Goal: Task Accomplishment & Management: Complete application form

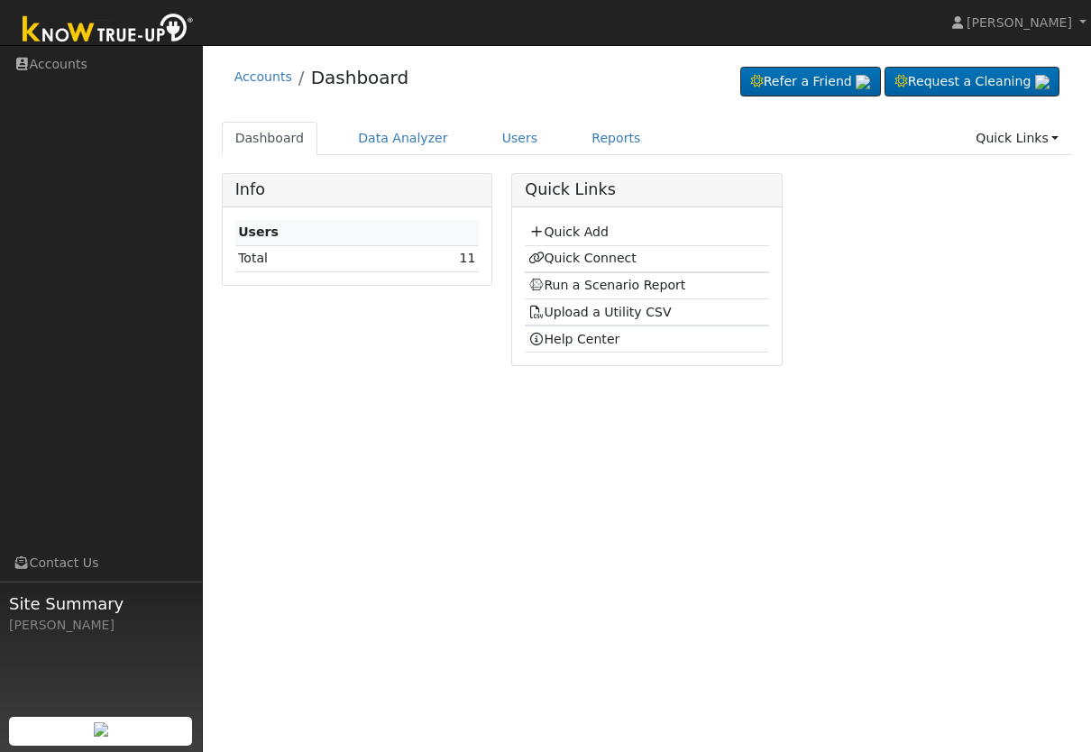
click at [627, 153] on link "Reports" at bounding box center [616, 138] width 76 height 33
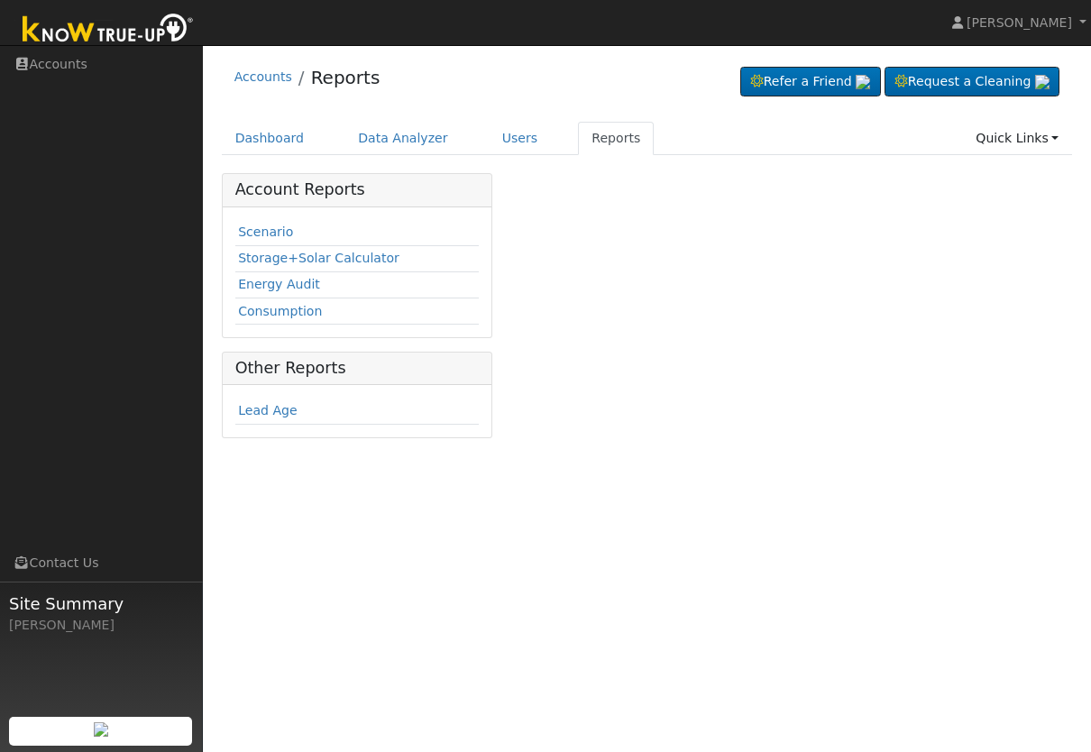
click at [523, 124] on link "Users" at bounding box center [520, 138] width 63 height 33
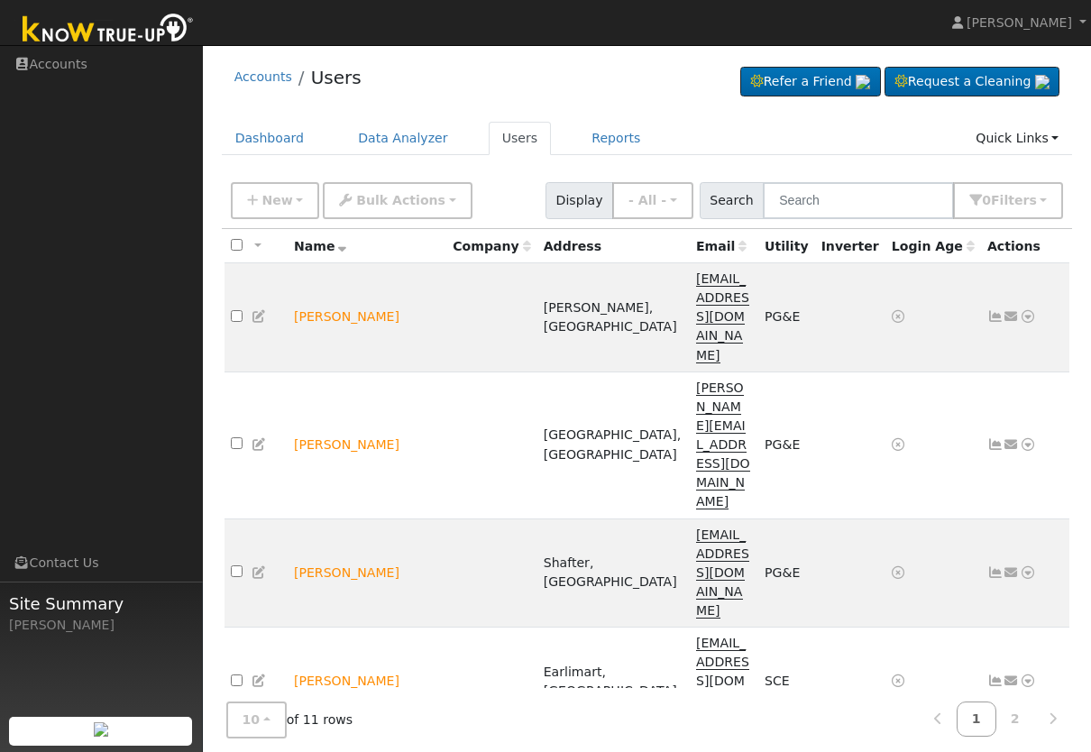
click at [616, 124] on link "Reports" at bounding box center [616, 138] width 76 height 33
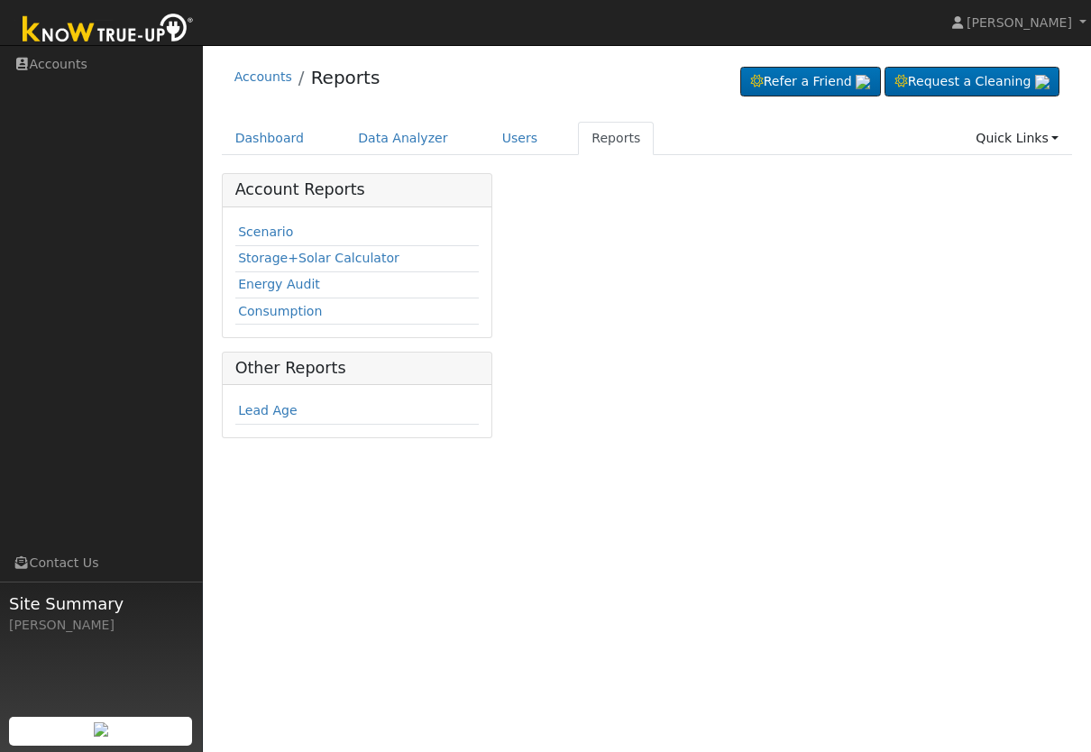
click at [513, 129] on link "Users" at bounding box center [520, 138] width 63 height 33
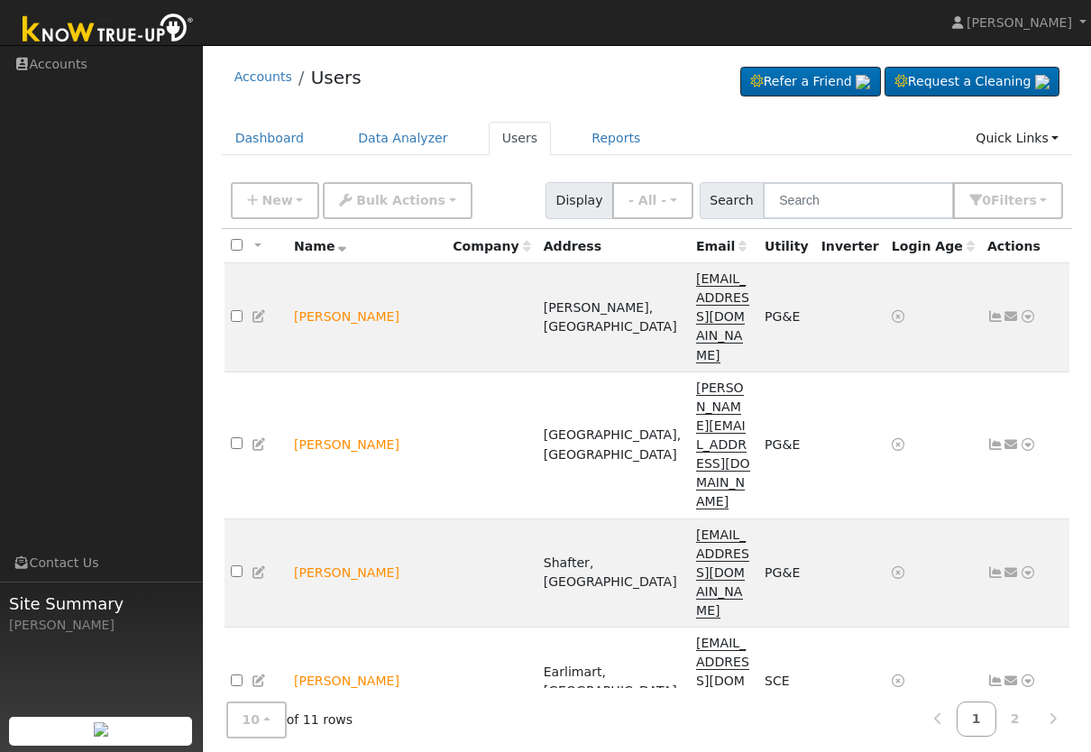
click at [8, 614] on div "Site Summary [PERSON_NAME]" at bounding box center [101, 672] width 203 height 180
click at [280, 189] on button "New" at bounding box center [275, 200] width 89 height 37
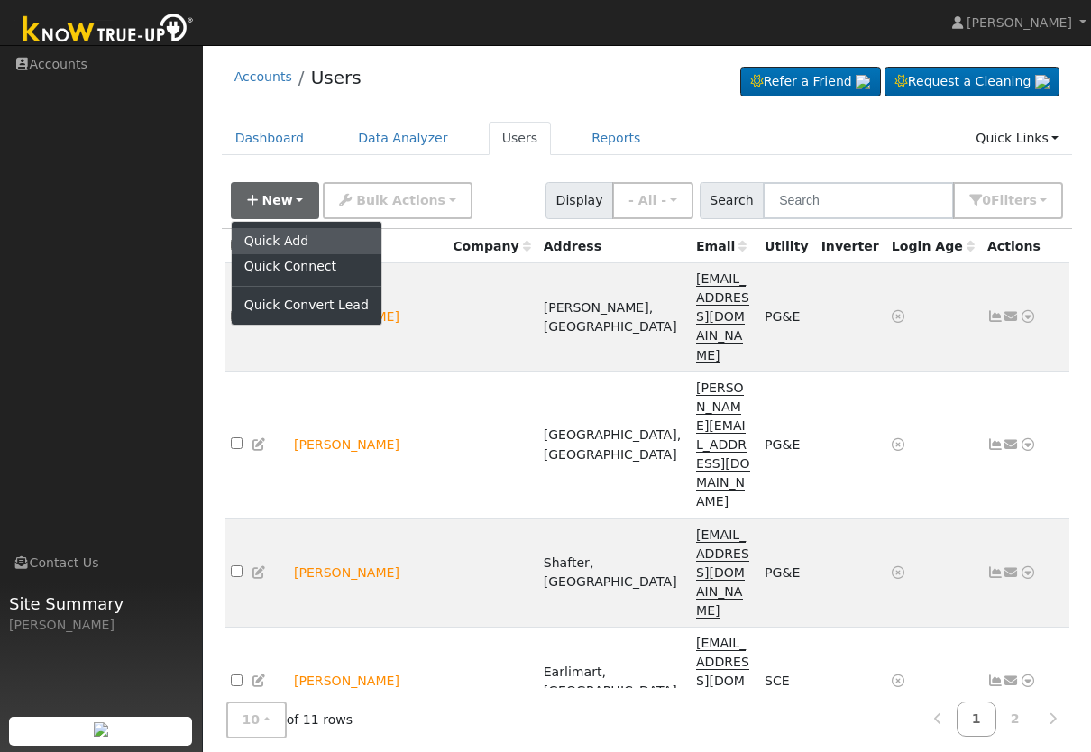
click at [296, 234] on link "Quick Add" at bounding box center [307, 240] width 150 height 25
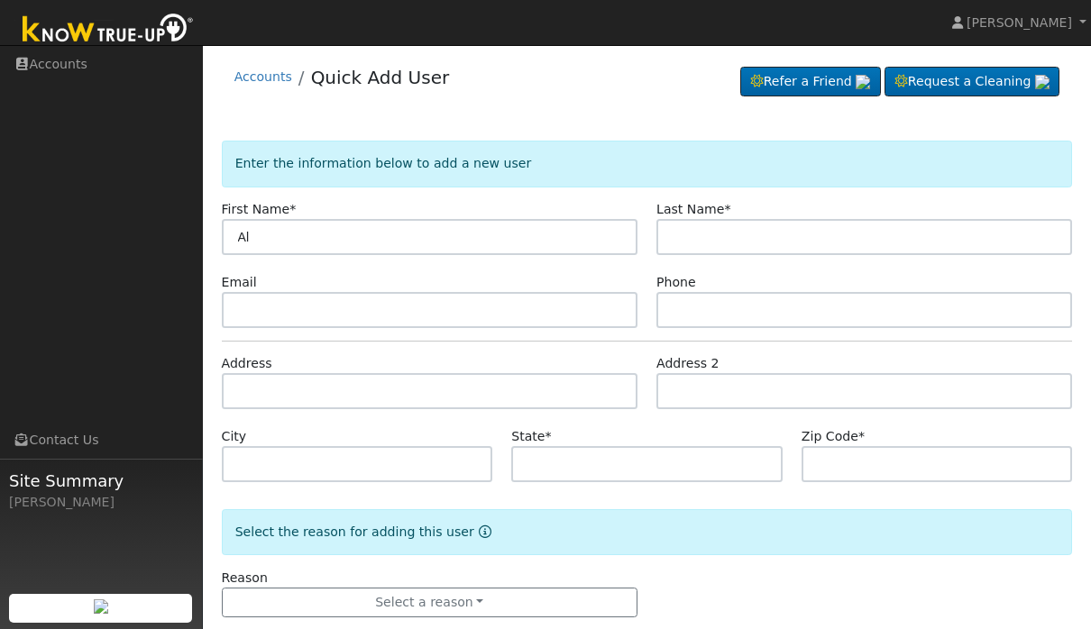
type input "A"
type input "Roger"
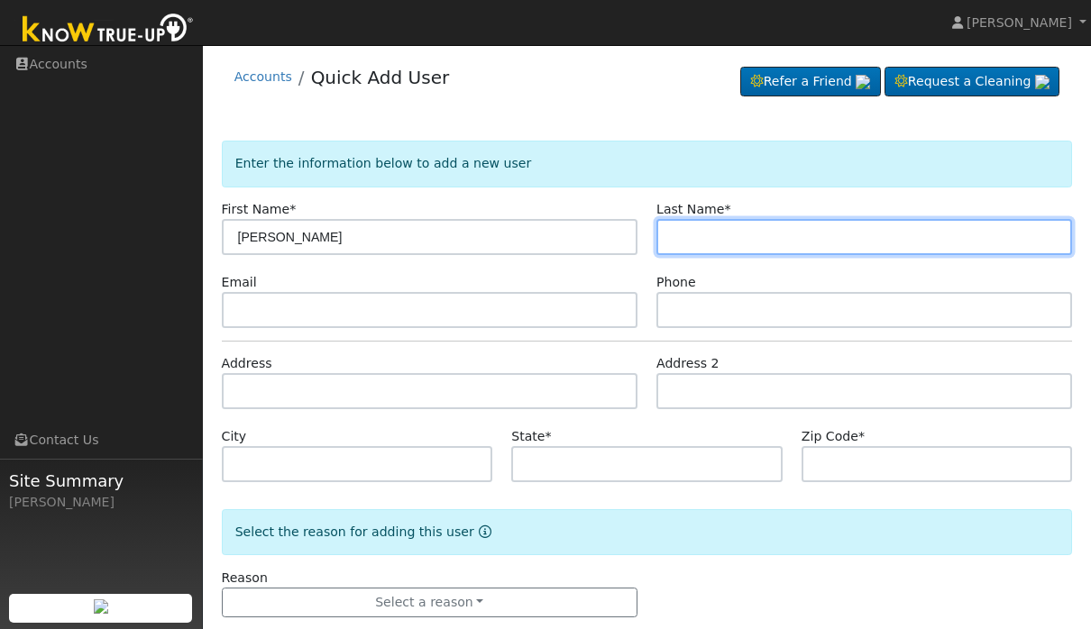
click at [784, 242] on input "text" at bounding box center [864, 237] width 416 height 36
type input "daniel"
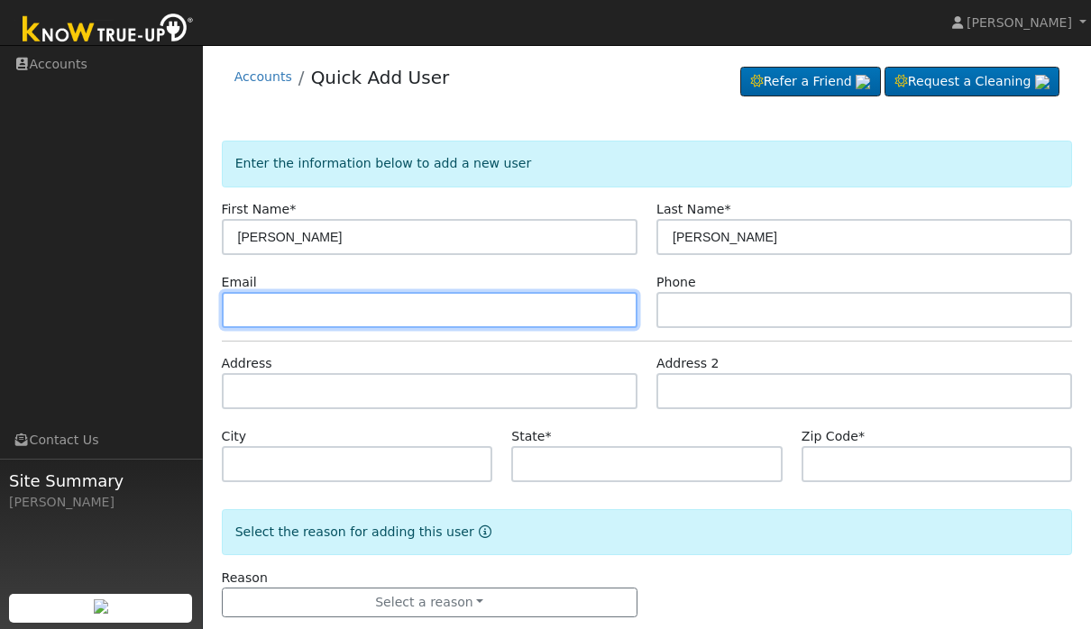
click at [528, 305] on input "text" at bounding box center [430, 310] width 416 height 36
type input "r"
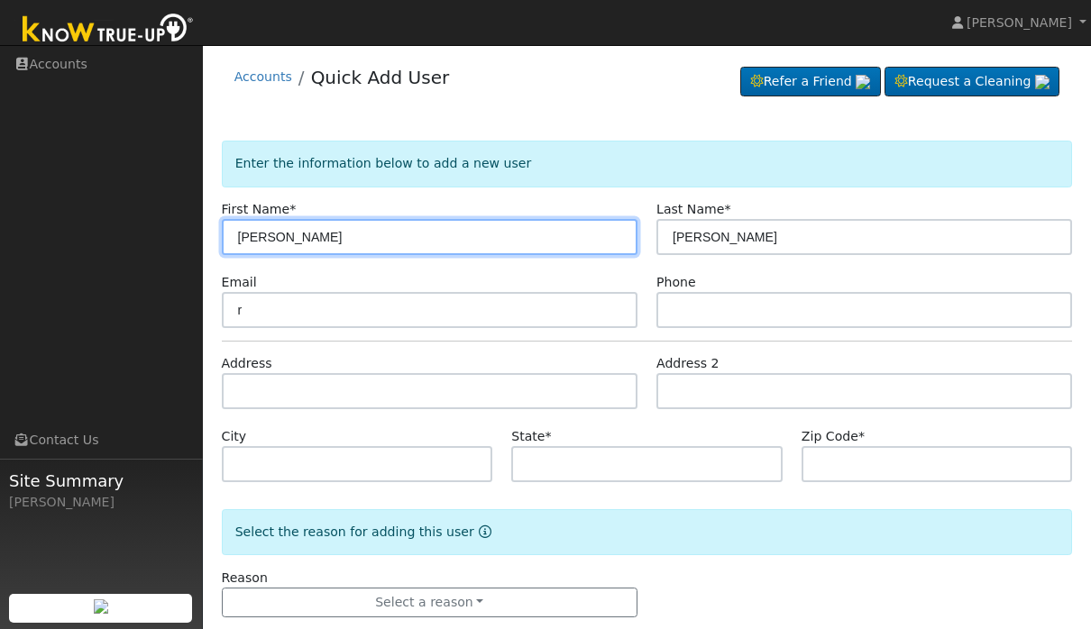
click at [536, 239] on input "Roger" at bounding box center [430, 237] width 416 height 36
type input "Roger a"
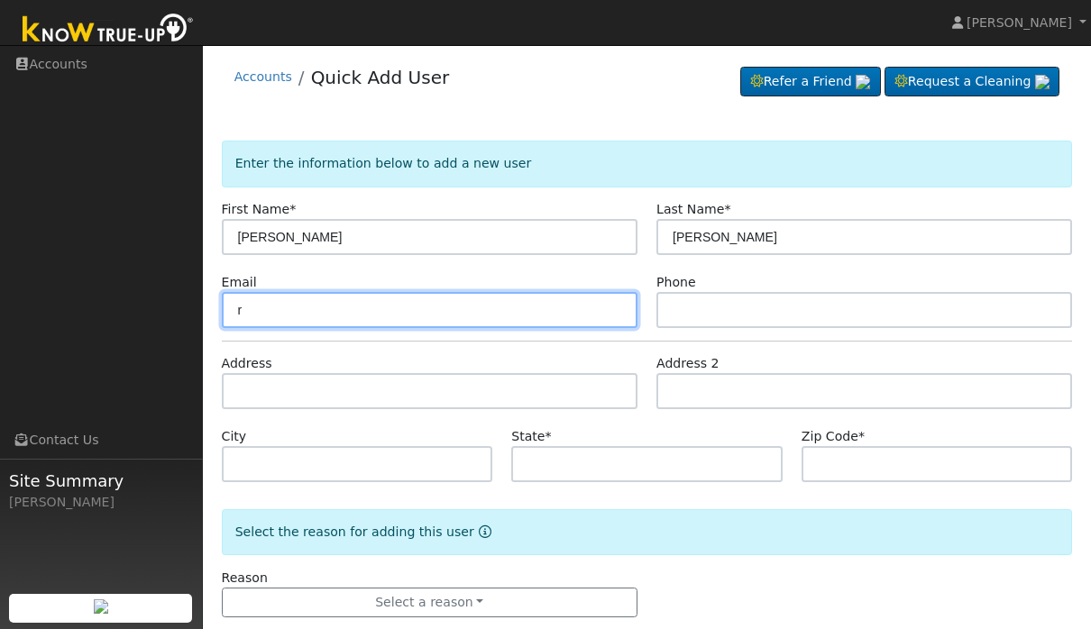
click at [515, 321] on input "r" at bounding box center [430, 310] width 416 height 36
type input "[PERSON_NAME][EMAIL_ADDRESS][DOMAIN_NAME]"
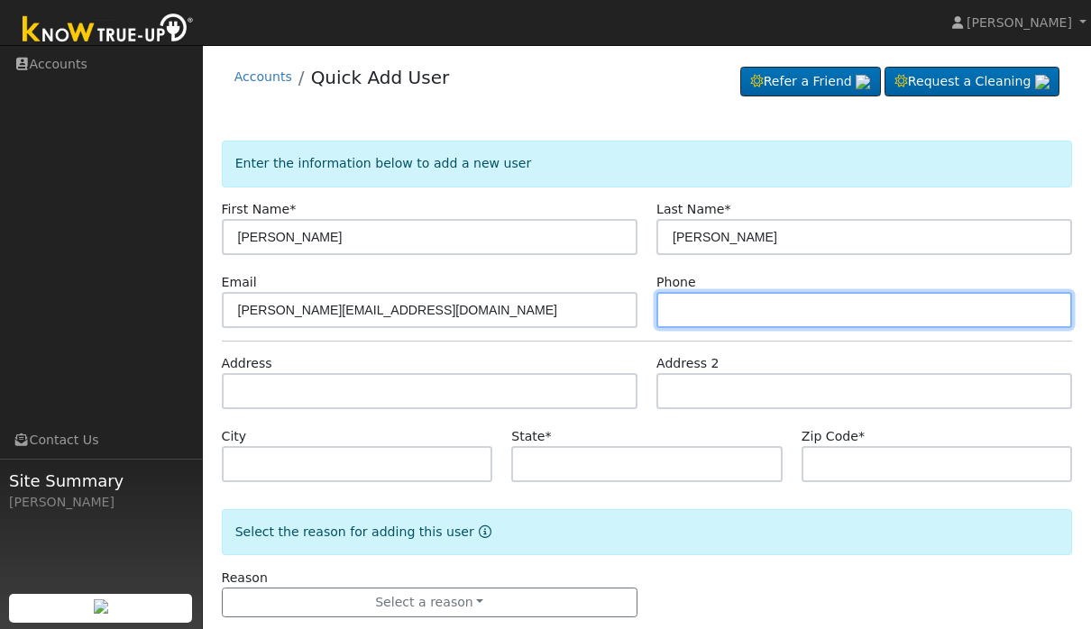
click at [812, 326] on input "text" at bounding box center [864, 310] width 416 height 36
type input "6615677654"
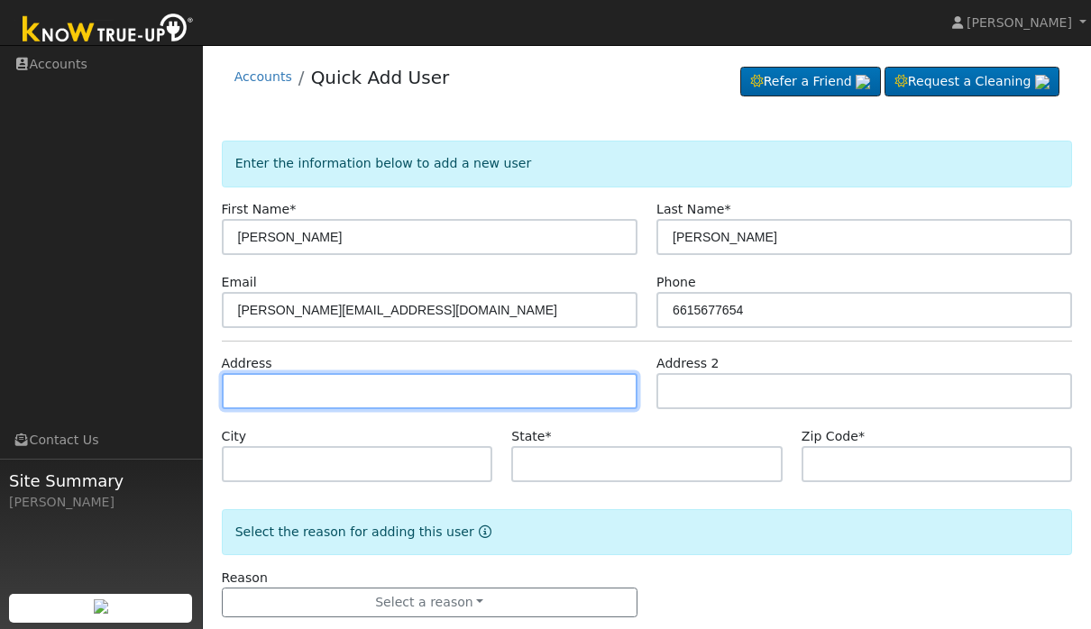
click at [460, 385] on input "text" at bounding box center [430, 391] width 416 height 36
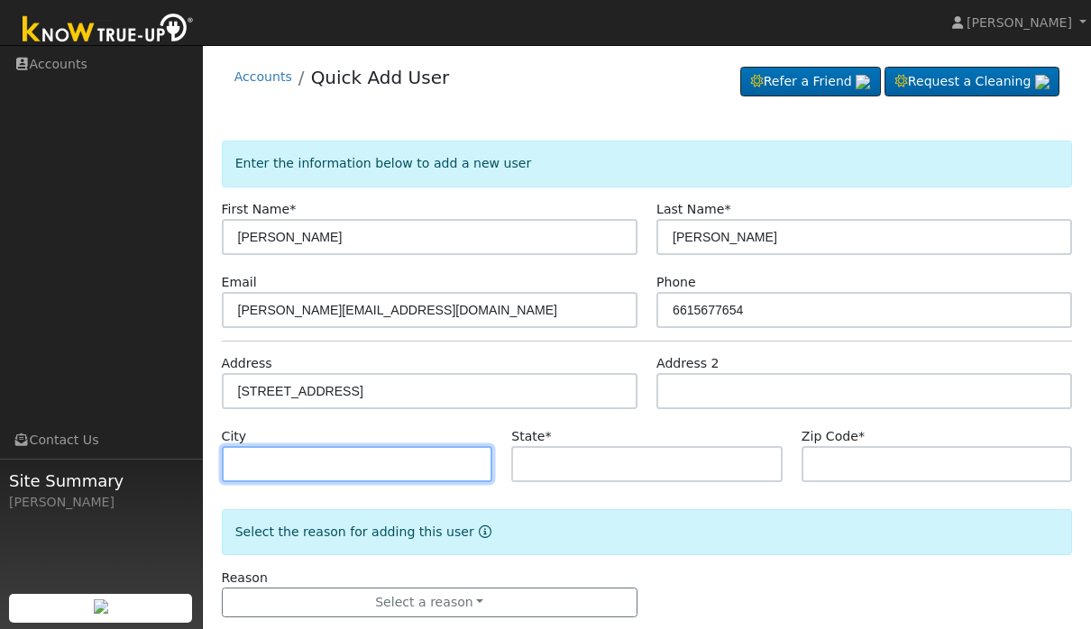
scroll to position [89, 0]
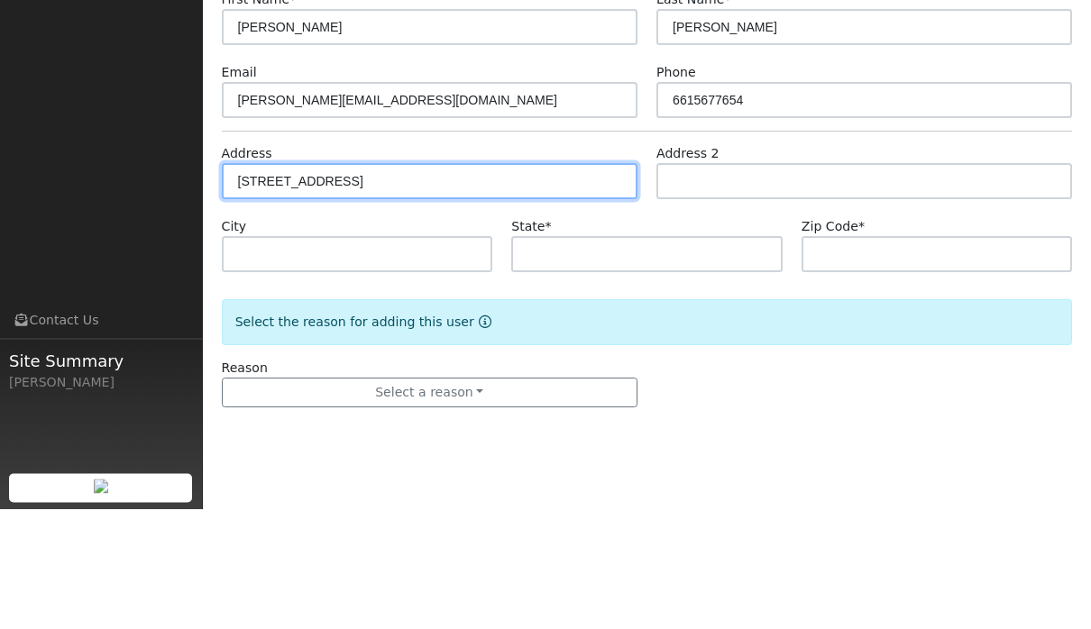
type input "21 5th Avenue"
type input "Corcoran"
type input "CA"
type input "93212"
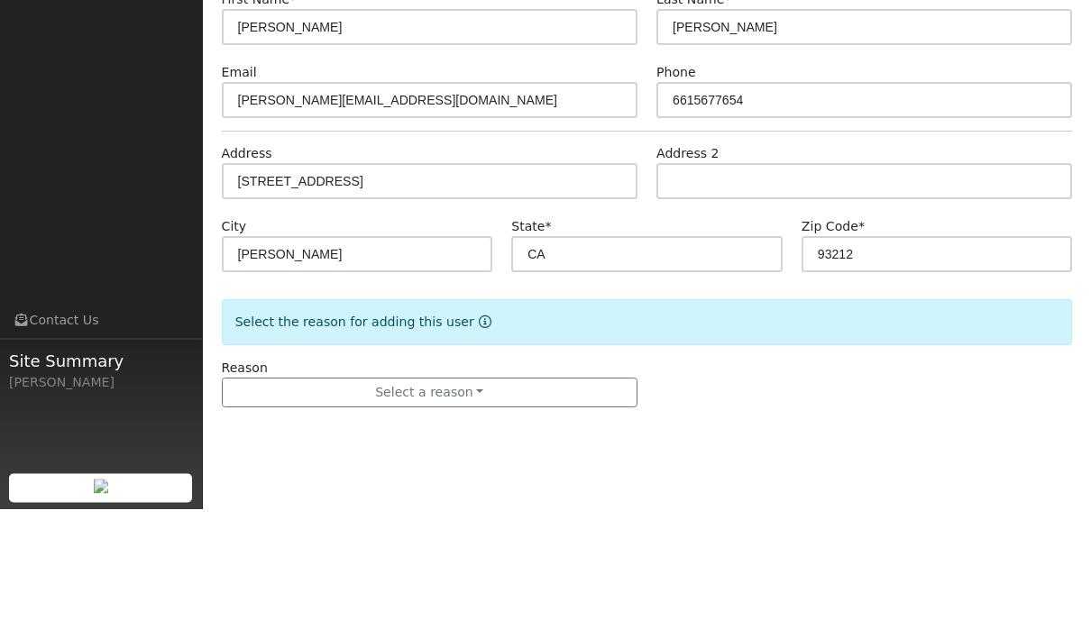
click at [760, 420] on div "Select the reason for adding this user" at bounding box center [647, 443] width 851 height 46
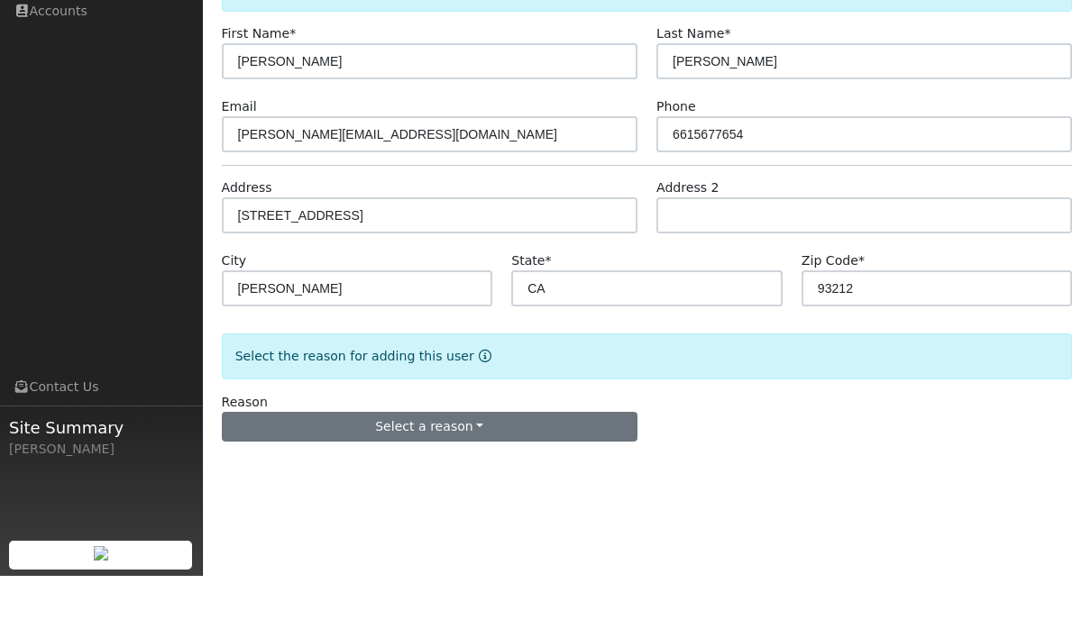
click at [586, 465] on button "Select a reason" at bounding box center [430, 480] width 416 height 31
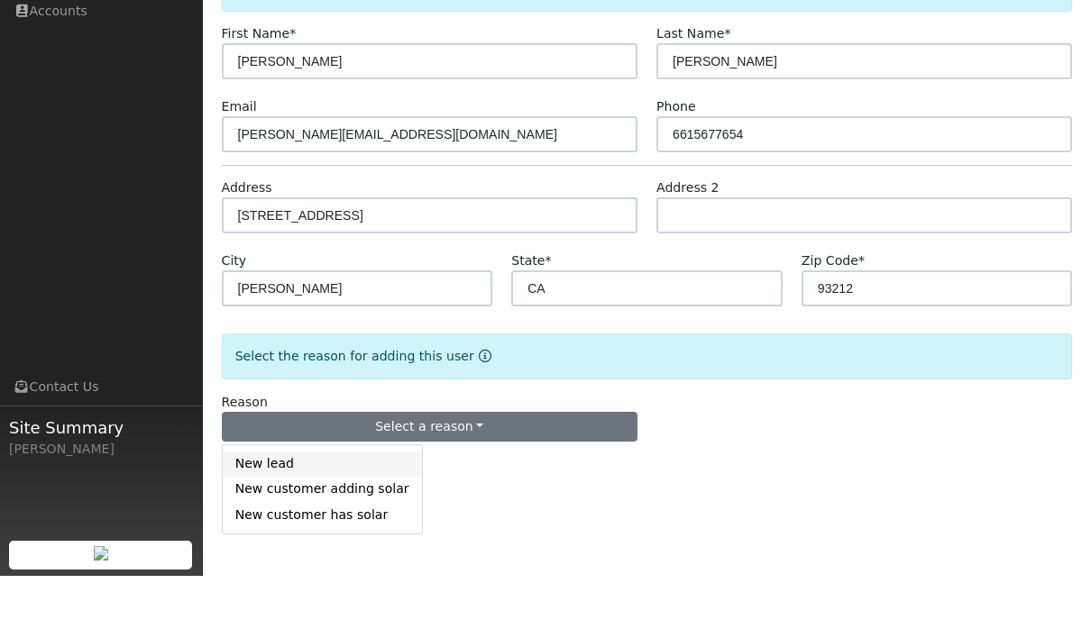
click at [326, 505] on link "New lead" at bounding box center [322, 517] width 199 height 25
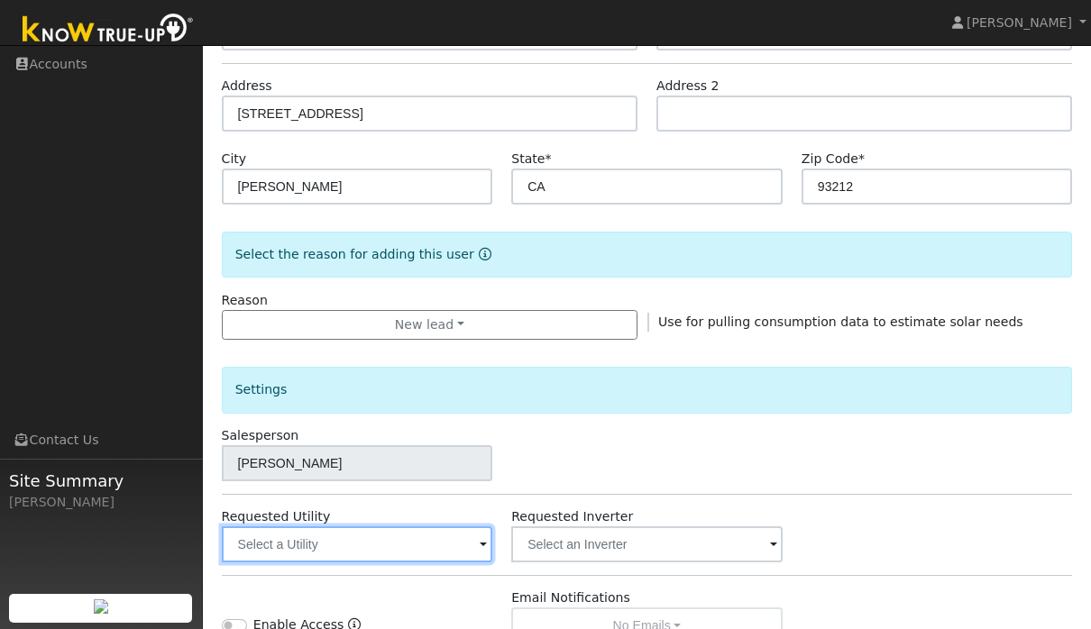
click at [470, 751] on html "Alexiz Encizo Alexiz Encizo Profile Help Center Terms Of Service See What's New…" at bounding box center [545, 304] width 1091 height 1165
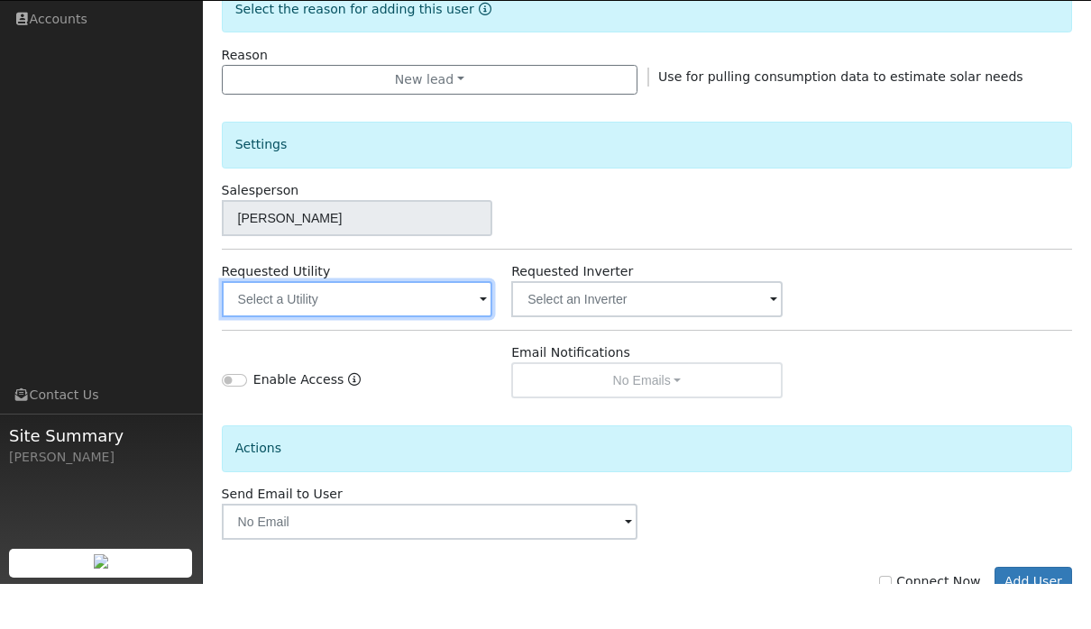
click at [470, 326] on input "text" at bounding box center [357, 344] width 271 height 36
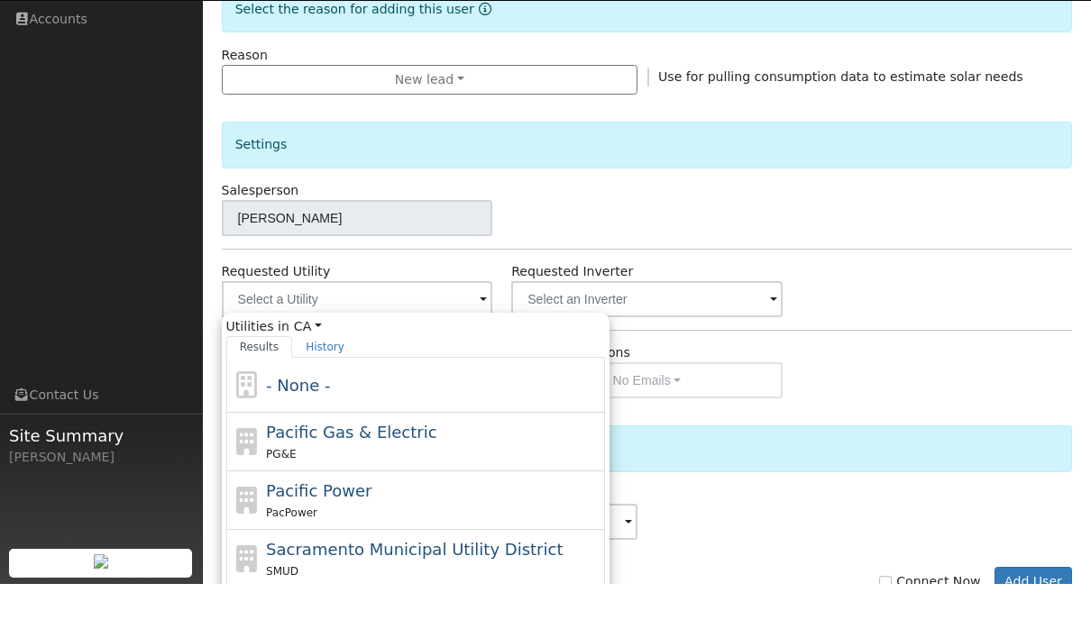
scroll to position [523, 0]
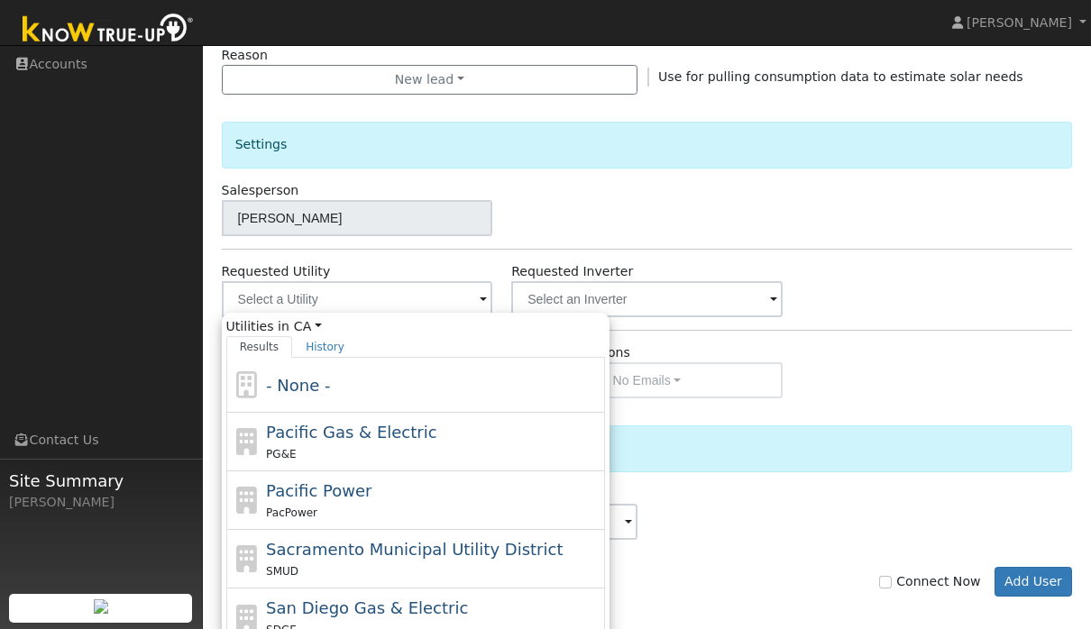
click at [482, 295] on span at bounding box center [483, 300] width 7 height 21
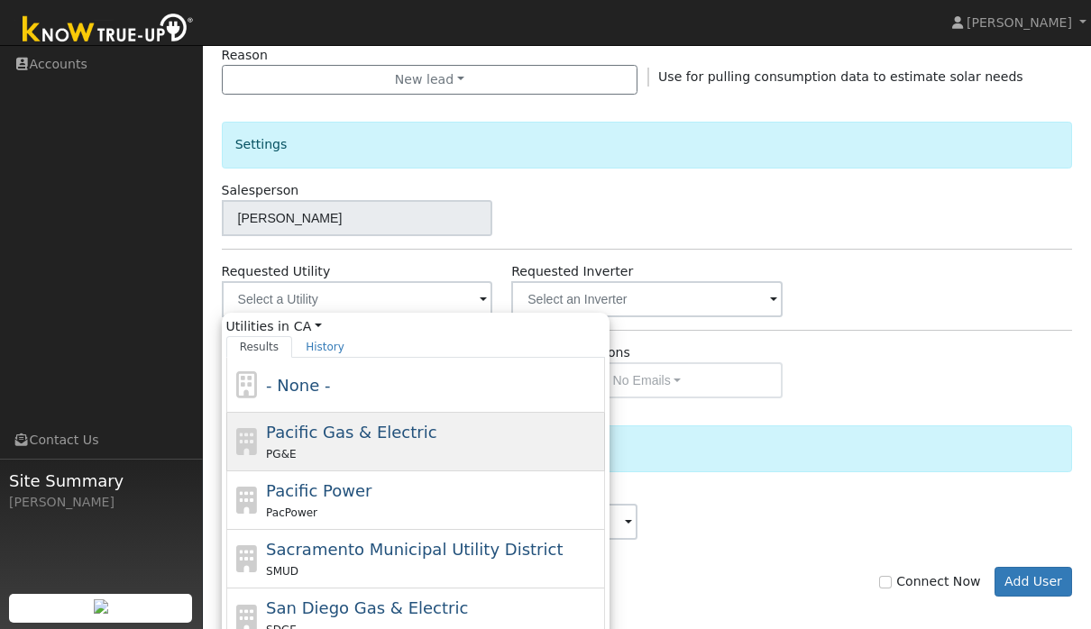
click at [382, 446] on div "PG&E" at bounding box center [433, 454] width 335 height 19
type input "Pacific Gas & Electric"
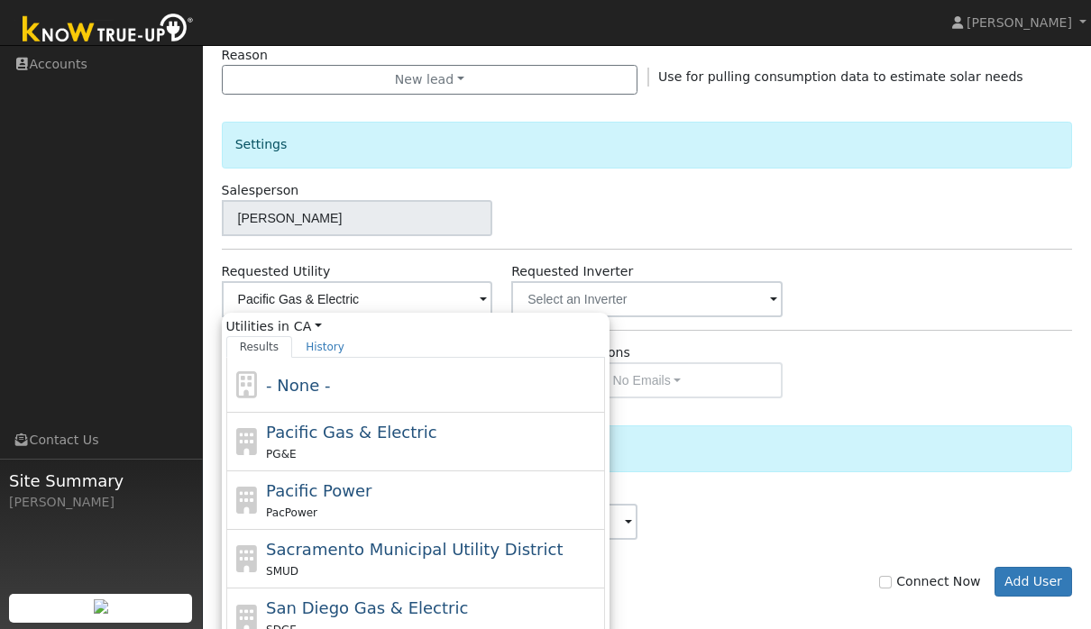
scroll to position [461, 0]
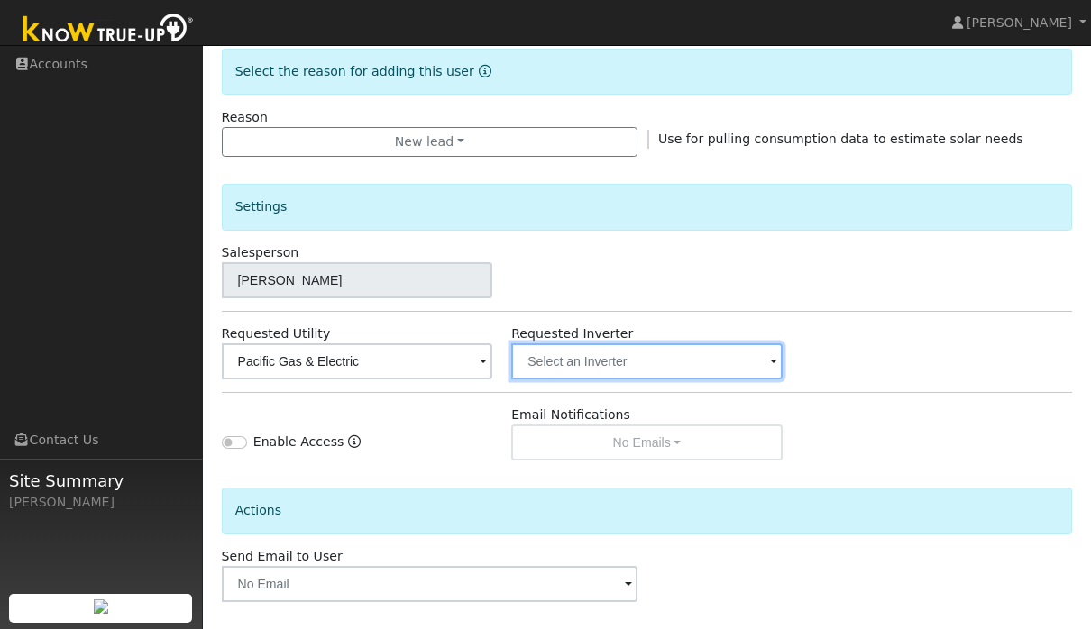
click at [757, 349] on input "text" at bounding box center [646, 362] width 271 height 36
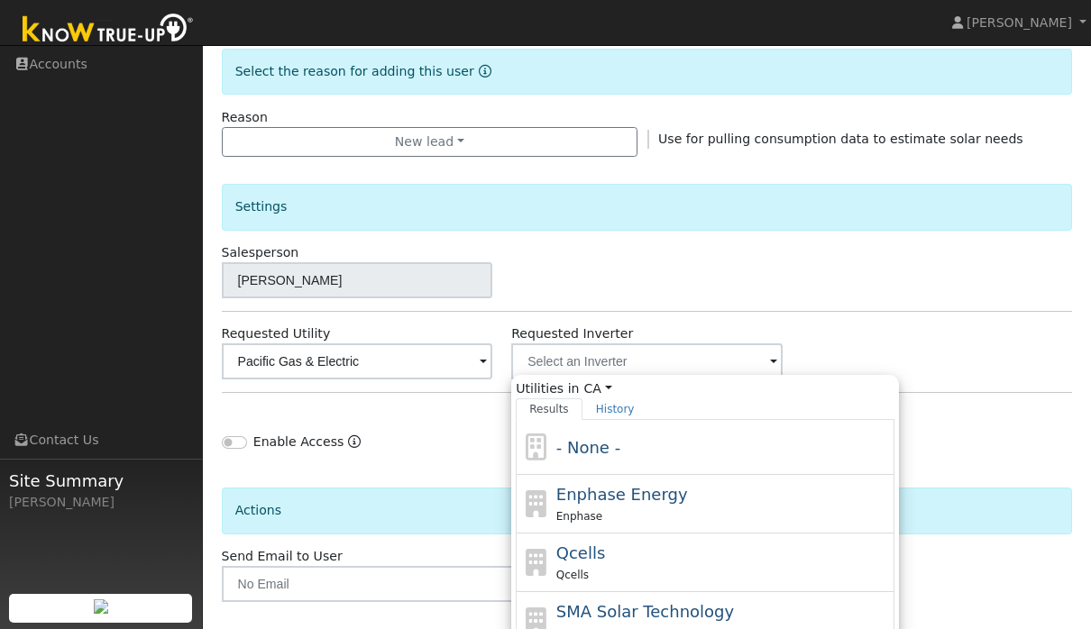
click at [877, 331] on div "Requested Utility Pacific Gas & Electric Requested Inverter Utilities in CA All…" at bounding box center [647, 352] width 870 height 55
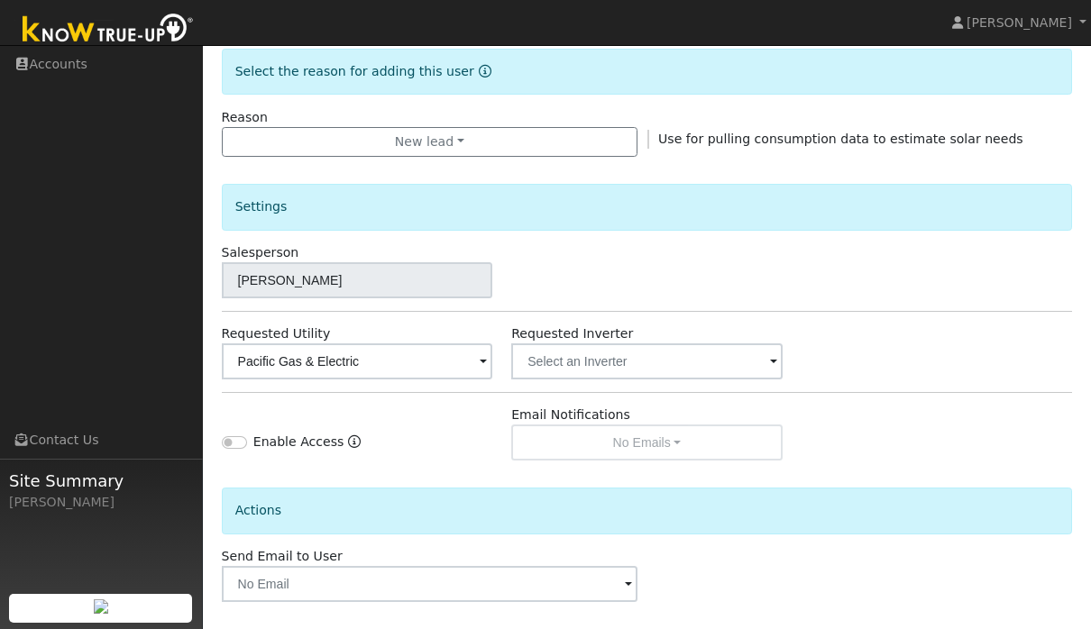
scroll to position [535, 0]
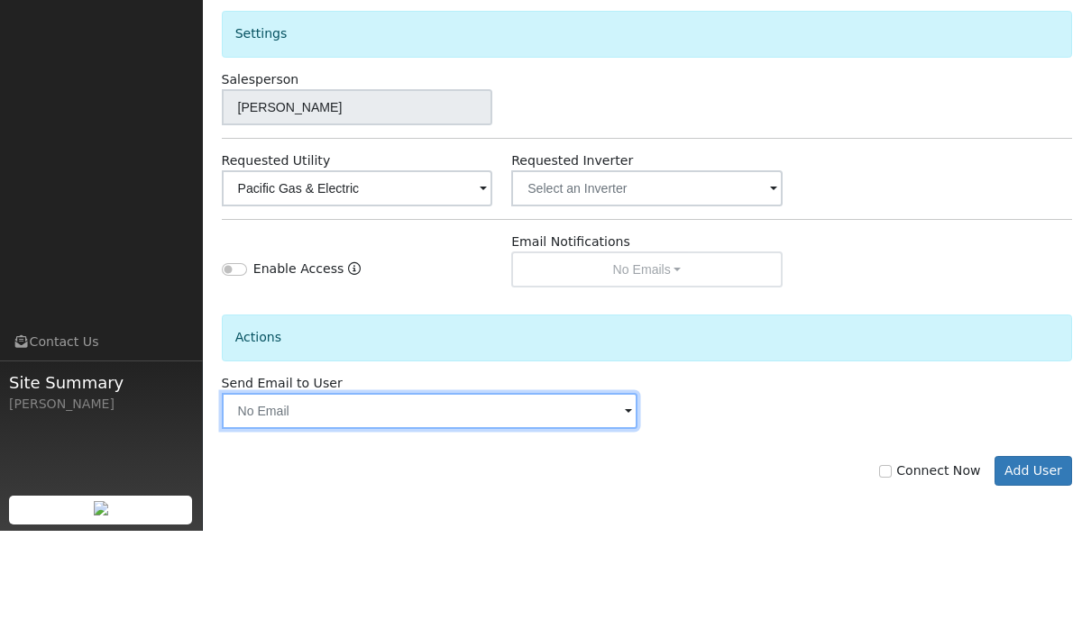
click at [632, 491] on input "text" at bounding box center [430, 509] width 416 height 36
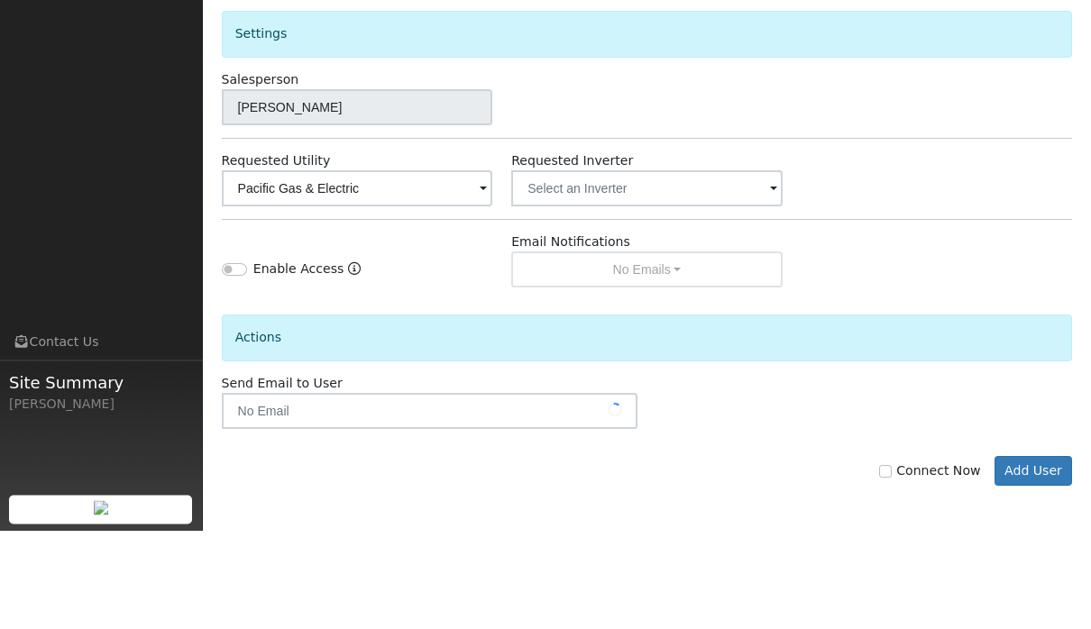
scroll to position [347, 0]
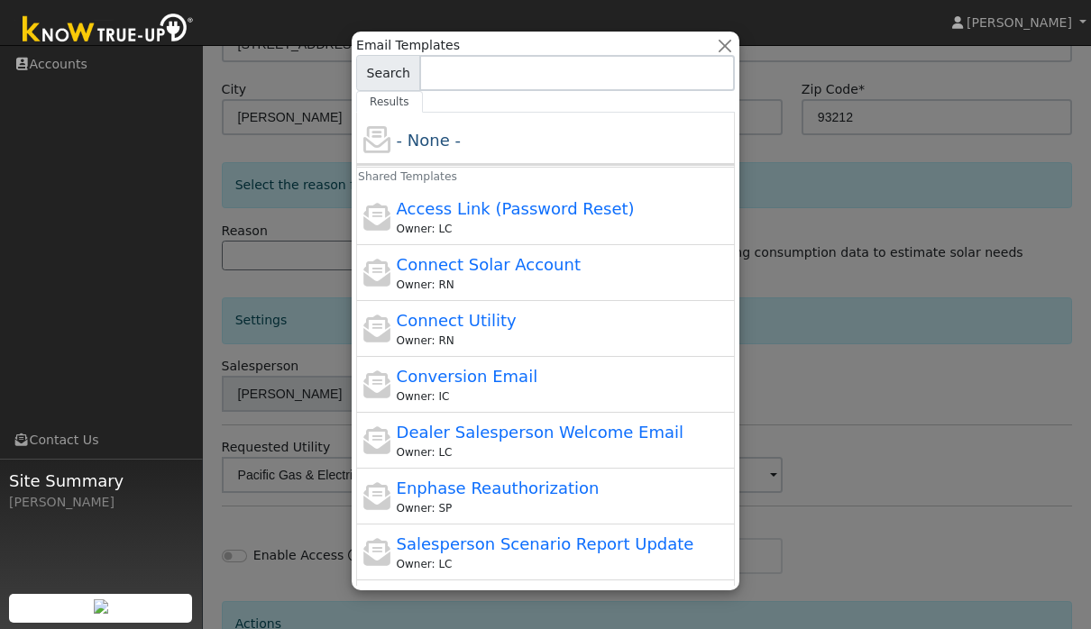
click at [862, 354] on div at bounding box center [545, 314] width 1091 height 629
click at [731, 49] on button "button" at bounding box center [725, 45] width 19 height 19
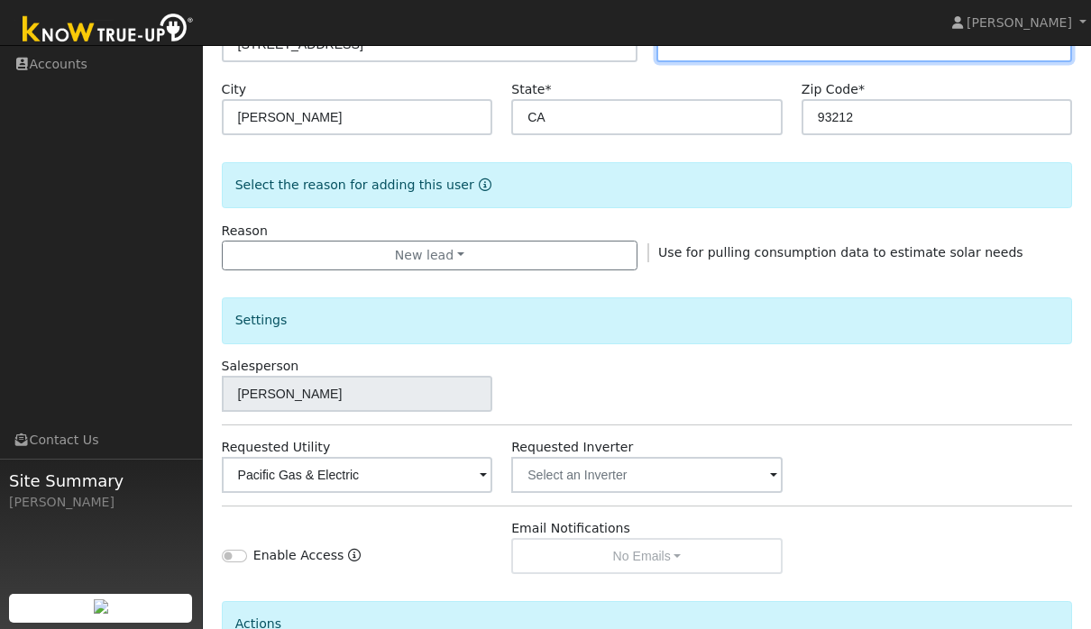
scroll to position [535, 0]
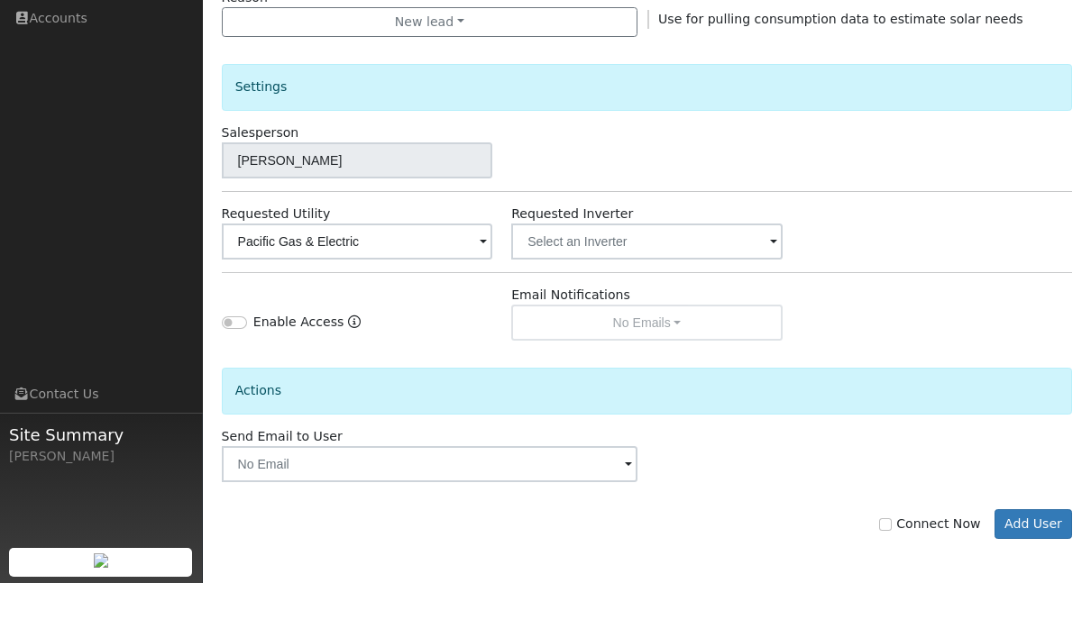
click at [890, 564] on input "Connect Now" at bounding box center [885, 570] width 13 height 13
checkbox input "true"
click at [1059, 555] on button "Add User" at bounding box center [1034, 570] width 78 height 31
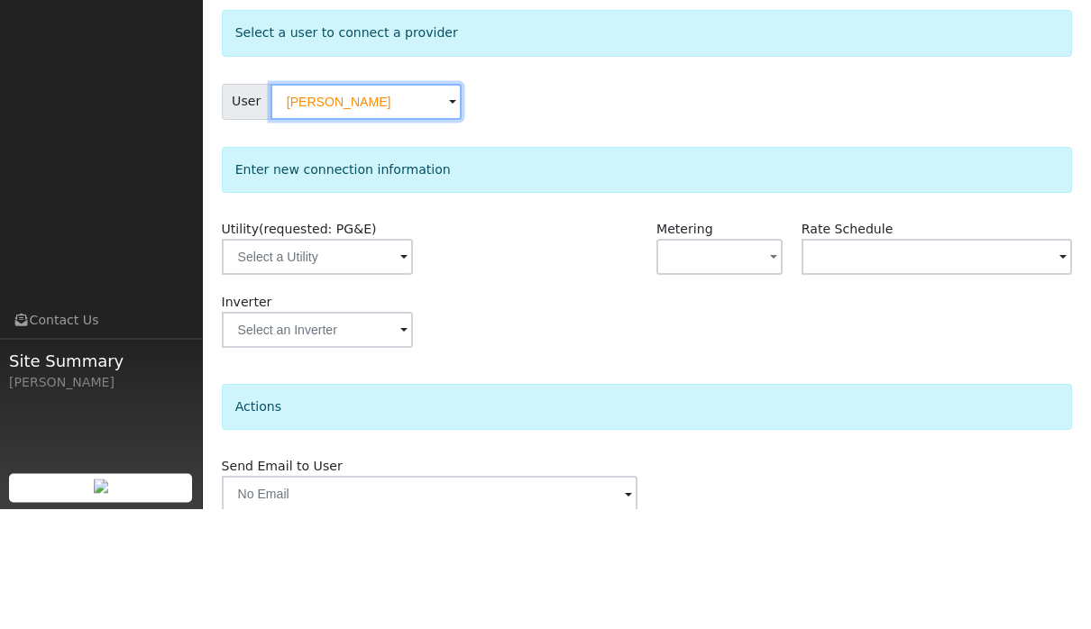
scroll to position [23, 0]
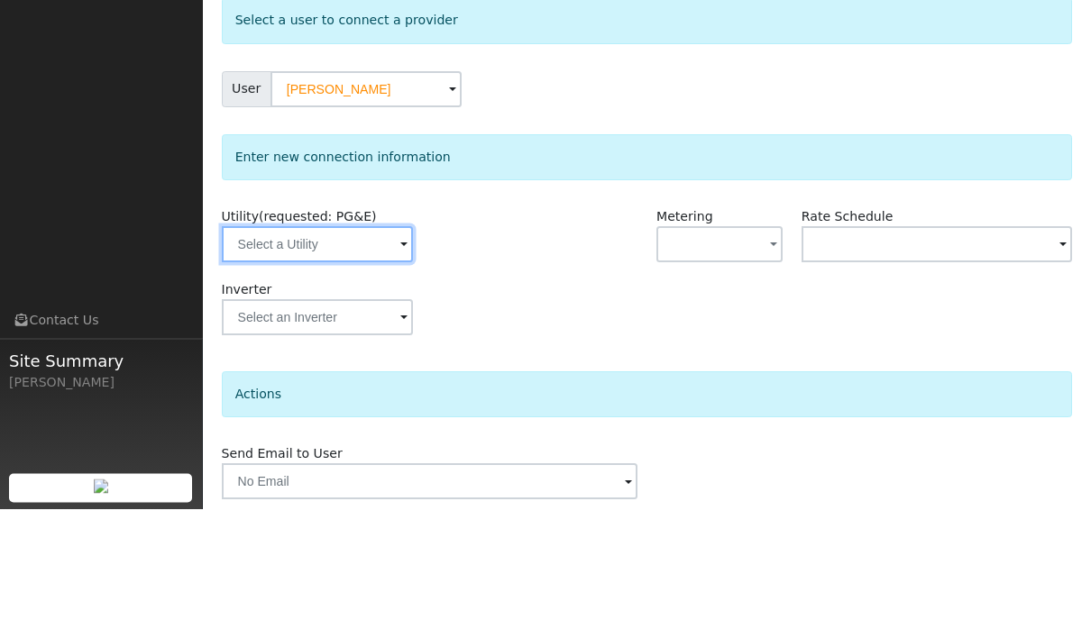
click at [339, 347] on input "text" at bounding box center [317, 365] width 191 height 36
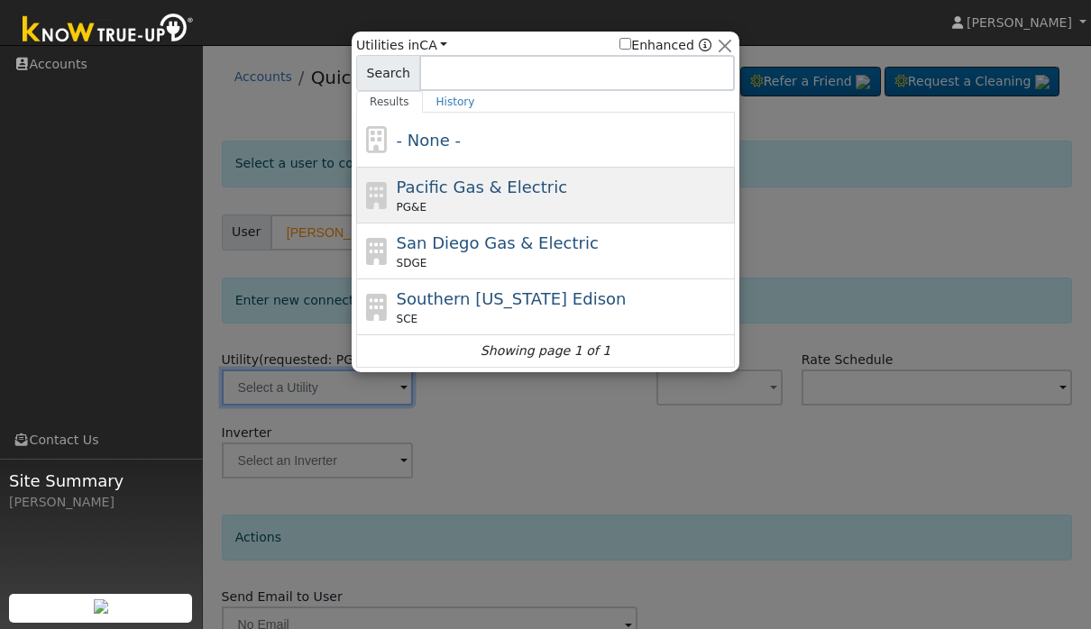
click at [637, 195] on div "Pacific Gas & Electric PG&E" at bounding box center [564, 195] width 335 height 41
type input "PG&E"
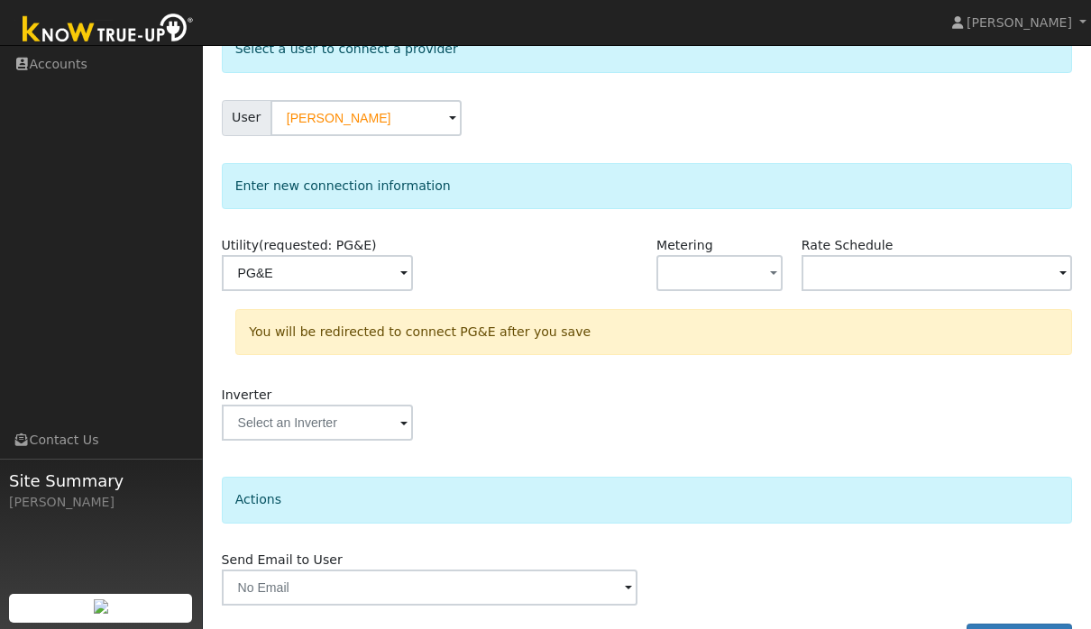
scroll to position [165, 0]
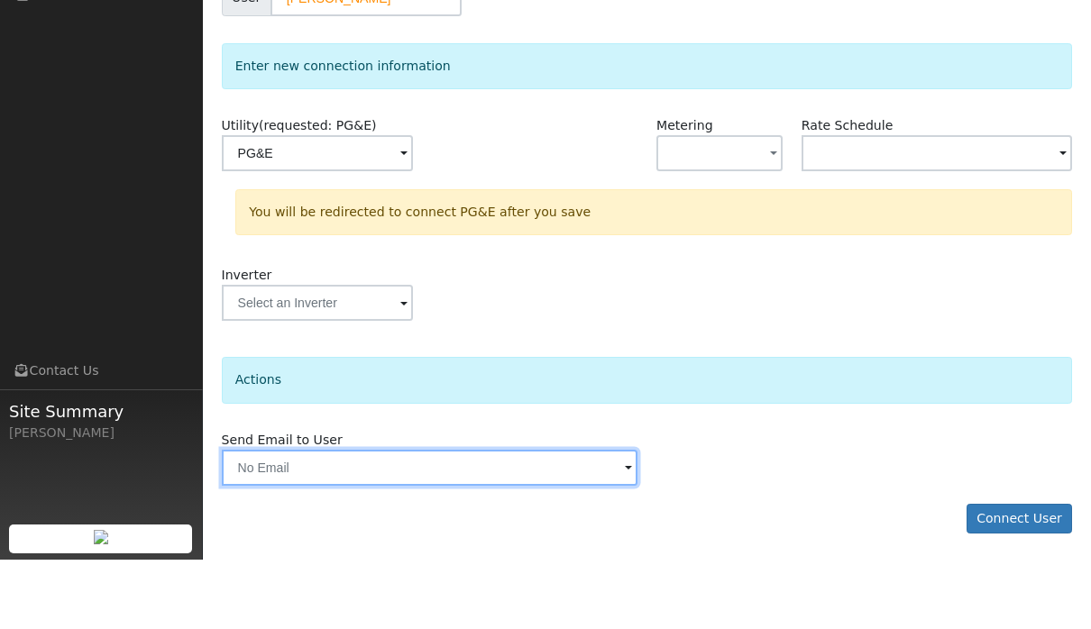
click at [618, 519] on input "text" at bounding box center [430, 537] width 416 height 36
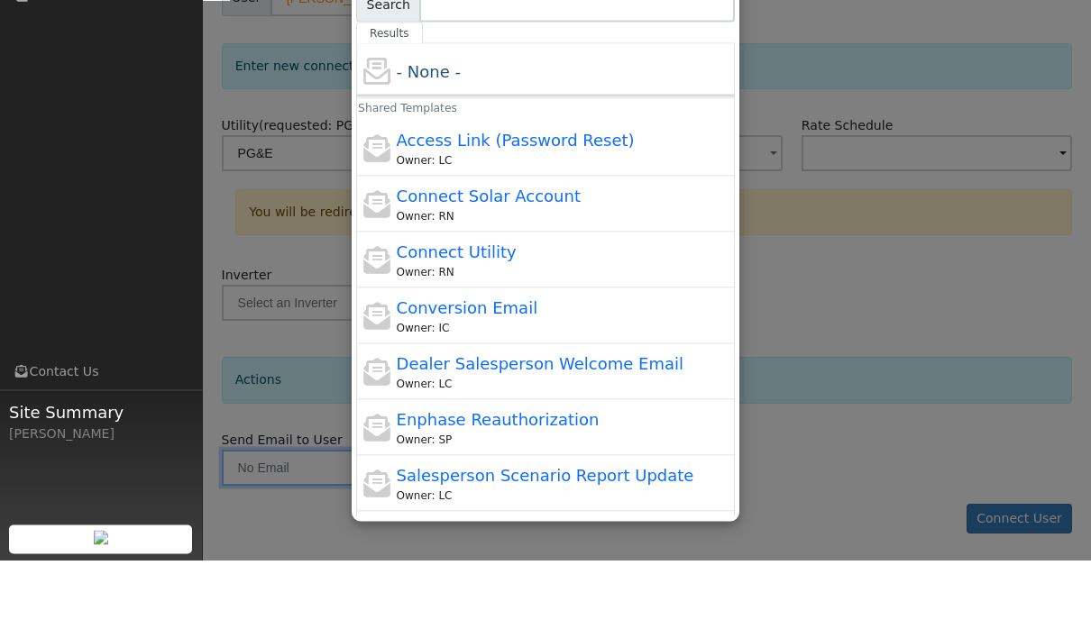
scroll to position [0, 0]
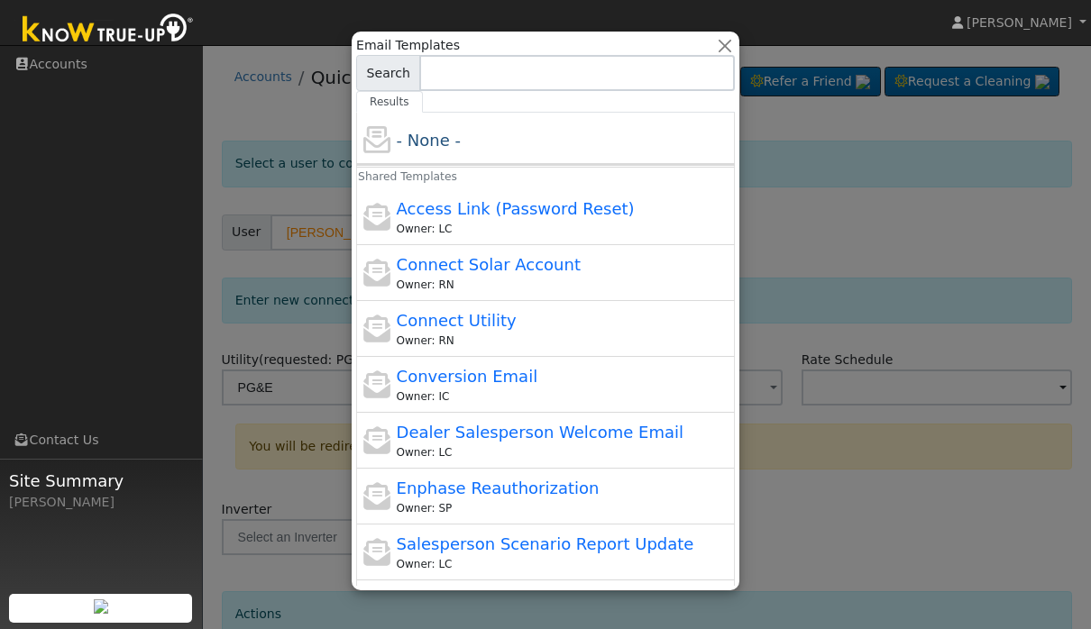
click at [914, 431] on div at bounding box center [545, 314] width 1091 height 629
click at [1005, 291] on div at bounding box center [545, 314] width 1091 height 629
click at [727, 50] on button "button" at bounding box center [725, 45] width 19 height 19
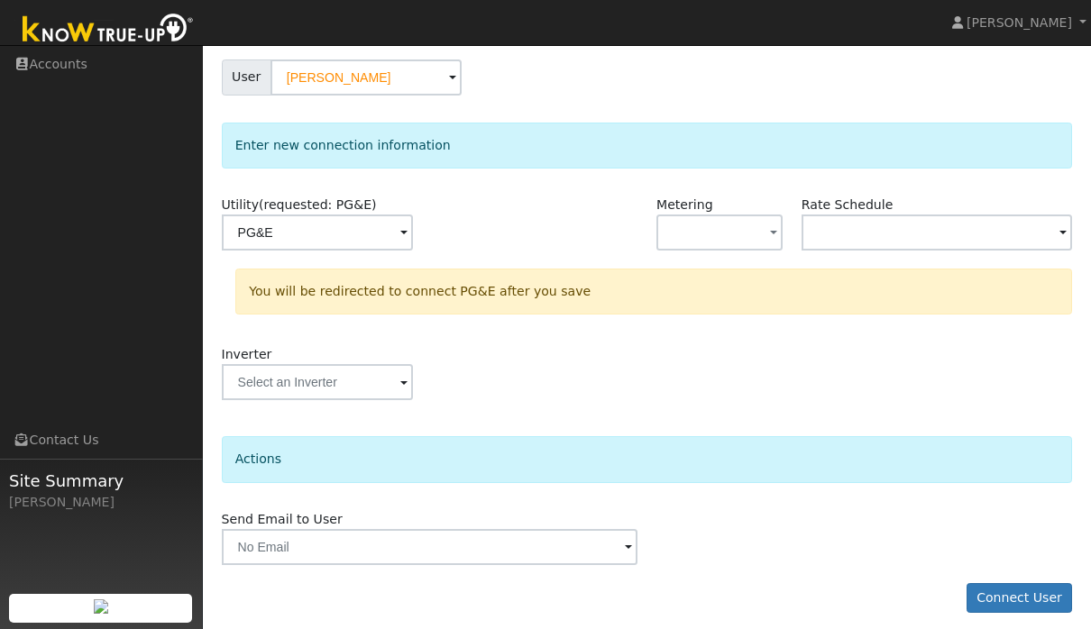
scroll to position [165, 0]
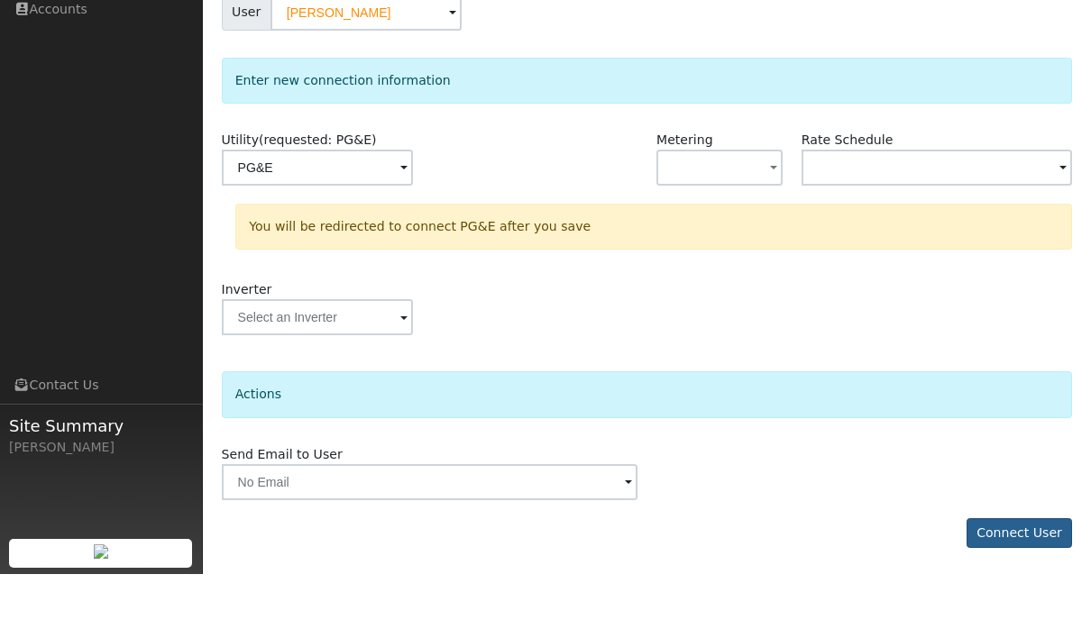
click at [1006, 573] on button "Connect User" at bounding box center [1020, 588] width 106 height 31
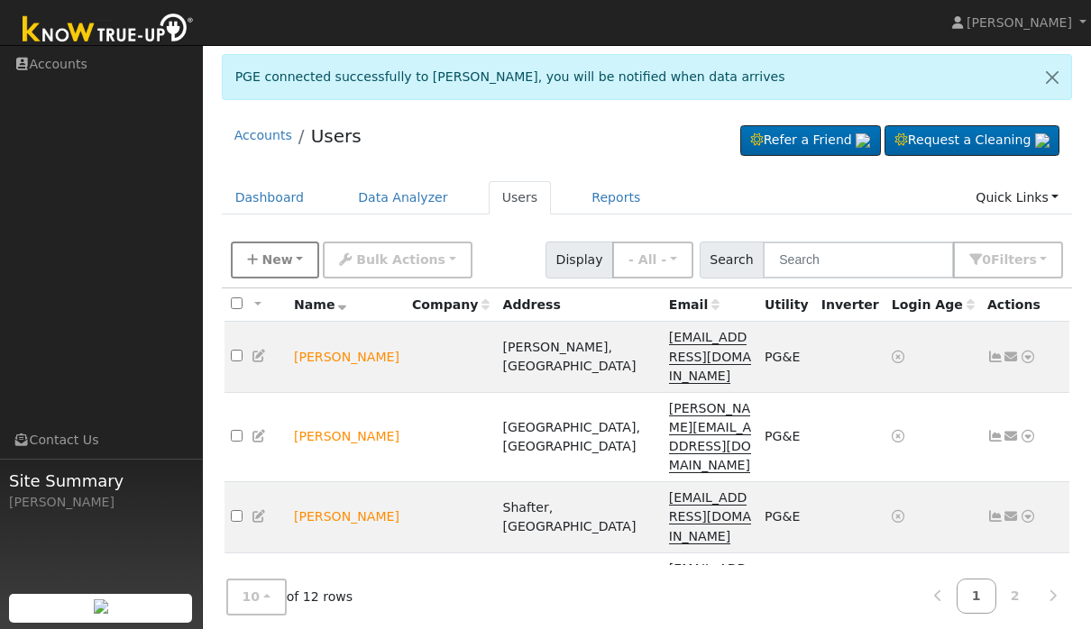
click at [289, 258] on button "New" at bounding box center [275, 260] width 89 height 37
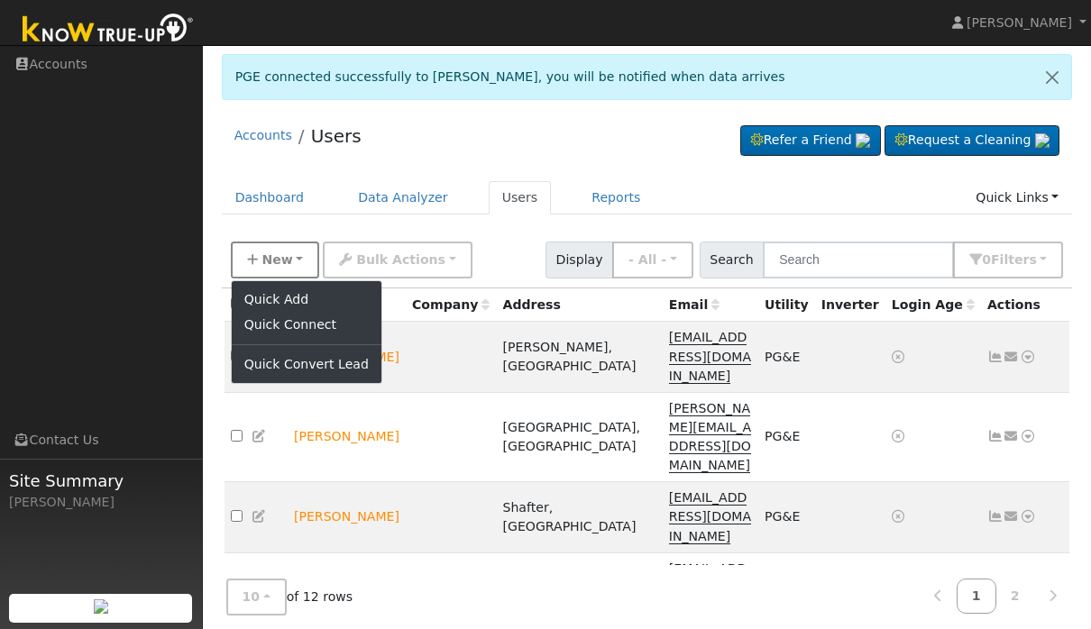
click at [307, 277] on button "New" at bounding box center [275, 260] width 89 height 37
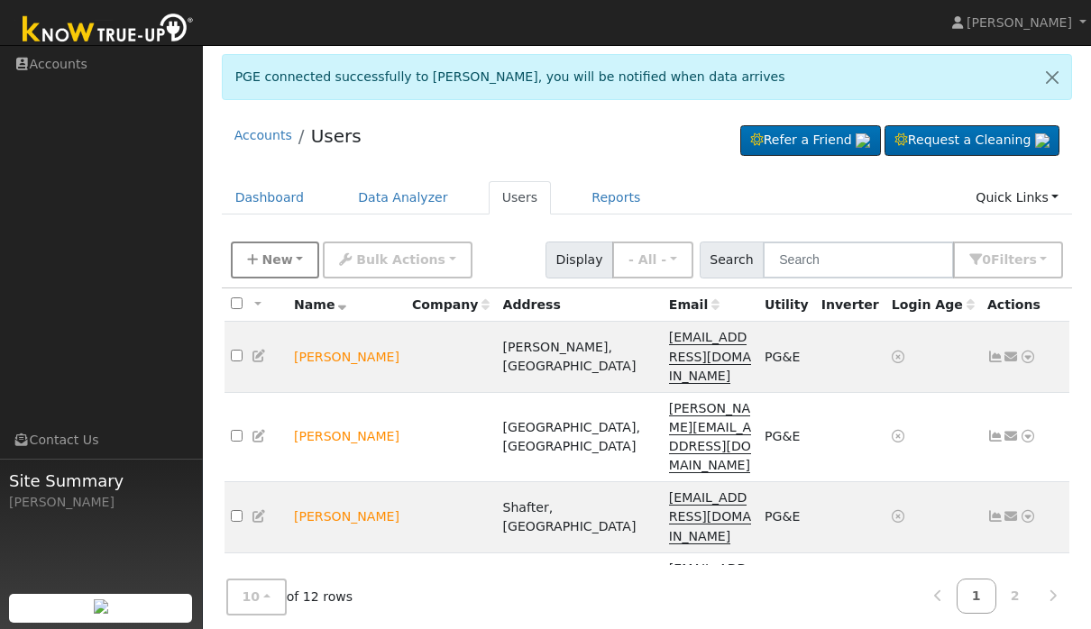
click at [286, 252] on span "New" at bounding box center [276, 259] width 31 height 14
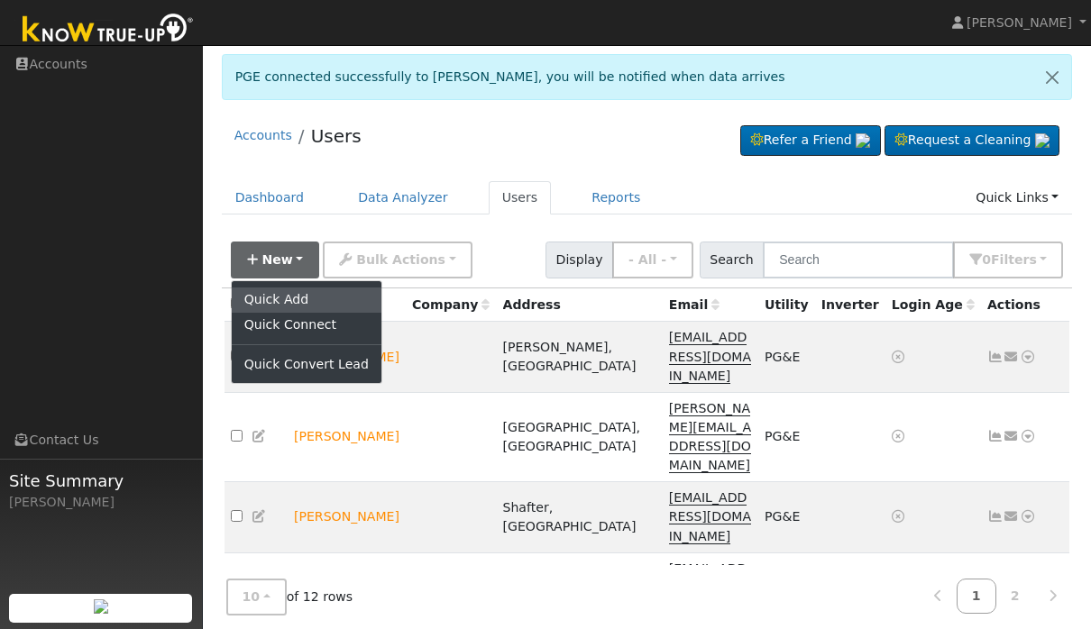
click at [309, 299] on link "Quick Add" at bounding box center [307, 300] width 150 height 25
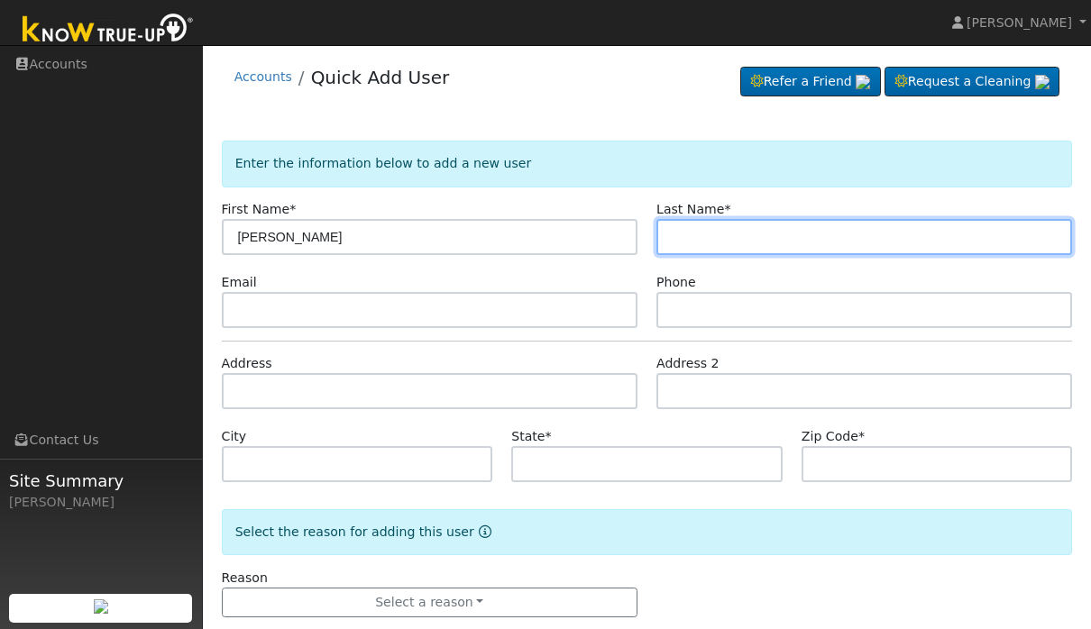
click at [762, 240] on input "text" at bounding box center [864, 237] width 416 height 36
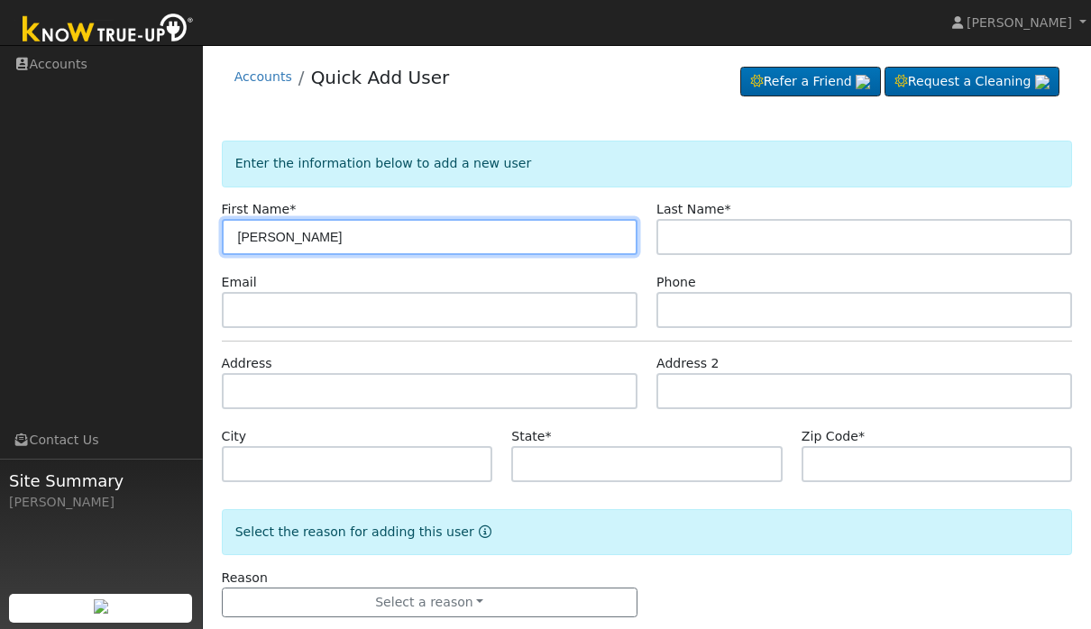
click at [518, 252] on input "[PERSON_NAME]" at bounding box center [430, 237] width 416 height 36
type input "R"
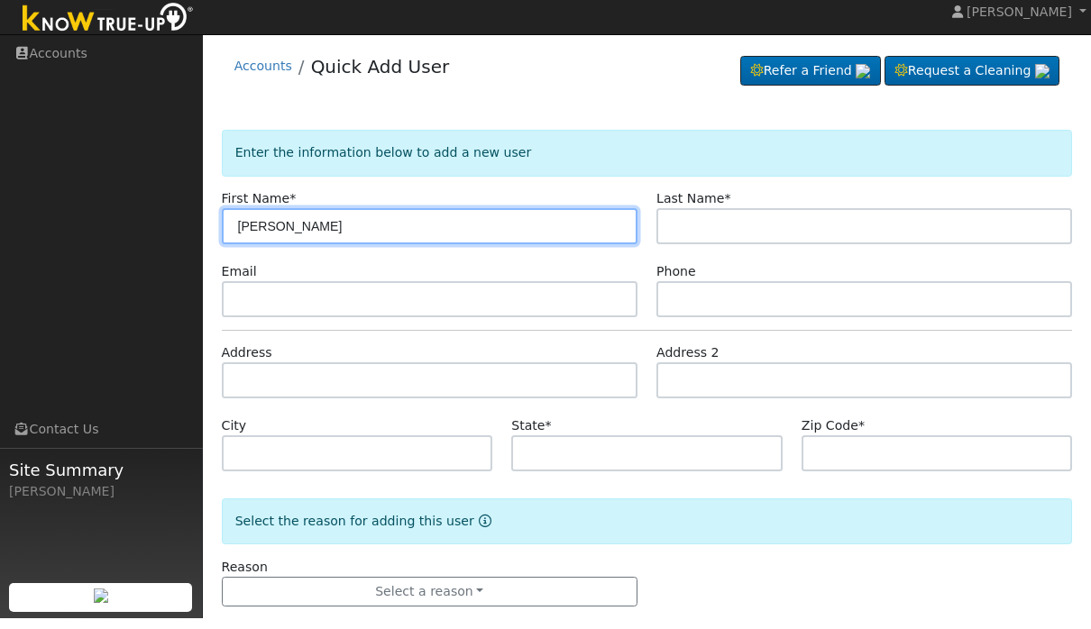
type input "[PERSON_NAME]"
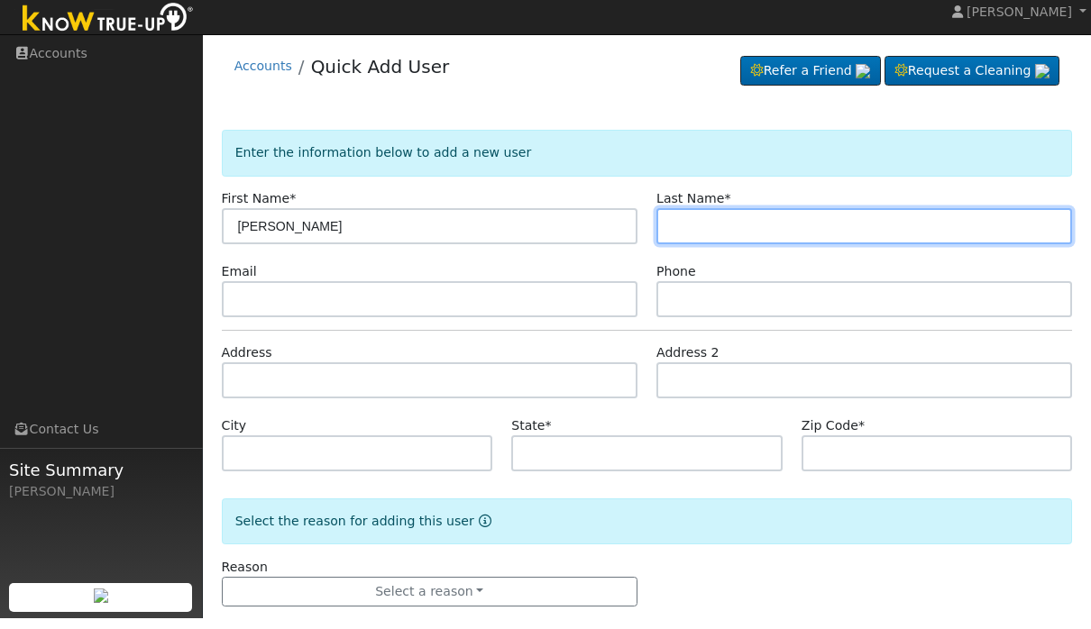
click at [805, 224] on input "text" at bounding box center [864, 237] width 416 height 36
type input "[PERSON_NAME]"
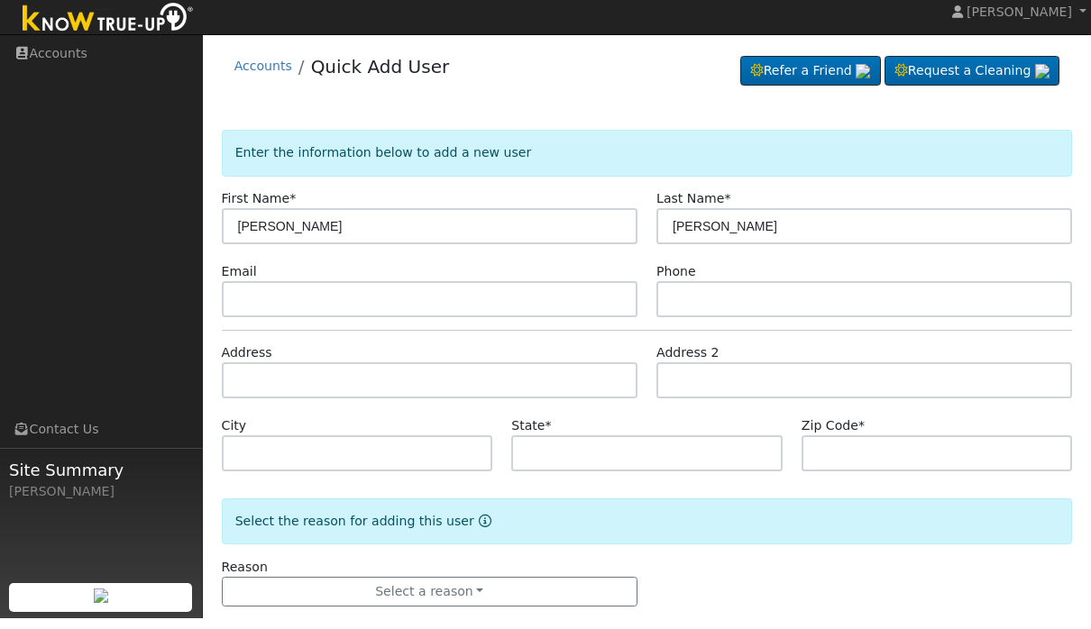
click at [473, 315] on input "text" at bounding box center [430, 310] width 416 height 36
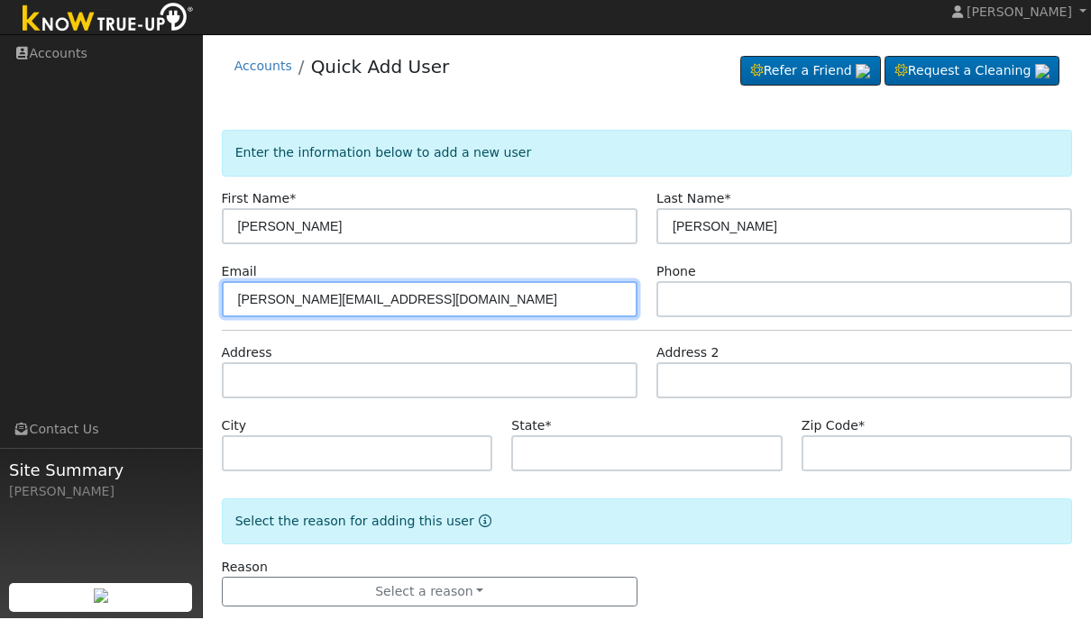
type input "[PERSON_NAME][EMAIL_ADDRESS][DOMAIN_NAME]"
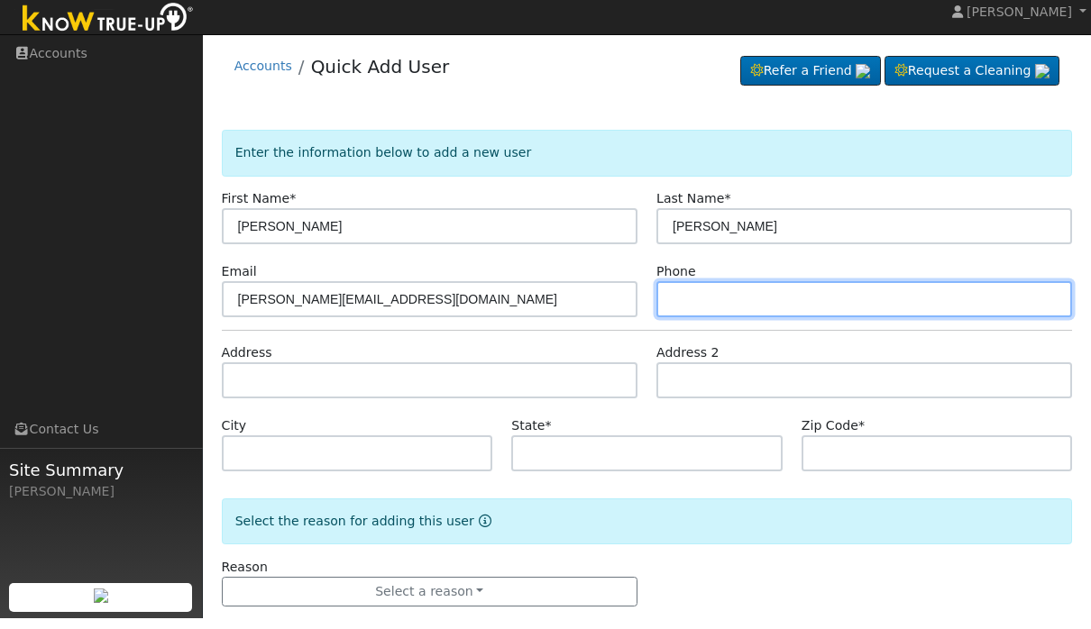
click at [781, 303] on input "text" at bounding box center [864, 310] width 416 height 36
type input "5677654321"
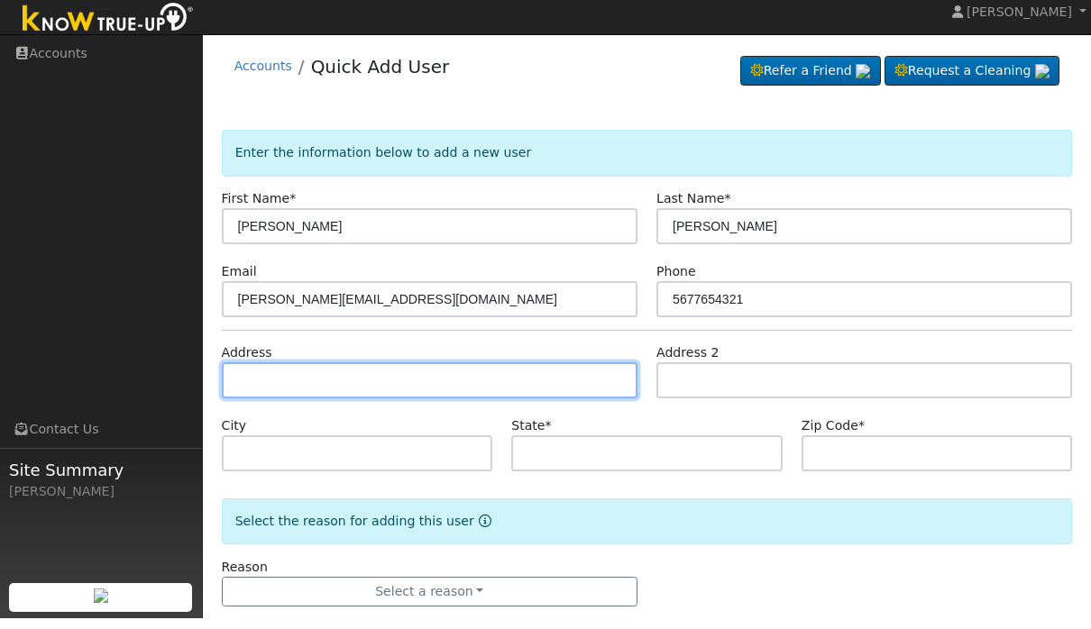
click at [502, 387] on input "text" at bounding box center [430, 391] width 416 height 36
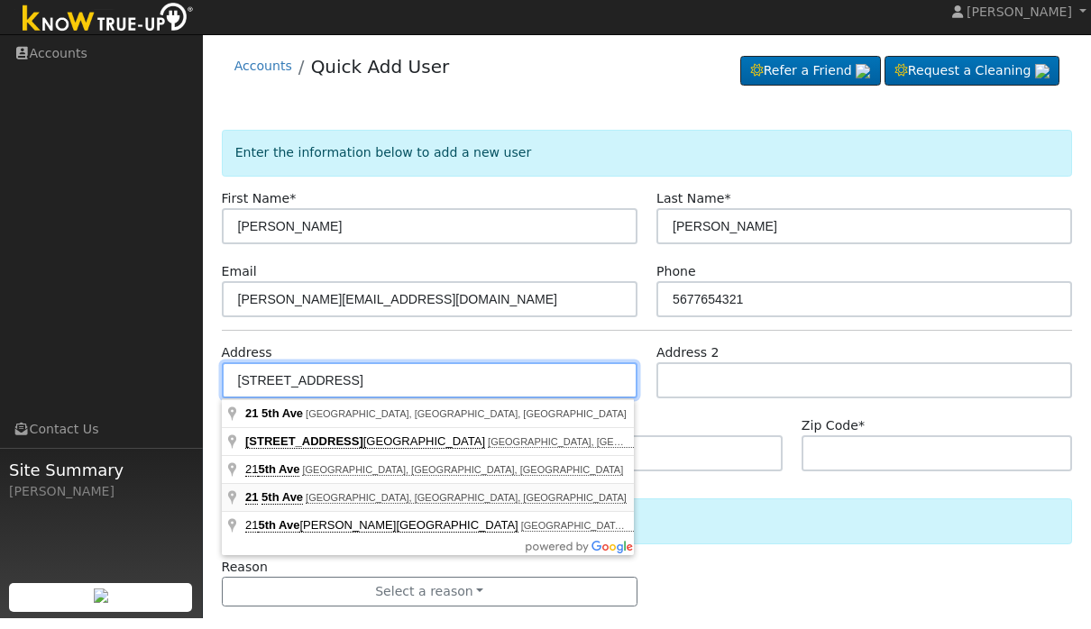
type input "21 5th Avenue"
type input "Corcoran"
type input "CA"
type input "93212"
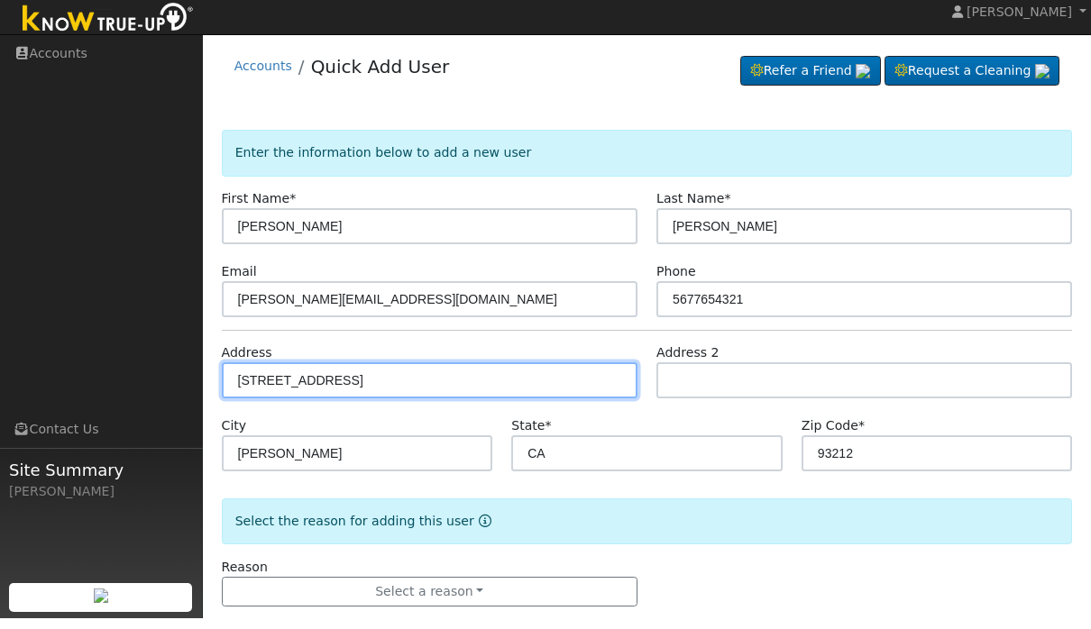
scroll to position [11, 0]
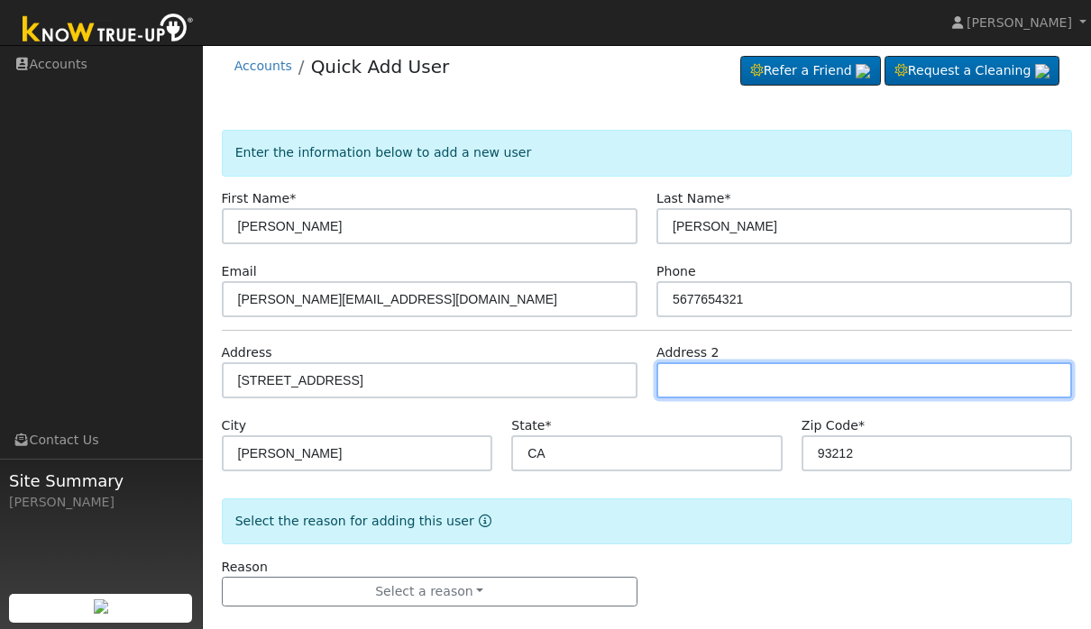
click at [755, 390] on input "text" at bounding box center [864, 380] width 416 height 36
type input "1/2"
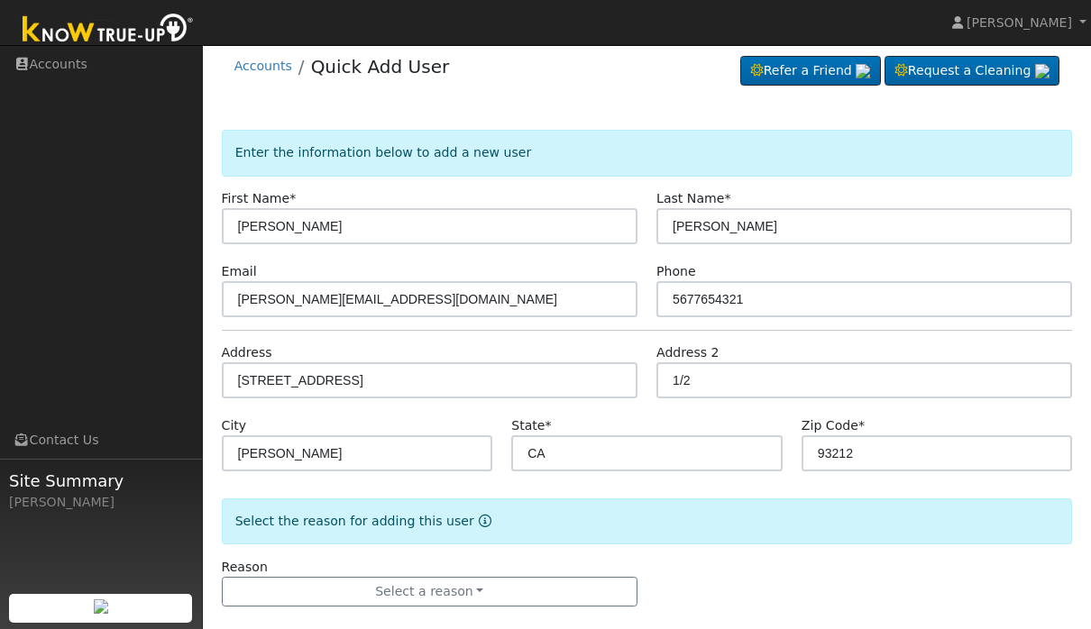
click at [1087, 436] on div "User Profile First name Last name Email Email Notifications No Emails No Emails…" at bounding box center [647, 343] width 888 height 618
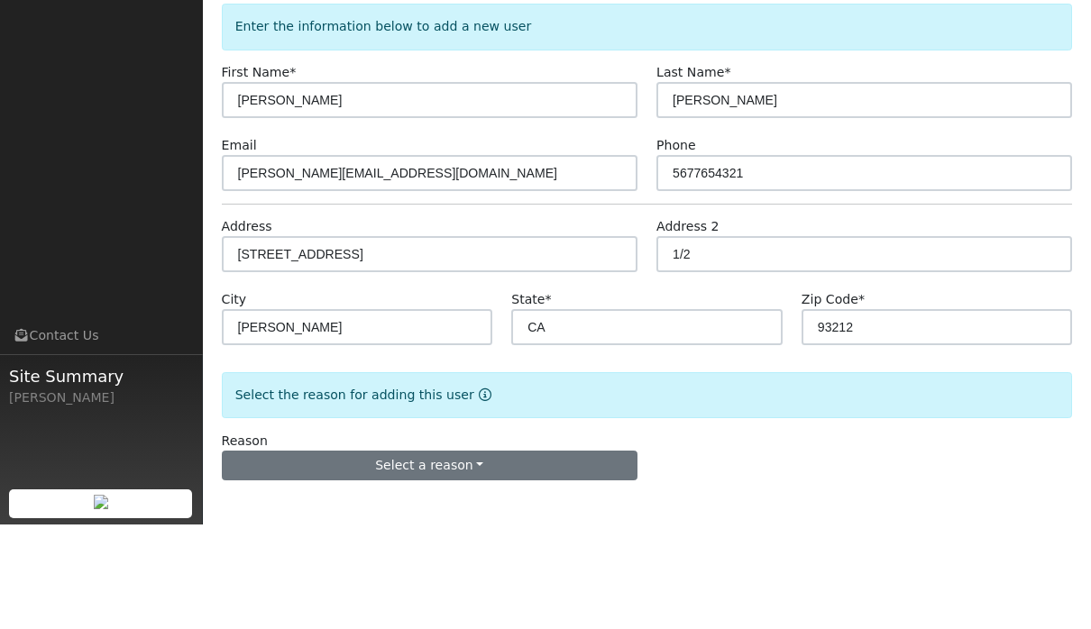
click at [570, 555] on button "Select a reason" at bounding box center [430, 570] width 416 height 31
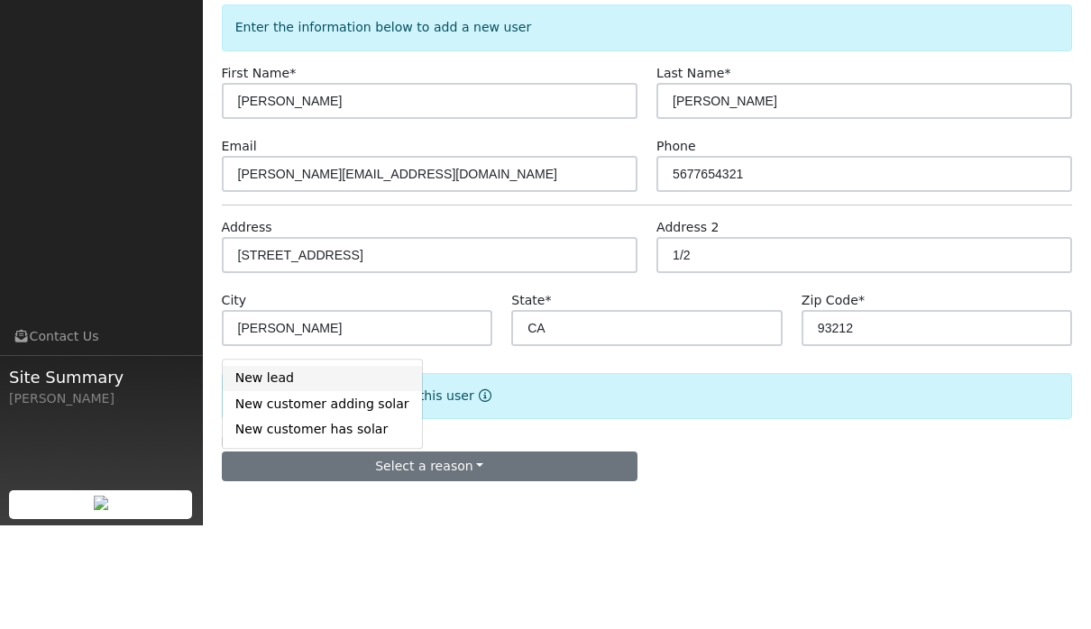
click at [307, 470] on link "New lead" at bounding box center [322, 482] width 199 height 25
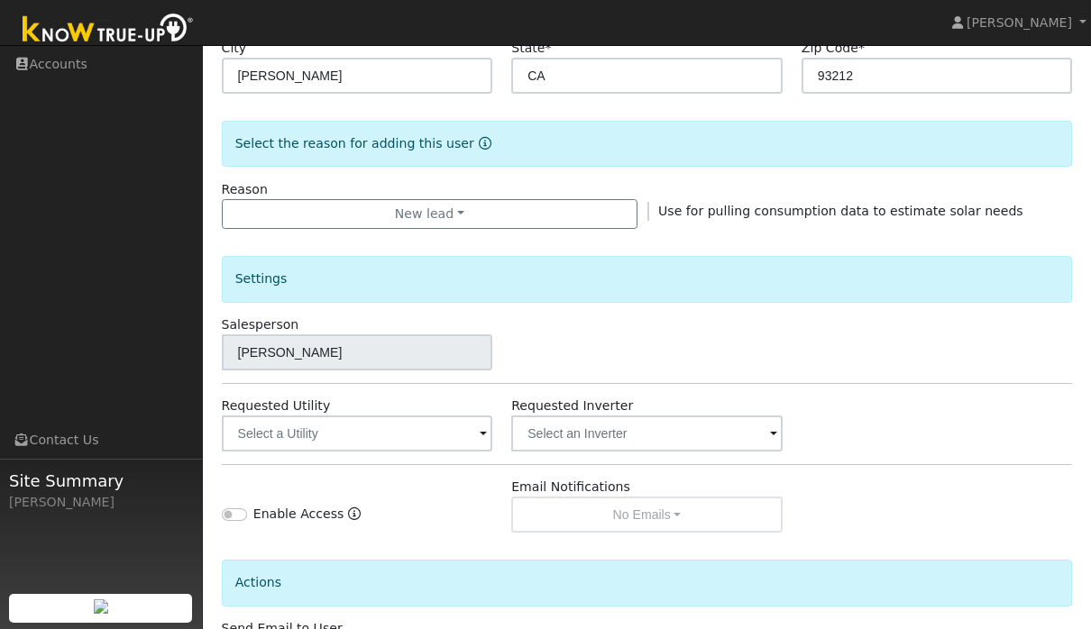
scroll to position [451, 0]
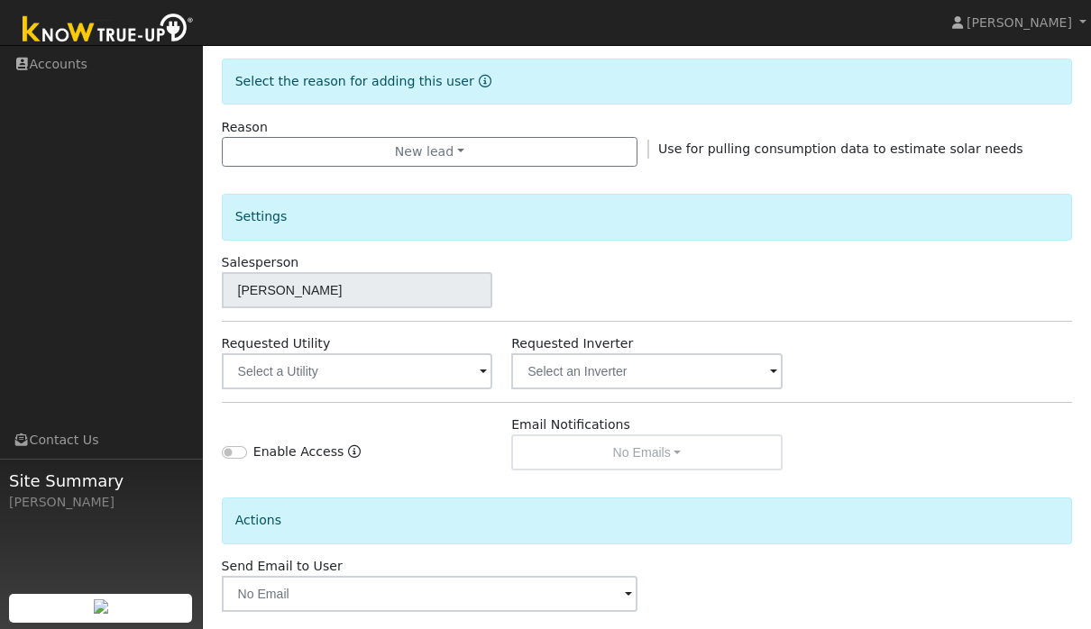
checkbox input "true"
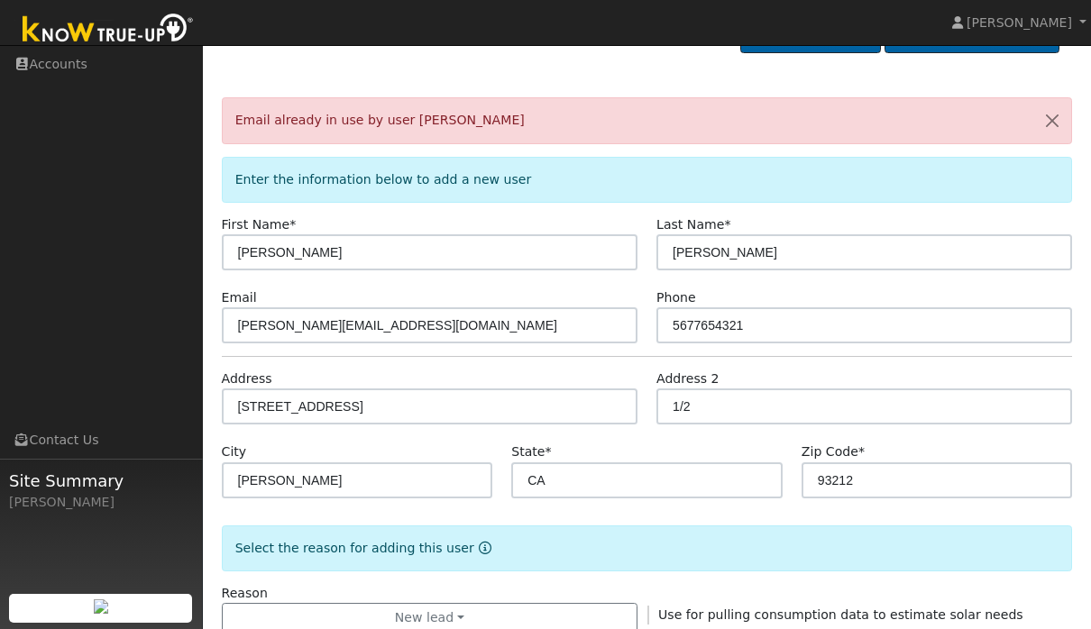
scroll to position [0, 0]
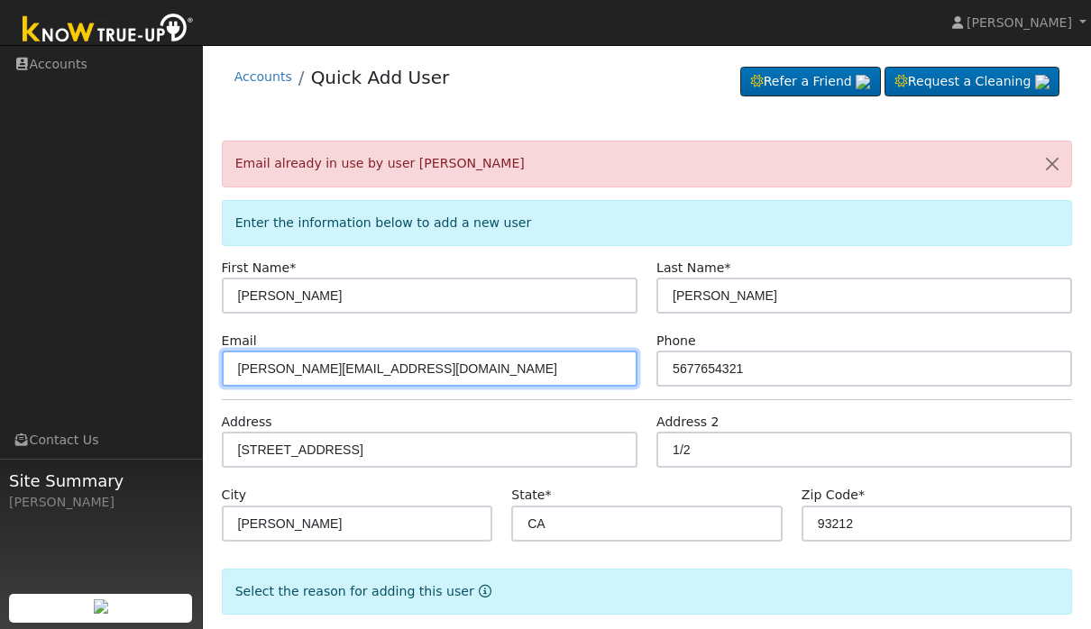
click at [273, 371] on input "roger@gmail.com" at bounding box center [430, 369] width 416 height 36
click at [259, 359] on input "roger@gmail.com" at bounding box center [430, 369] width 416 height 36
click at [255, 371] on input "roger@gmail.com" at bounding box center [430, 369] width 416 height 36
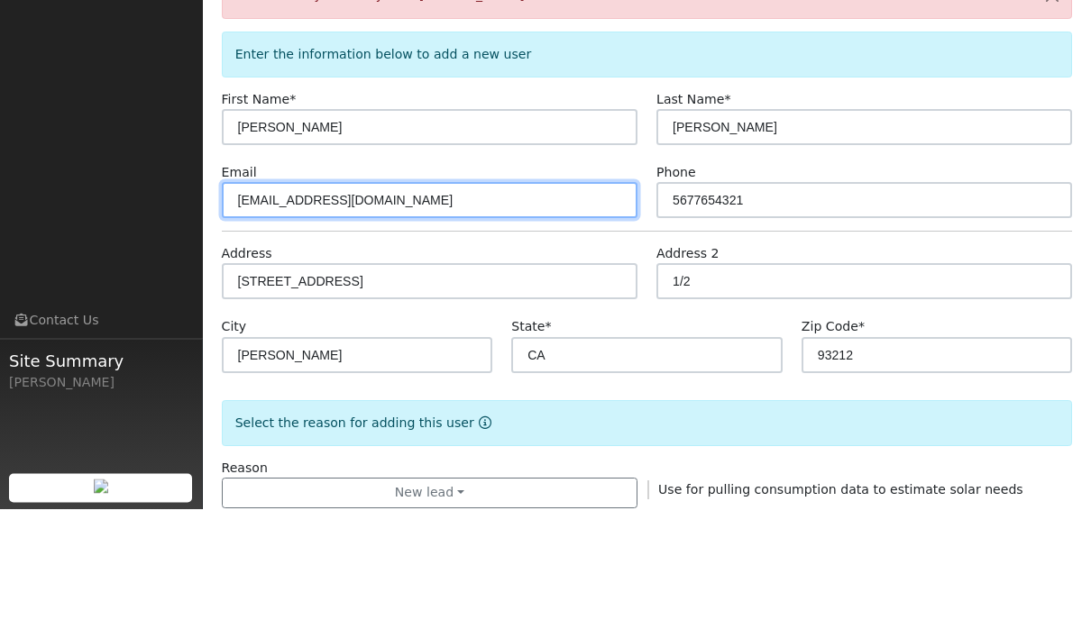
scroll to position [593, 0]
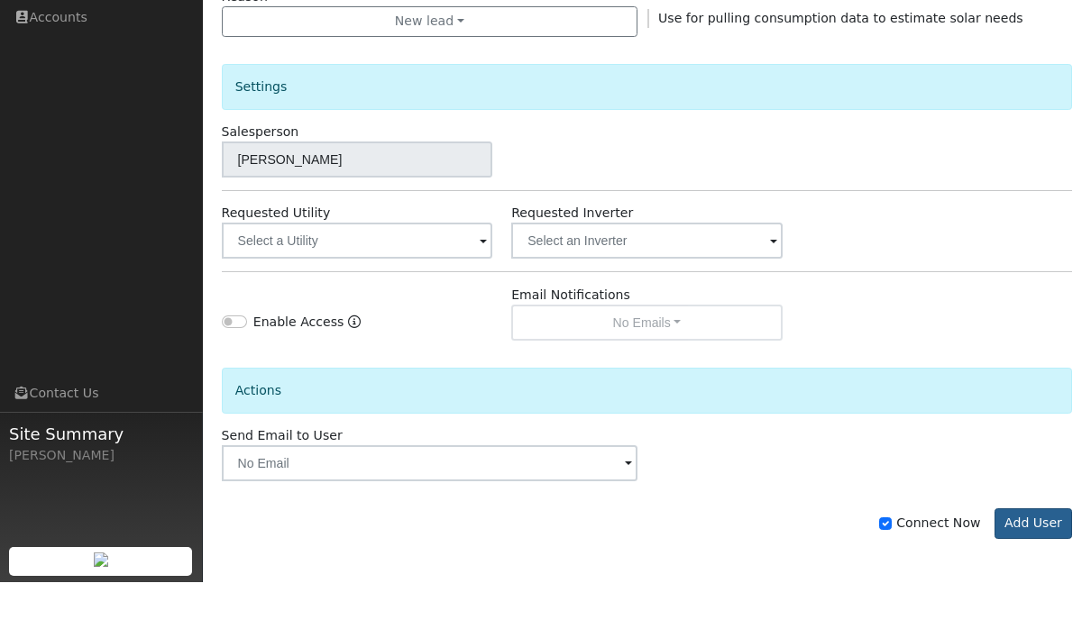
type input "roger12@gmail.com"
click at [1044, 555] on button "Add User" at bounding box center [1034, 570] width 78 height 31
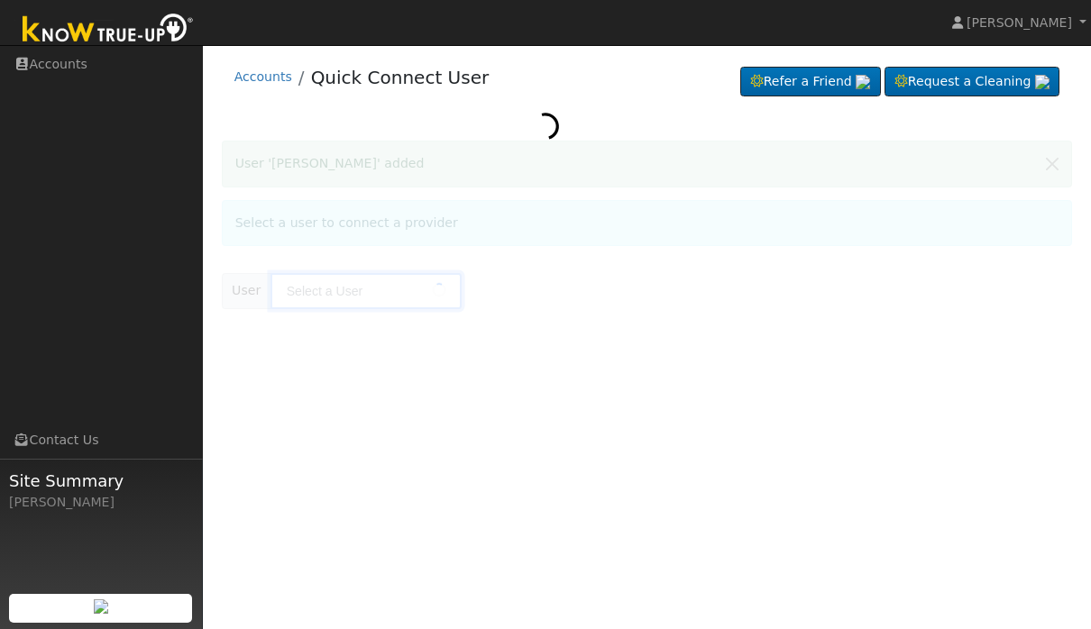
type input "[PERSON_NAME]"
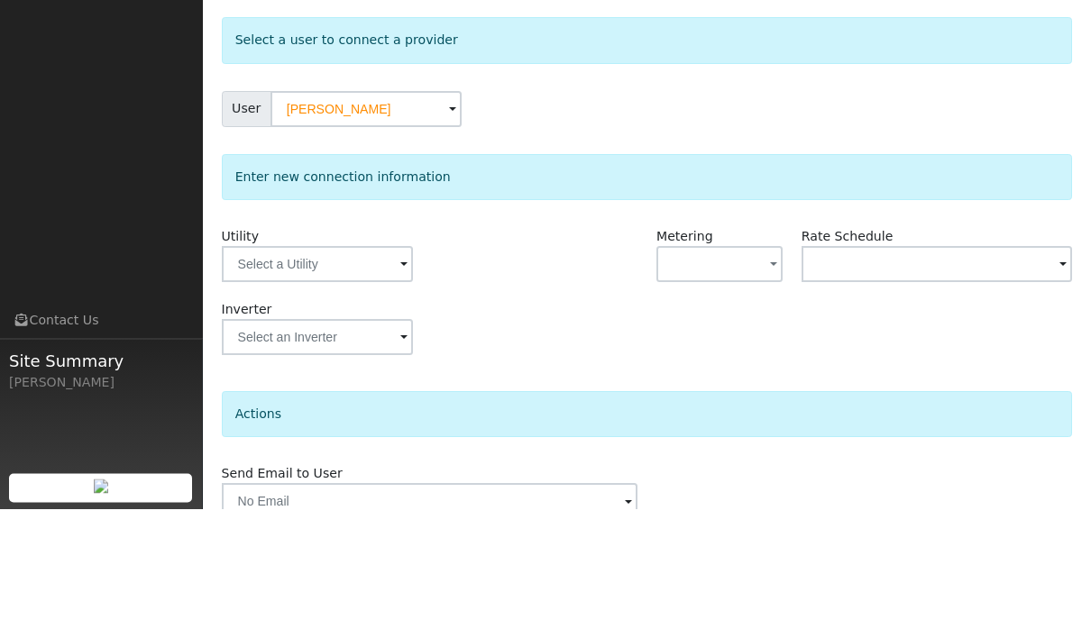
click at [400, 376] on span at bounding box center [403, 386] width 7 height 21
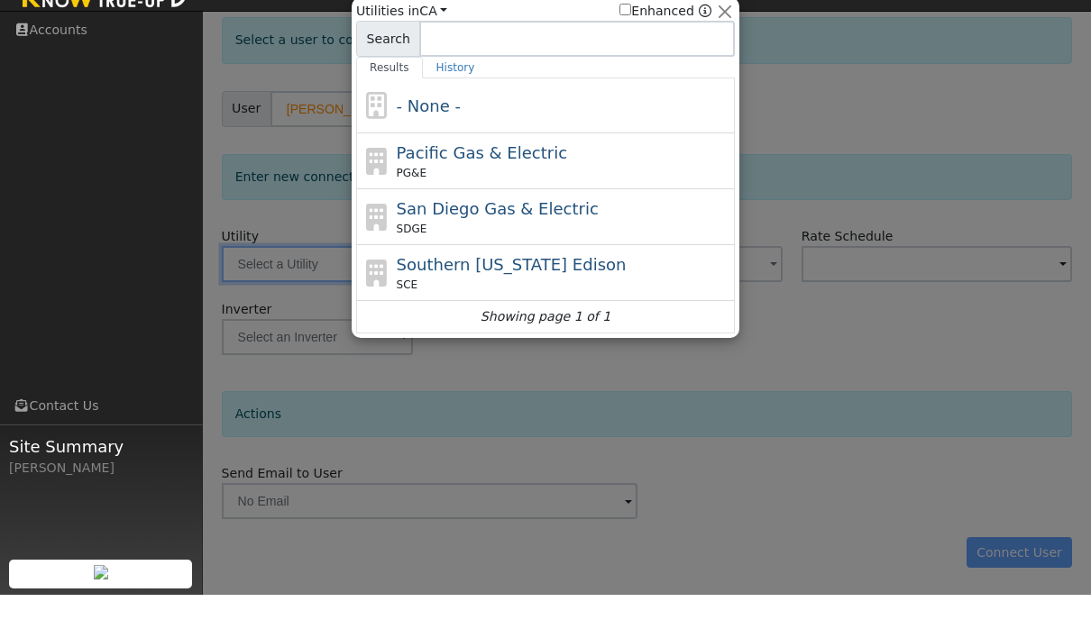
scroll to position [88, 0]
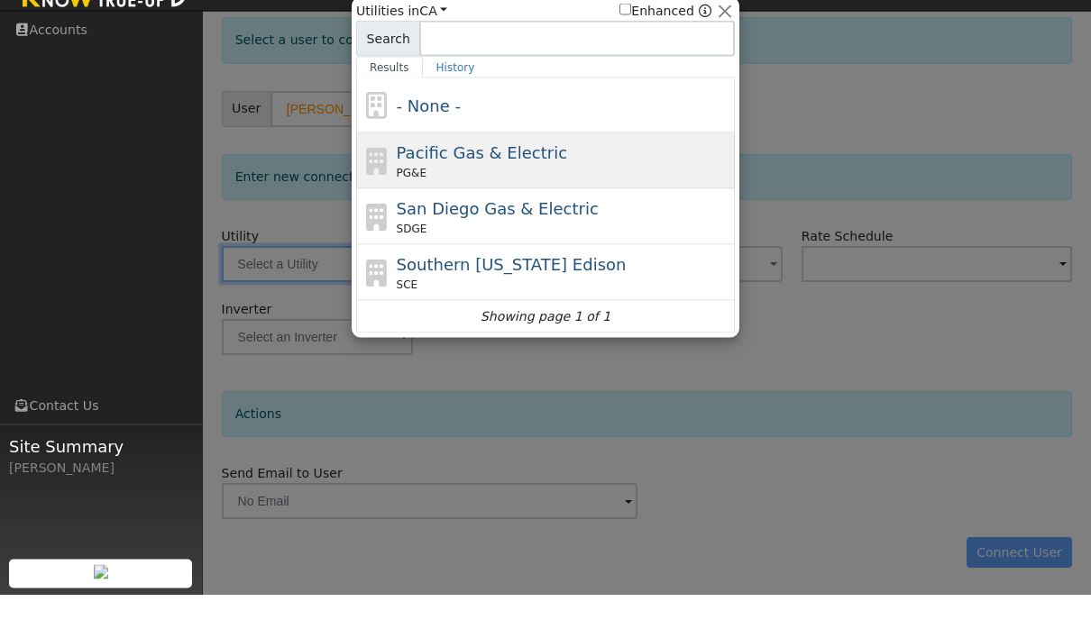
click at [608, 175] on div "Pacific Gas & Electric PG&E" at bounding box center [564, 195] width 335 height 41
type input "PG&E"
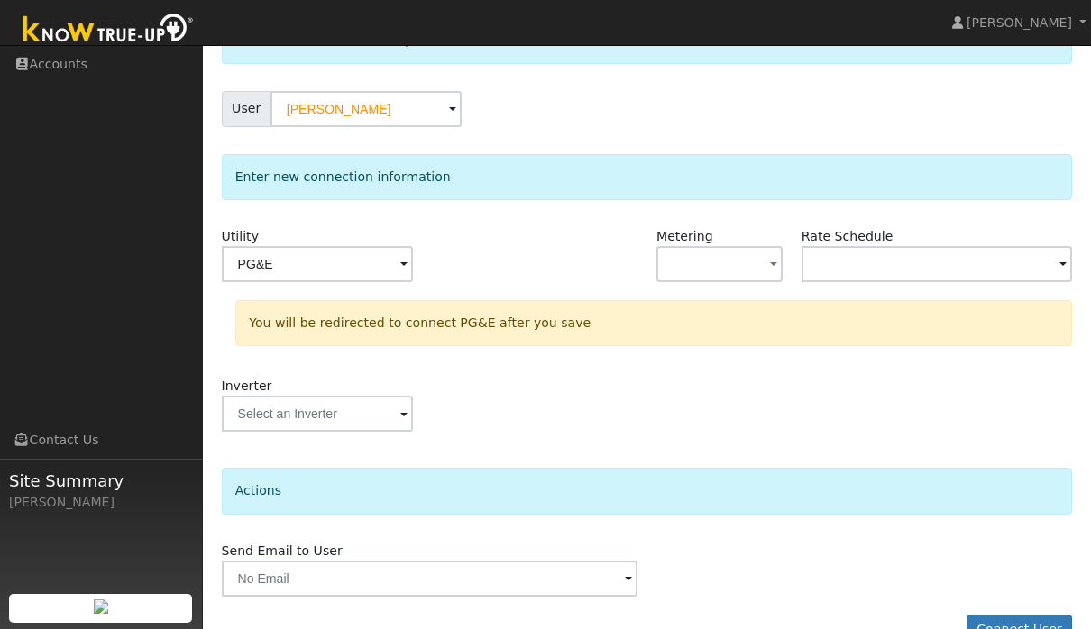
scroll to position [165, 0]
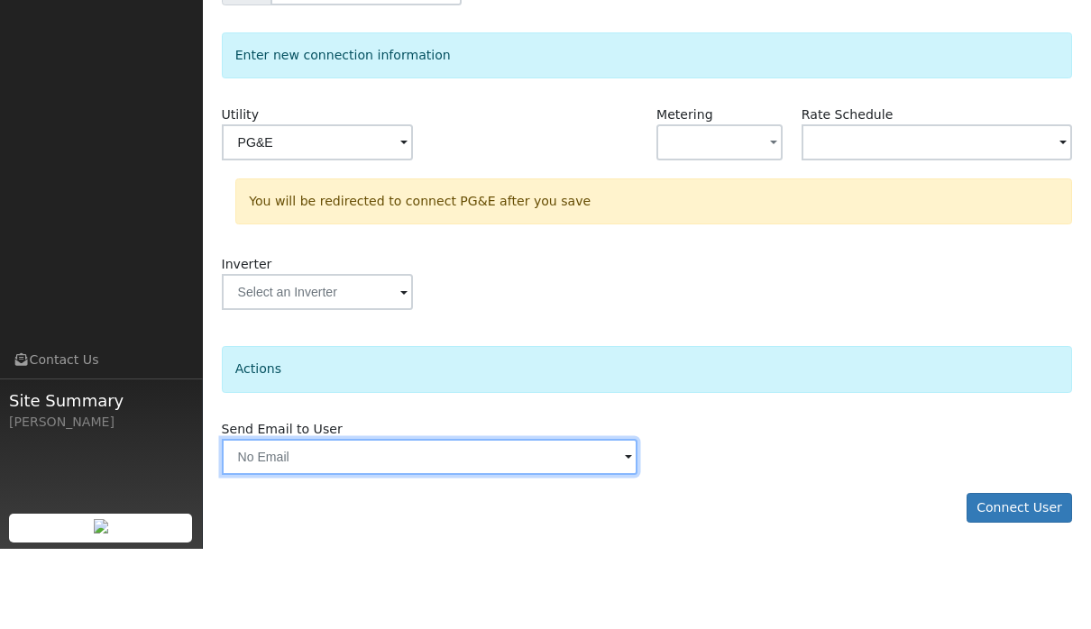
click at [604, 519] on input "text" at bounding box center [430, 537] width 416 height 36
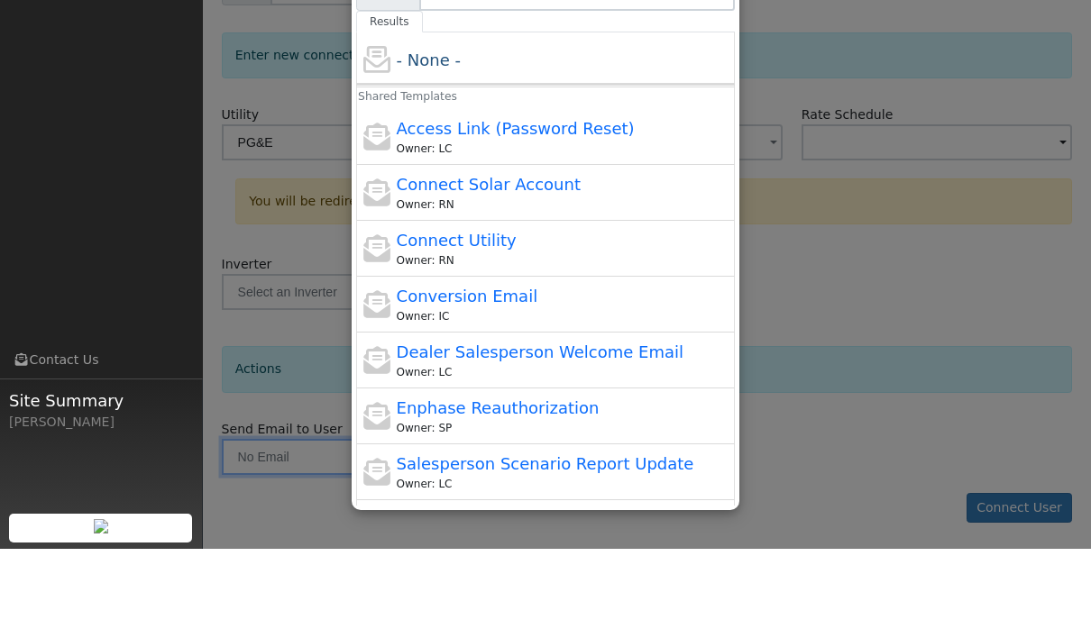
scroll to position [0, 0]
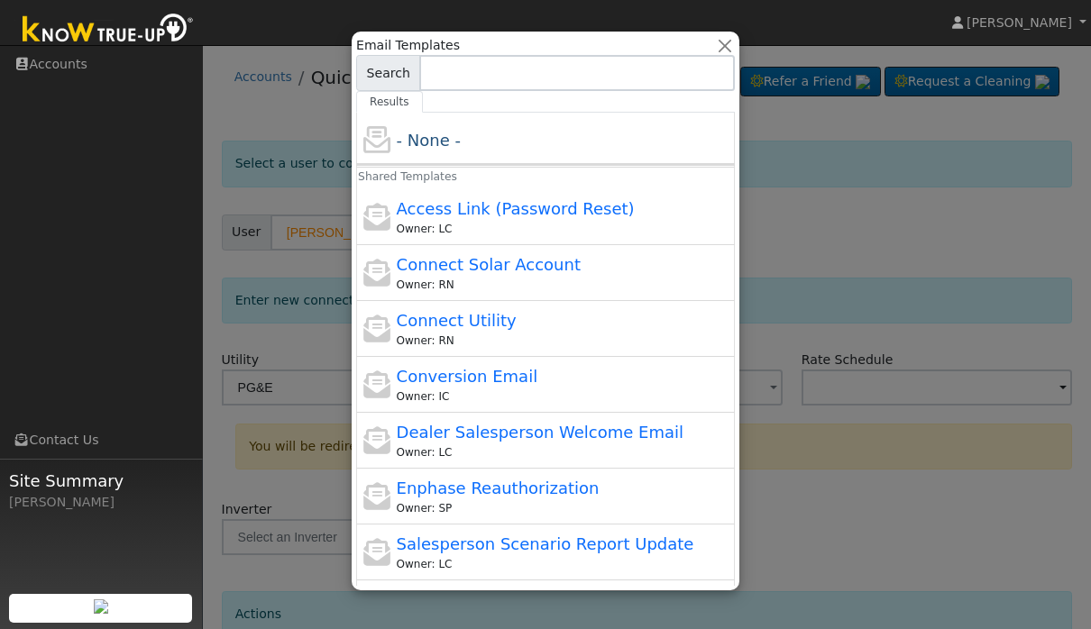
click at [894, 367] on div at bounding box center [545, 314] width 1091 height 629
click at [967, 224] on div at bounding box center [545, 314] width 1091 height 629
click at [722, 45] on button "button" at bounding box center [725, 45] width 19 height 19
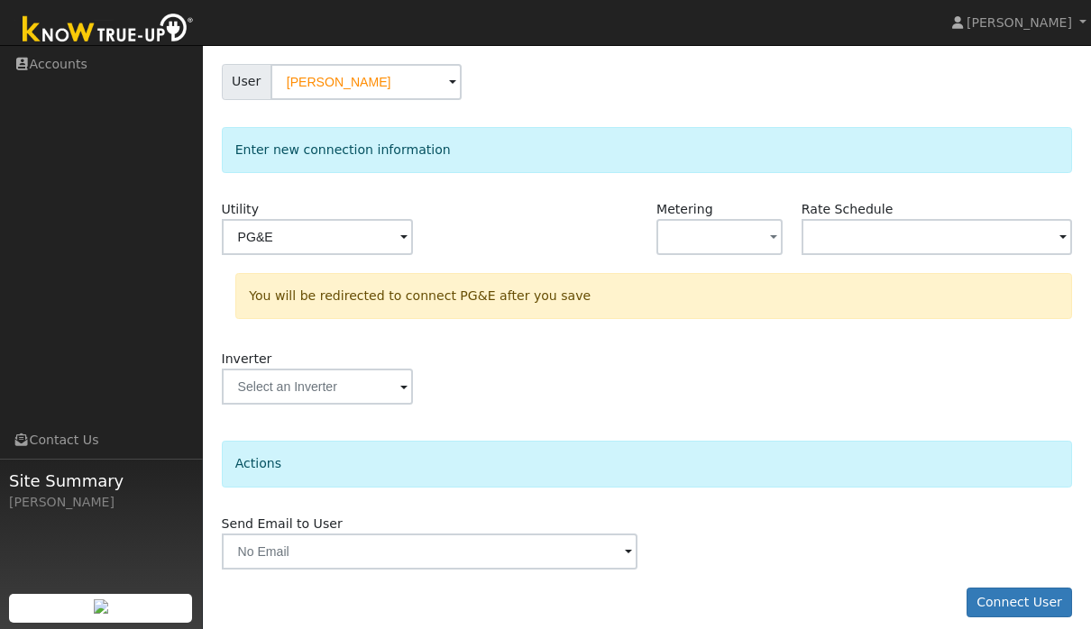
scroll to position [168, 0]
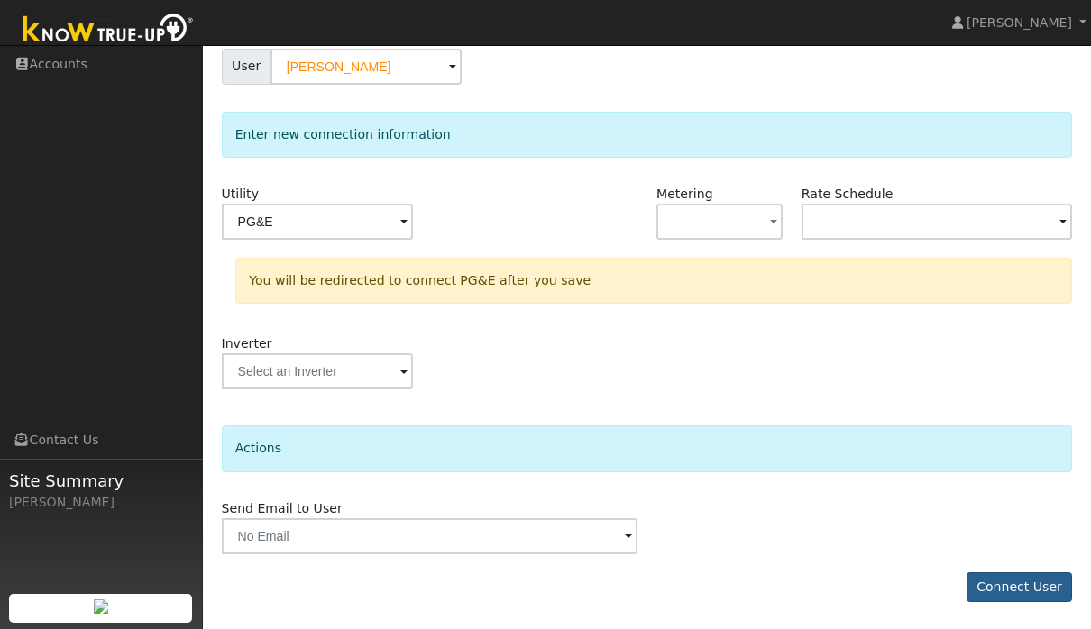
click at [1039, 577] on button "Connect User" at bounding box center [1020, 588] width 106 height 31
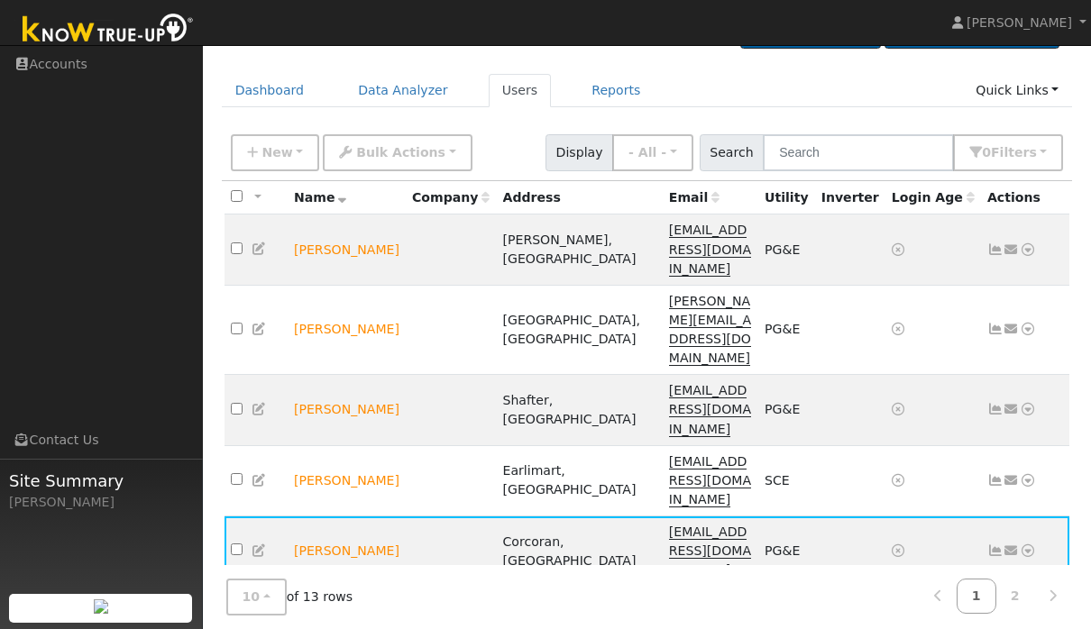
scroll to position [108, 0]
click at [1017, 624] on icon at bounding box center [1012, 630] width 16 height 13
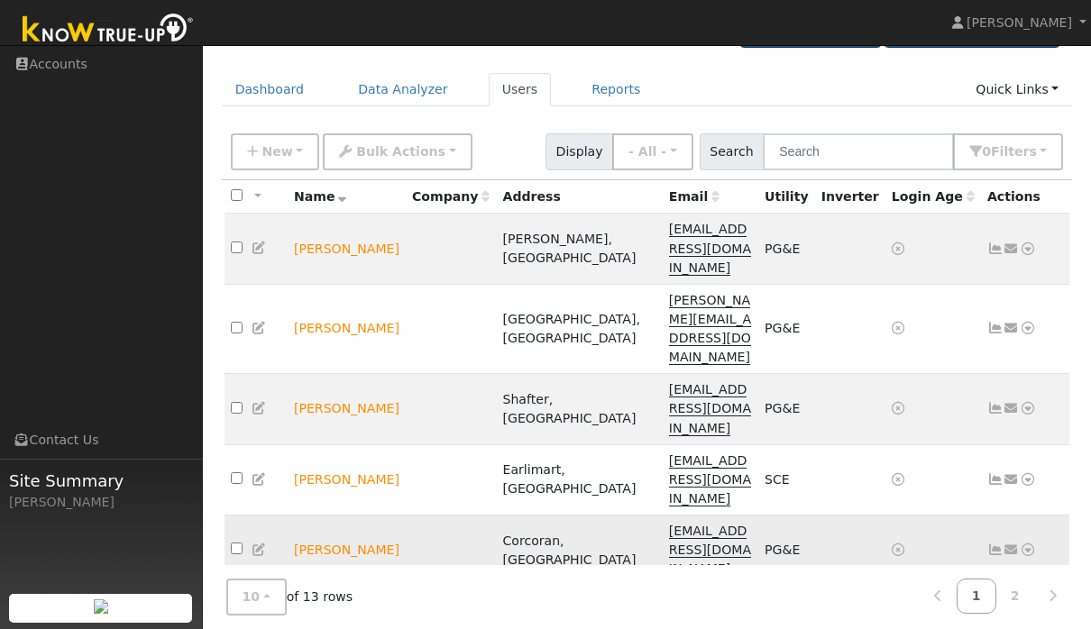
click at [1035, 544] on icon at bounding box center [1028, 550] width 16 height 13
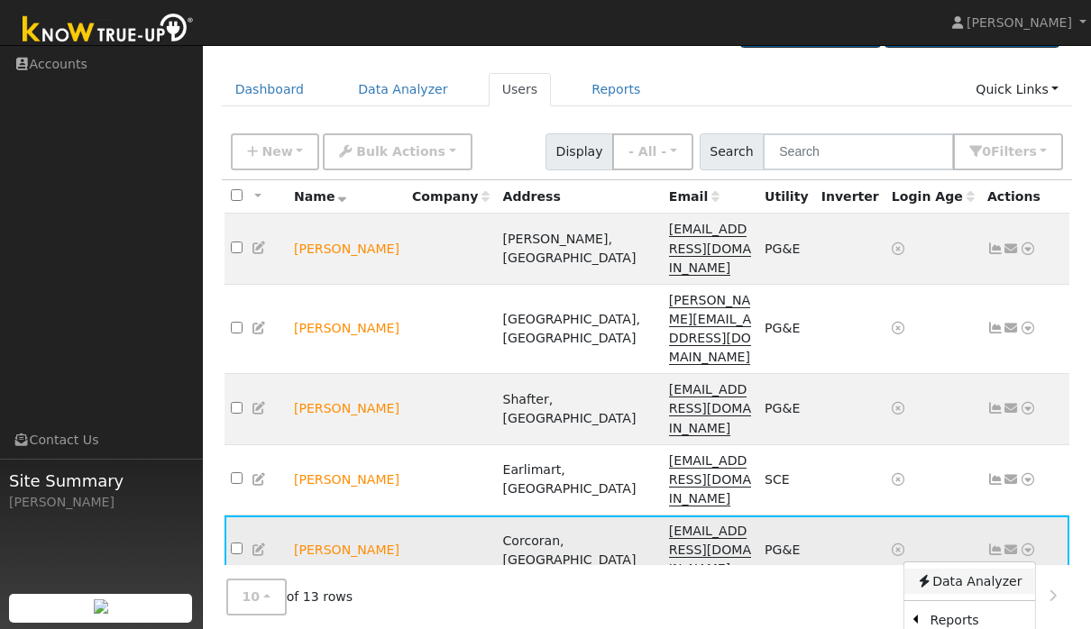
click at [987, 569] on link "Data Analyzer" at bounding box center [968, 581] width 131 height 25
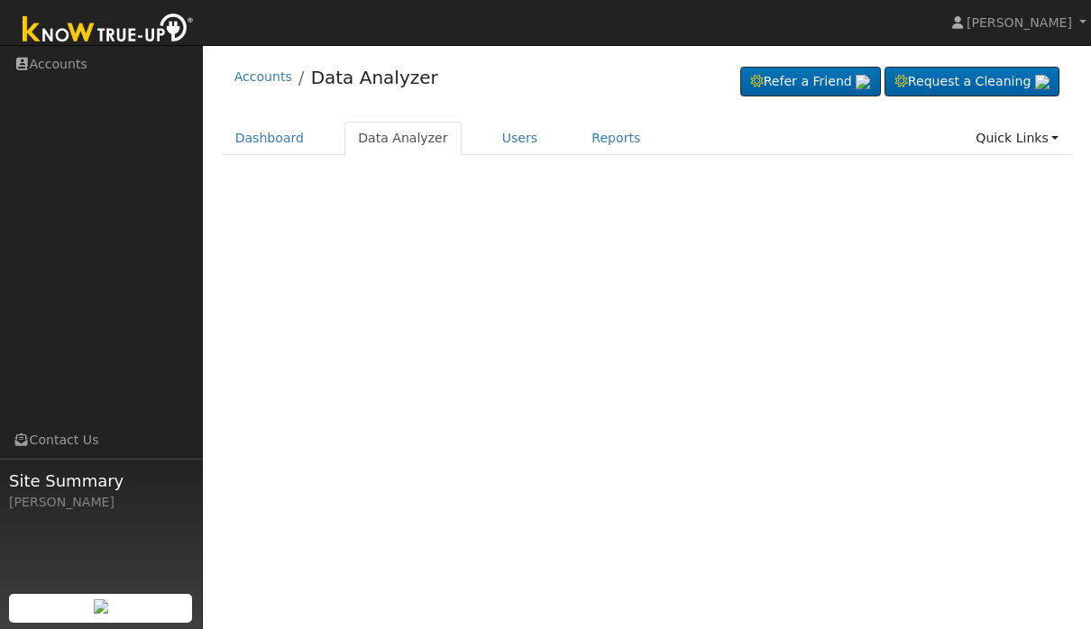
select select "8"
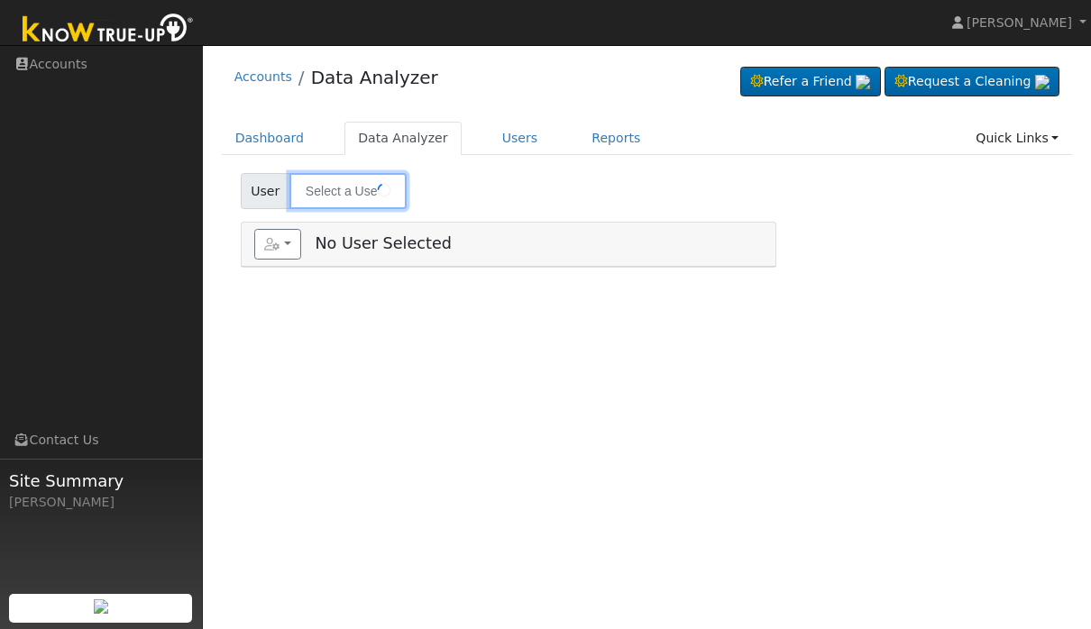
type input "[PERSON_NAME]"
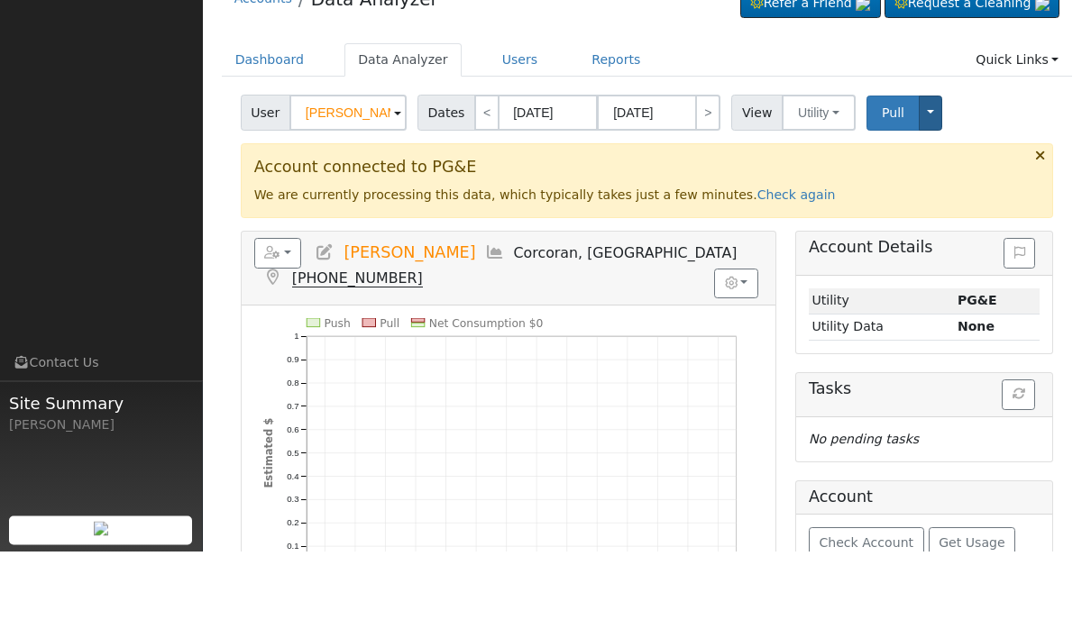
click at [932, 174] on button "Toggle Dropdown" at bounding box center [930, 191] width 23 height 35
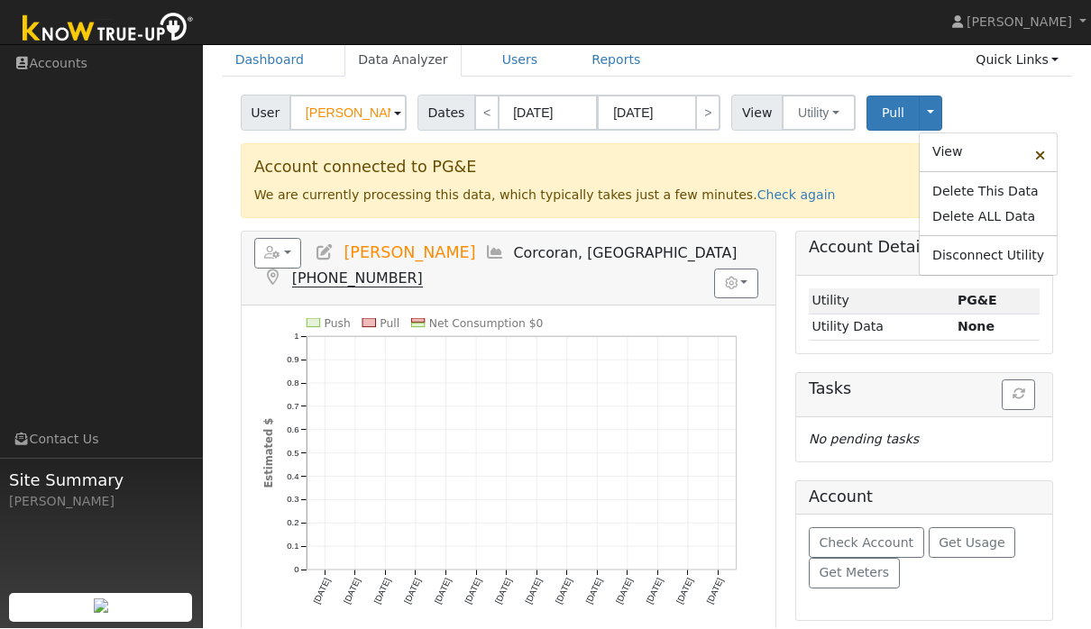
click at [1053, 103] on div "User Edna daniel Account Default Account Default Account 21 5th Avenue, 1/2, Co…" at bounding box center [647, 110] width 820 height 42
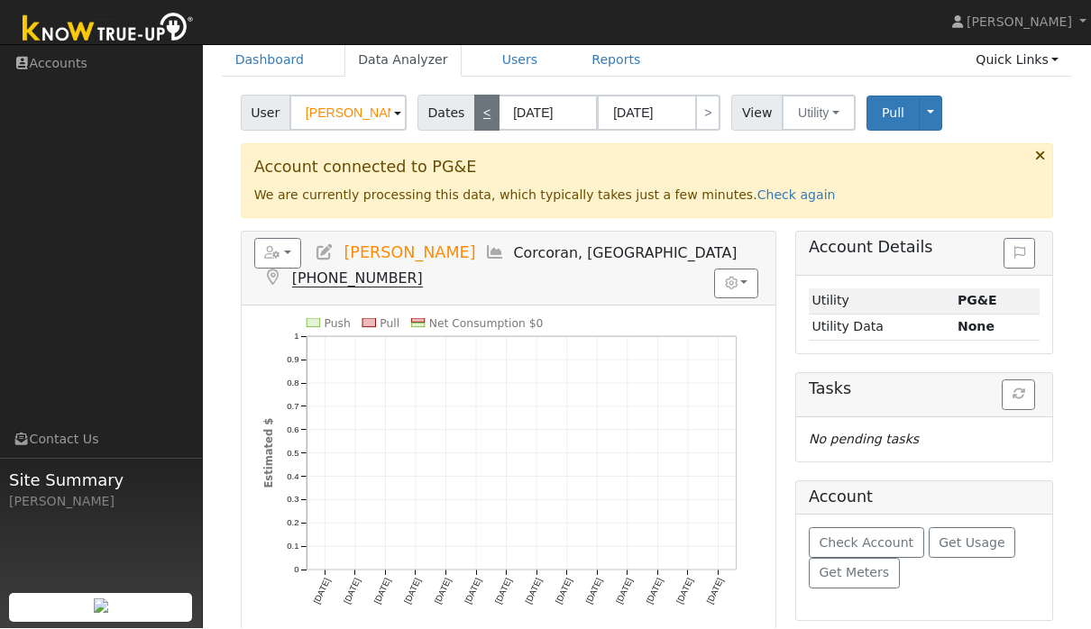
click at [484, 102] on link "<" at bounding box center [486, 114] width 25 height 36
type input "08/23/2025"
type input "09/05/2025"
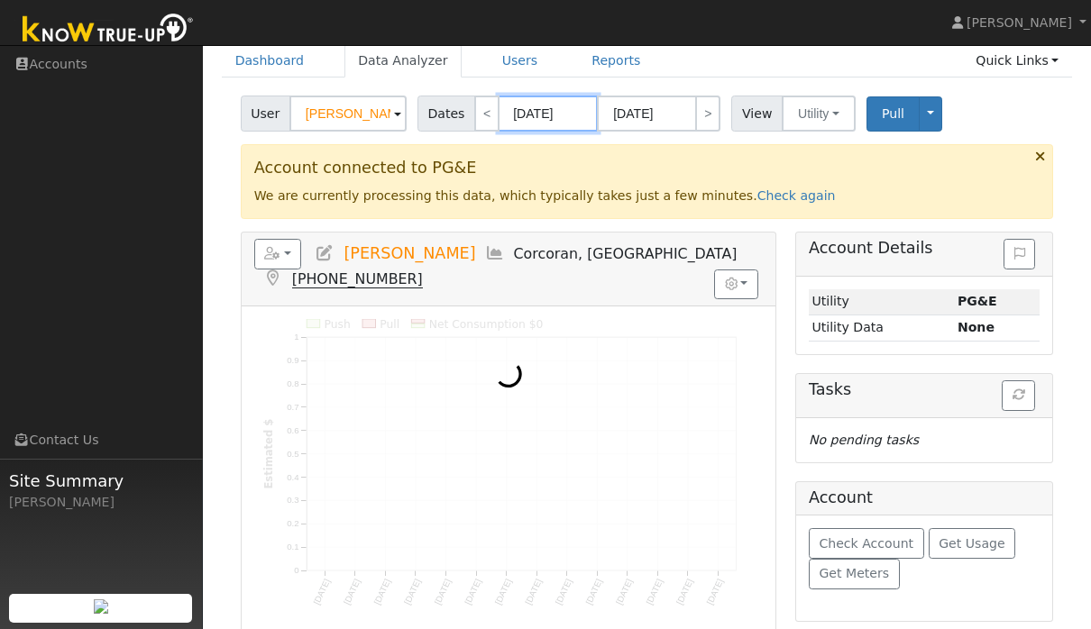
click at [556, 105] on input "08/23/2025" at bounding box center [548, 114] width 99 height 36
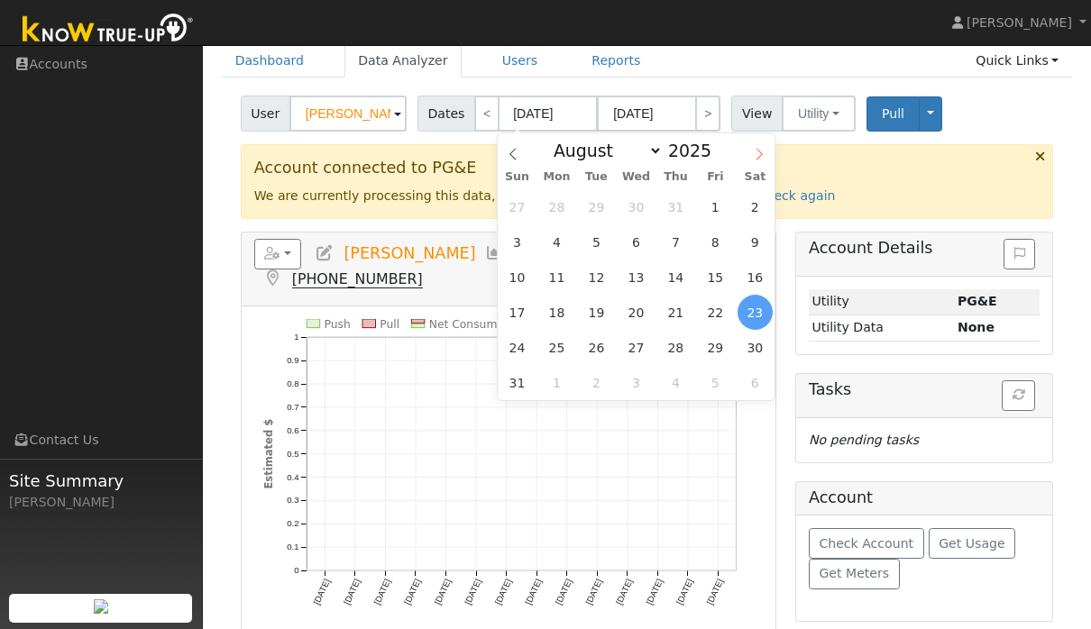
click at [755, 152] on icon at bounding box center [759, 154] width 13 height 13
select select "8"
click at [692, 144] on input "2025" at bounding box center [695, 151] width 65 height 20
click at [696, 151] on input "2025" at bounding box center [695, 151] width 65 height 20
click at [733, 146] on div "January February March April May June July August September October November De…" at bounding box center [636, 148] width 208 height 31
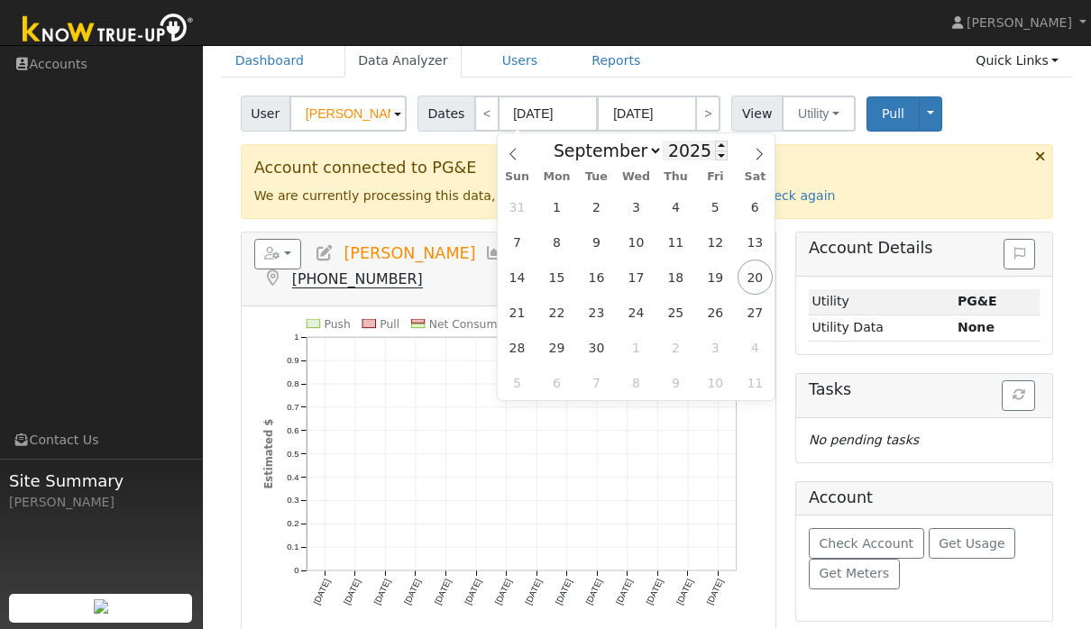
click at [696, 146] on input "2025" at bounding box center [695, 151] width 65 height 20
click at [715, 157] on span at bounding box center [721, 156] width 13 height 10
type input "2024"
click at [527, 194] on span "1" at bounding box center [517, 206] width 35 height 35
type input "09/01/2024"
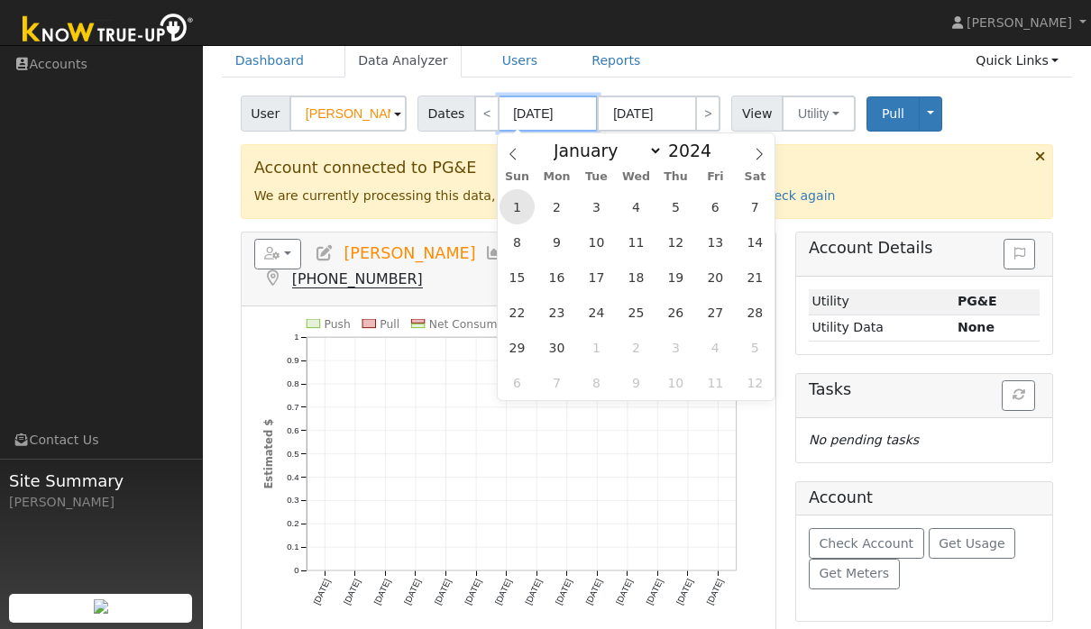
type input "09/30/2024"
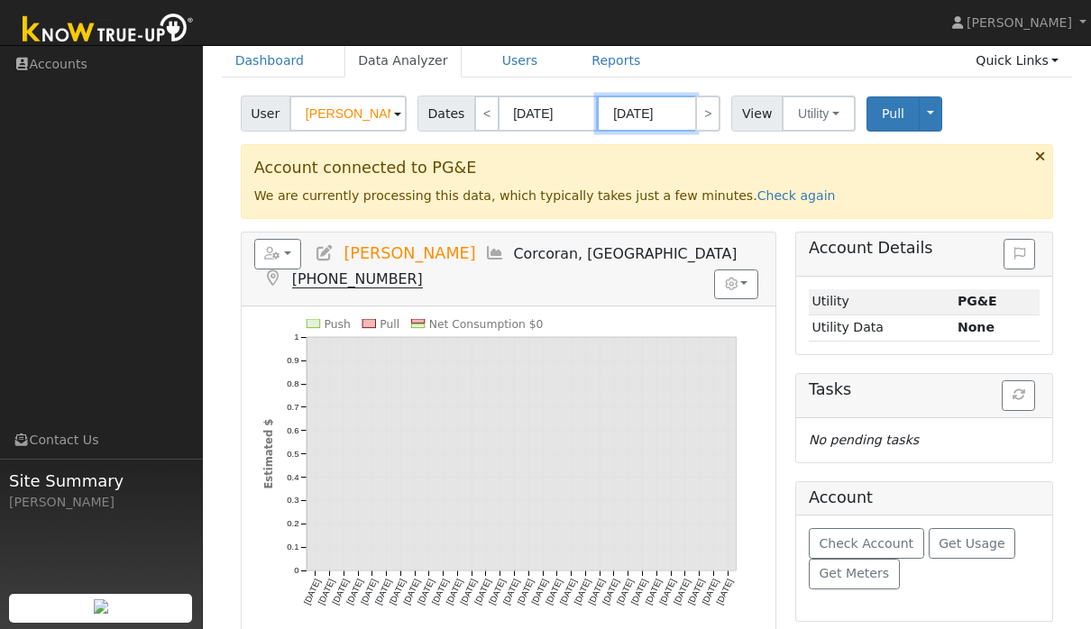
click at [675, 112] on input "09/30/2024" at bounding box center [646, 114] width 99 height 36
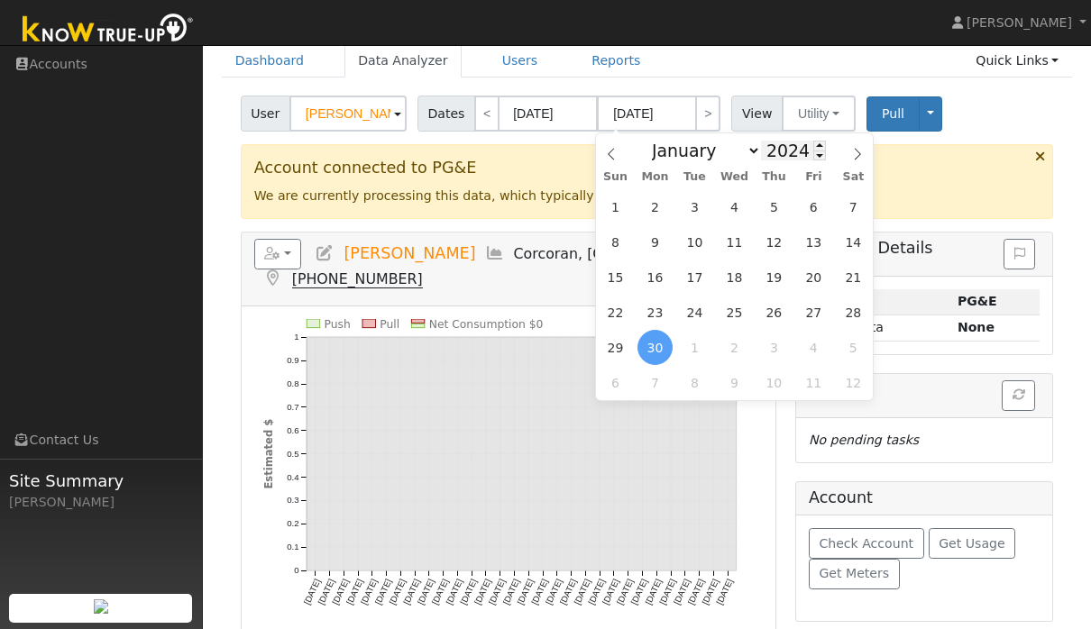
click at [789, 148] on input "2024" at bounding box center [793, 151] width 65 height 20
click at [813, 145] on span at bounding box center [819, 146] width 13 height 10
type input "2025"
click at [854, 270] on span "20" at bounding box center [853, 277] width 35 height 35
type input "[DATE]"
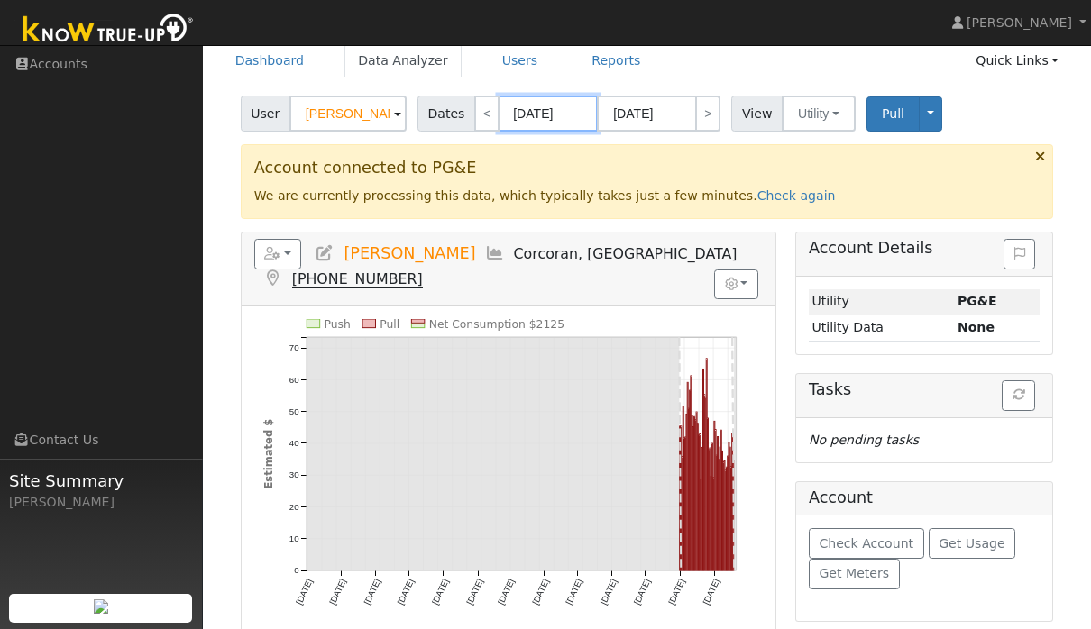
click at [500, 105] on input "09/01/2024" at bounding box center [548, 114] width 99 height 36
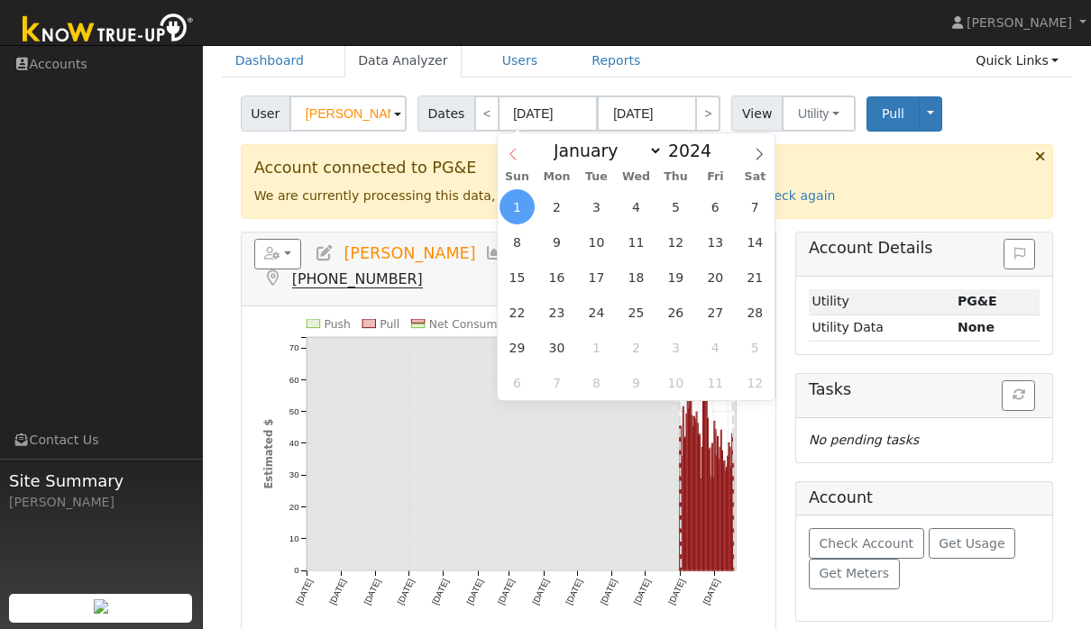
click at [521, 157] on span at bounding box center [513, 148] width 31 height 31
select select "7"
click at [507, 374] on span "1" at bounding box center [517, 382] width 35 height 35
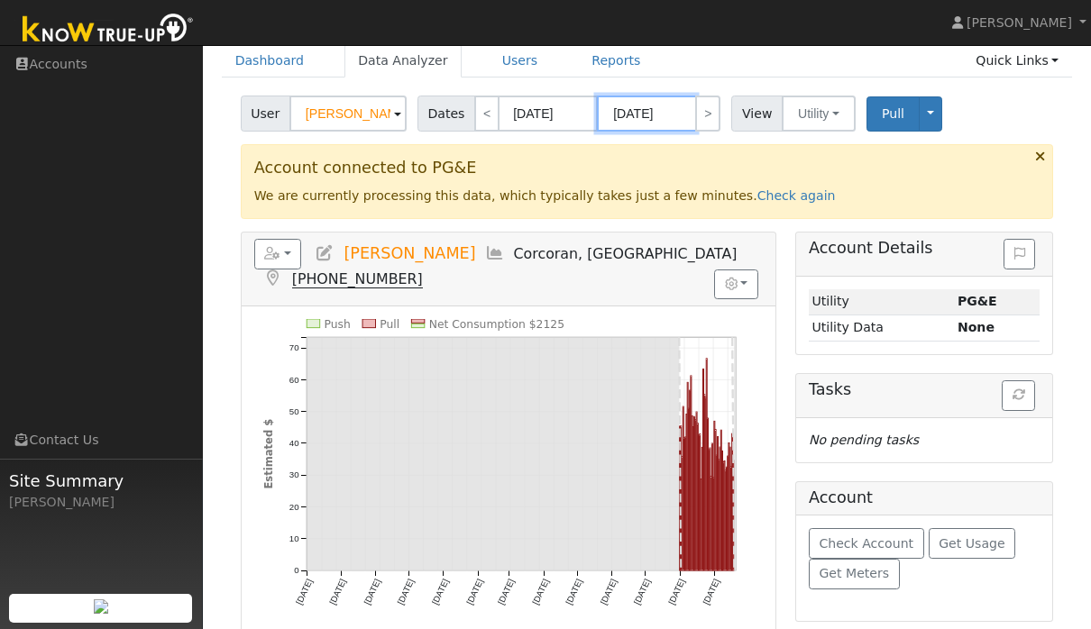
click at [686, 103] on input "[DATE]" at bounding box center [646, 114] width 99 height 36
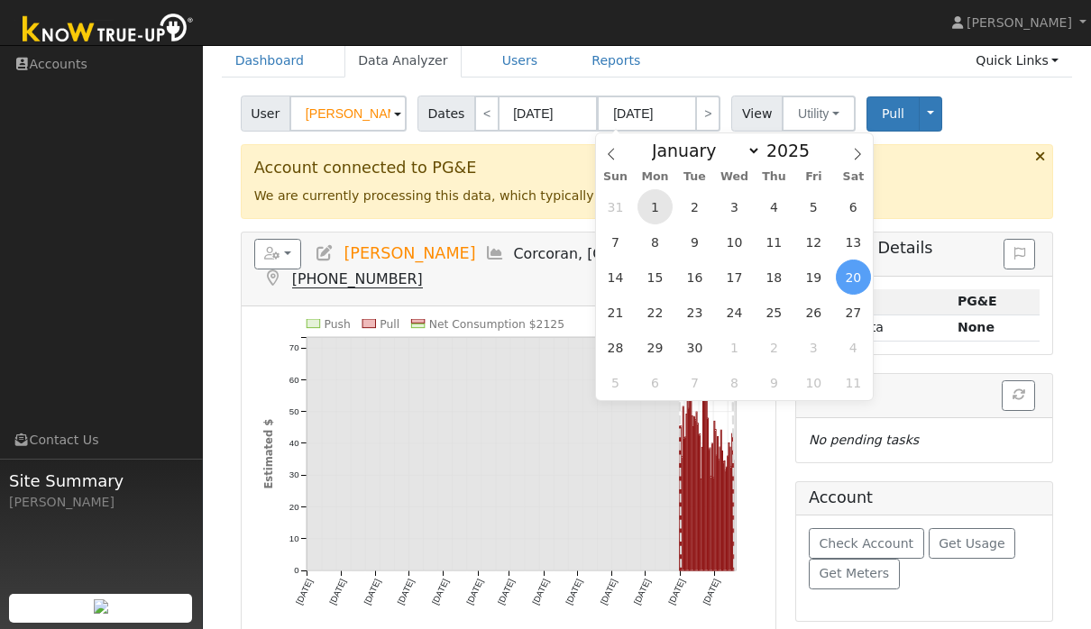
click at [664, 197] on span "1" at bounding box center [654, 206] width 35 height 35
type input "09/01/2025"
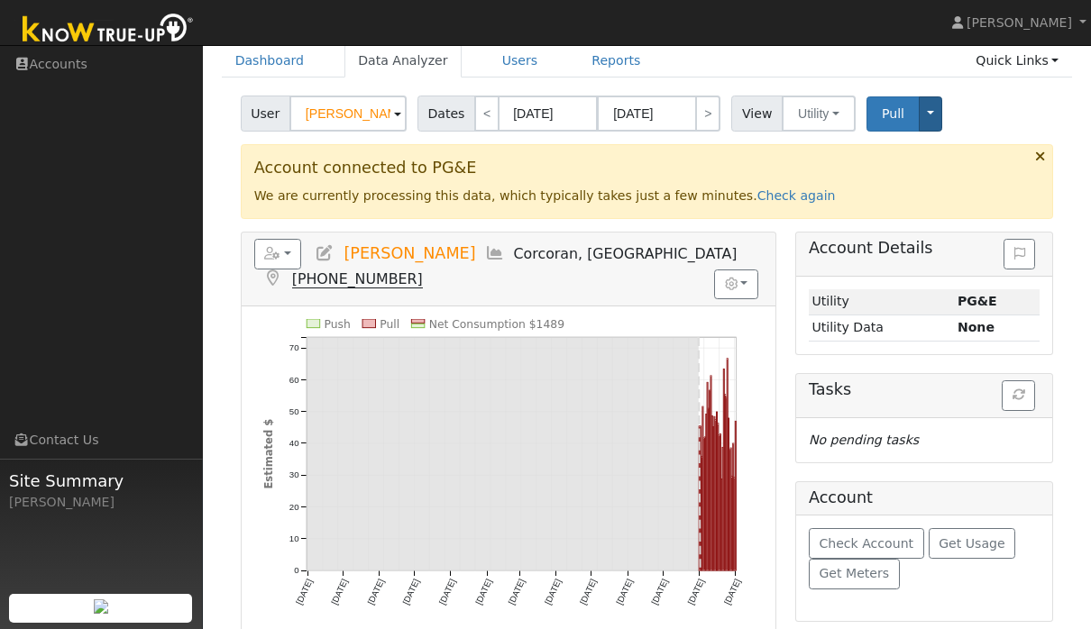
click at [940, 109] on button "Toggle Dropdown" at bounding box center [930, 113] width 23 height 35
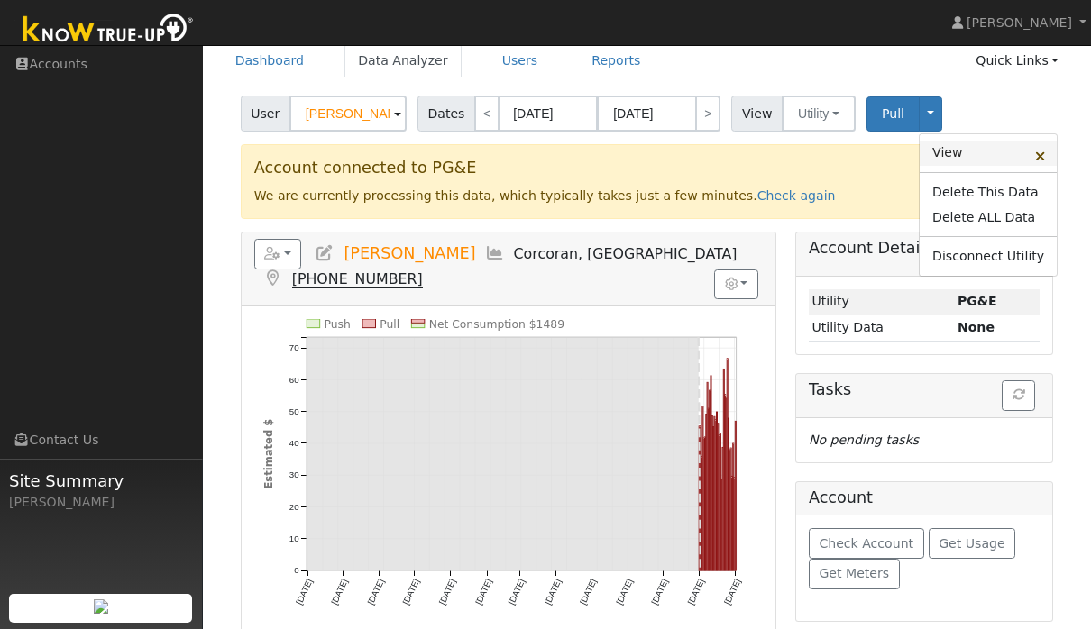
click at [973, 151] on link "View" at bounding box center [988, 153] width 137 height 25
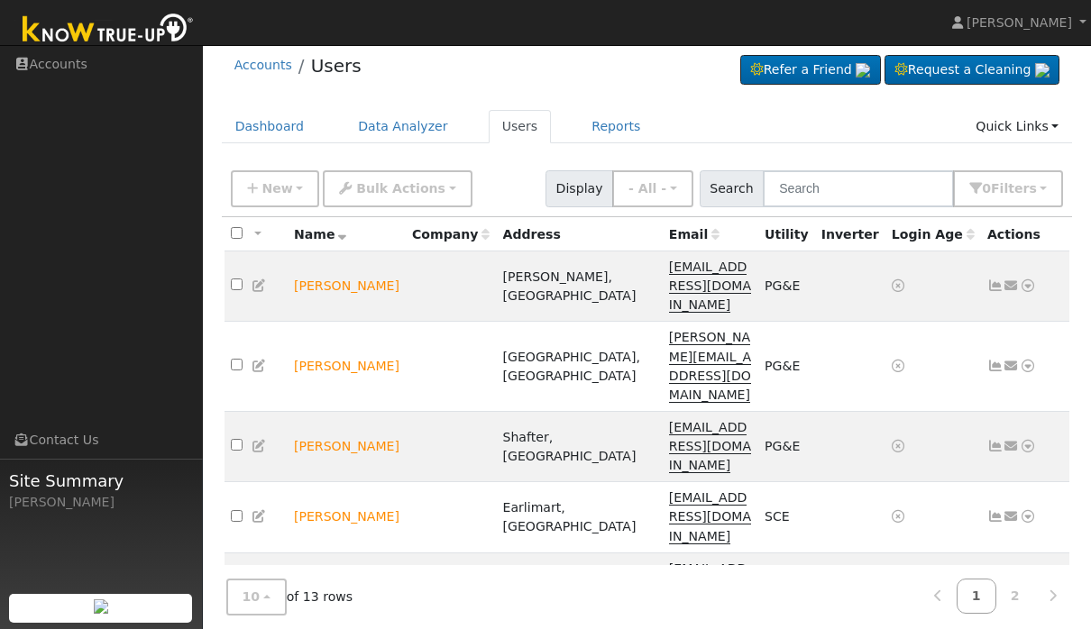
scroll to position [28, 0]
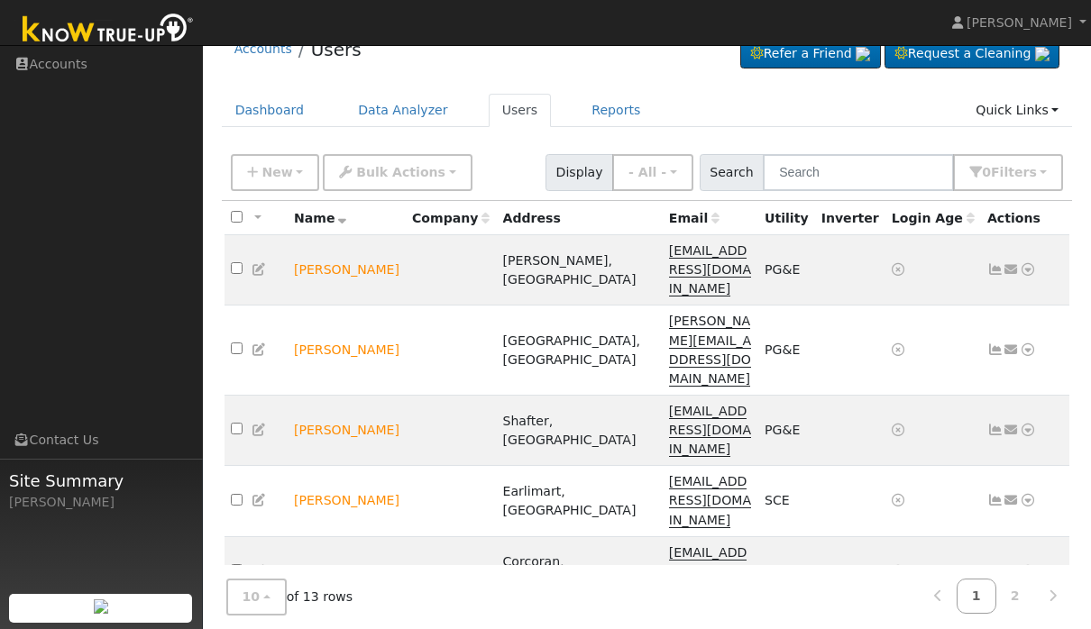
click at [989, 466] on link "Data Analyzer" at bounding box center [968, 478] width 131 height 25
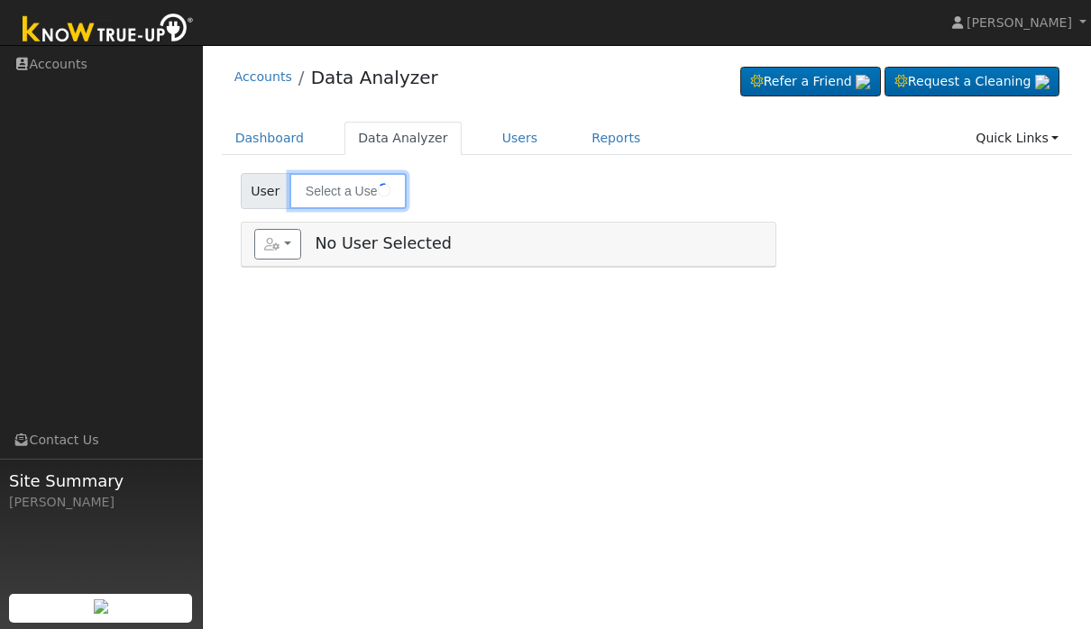
type input "[PERSON_NAME]"
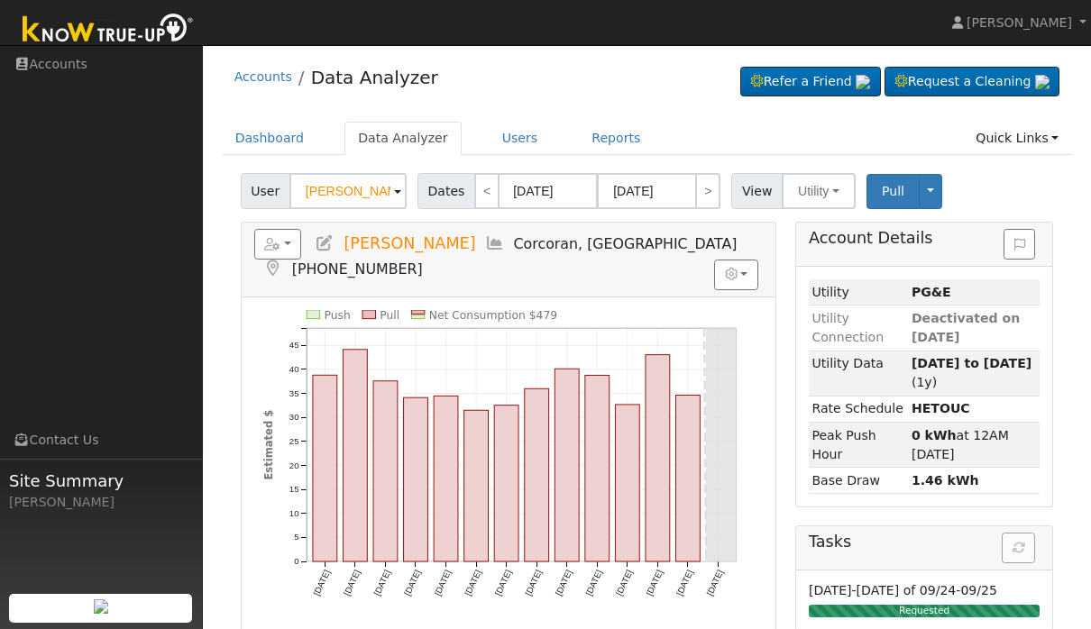
scroll to position [186, 0]
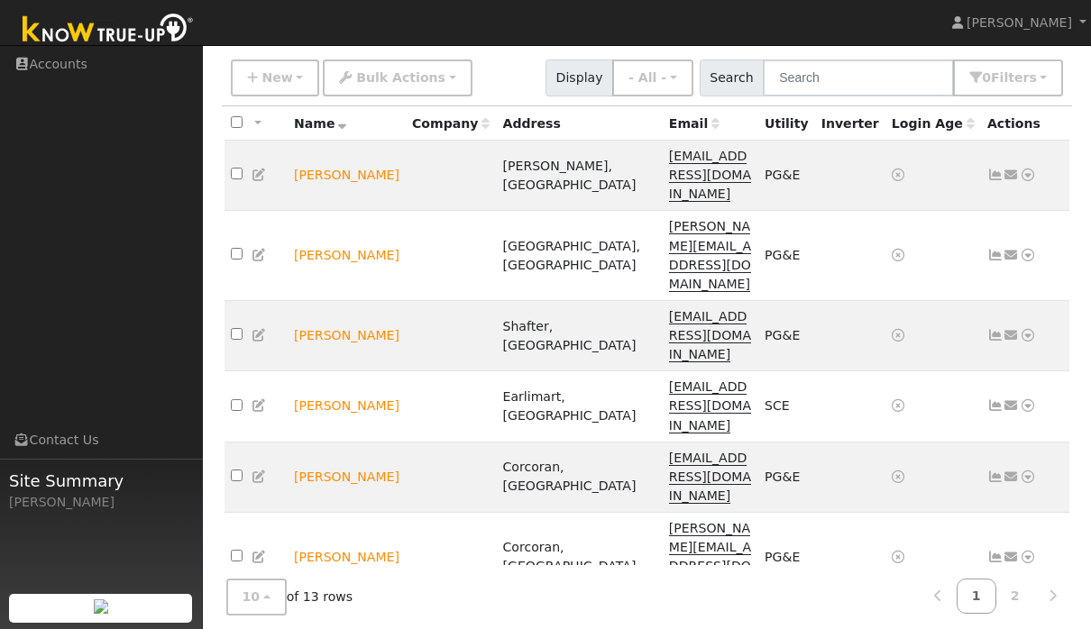
scroll to position [133, 0]
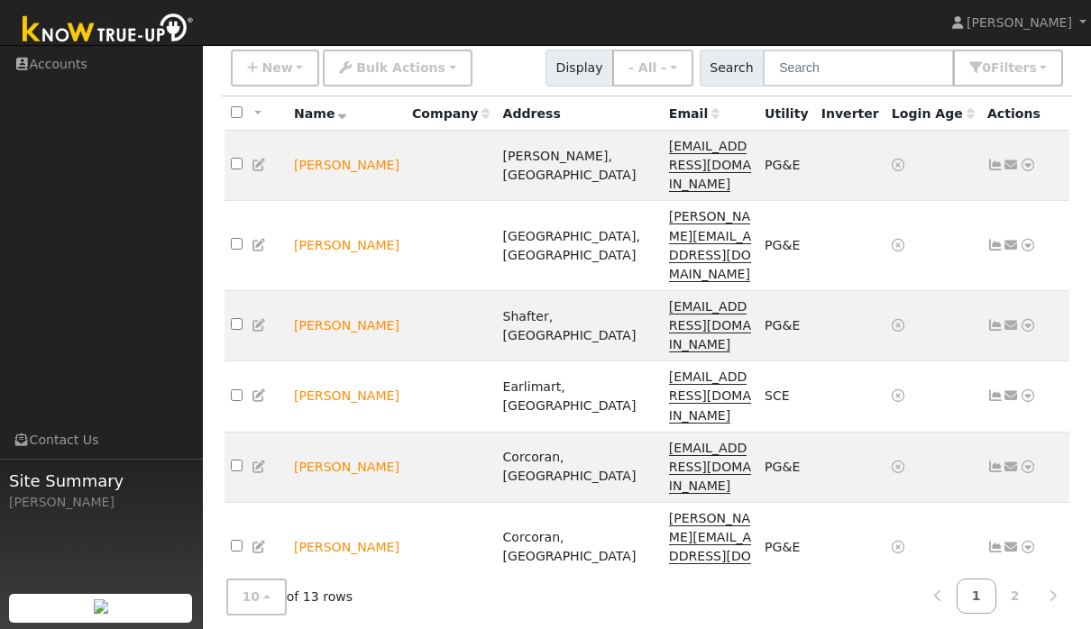
click at [1018, 621] on icon at bounding box center [1012, 627] width 16 height 13
click at [1017, 621] on icon at bounding box center [1012, 627] width 16 height 13
click at [1028, 621] on icon at bounding box center [1028, 627] width 16 height 13
click at [984, 442] on link "Data Analyzer" at bounding box center [968, 454] width 131 height 25
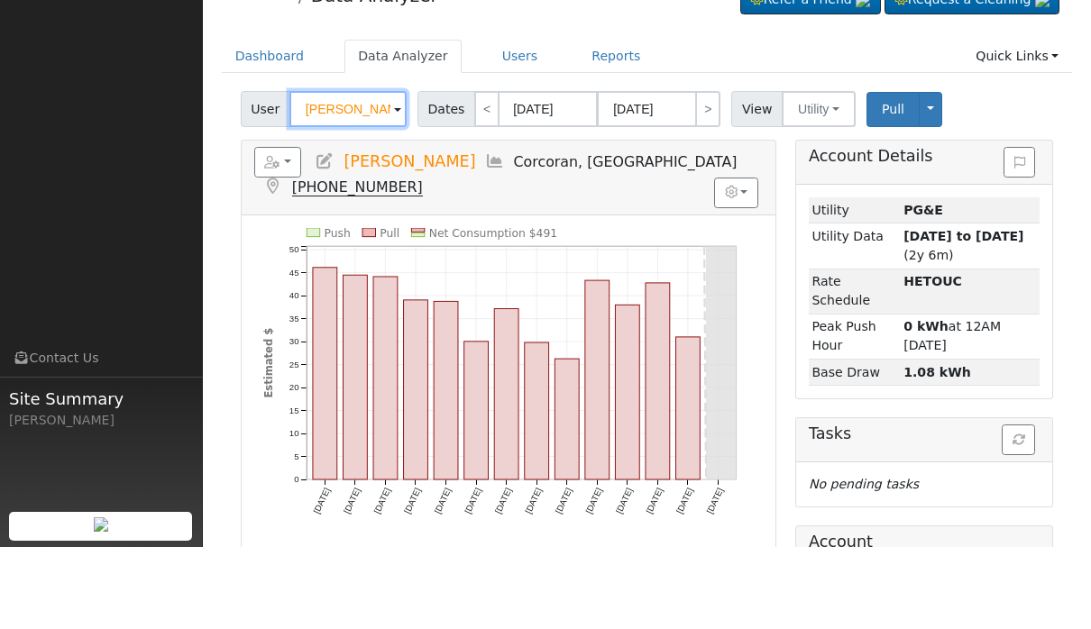
scroll to position [126, 0]
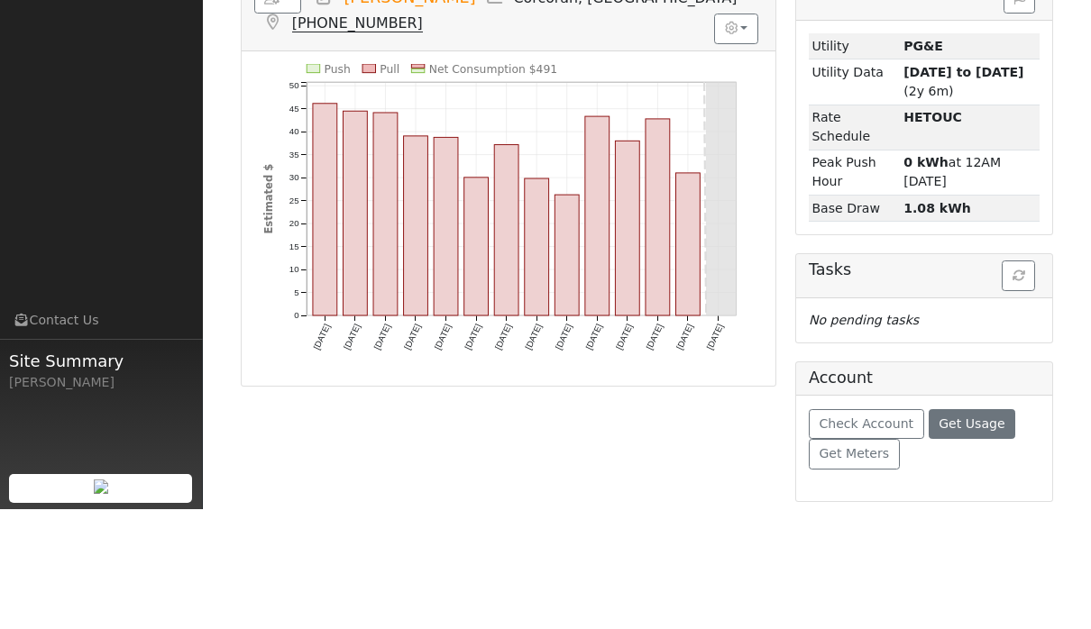
click at [977, 536] on span "Get Usage" at bounding box center [972, 543] width 66 height 14
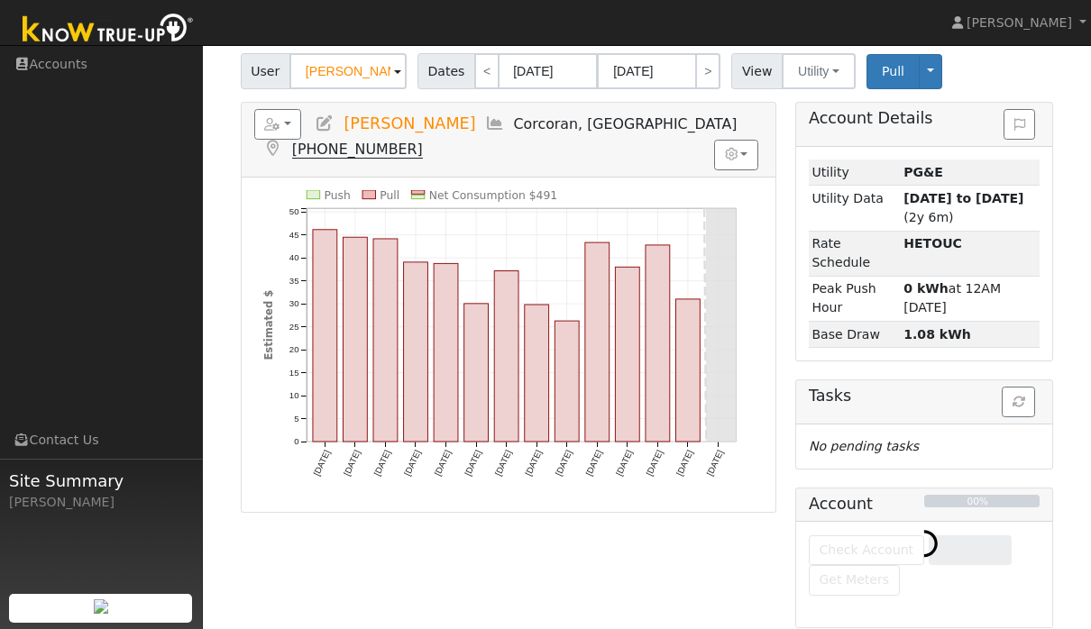
scroll to position [117, 0]
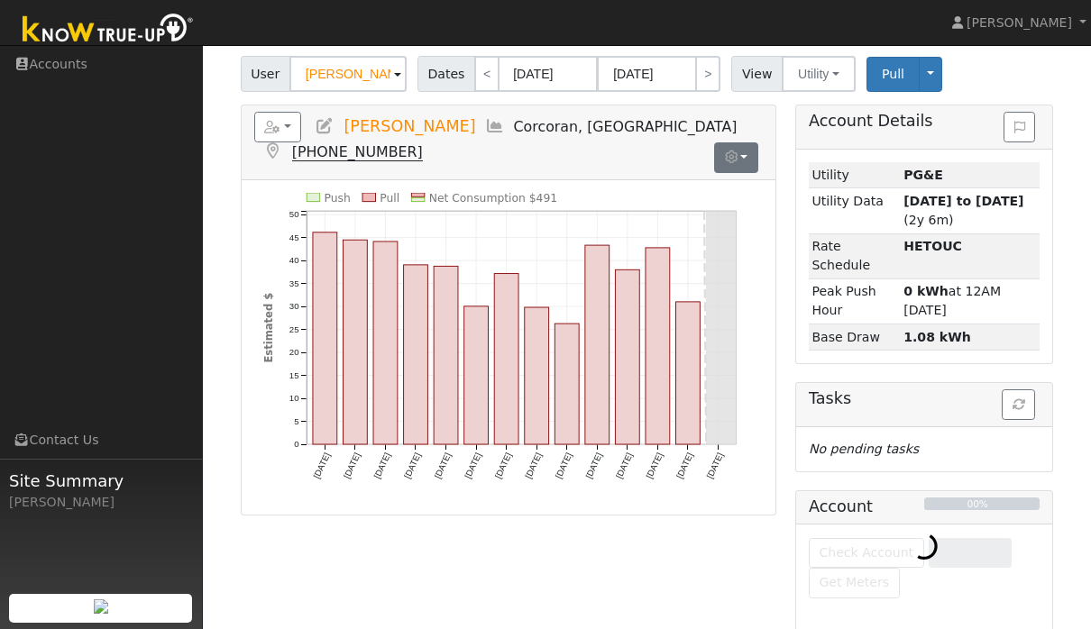
click at [753, 142] on button "button" at bounding box center [736, 157] width 44 height 31
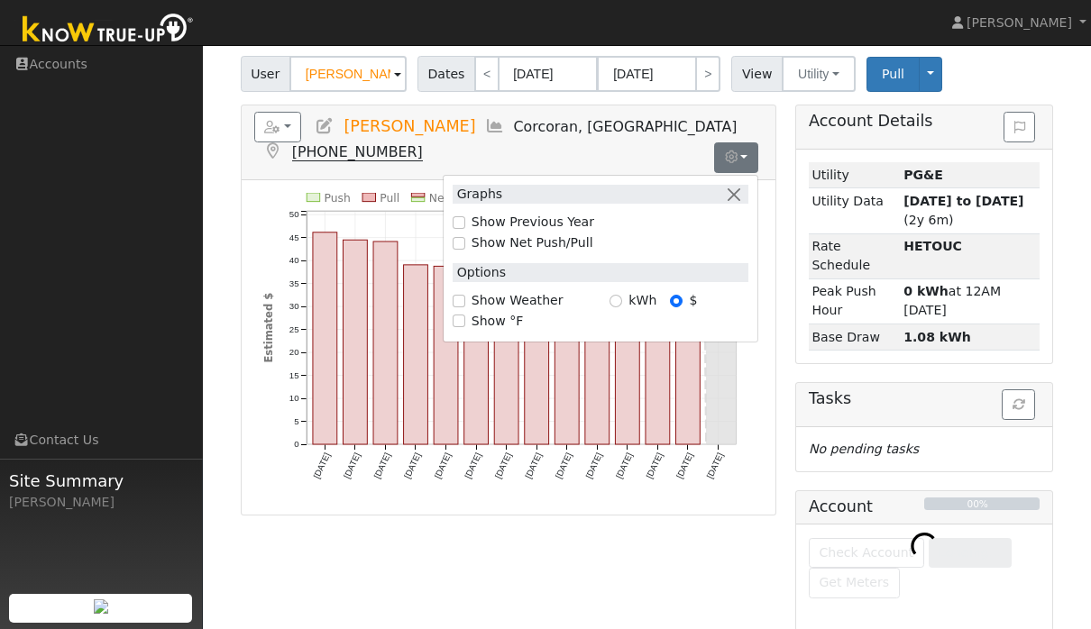
click at [1052, 83] on div "User [PERSON_NAME] Account Default Account Default Account [STREET_ADDRESS] Pri…" at bounding box center [647, 71] width 820 height 42
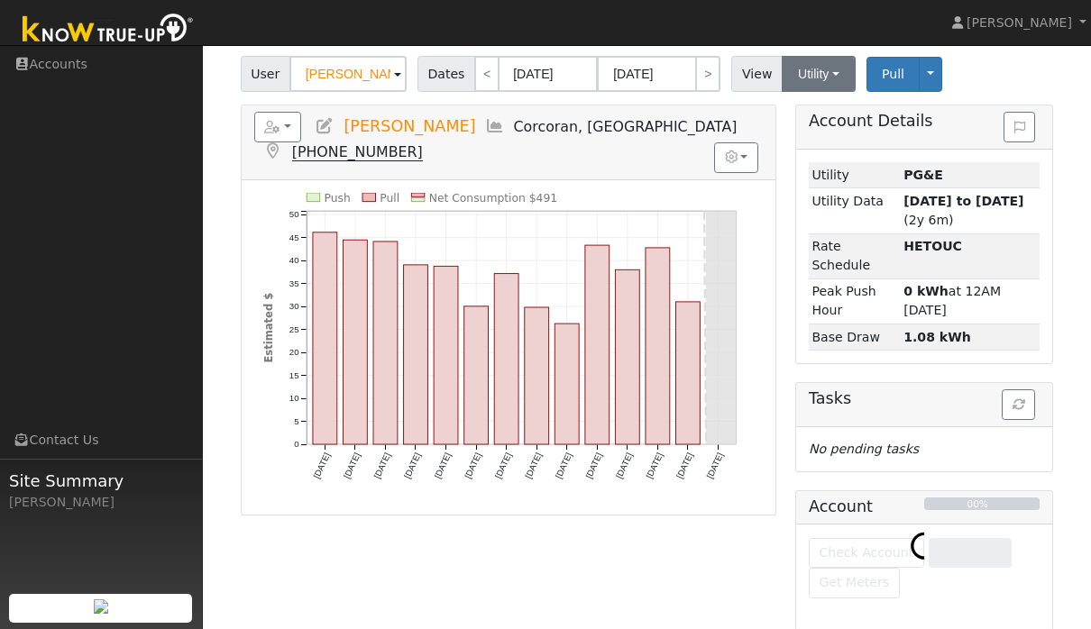
click at [842, 72] on button "Utility" at bounding box center [819, 74] width 74 height 36
click at [1069, 79] on div "User [PERSON_NAME] Account Default Account Default Account [STREET_ADDRESS] Pri…" at bounding box center [647, 341] width 851 height 582
click at [935, 71] on button "Toggle Dropdown" at bounding box center [930, 74] width 23 height 35
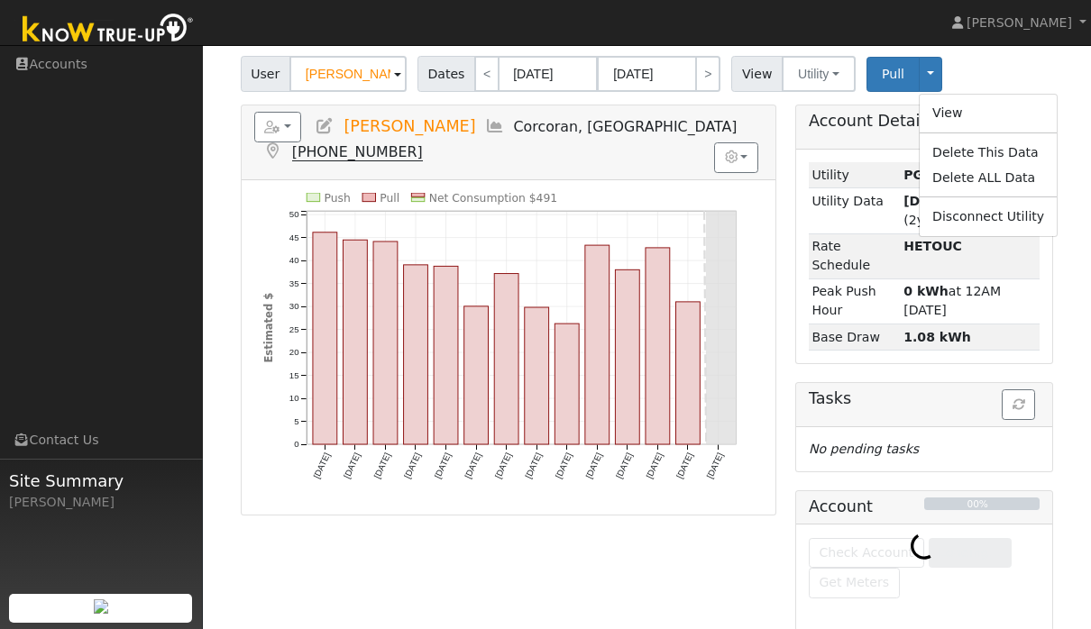
click at [1084, 318] on div "User Profile First name Last name Email Email Notifications No Emails No Emails…" at bounding box center [647, 284] width 888 height 712
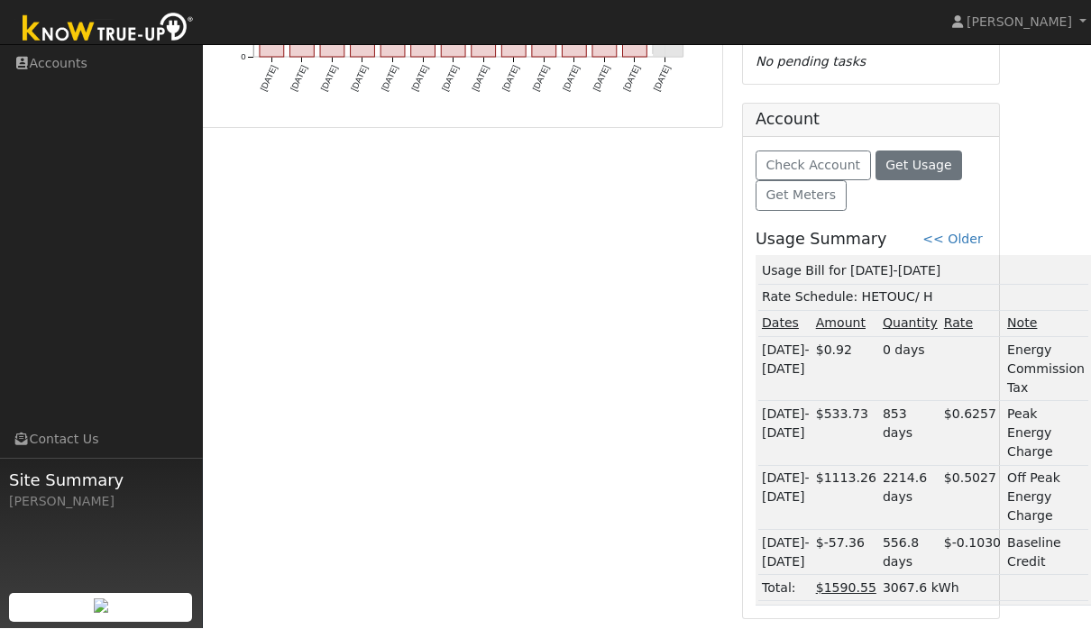
scroll to position [501, 54]
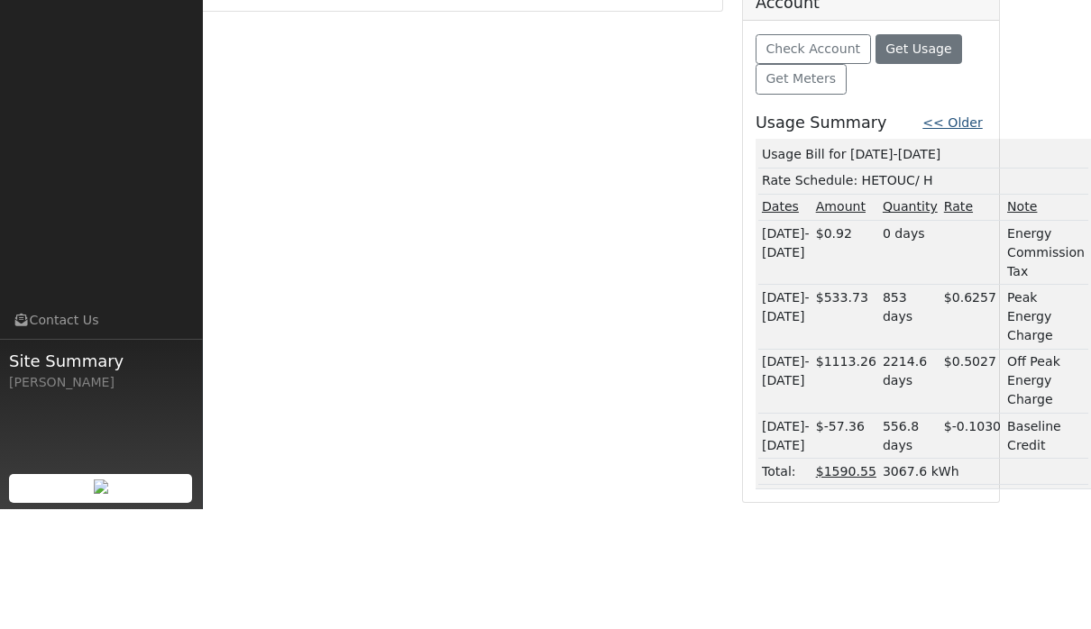
click at [967, 235] on link "<< Older" at bounding box center [952, 242] width 60 height 14
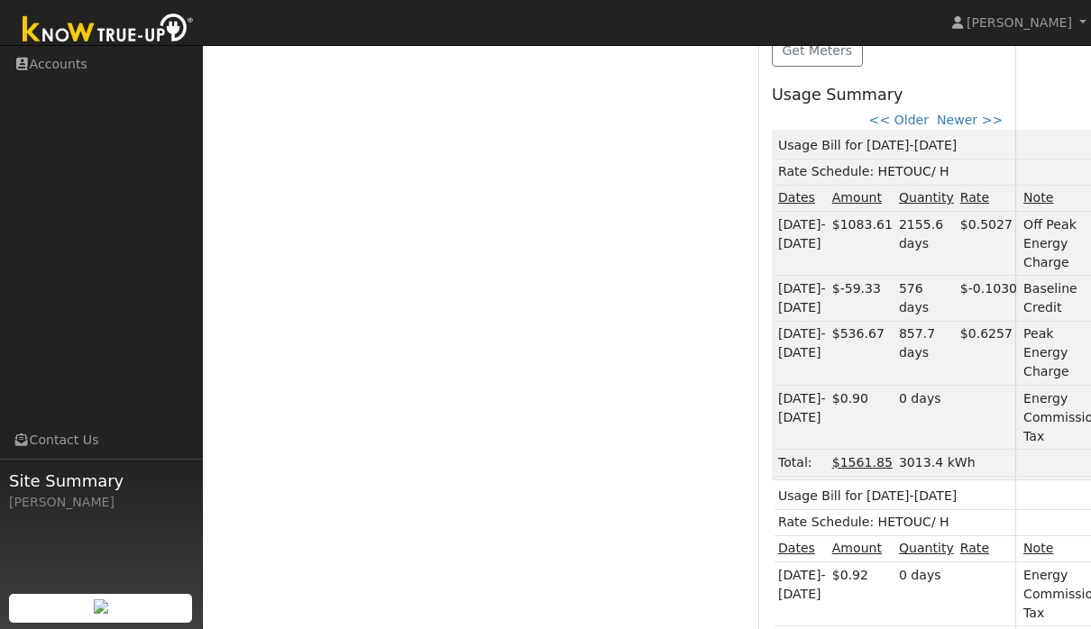
scroll to position [659, 44]
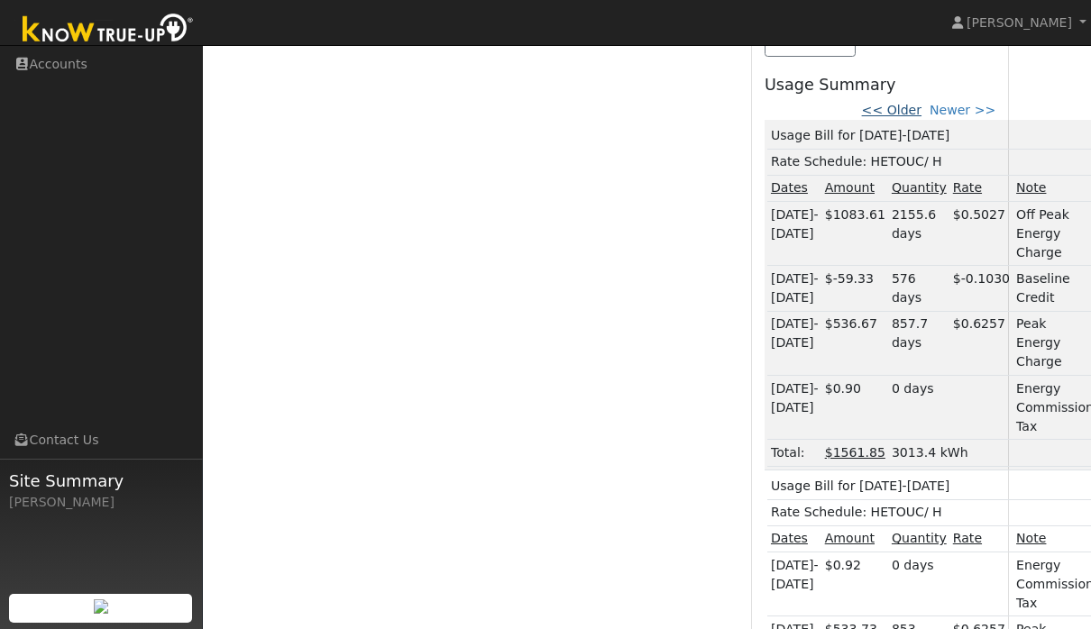
click at [912, 105] on link "<< Older" at bounding box center [892, 110] width 60 height 14
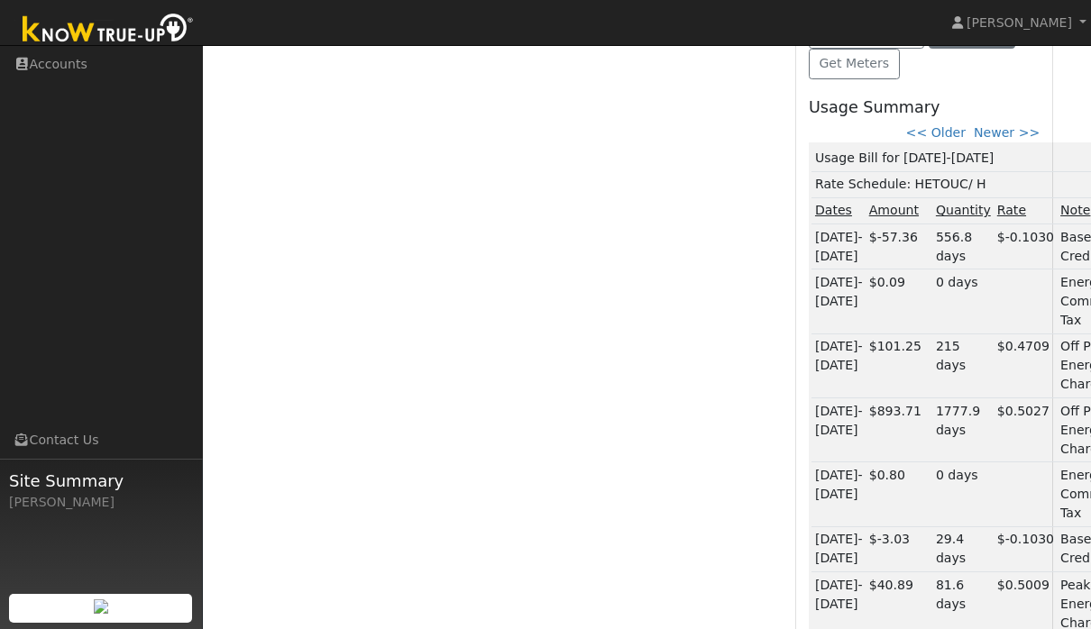
scroll to position [637, 0]
click at [930, 118] on div "Check Account Get Usage Get Meters Usage Summary << Older Newer >> Usage Bill f…" at bounding box center [924, 549] width 256 height 1089
click at [929, 126] on link "<< Older" at bounding box center [936, 131] width 60 height 14
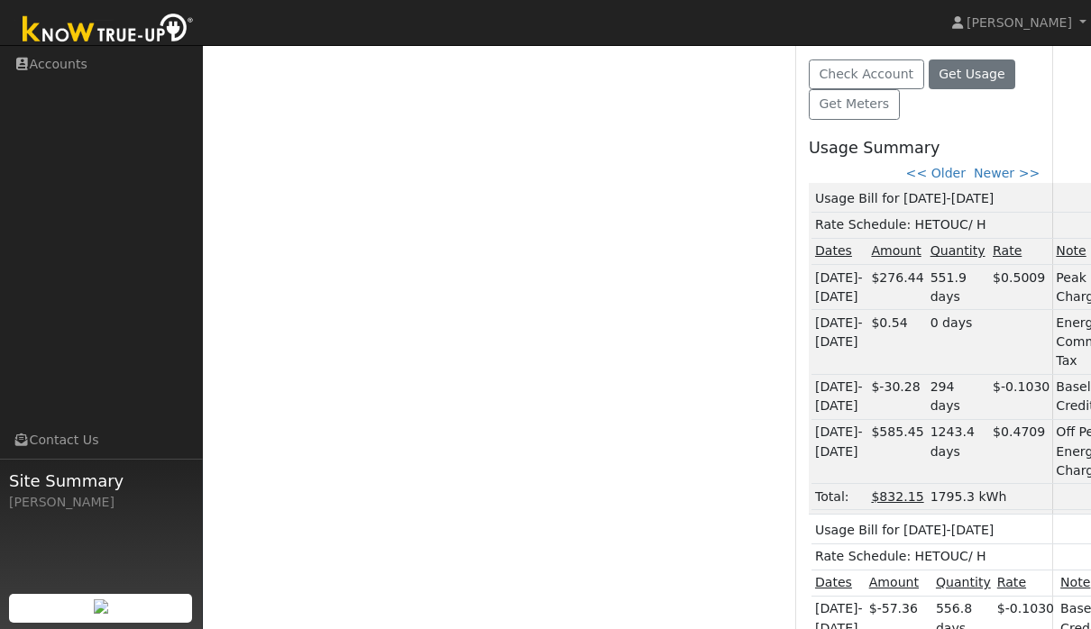
scroll to position [619, 0]
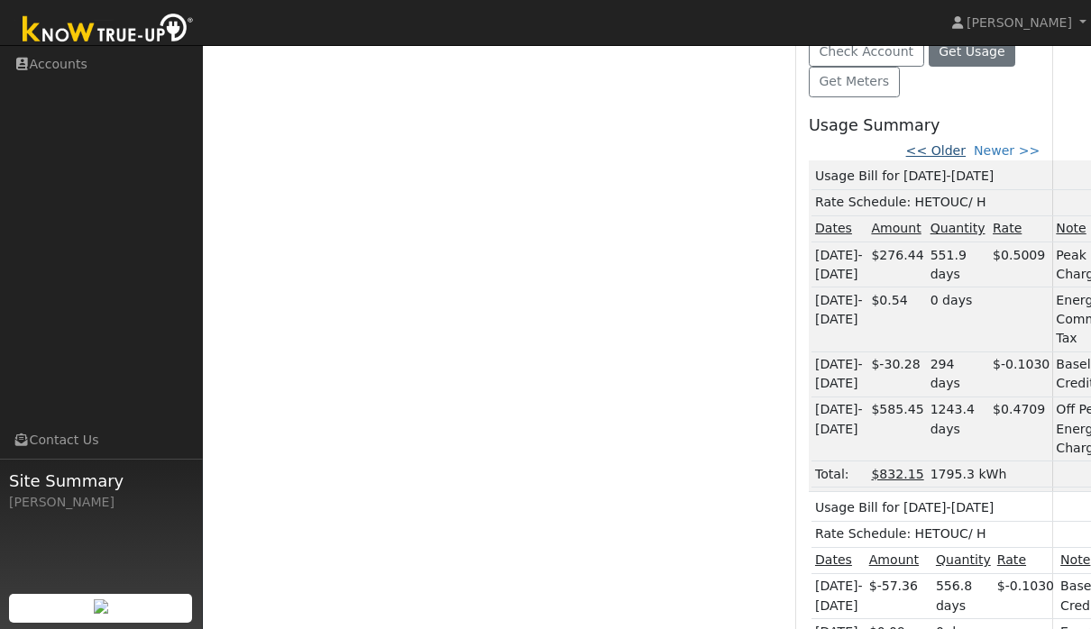
click at [941, 150] on link "<< Older" at bounding box center [936, 150] width 60 height 14
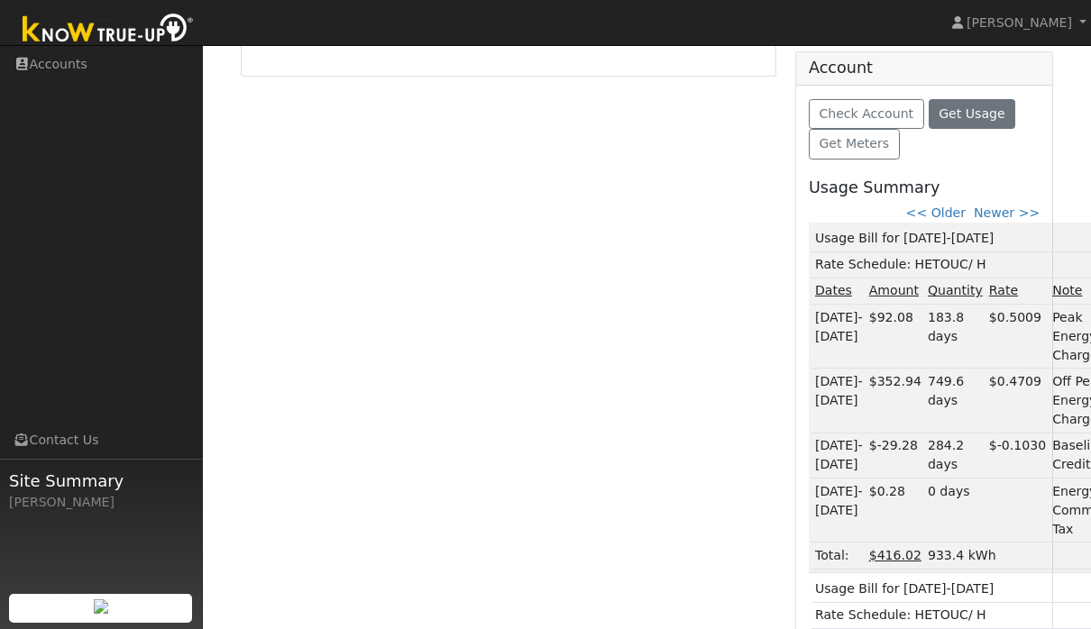
scroll to position [559, 0]
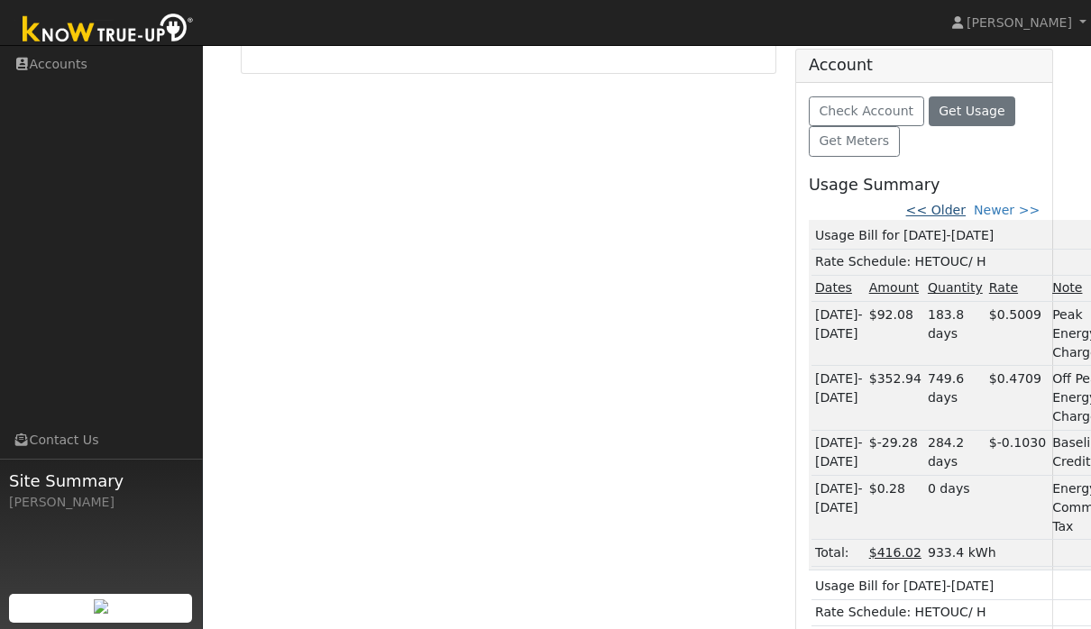
click at [950, 204] on link "<< Older" at bounding box center [936, 210] width 60 height 14
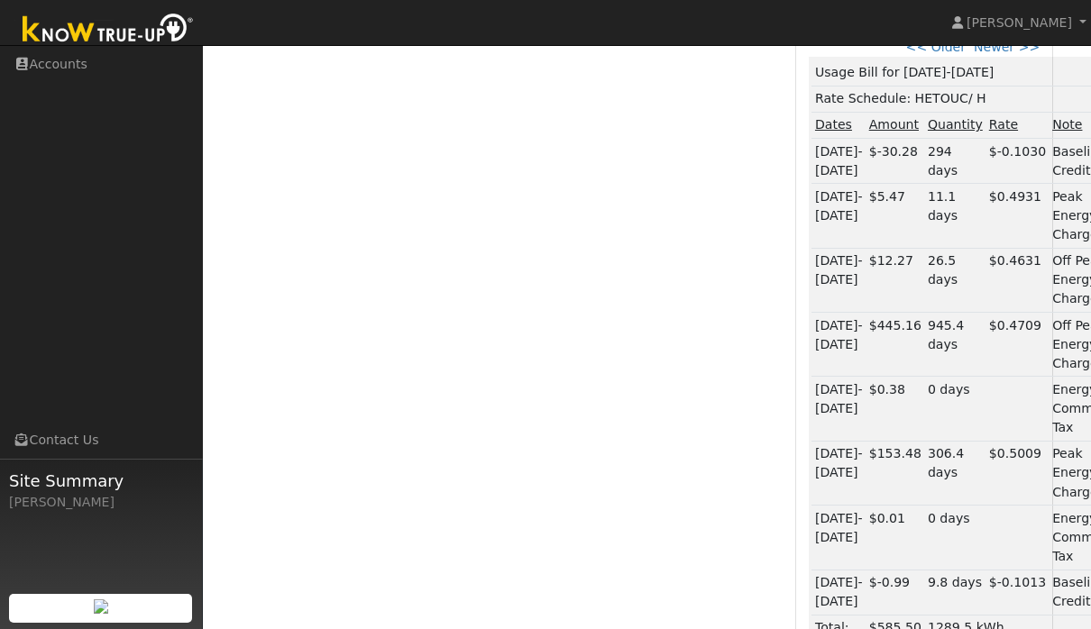
scroll to position [723, 0]
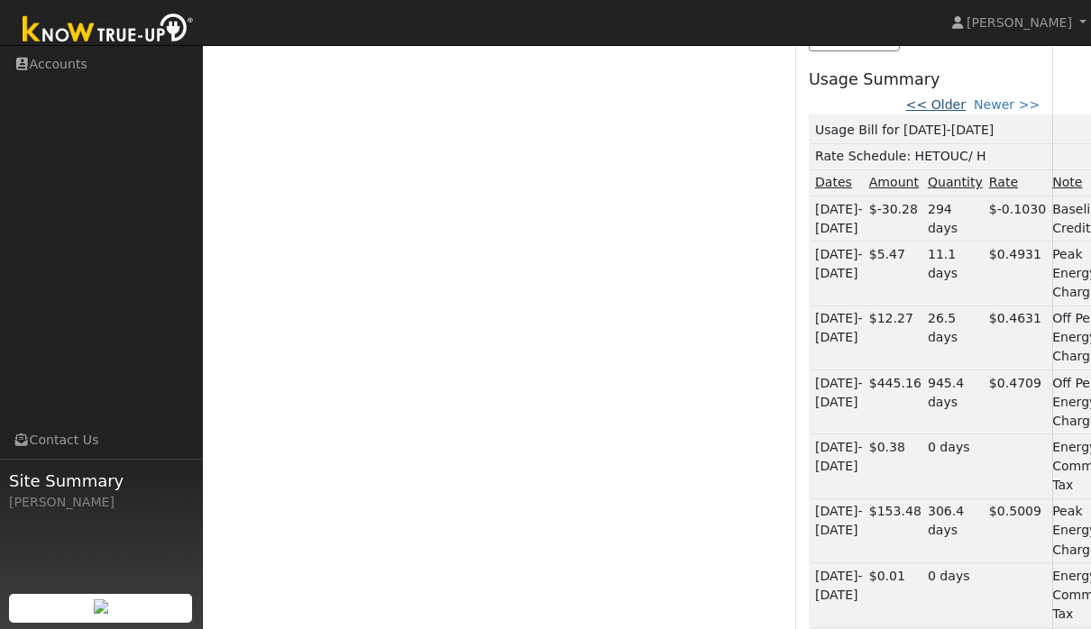
click at [941, 102] on link "<< Older" at bounding box center [936, 104] width 60 height 14
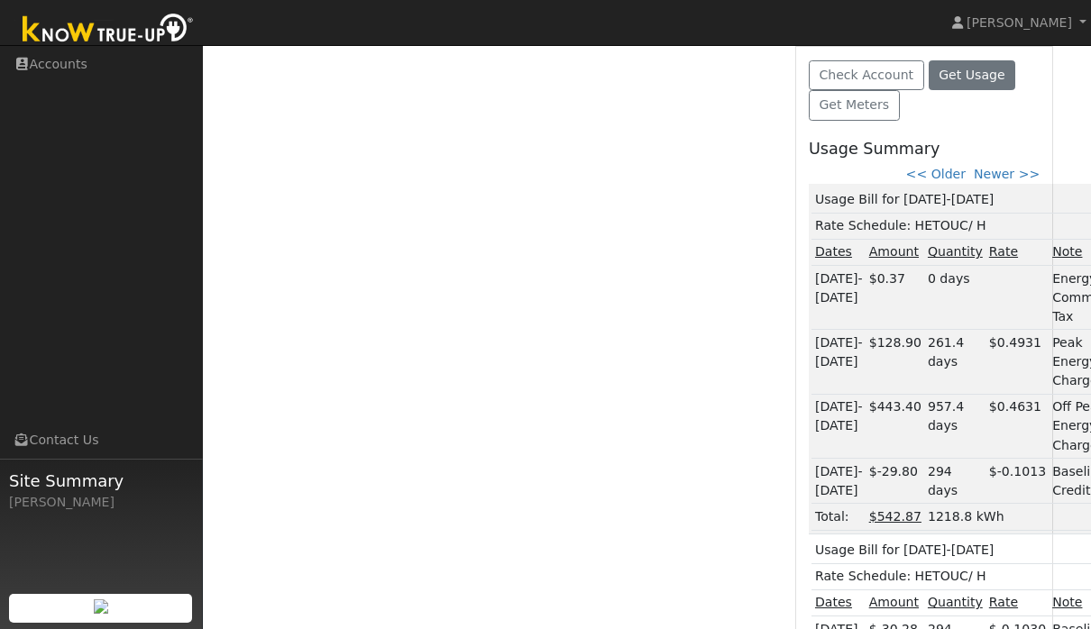
scroll to position [599, 0]
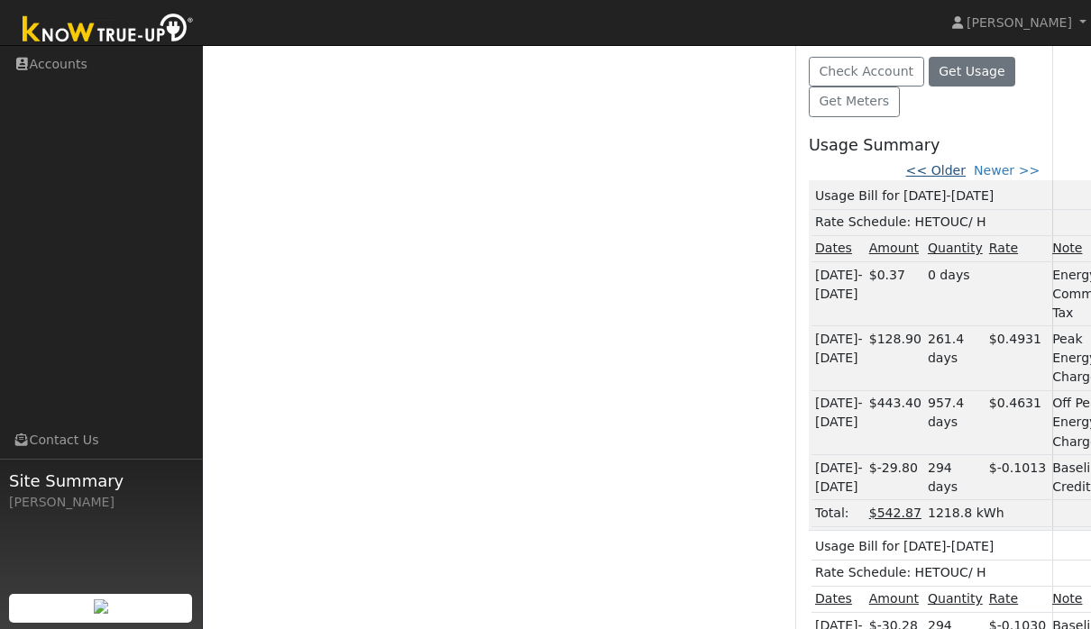
click at [958, 163] on link "<< Older" at bounding box center [936, 170] width 60 height 14
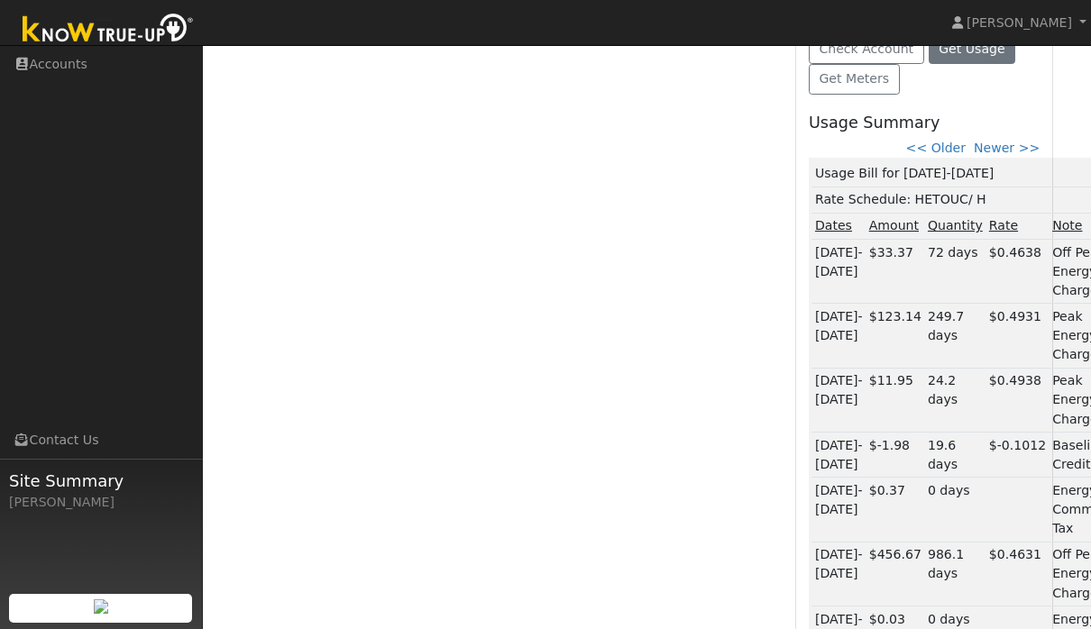
scroll to position [623, 0]
click at [934, 142] on link "<< Older" at bounding box center [936, 146] width 60 height 14
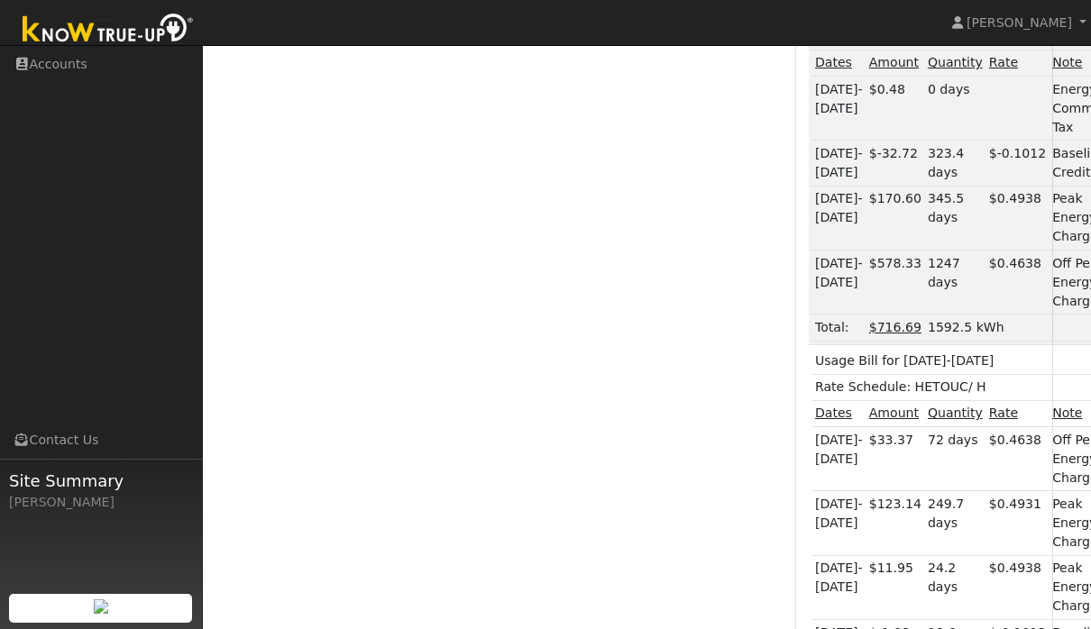
scroll to position [758, 0]
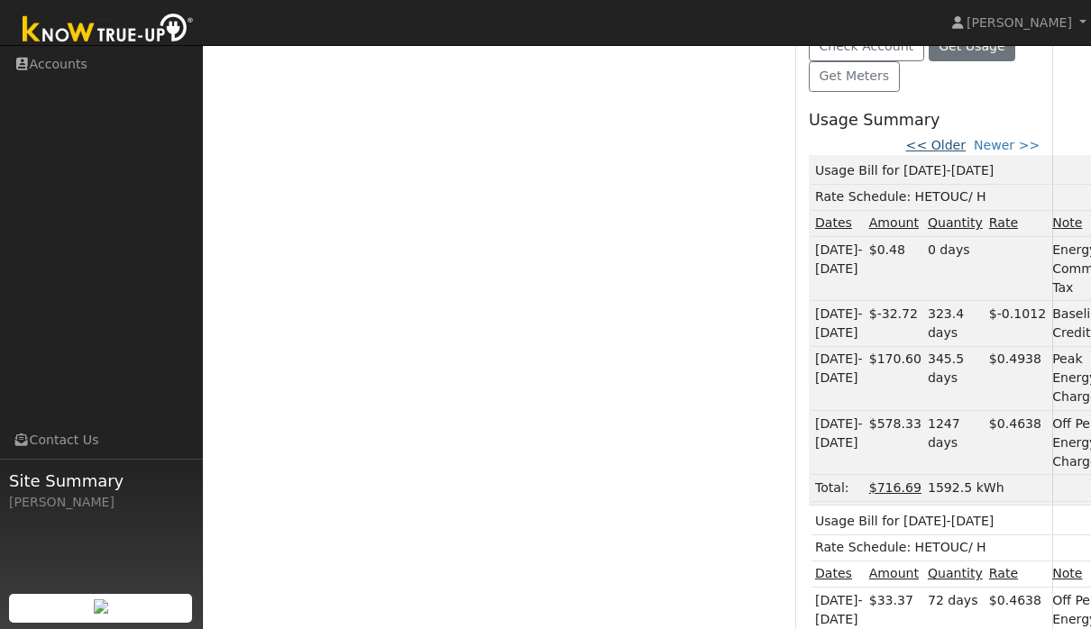
click at [930, 140] on link "<< Older" at bounding box center [936, 145] width 60 height 14
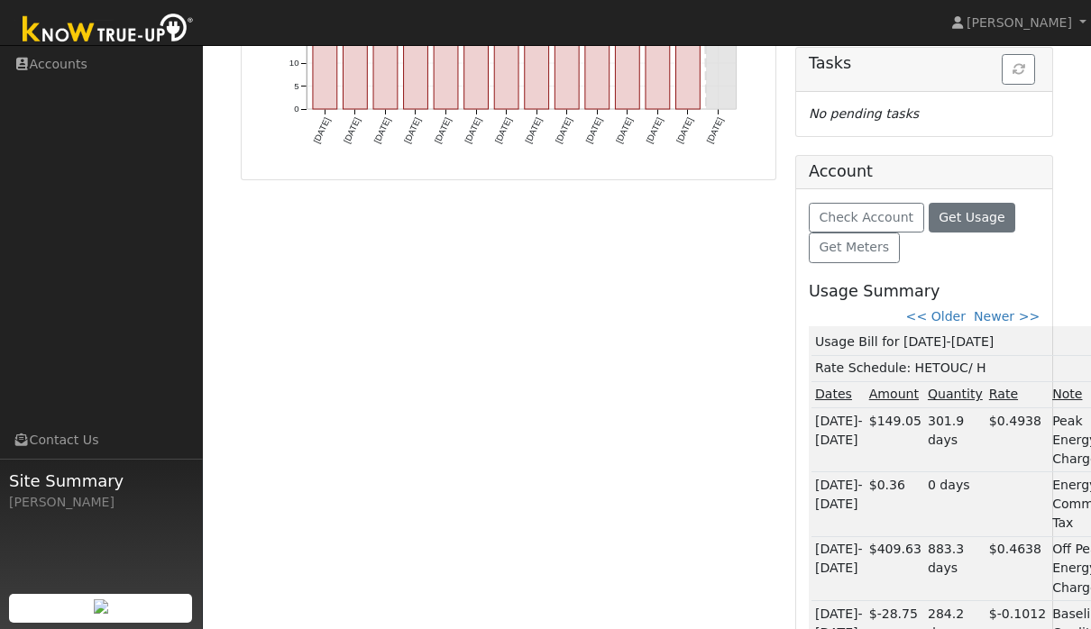
scroll to position [551, 0]
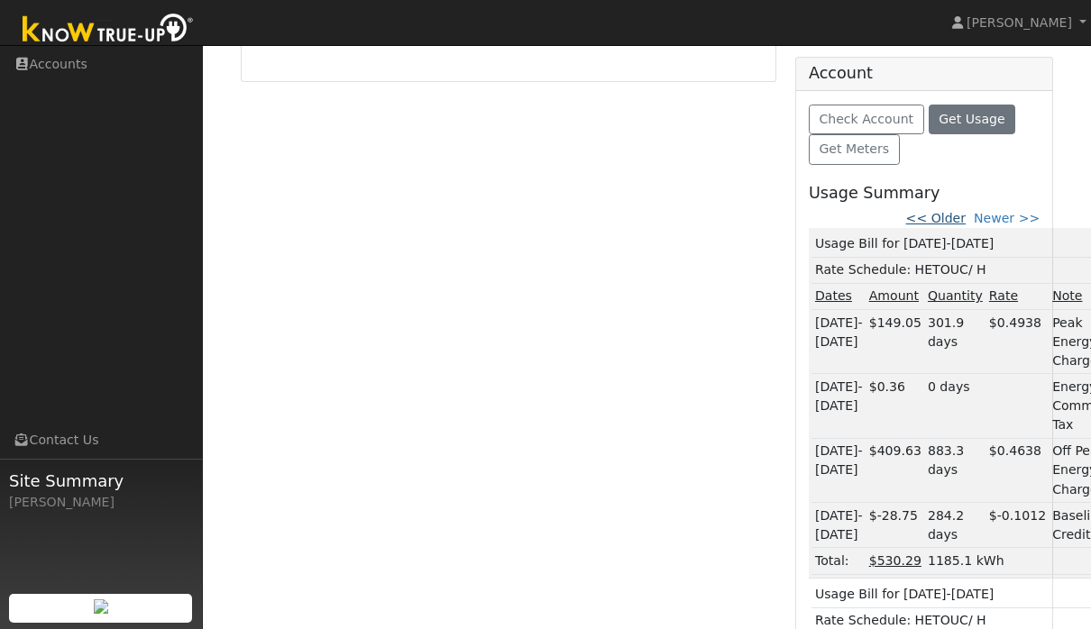
click at [944, 211] on link "<< Older" at bounding box center [936, 218] width 60 height 14
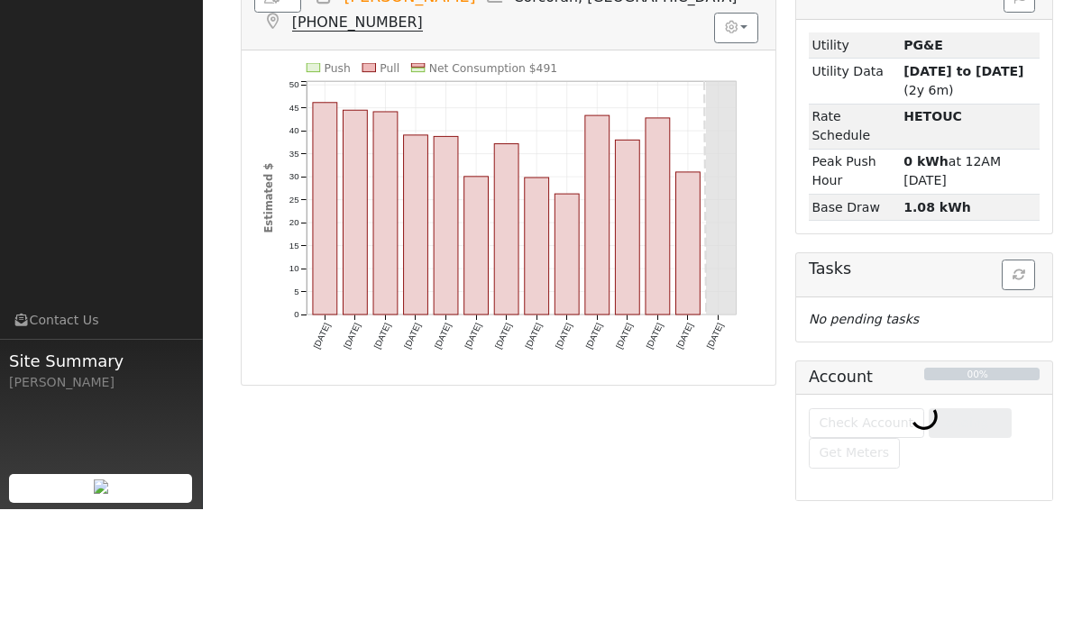
scroll to position [126, 0]
click at [722, 310] on icon "Push Pull Net Consumption $491 Sat 9/06 Sun 9/07 Mon 9/08 Tue 9/09 Wed 9/10 Thu…" at bounding box center [508, 340] width 491 height 313
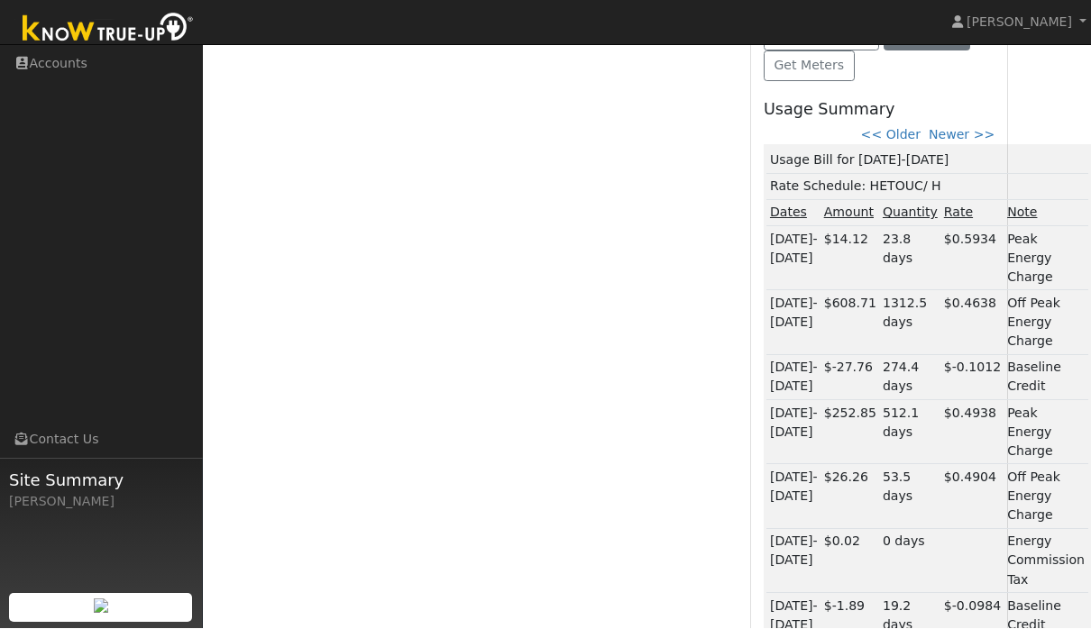
scroll to position [635, 45]
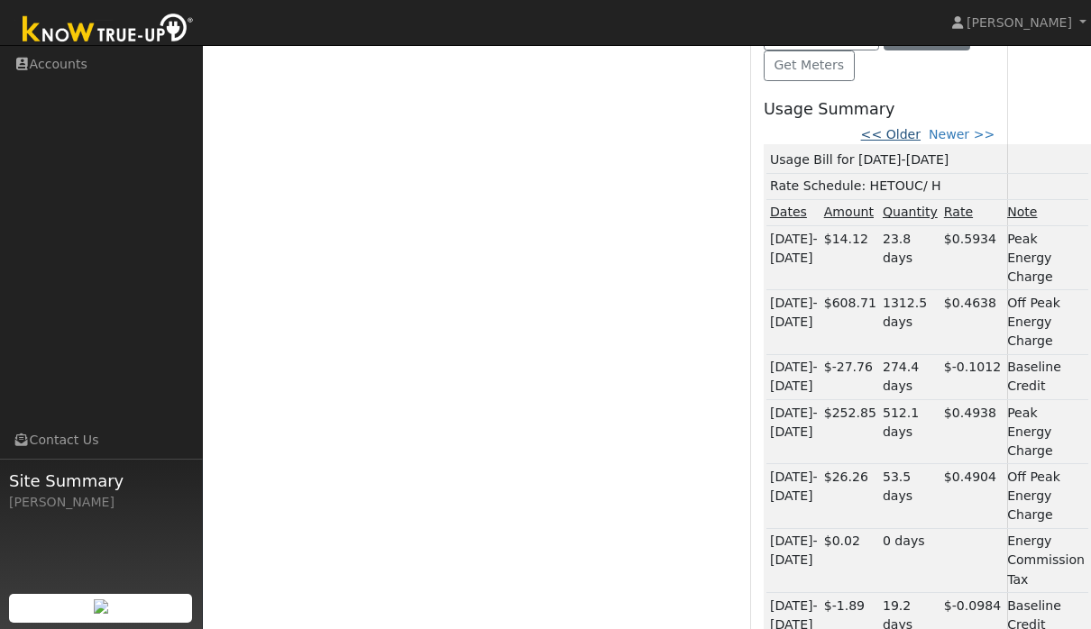
click at [894, 127] on link "<< Older" at bounding box center [891, 134] width 60 height 14
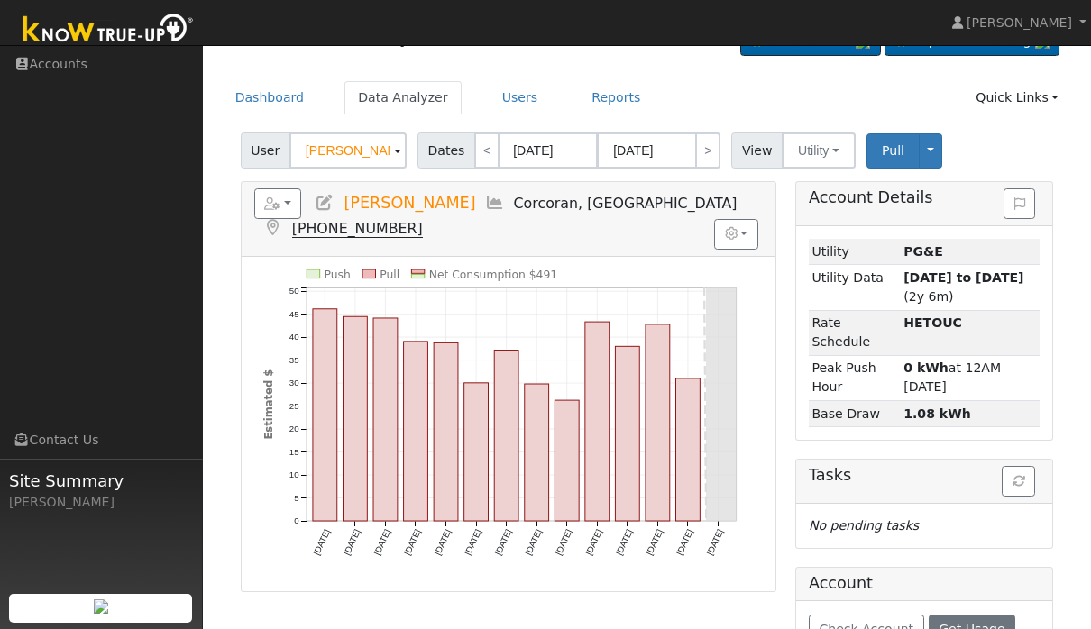
scroll to position [0, 0]
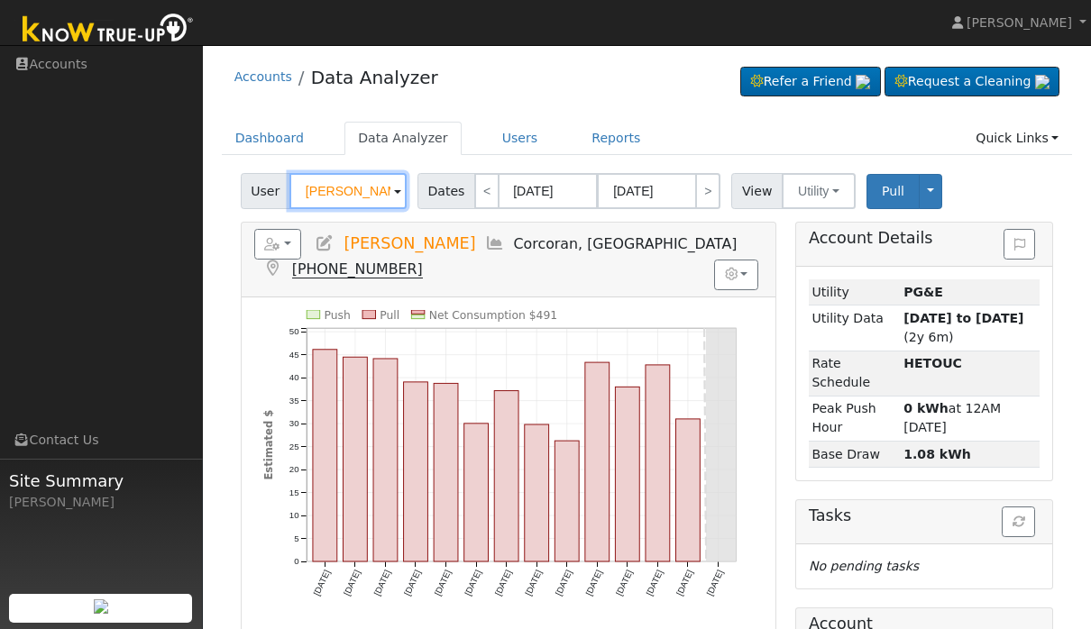
click at [383, 197] on input "[PERSON_NAME]" at bounding box center [347, 191] width 117 height 36
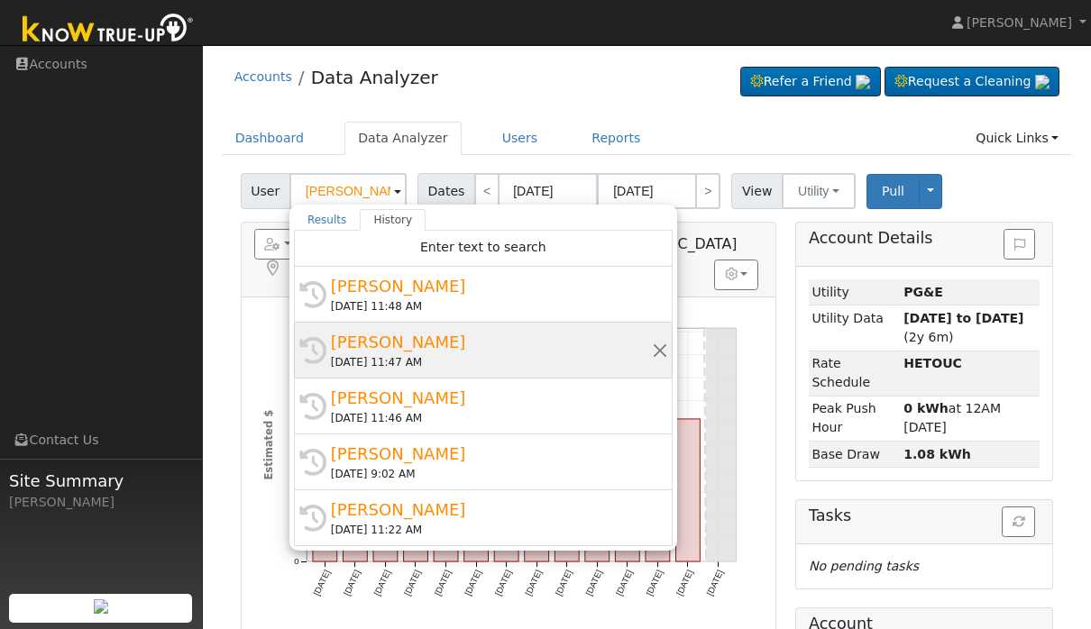
click at [421, 353] on div "Roger a daniel" at bounding box center [491, 342] width 321 height 24
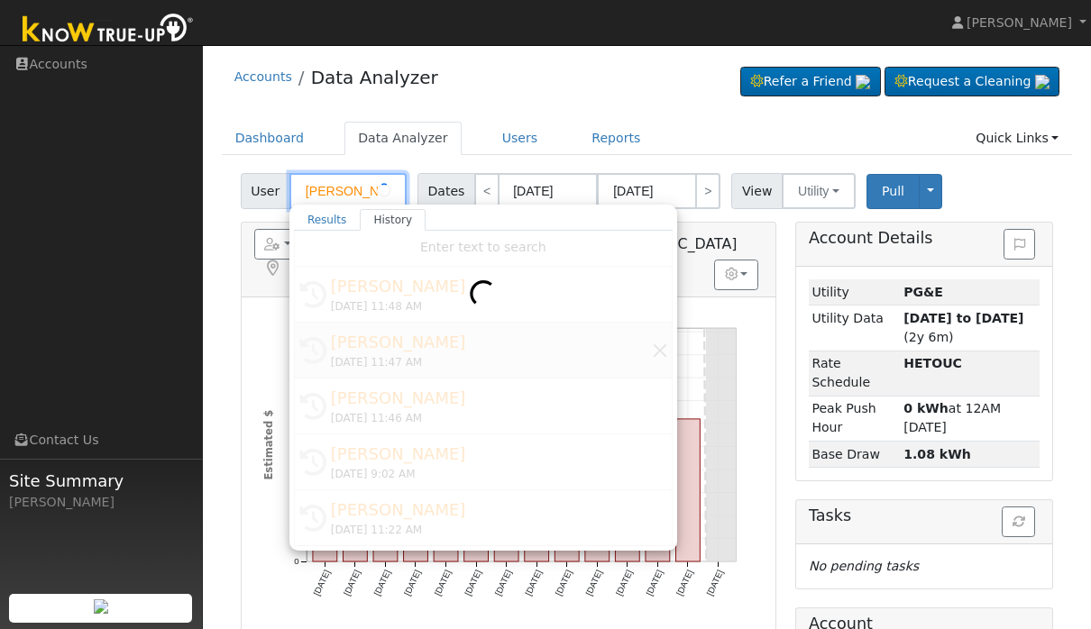
type input "Roger a daniel"
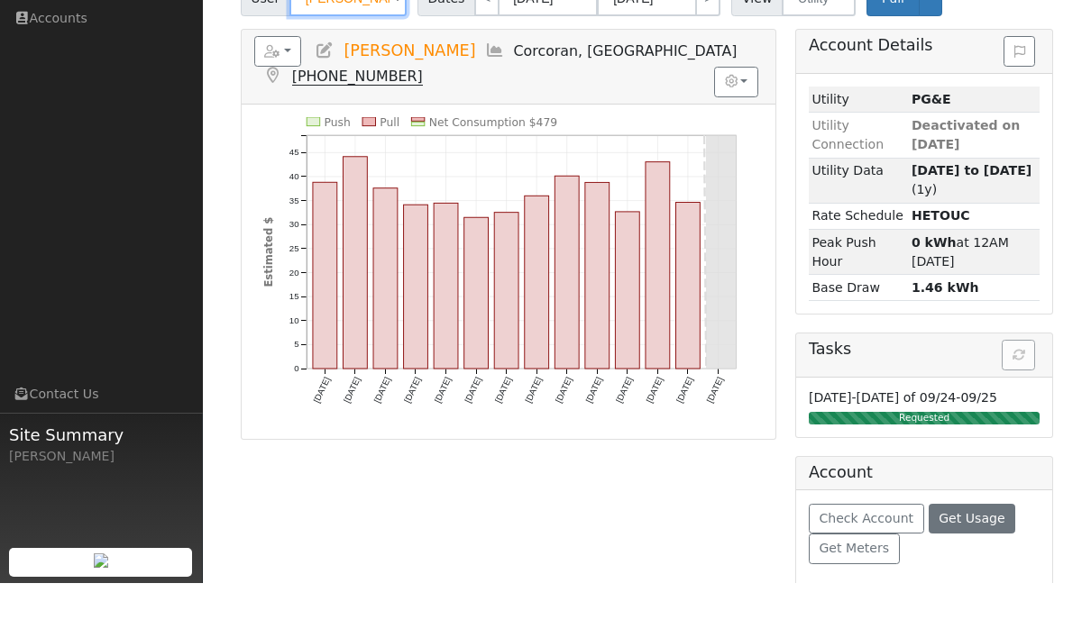
scroll to position [186, 0]
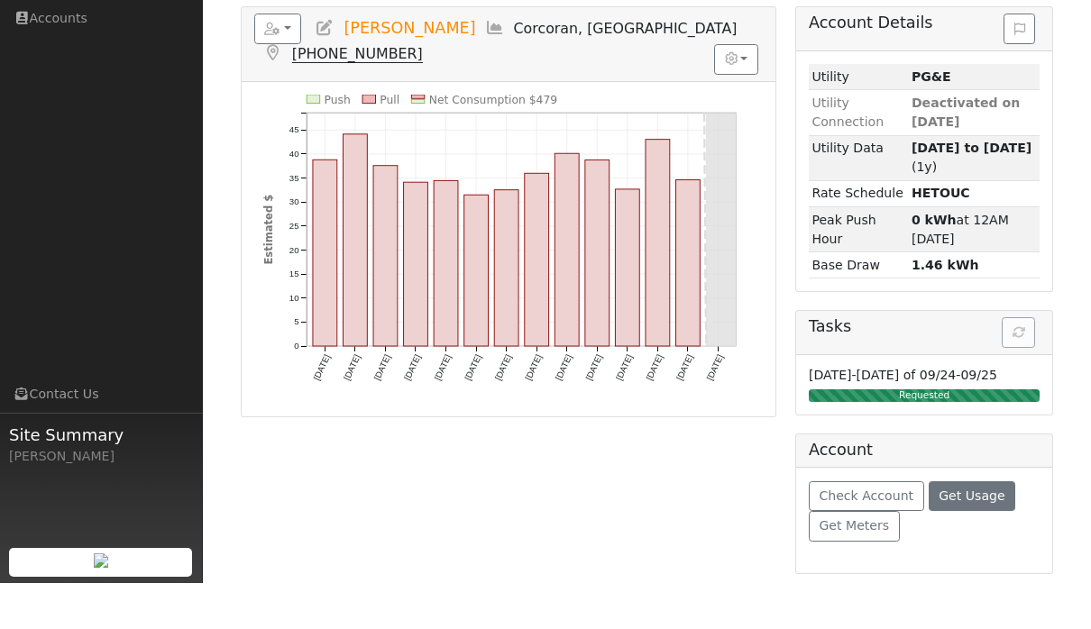
click at [981, 527] on button "Get Usage" at bounding box center [972, 542] width 87 height 31
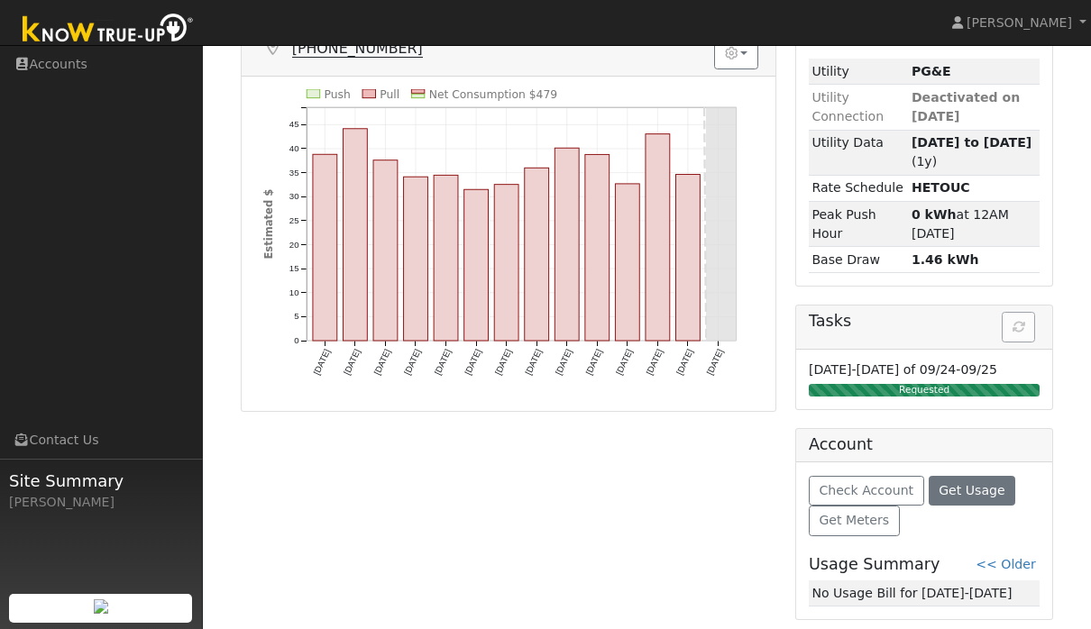
scroll to position [237, 0]
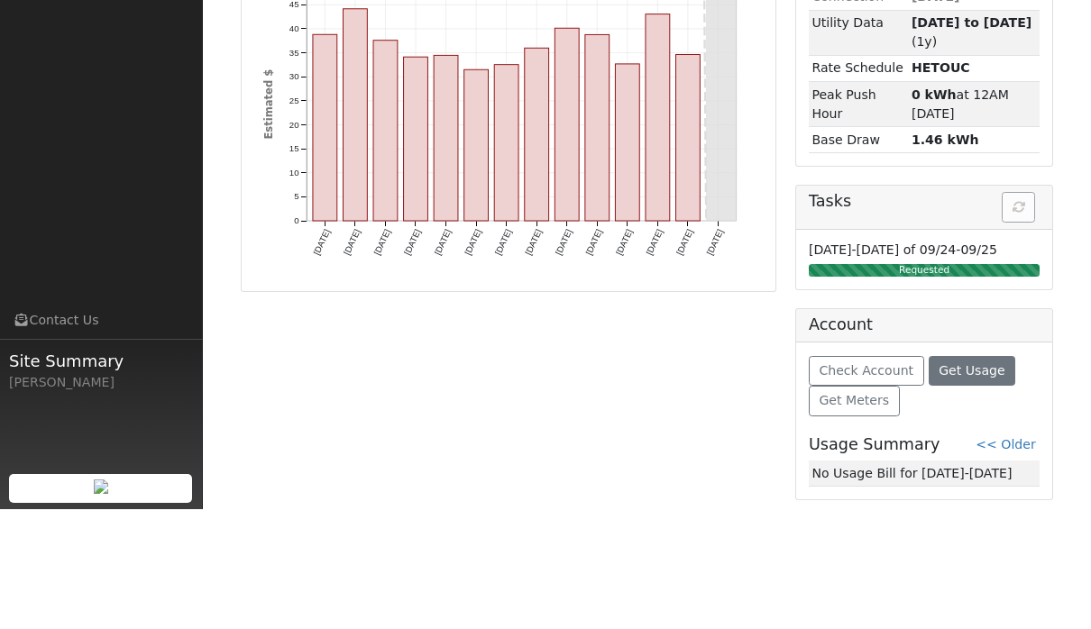
click at [986, 483] on span "Get Usage" at bounding box center [972, 490] width 66 height 14
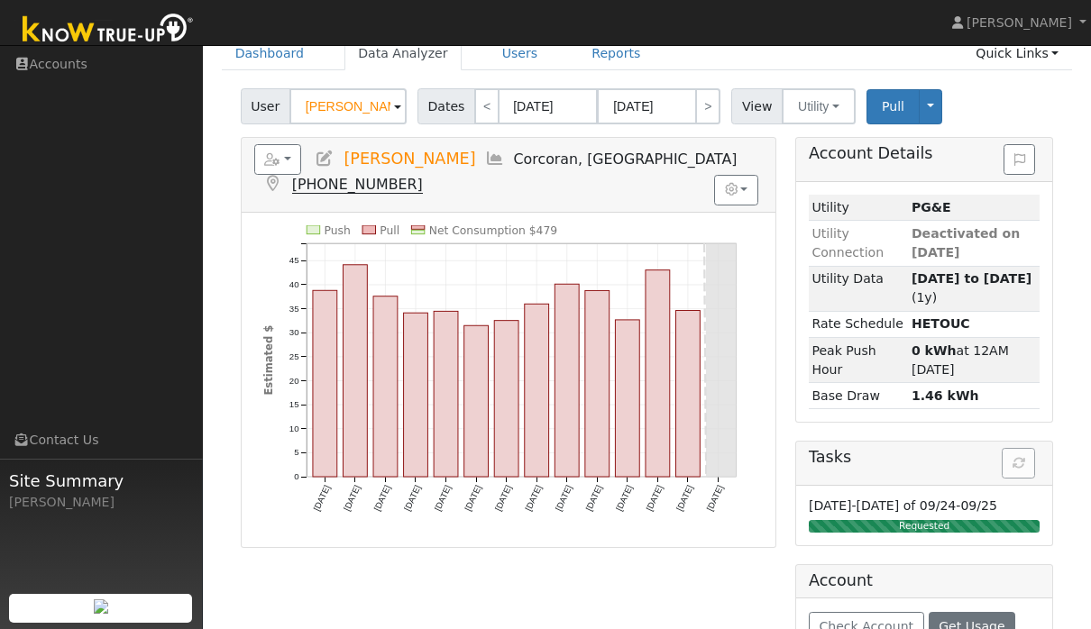
scroll to position [81, 0]
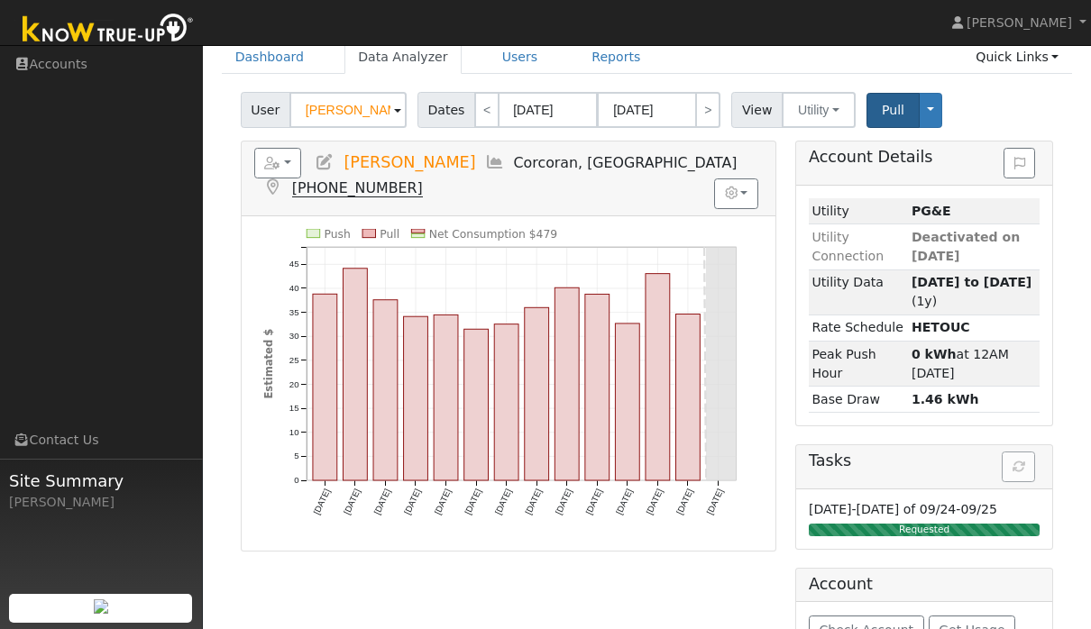
click at [890, 111] on span "Pull" at bounding box center [893, 110] width 23 height 14
click at [536, 110] on input "[DATE]" at bounding box center [548, 110] width 99 height 36
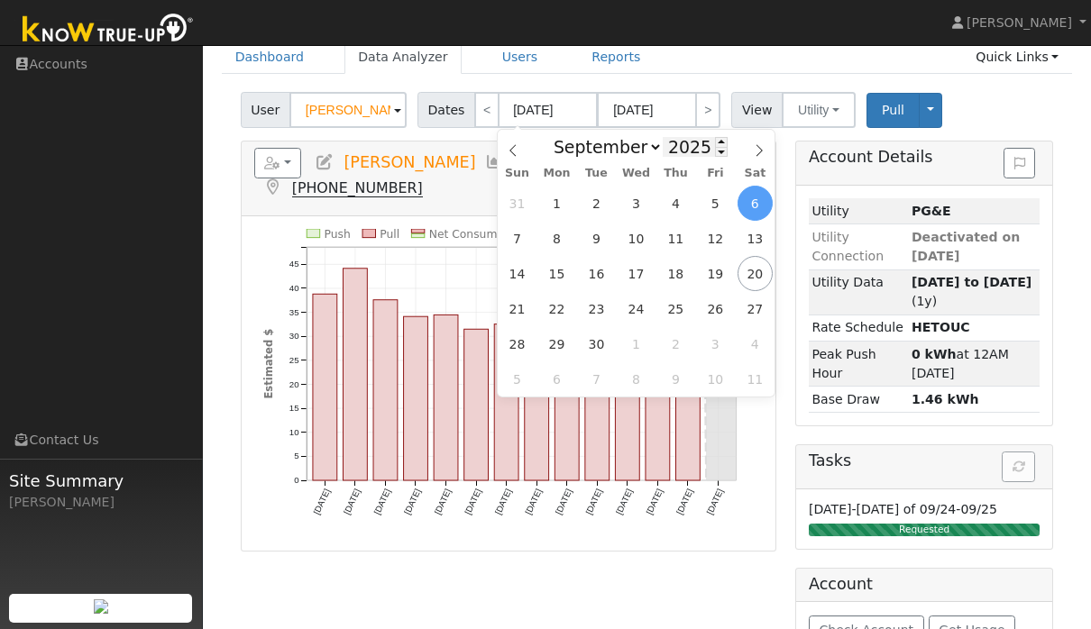
click at [688, 144] on input "2025" at bounding box center [695, 147] width 65 height 20
click at [695, 142] on input "2025" at bounding box center [695, 147] width 65 height 20
click at [610, 153] on select "January February March April May June July August September October November De…" at bounding box center [604, 147] width 118 height 22
click at [1015, 135] on div "User Roger a daniel Account Default Account Default Account 21 5th Avenue, Corc…" at bounding box center [647, 397] width 851 height 623
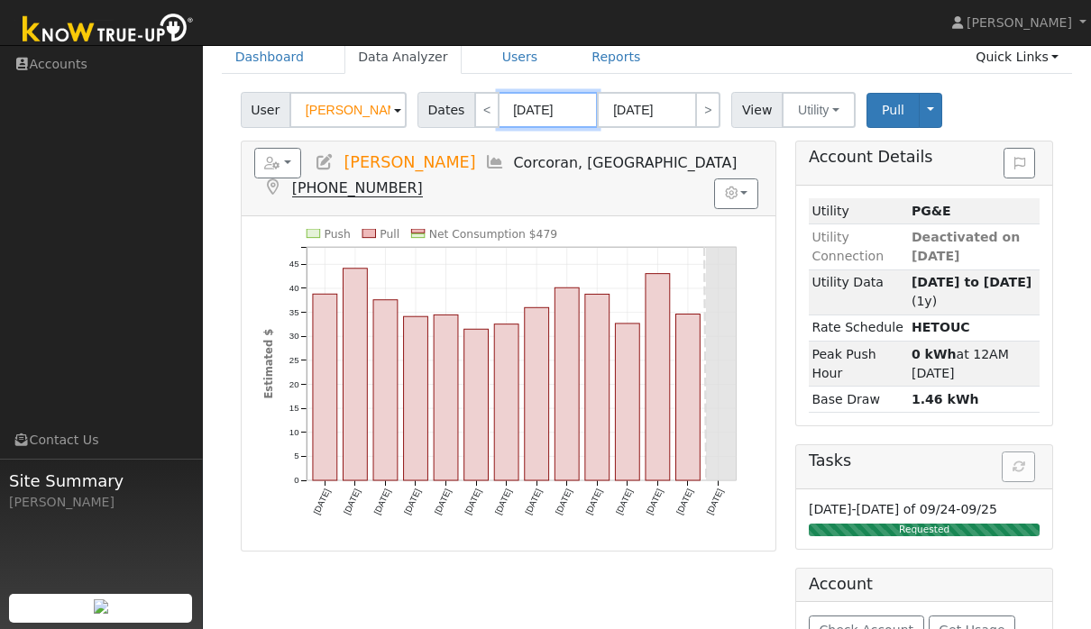
click at [565, 107] on input "09/06/2025" at bounding box center [548, 110] width 99 height 36
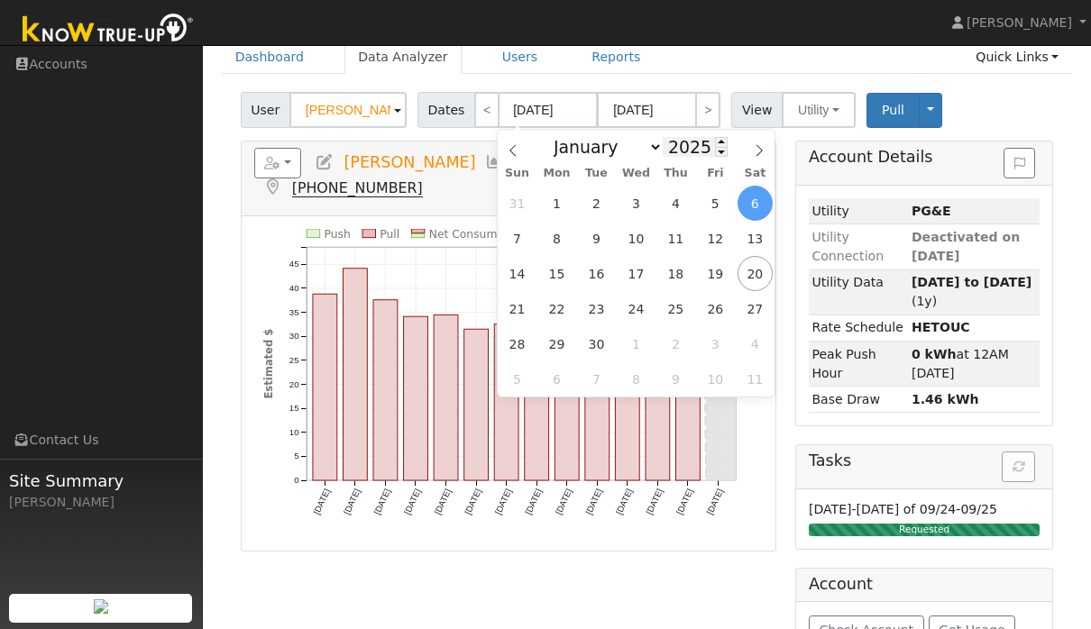
click at [692, 157] on input "2025" at bounding box center [695, 147] width 65 height 20
click at [696, 141] on input "2025" at bounding box center [695, 147] width 65 height 20
click at [715, 157] on span at bounding box center [721, 152] width 13 height 10
click at [888, 109] on span "Pull" at bounding box center [893, 110] width 23 height 14
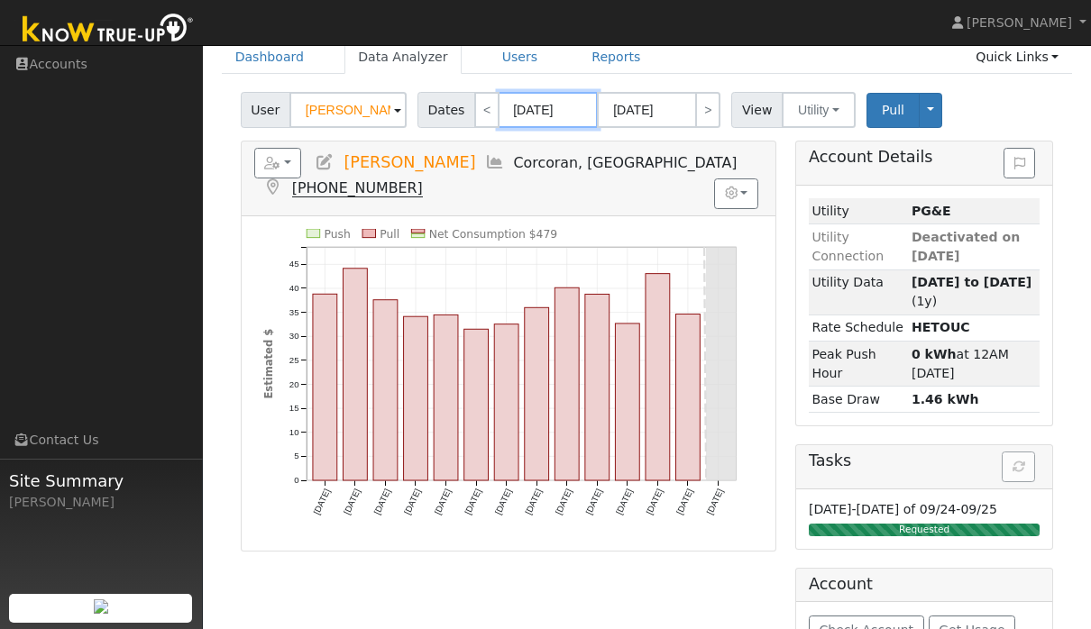
click at [555, 119] on body "Alexiz Encizo Alexiz Encizo Profile Help Center Terms Of Service See What's New…" at bounding box center [545, 341] width 1091 height 754
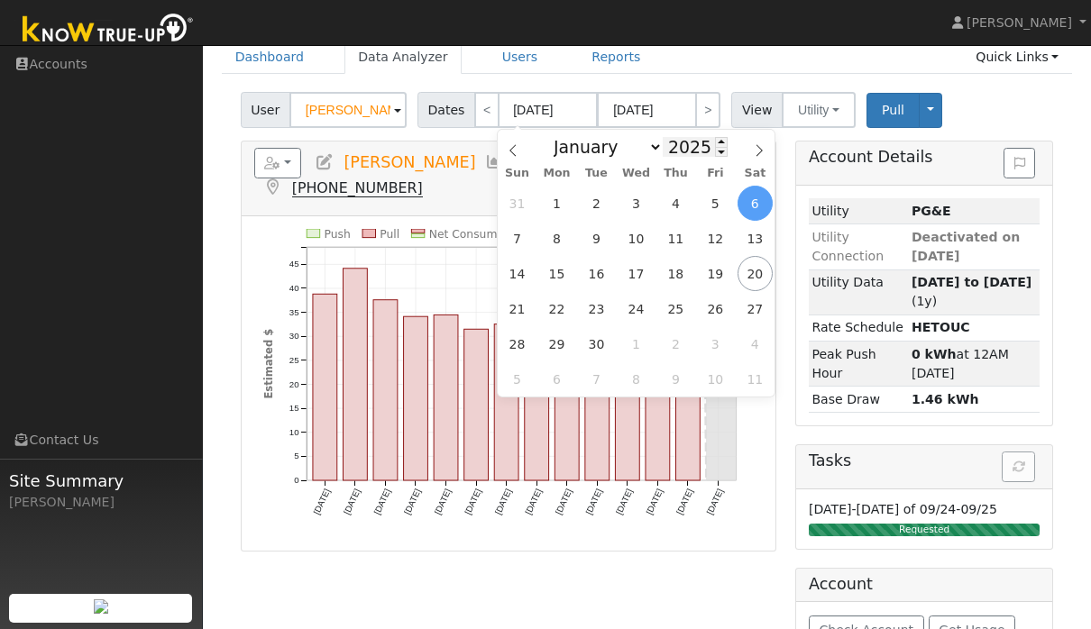
click at [687, 153] on input "2025" at bounding box center [695, 147] width 65 height 20
click at [714, 154] on div "January February March April May June July August September October November De…" at bounding box center [636, 145] width 208 height 31
click at [696, 149] on input "2025" at bounding box center [695, 147] width 65 height 20
click at [715, 152] on span at bounding box center [721, 152] width 13 height 10
type input "2024"
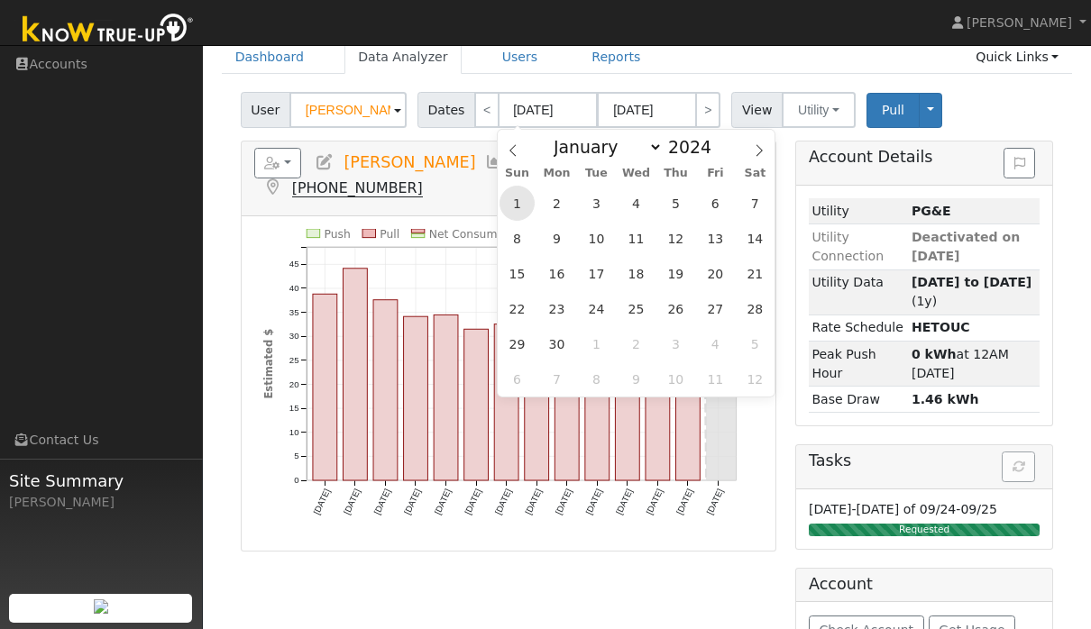
click at [514, 201] on span "1" at bounding box center [517, 203] width 35 height 35
type input "09/01/2024"
type input "09/30/2024"
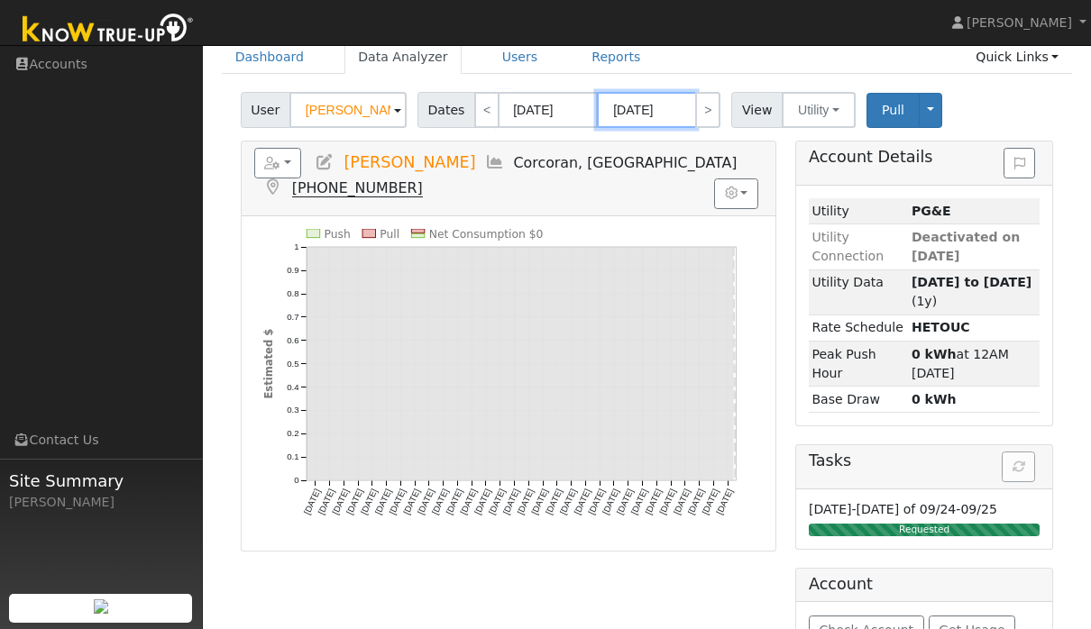
click at [673, 115] on body "Alexiz Encizo Alexiz Encizo Profile Help Center Terms Of Service See What's New…" at bounding box center [545, 341] width 1091 height 754
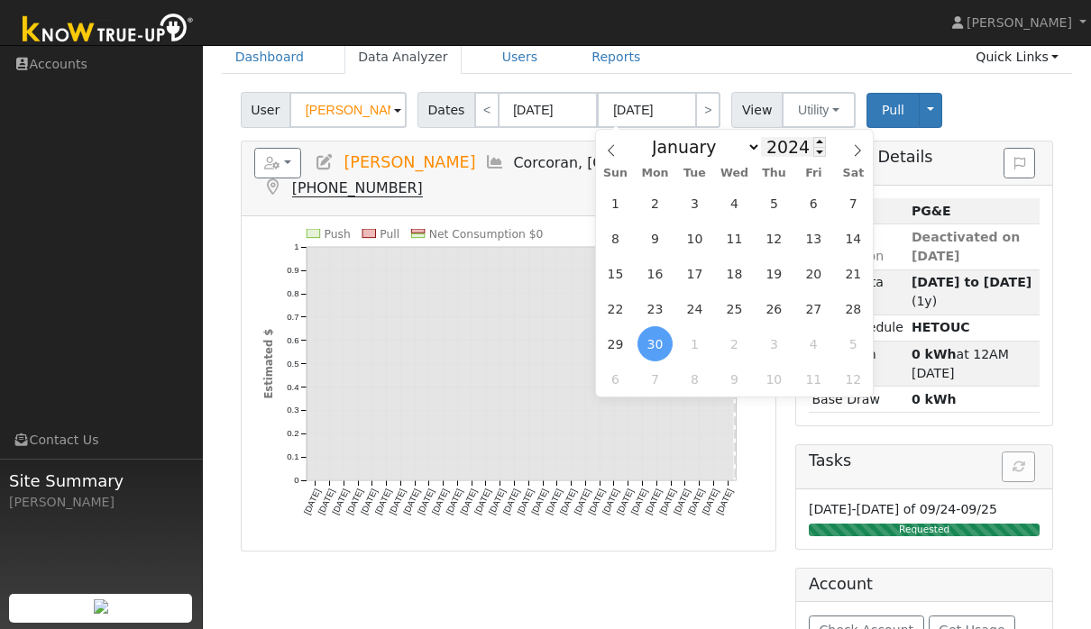
click at [785, 141] on input "2024" at bounding box center [793, 147] width 65 height 20
click at [813, 139] on span at bounding box center [819, 142] width 13 height 10
type input "2025"
click at [847, 287] on span "20" at bounding box center [853, 273] width 35 height 35
type input "[DATE]"
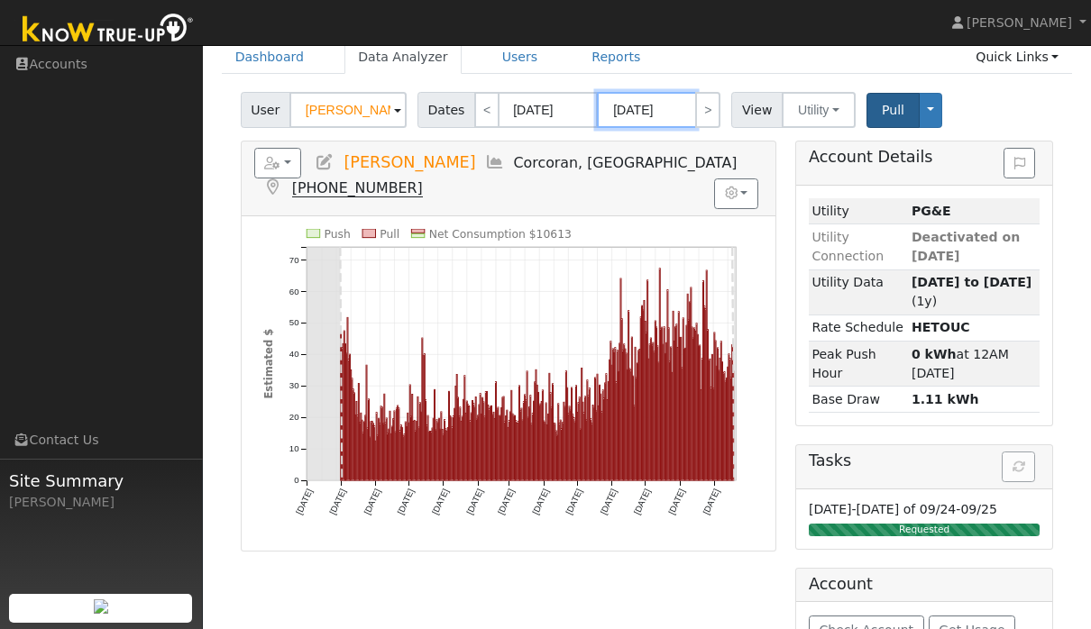
click at [891, 110] on span "Pull" at bounding box center [893, 110] width 23 height 14
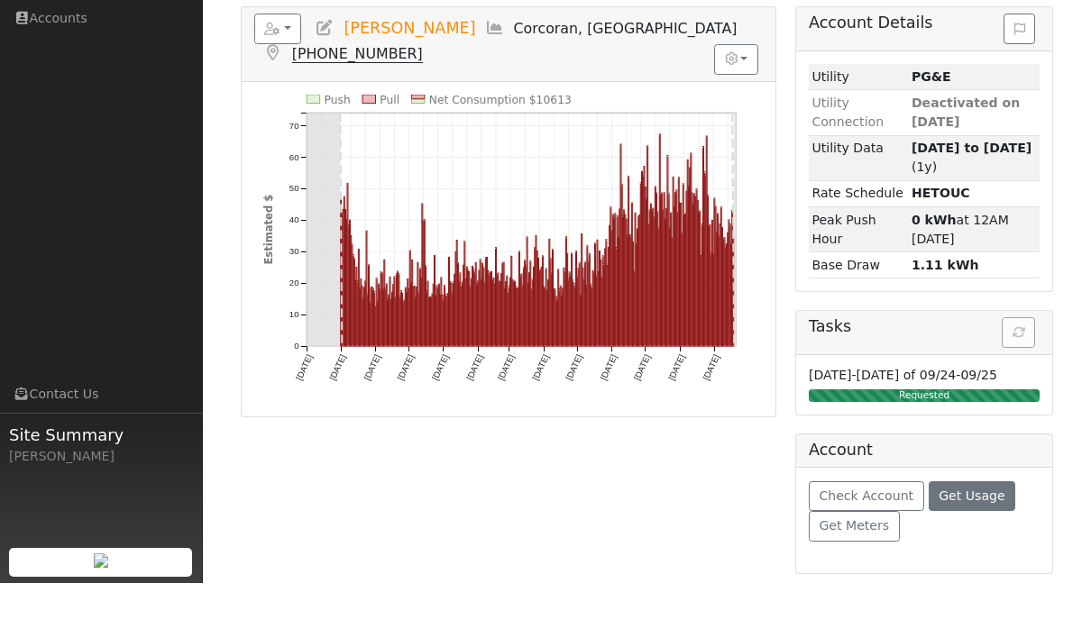
click at [973, 527] on button "Get Usage" at bounding box center [972, 542] width 87 height 31
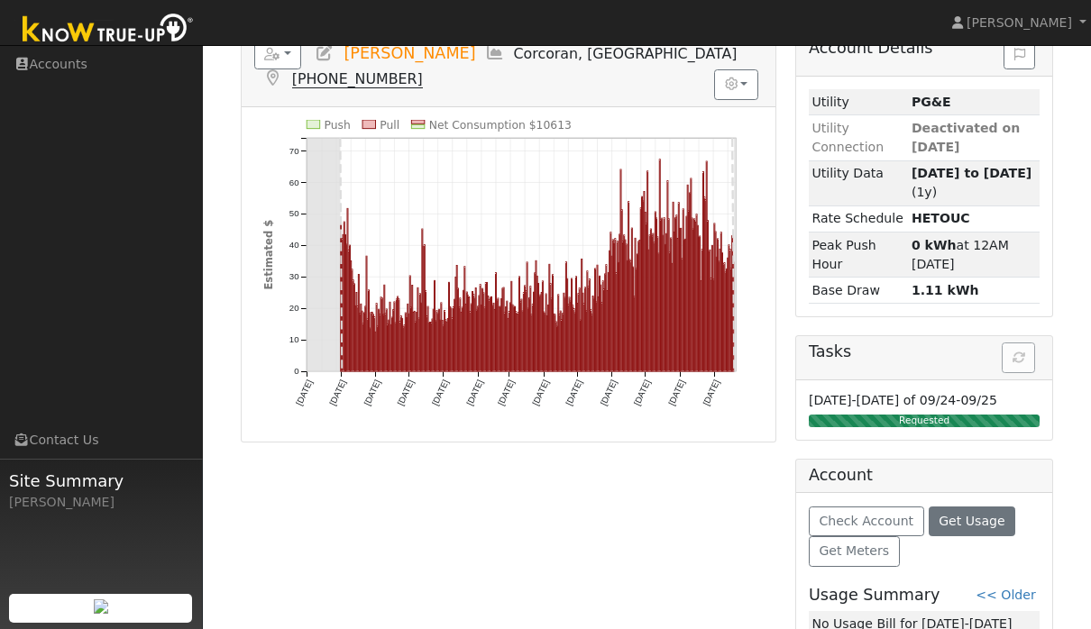
scroll to position [237, 0]
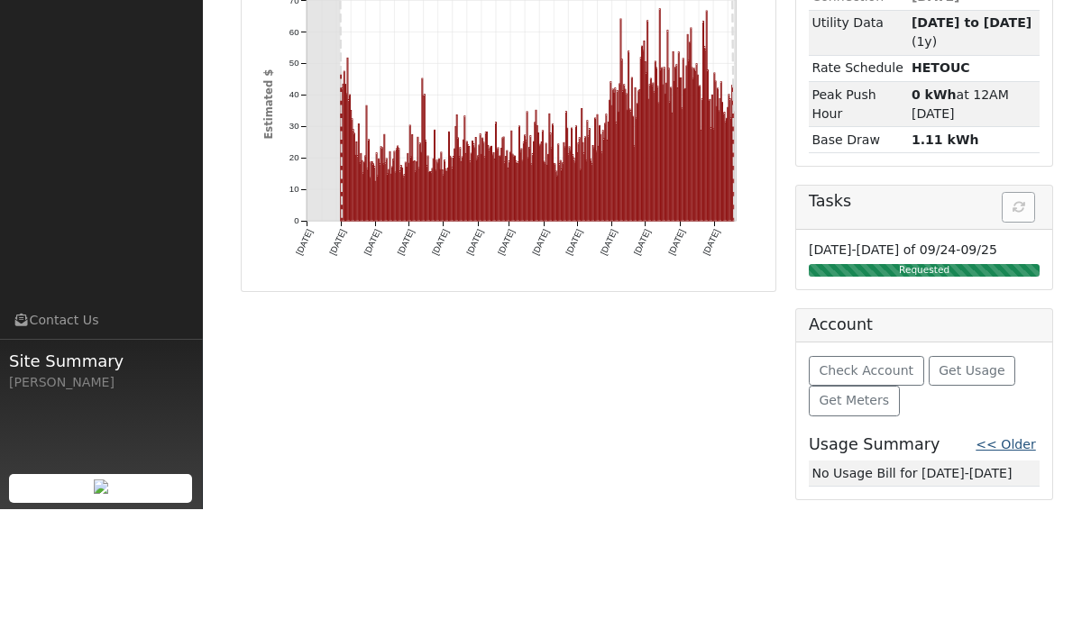
click at [1022, 557] on link "<< Older" at bounding box center [1006, 564] width 60 height 14
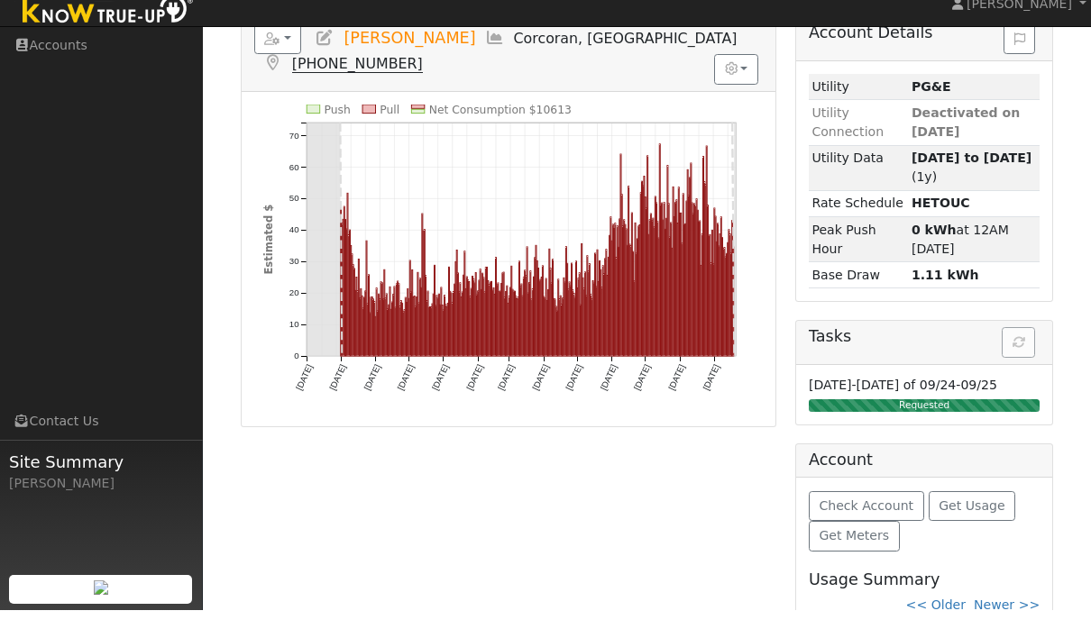
scroll to position [205, 0]
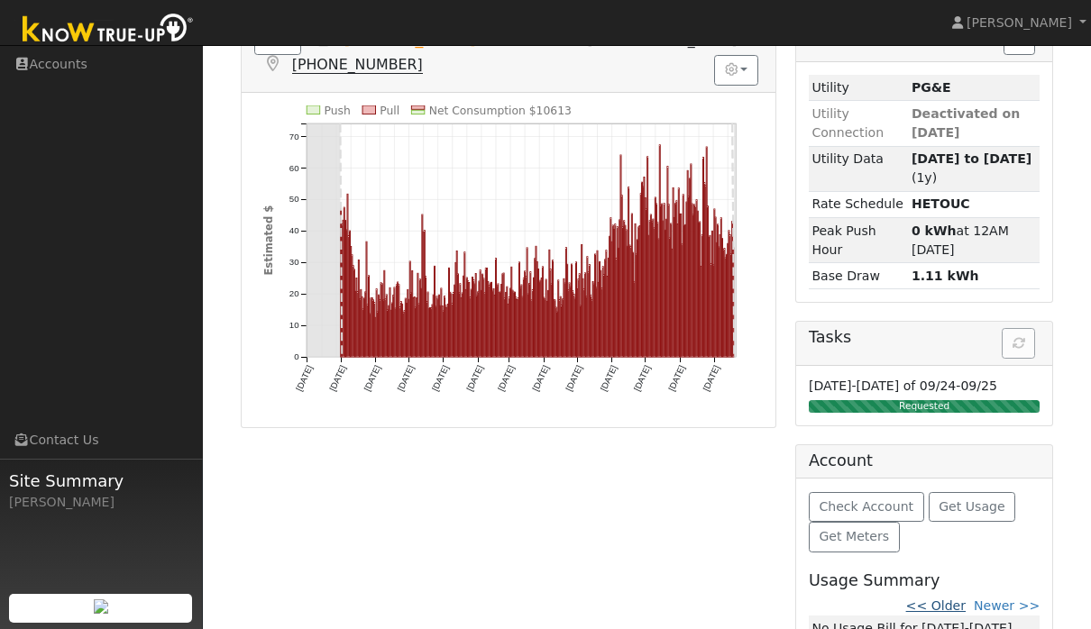
click at [942, 613] on link "<< Older" at bounding box center [936, 606] width 60 height 14
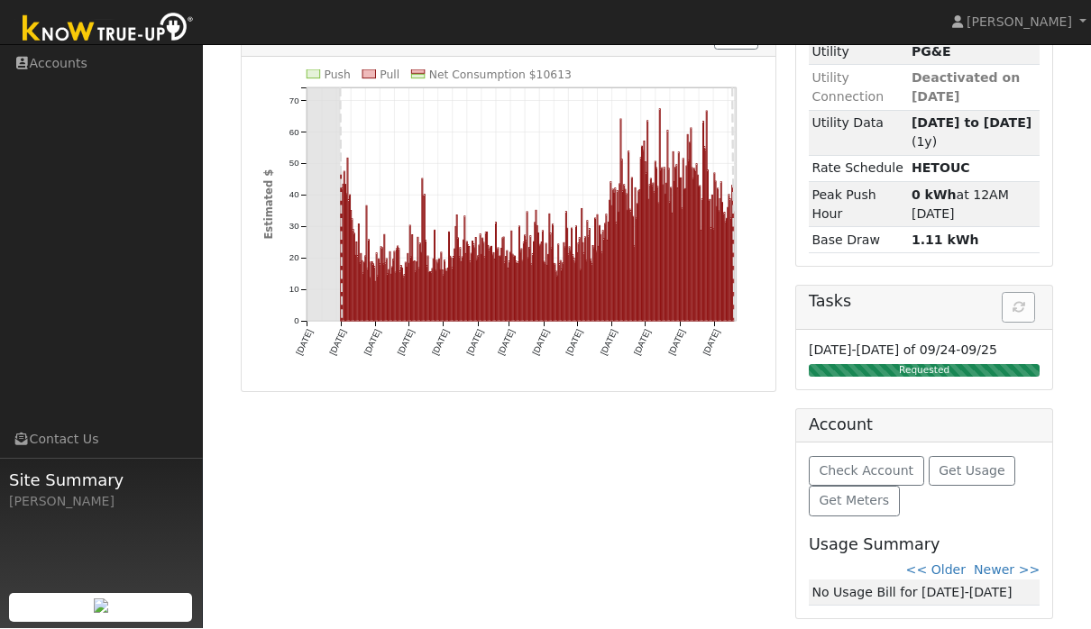
scroll to position [256, 0]
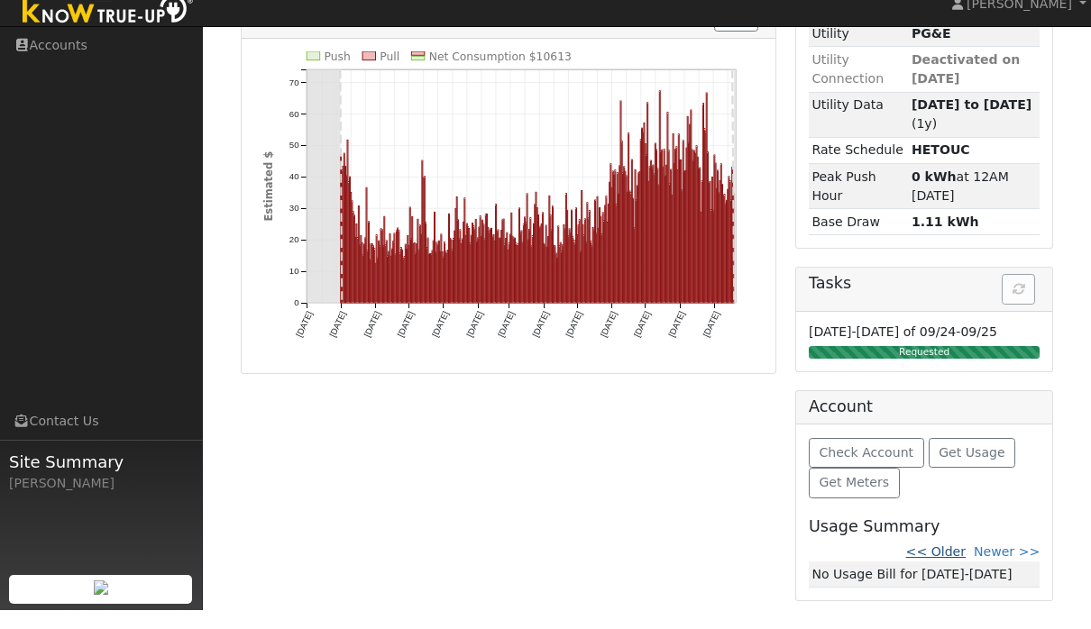
click at [931, 564] on link "<< Older" at bounding box center [936, 571] width 60 height 14
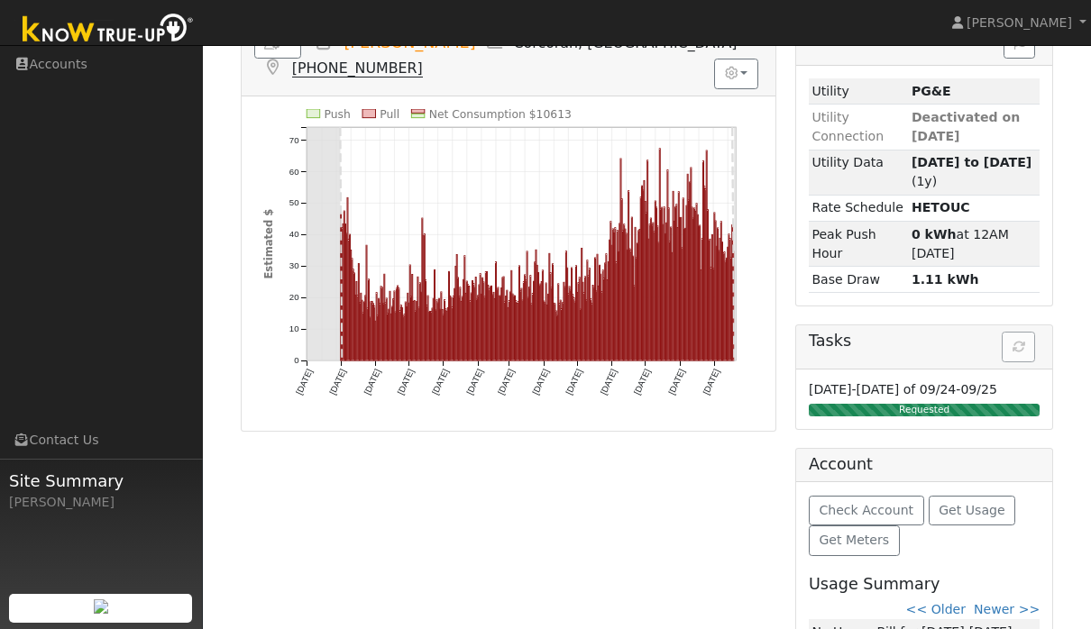
scroll to position [227, 0]
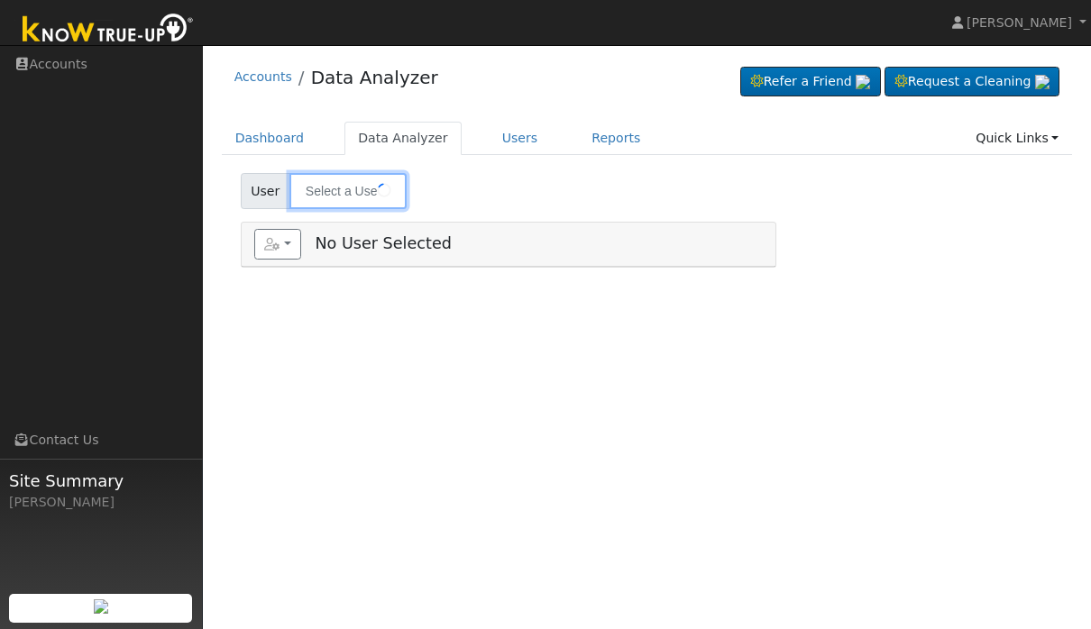
type input "[PERSON_NAME]"
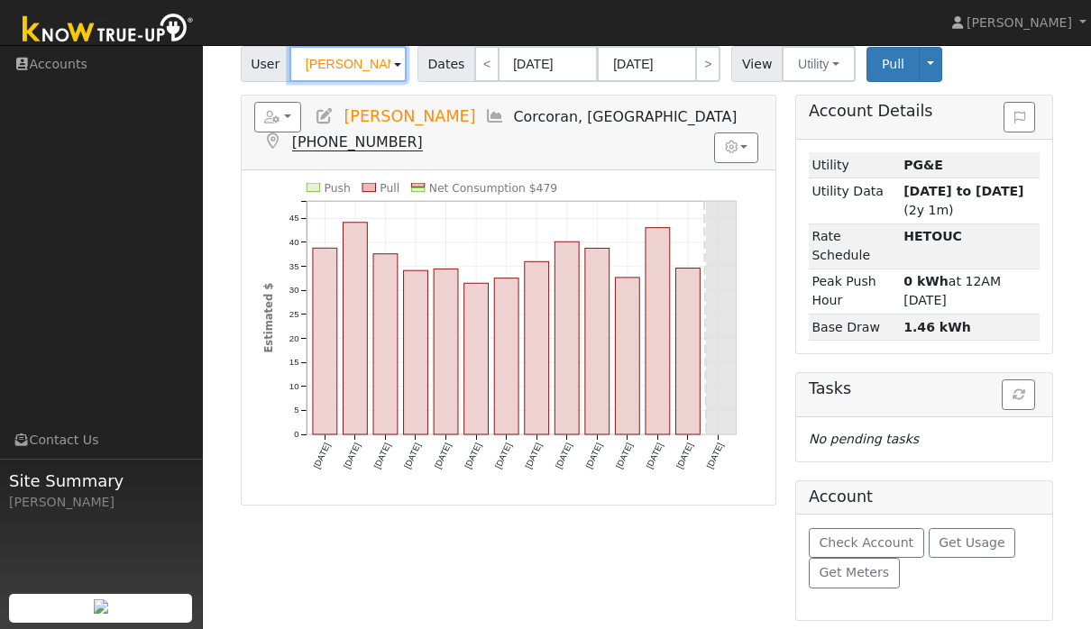
scroll to position [126, 0]
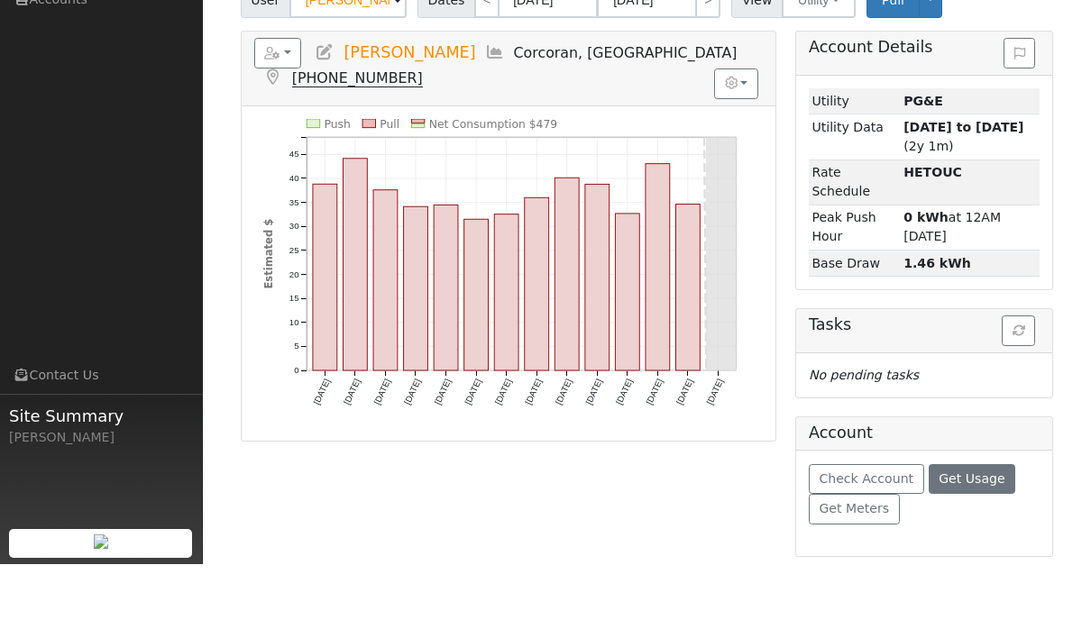
click at [982, 529] on button "Get Usage" at bounding box center [972, 544] width 87 height 31
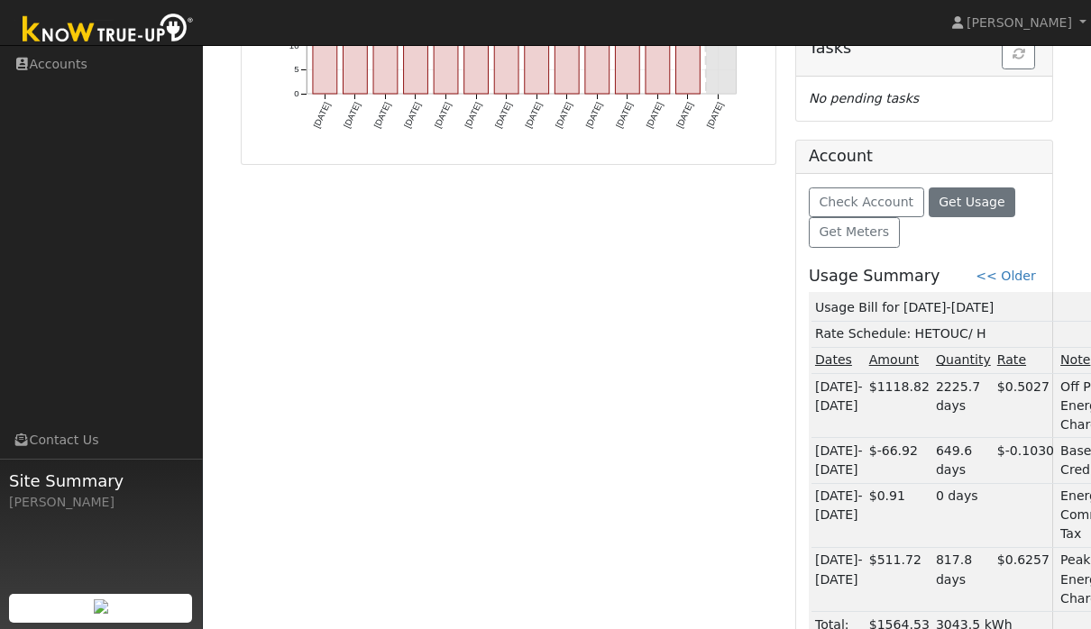
scroll to position [501, 0]
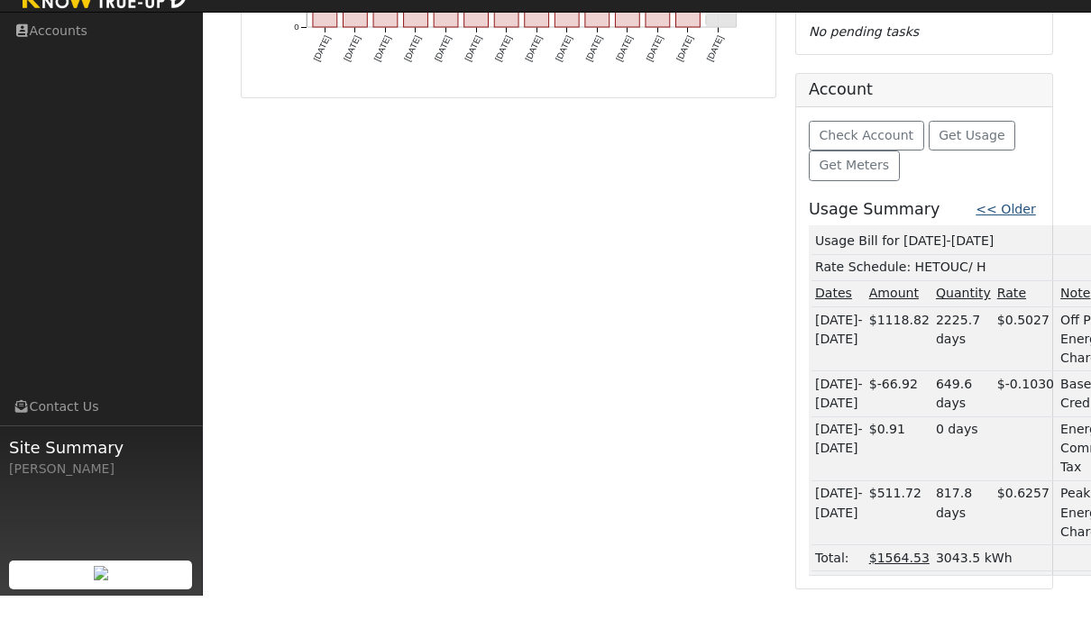
click at [995, 235] on link "<< Older" at bounding box center [1006, 242] width 60 height 14
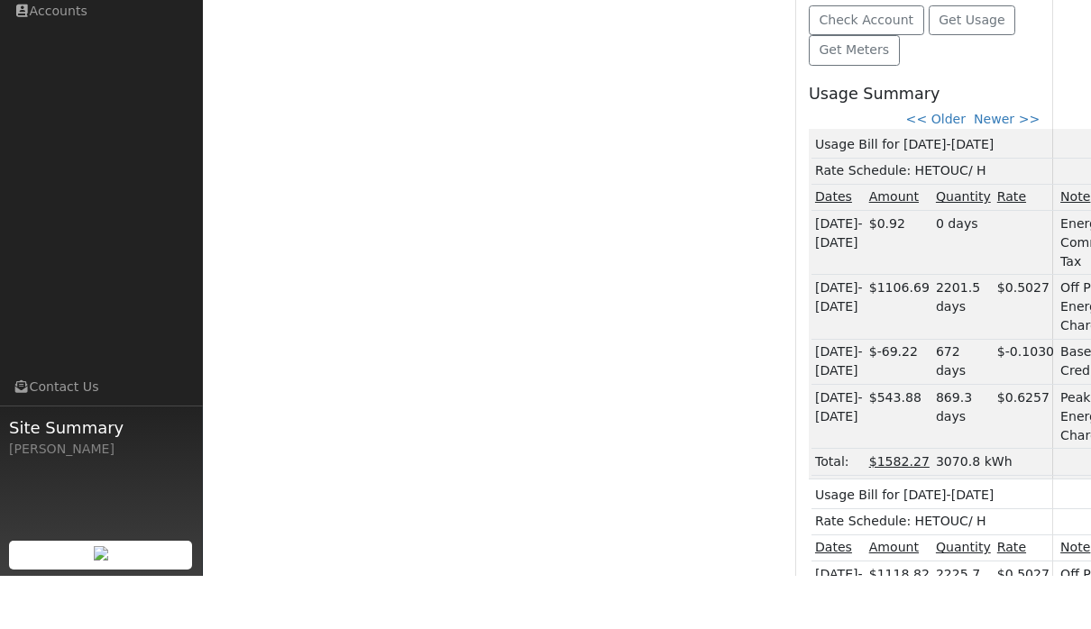
scroll to position [597, 0]
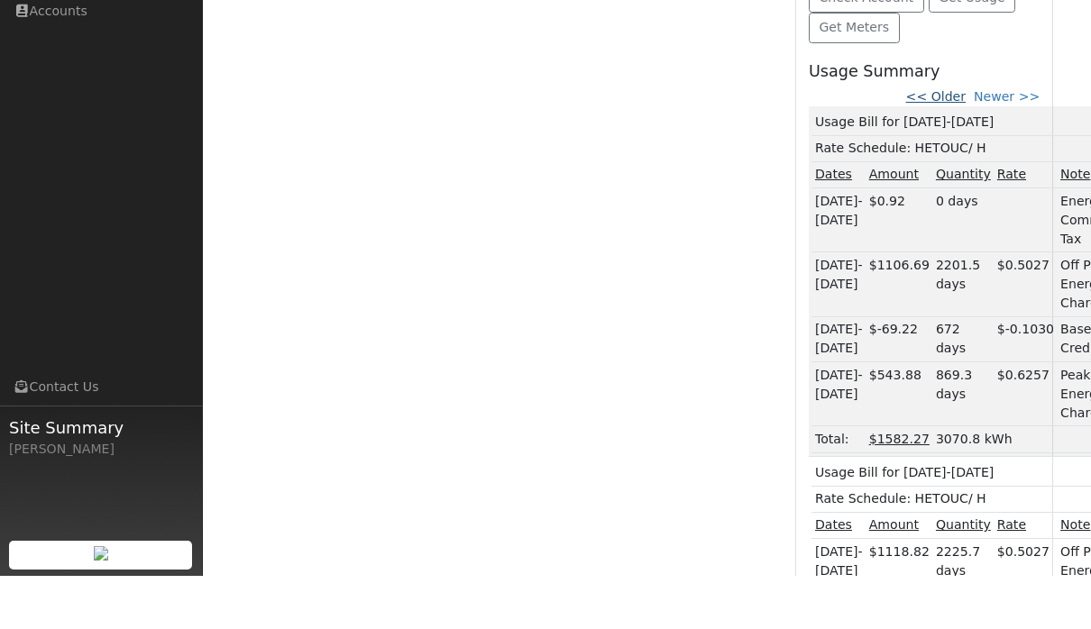
click at [940, 142] on link "<< Older" at bounding box center [936, 149] width 60 height 14
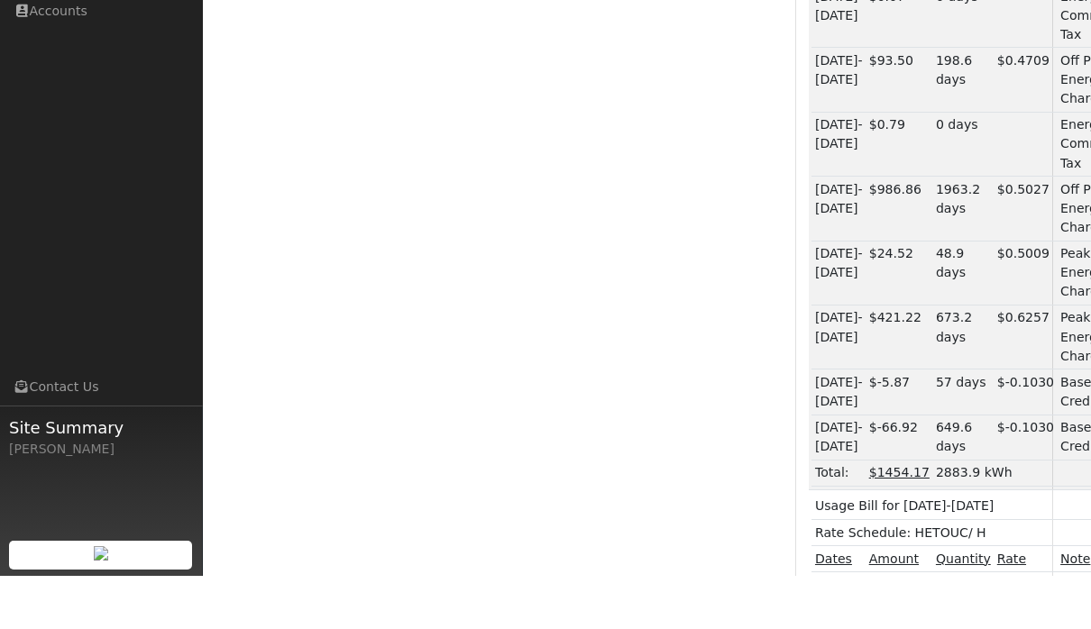
scroll to position [824, 0]
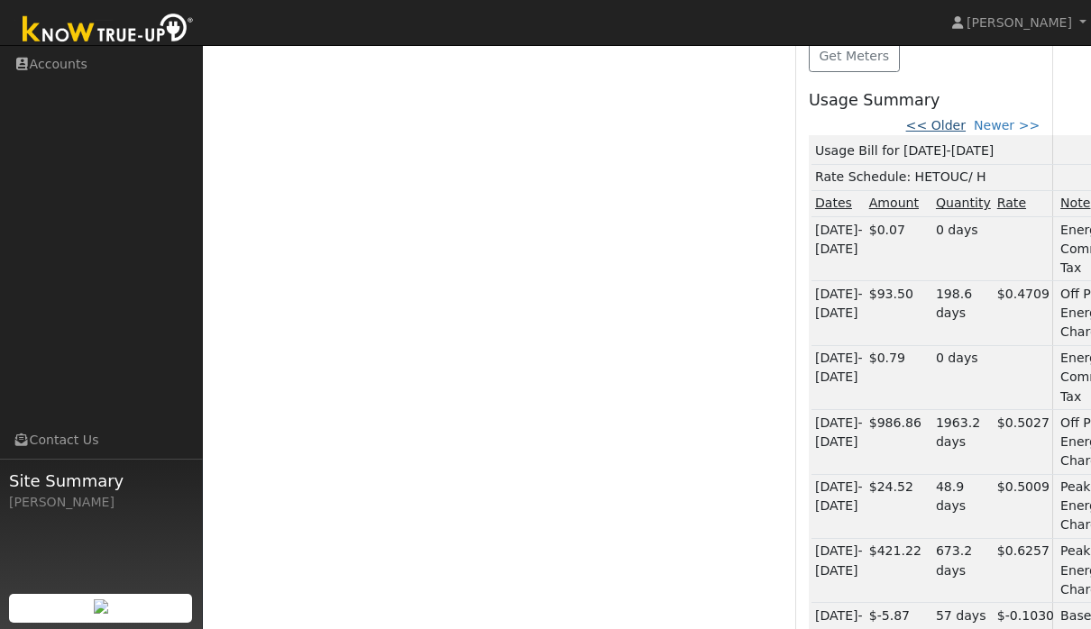
click at [940, 121] on link "<< Older" at bounding box center [936, 125] width 60 height 14
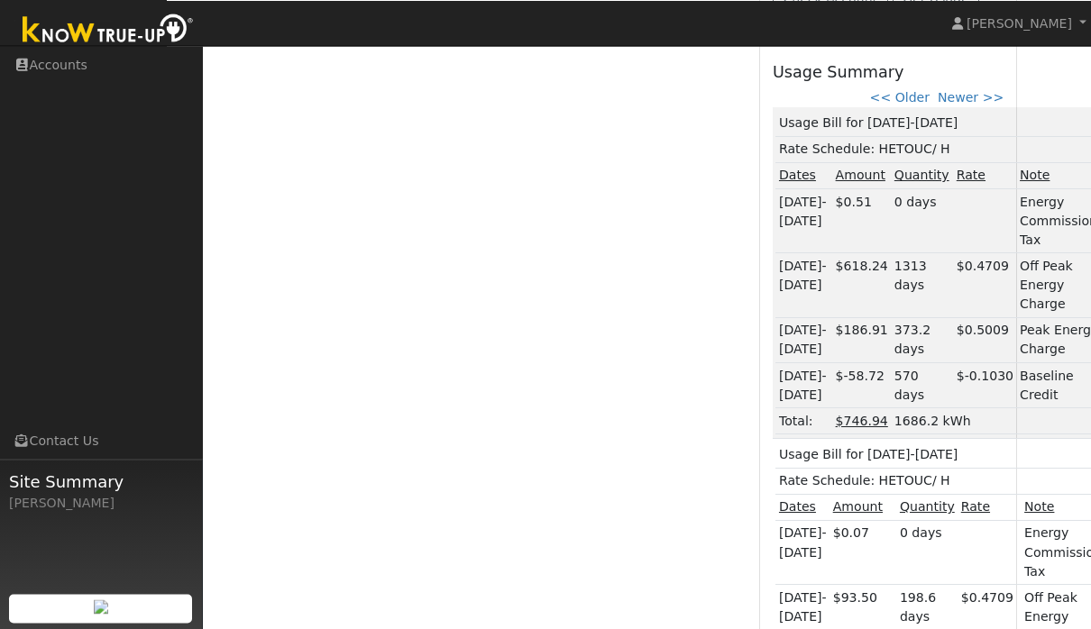
scroll to position [668, 36]
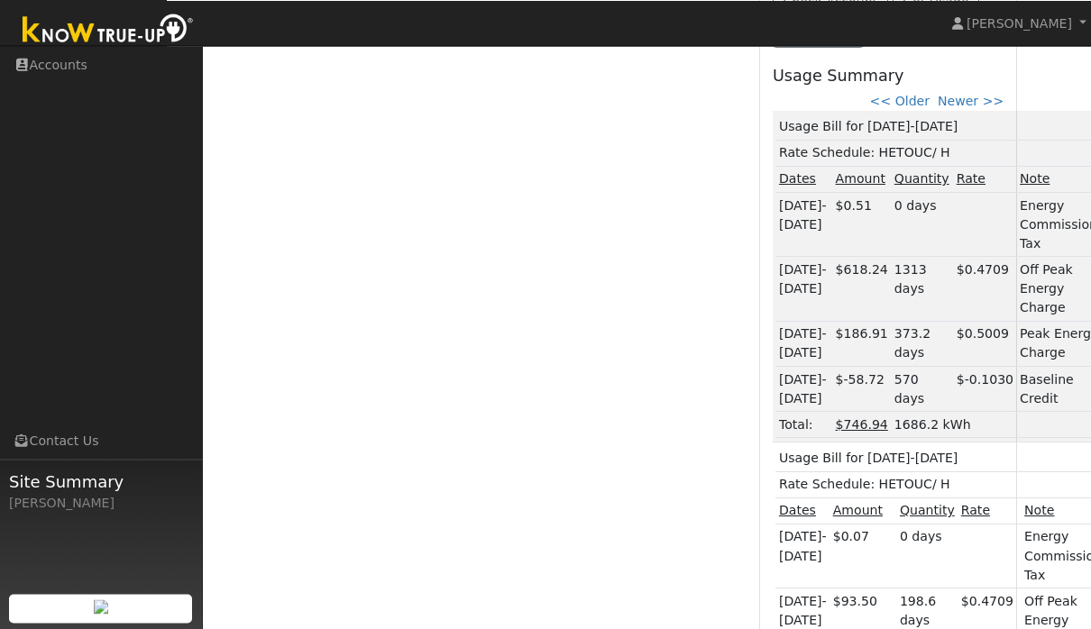
click at [908, 85] on div "Check Account Get Usage Get Meters Usage Summary << Older Newer >> Usage Bill f…" at bounding box center [888, 509] width 256 height 1070
click at [910, 95] on link "<< Older" at bounding box center [900, 101] width 60 height 14
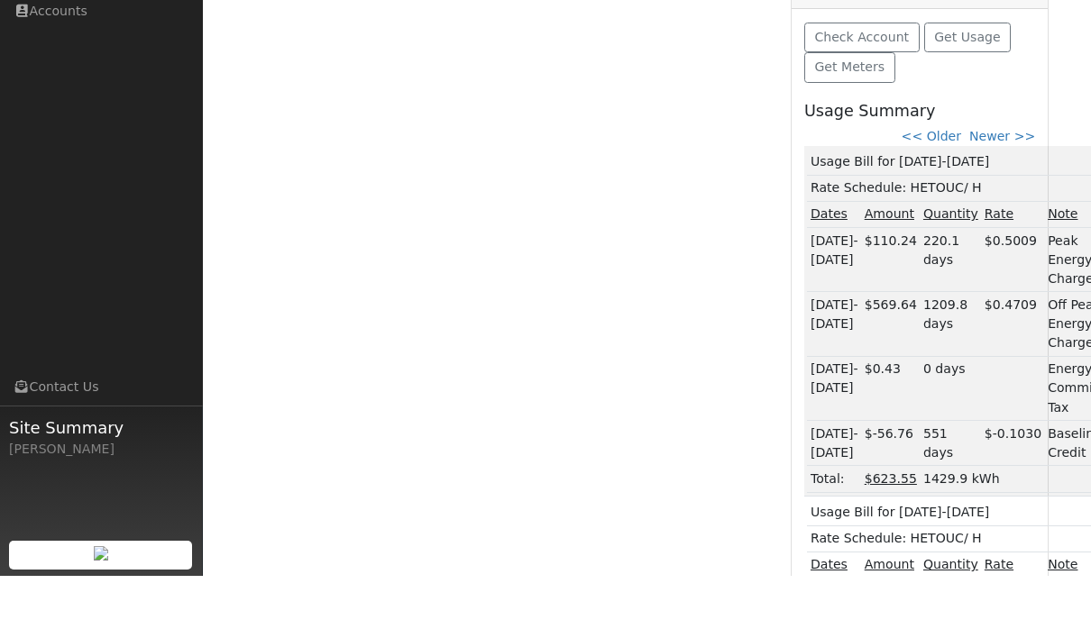
scroll to position [582, 5]
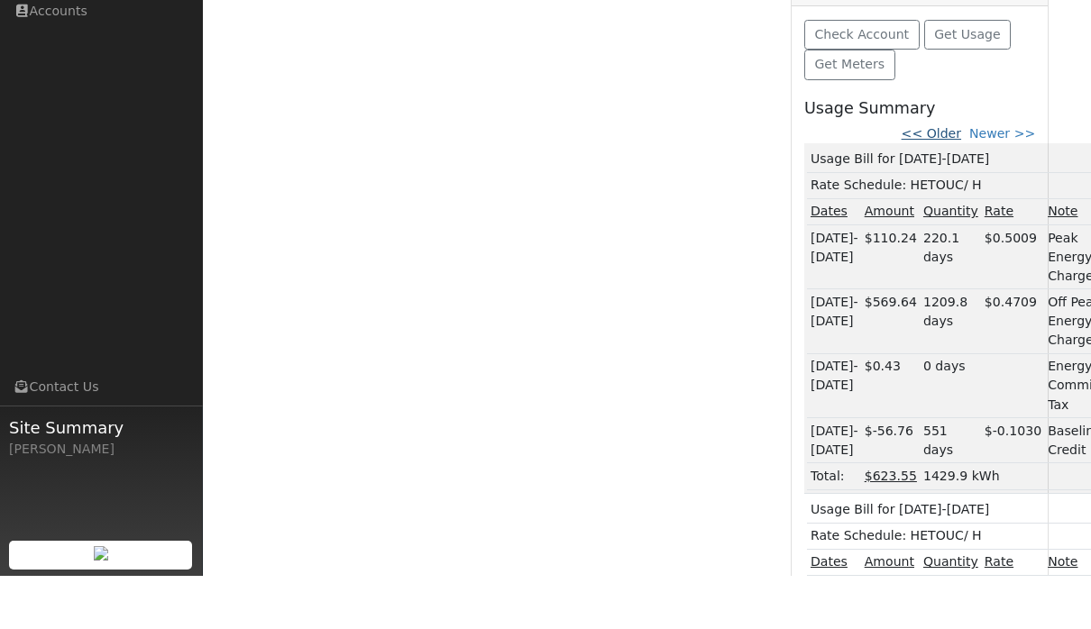
click at [936, 179] on link "<< Older" at bounding box center [932, 186] width 60 height 14
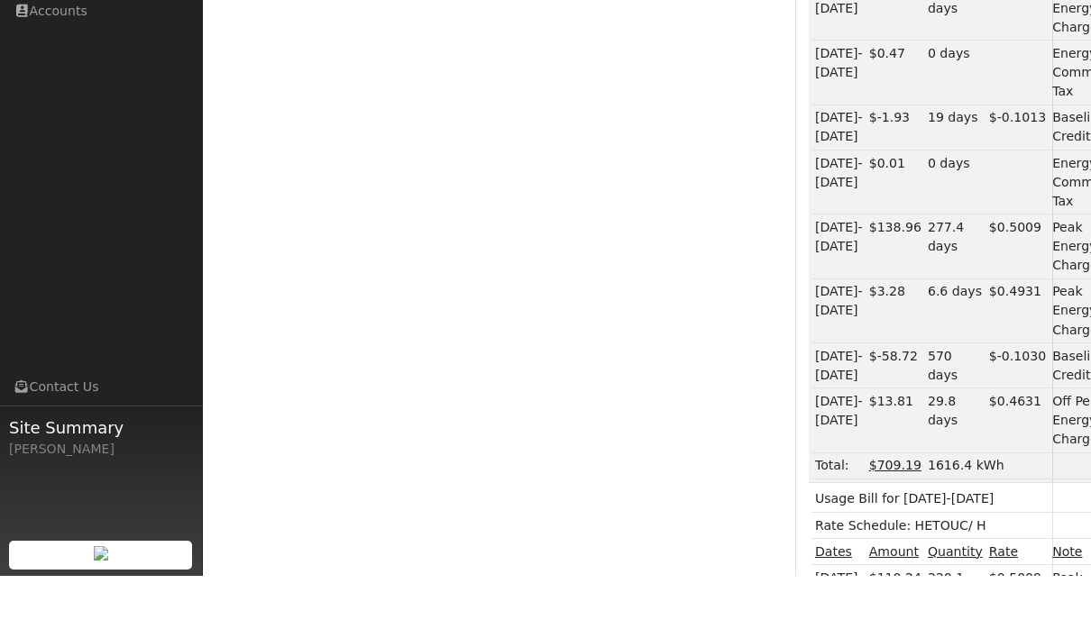
scroll to position [875, 0]
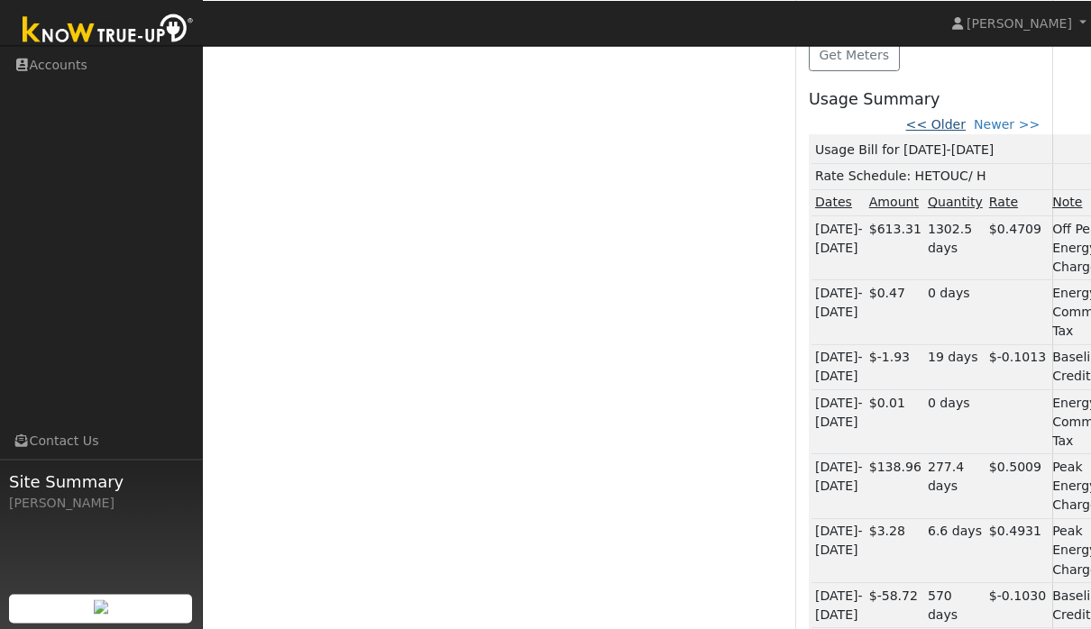
click at [936, 130] on link "<< Older" at bounding box center [936, 124] width 60 height 14
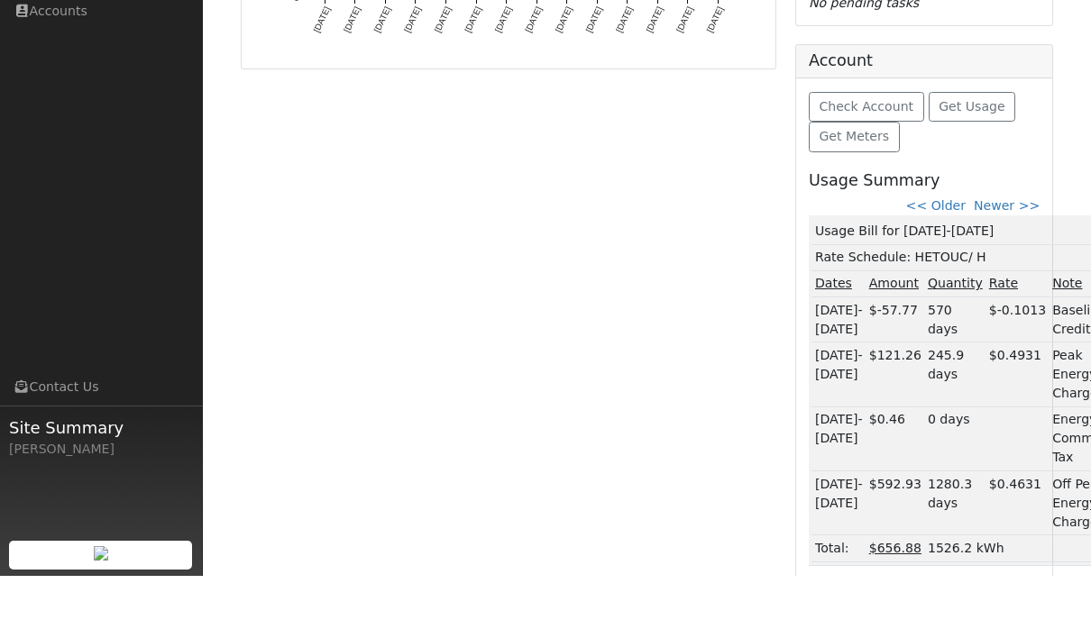
scroll to position [591, 0]
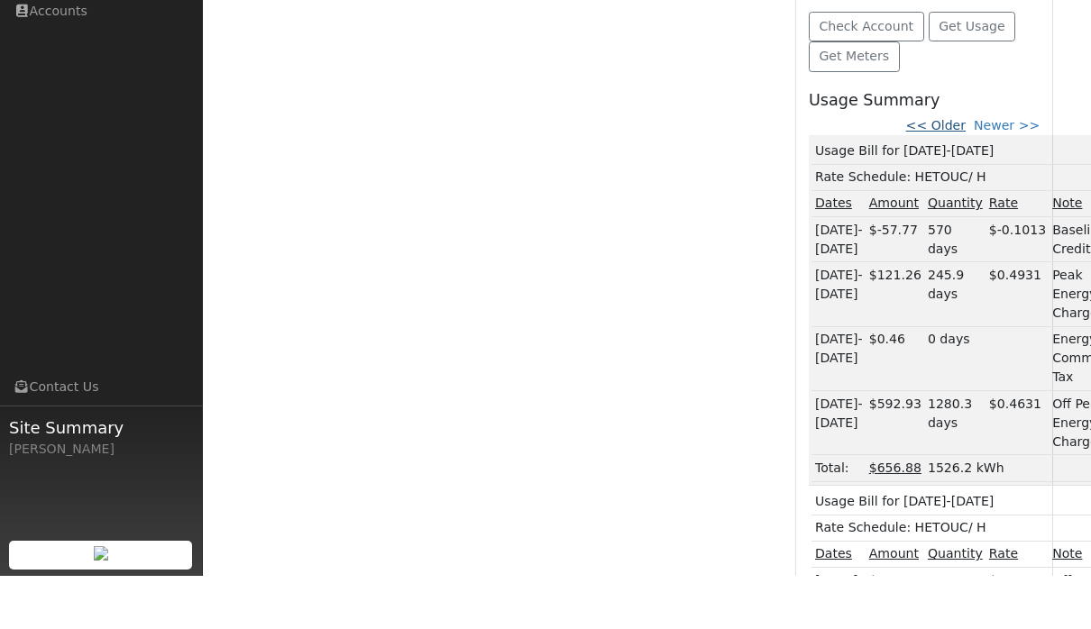
click at [958, 171] on link "<< Older" at bounding box center [936, 178] width 60 height 14
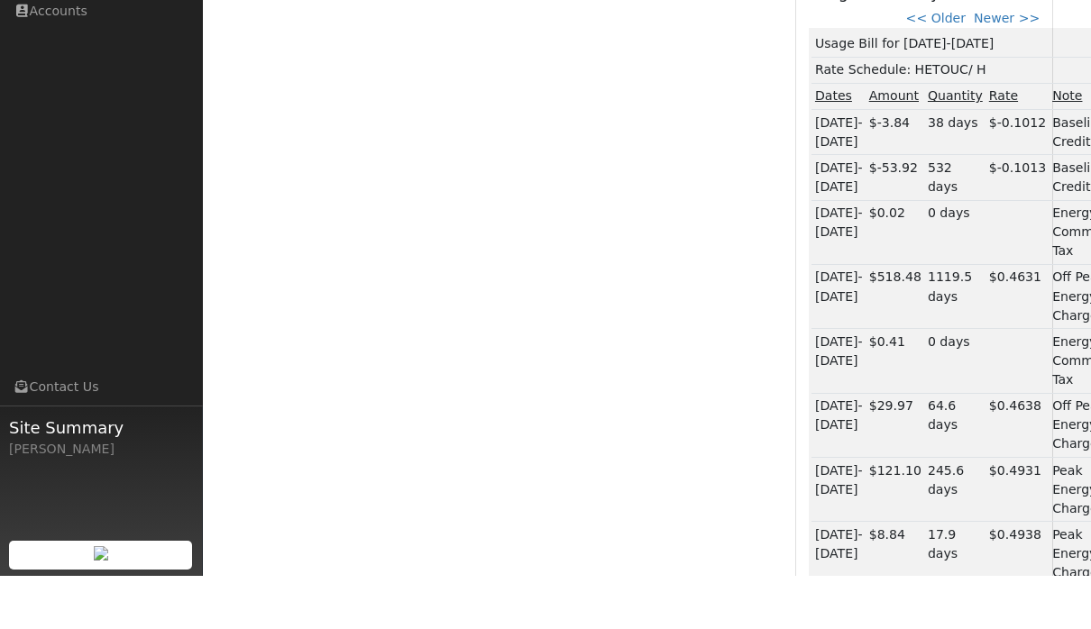
scroll to position [702, 0]
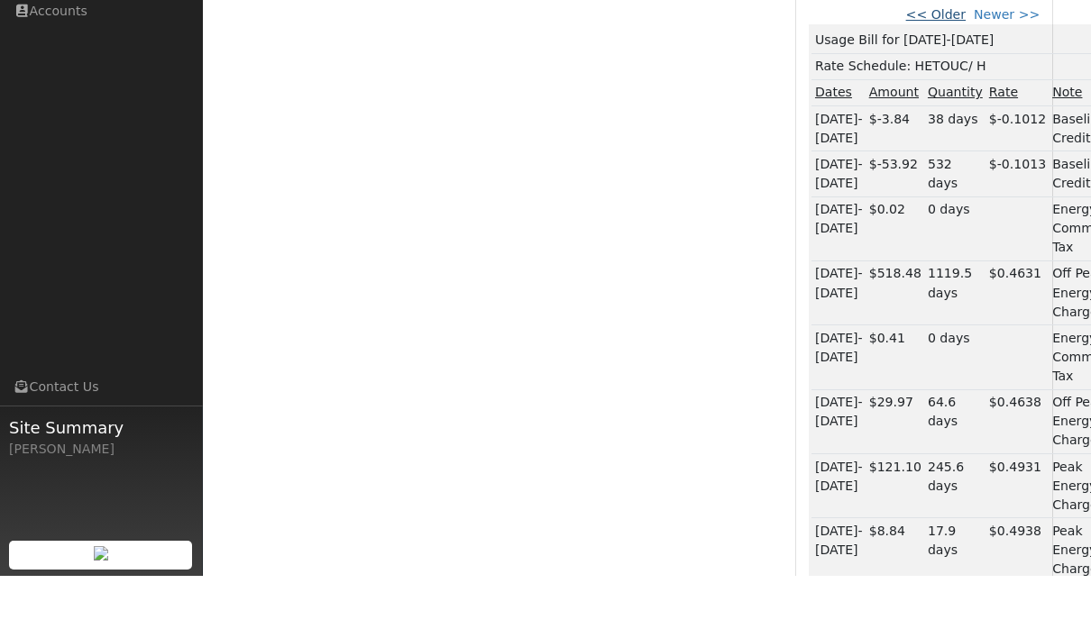
click at [940, 60] on link "<< Older" at bounding box center [936, 67] width 60 height 14
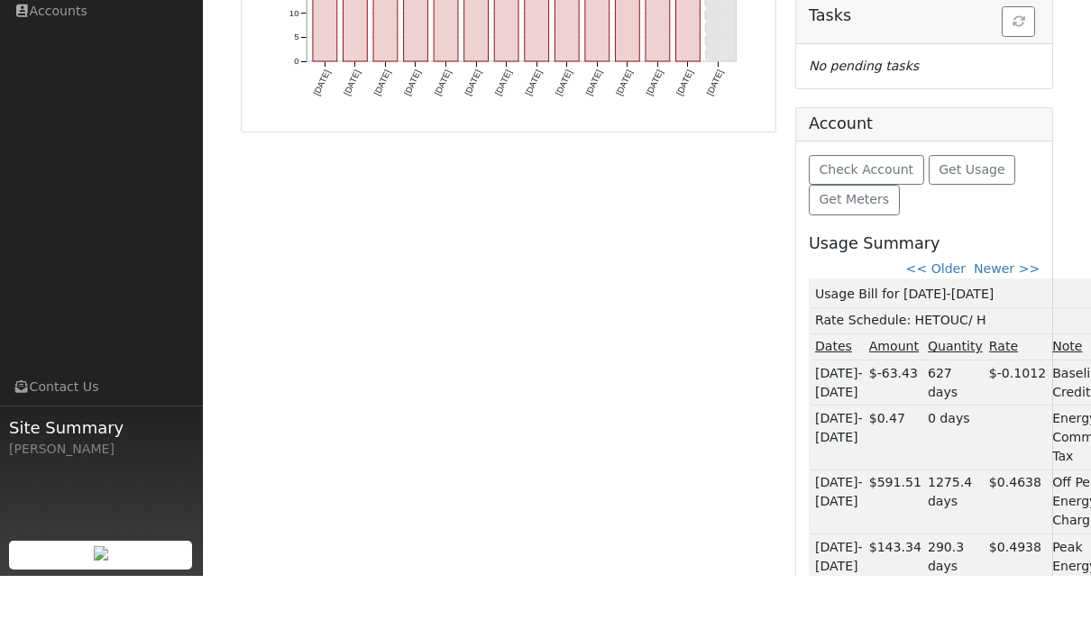
scroll to position [456, 0]
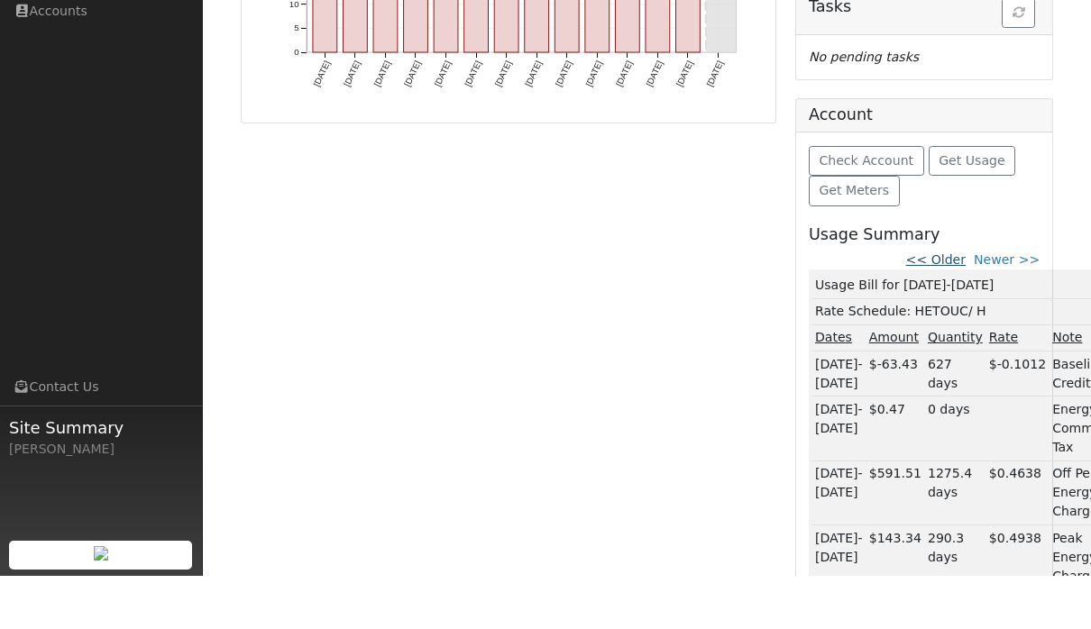
click at [952, 306] on link "<< Older" at bounding box center [936, 313] width 60 height 14
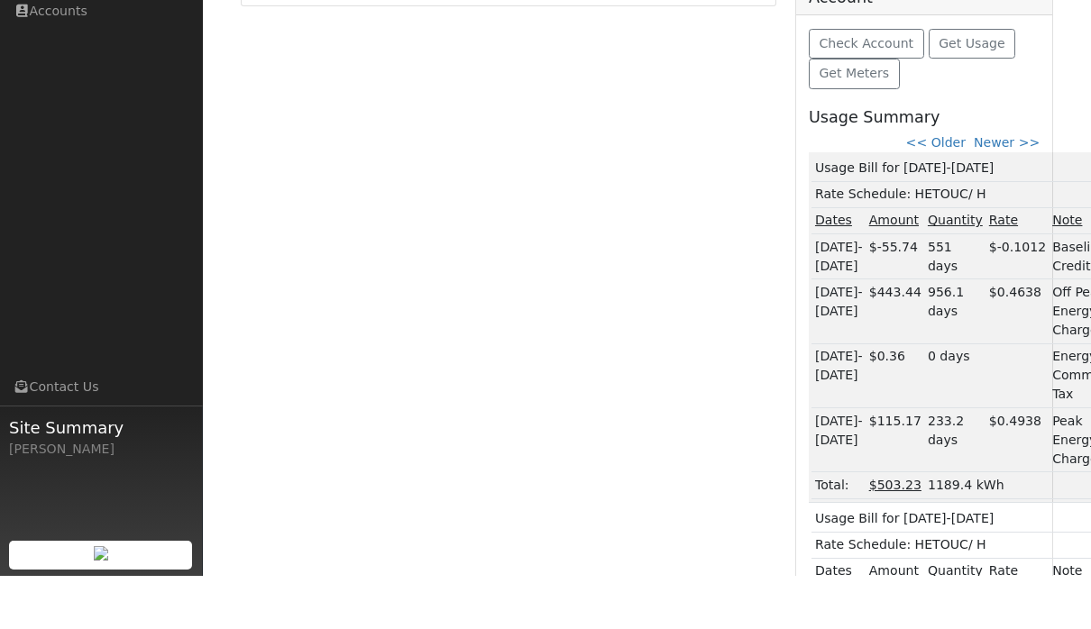
scroll to position [576, 0]
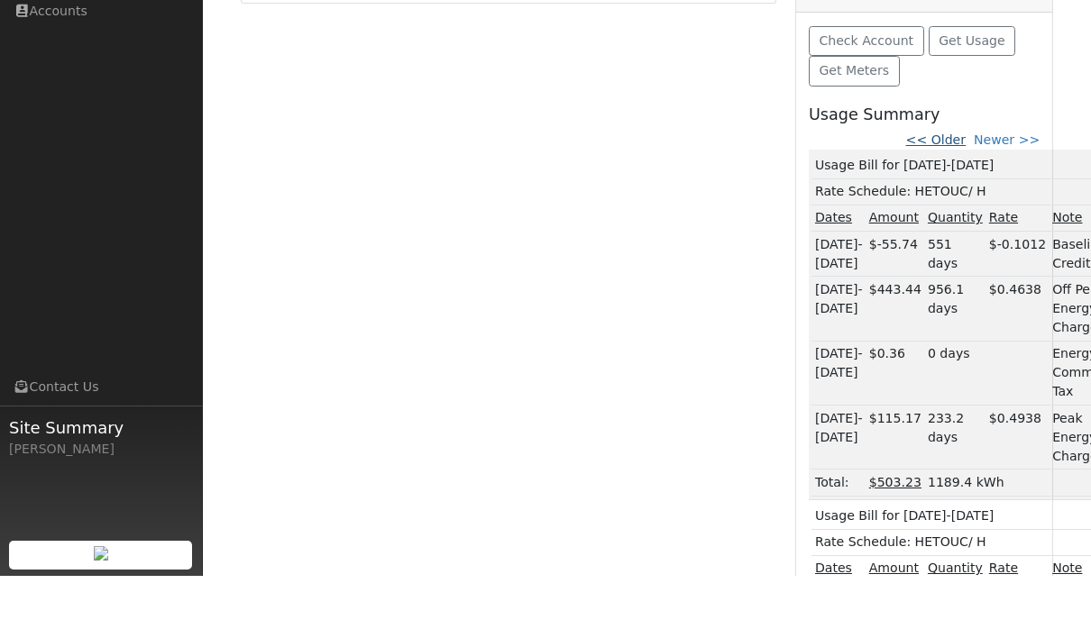
click at [940, 186] on link "<< Older" at bounding box center [936, 193] width 60 height 14
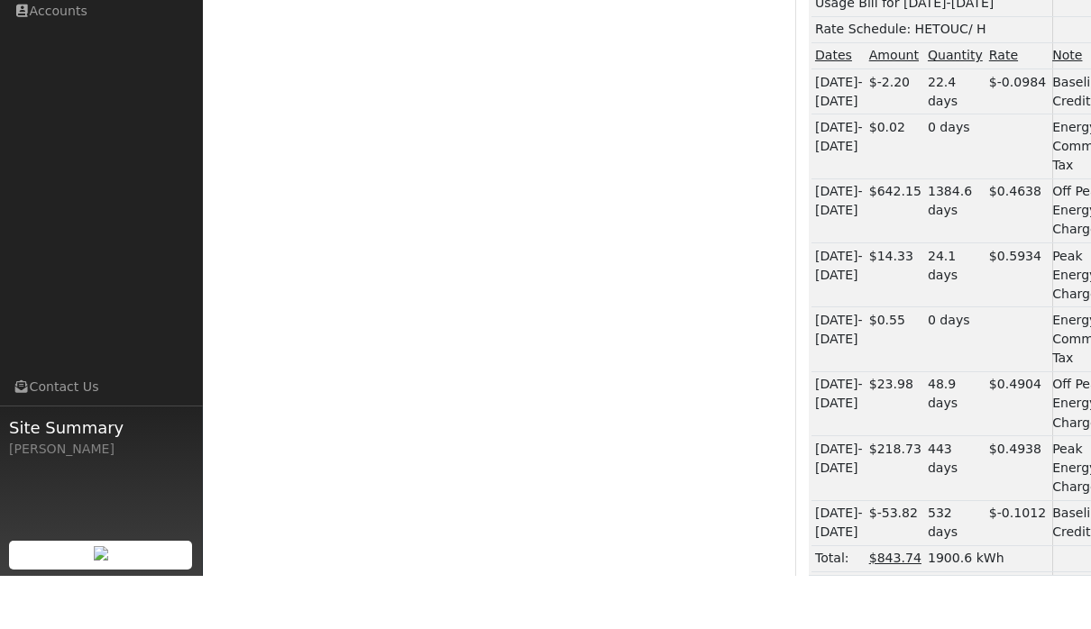
scroll to position [743, 0]
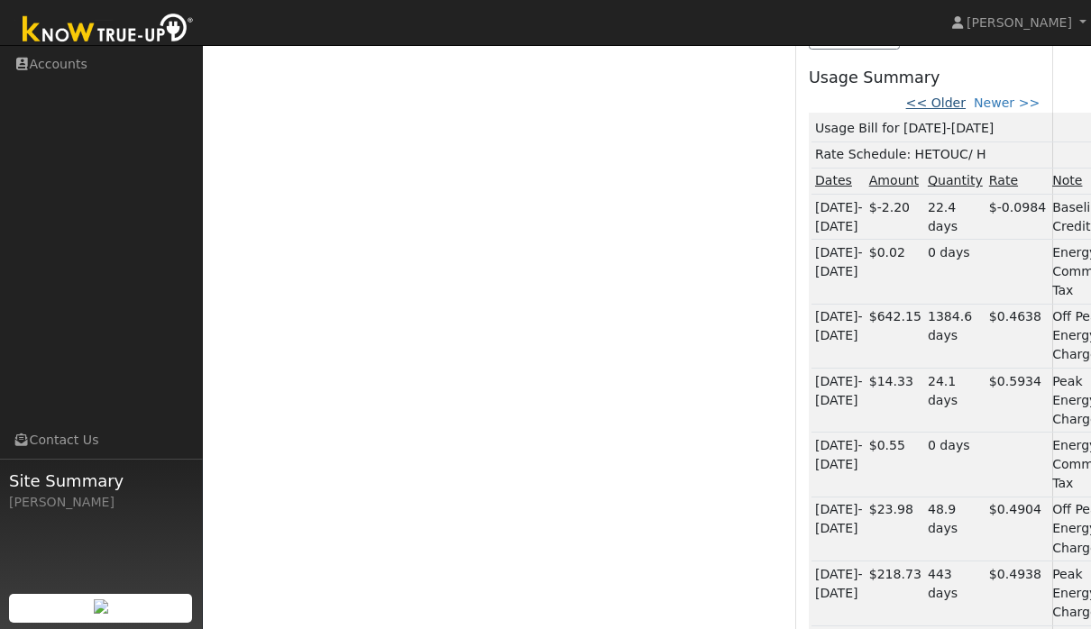
click at [946, 108] on link "<< Older" at bounding box center [936, 103] width 60 height 14
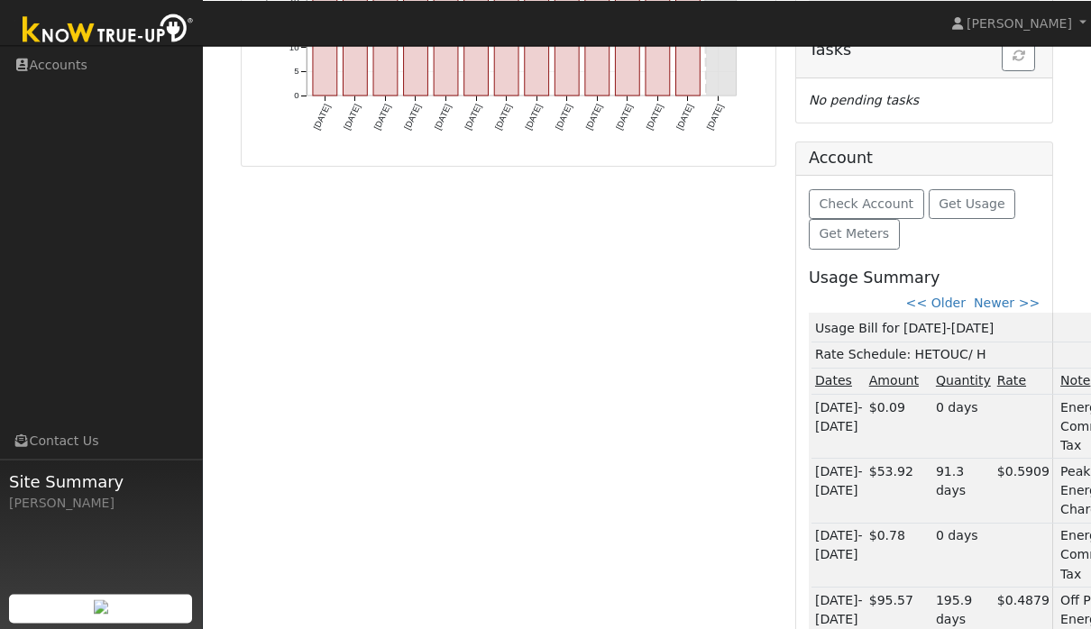
scroll to position [455, 0]
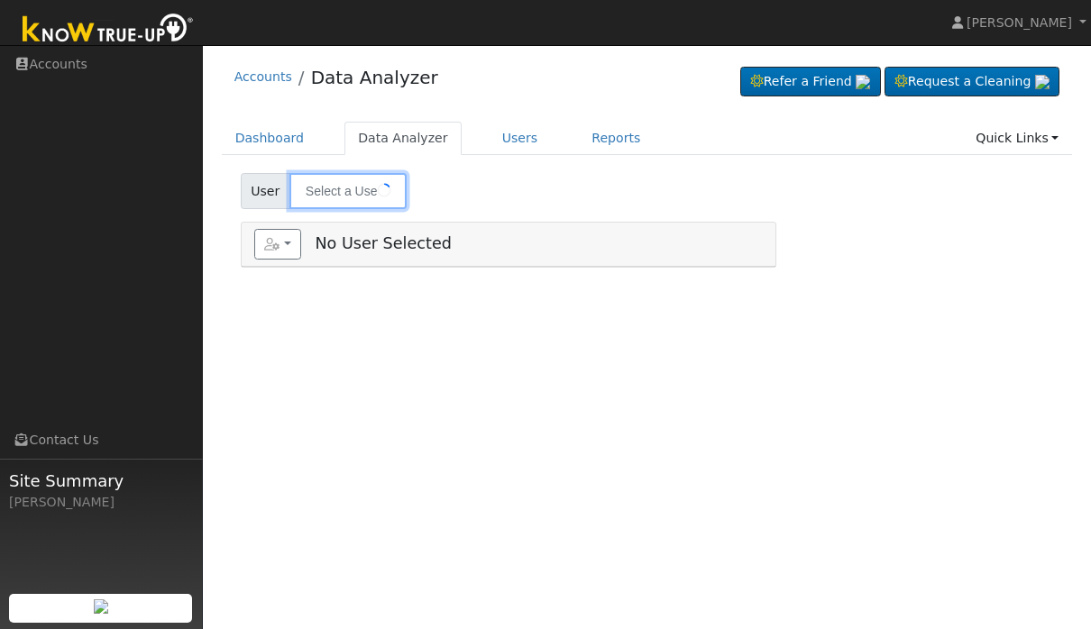
type input "[PERSON_NAME]"
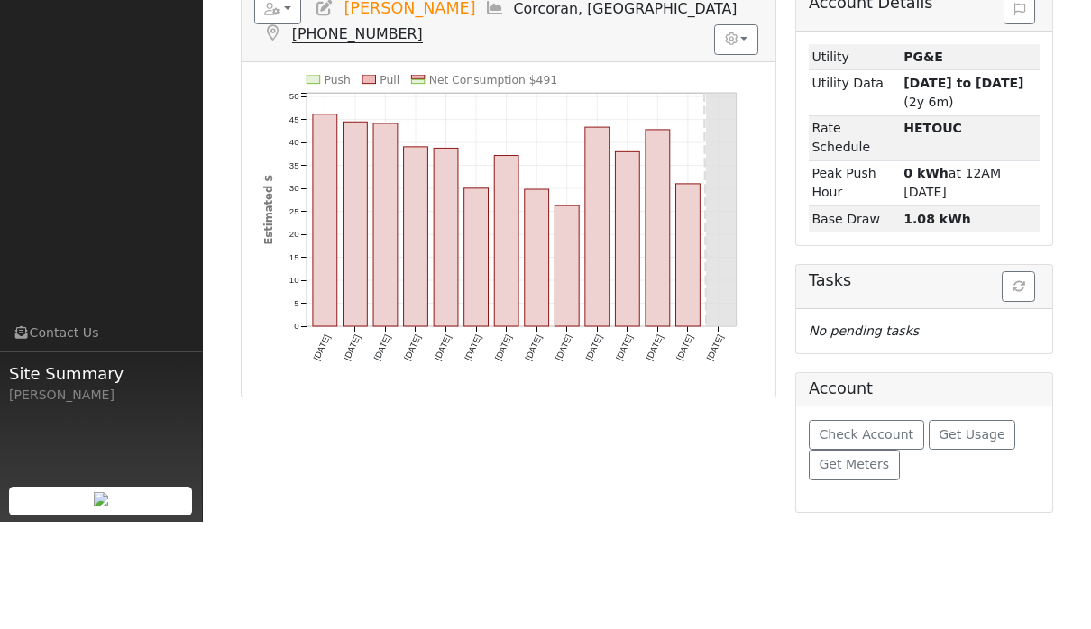
scroll to position [126, 0]
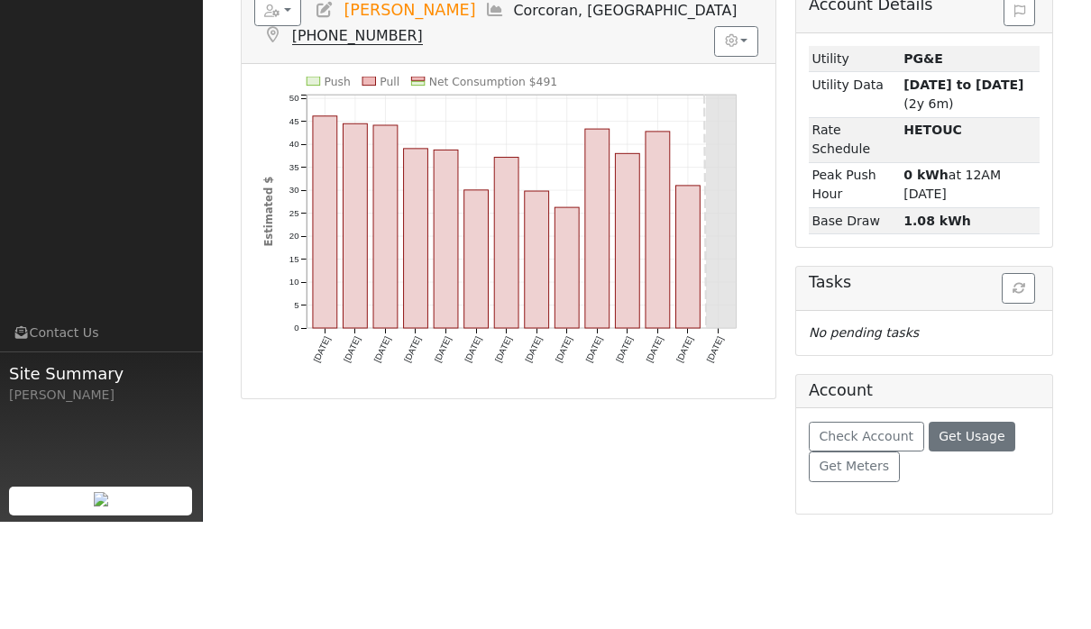
click at [977, 536] on span "Get Usage" at bounding box center [972, 543] width 66 height 14
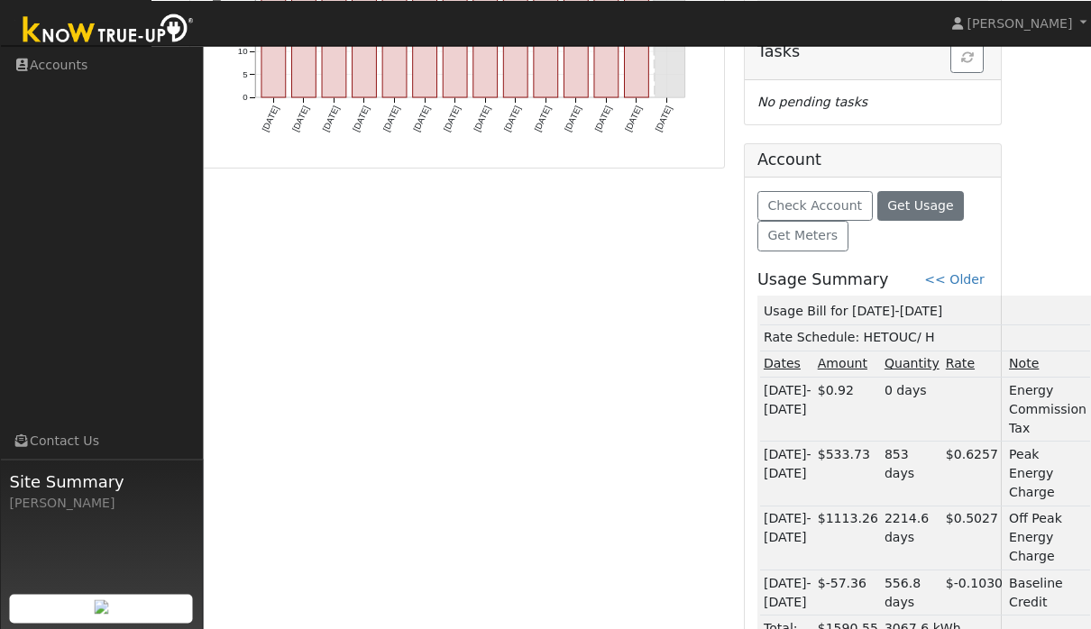
scroll to position [469, 50]
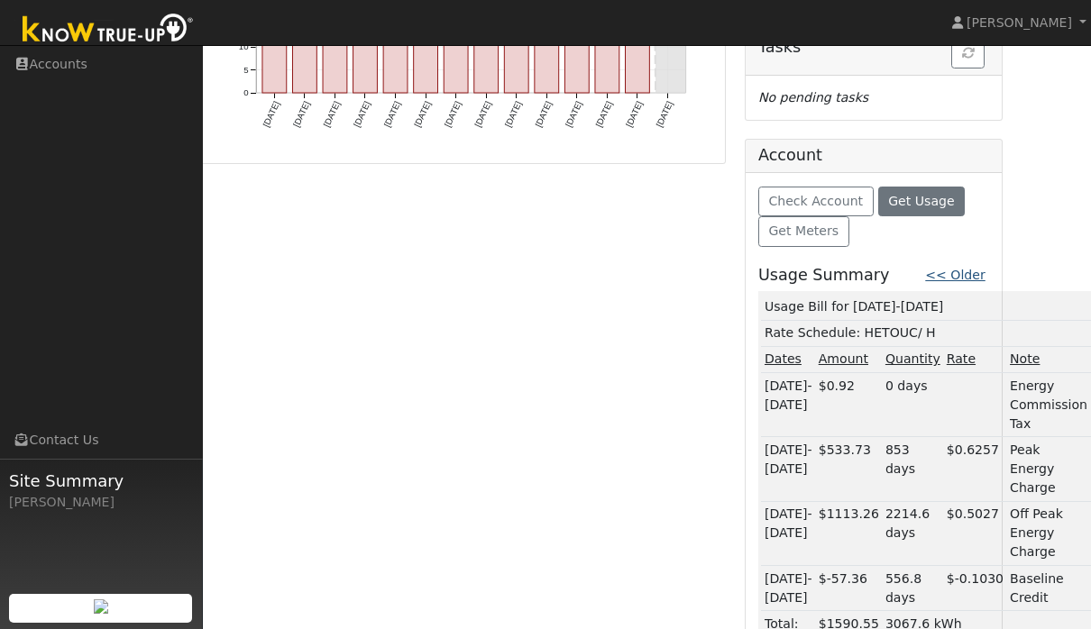
click at [983, 277] on link "<< Older" at bounding box center [955, 275] width 60 height 14
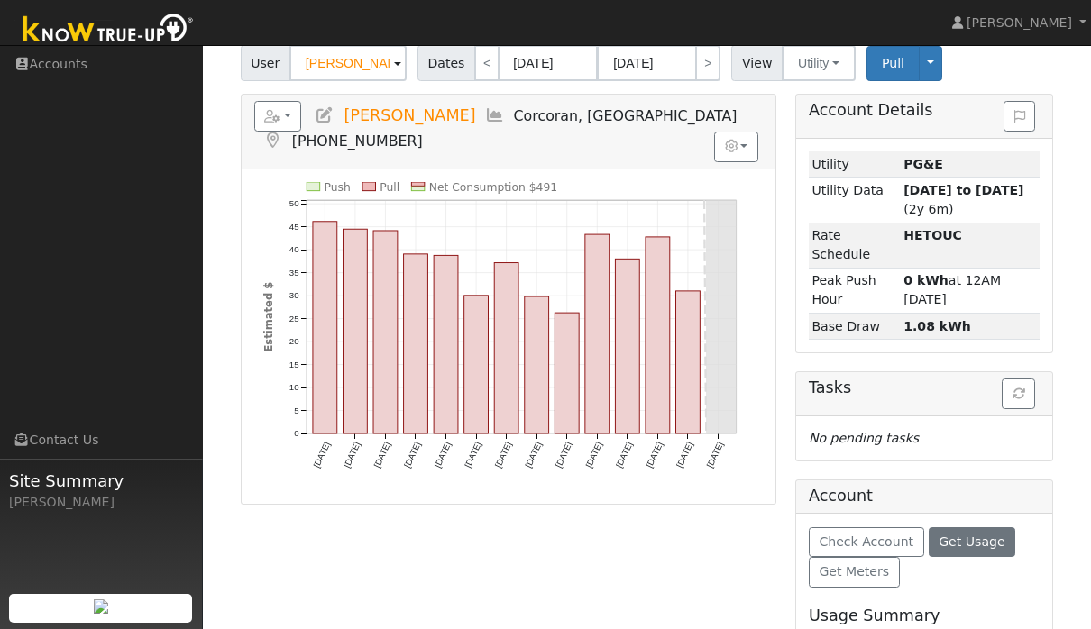
scroll to position [0, 0]
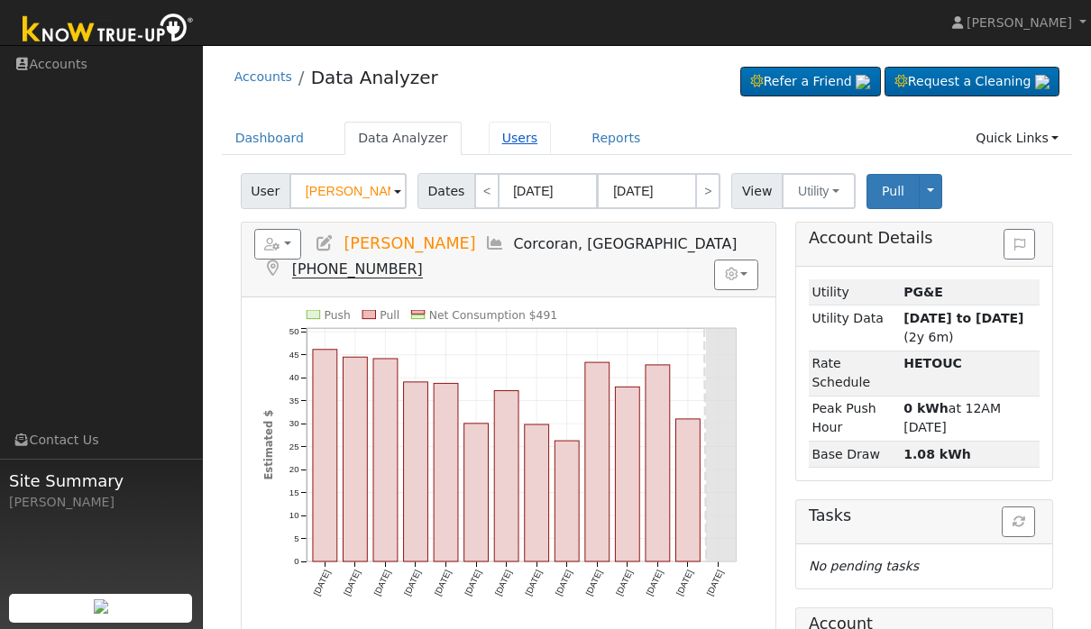
click at [500, 140] on link "Users" at bounding box center [520, 138] width 63 height 33
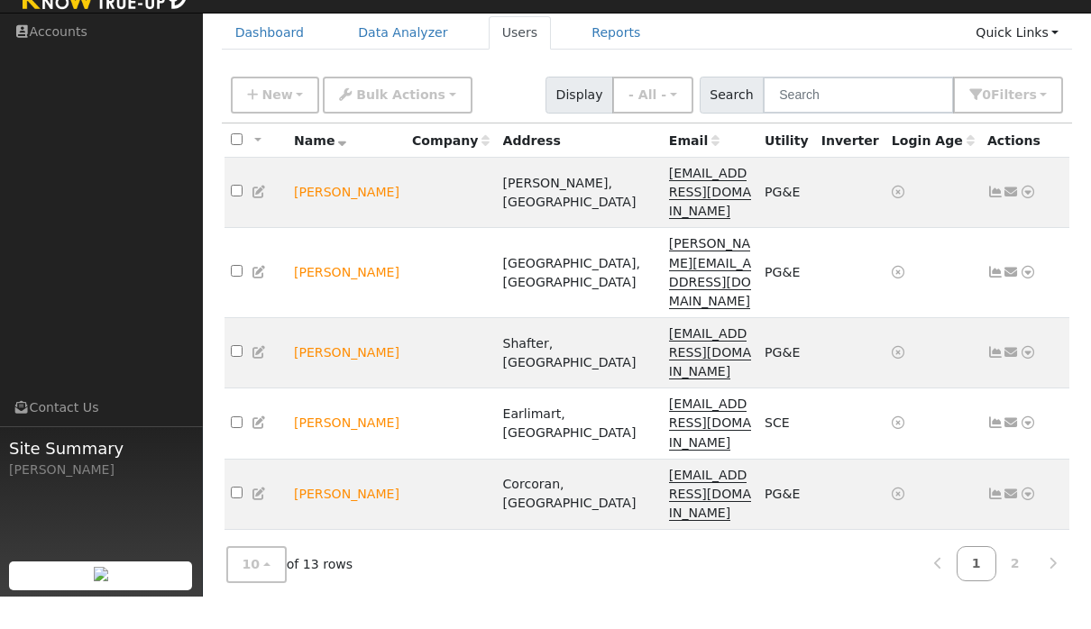
scroll to position [145, 0]
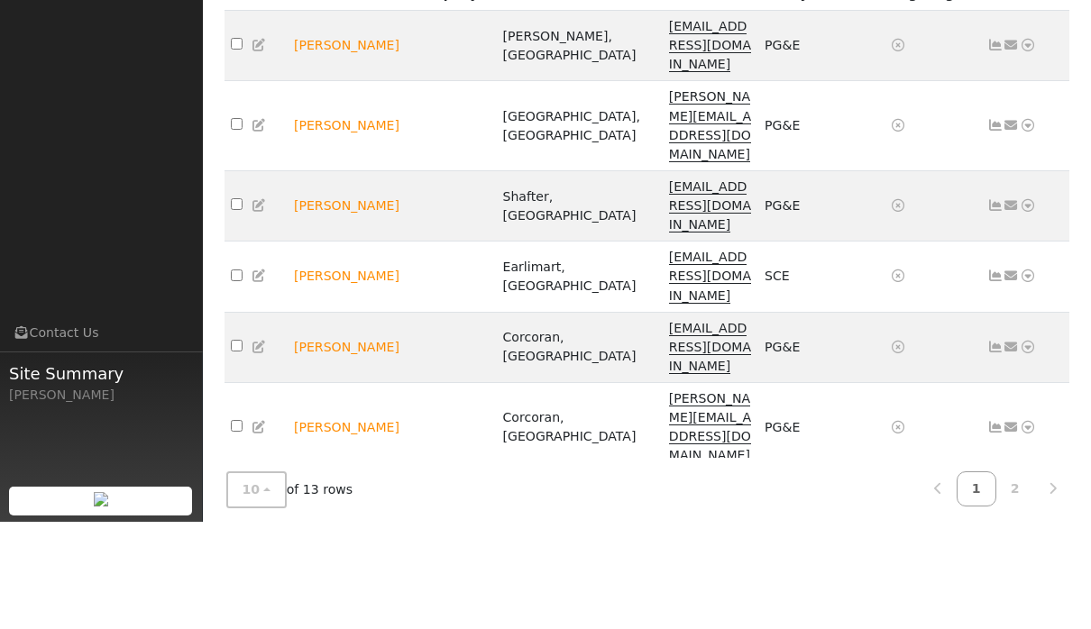
click at [1032, 609] on icon at bounding box center [1028, 615] width 16 height 13
click at [977, 429] on link "Data Analyzer" at bounding box center [968, 441] width 131 height 25
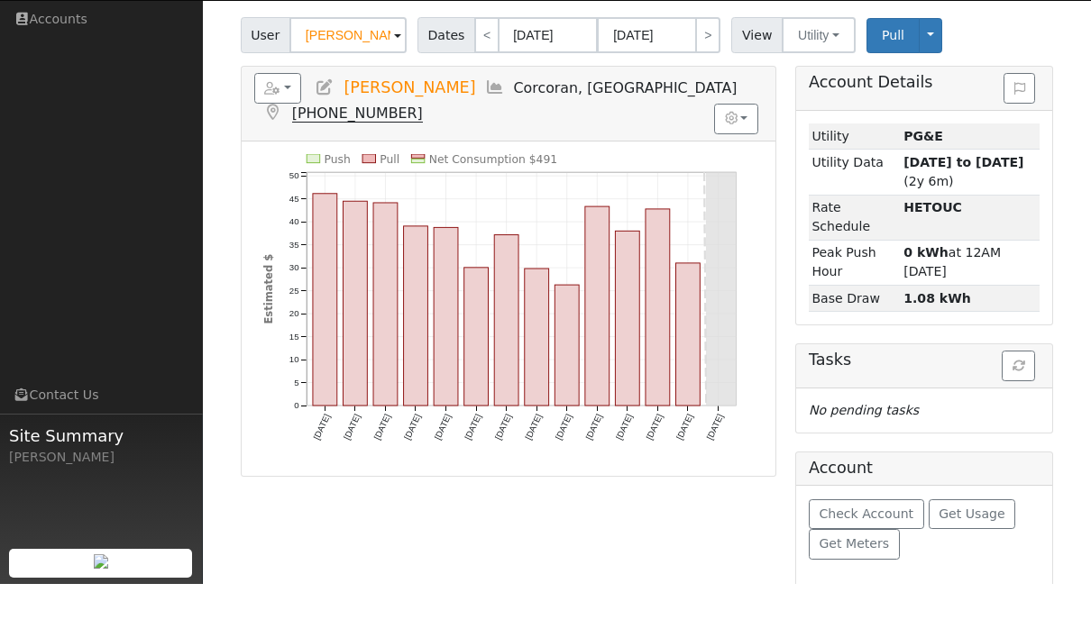
scroll to position [126, 0]
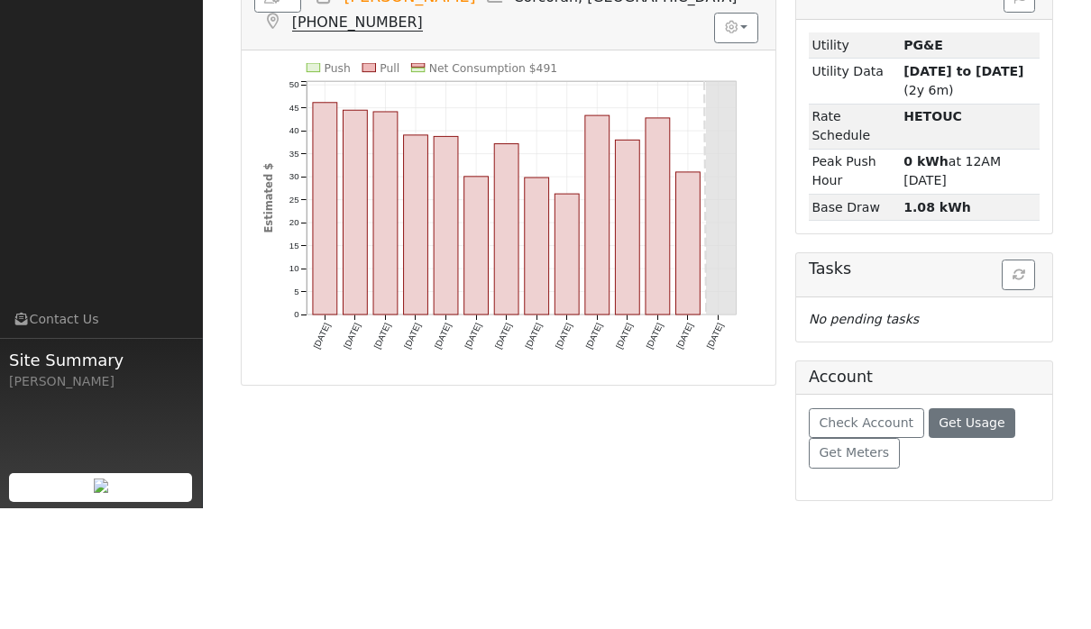
click at [964, 536] on span "Get Usage" at bounding box center [972, 543] width 66 height 14
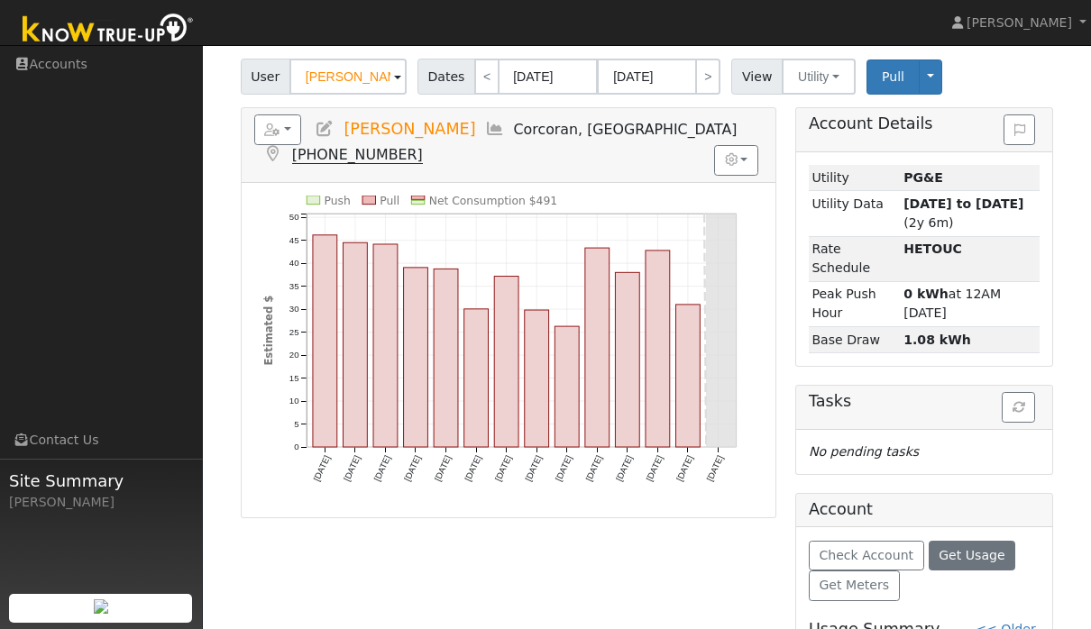
scroll to position [0, 0]
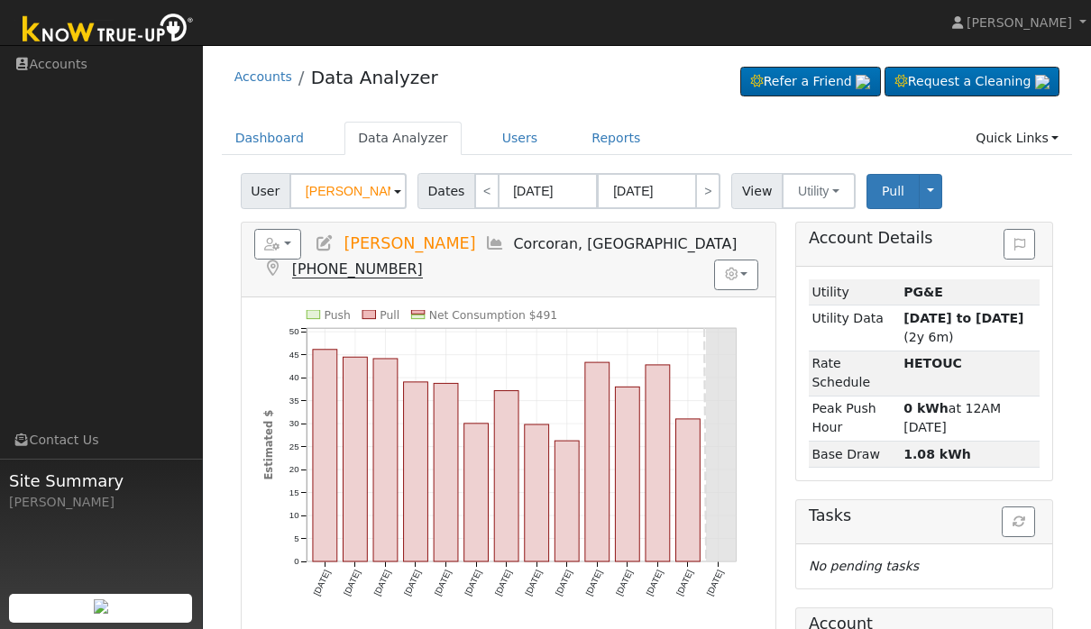
click at [326, 229] on h5 "Reports Scenario Health Check Energy Audit Account Timeline User Audit Trail In…" at bounding box center [508, 254] width 509 height 50
click at [335, 235] on icon at bounding box center [325, 243] width 20 height 16
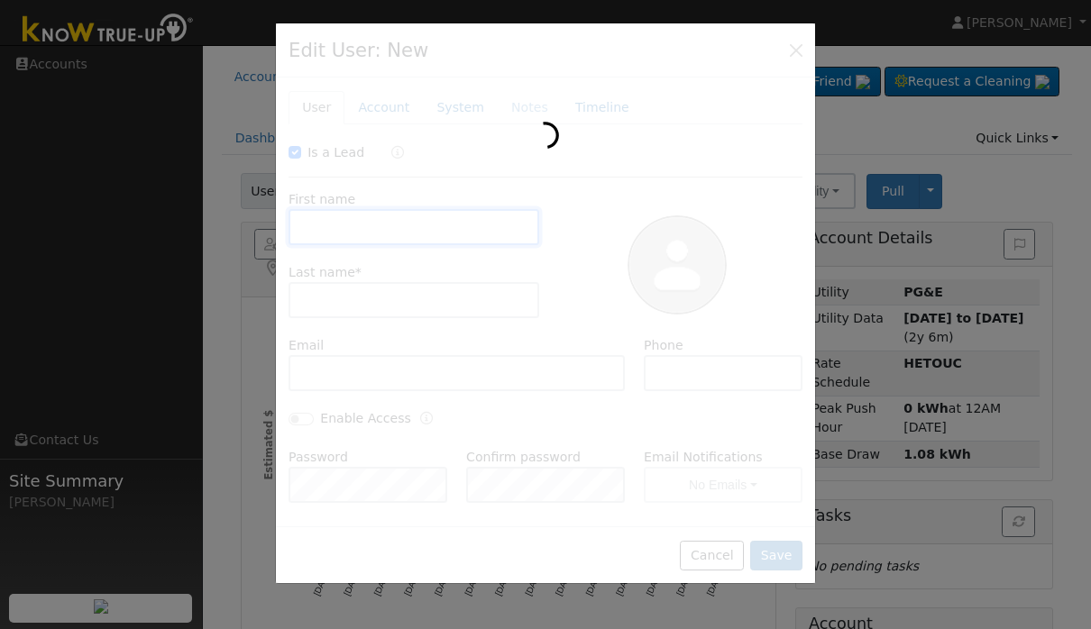
checkbox input "true"
type input "Roger"
type input "Daniel"
type input "[EMAIL_ADDRESS][DOMAIN_NAME]"
type input "5597312003"
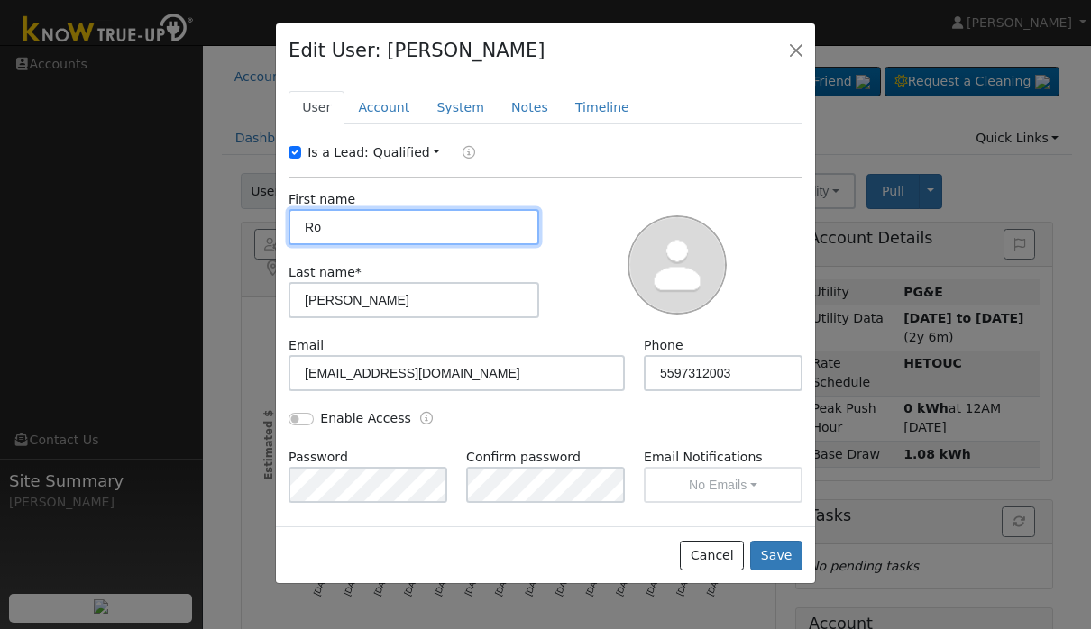
type input "R"
type input "Waylan"
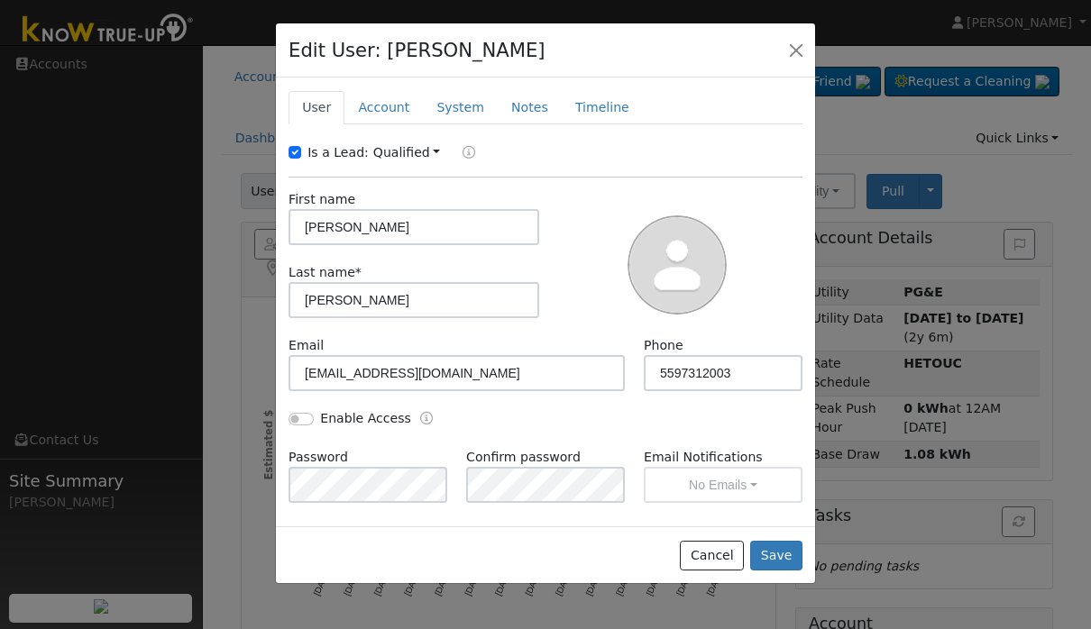
click at [812, 583] on div "Cancel Save" at bounding box center [545, 555] width 539 height 57
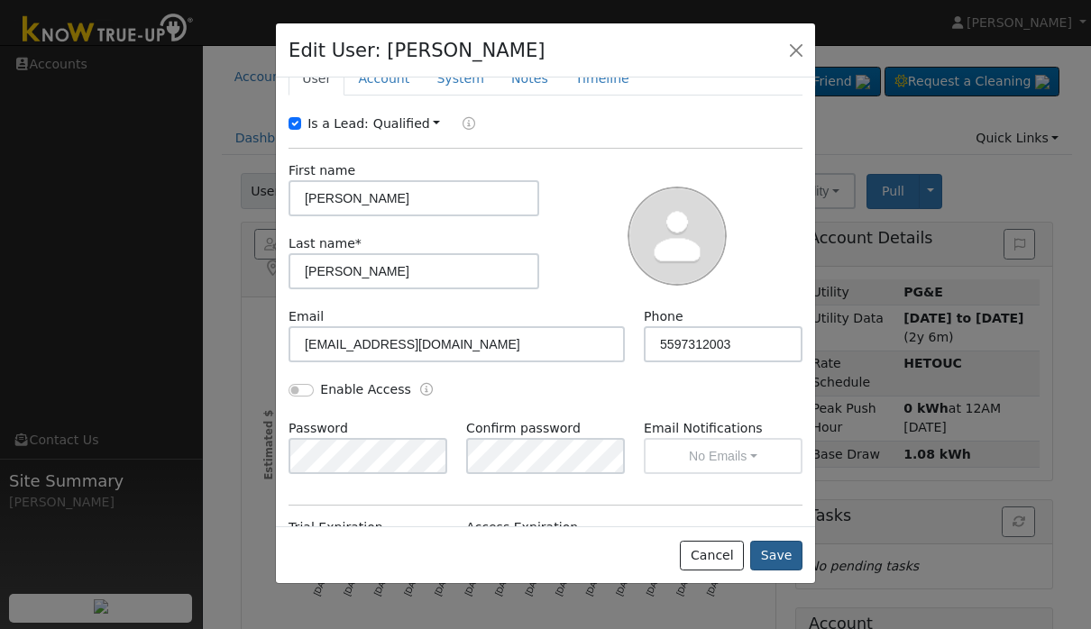
click at [762, 572] on button "Save" at bounding box center [776, 556] width 52 height 31
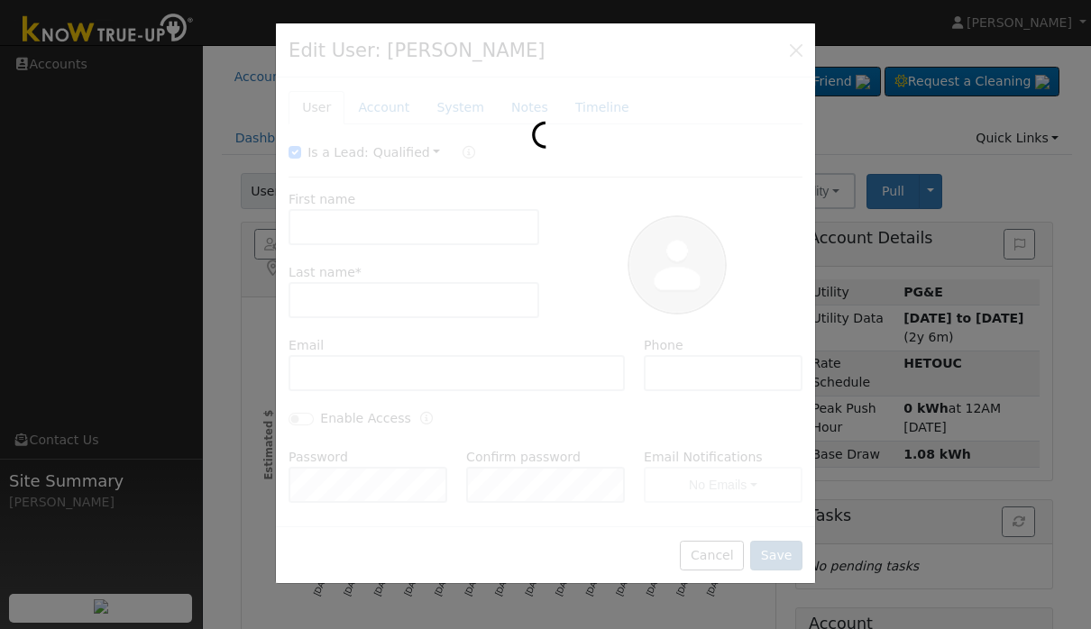
type input "Waylan Daniel"
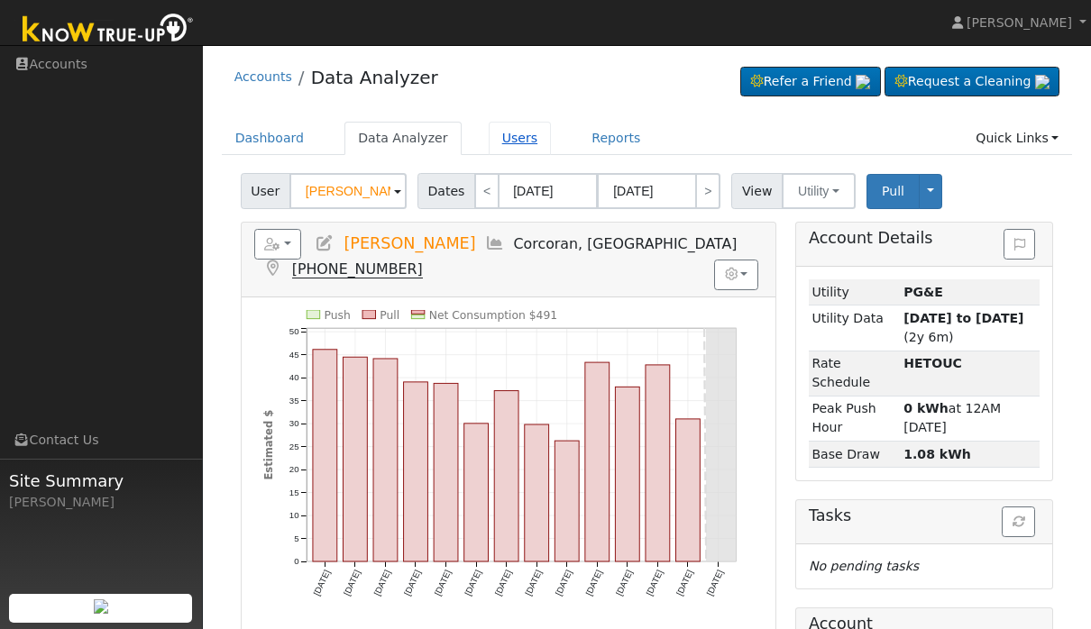
click at [526, 123] on link "Users" at bounding box center [520, 138] width 63 height 33
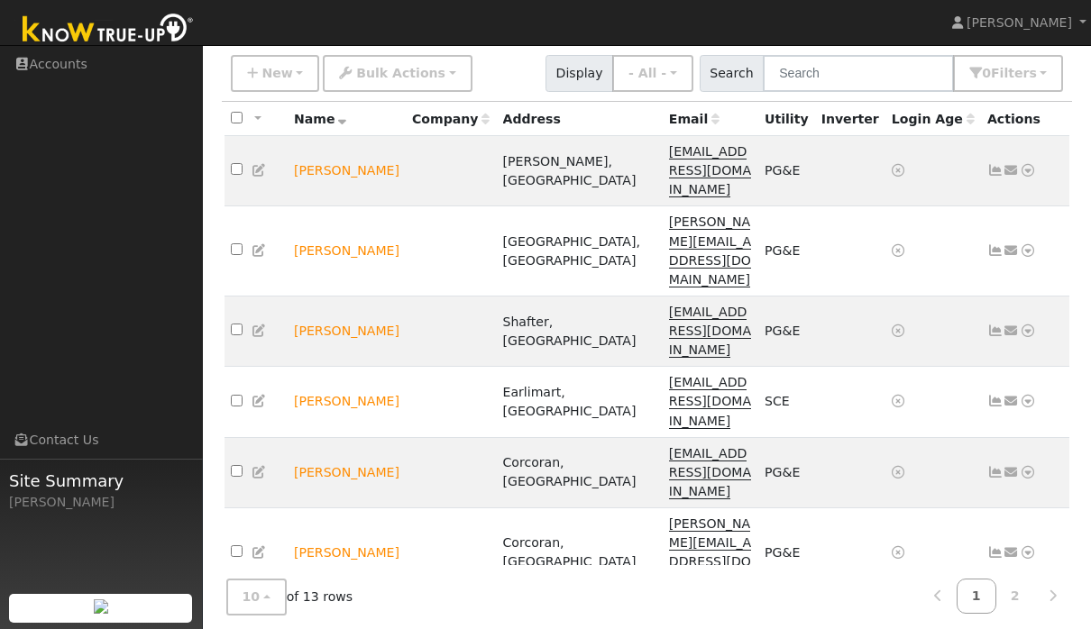
scroll to position [128, 0]
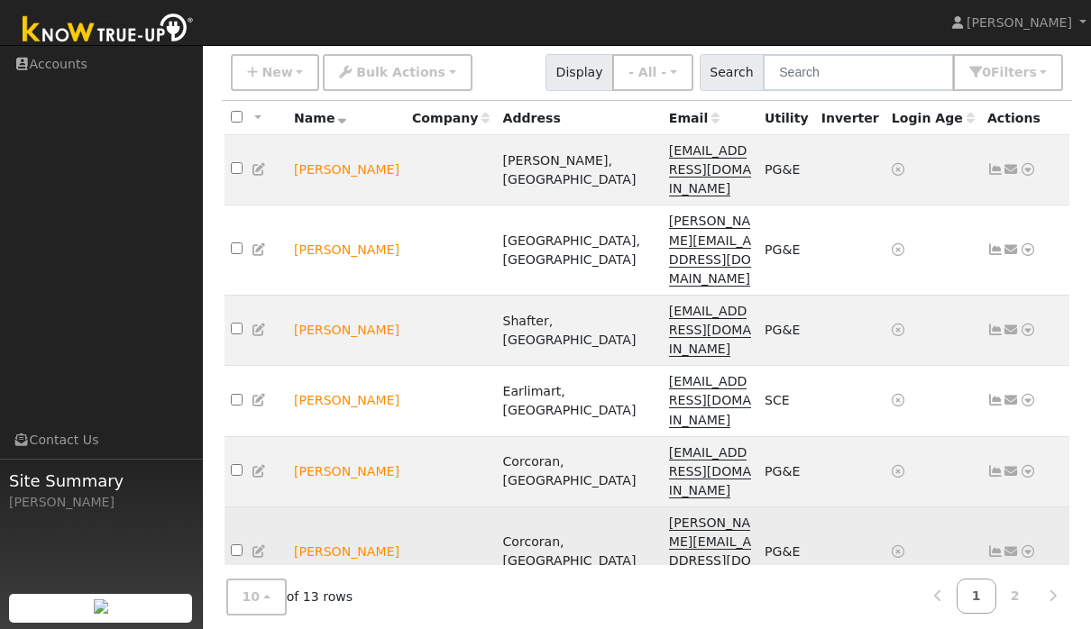
click at [1036, 508] on td "Send Email... Data Analyzer Reports Scenario Health Check Energy Audit Account …" at bounding box center [1025, 553] width 89 height 90
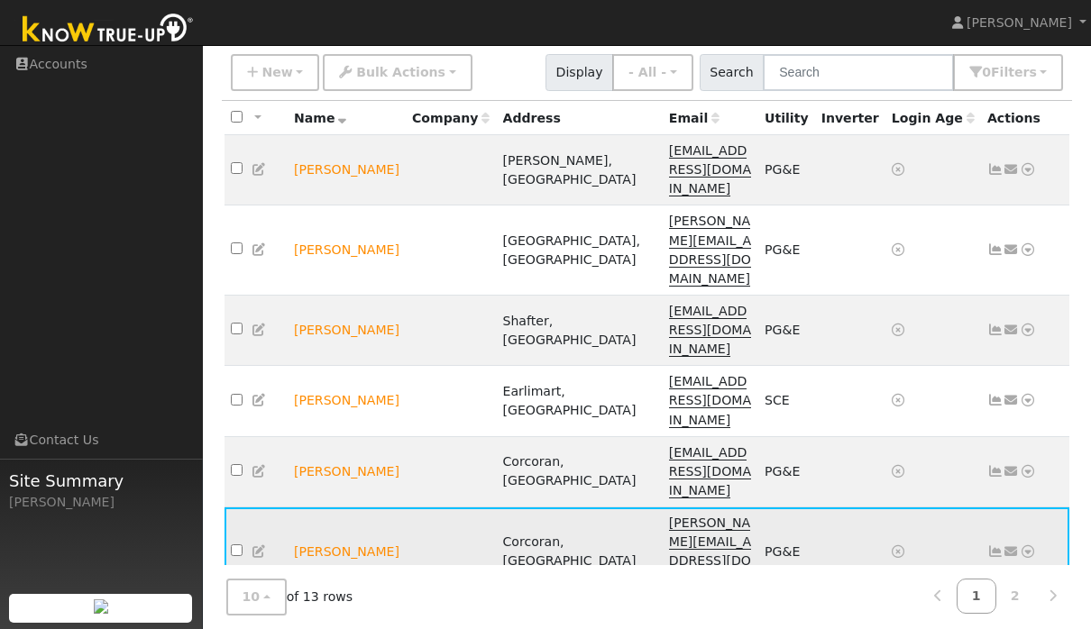
click at [1017, 546] on icon at bounding box center [1012, 552] width 16 height 13
click at [1031, 546] on icon at bounding box center [1028, 552] width 16 height 13
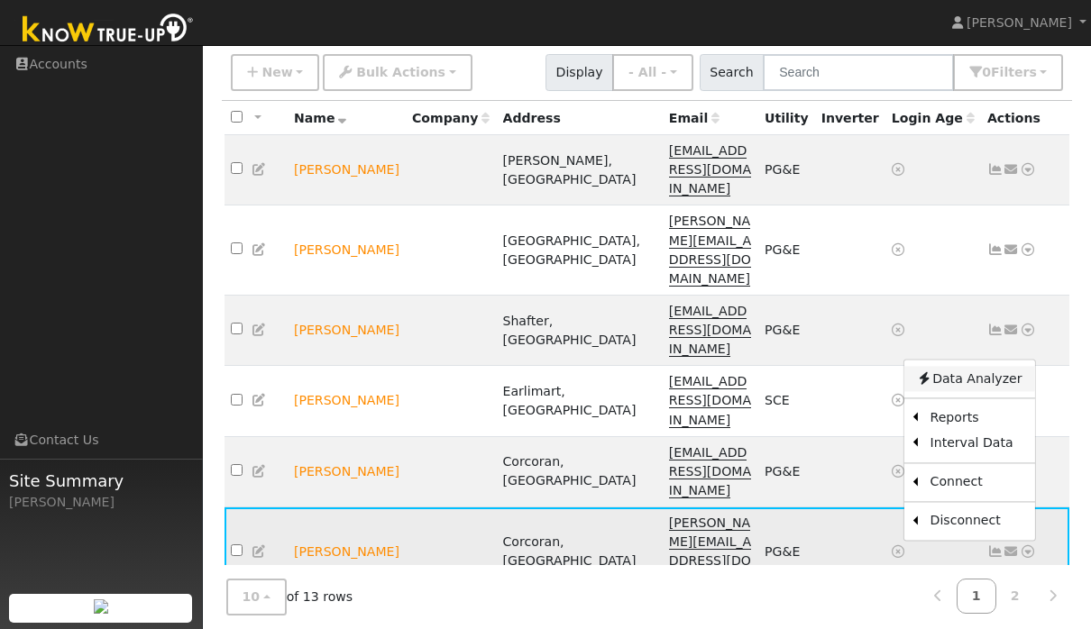
click at [995, 366] on link "Data Analyzer" at bounding box center [968, 378] width 131 height 25
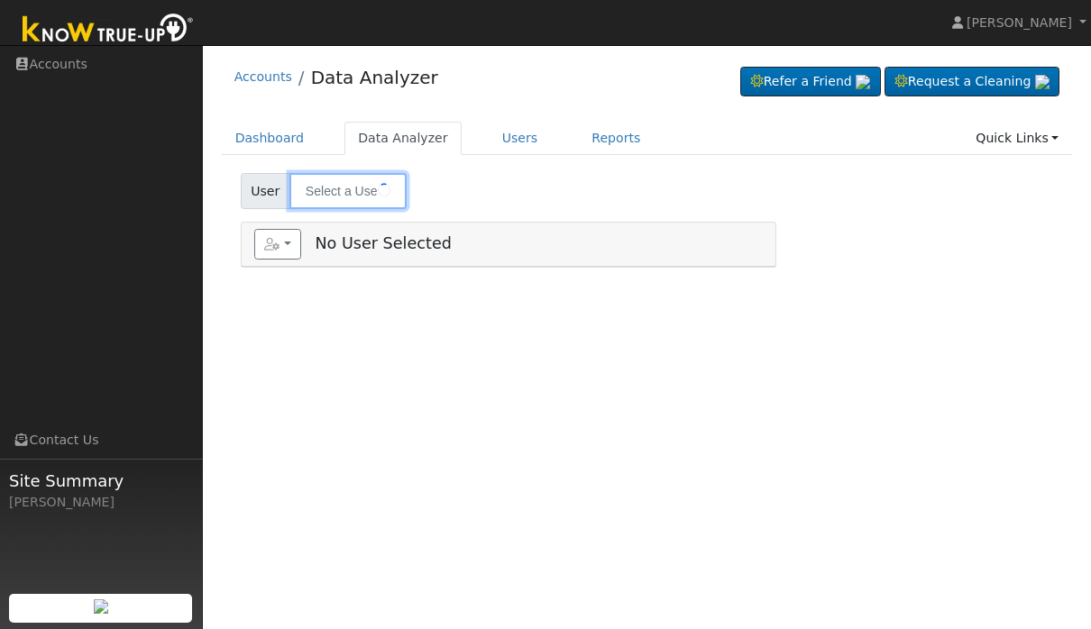
type input "Roger a daniel"
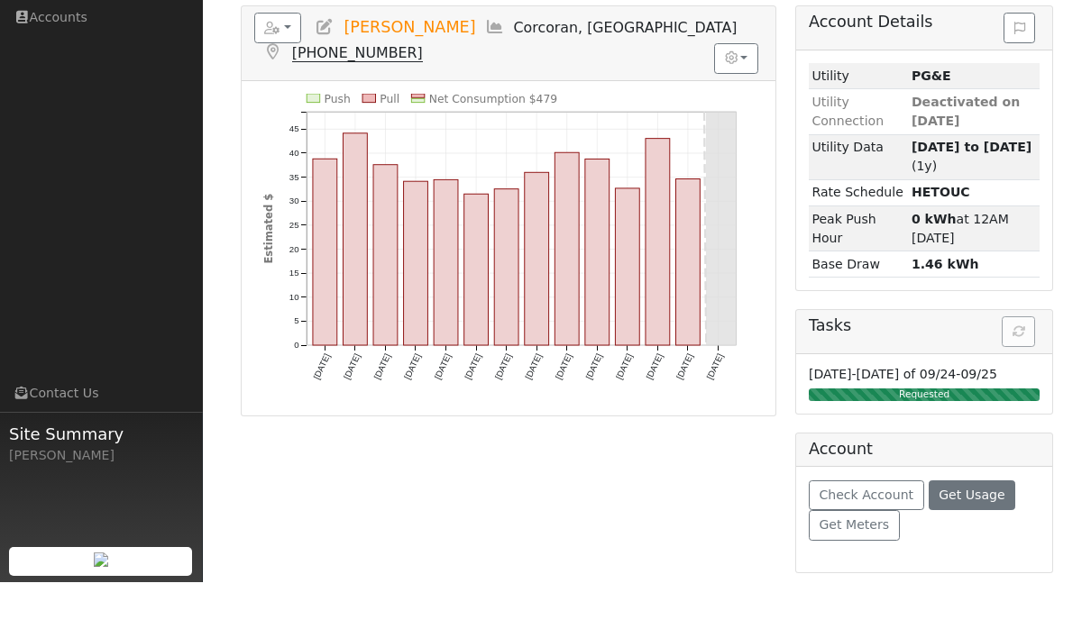
click at [978, 527] on button "Get Usage" at bounding box center [972, 542] width 87 height 31
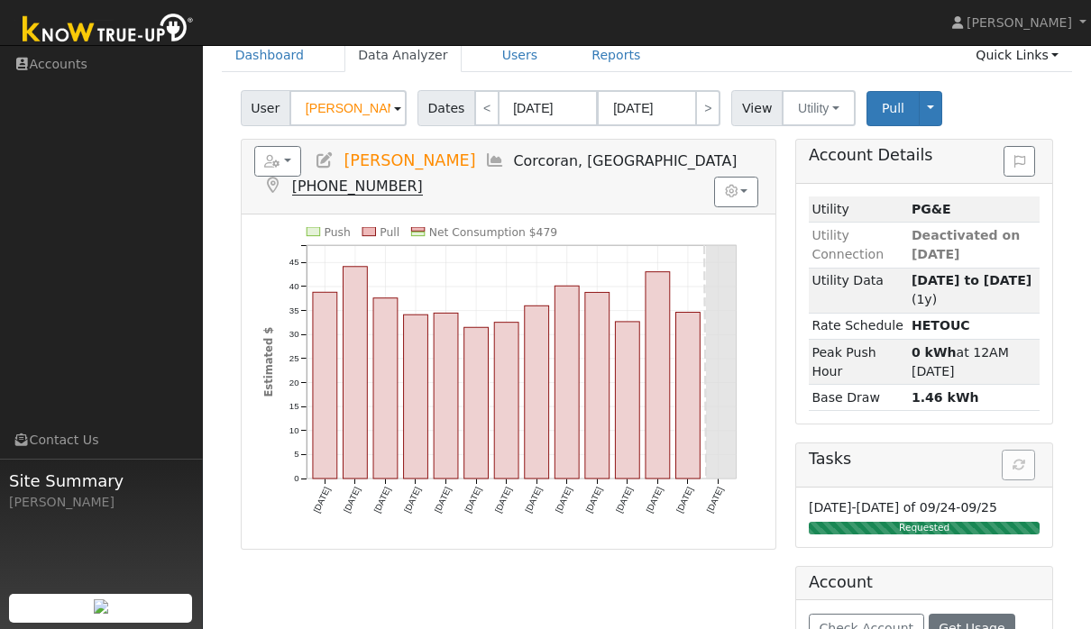
scroll to position [74, 0]
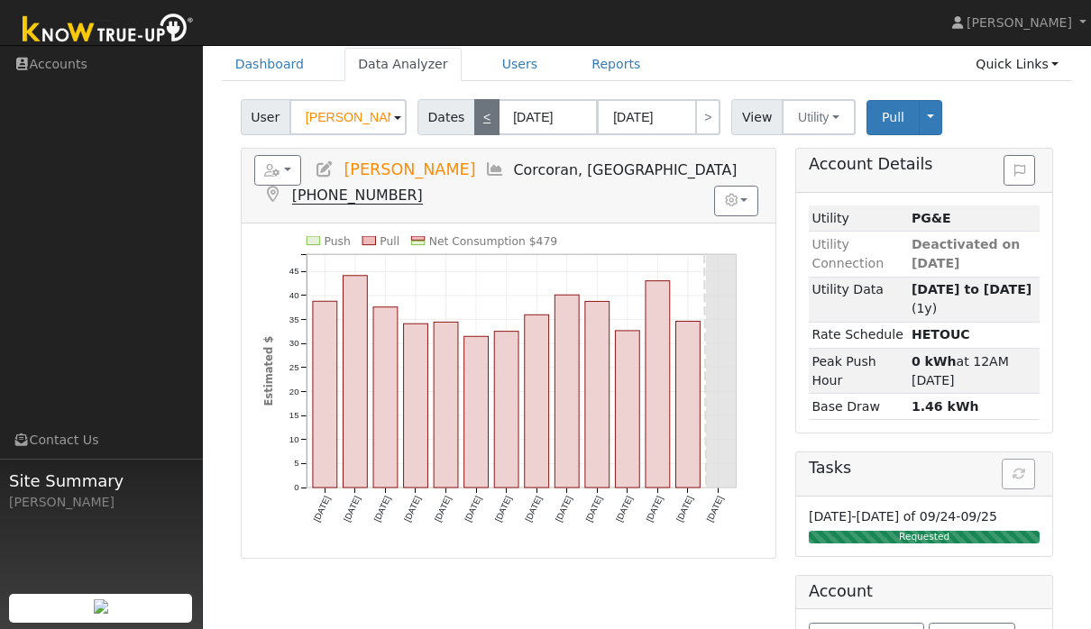
click at [484, 109] on link "<" at bounding box center [486, 117] width 25 height 36
type input "08/23/2025"
type input "09/05/2025"
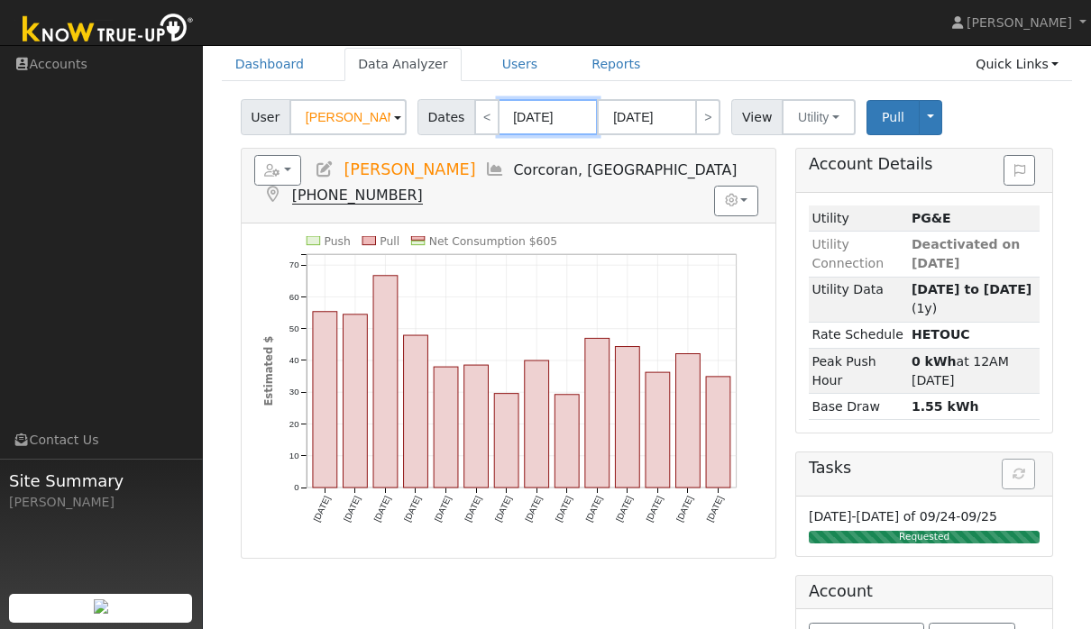
click at [561, 115] on input "08/23/2025" at bounding box center [548, 117] width 99 height 36
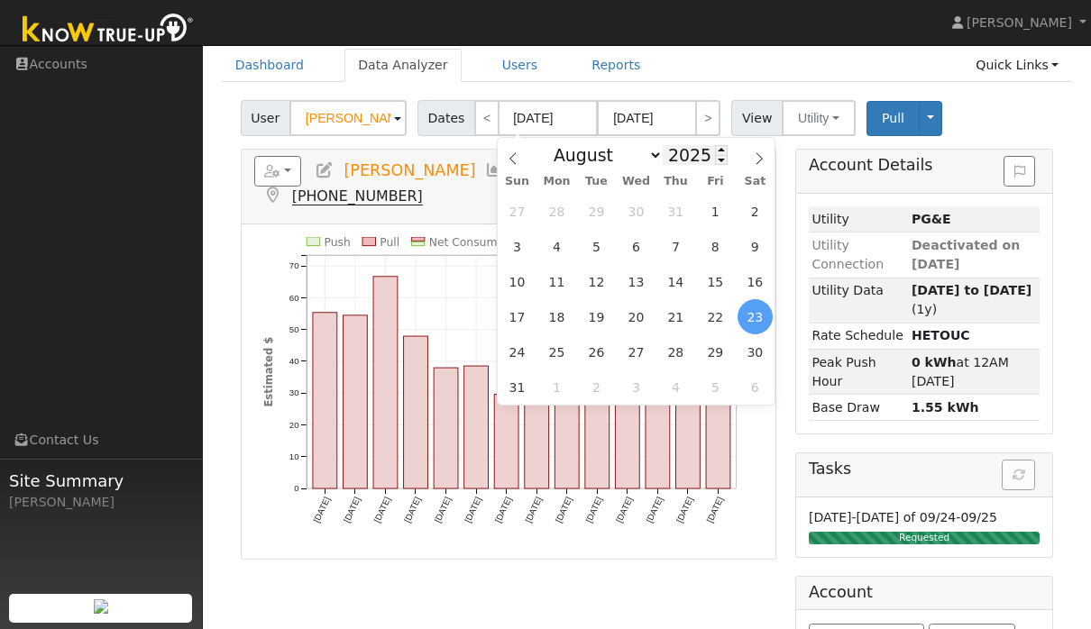
click at [673, 145] on input "2025" at bounding box center [695, 155] width 65 height 20
click at [540, 107] on input "08/23/2025" at bounding box center [548, 118] width 99 height 36
click at [510, 158] on icon at bounding box center [513, 158] width 13 height 13
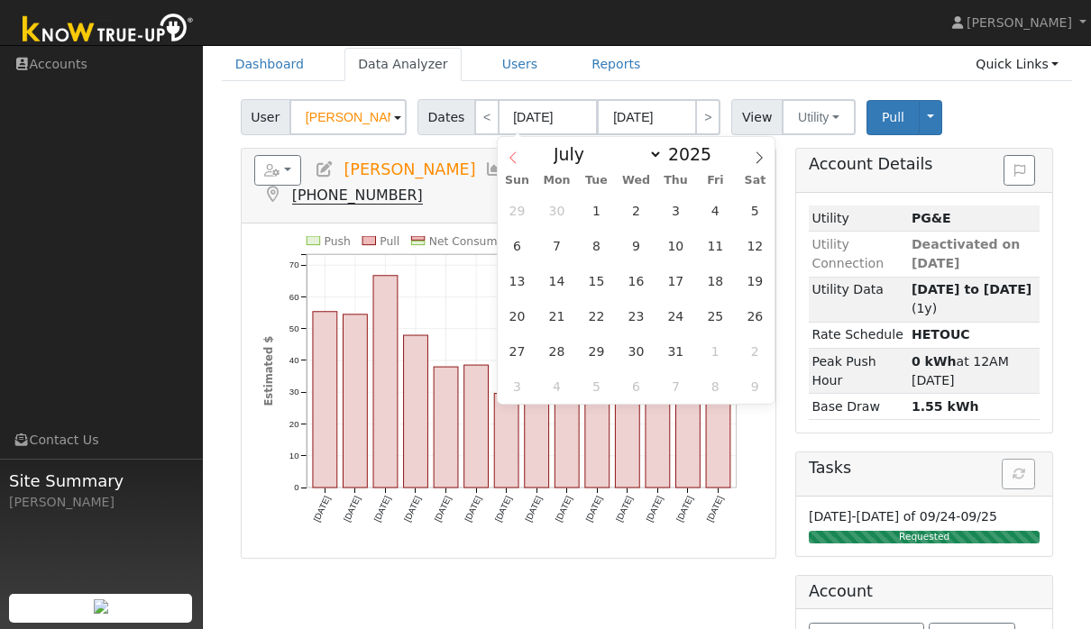
click at [511, 149] on span at bounding box center [513, 152] width 31 height 31
select select "5"
click at [624, 109] on input "09/05/2025" at bounding box center [646, 117] width 99 height 36
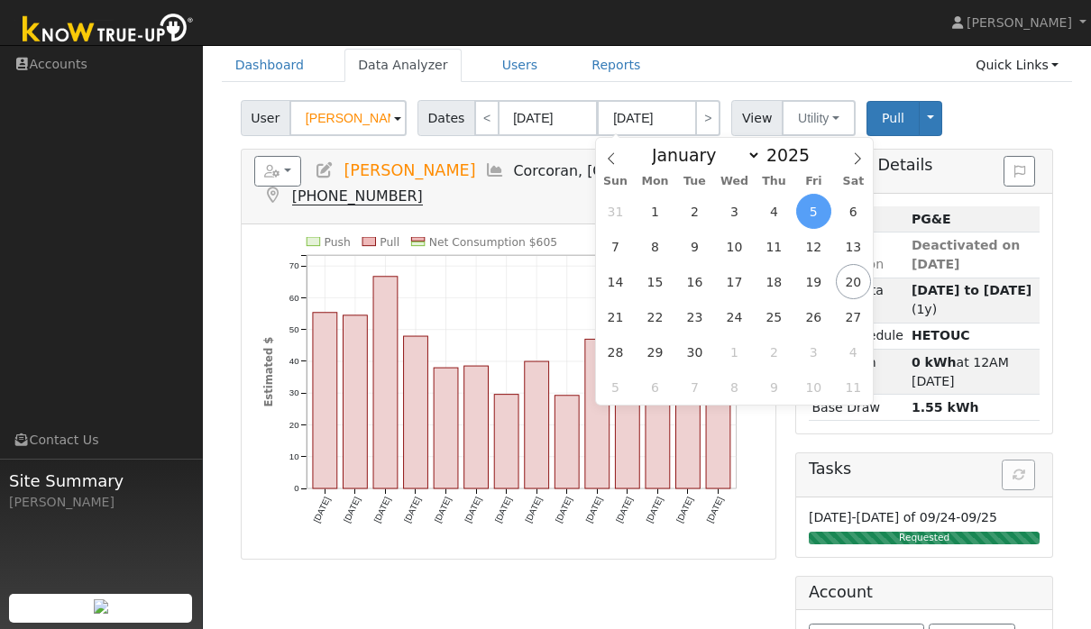
click at [630, 156] on div "January February March April May June July August September October November De…" at bounding box center [734, 153] width 208 height 31
click at [616, 155] on icon at bounding box center [611, 157] width 13 height 13
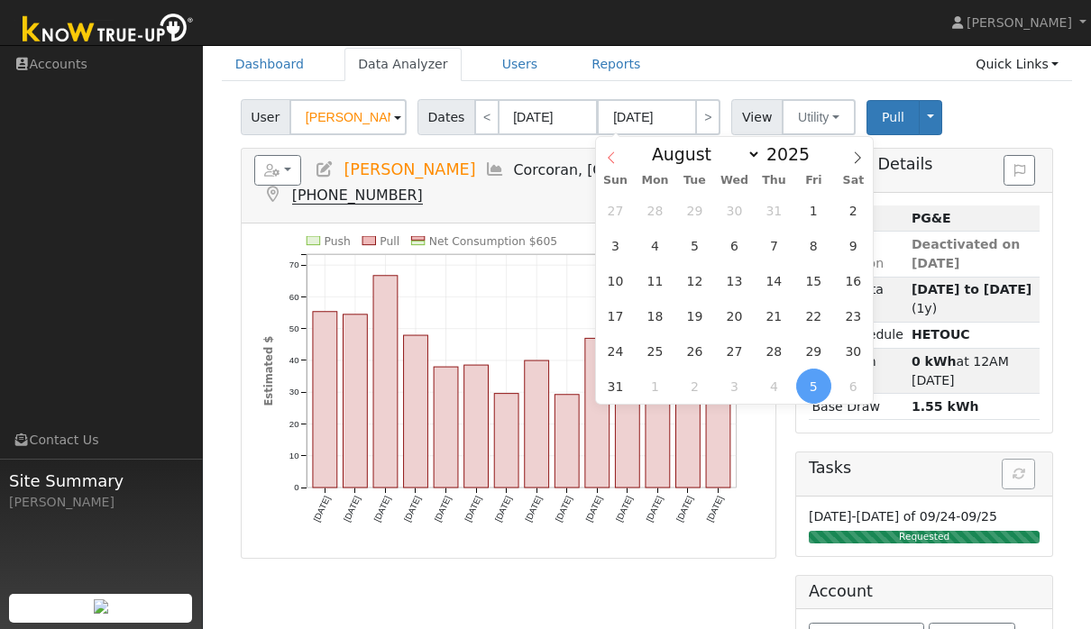
click at [614, 150] on span at bounding box center [611, 152] width 31 height 31
click at [607, 150] on span at bounding box center [611, 152] width 31 height 31
select select "5"
click at [656, 350] on span "30" at bounding box center [654, 351] width 35 height 35
type input "06/30/2025"
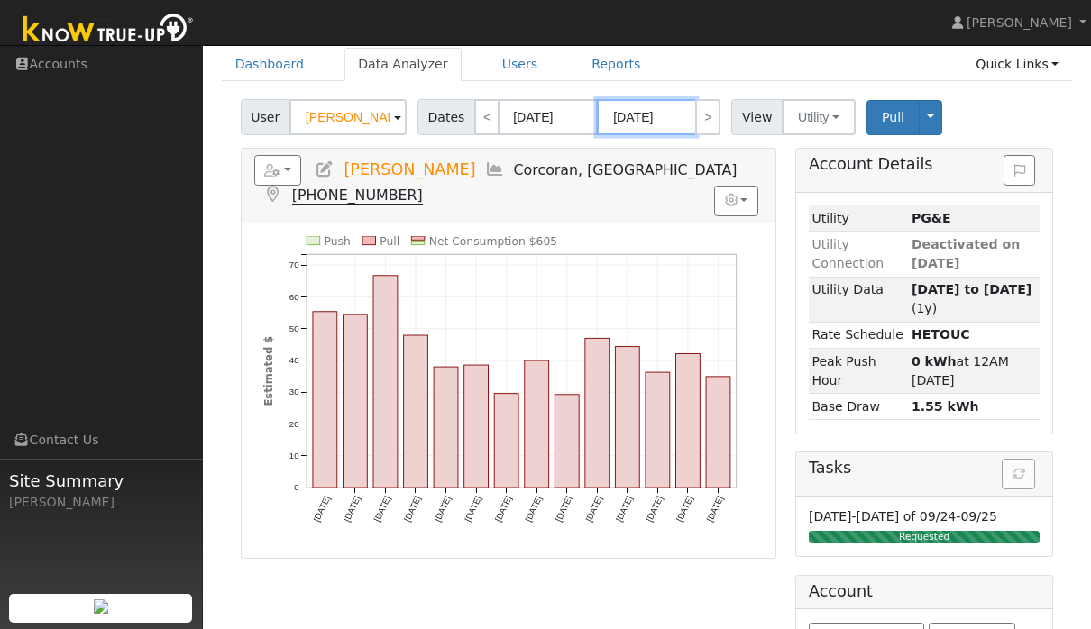
scroll to position [73, 0]
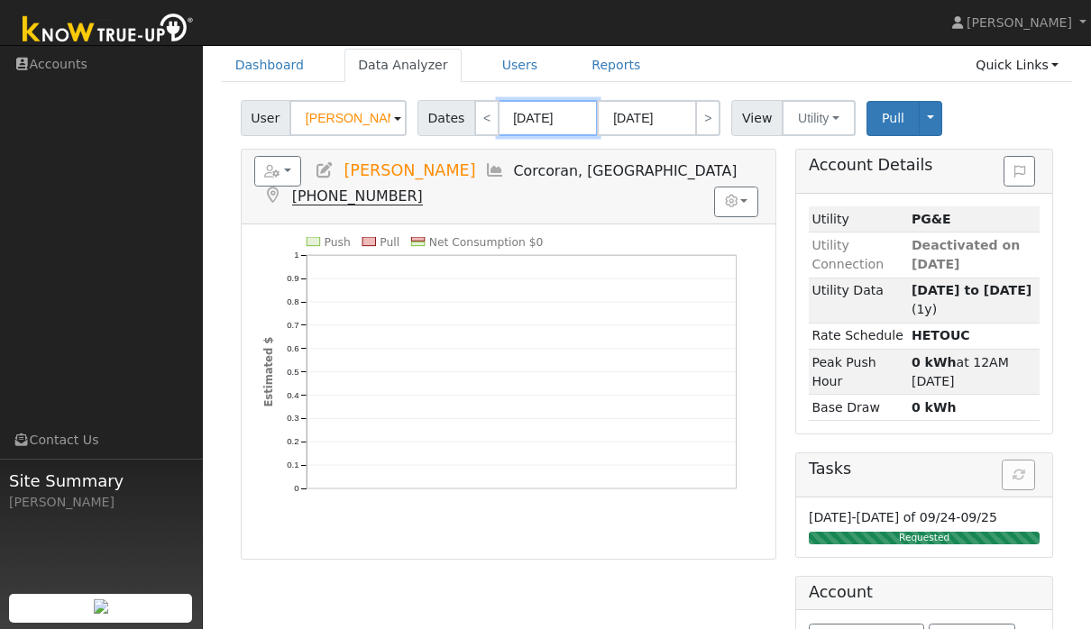
click at [559, 115] on input "08/23/2025" at bounding box center [548, 118] width 99 height 36
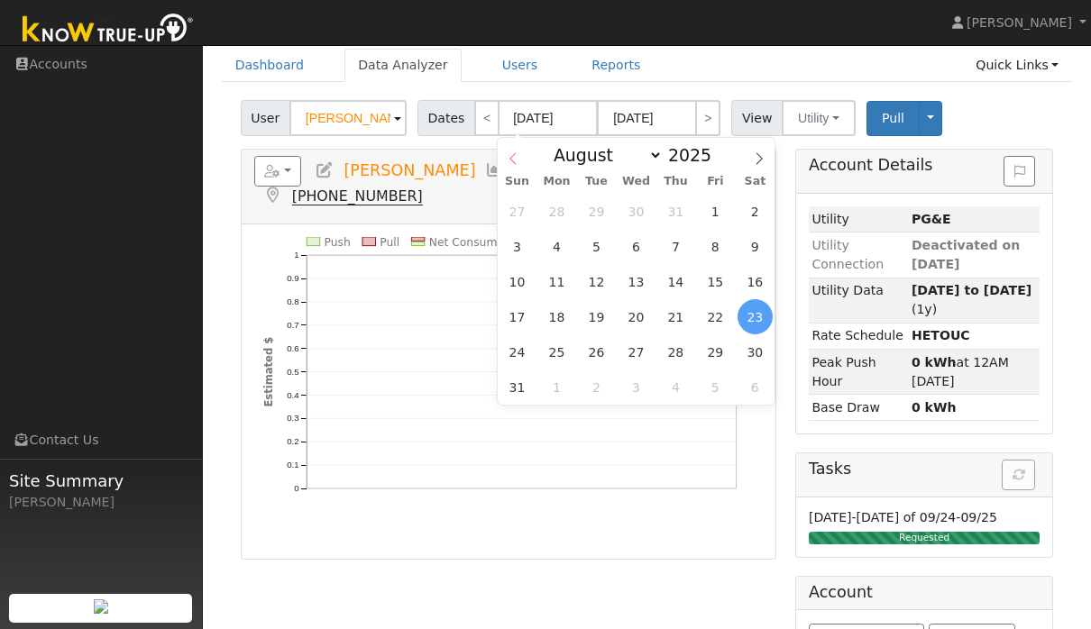
click at [511, 149] on span at bounding box center [513, 153] width 31 height 31
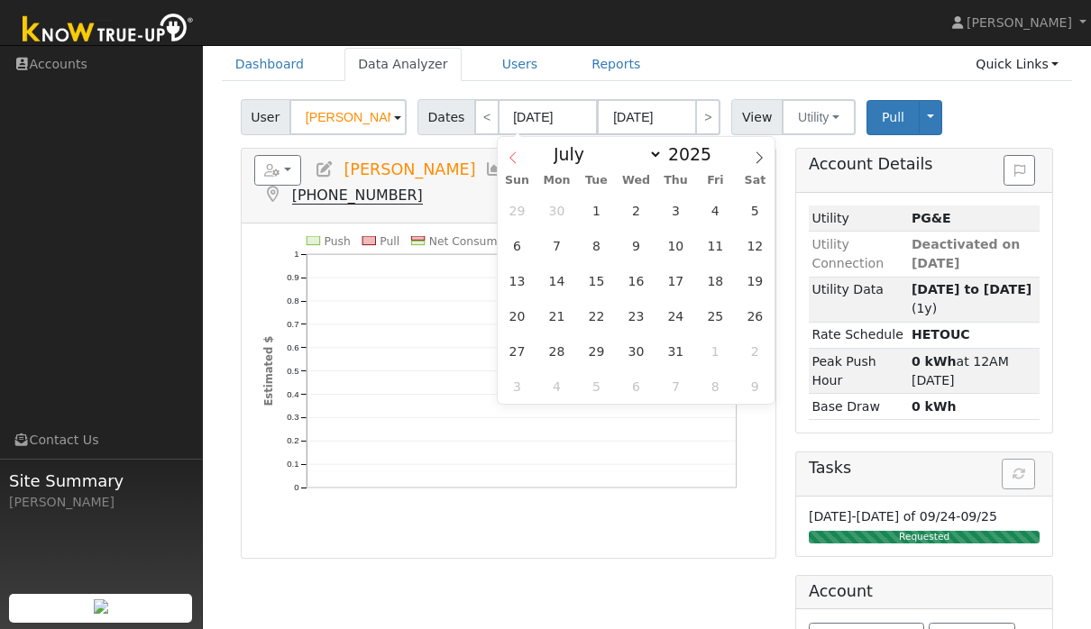
click at [525, 151] on span at bounding box center [513, 152] width 31 height 31
select select "5"
click at [692, 160] on input "2025" at bounding box center [695, 154] width 65 height 20
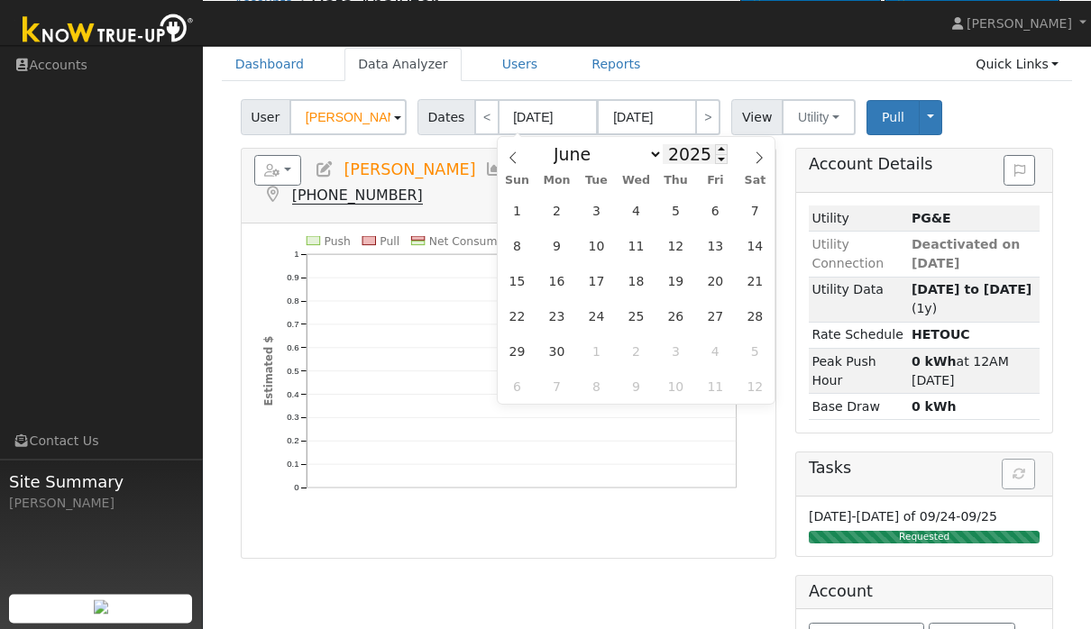
click at [695, 158] on input "2025" at bounding box center [695, 154] width 65 height 20
click at [715, 161] on span at bounding box center [721, 159] width 13 height 10
type input "2024"
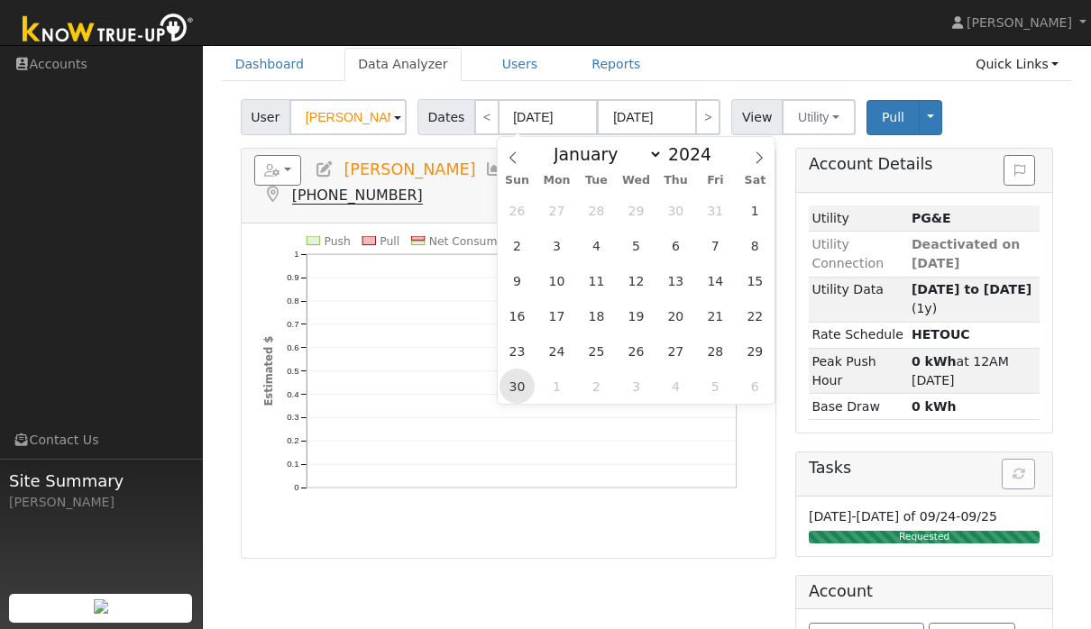
click at [530, 384] on span "30" at bounding box center [517, 386] width 35 height 35
type input "06/30/2024"
type input "05/07/2024"
type input "2024"
select select "4"
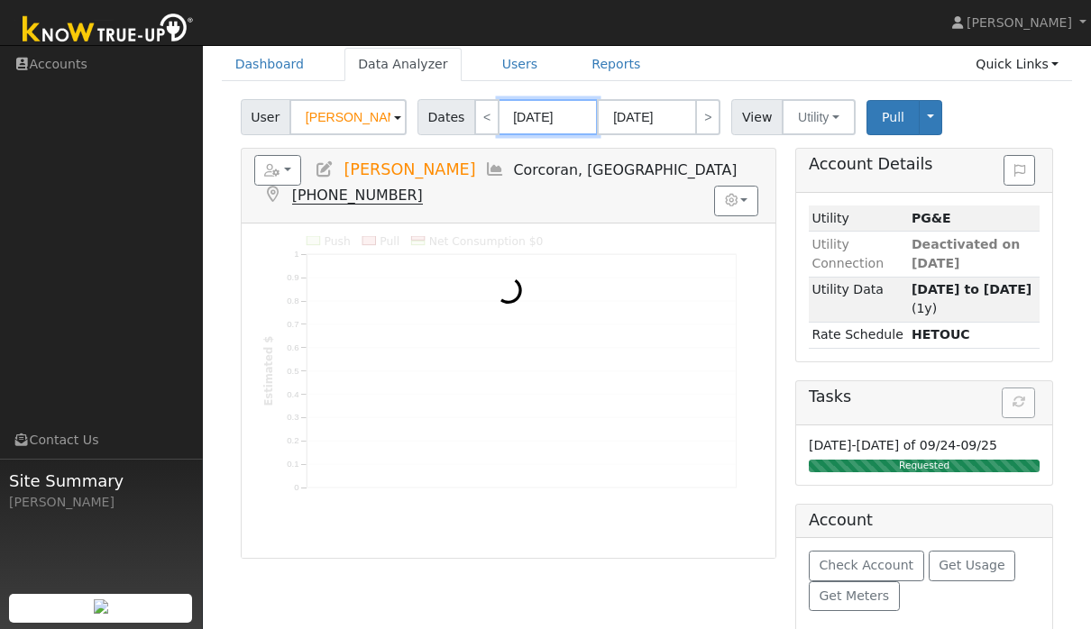
scroll to position [73, 0]
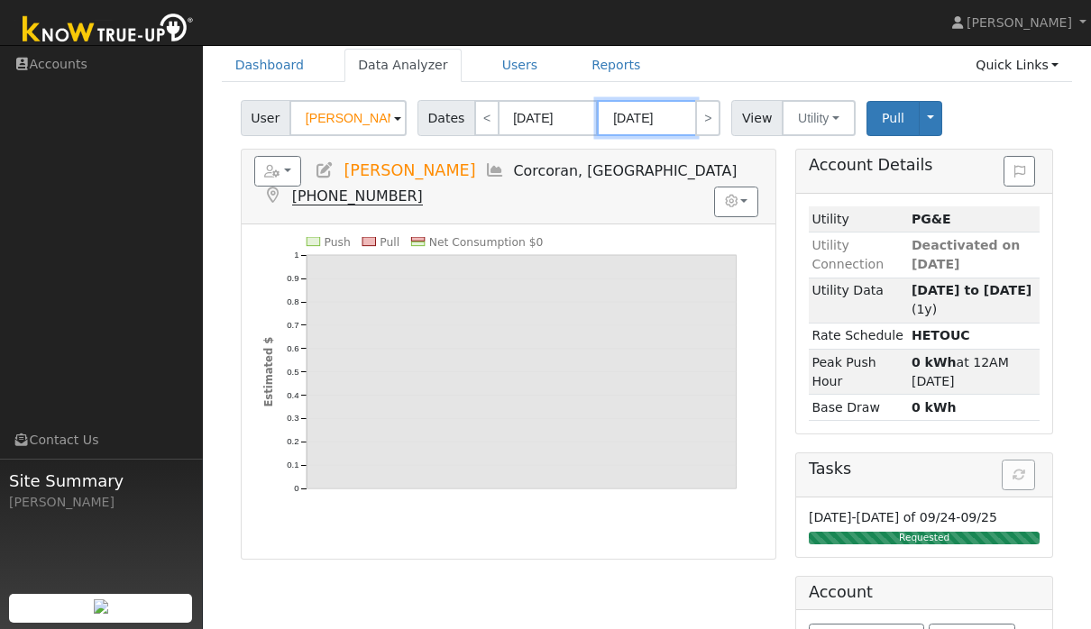
click at [673, 118] on input "05/07/2024" at bounding box center [646, 118] width 99 height 36
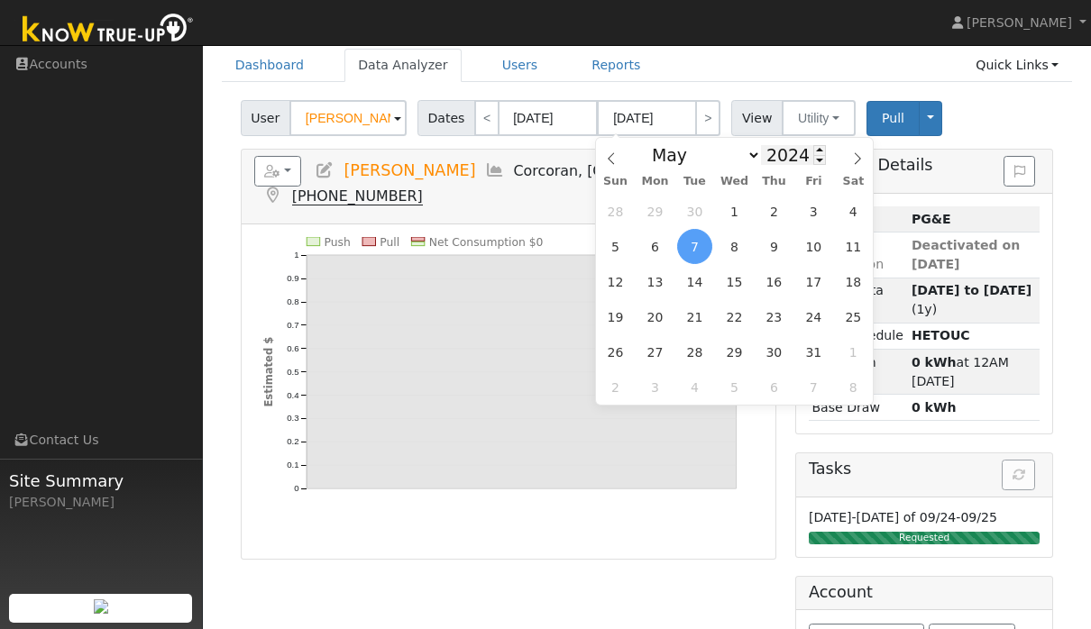
click at [778, 157] on input "2024" at bounding box center [793, 155] width 65 height 20
click at [813, 156] on span at bounding box center [819, 160] width 13 height 10
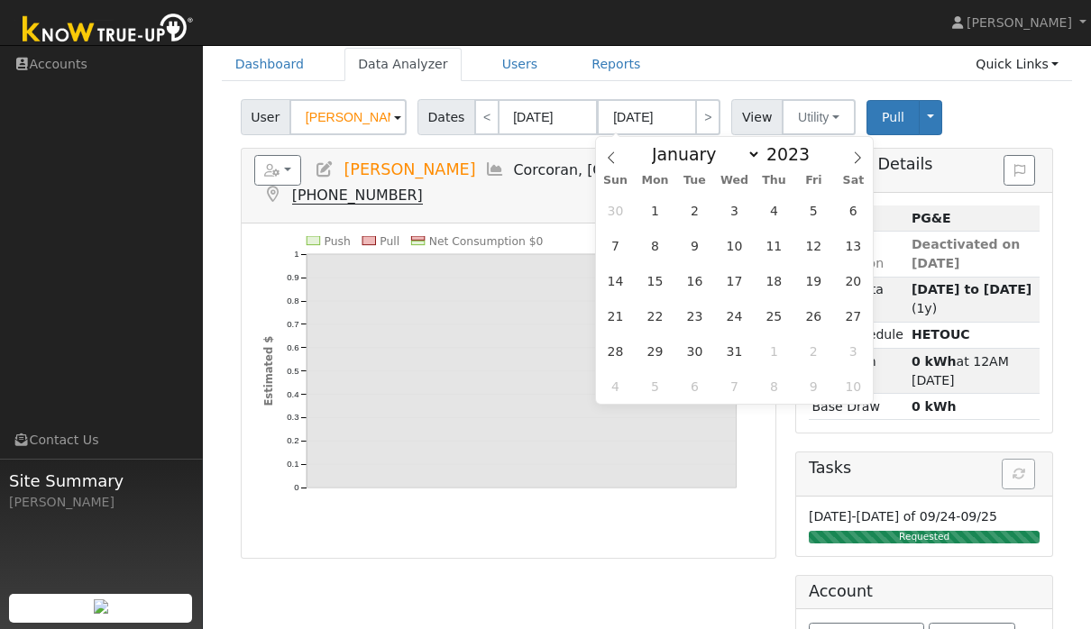
click at [812, 144] on div "January February March April May June July August September October November De…" at bounding box center [734, 152] width 208 height 31
click at [813, 148] on span at bounding box center [819, 149] width 13 height 10
click at [813, 144] on span at bounding box center [819, 149] width 13 height 10
type input "2025"
click at [859, 162] on icon at bounding box center [857, 157] width 13 height 13
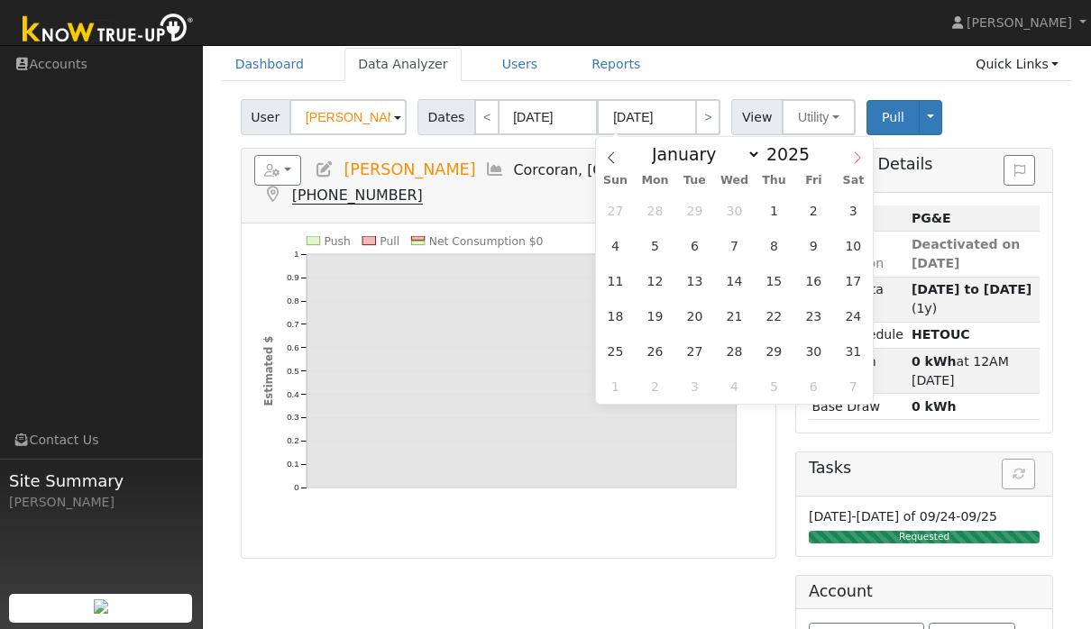
select select "5"
click at [664, 353] on span "30" at bounding box center [654, 351] width 35 height 35
type input "06/30/2025"
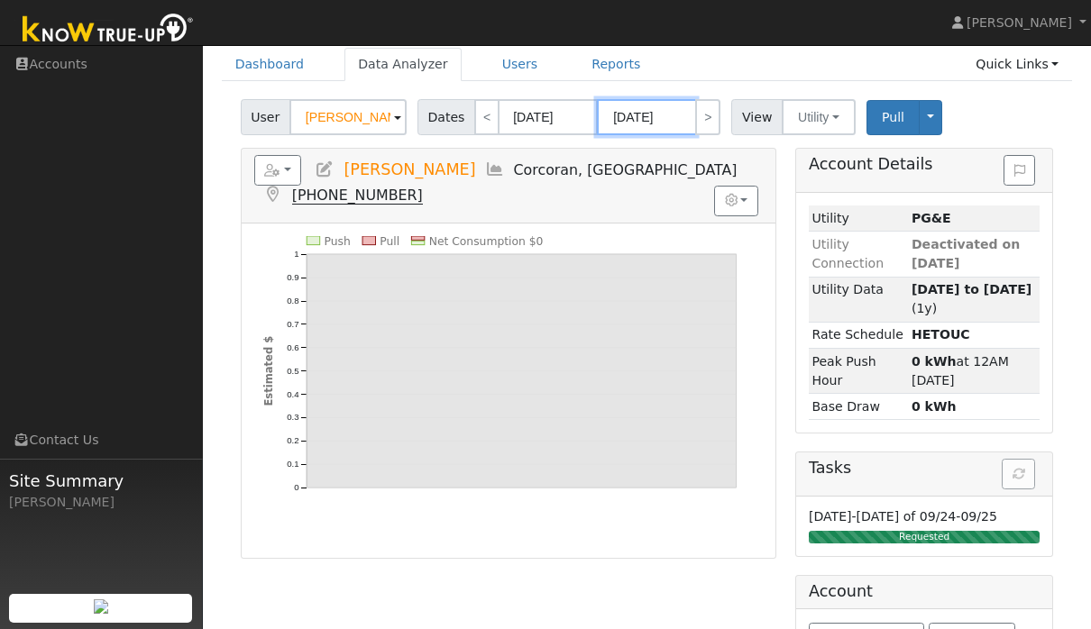
scroll to position [73, 0]
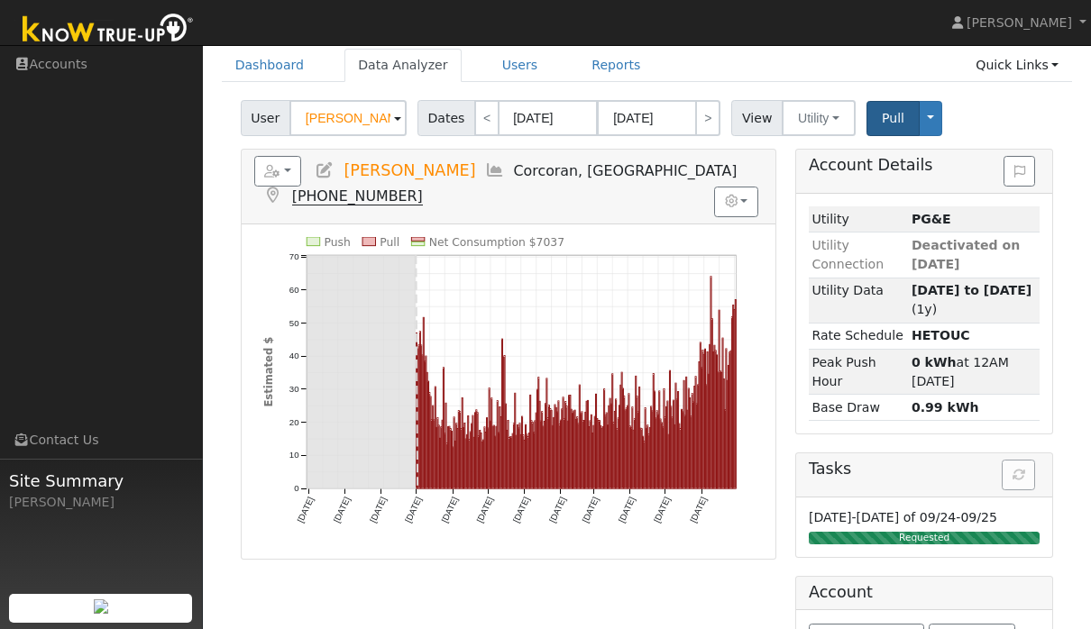
click at [906, 117] on button "Pull" at bounding box center [893, 118] width 53 height 35
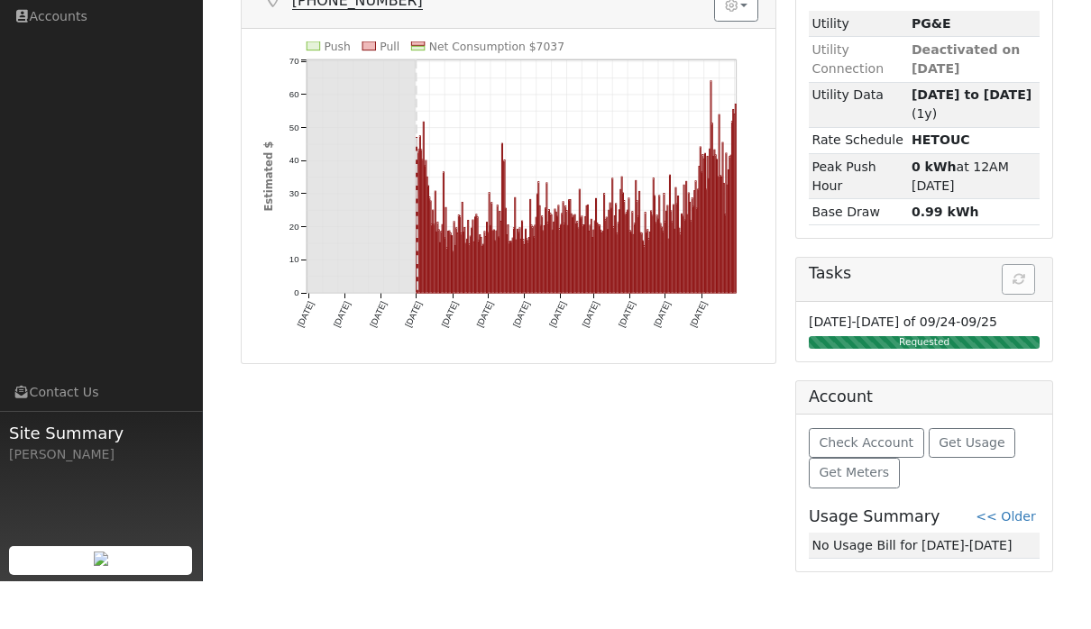
scroll to position [237, 0]
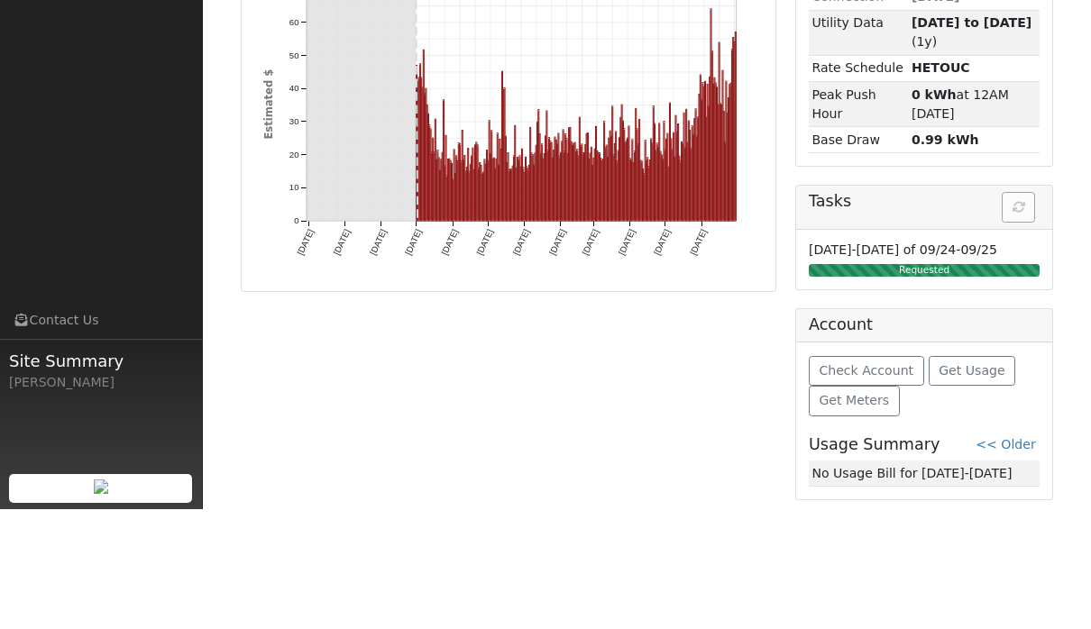
click at [1020, 306] on div "Tasks" at bounding box center [924, 328] width 256 height 44
click at [1019, 312] on h5 "Tasks" at bounding box center [924, 321] width 231 height 19
click at [1026, 312] on h5 "Tasks" at bounding box center [924, 321] width 231 height 19
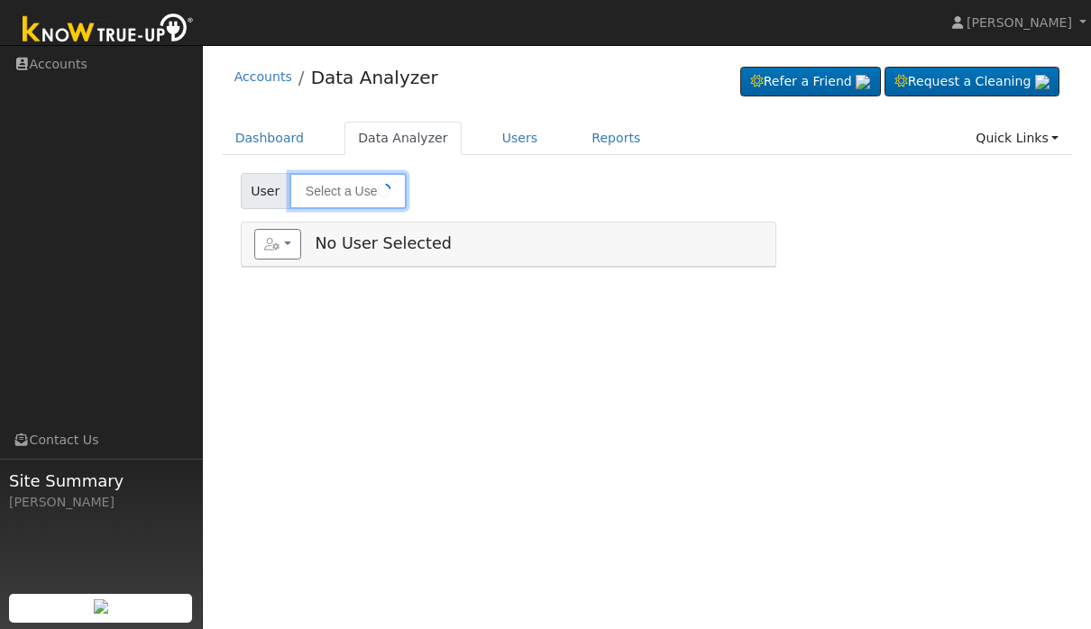
type input "[PERSON_NAME]"
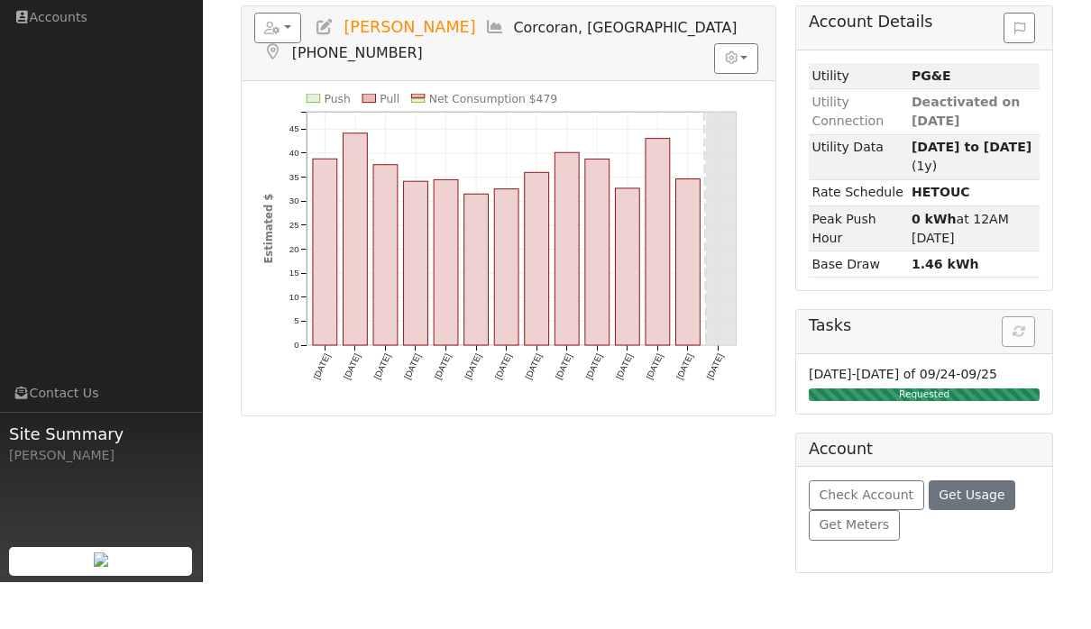
click at [983, 535] on span "Get Usage" at bounding box center [972, 542] width 66 height 14
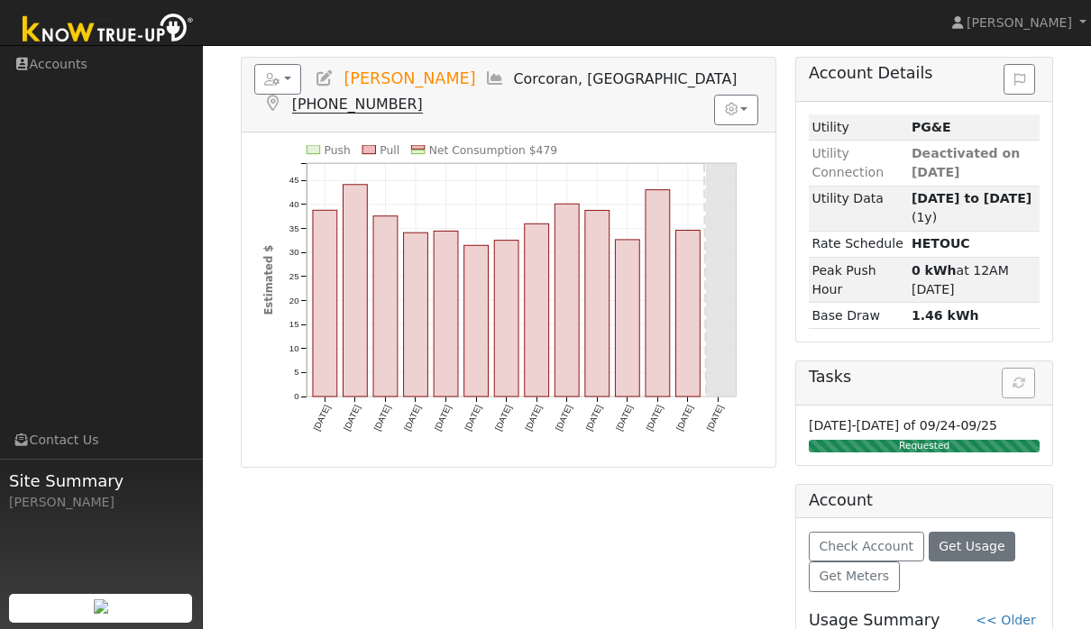
scroll to position [237, 0]
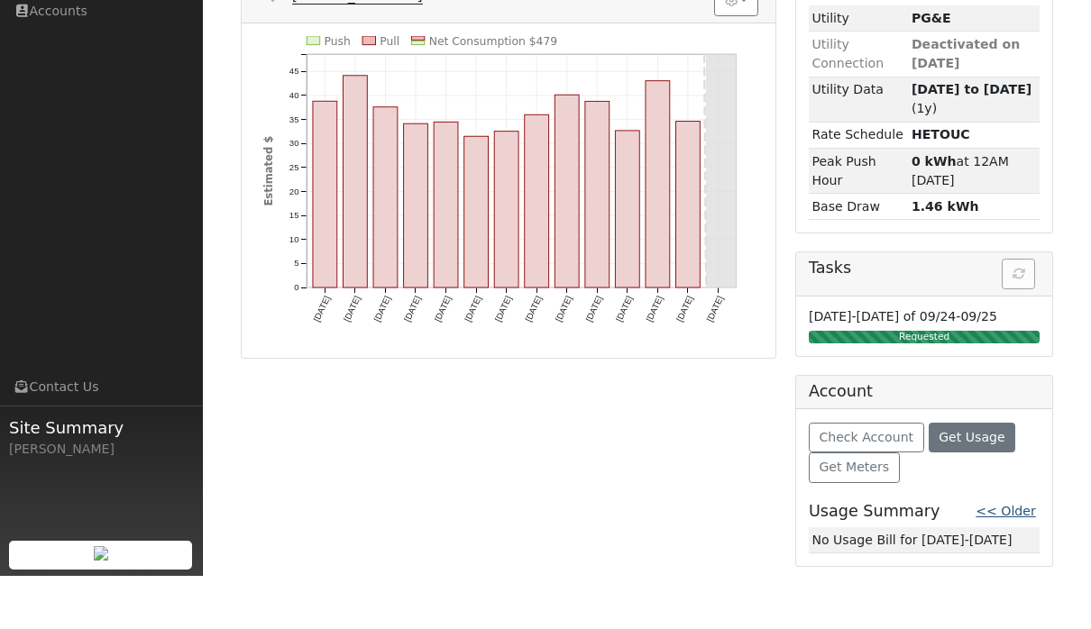
click at [1029, 557] on link "<< Older" at bounding box center [1006, 564] width 60 height 14
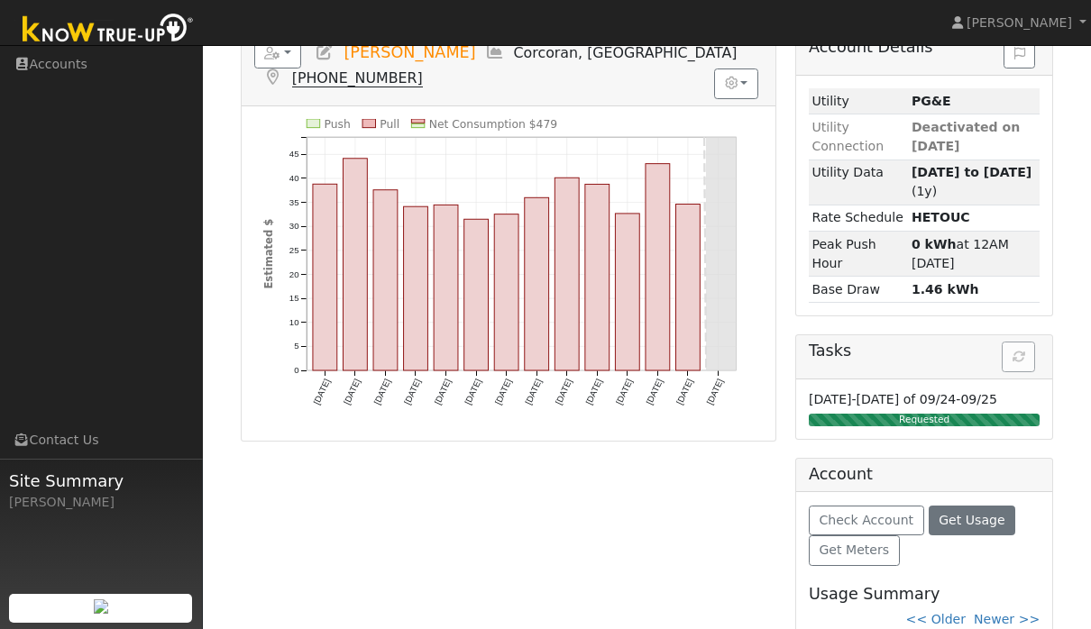
scroll to position [235, 0]
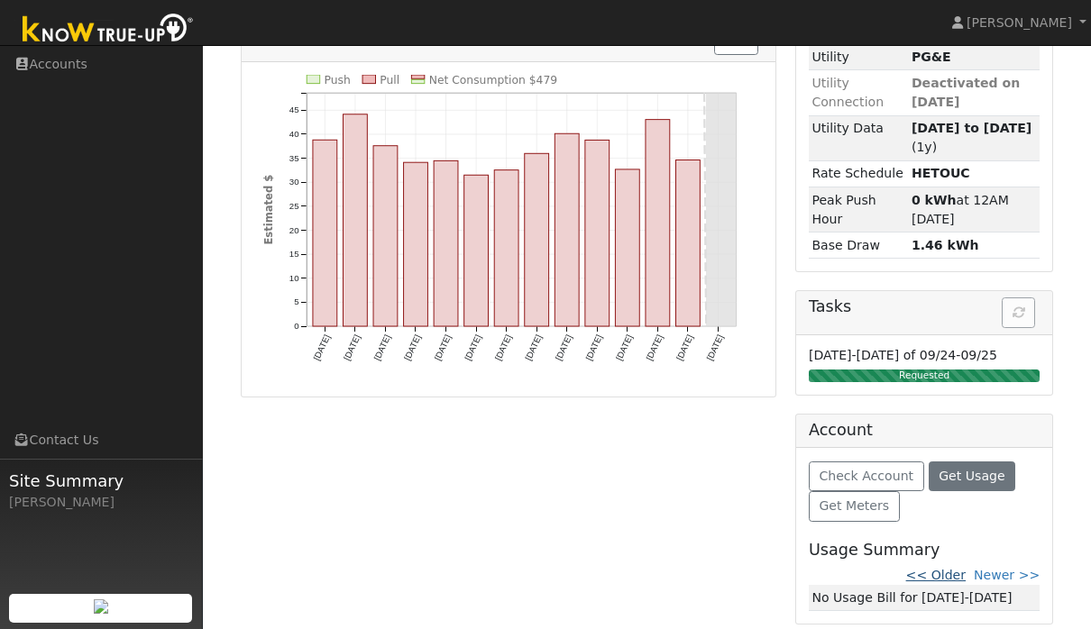
click at [955, 582] on link "<< Older" at bounding box center [936, 575] width 60 height 14
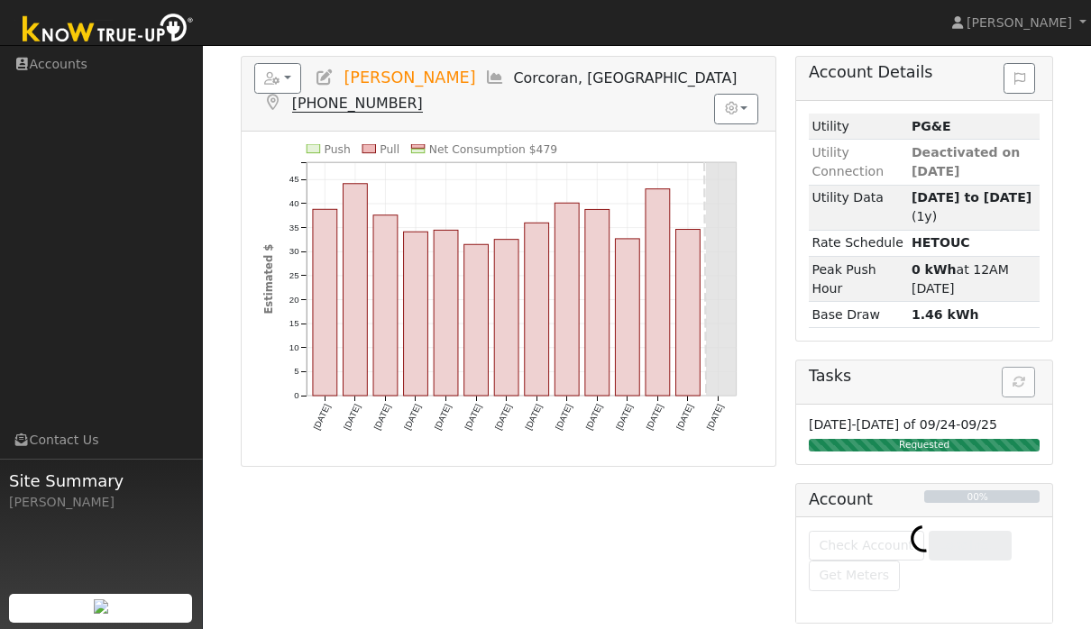
scroll to position [165, 0]
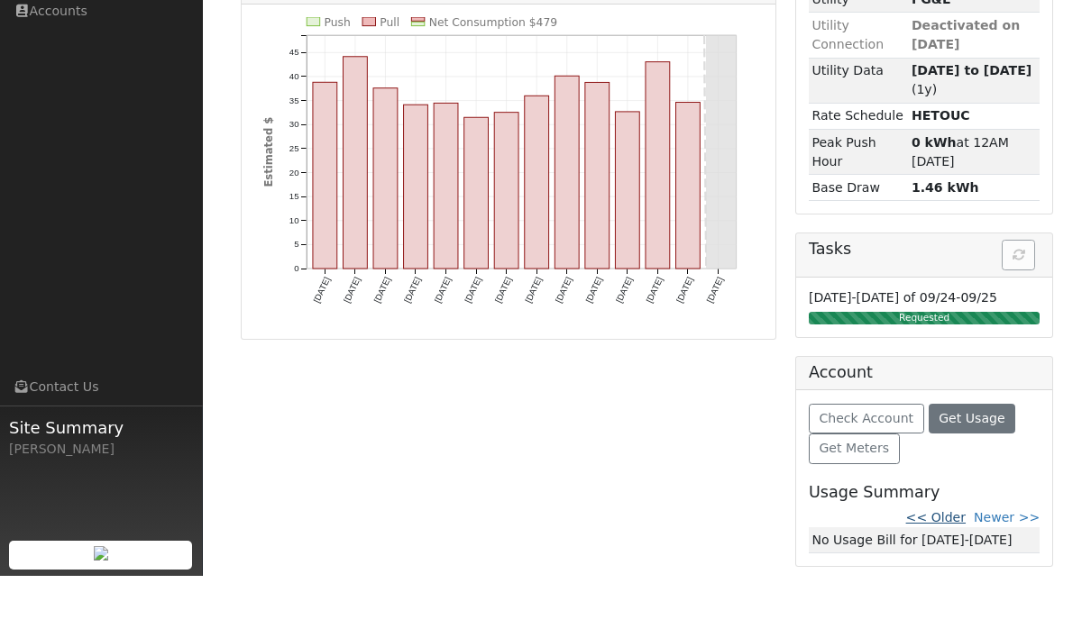
click at [956, 564] on link "<< Older" at bounding box center [936, 571] width 60 height 14
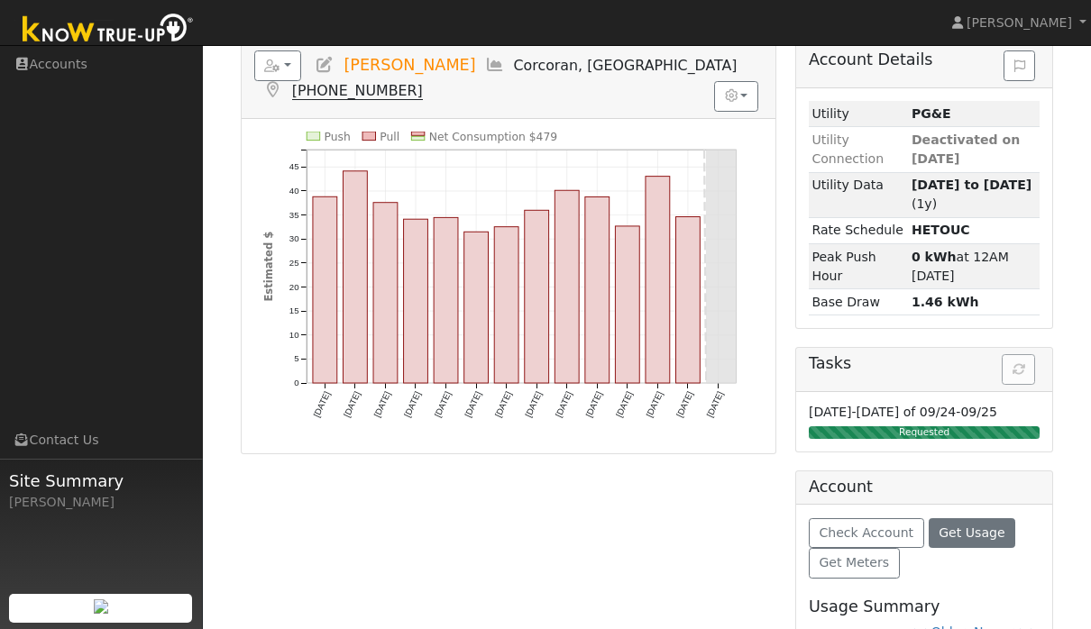
scroll to position [176, 0]
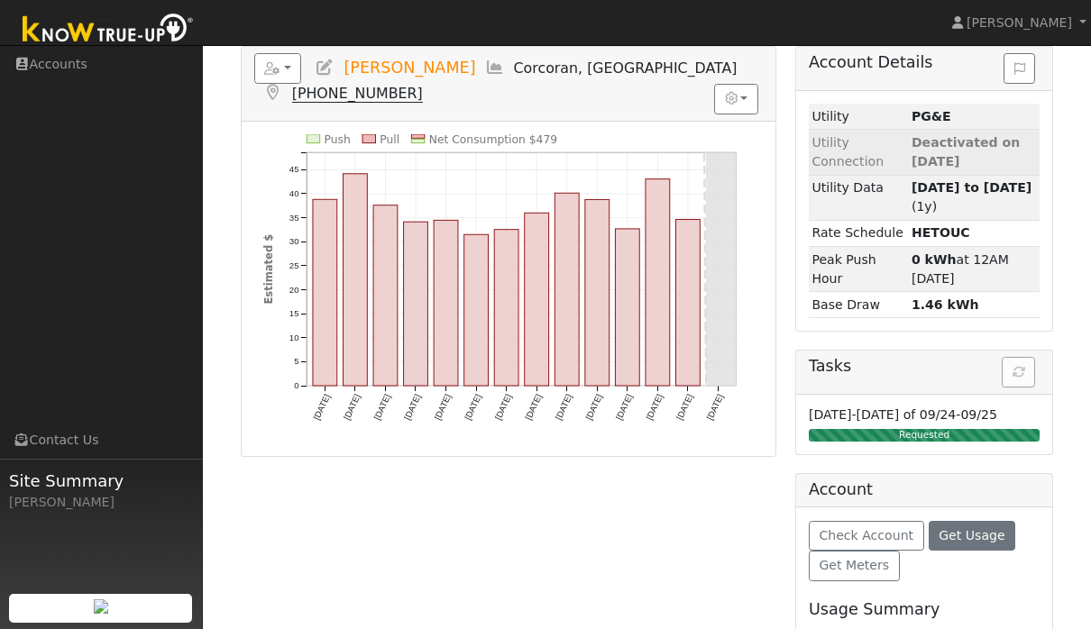
click at [936, 141] on span "Deactivated on [DATE]" at bounding box center [966, 151] width 108 height 33
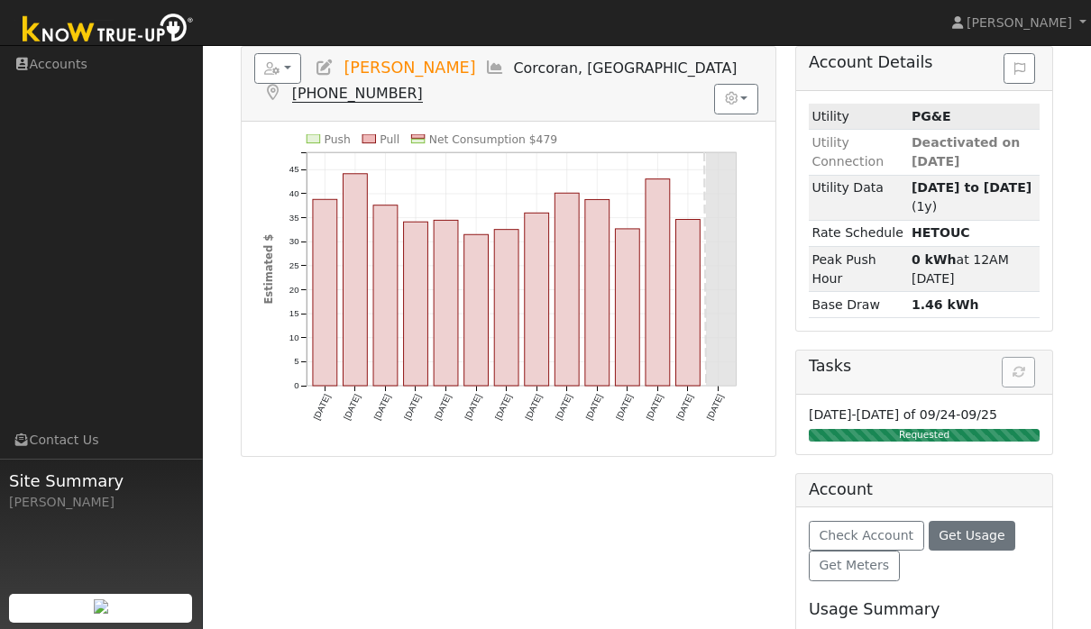
click at [929, 129] on td "PG&E" at bounding box center [974, 117] width 132 height 26
click at [939, 195] on strong "10/01/24 to 09/18/25" at bounding box center [972, 187] width 120 height 14
type input "10/01/2024"
type input "09/18/2025"
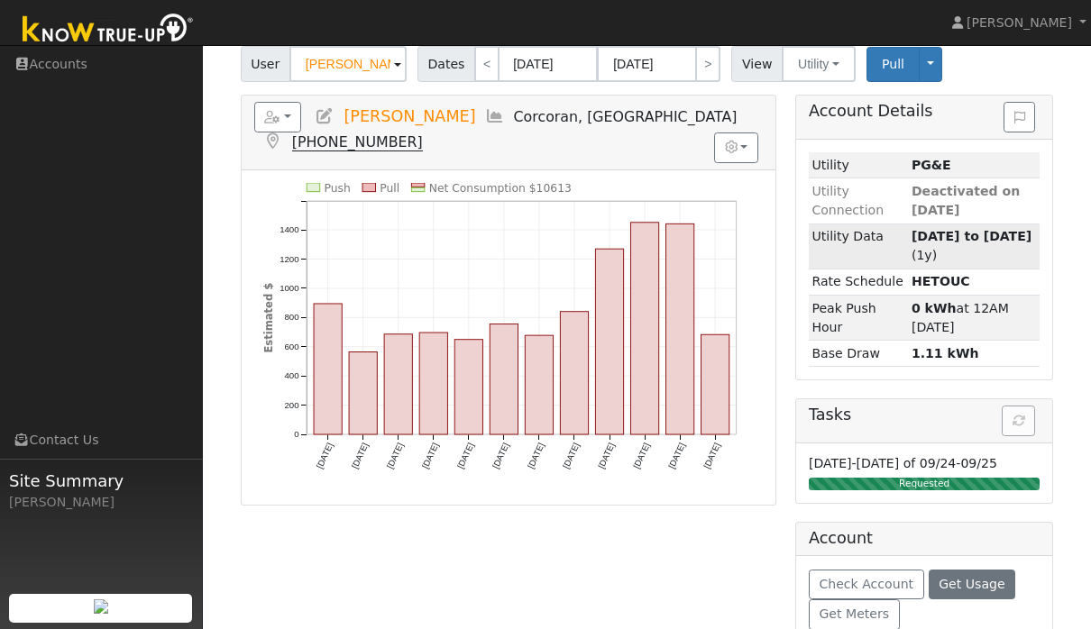
scroll to position [122, 0]
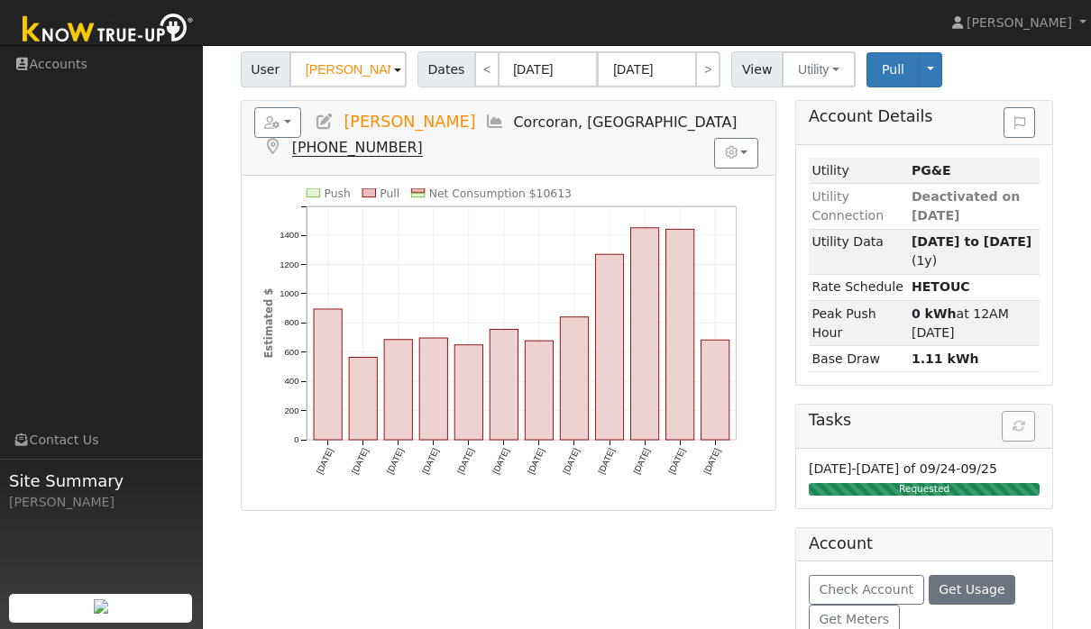
click at [719, 380] on rect "onclick=""" at bounding box center [715, 390] width 28 height 100
type input "09/01/2025"
type input "09/30/2025"
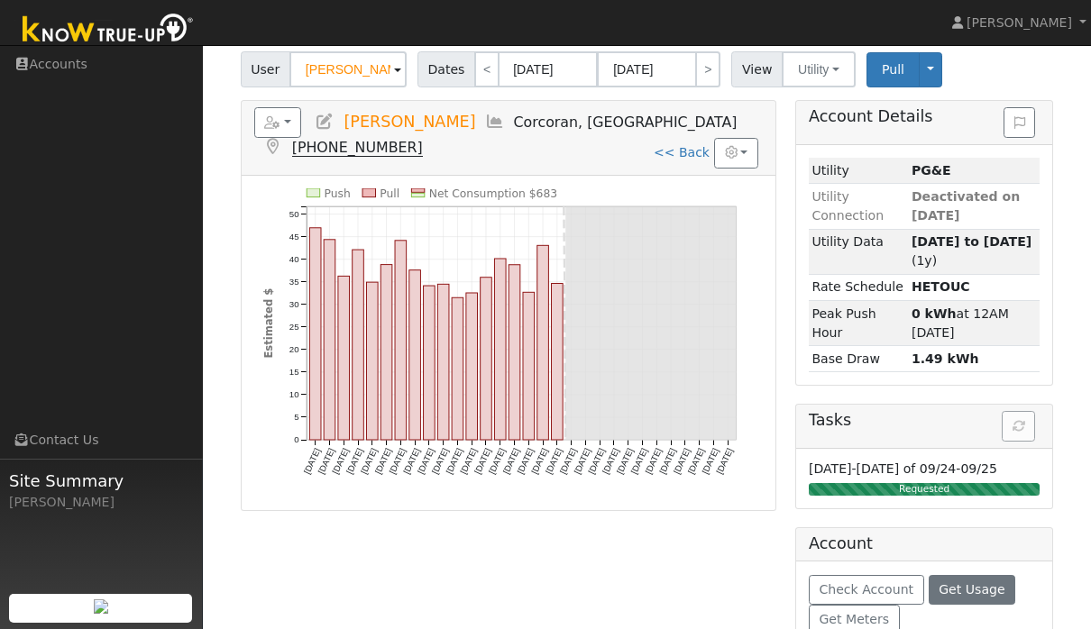
click at [671, 170] on div "Reports Scenario Health Check Energy Audit Account Timeline User Audit Trail In…" at bounding box center [509, 138] width 534 height 74
click at [674, 159] on link "<< Back" at bounding box center [682, 152] width 56 height 14
type input "10/01/2024"
type input "09/18/2025"
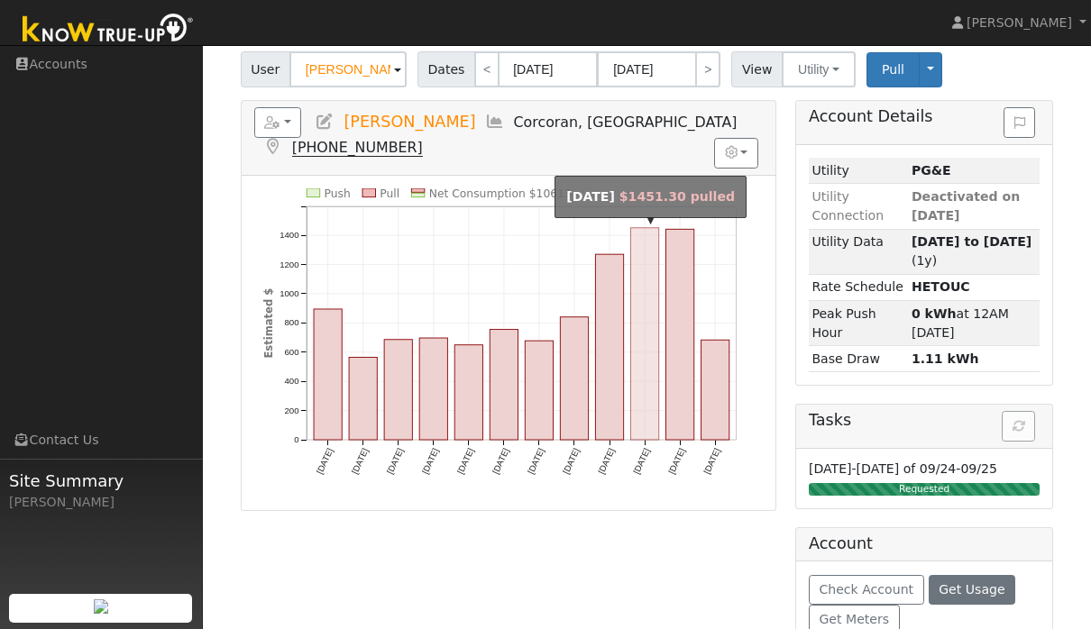
click at [653, 386] on rect "onclick=""" at bounding box center [644, 334] width 28 height 212
type input "07/01/2025"
type input "07/31/2025"
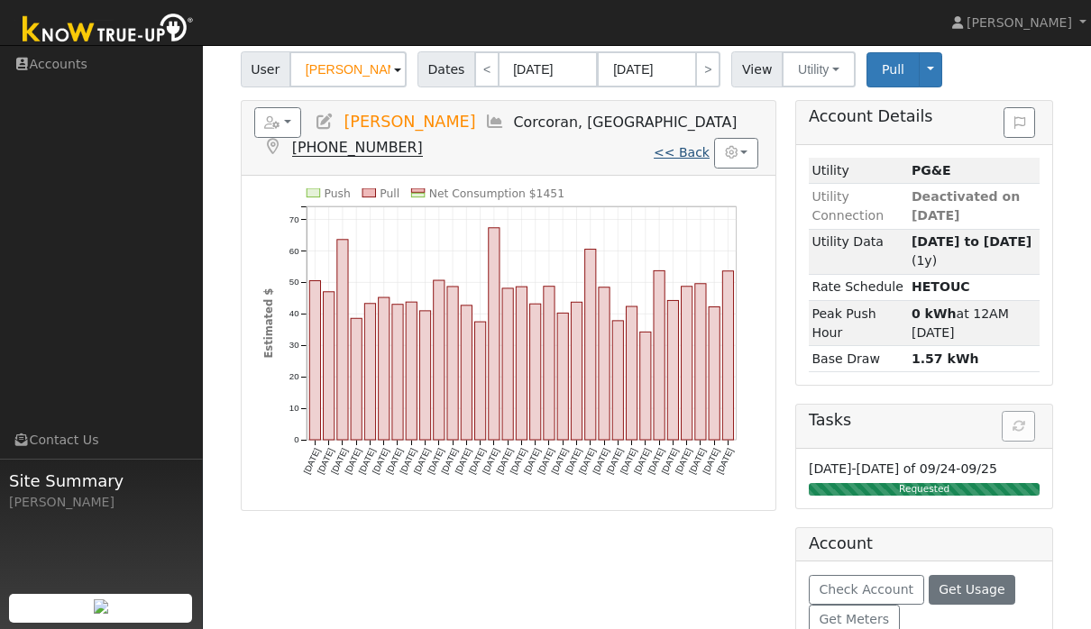
click at [683, 160] on link "<< Back" at bounding box center [682, 152] width 56 height 14
type input "10/01/2024"
type input "09/18/2025"
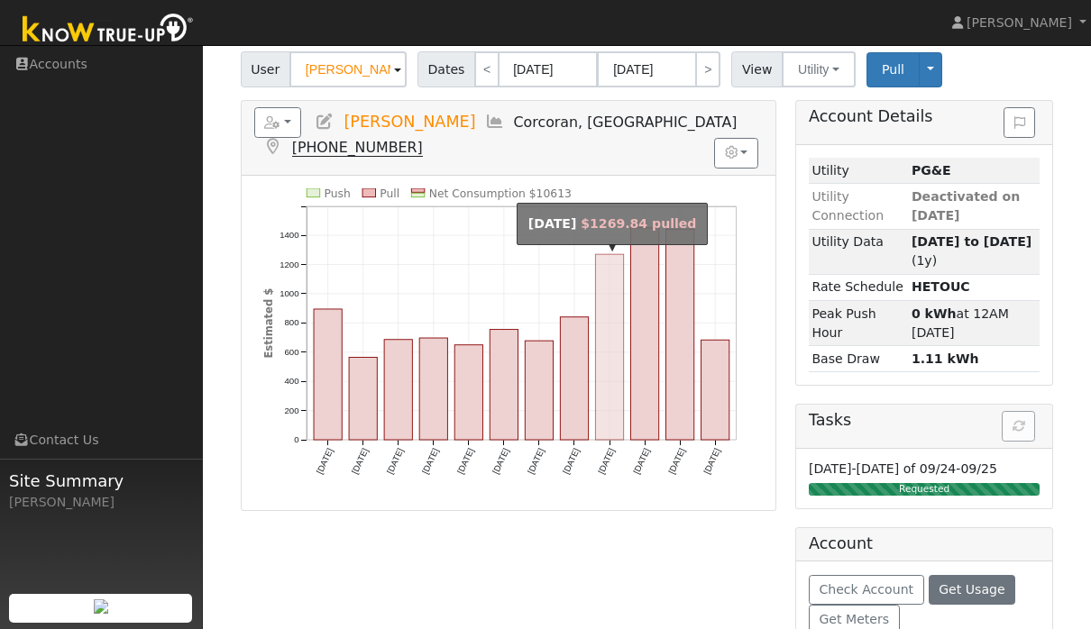
click at [608, 413] on rect "onclick=""" at bounding box center [609, 347] width 28 height 186
type input "06/01/2025"
type input "06/30/2025"
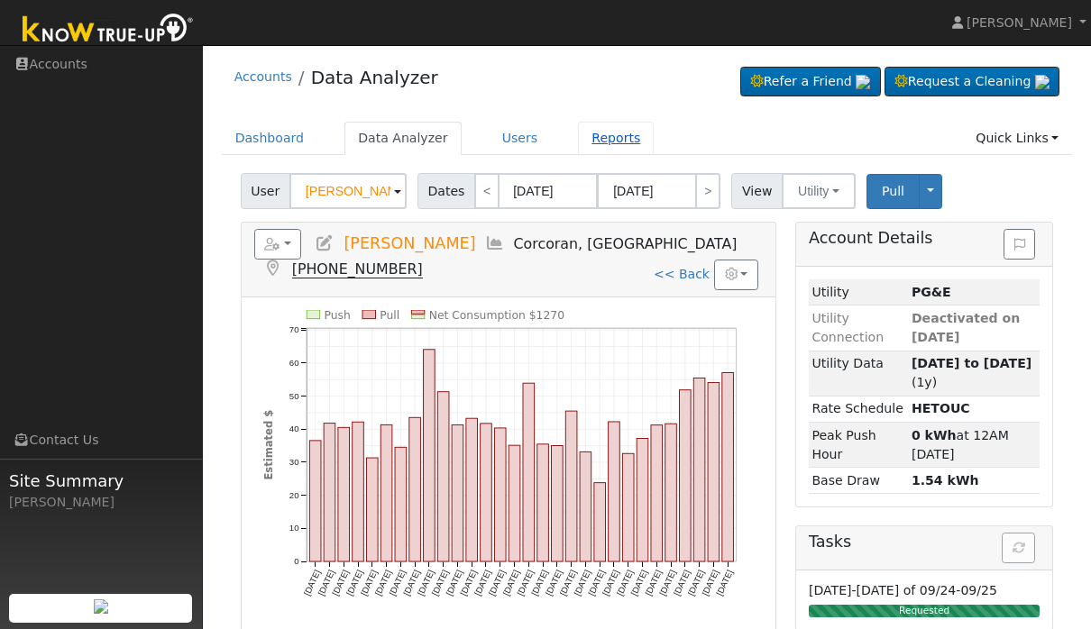
click at [612, 146] on link "Reports" at bounding box center [616, 138] width 76 height 33
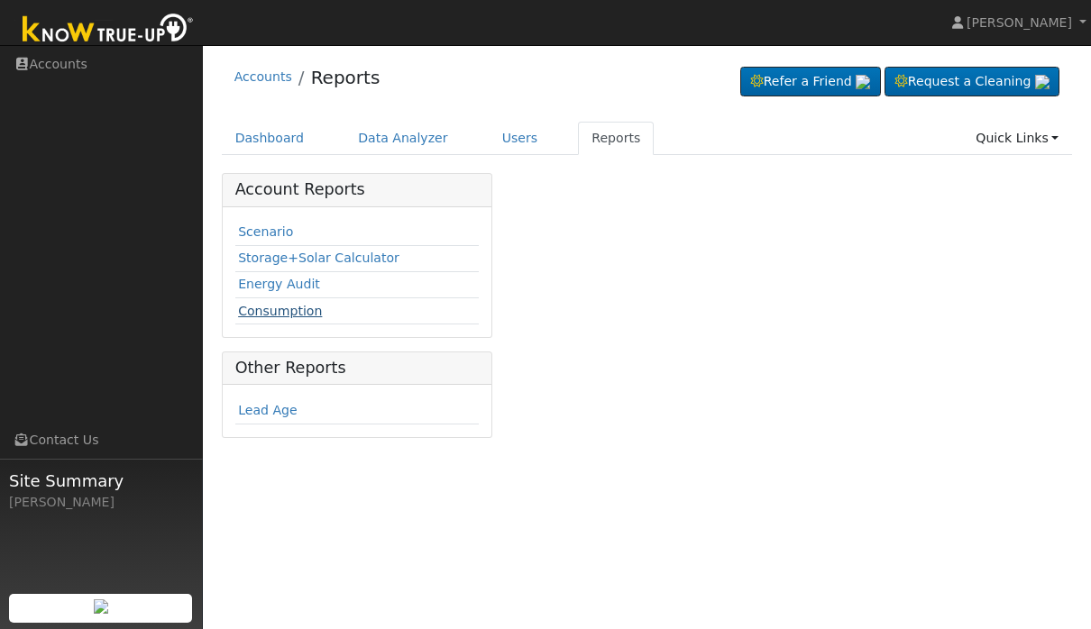
click at [271, 317] on link "Consumption" at bounding box center [280, 311] width 84 height 14
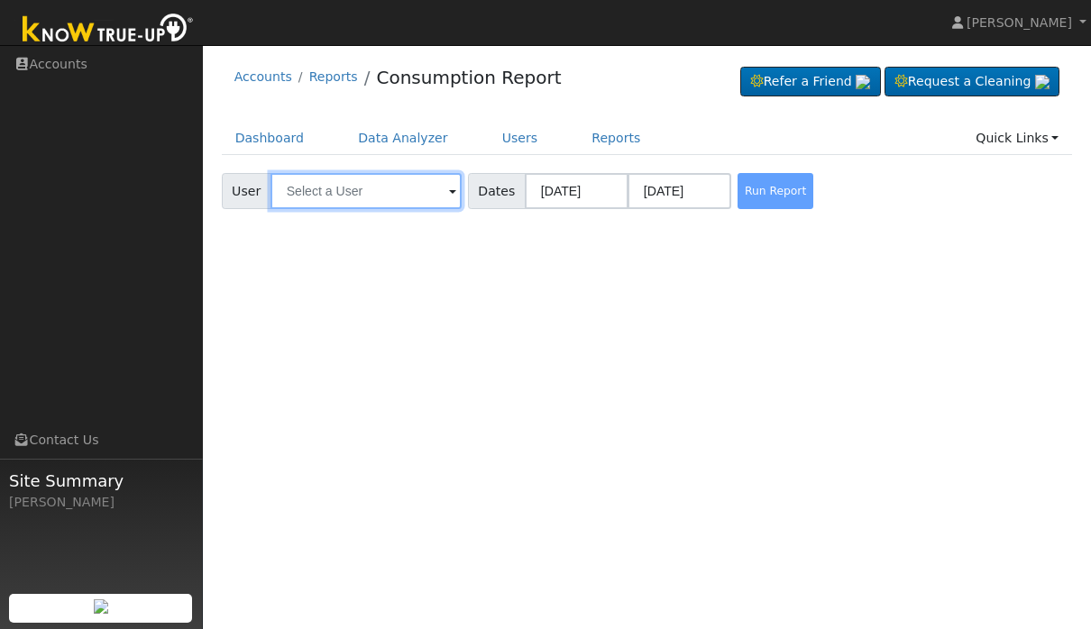
click at [376, 206] on input "text" at bounding box center [366, 191] width 191 height 36
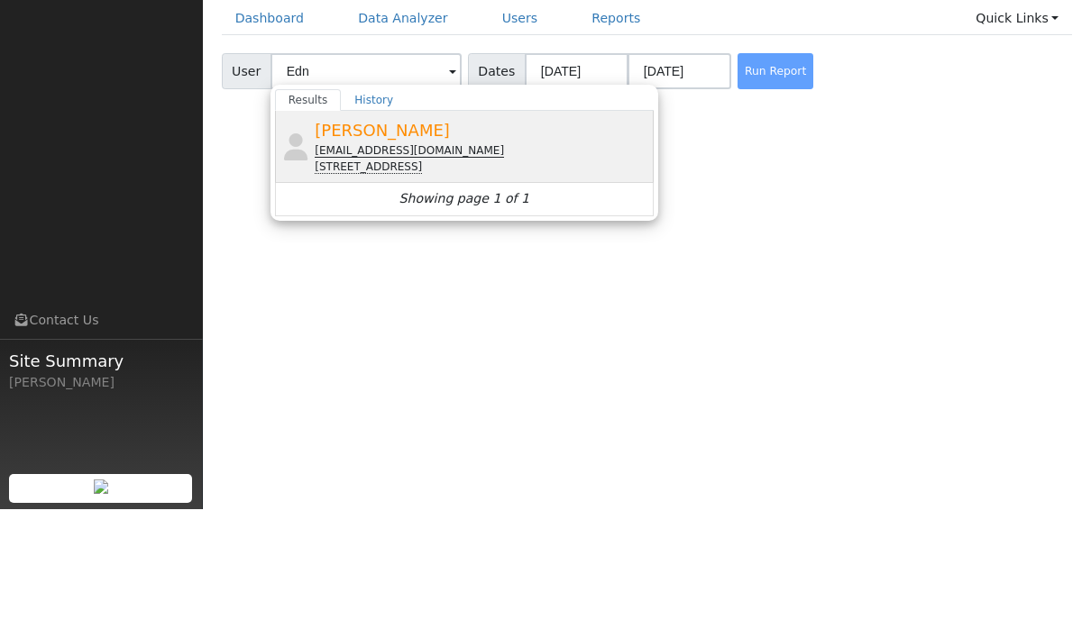
click at [472, 238] on div "[PERSON_NAME] [EMAIL_ADDRESS][DOMAIN_NAME] [STREET_ADDRESS]" at bounding box center [482, 266] width 335 height 57
type input "[PERSON_NAME]"
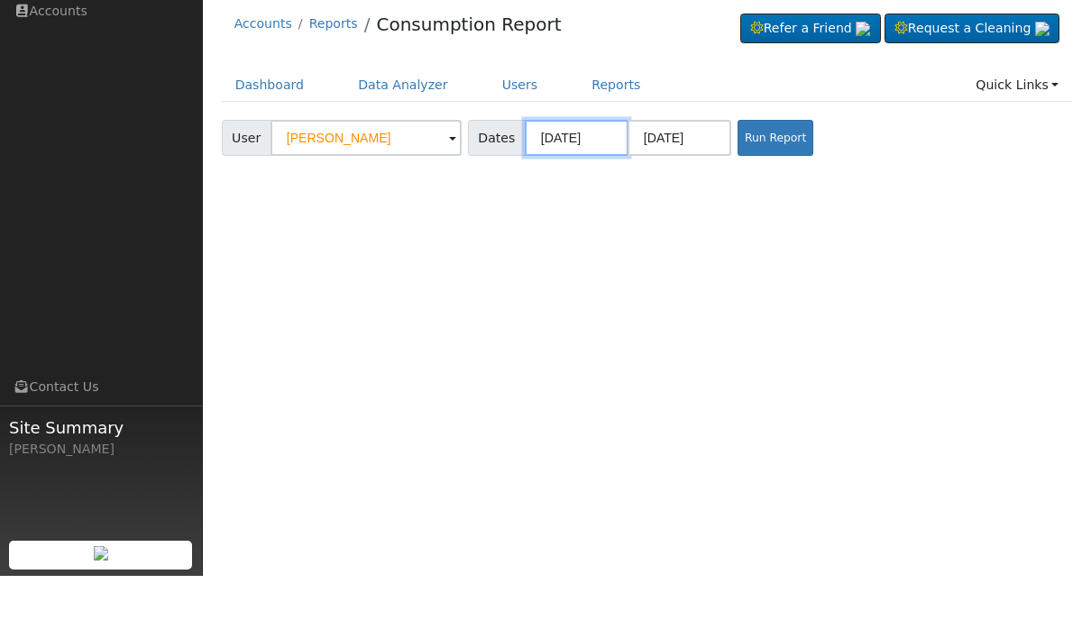
click at [528, 173] on input "[DATE]" at bounding box center [577, 191] width 104 height 36
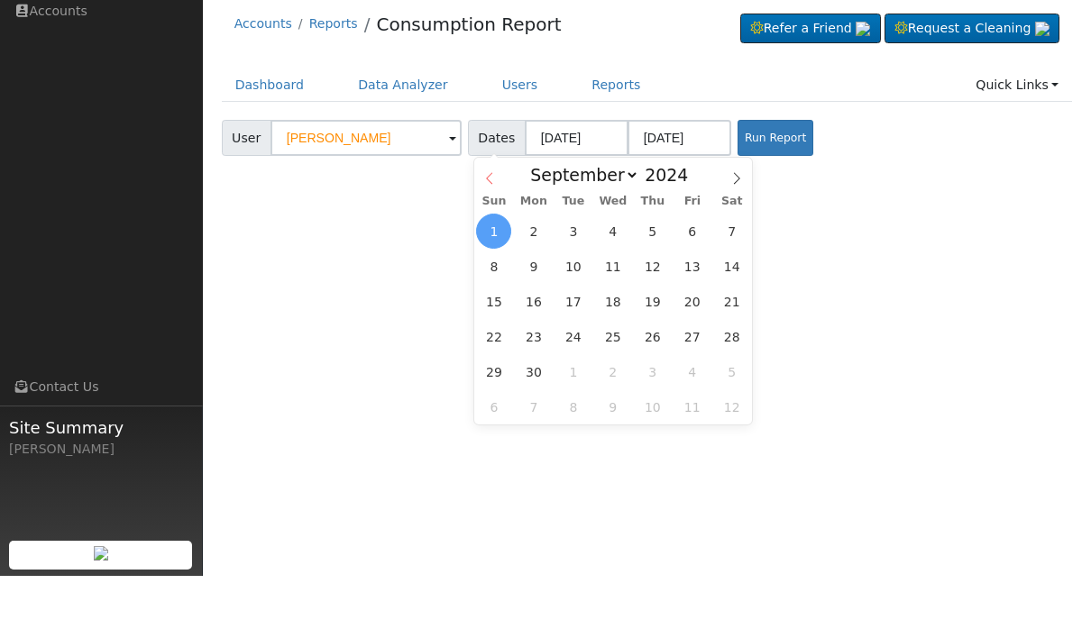
click at [491, 211] on span at bounding box center [489, 226] width 31 height 31
click at [507, 211] on div "January February March April May June July August September October November [D…" at bounding box center [613, 226] width 278 height 31
click at [496, 211] on span at bounding box center [489, 226] width 31 height 31
click at [499, 211] on span at bounding box center [489, 226] width 31 height 31
select select "5"
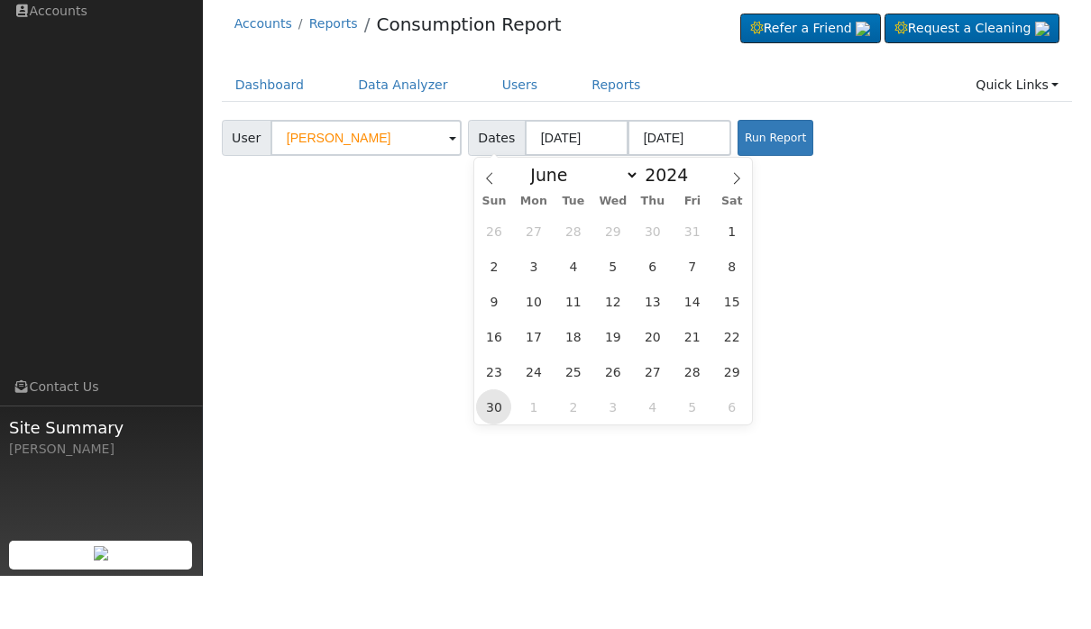
click at [495, 443] on span "30" at bounding box center [493, 460] width 35 height 35
type input "06/30/2024"
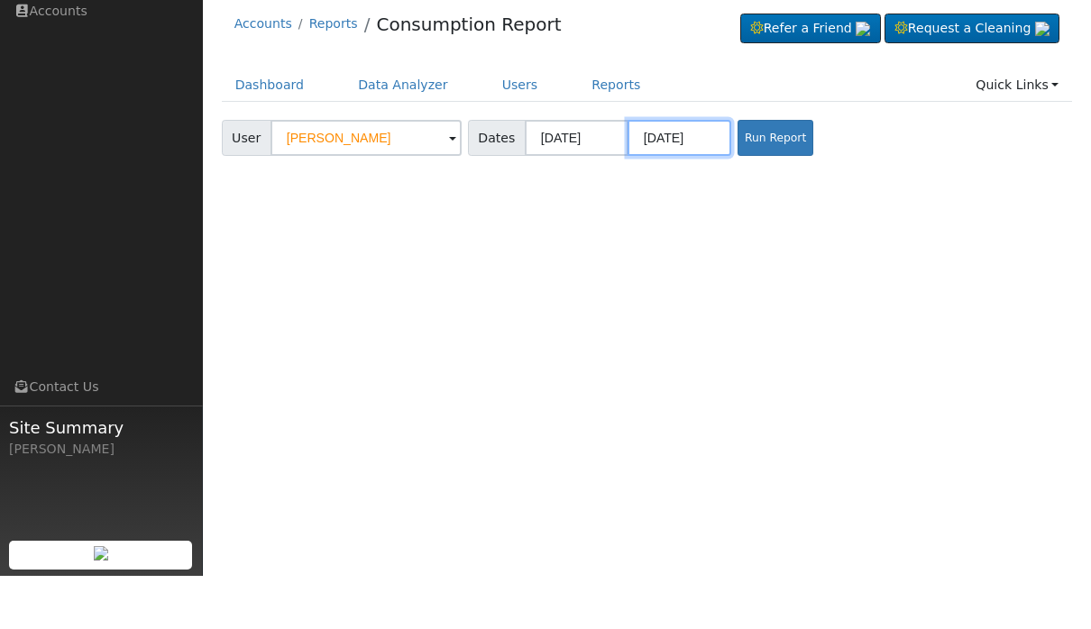
click at [620, 142] on body "Alexiz Encizo Alexiz Encizo Profile Help Center Terms Of Service See What's New…" at bounding box center [545, 337] width 1091 height 584
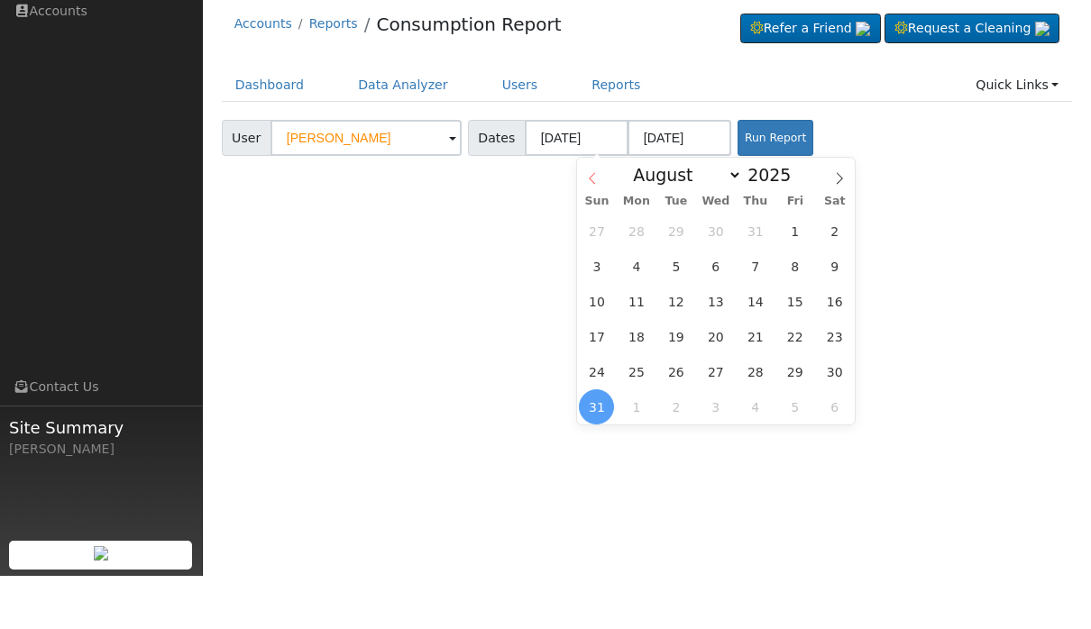
click at [602, 211] on span at bounding box center [592, 226] width 31 height 31
click at [599, 211] on span at bounding box center [592, 226] width 31 height 31
select select "5"
click at [601, 408] on span "29" at bounding box center [596, 425] width 35 height 35
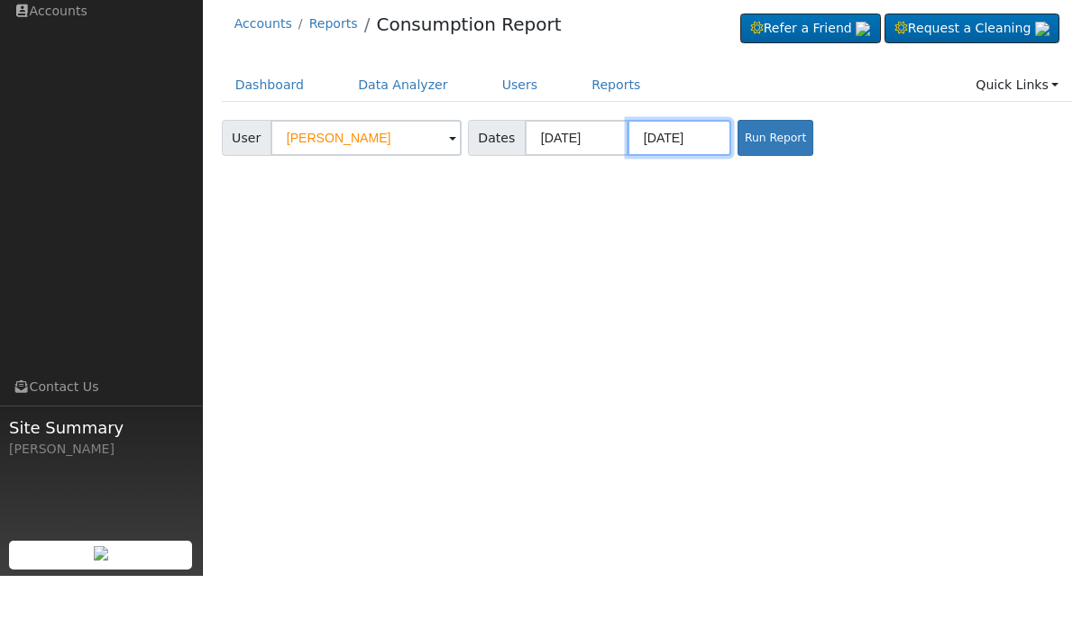
click at [650, 173] on input "06/29/2025" at bounding box center [680, 191] width 104 height 36
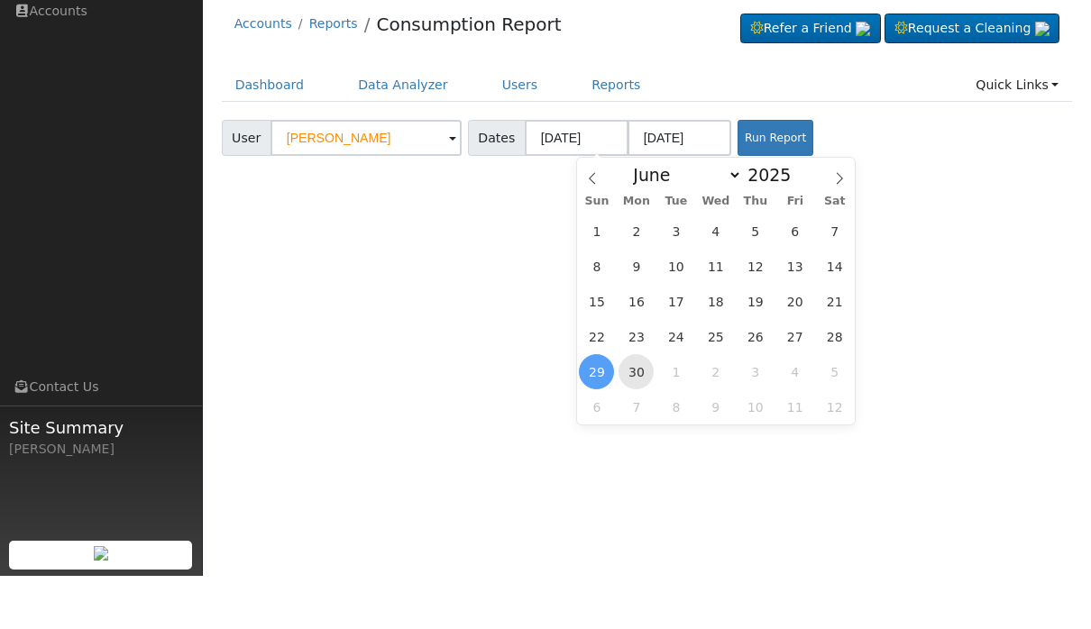
click at [649, 408] on span "30" at bounding box center [636, 425] width 35 height 35
type input "06/30/2025"
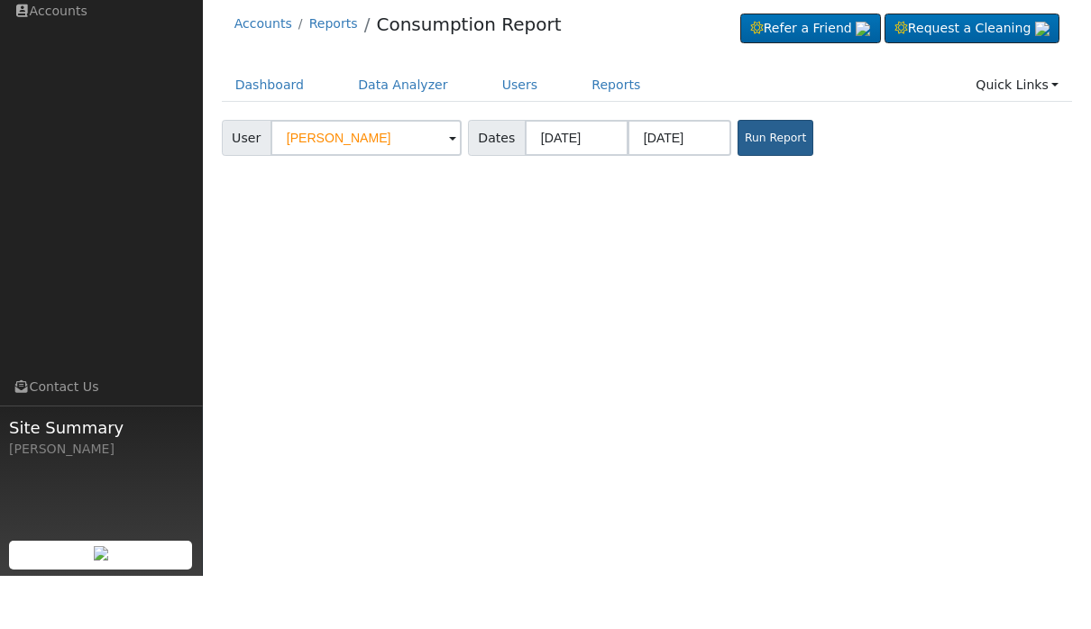
click at [738, 173] on button "Run Report" at bounding box center [776, 191] width 76 height 36
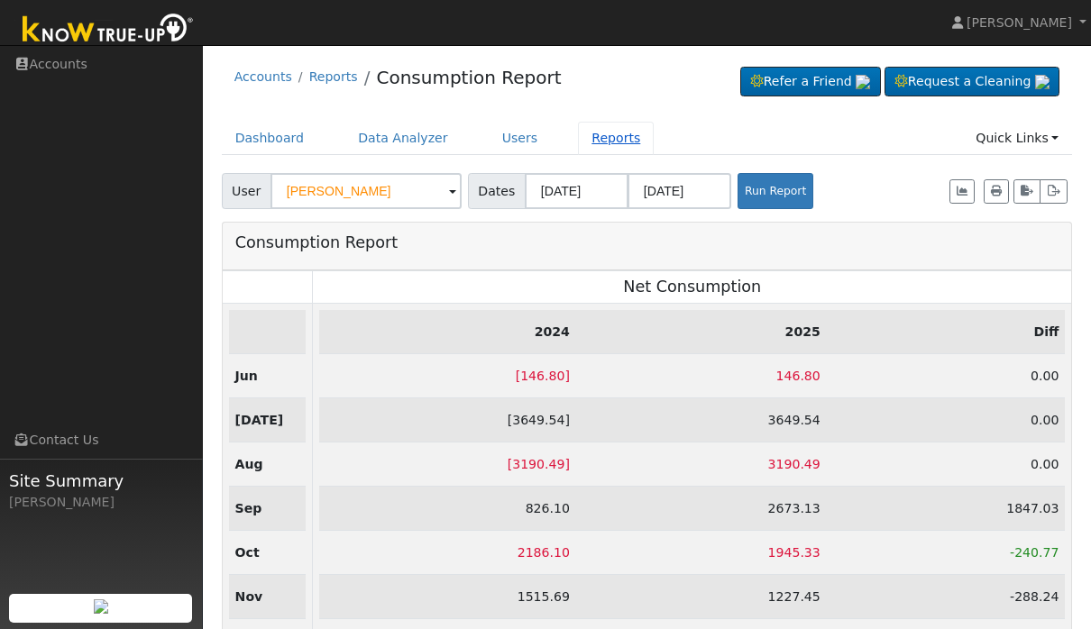
click at [599, 128] on link "Reports" at bounding box center [616, 138] width 76 height 33
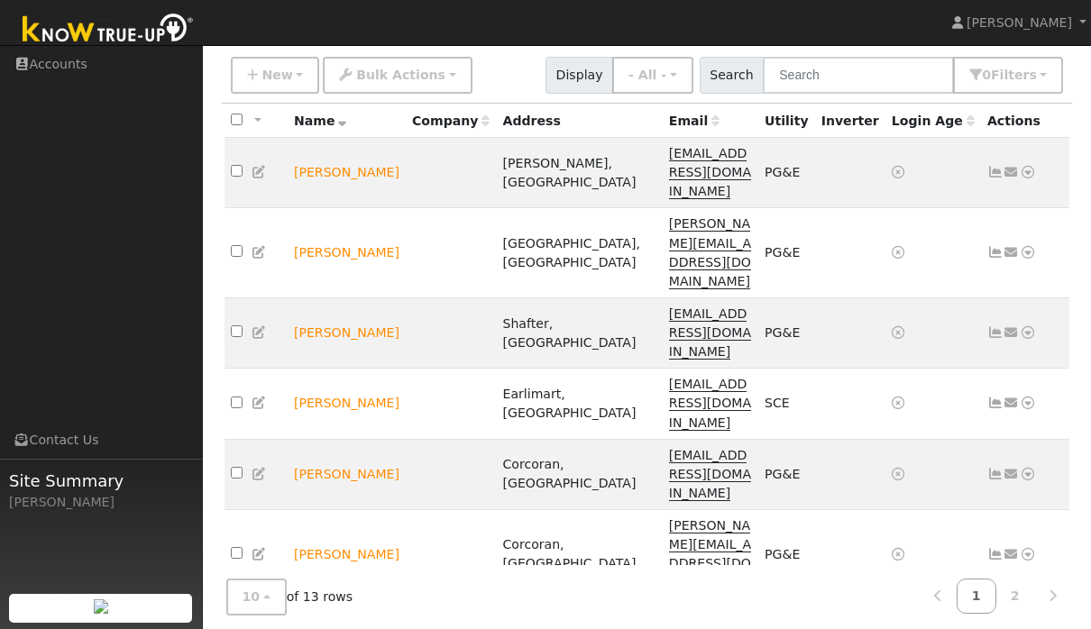
scroll to position [133, 0]
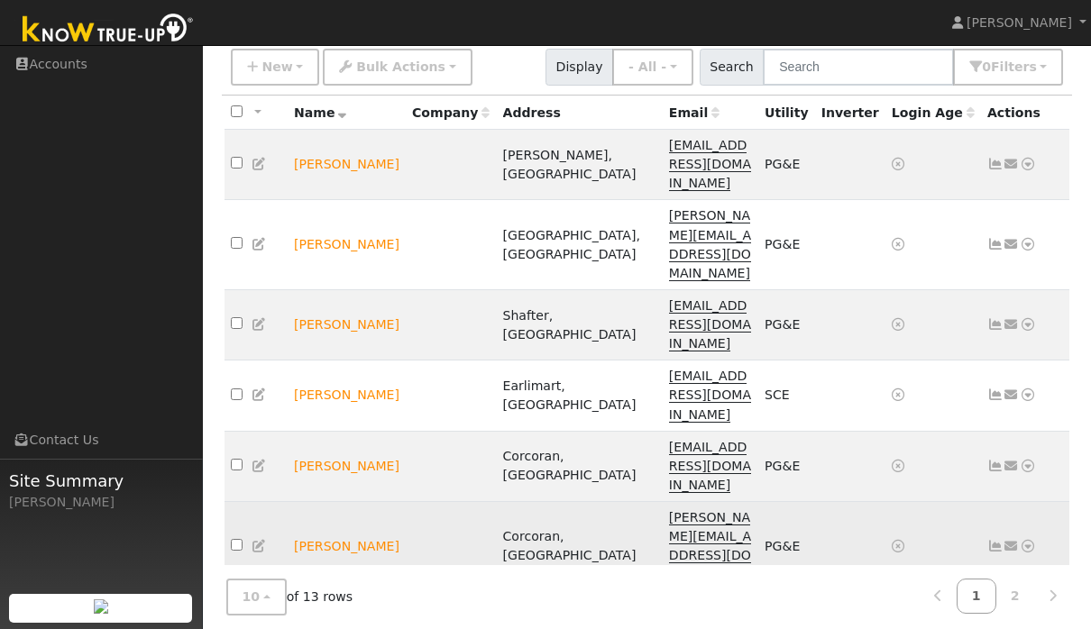
click at [1016, 540] on icon at bounding box center [1012, 546] width 16 height 13
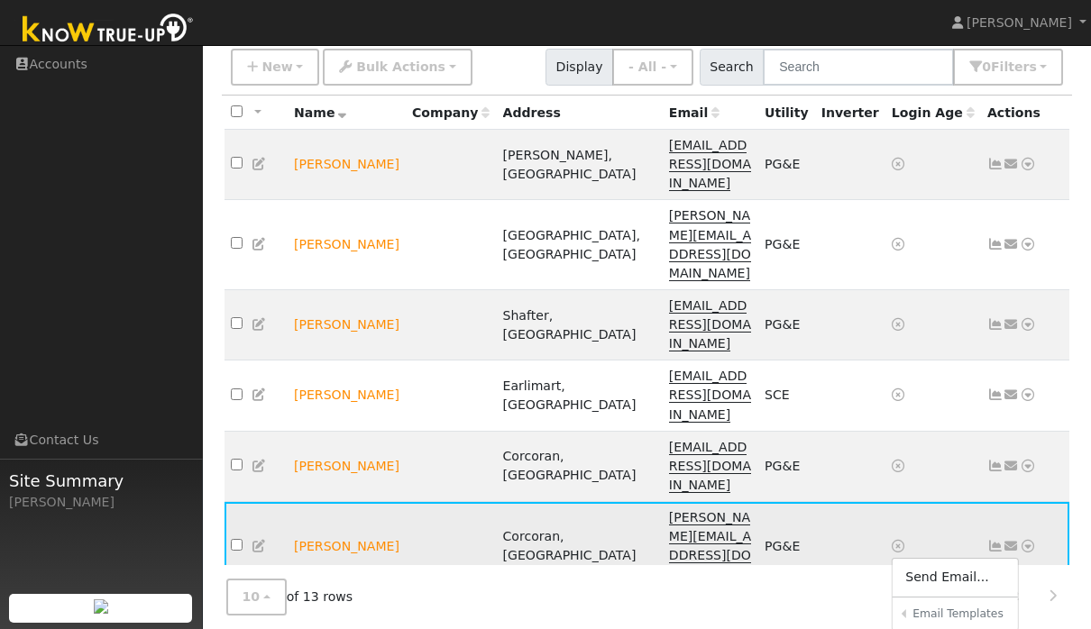
click at [1036, 502] on td "Send Email... Email Templates Shared Templates Access Link (Password Reset) Con…" at bounding box center [1025, 547] width 89 height 90
click at [1031, 537] on link at bounding box center [1028, 546] width 16 height 19
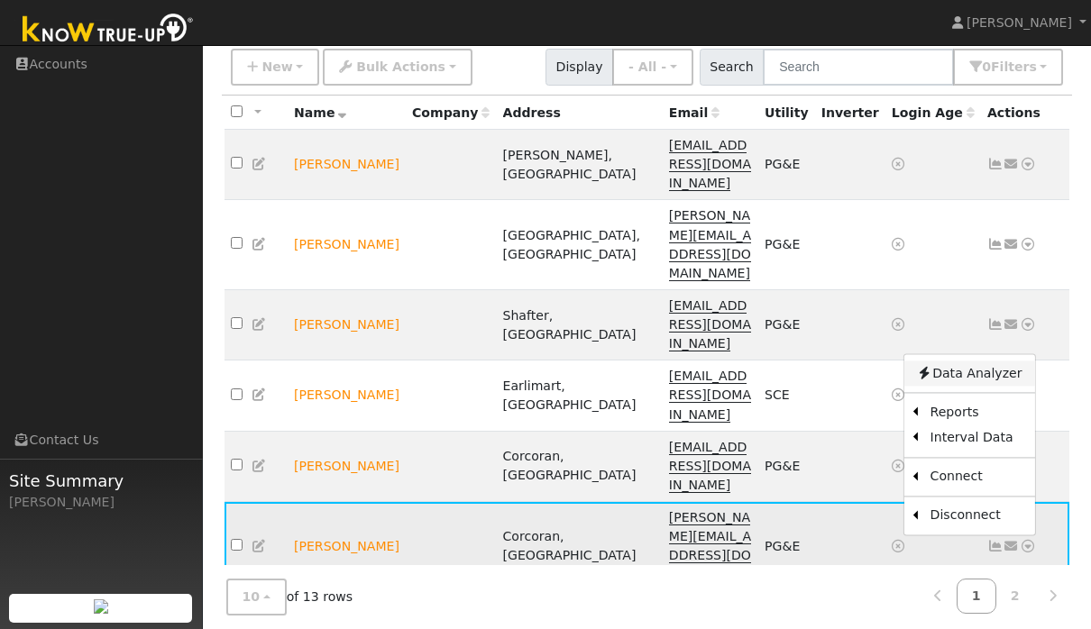
click at [986, 361] on link "Data Analyzer" at bounding box center [968, 373] width 131 height 25
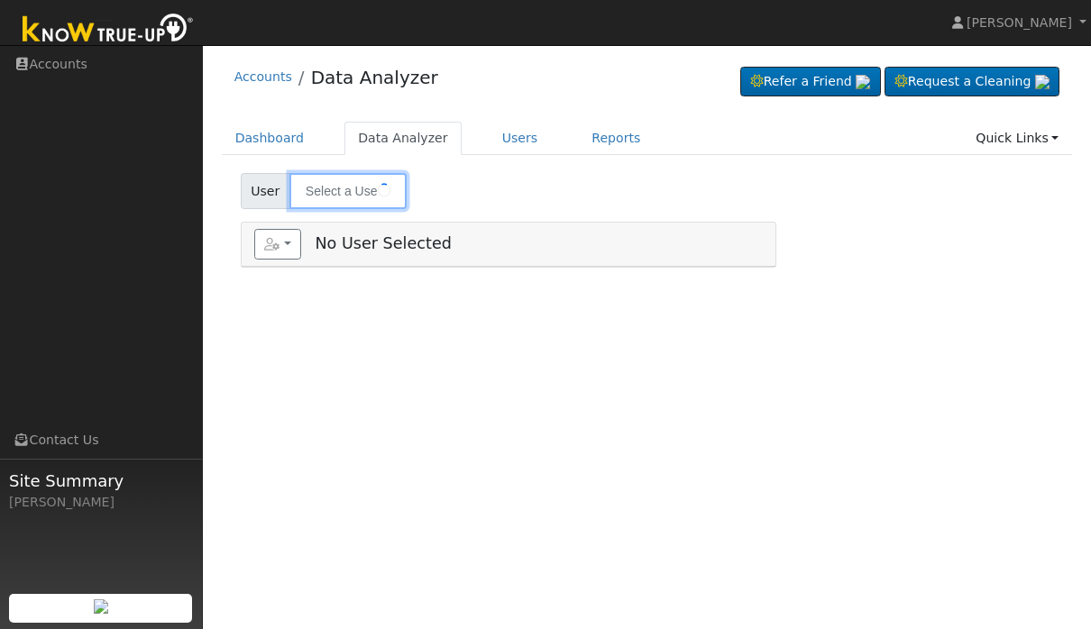
type input "[PERSON_NAME]"
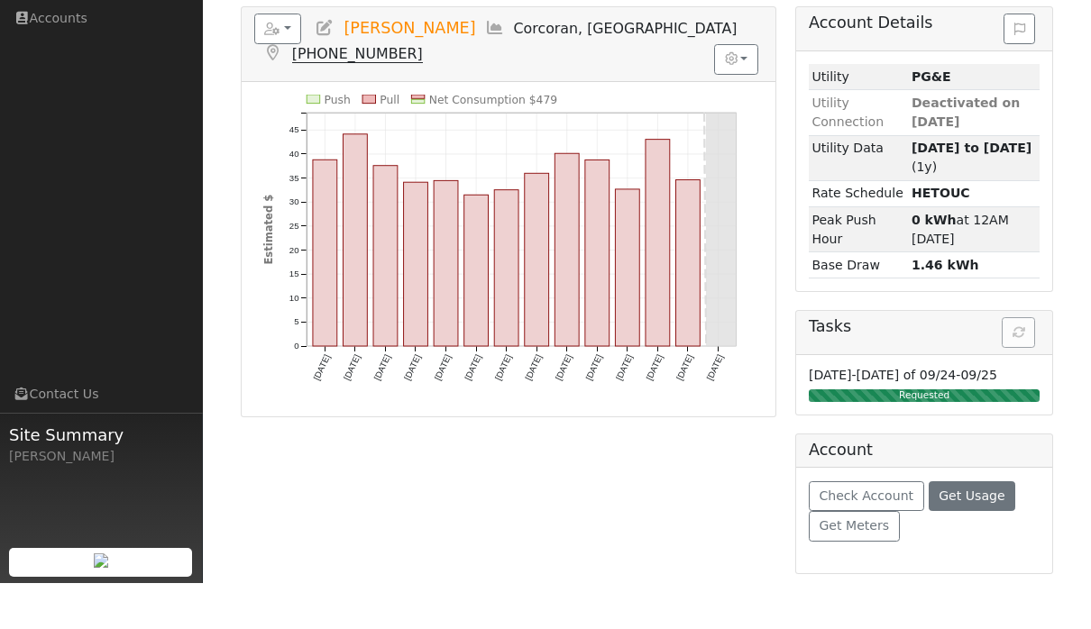
scroll to position [186, 0]
click at [957, 535] on span "Get Usage" at bounding box center [972, 542] width 66 height 14
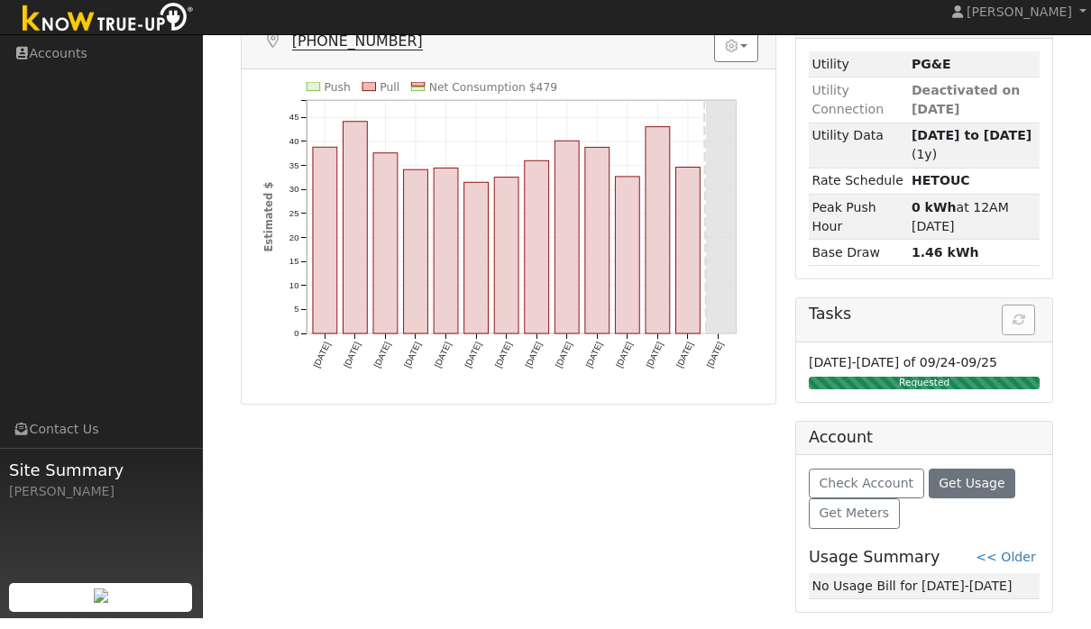
scroll to position [0, 0]
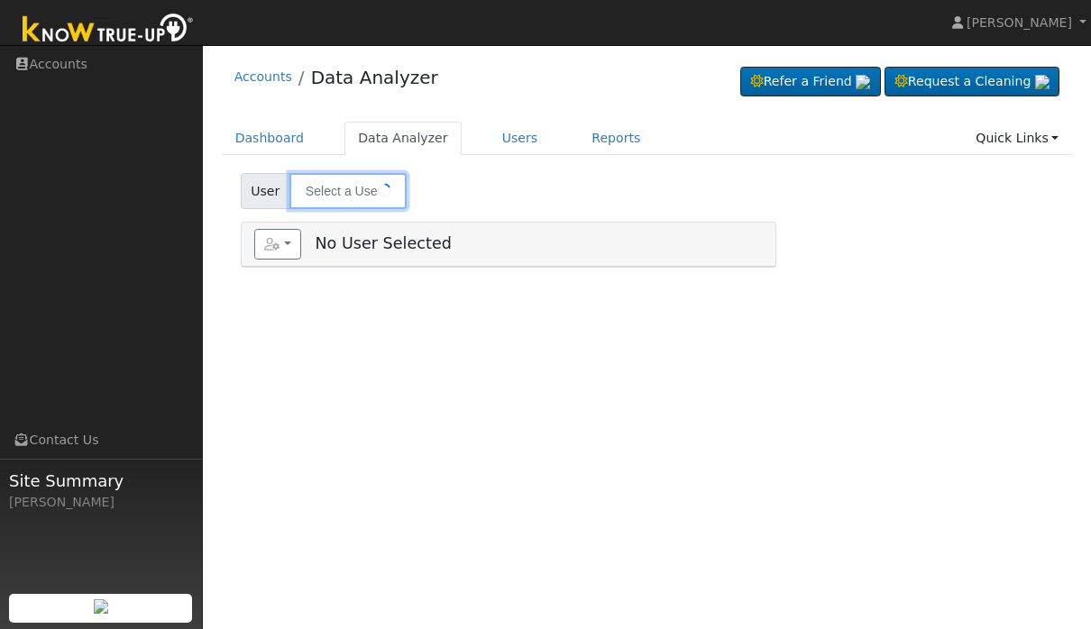
type input "[PERSON_NAME]"
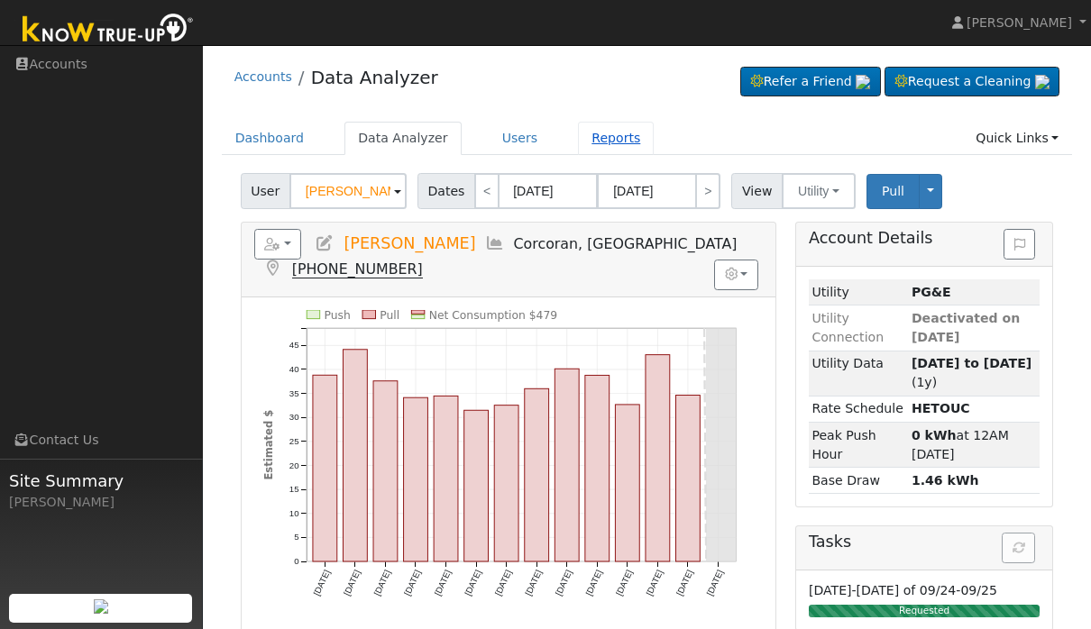
click at [628, 138] on link "Reports" at bounding box center [616, 138] width 76 height 33
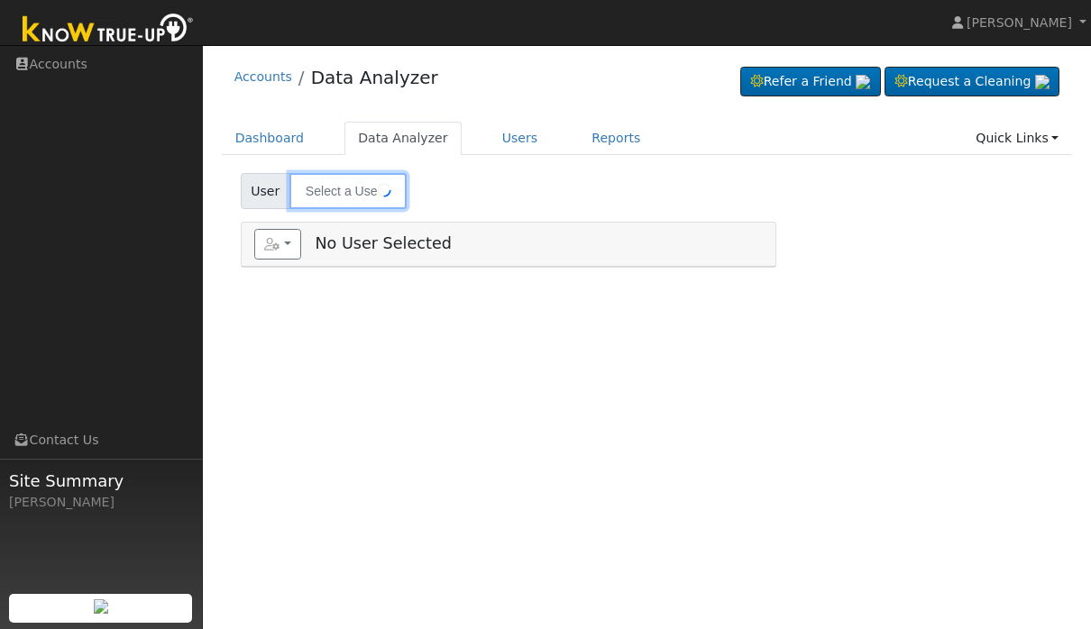
type input "[PERSON_NAME]"
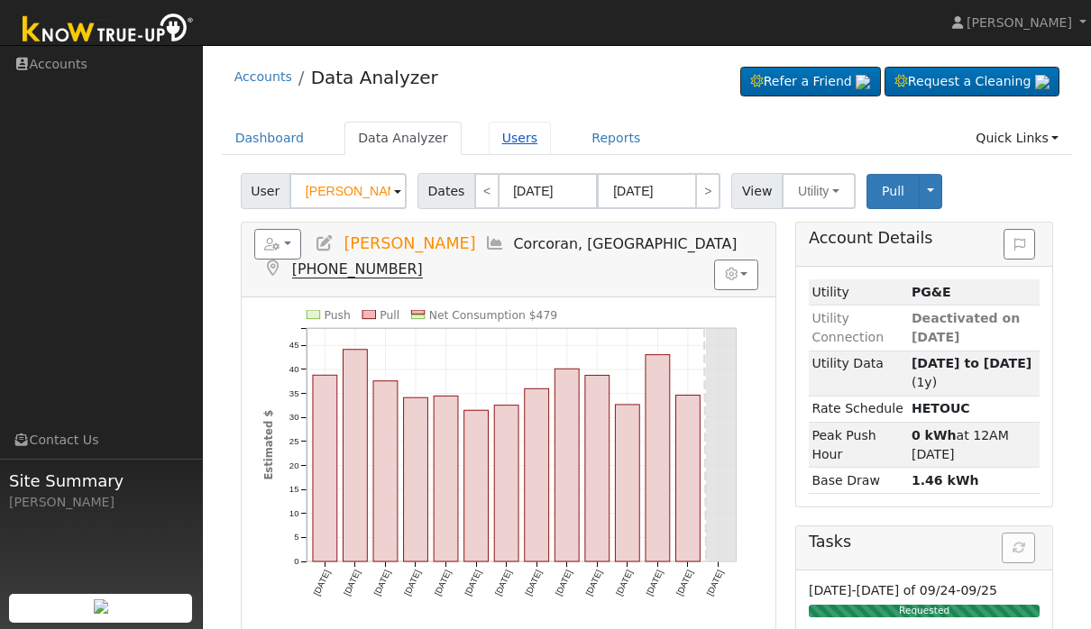
click at [509, 144] on link "Users" at bounding box center [520, 138] width 63 height 33
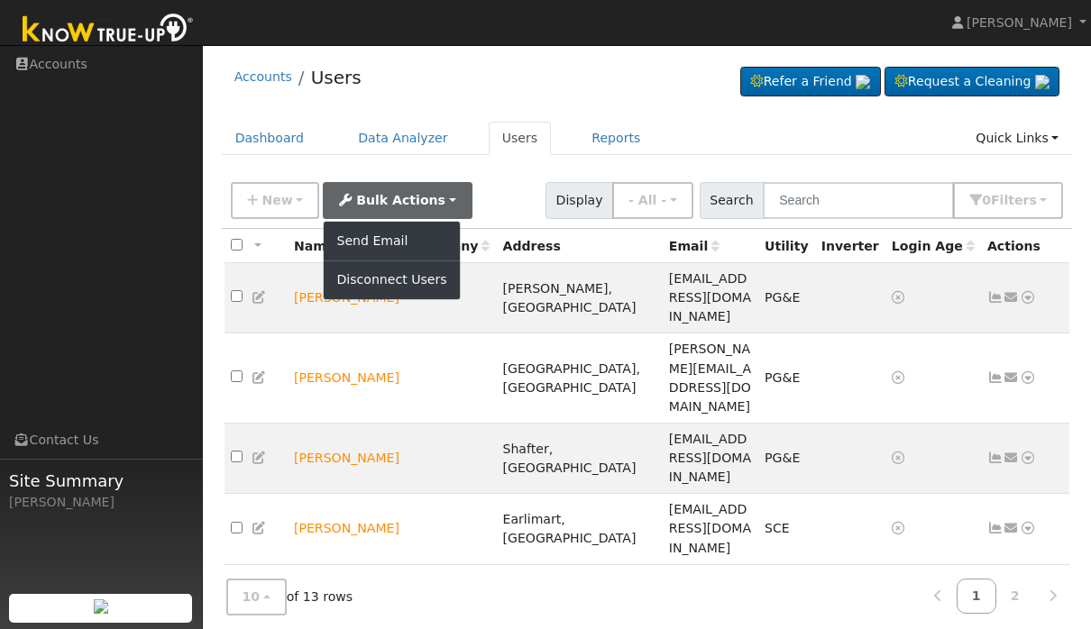
click at [546, 192] on div "New Quick Add Quick Connect Quick Convert Lead Bulk Actions Send Email Disconne…" at bounding box center [646, 197] width 839 height 43
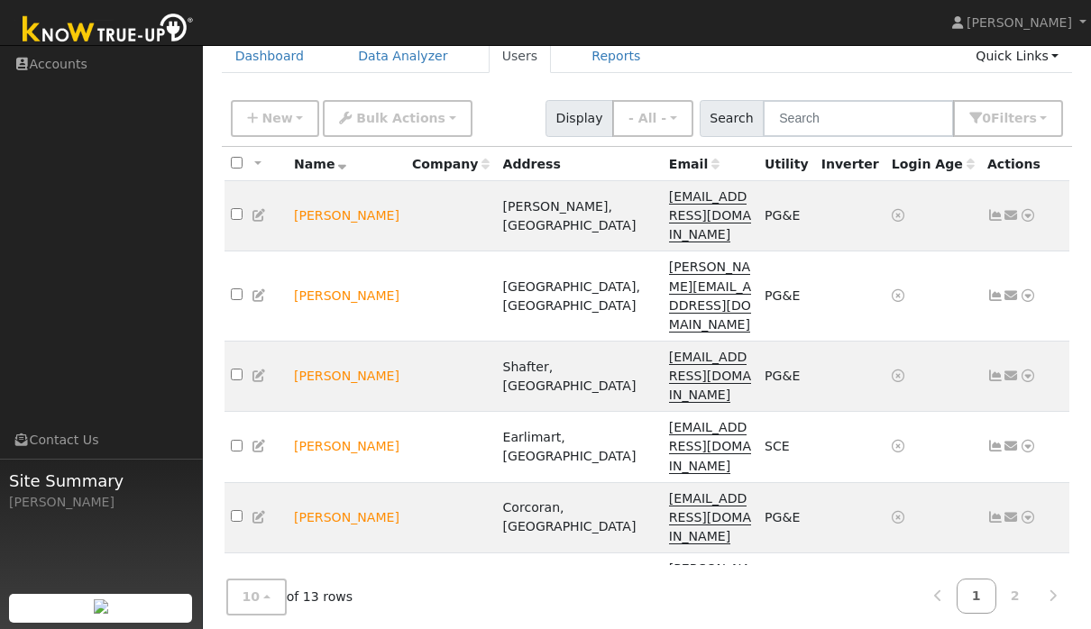
scroll to position [84, 0]
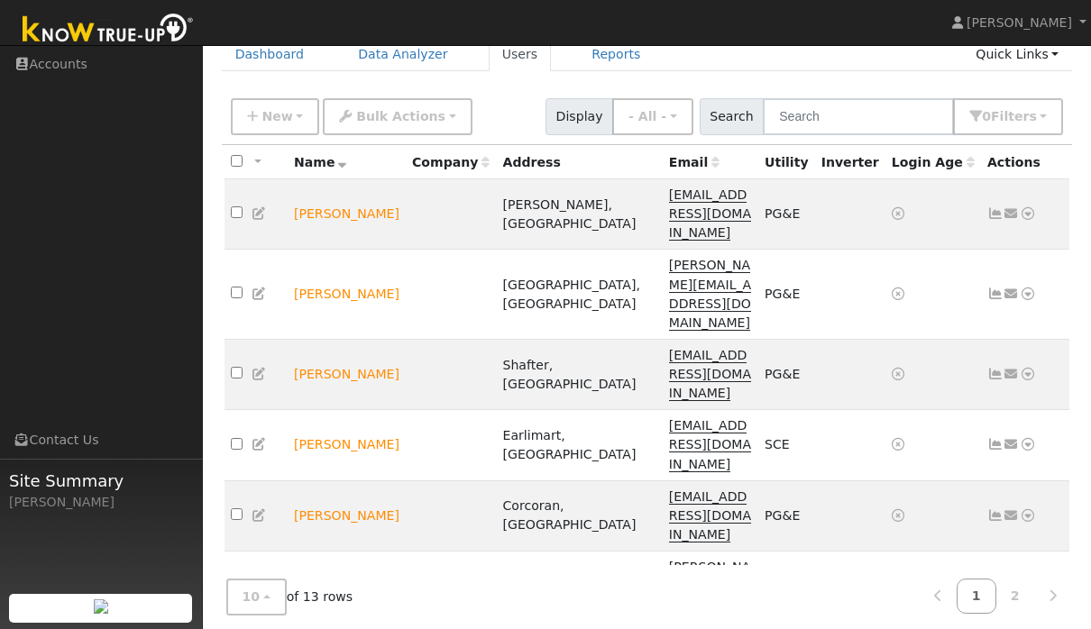
click at [0, 0] on html "Alexiz Encizo Alexiz Encizo Profile Help Center Terms Of Service See What's New…" at bounding box center [545, 473] width 1091 height 1115
click at [30, 162] on ul "Navigation Accounts Links Contact Us Site Summary Alexiz Encizo" at bounding box center [101, 360] width 203 height 629
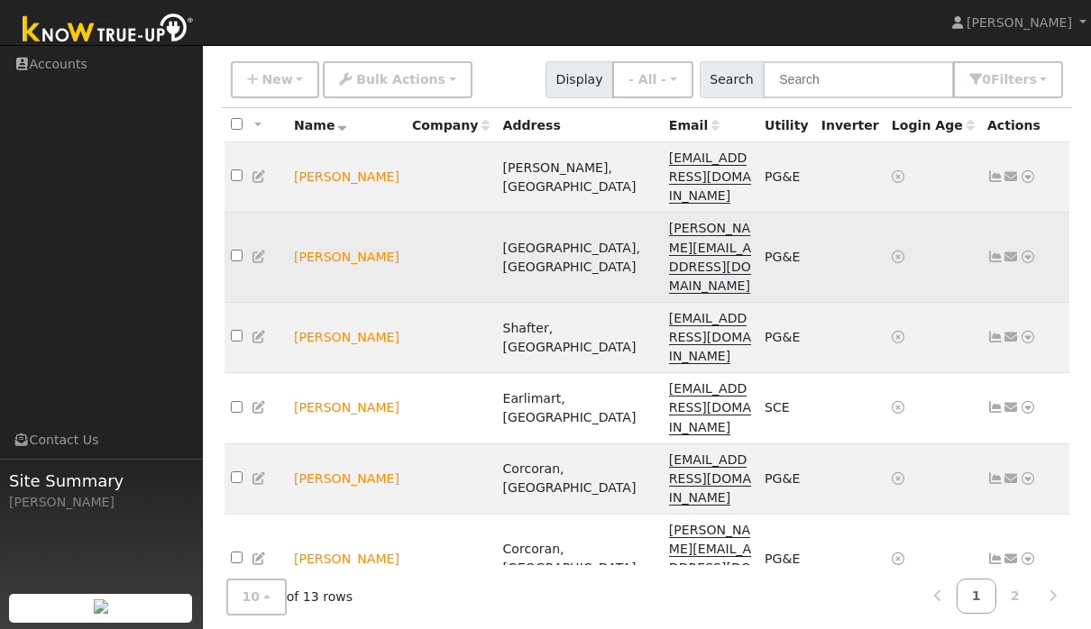
scroll to position [145, 0]
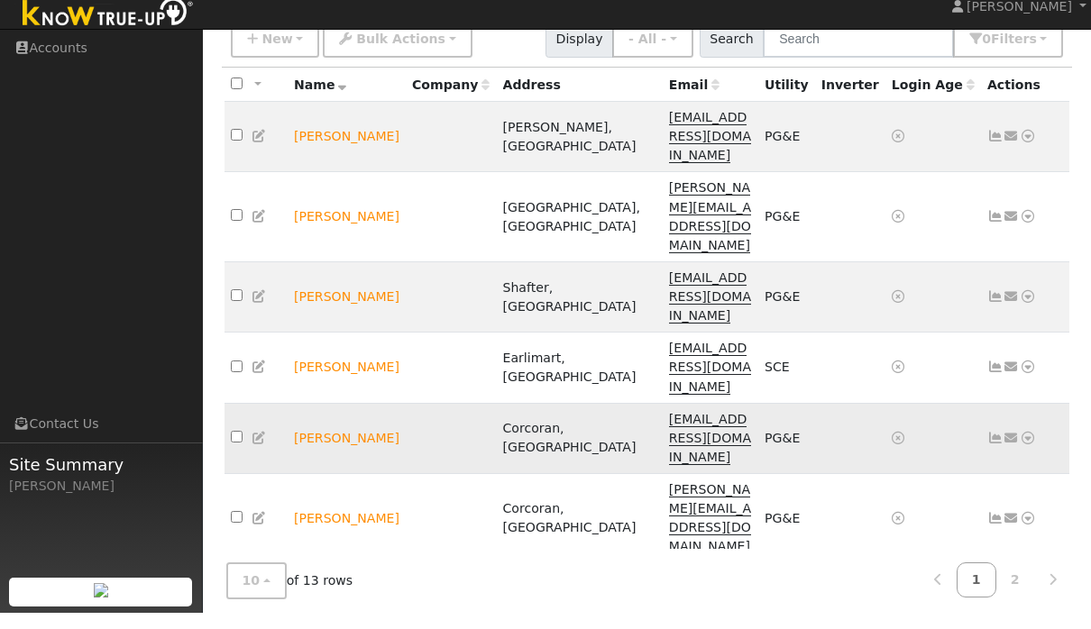
click at [1037, 419] on td "Send Email... Data Analyzer Reports Scenario Health Check Energy Audit Account …" at bounding box center [1025, 454] width 89 height 70
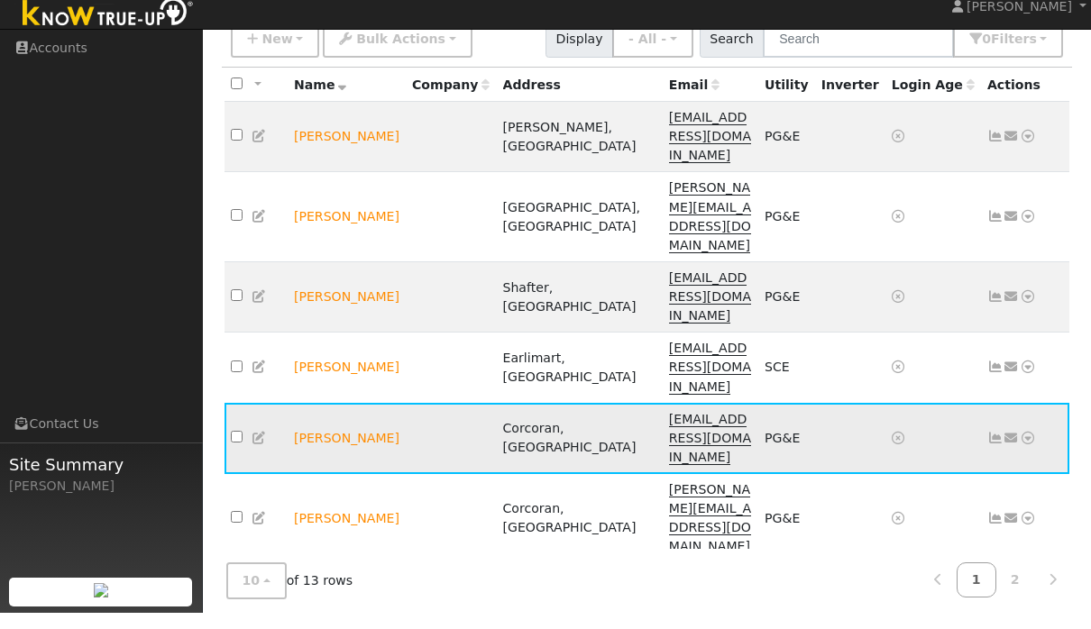
click at [1028, 448] on icon at bounding box center [1028, 454] width 16 height 13
click at [996, 473] on link "Data Analyzer" at bounding box center [968, 485] width 131 height 25
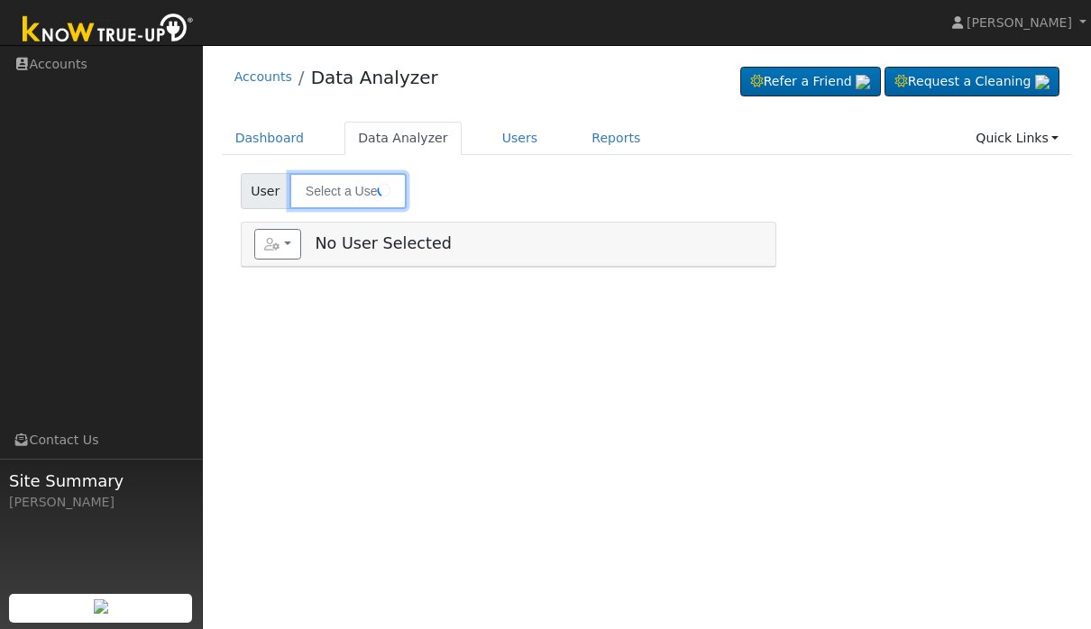
type input "[PERSON_NAME]"
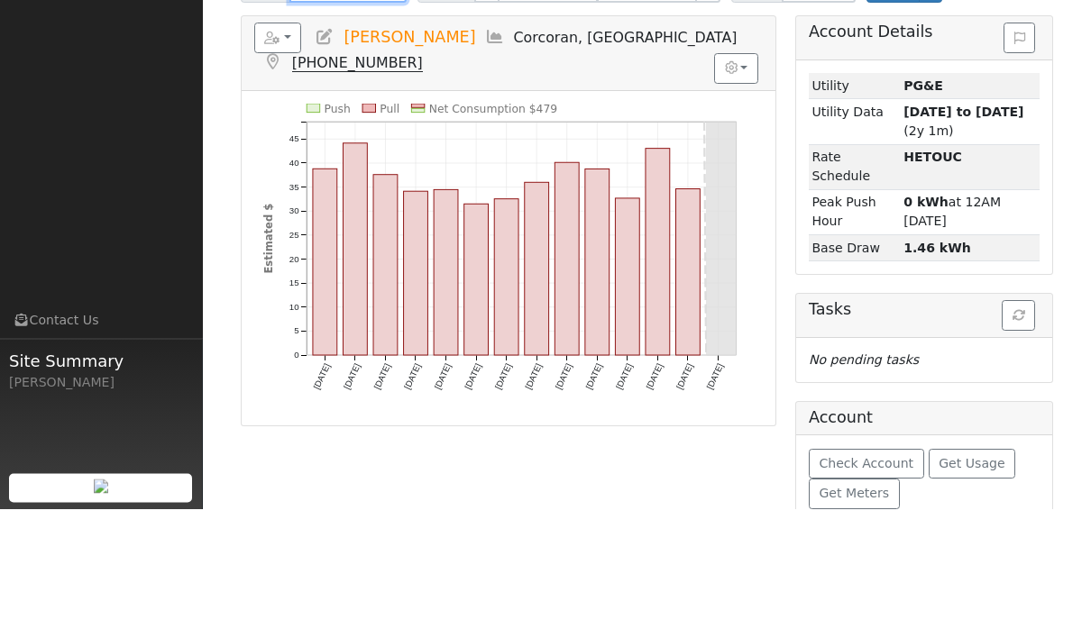
scroll to position [126, 0]
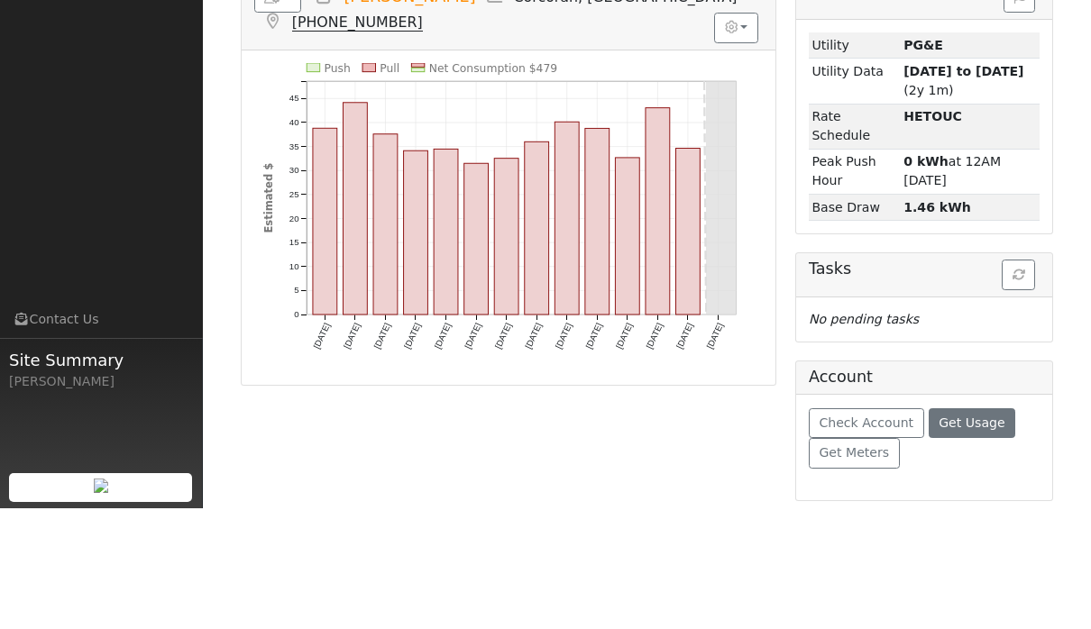
click at [958, 529] on button "Get Usage" at bounding box center [972, 544] width 87 height 31
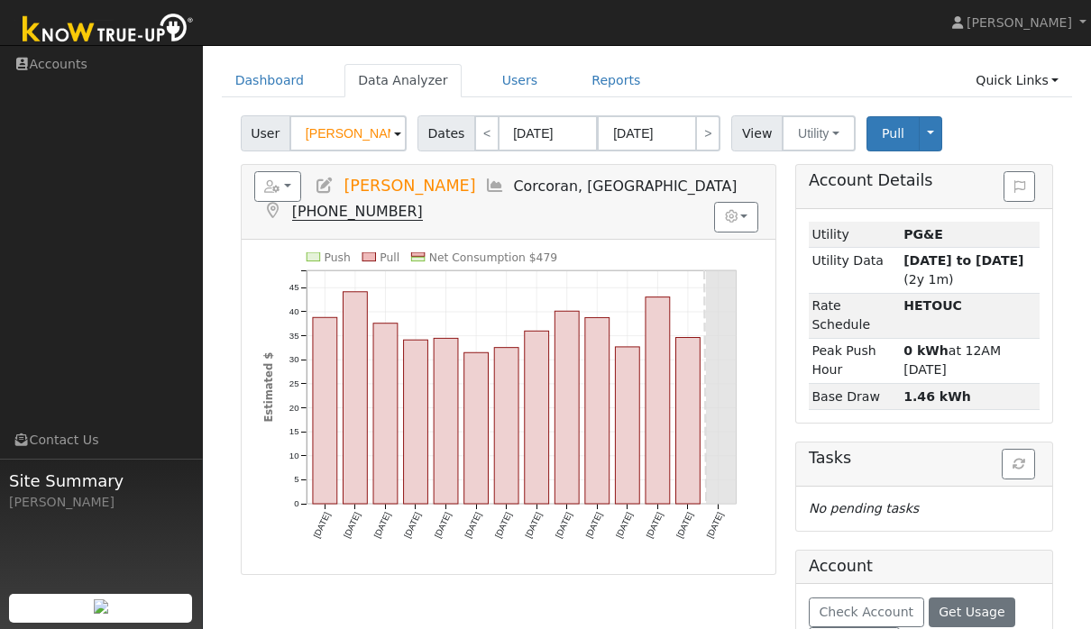
scroll to position [57, 0]
click at [434, 87] on link "Data Analyzer" at bounding box center [402, 81] width 117 height 33
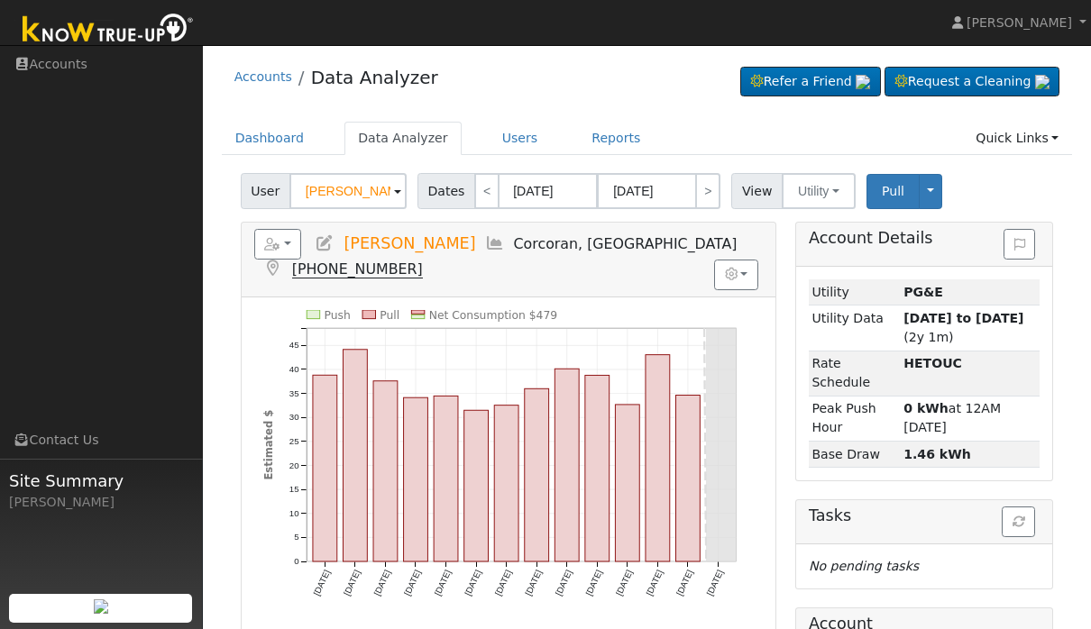
click at [394, 193] on span at bounding box center [397, 192] width 7 height 21
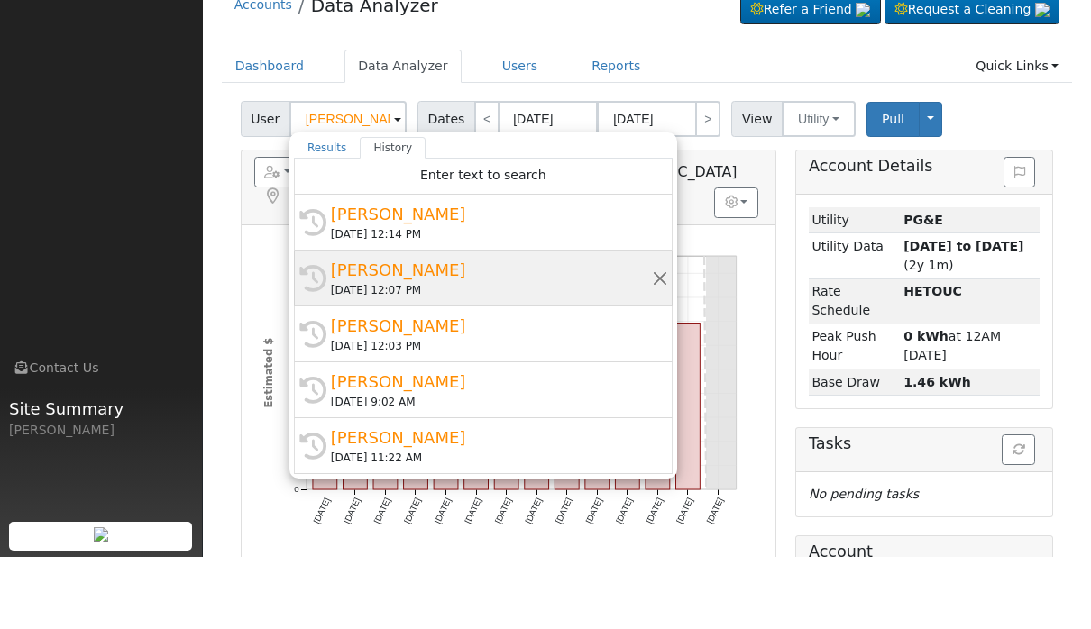
click at [530, 354] on div "[DATE] 12:07 PM" at bounding box center [491, 362] width 321 height 16
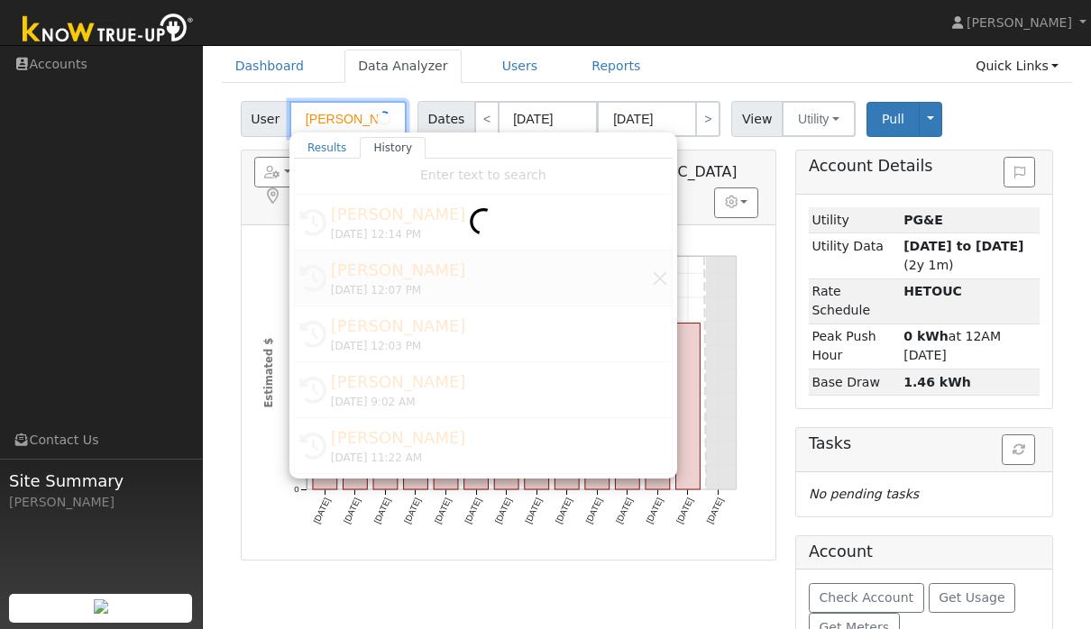
type input "[PERSON_NAME]"
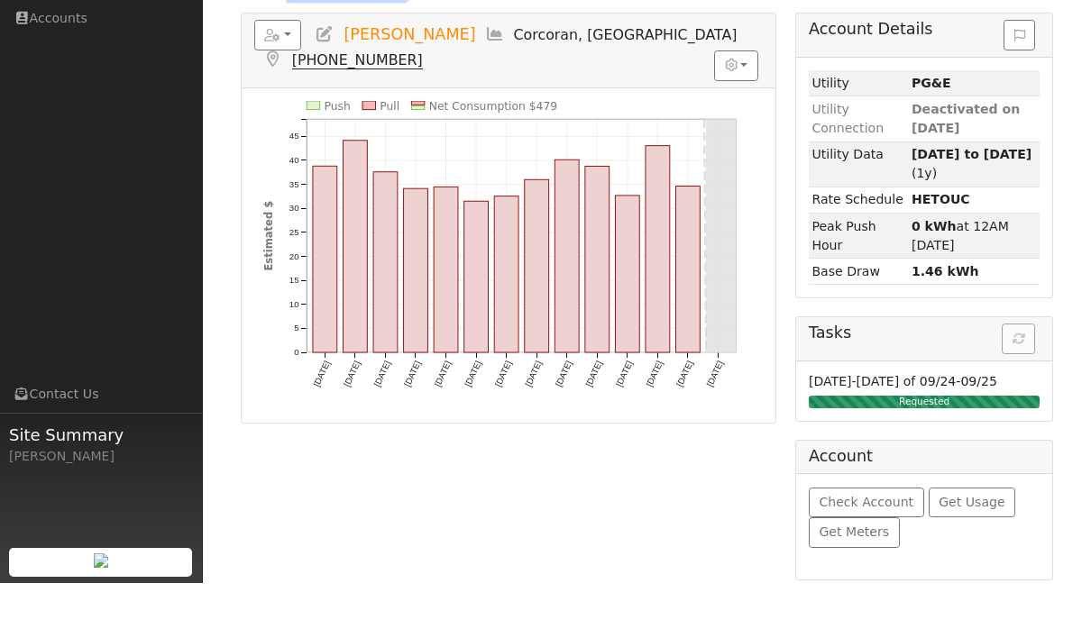
scroll to position [186, 0]
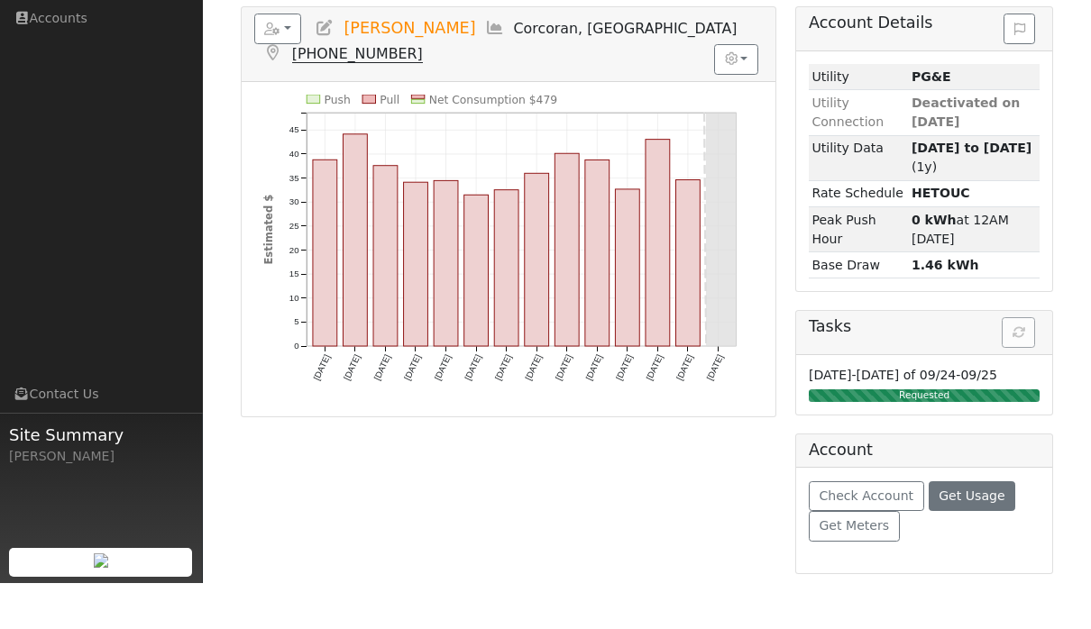
click at [980, 527] on button "Get Usage" at bounding box center [972, 542] width 87 height 31
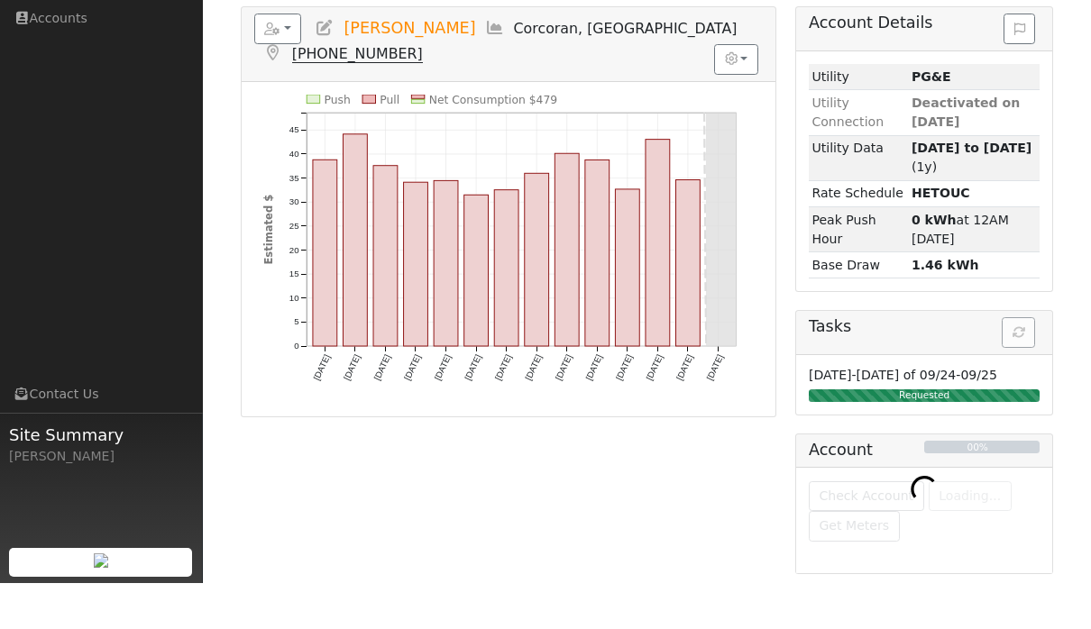
click at [1016, 357] on div "Tasks" at bounding box center [924, 379] width 256 height 44
click at [1022, 357] on div "Tasks" at bounding box center [924, 379] width 256 height 44
click at [1033, 357] on div "Tasks" at bounding box center [924, 379] width 256 height 44
click at [1043, 357] on div "Tasks" at bounding box center [924, 379] width 256 height 44
click at [1037, 357] on div "Tasks" at bounding box center [924, 379] width 256 height 44
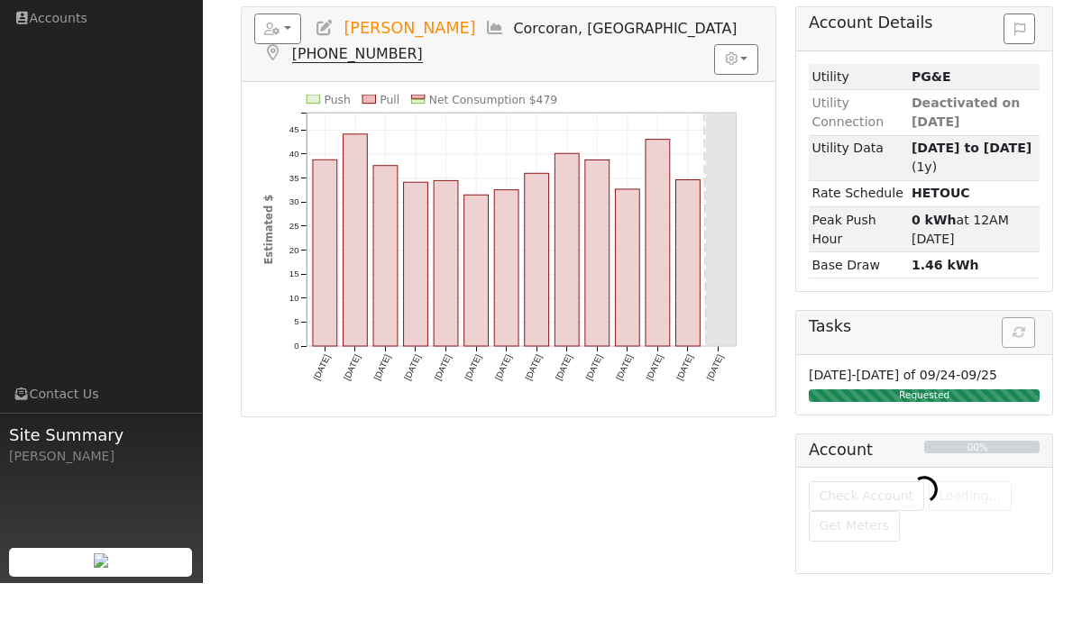
click at [1032, 357] on div "Tasks" at bounding box center [924, 379] width 256 height 44
click at [1022, 363] on h5 "Tasks" at bounding box center [924, 372] width 231 height 19
click at [1035, 357] on div "Tasks" at bounding box center [924, 379] width 256 height 44
click at [1037, 357] on div "Tasks" at bounding box center [924, 379] width 256 height 44
click at [1025, 357] on div "Tasks" at bounding box center [924, 379] width 256 height 44
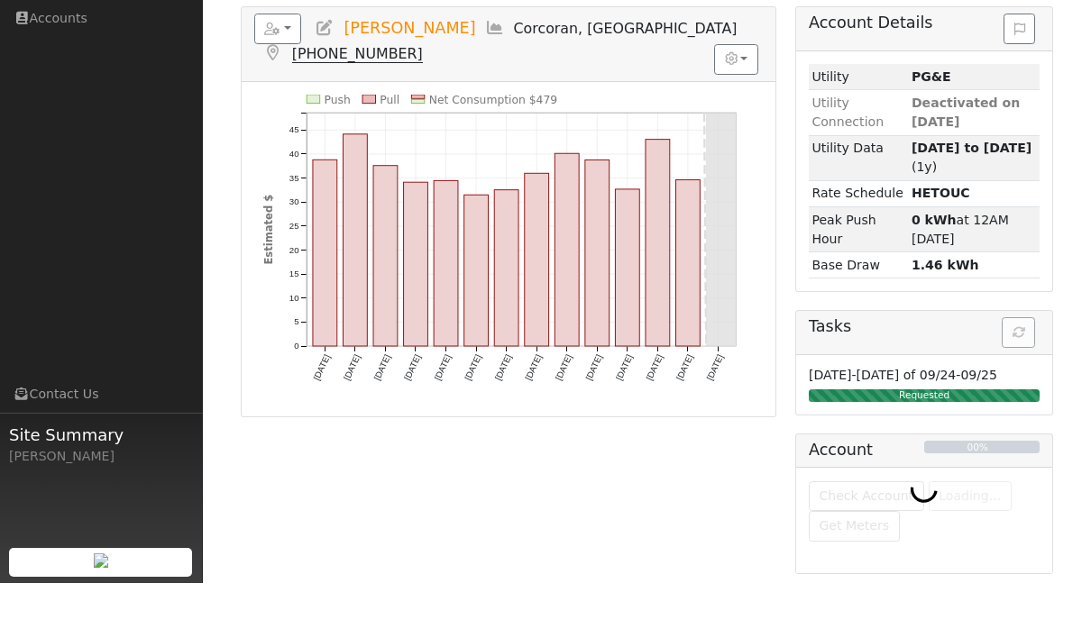
click at [1032, 363] on h5 "Tasks" at bounding box center [924, 372] width 231 height 19
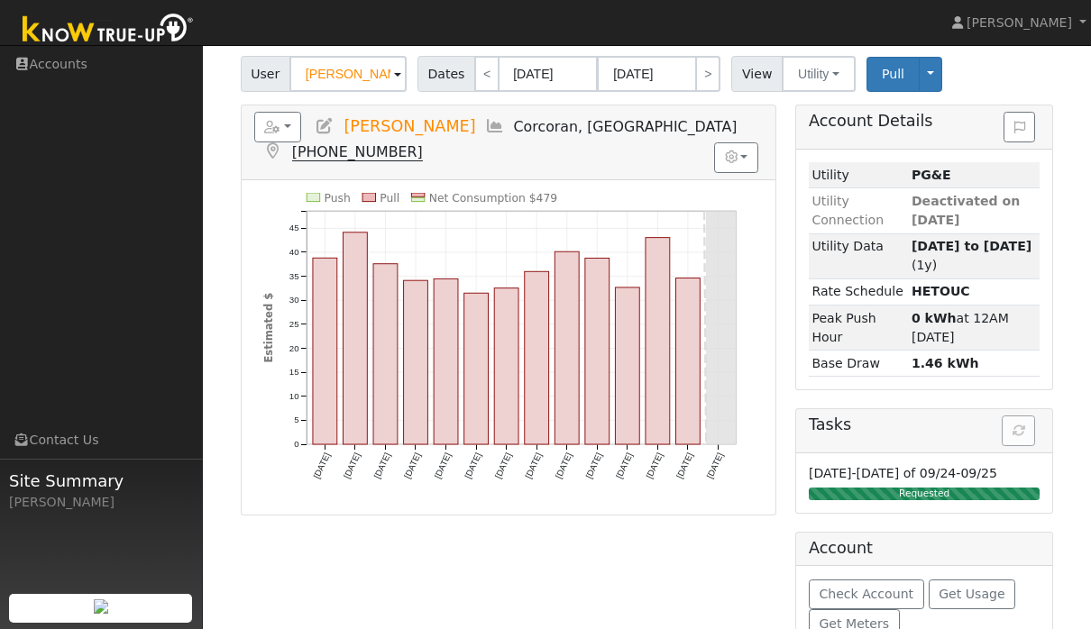
scroll to position [133, 0]
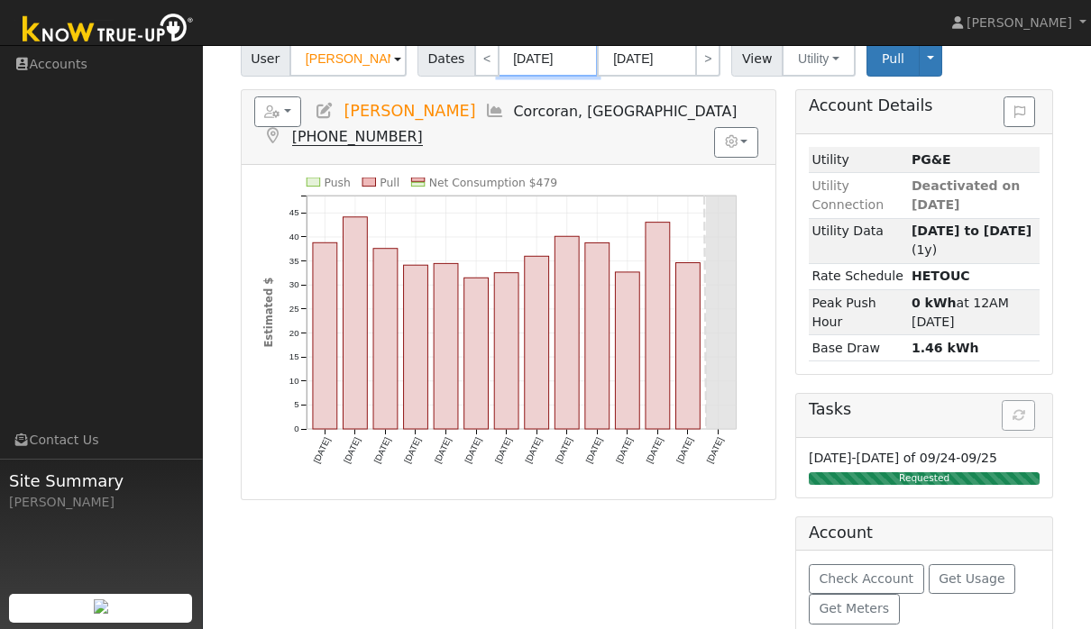
click at [532, 70] on body "Alexiz Encizo Alexiz Encizo Profile Help Center Terms Of Service See What's New…" at bounding box center [545, 315] width 1091 height 805
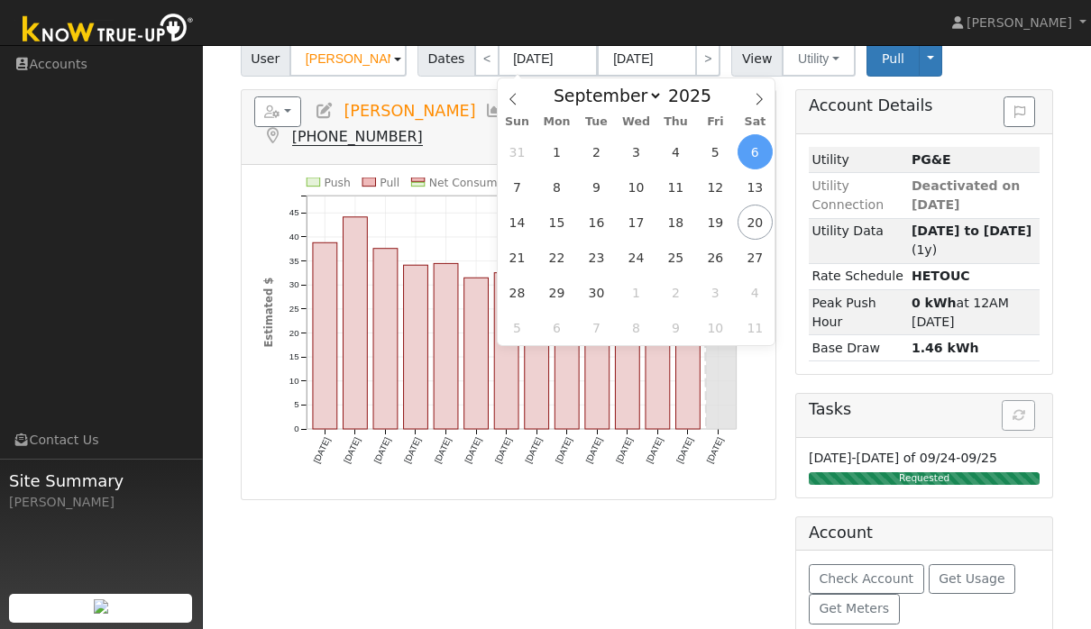
click at [539, 104] on div "January February March April May June July August September October November De…" at bounding box center [636, 93] width 208 height 31
click at [520, 98] on span at bounding box center [513, 93] width 31 height 31
click at [518, 104] on icon at bounding box center [513, 99] width 13 height 13
click at [517, 89] on span at bounding box center [513, 93] width 31 height 31
select select "5"
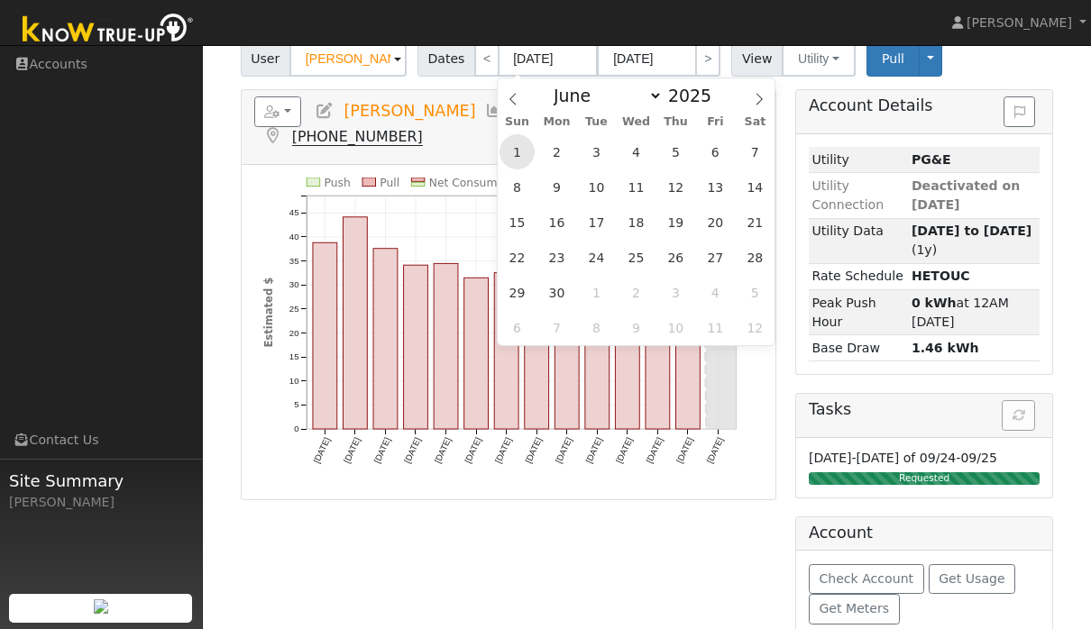
click at [520, 160] on span "1" at bounding box center [517, 151] width 35 height 35
type input "06/01/2025"
type input "06/30/2025"
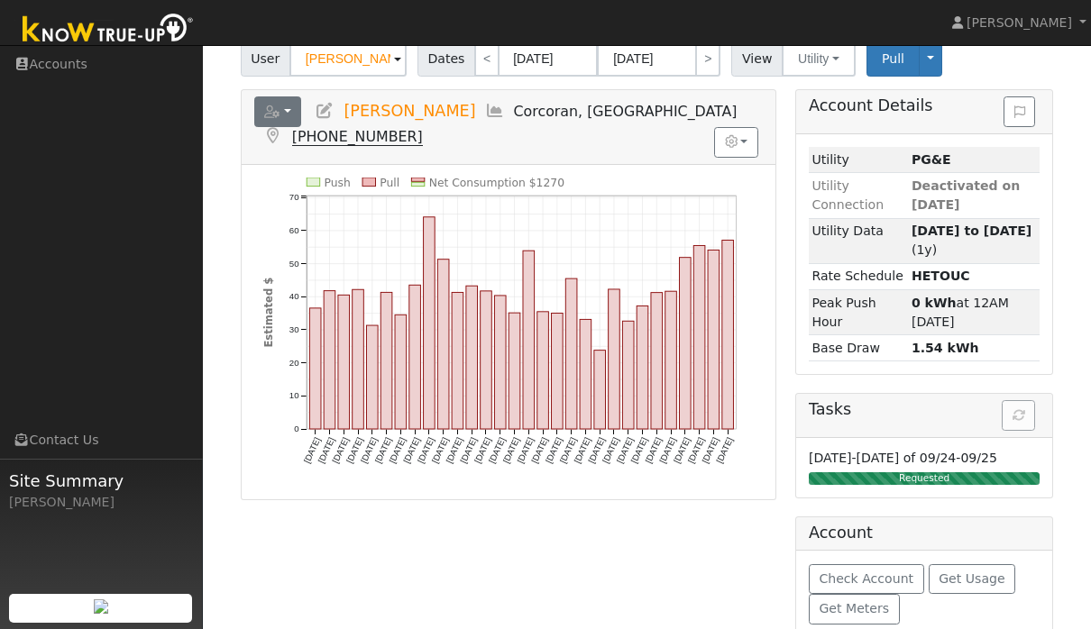
click at [269, 114] on icon "button" at bounding box center [272, 111] width 16 height 13
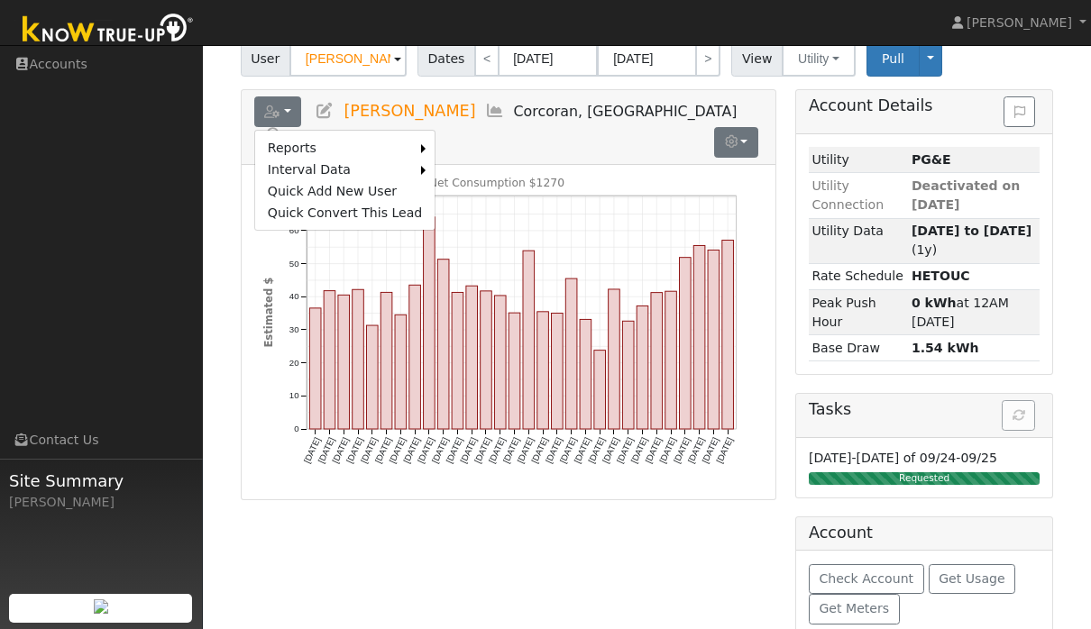
click at [723, 144] on button "button" at bounding box center [736, 142] width 44 height 31
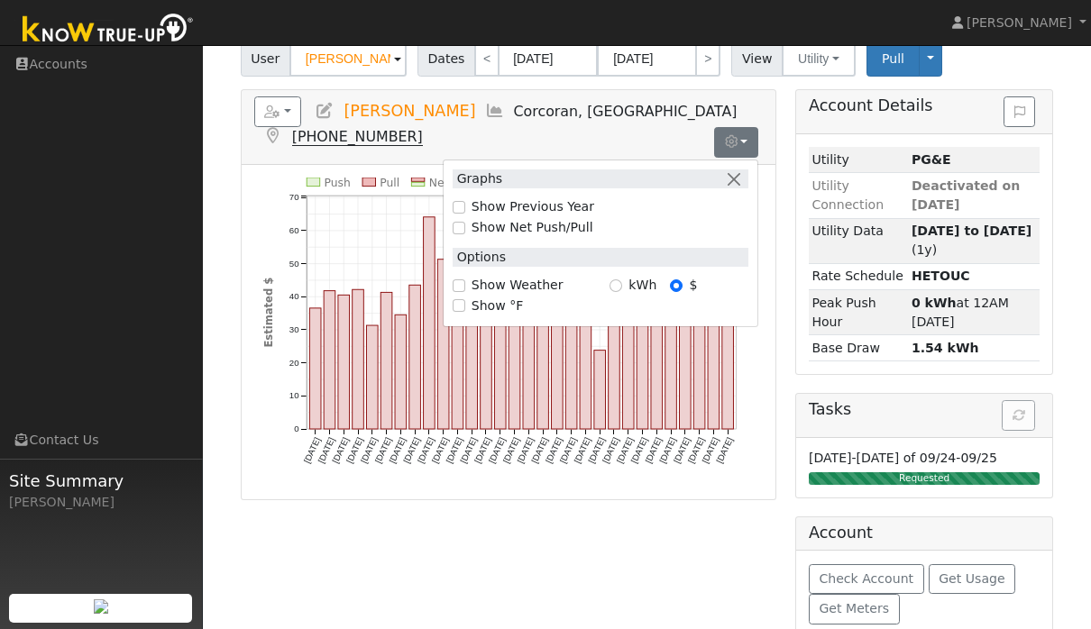
click at [623, 280] on div "kWh" at bounding box center [640, 285] width 60 height 19
click at [621, 283] on input "kWh" at bounding box center [616, 286] width 13 height 13
radio input "true"
click at [656, 278] on label "kWh" at bounding box center [642, 285] width 28 height 19
click at [622, 280] on input "kWh" at bounding box center [616, 286] width 13 height 13
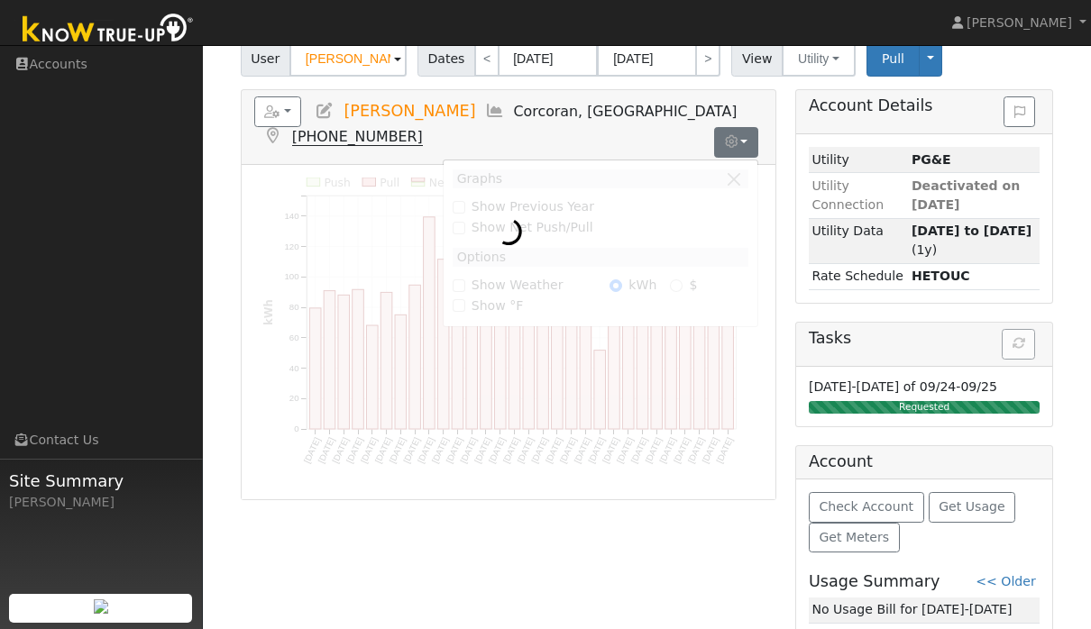
click at [203, 206] on div "User Profile First name Last name Email Email Notifications No Emails No Emails…" at bounding box center [647, 280] width 888 height 734
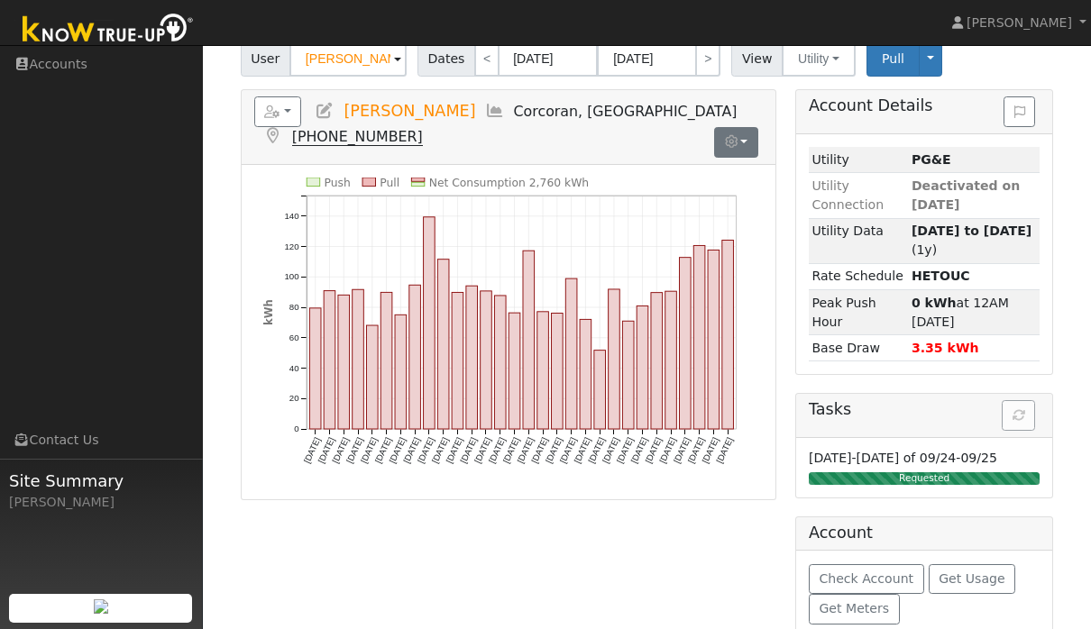
click at [743, 142] on button "button" at bounding box center [736, 142] width 44 height 31
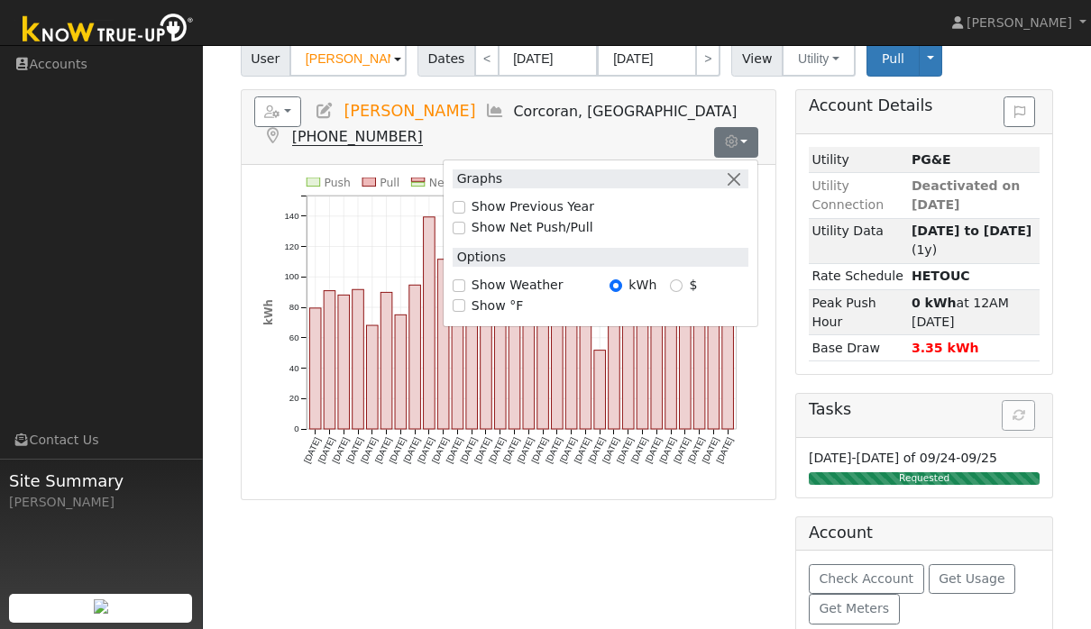
click at [683, 280] on div "$" at bounding box center [683, 285] width 27 height 19
click at [674, 285] on input "$" at bounding box center [676, 286] width 13 height 13
radio input "true"
radio input "false"
click at [344, 169] on div "Push Pull Net Consumption $1270 Sun 6/01 Mon 6/02 Tue 6/03 Wed 6/04 Thu 6/05 Fr…" at bounding box center [509, 332] width 534 height 335
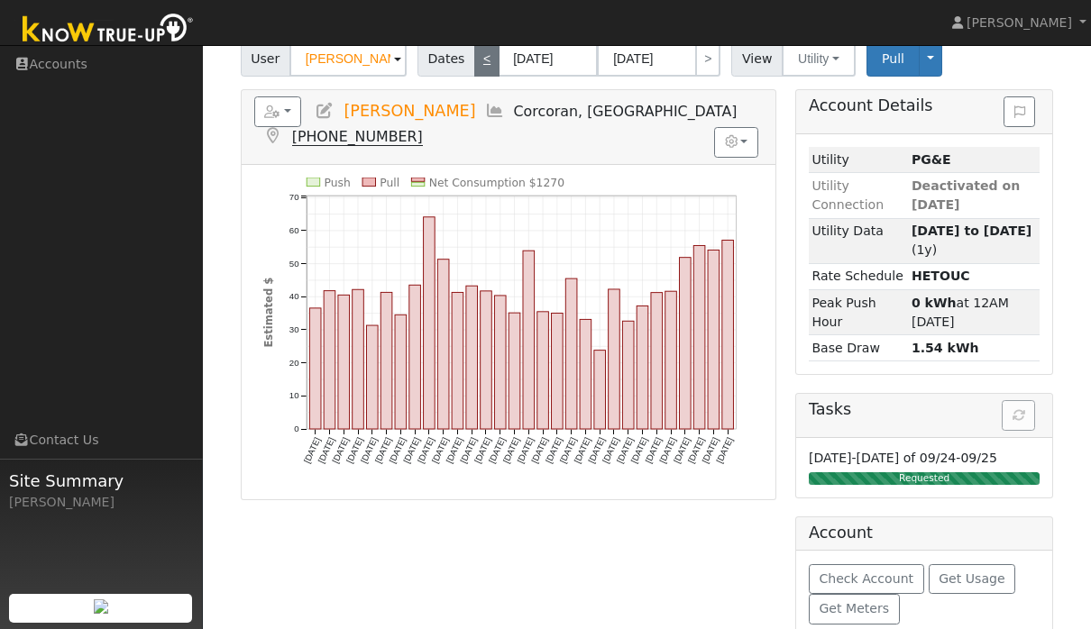
click at [485, 57] on link "<" at bounding box center [486, 59] width 25 height 36
type input "05/01/2025"
type input "05/31/2025"
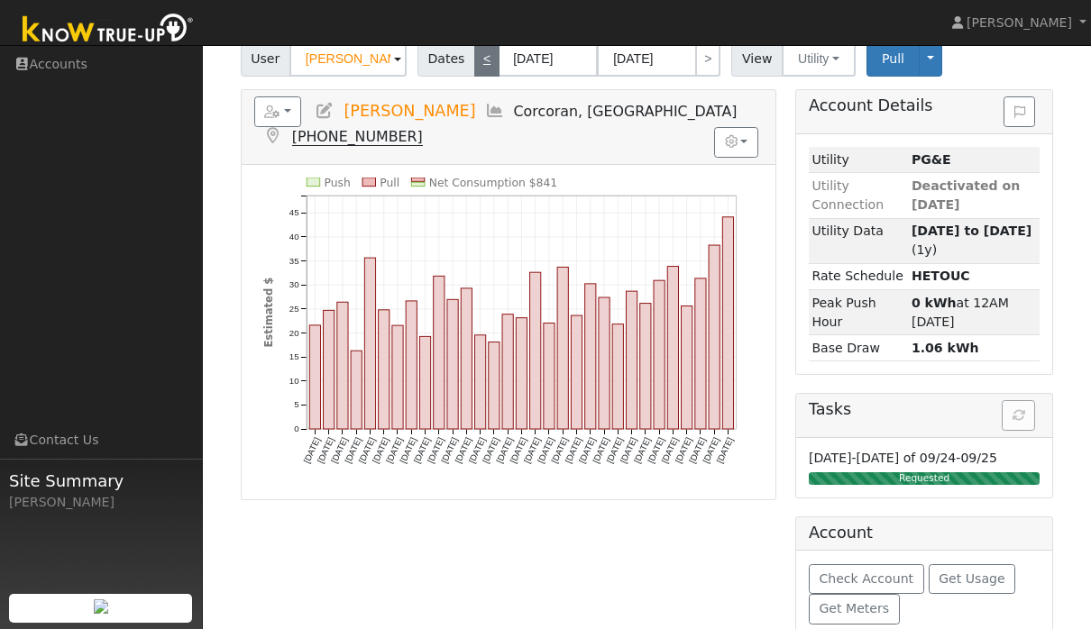
click at [493, 66] on link "<" at bounding box center [486, 59] width 25 height 36
type input "04/01/2025"
type input "04/30/2025"
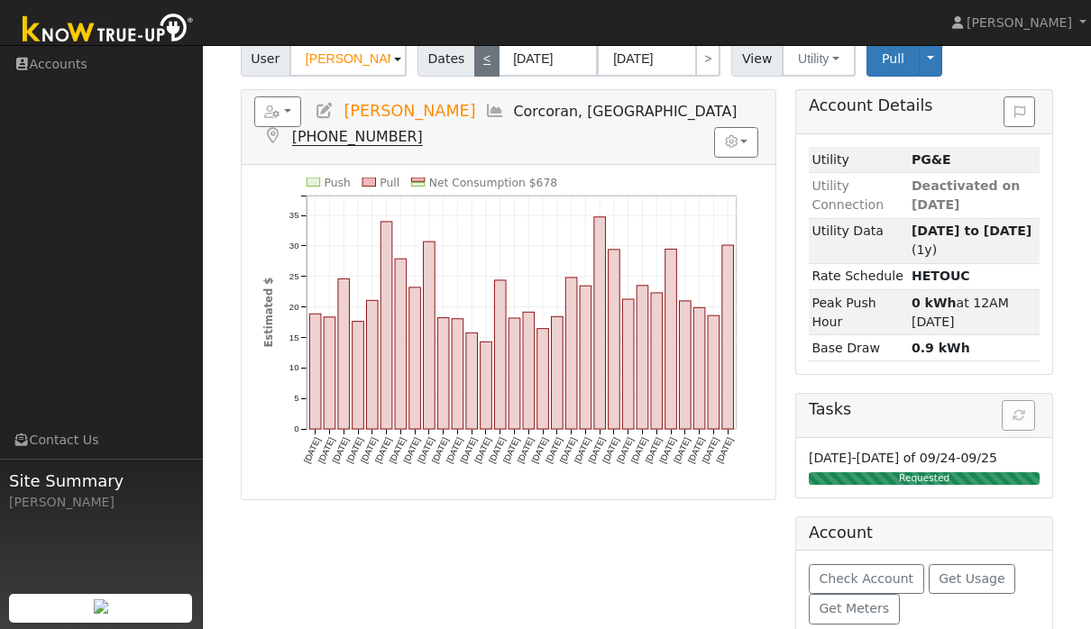
click at [489, 67] on link "<" at bounding box center [486, 59] width 25 height 36
type input "03/01/2025"
type input "03/31/2025"
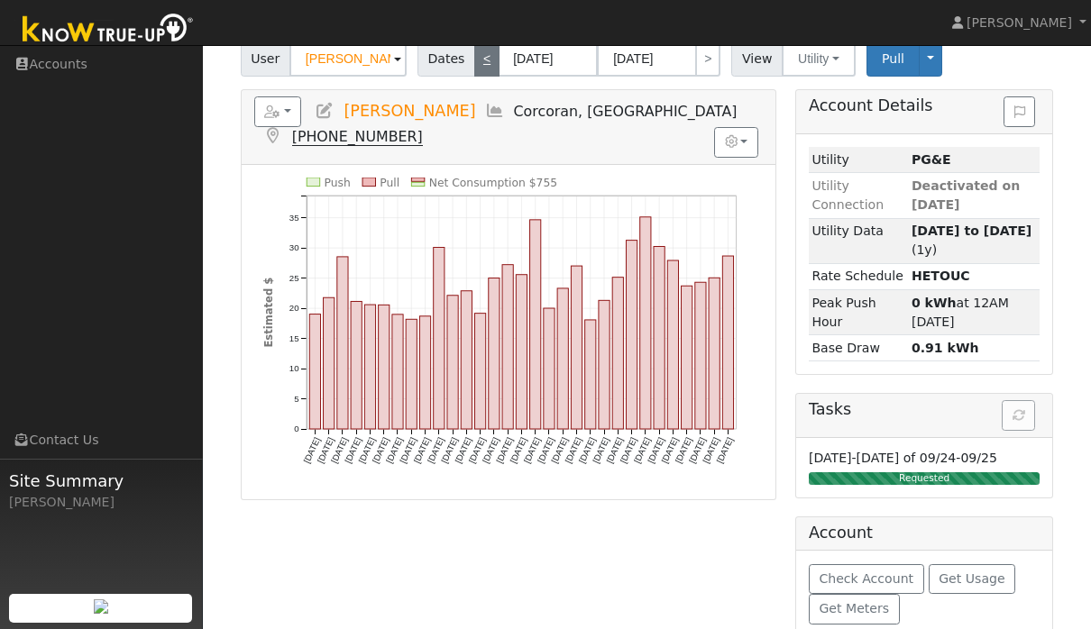
click at [487, 50] on link "<" at bounding box center [486, 59] width 25 height 36
type input "02/01/2025"
type input "02/28/2025"
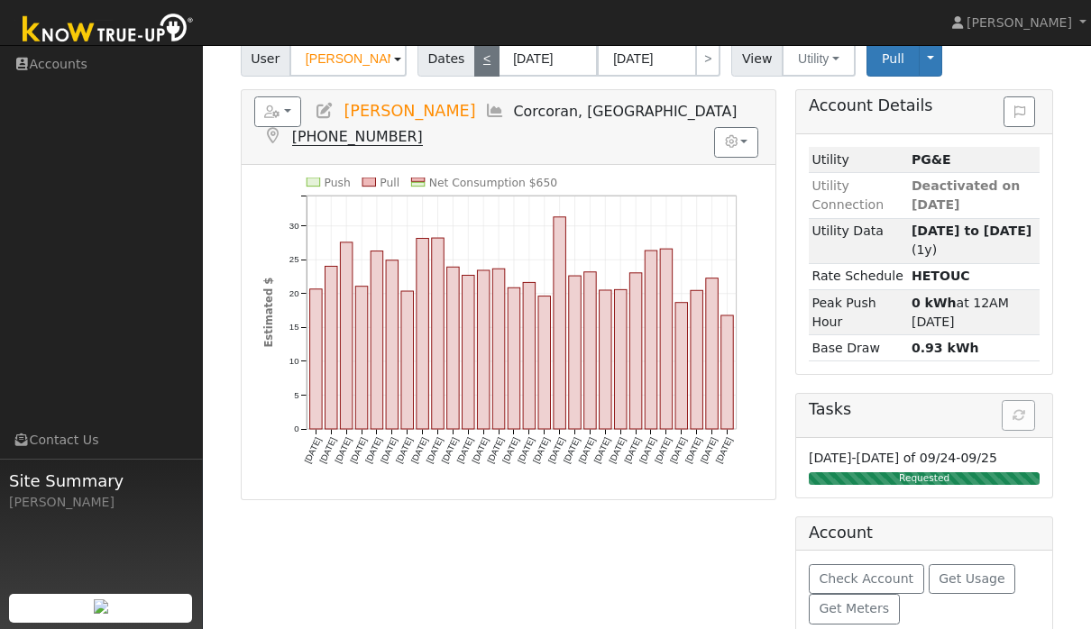
click at [485, 68] on link "<" at bounding box center [486, 59] width 25 height 36
type input "01/01/2025"
type input "01/31/2025"
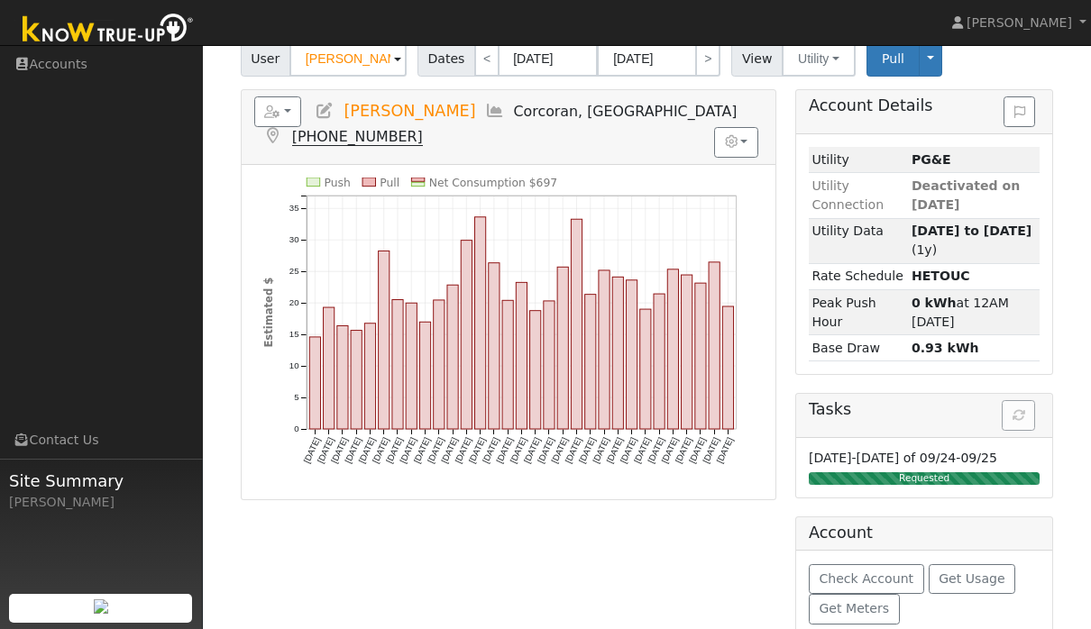
click at [469, 76] on span "Dates" at bounding box center [446, 59] width 58 height 36
click at [485, 66] on link "<" at bounding box center [486, 59] width 25 height 36
type input "12/01/2024"
type input "12/31/2024"
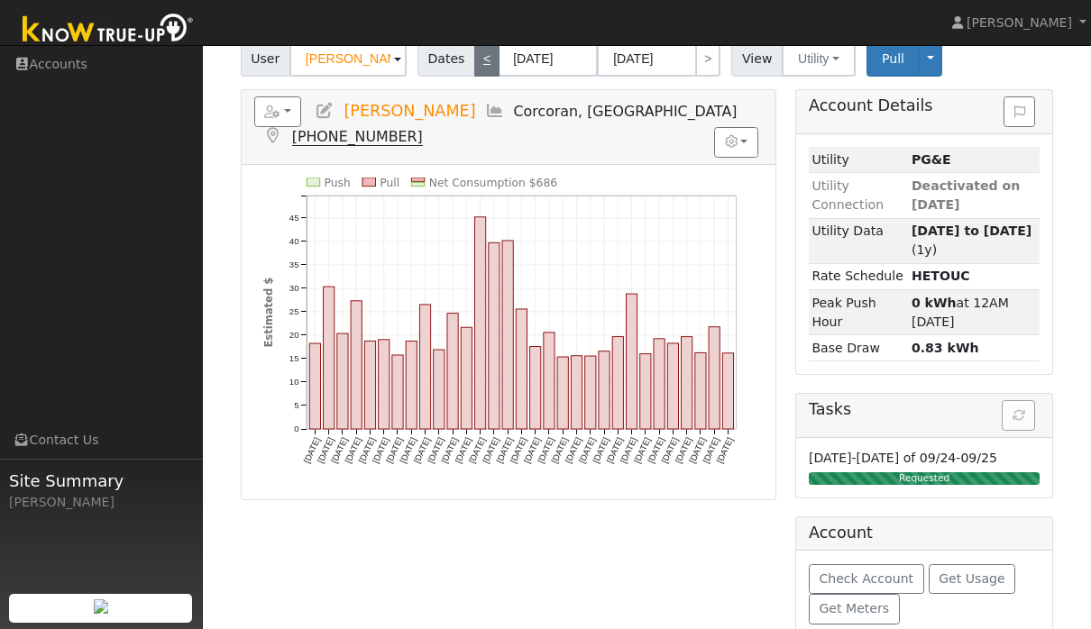
click at [481, 76] on link "<" at bounding box center [486, 59] width 25 height 36
type input "11/01/2024"
type input "11/30/2024"
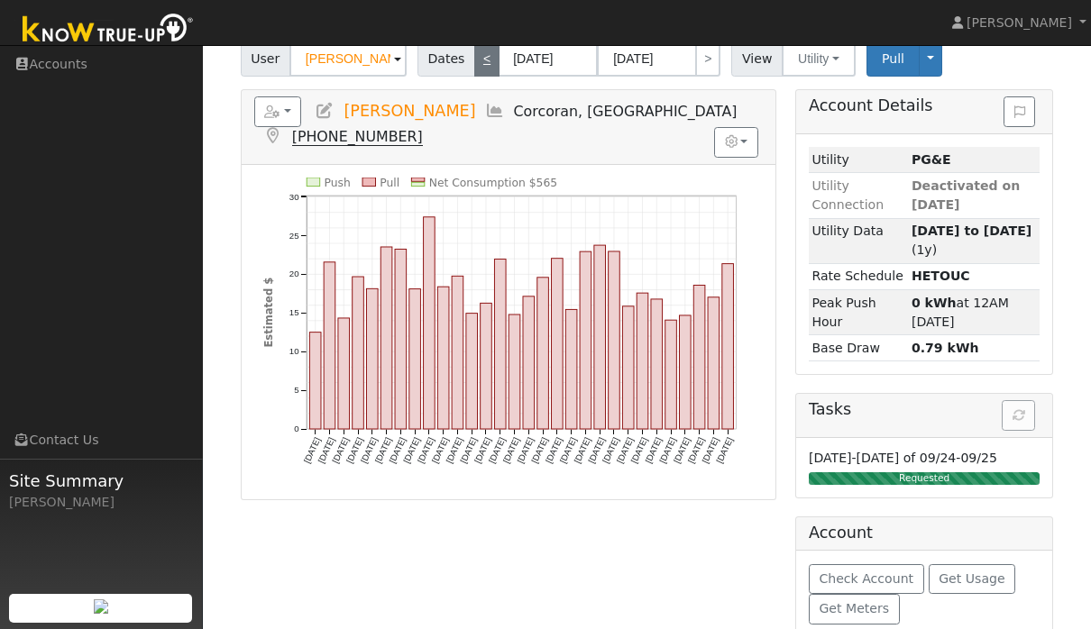
click at [494, 65] on link "<" at bounding box center [486, 59] width 25 height 36
type input "10/01/2024"
type input "10/31/2024"
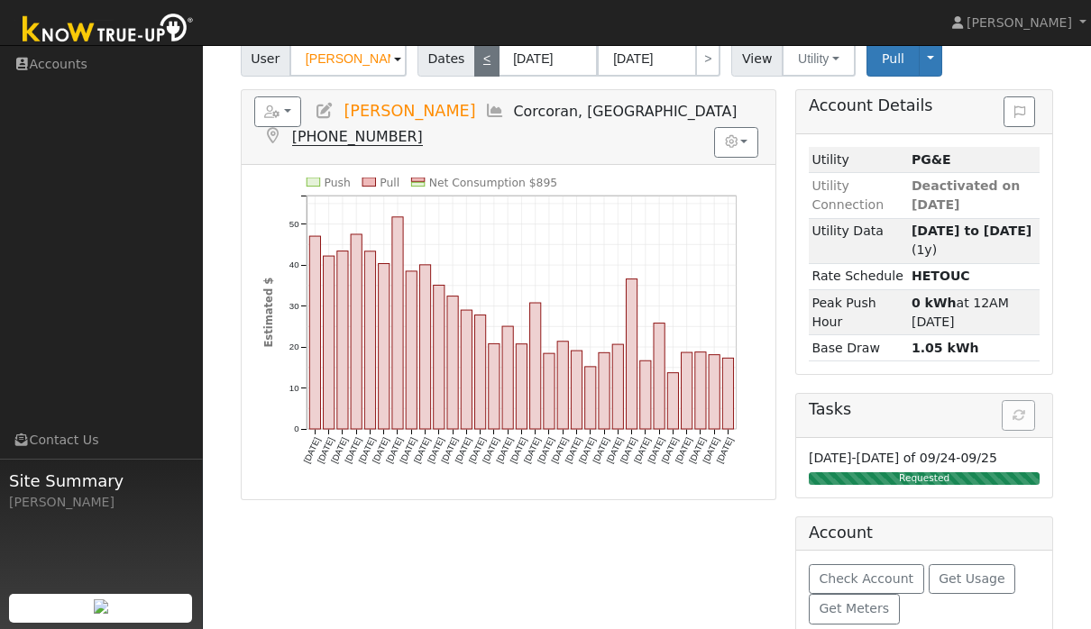
click at [491, 60] on link "<" at bounding box center [486, 59] width 25 height 36
type input "09/01/2024"
type input "09/30/2024"
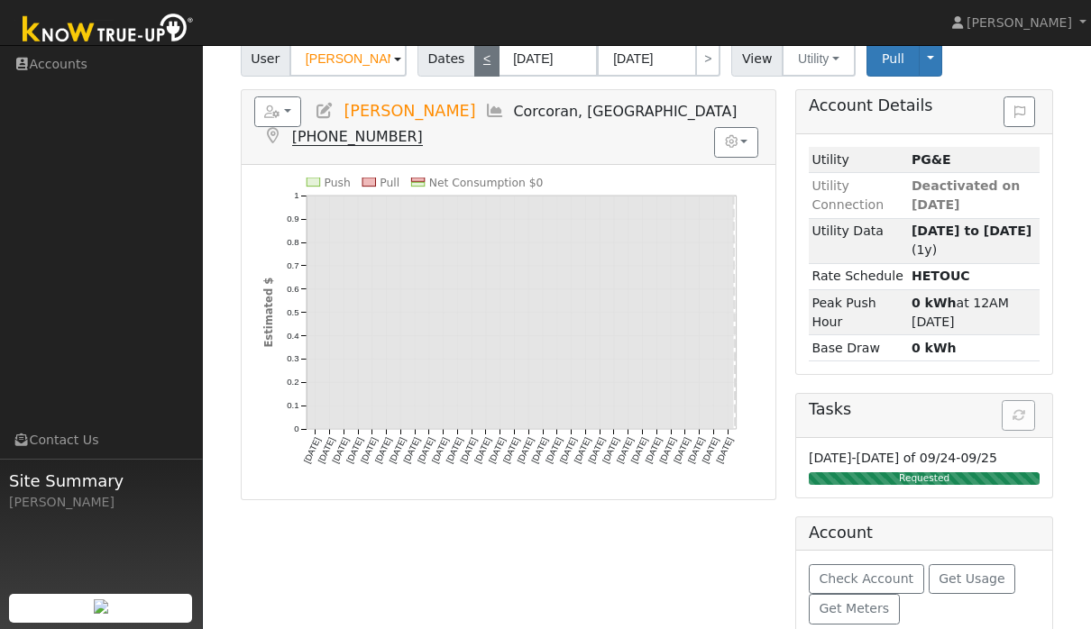
click at [481, 66] on link "<" at bounding box center [486, 59] width 25 height 36
type input "08/01/2024"
type input "08/31/2024"
click at [480, 56] on link "<" at bounding box center [486, 59] width 25 height 36
type input "07/01/2024"
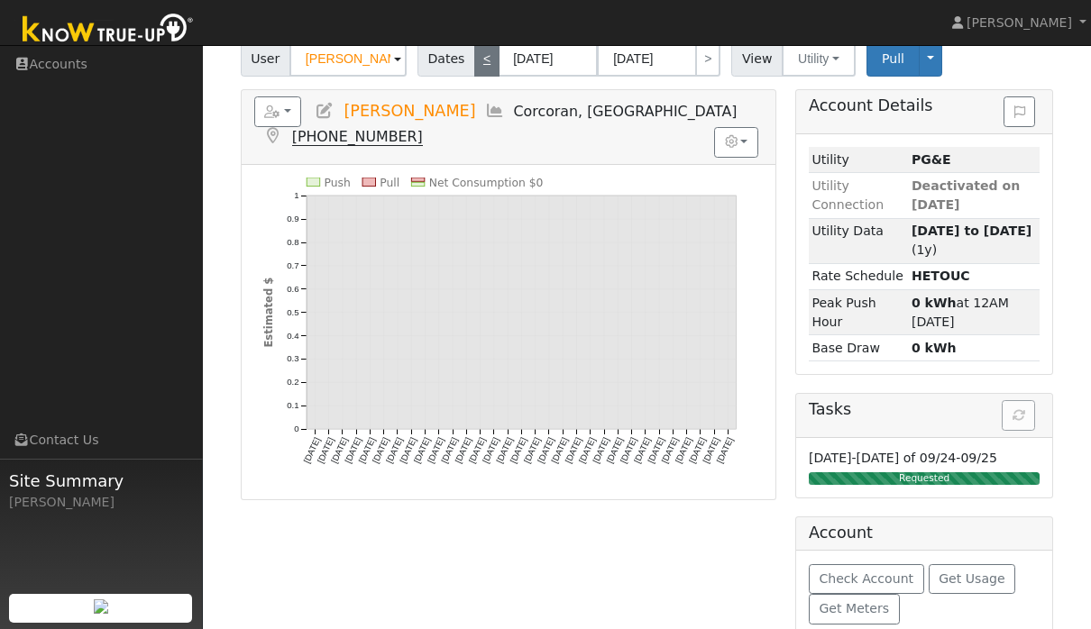
type input "07/31/2024"
click at [474, 55] on link "<" at bounding box center [486, 59] width 25 height 36
type input "06/01/2024"
type input "06/30/2024"
click at [731, 54] on span "View" at bounding box center [756, 59] width 51 height 36
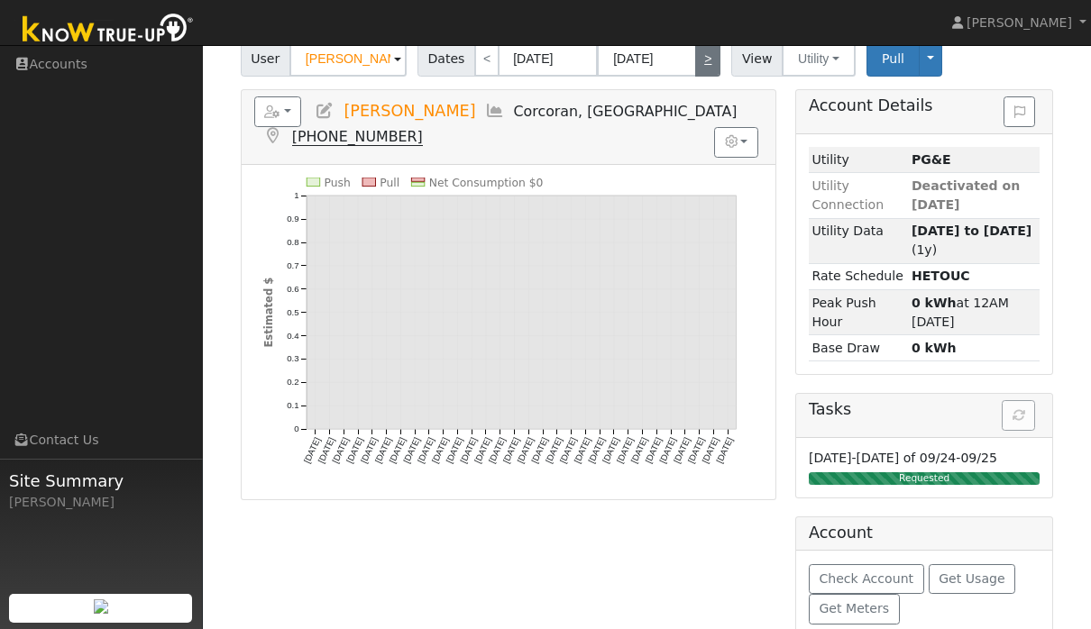
click at [702, 69] on link ">" at bounding box center [707, 59] width 25 height 36
type input "07/01/2024"
type input "07/31/2024"
click at [702, 65] on link ">" at bounding box center [707, 59] width 25 height 36
type input "08/01/2024"
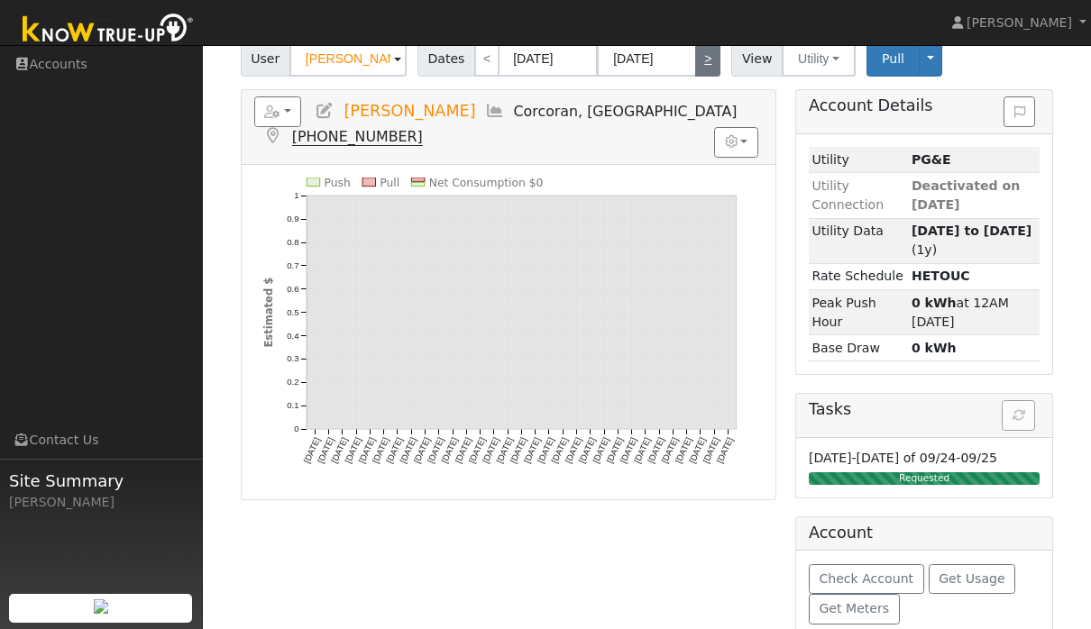
type input "08/31/2024"
click at [717, 75] on link ">" at bounding box center [707, 59] width 25 height 36
type input "09/01/2024"
type input "09/30/2024"
click at [882, 58] on span "Pull" at bounding box center [893, 58] width 23 height 14
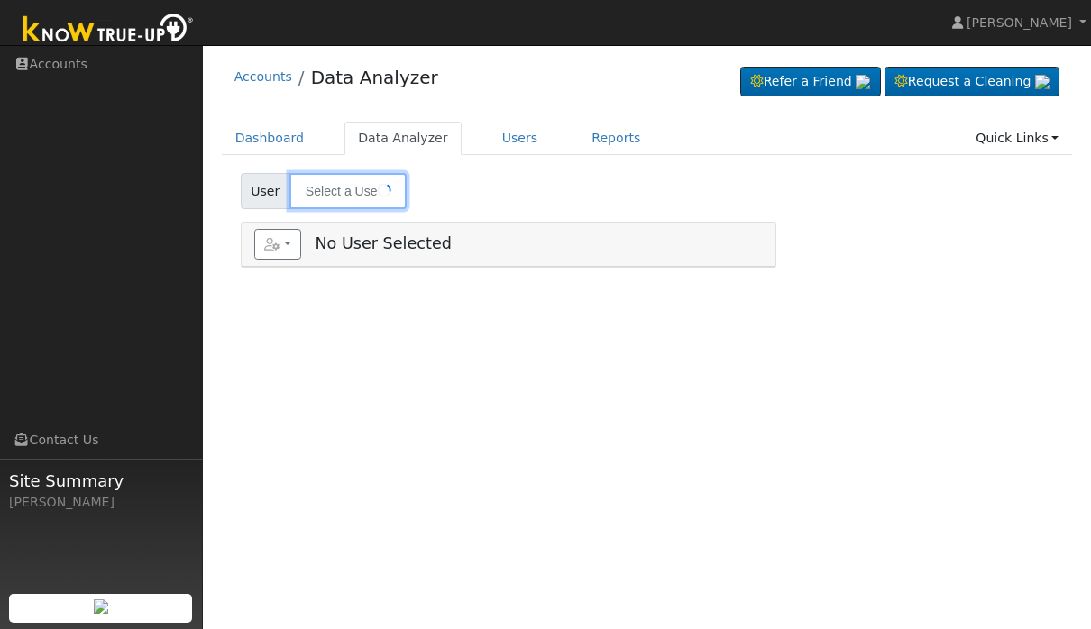
click at [376, 205] on input "text" at bounding box center [347, 191] width 117 height 36
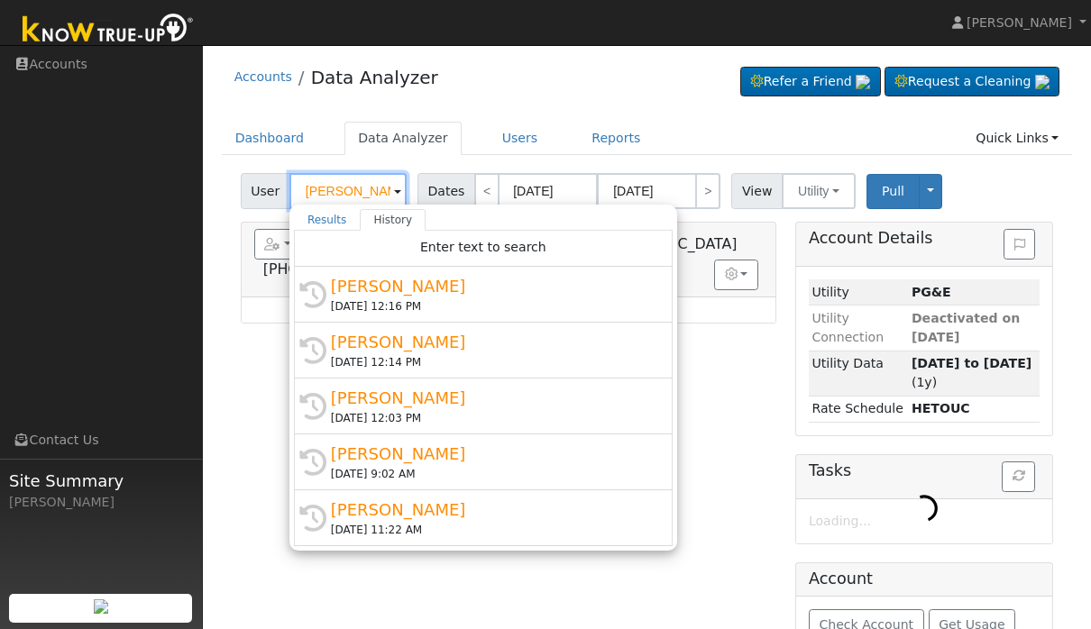
scroll to position [12, 0]
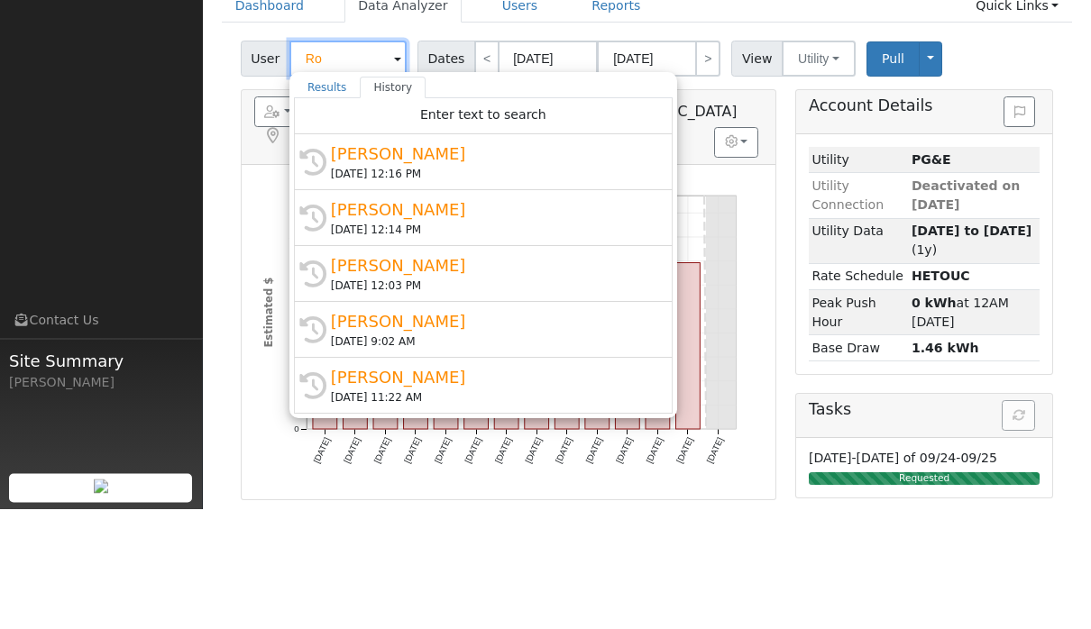
type input "R"
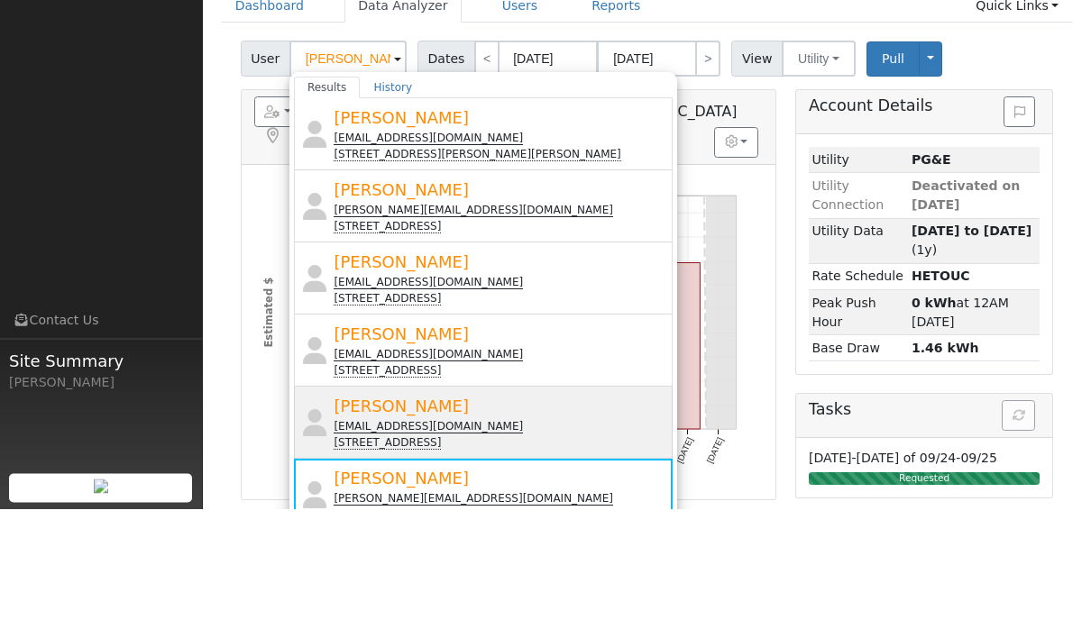
click at [542, 515] on div "[PERSON_NAME] [EMAIL_ADDRESS][DOMAIN_NAME] [STREET_ADDRESS]" at bounding box center [501, 543] width 335 height 57
type input "[PERSON_NAME]"
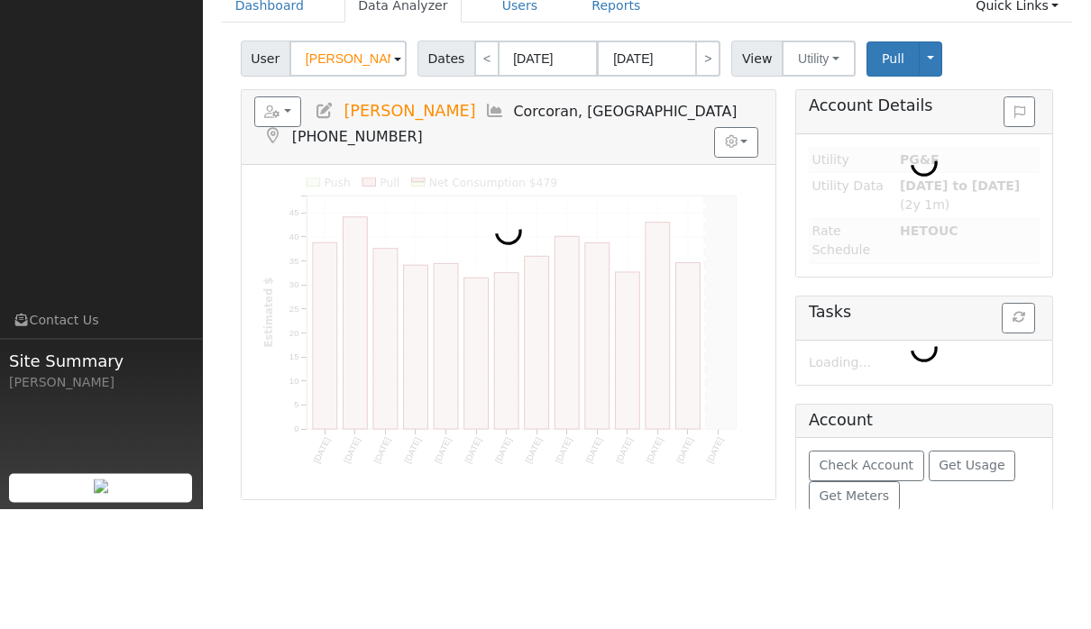
scroll to position [55, 0]
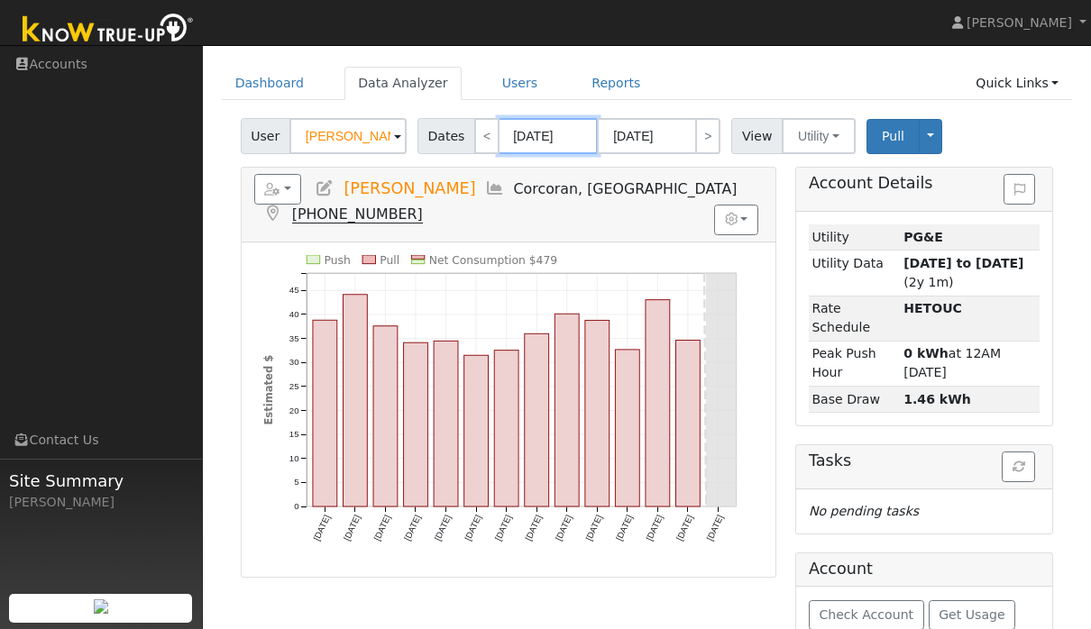
click at [562, 141] on body "[PERSON_NAME] [PERSON_NAME] Profile Help Center Terms Of Service See What's New…" at bounding box center [545, 346] width 1091 height 712
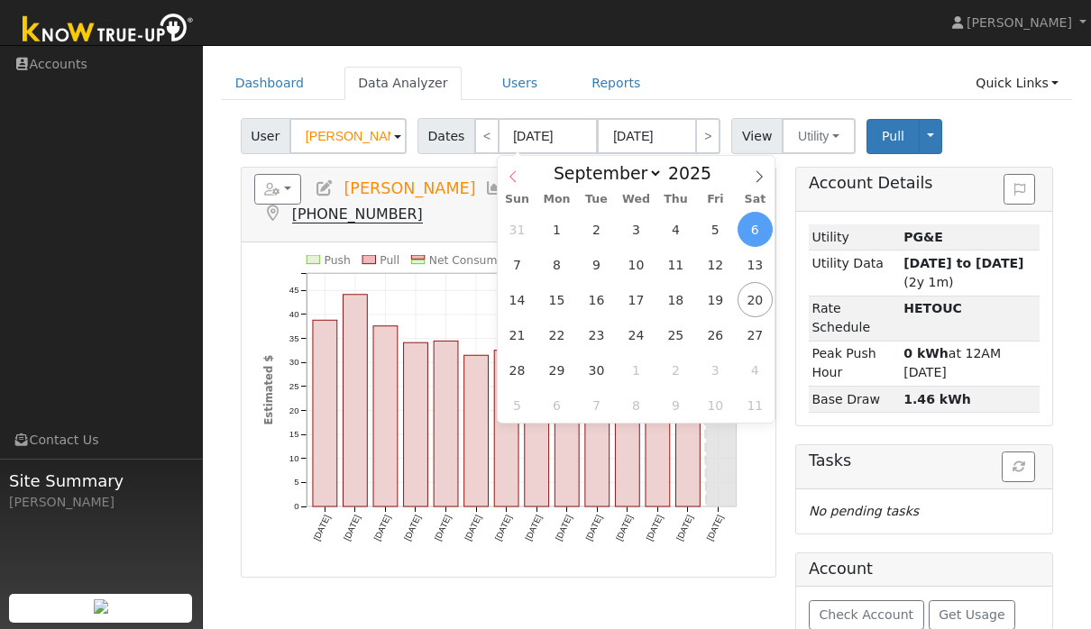
click at [525, 170] on span at bounding box center [513, 171] width 31 height 31
click at [524, 174] on span at bounding box center [513, 171] width 31 height 31
click at [532, 170] on div "January February March April May June July August September October November [D…" at bounding box center [636, 171] width 208 height 31
click at [532, 171] on div "January February March April May June July August September October November [D…" at bounding box center [636, 171] width 208 height 31
click at [532, 179] on div "January February March April May June July August September October November De…" at bounding box center [636, 171] width 208 height 31
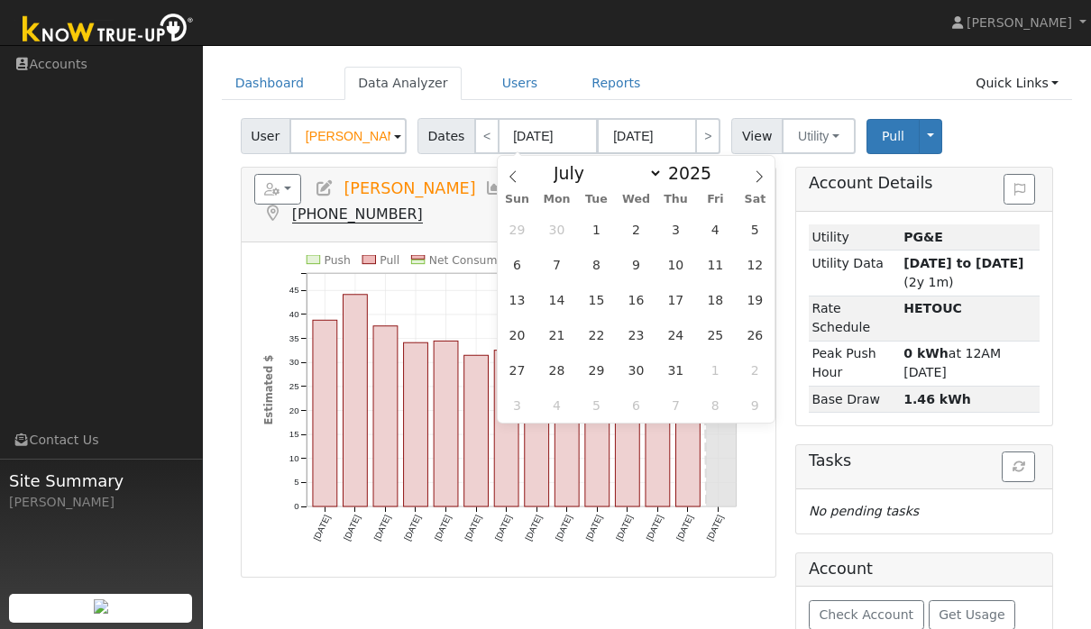
click at [534, 168] on div "January February March April May June July August September October November De…" at bounding box center [636, 171] width 208 height 31
click at [518, 171] on icon at bounding box center [513, 176] width 13 height 13
click at [527, 174] on span at bounding box center [513, 171] width 31 height 31
click at [519, 168] on span at bounding box center [513, 171] width 31 height 31
click at [526, 169] on span at bounding box center [513, 171] width 31 height 31
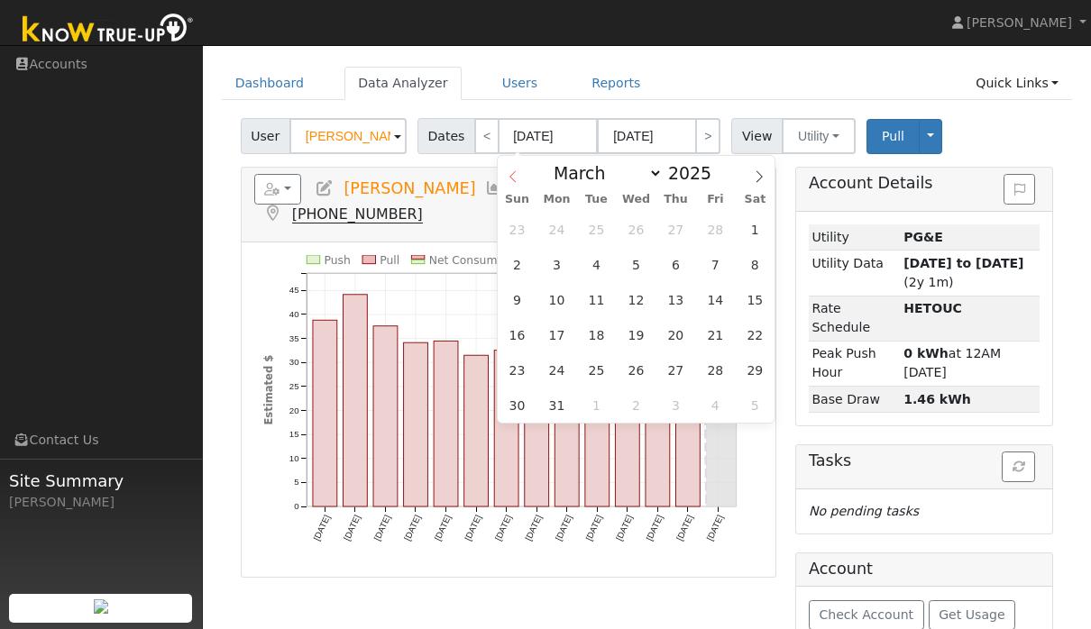
click at [512, 174] on icon at bounding box center [512, 177] width 6 height 12
click at [514, 168] on span at bounding box center [513, 171] width 31 height 31
select select "0"
click at [526, 172] on span at bounding box center [513, 171] width 31 height 31
type input "2024"
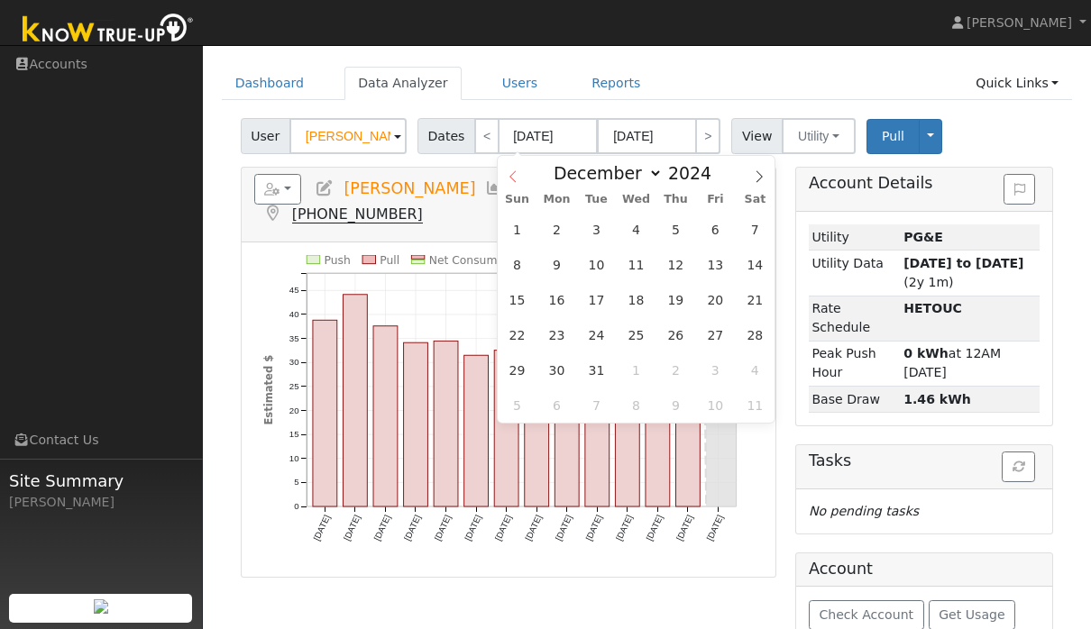
click at [524, 174] on span at bounding box center [513, 171] width 31 height 31
select select "10"
click at [663, 172] on input "2024" at bounding box center [695, 173] width 65 height 20
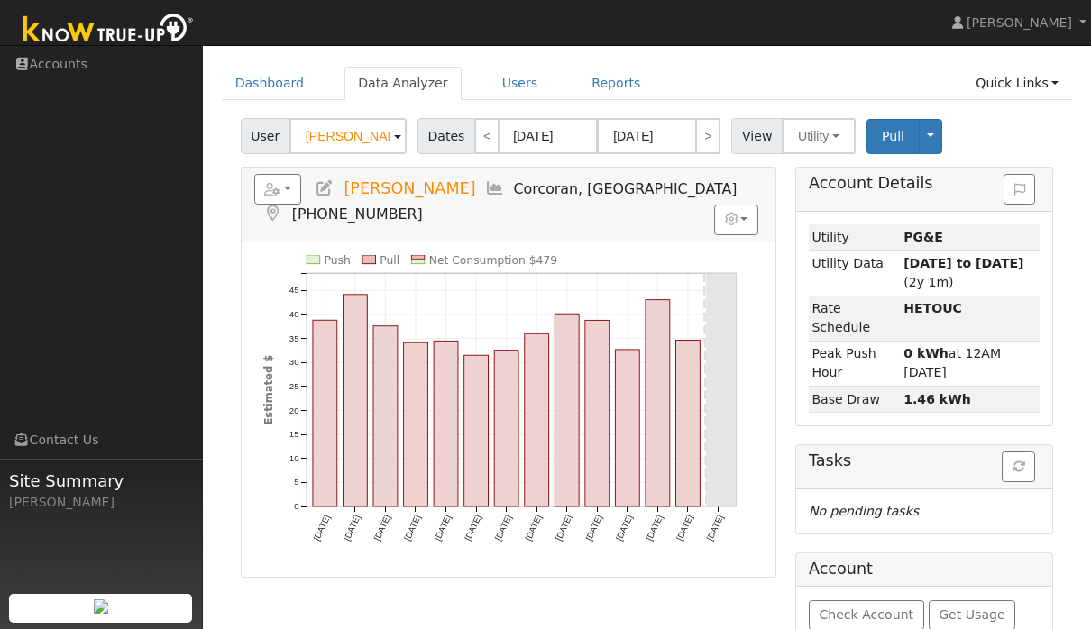
click at [788, 84] on ul "Dashboard Data Analyzer Users Reports Quick Links Quick Add Quick Connect Run a…" at bounding box center [647, 83] width 851 height 33
click at [491, 151] on link "<" at bounding box center [486, 136] width 25 height 36
type input "08/23/2025"
type input "09/05/2025"
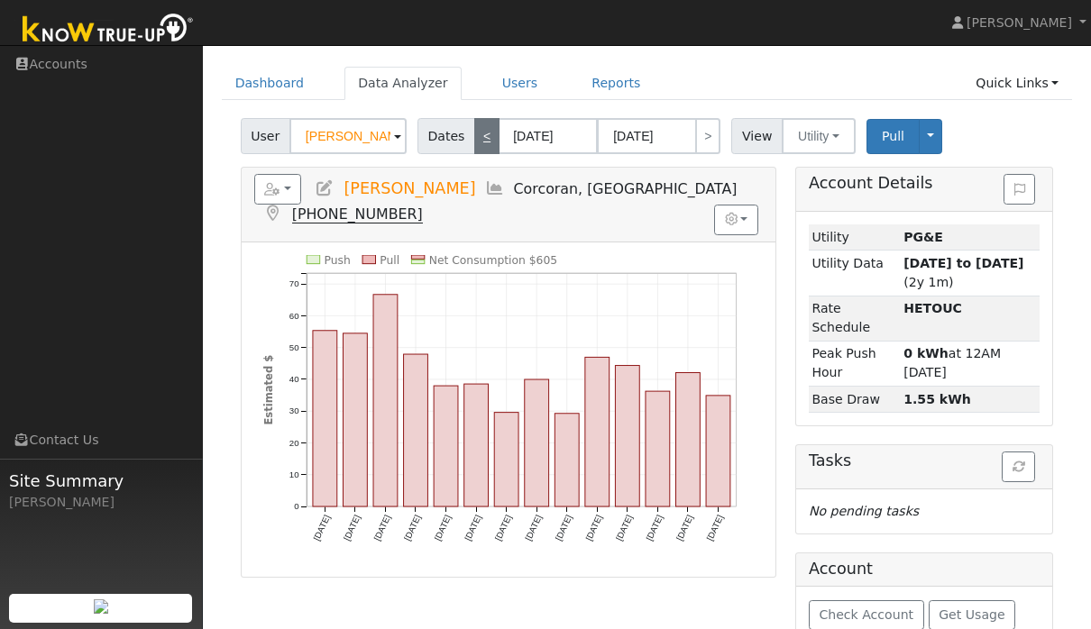
click at [480, 135] on link "<" at bounding box center [486, 136] width 25 height 36
type input "08/09/2025"
type input "08/22/2025"
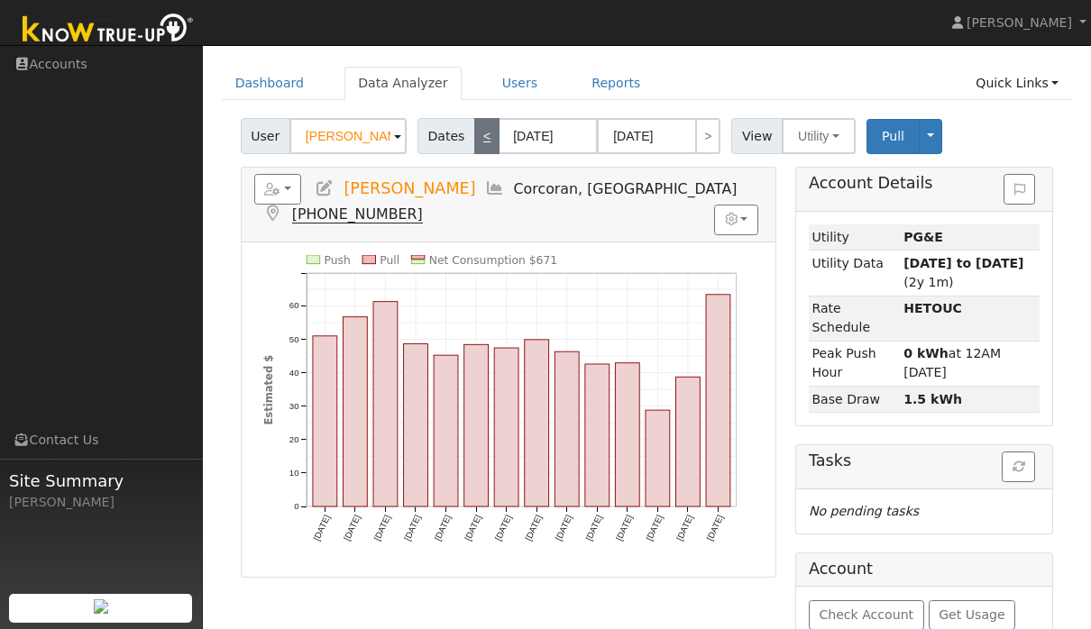
click at [478, 127] on link "<" at bounding box center [486, 136] width 25 height 36
type input "07/26/2025"
type input "08/08/2025"
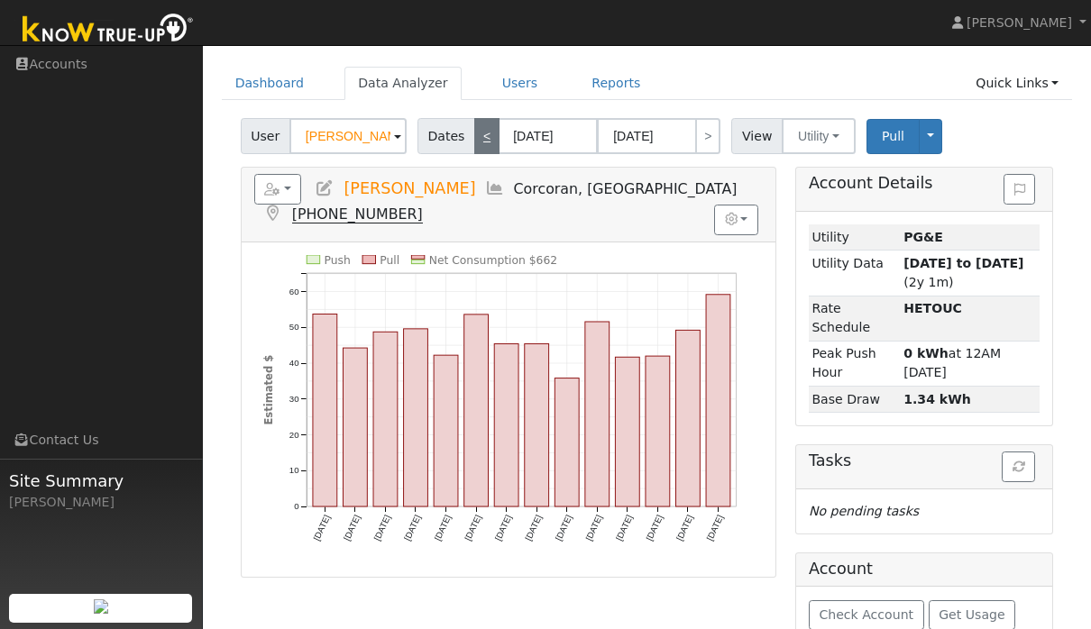
click at [478, 148] on link "<" at bounding box center [486, 136] width 25 height 36
type input "07/12/2025"
type input "07/25/2025"
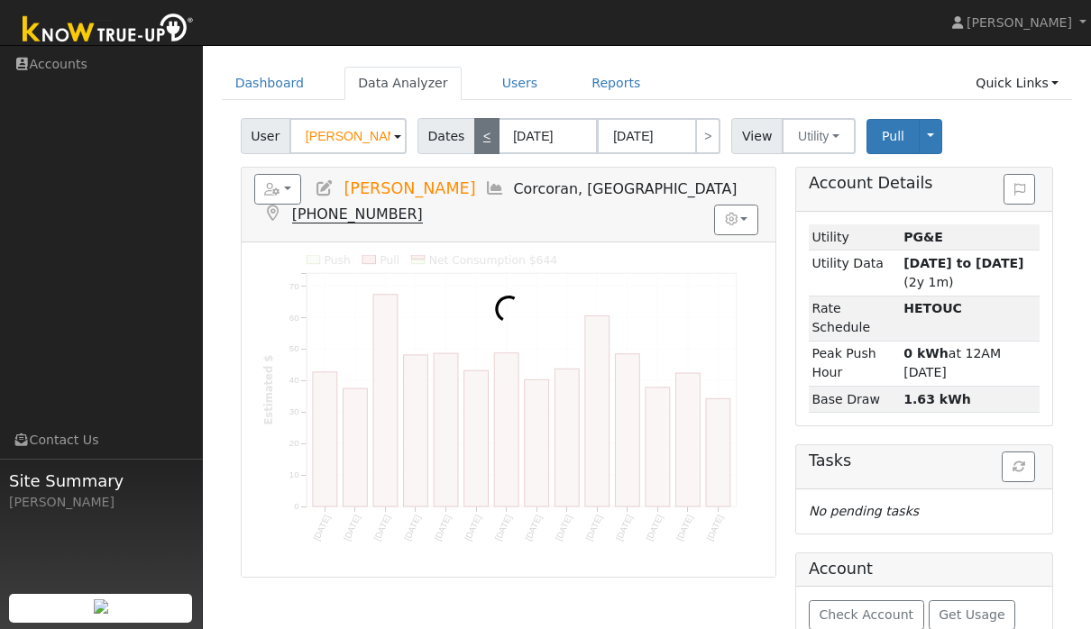
click at [481, 133] on link "<" at bounding box center [486, 136] width 25 height 36
type input "06/28/2025"
type input "07/11/2025"
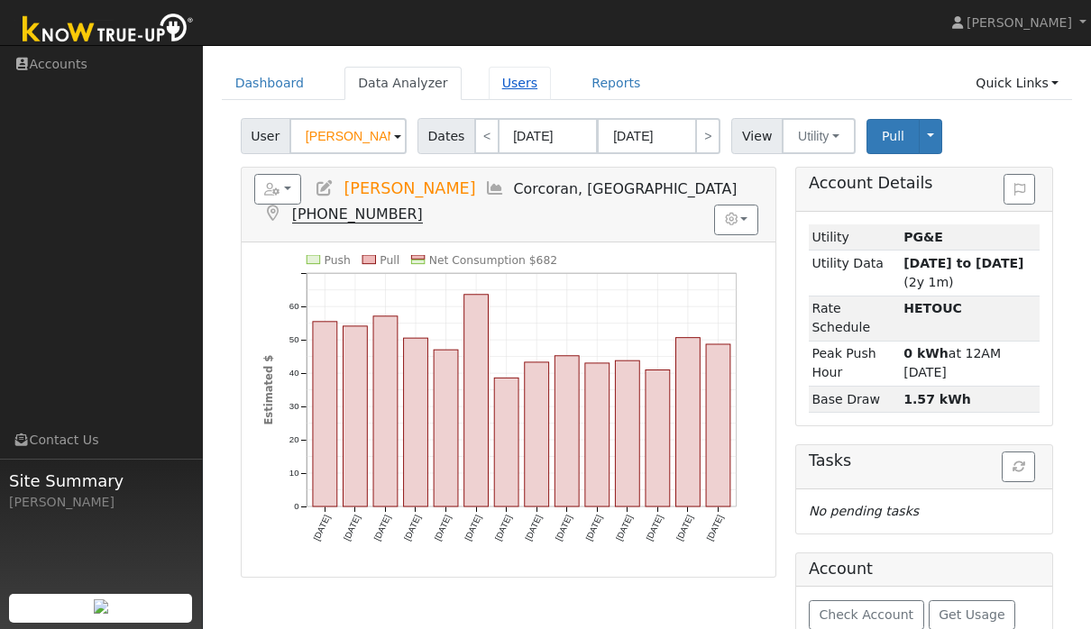
click at [509, 88] on link "Users" at bounding box center [520, 83] width 63 height 33
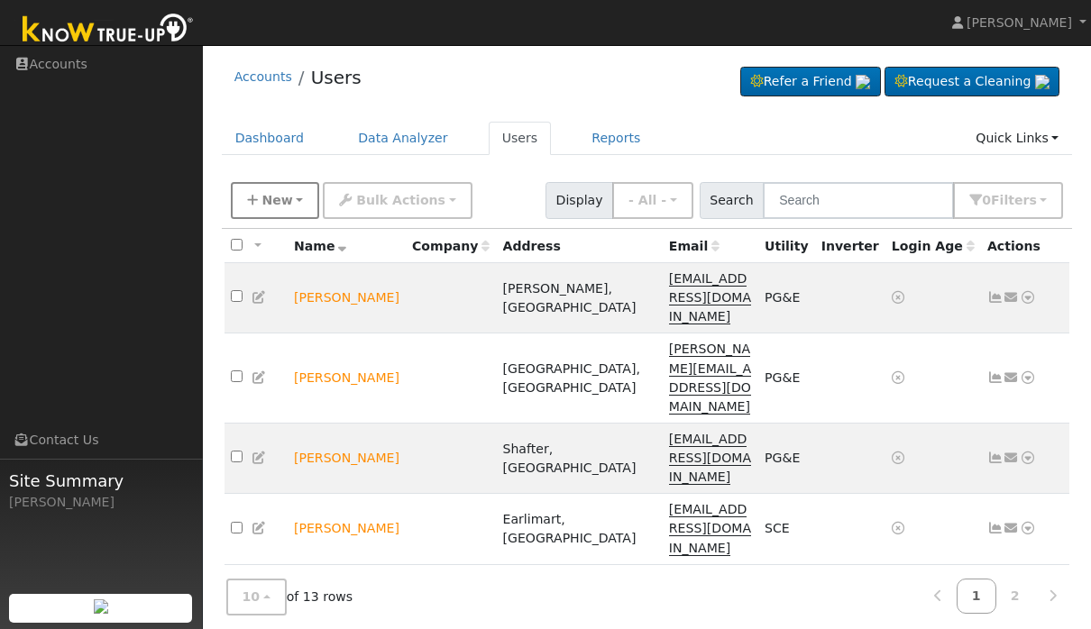
click at [288, 214] on button "New" at bounding box center [275, 200] width 89 height 37
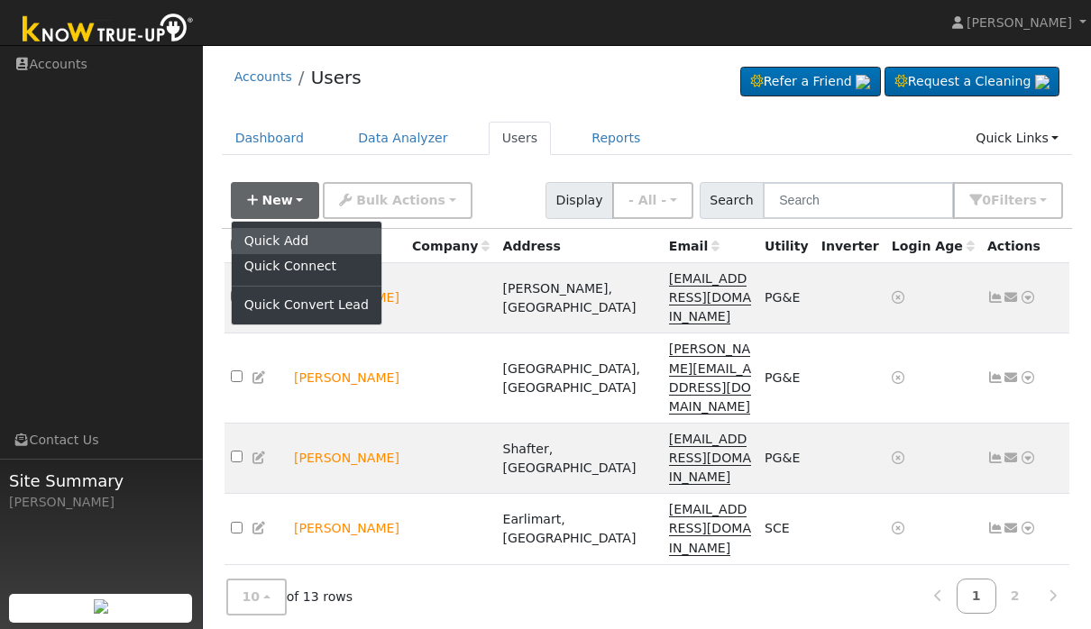
click at [326, 241] on link "Quick Add" at bounding box center [307, 240] width 150 height 25
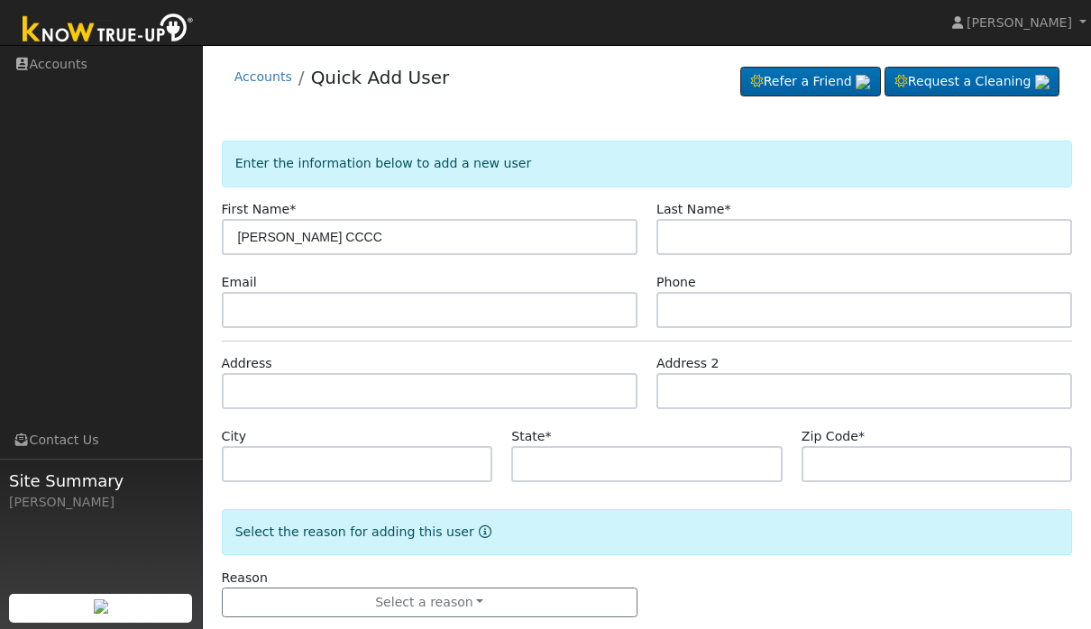
type input "[PERSON_NAME] CCCC"
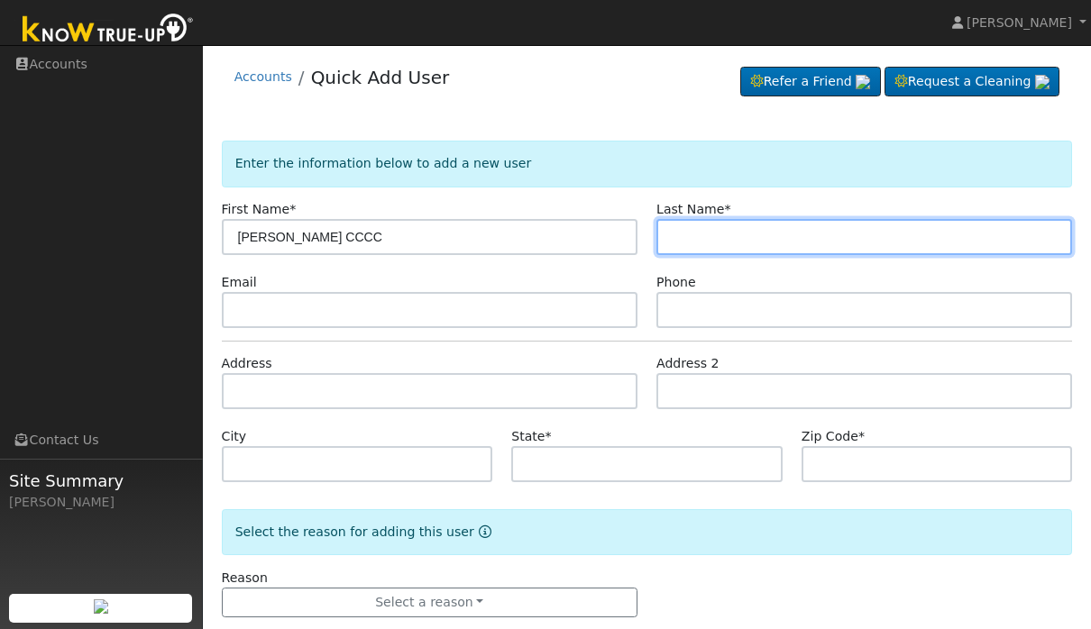
click at [766, 250] on input "text" at bounding box center [864, 237] width 416 height 36
type input "[PERSON_NAME]"
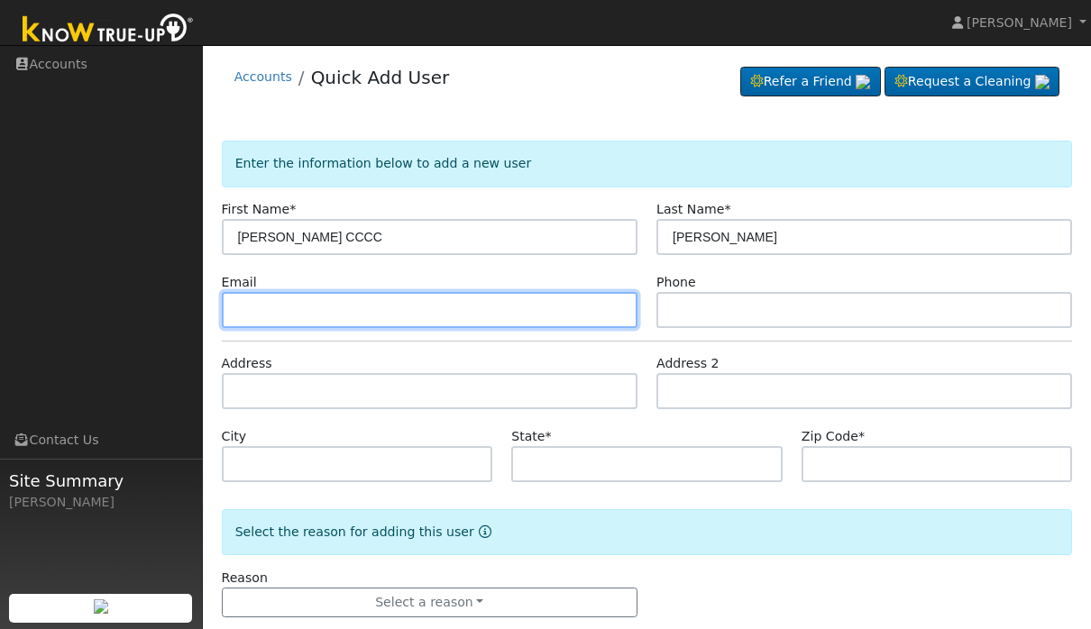
click at [458, 292] on input "text" at bounding box center [430, 310] width 416 height 36
type input "rogerccc@gmail.com"
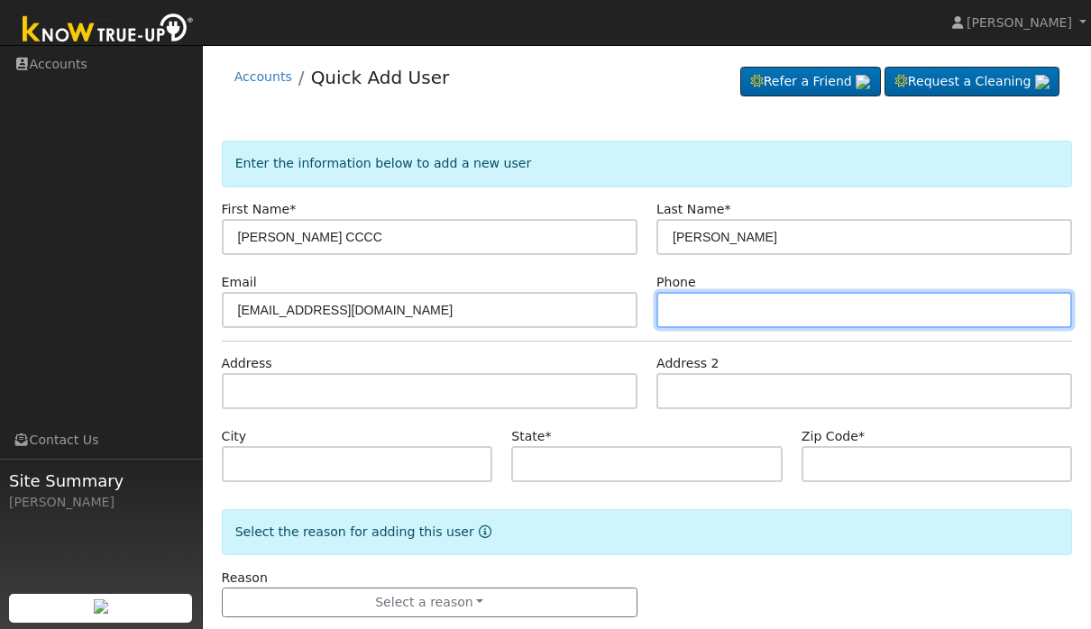
click at [761, 318] on input "text" at bounding box center [864, 310] width 416 height 36
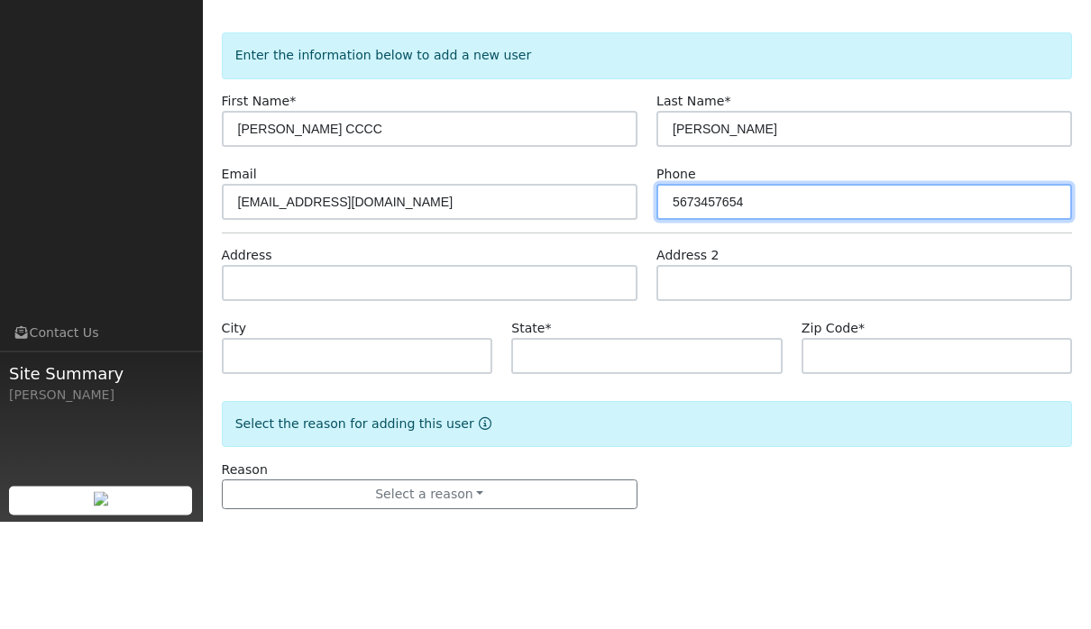
type input "5673457654"
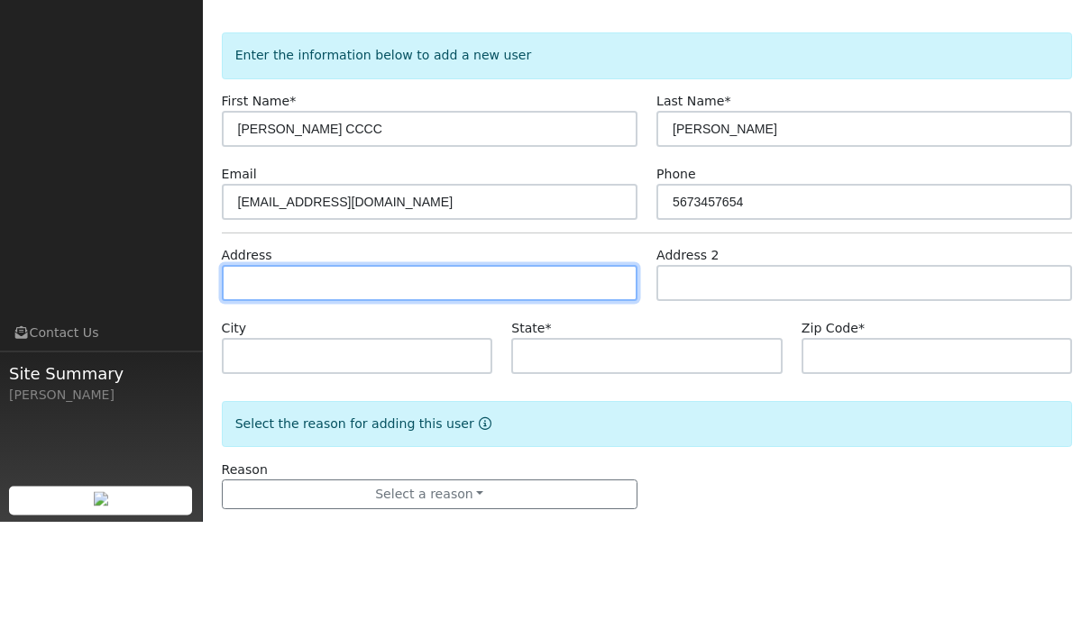
click at [526, 373] on input "text" at bounding box center [430, 391] width 416 height 36
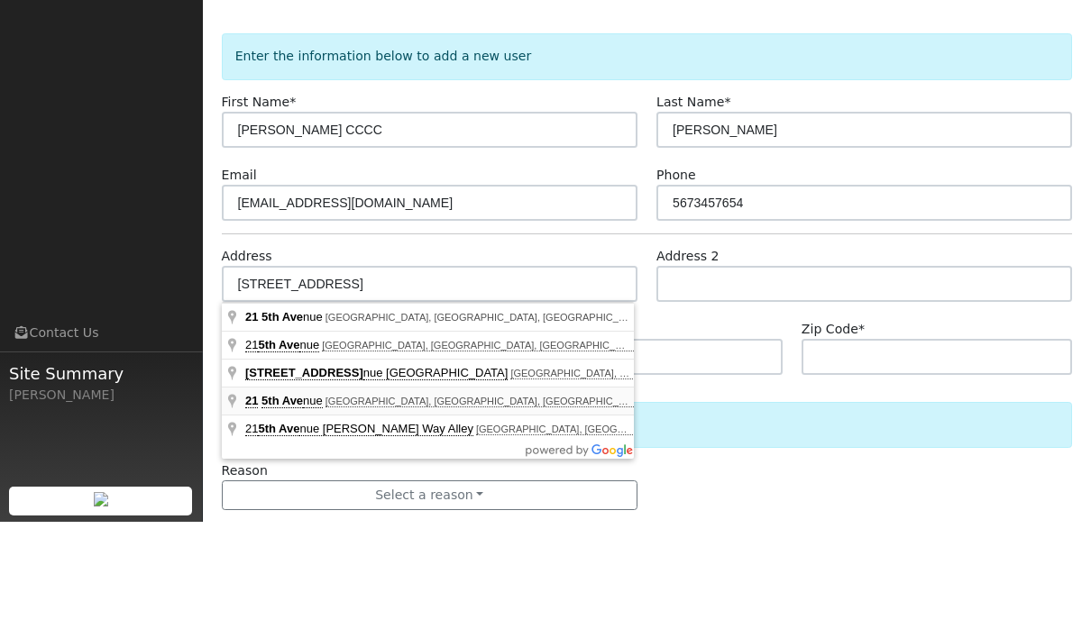
scroll to position [32, 0]
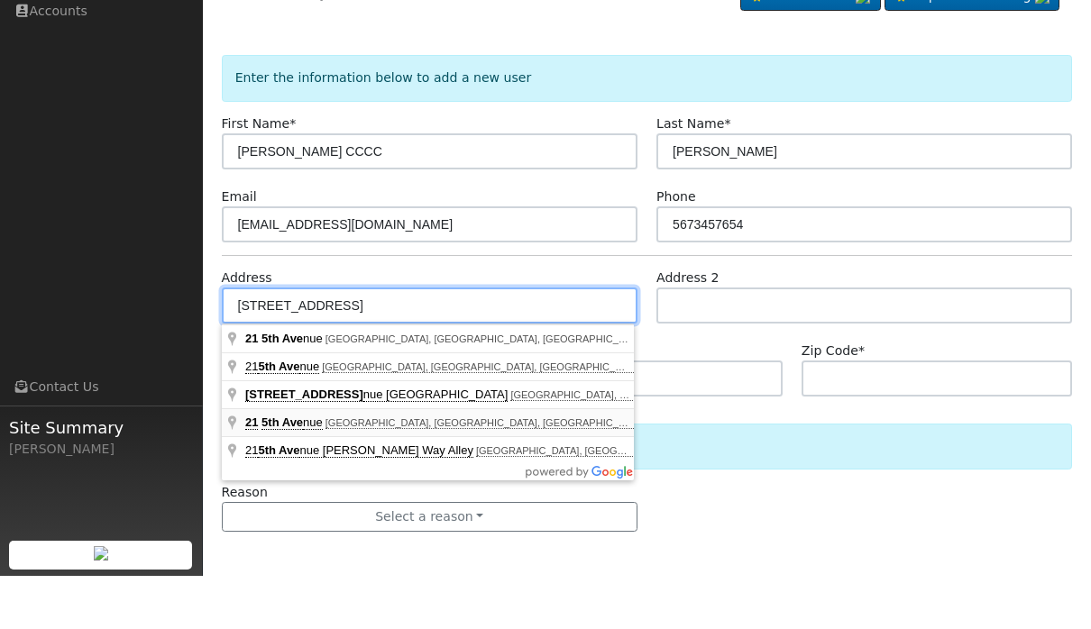
type input "[STREET_ADDRESS]"
type input "Corcoran"
type input "CA"
type input "93212"
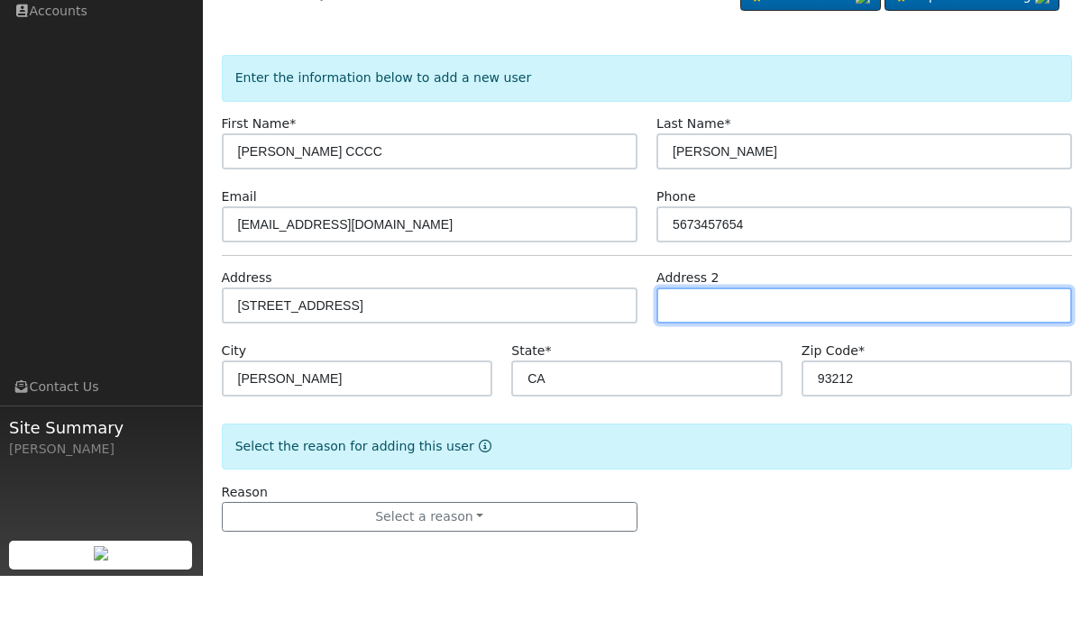
click at [821, 341] on input "text" at bounding box center [864, 359] width 416 height 36
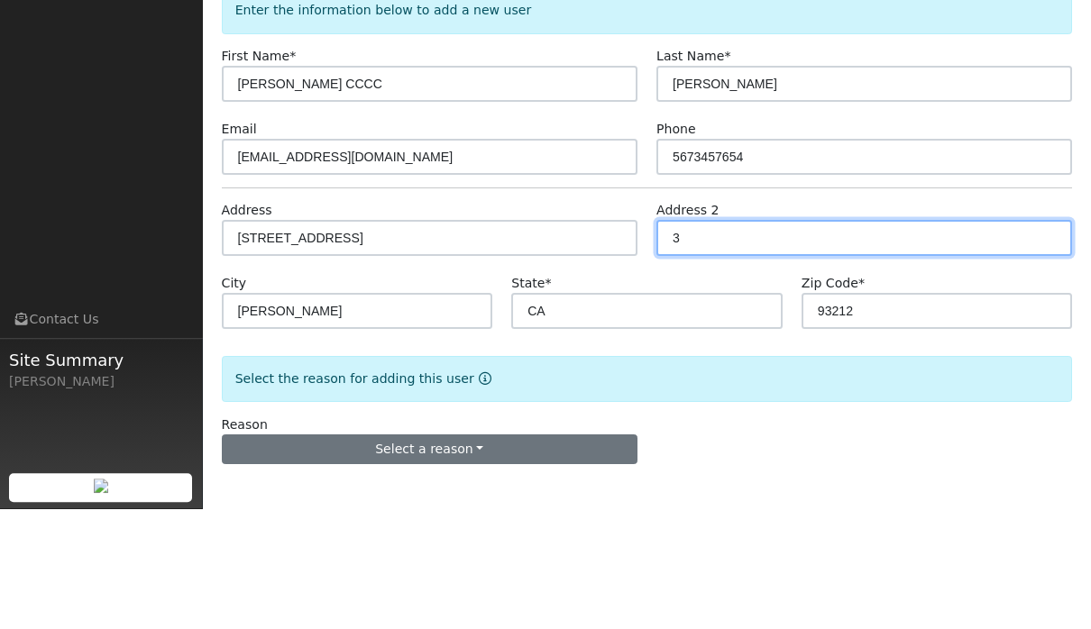
type input "3"
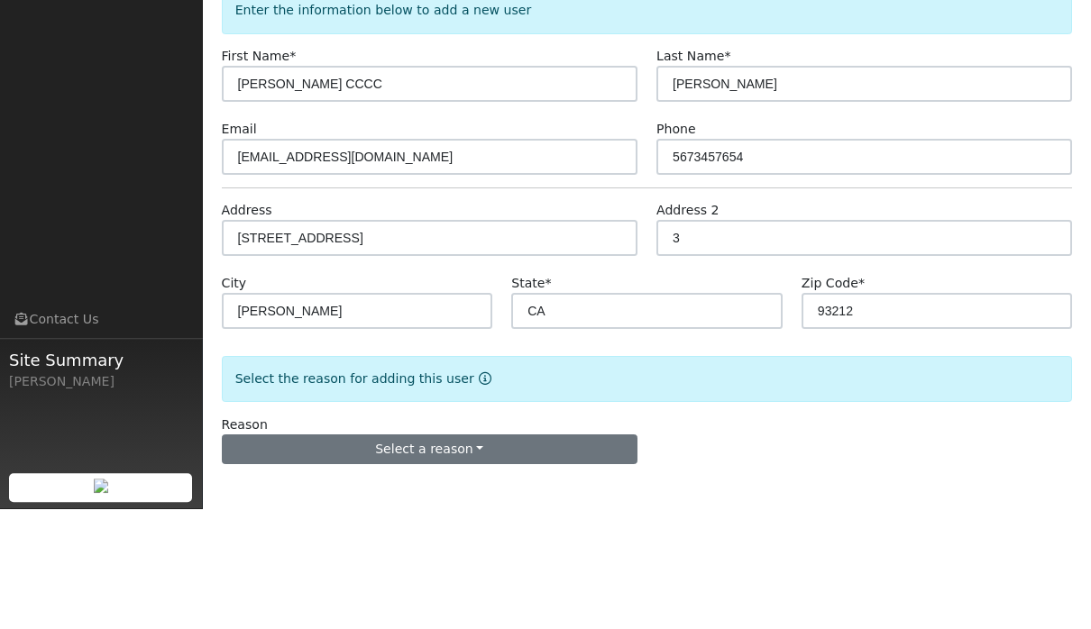
click at [542, 555] on button "Select a reason" at bounding box center [430, 570] width 416 height 31
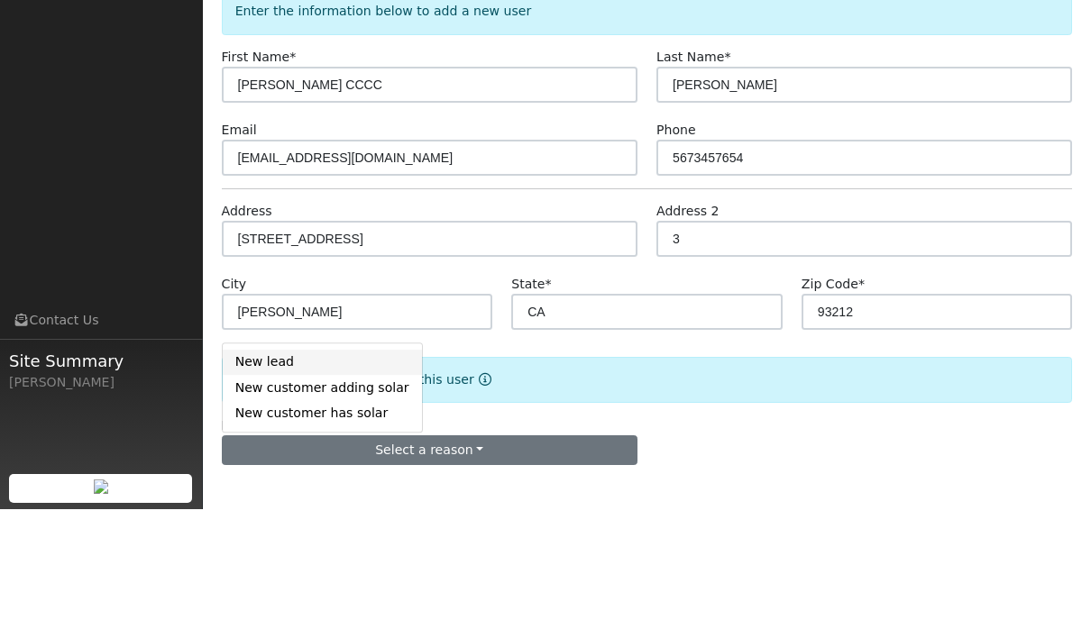
click at [338, 470] on link "New lead" at bounding box center [322, 482] width 199 height 25
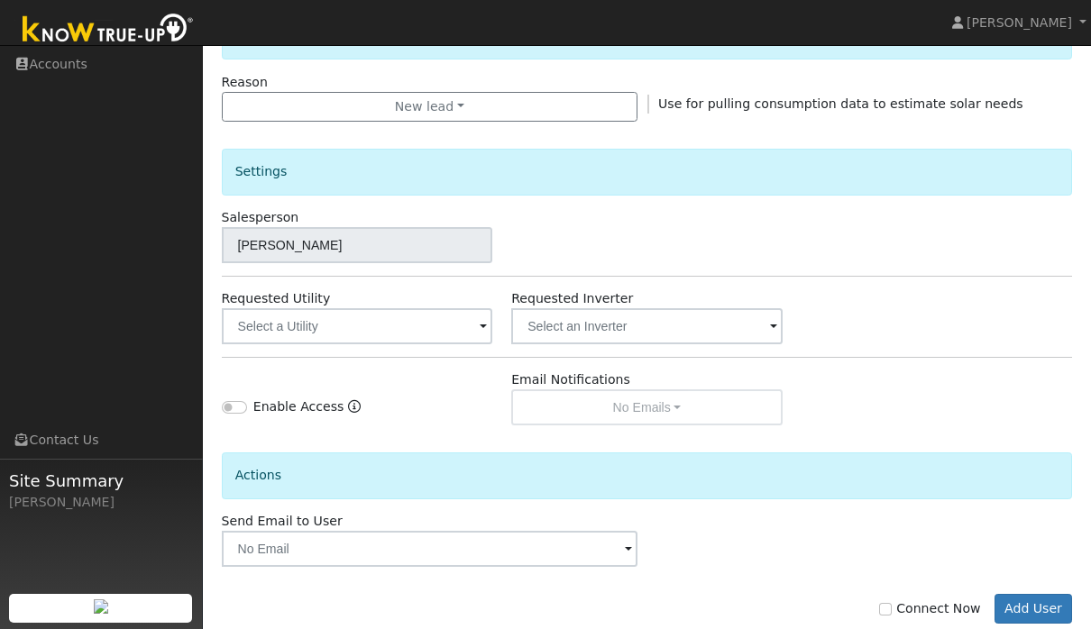
scroll to position [493, 0]
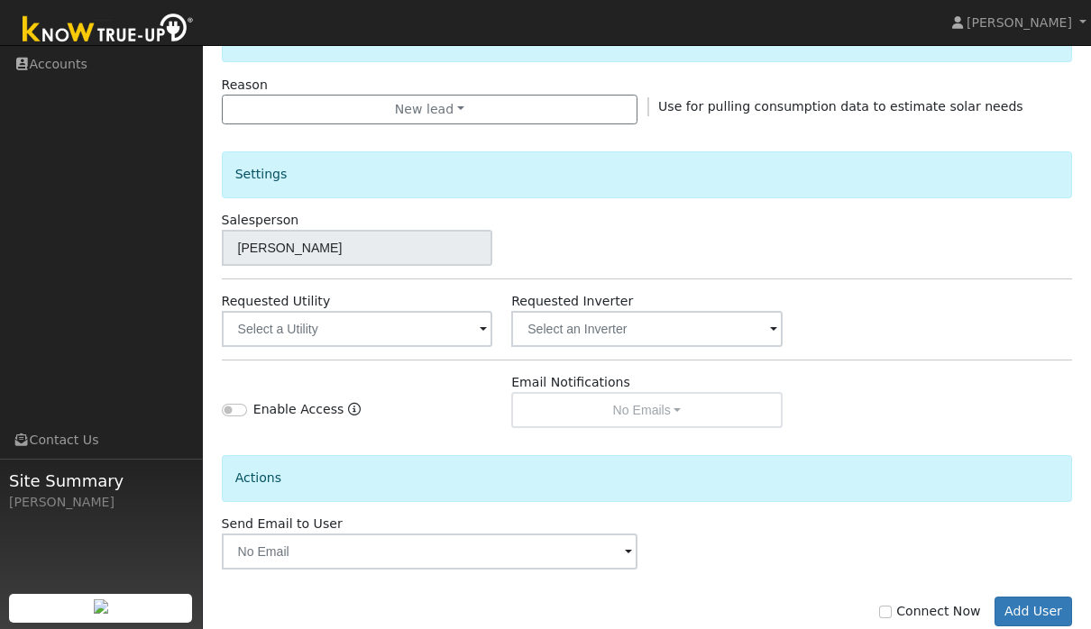
click at [885, 619] on label "Connect Now" at bounding box center [929, 611] width 101 height 19
click at [885, 619] on input "Connect Now" at bounding box center [885, 612] width 13 height 13
checkbox input "true"
click at [1013, 612] on button "Add User" at bounding box center [1034, 612] width 78 height 31
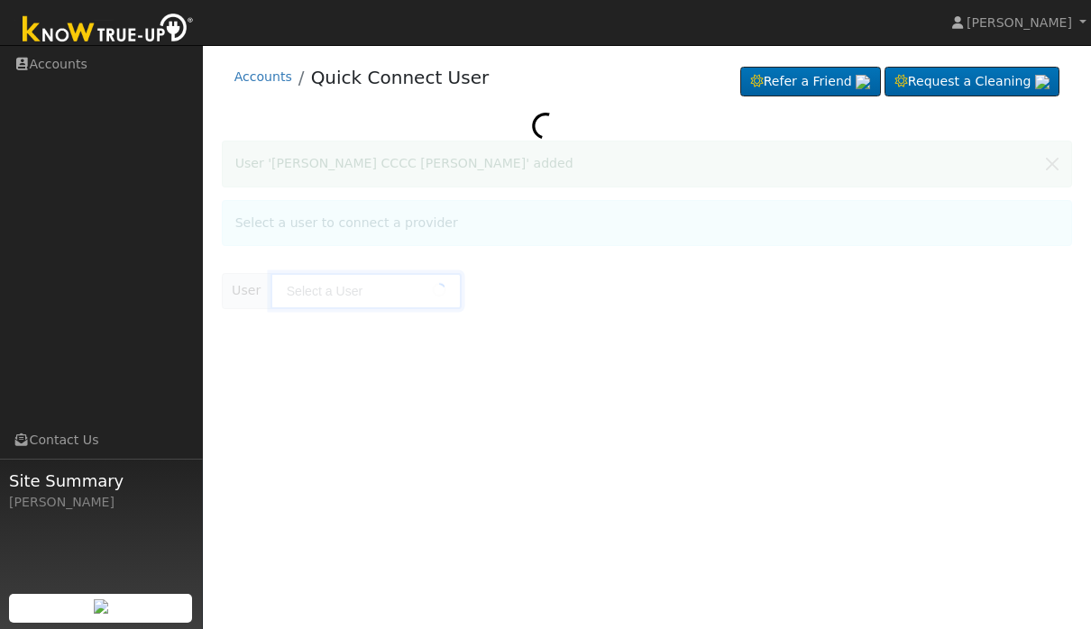
type input "[PERSON_NAME] CCCC [PERSON_NAME]"
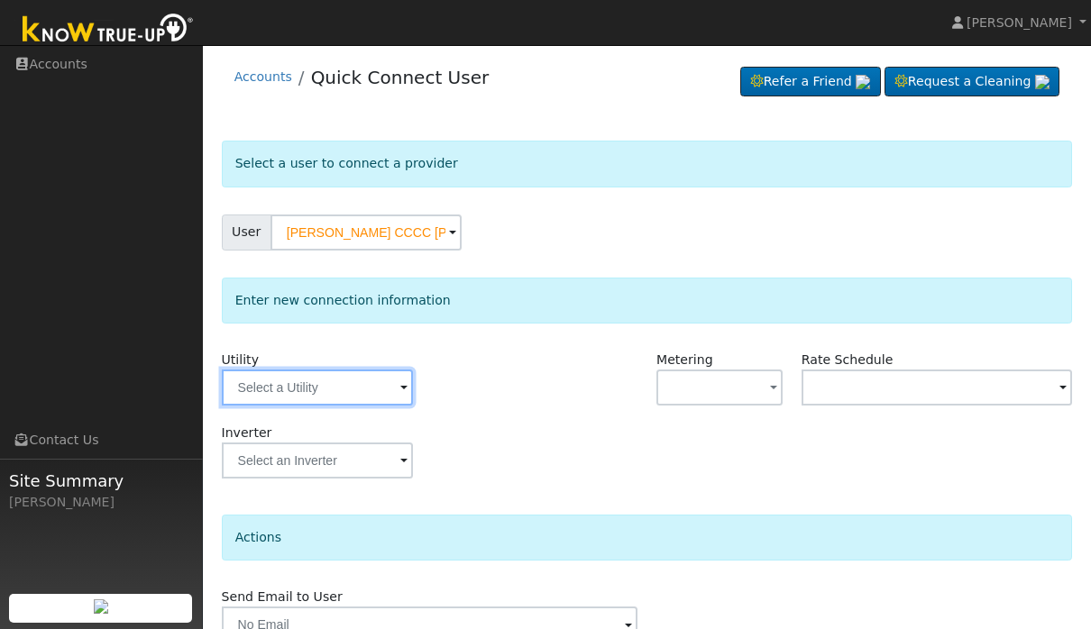
click at [341, 401] on input "text" at bounding box center [317, 388] width 191 height 36
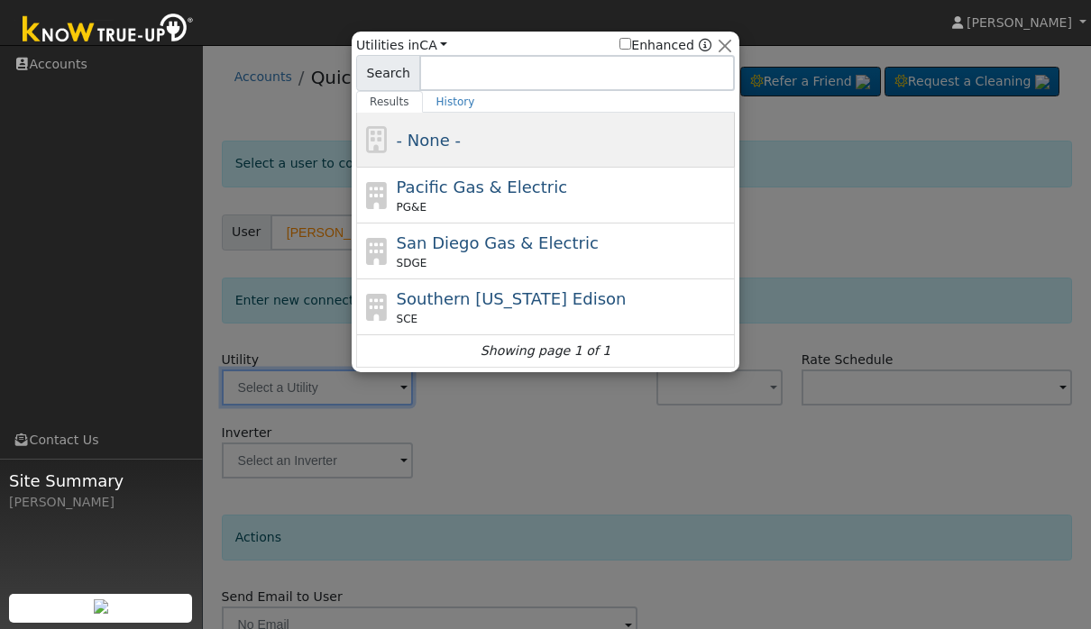
click at [491, 161] on div "- None -" at bounding box center [545, 140] width 379 height 55
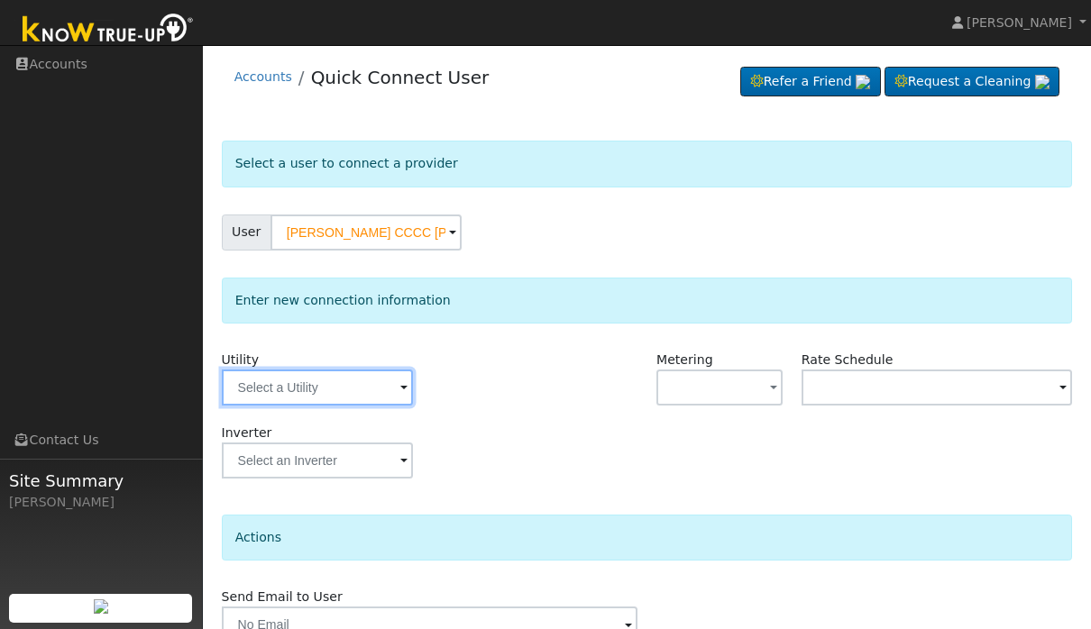
click at [337, 403] on input "text" at bounding box center [317, 388] width 191 height 36
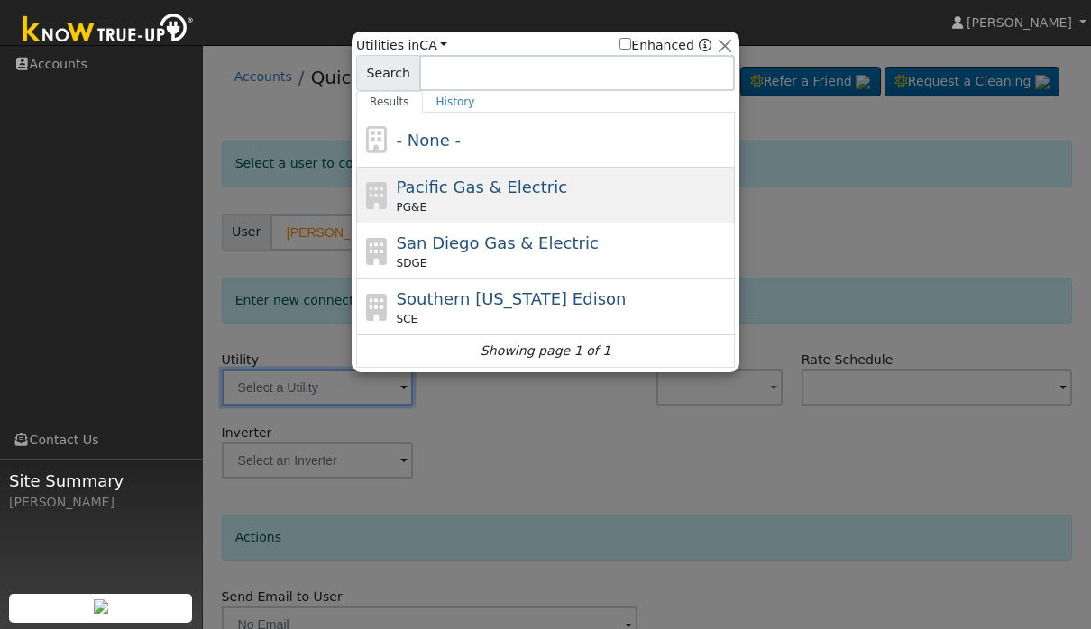
click at [487, 200] on div "PG&E" at bounding box center [564, 207] width 335 height 16
type input "PG&E"
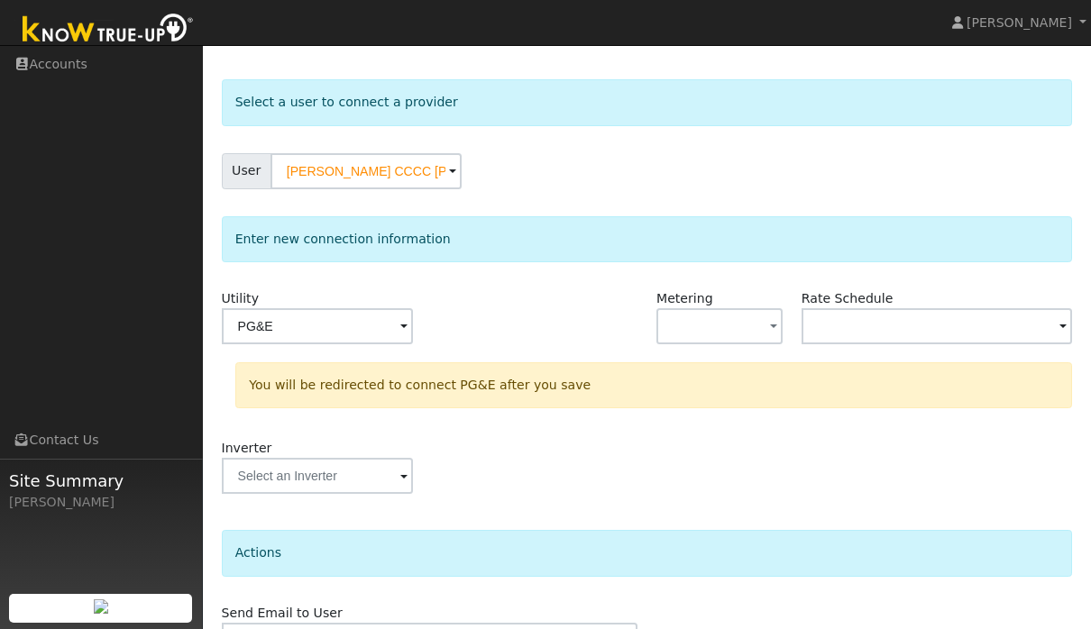
scroll to position [165, 0]
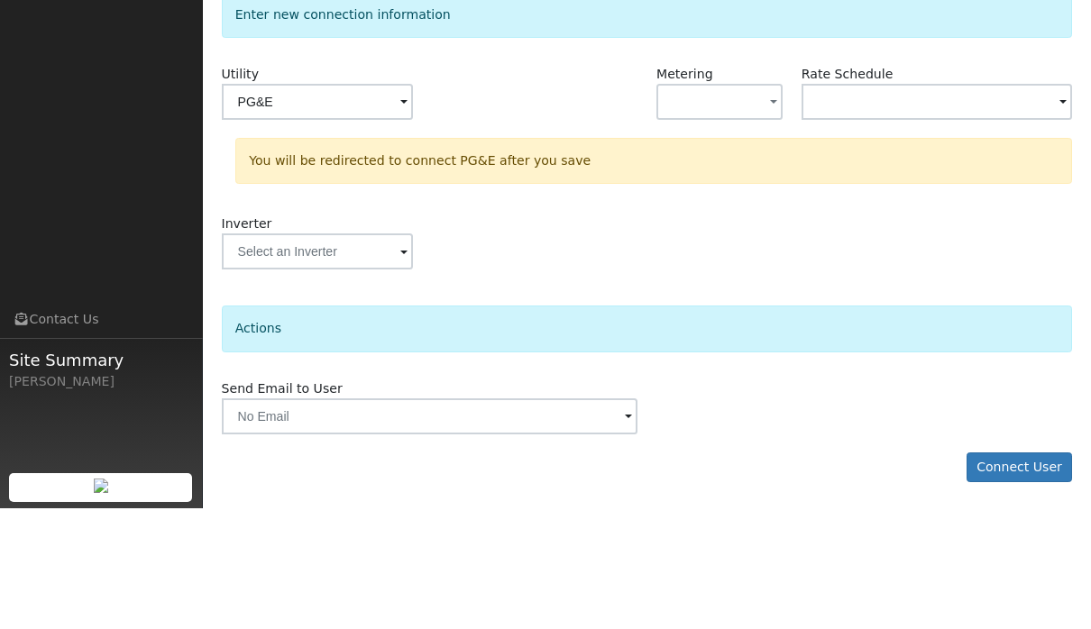
click at [1027, 573] on button "Connect User" at bounding box center [1020, 588] width 106 height 31
click at [0, 0] on div at bounding box center [0, 0] width 0 height 0
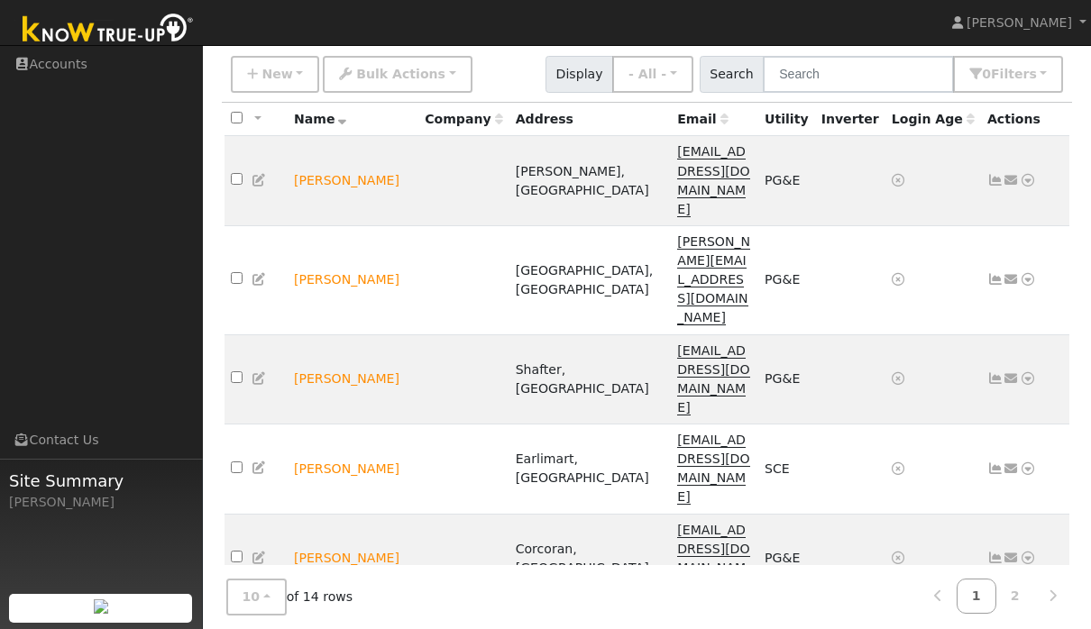
scroll to position [184, 0]
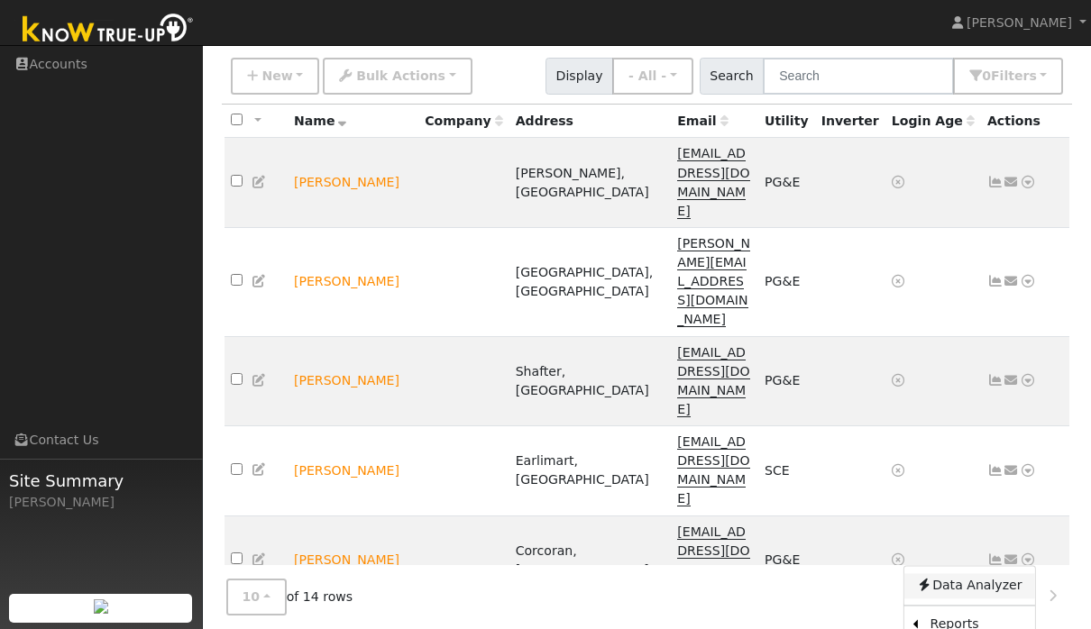
click at [978, 573] on link "Data Analyzer" at bounding box center [968, 585] width 131 height 25
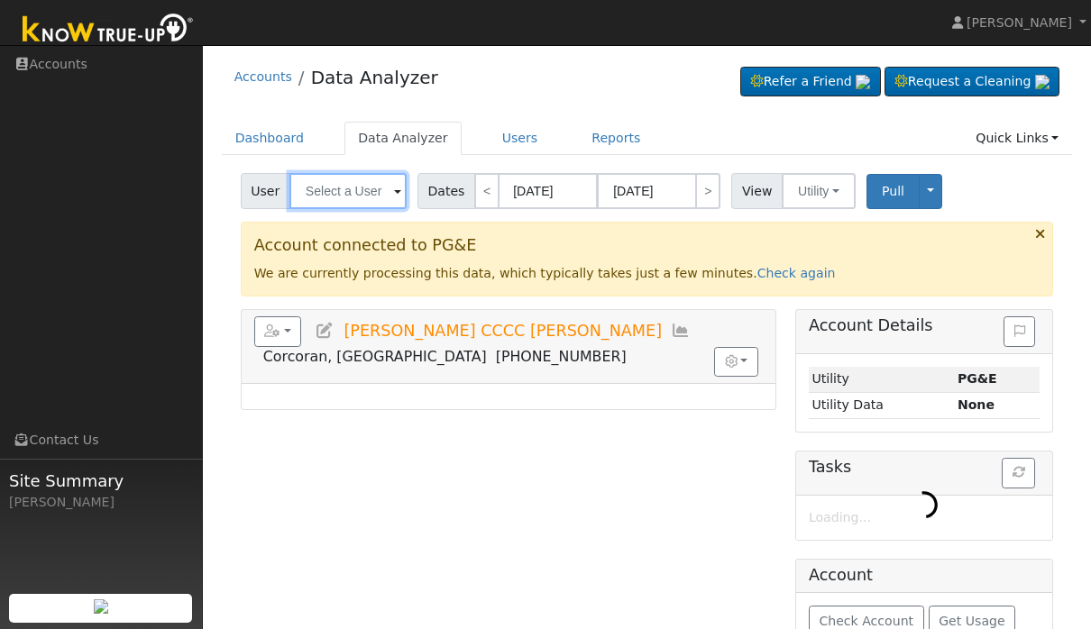
type input "[PERSON_NAME] CCCC [PERSON_NAME]"
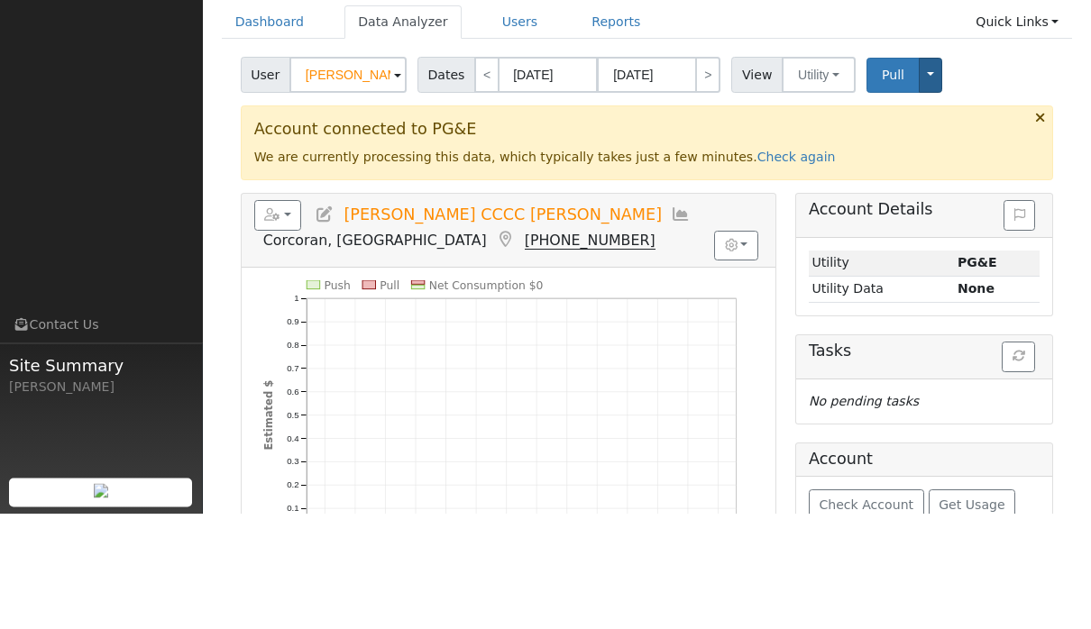
click at [931, 174] on button "Toggle Dropdown" at bounding box center [930, 191] width 23 height 35
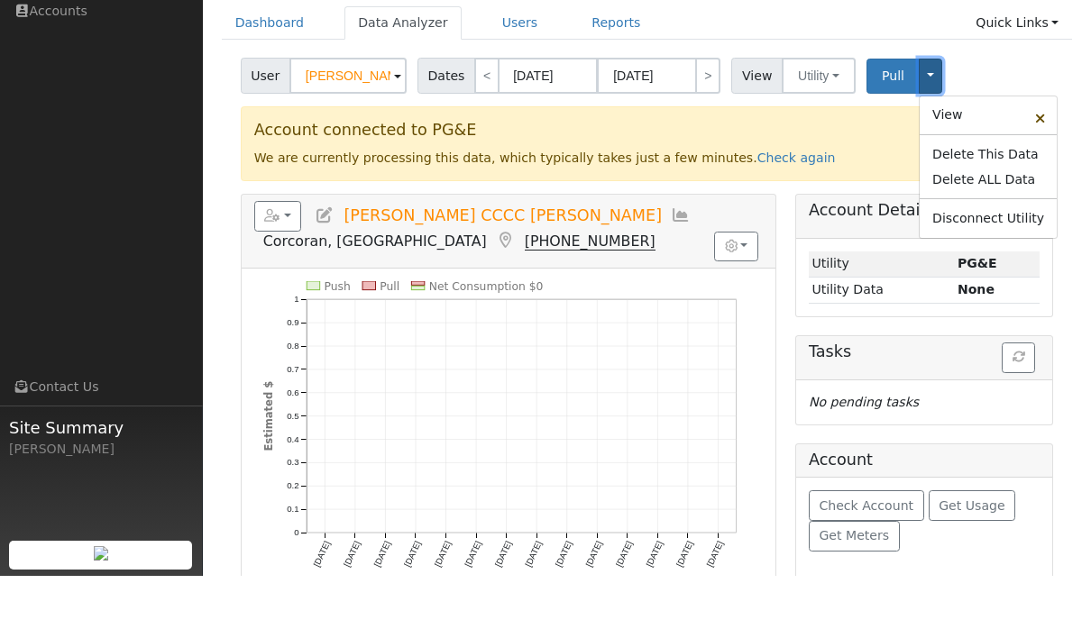
scroll to position [100, 0]
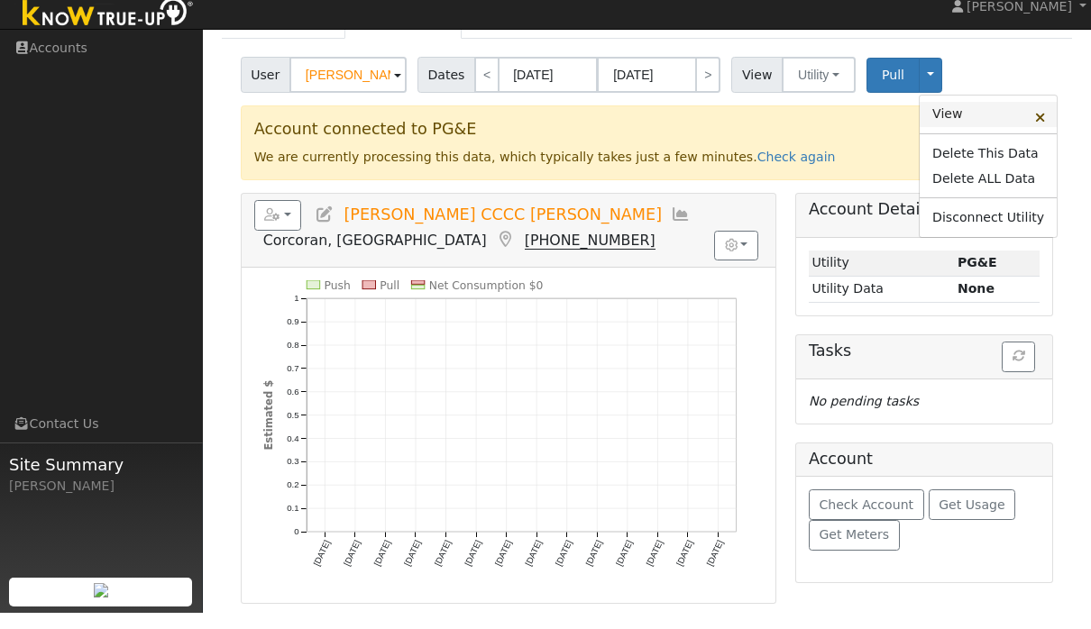
click at [977, 118] on link "View" at bounding box center [988, 130] width 137 height 25
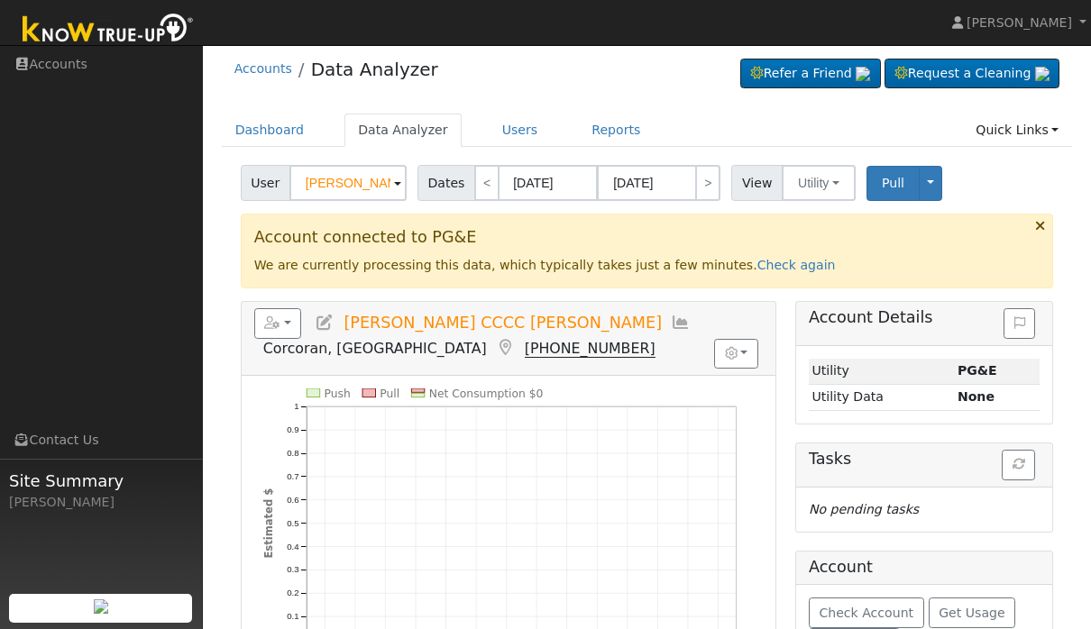
scroll to position [7, 0]
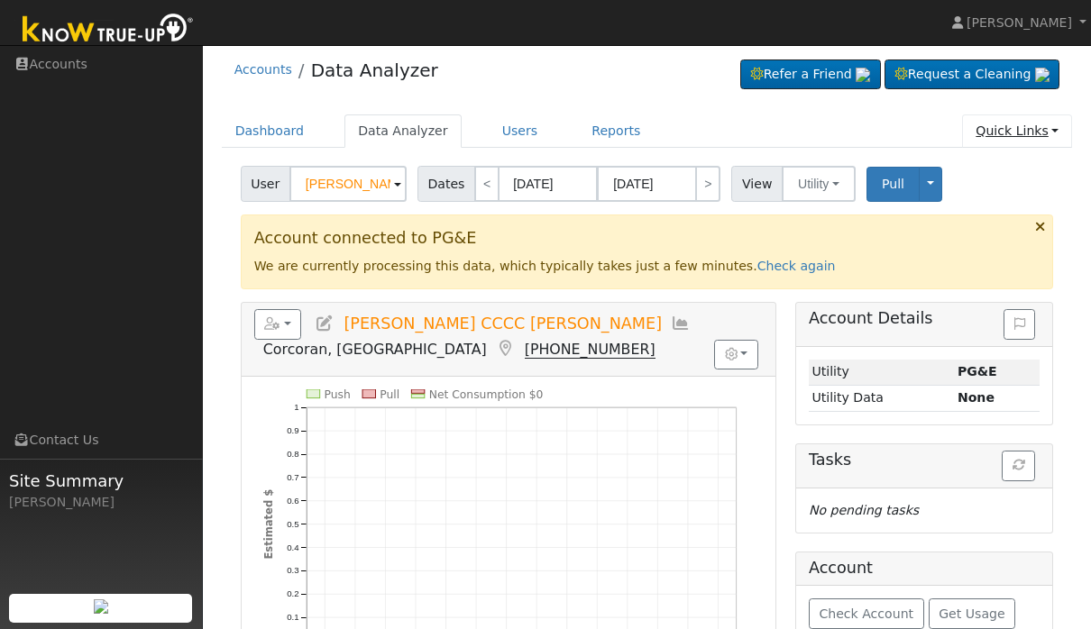
click at [1054, 134] on link "Quick Links" at bounding box center [1017, 131] width 110 height 33
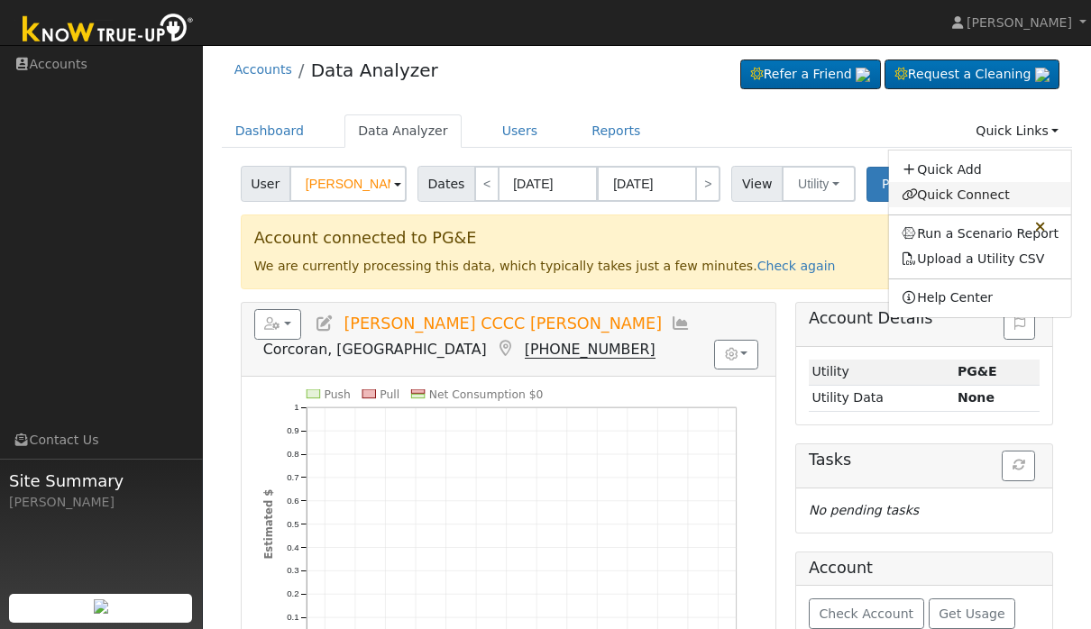
click at [969, 190] on link "Quick Connect" at bounding box center [980, 194] width 183 height 25
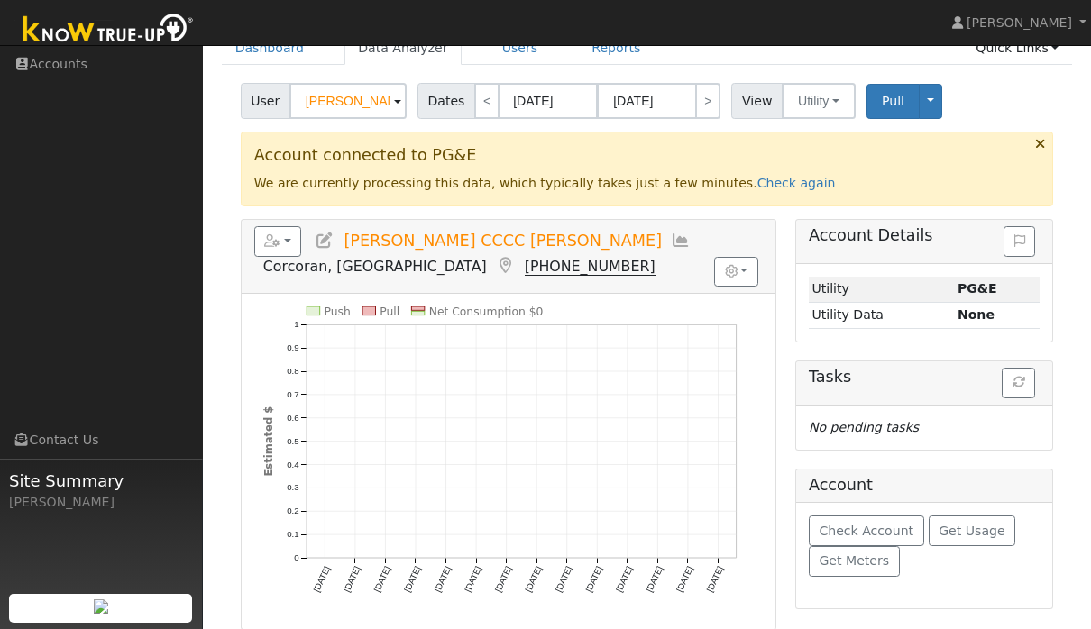
scroll to position [99, 0]
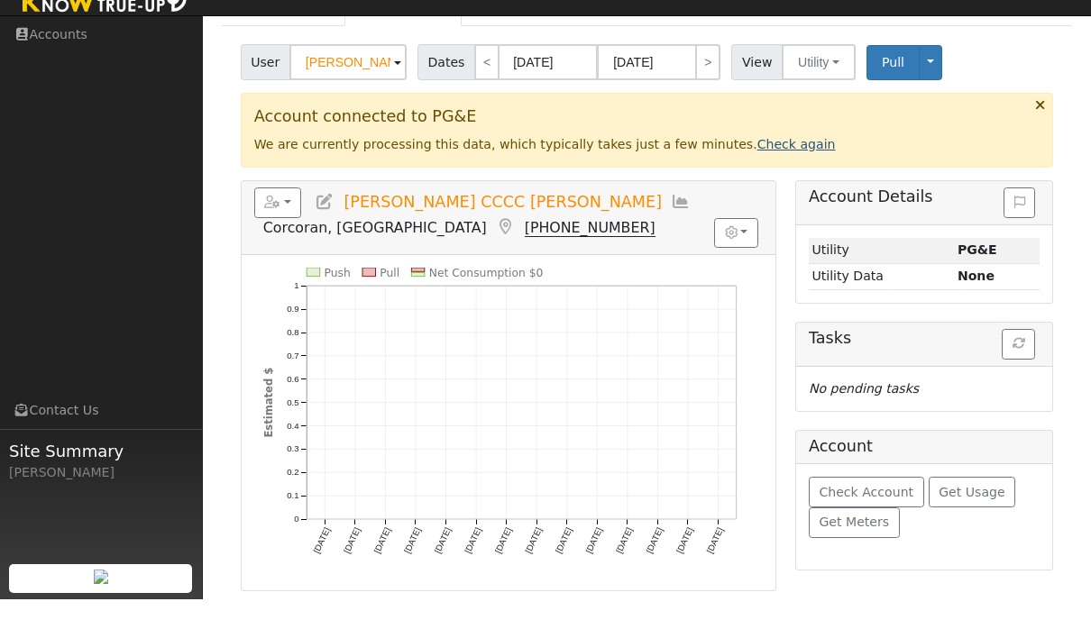
click at [791, 167] on link "Check again" at bounding box center [796, 174] width 78 height 14
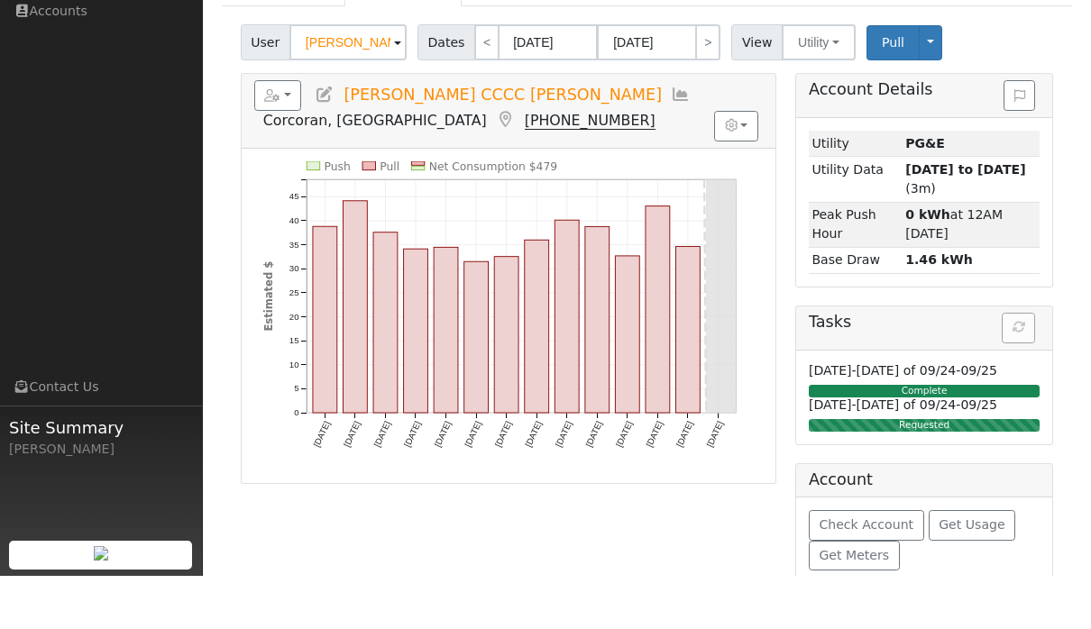
scroll to position [129, 0]
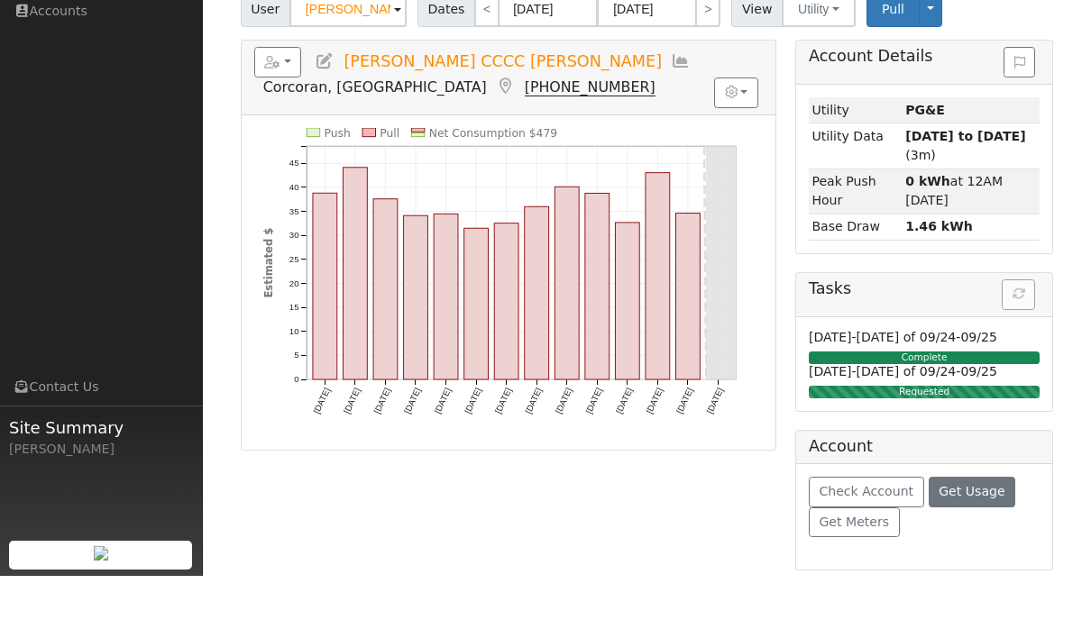
click at [986, 530] on button "Get Usage" at bounding box center [972, 545] width 87 height 31
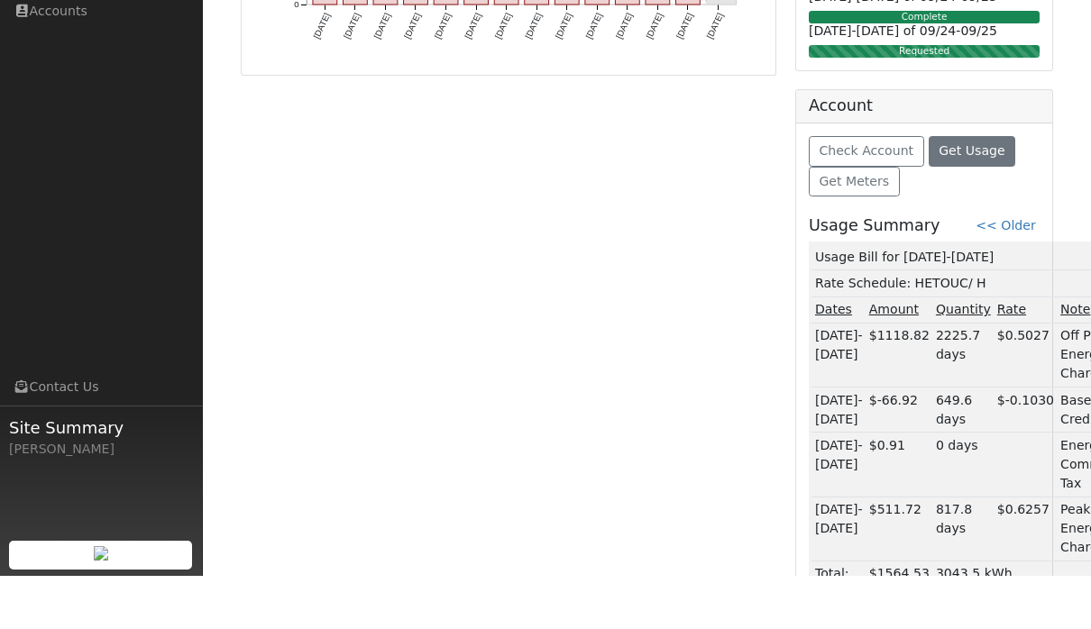
scroll to position [537, 0]
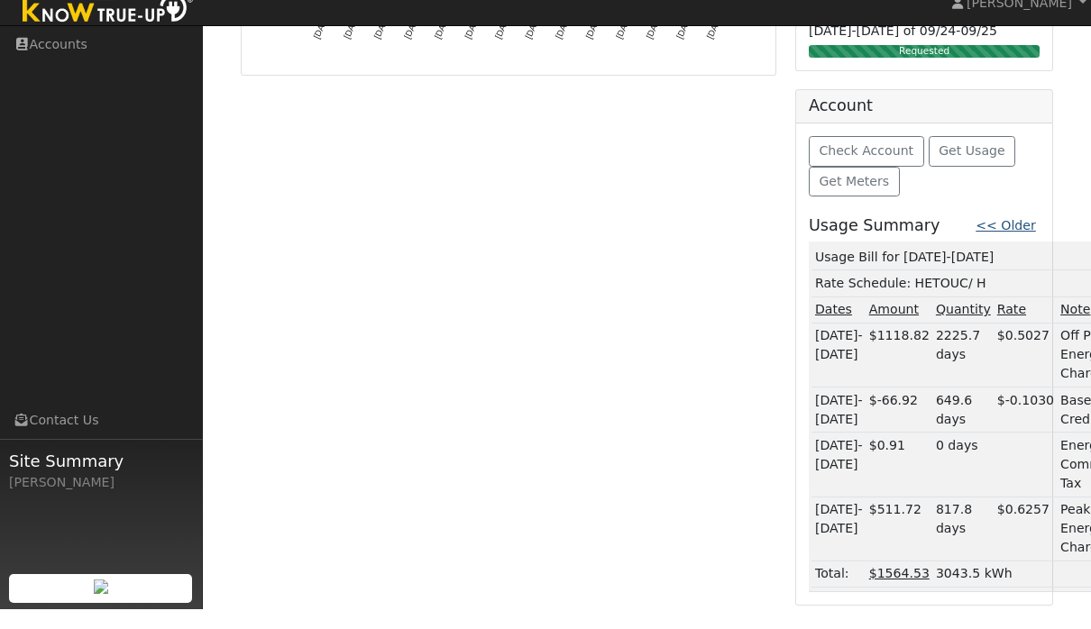
click at [1019, 238] on link "<< Older" at bounding box center [1006, 245] width 60 height 14
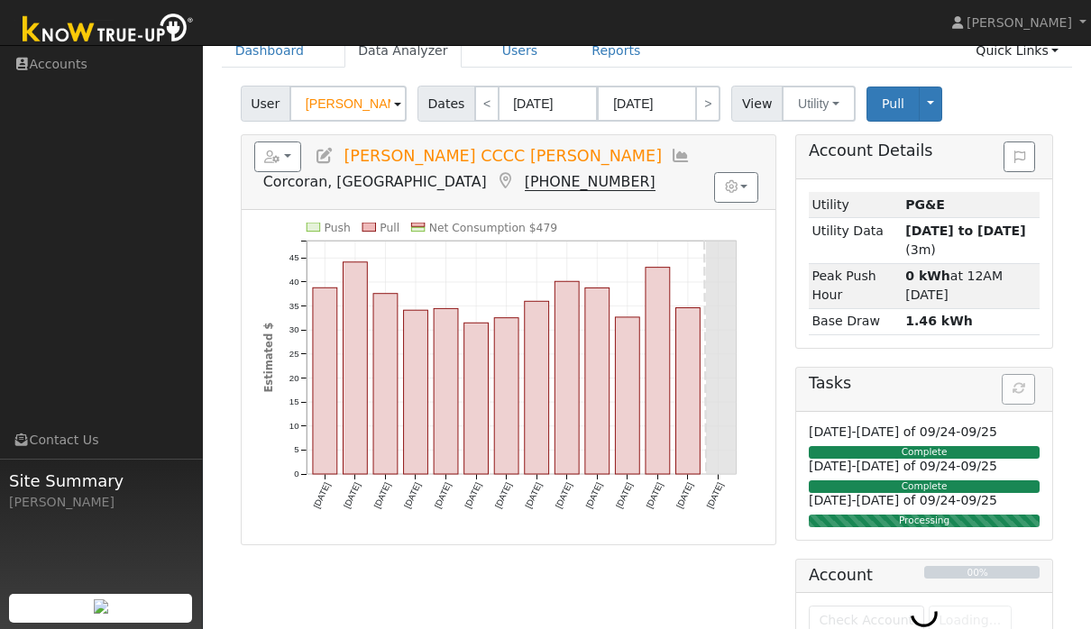
scroll to position [0, 0]
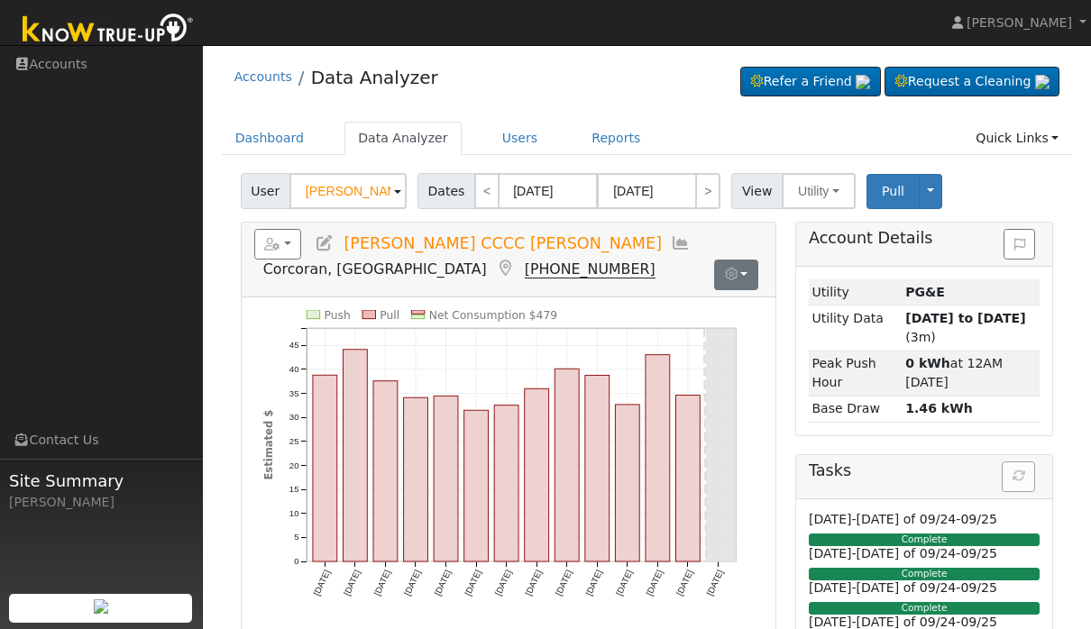
click at [744, 271] on button "button" at bounding box center [736, 275] width 44 height 31
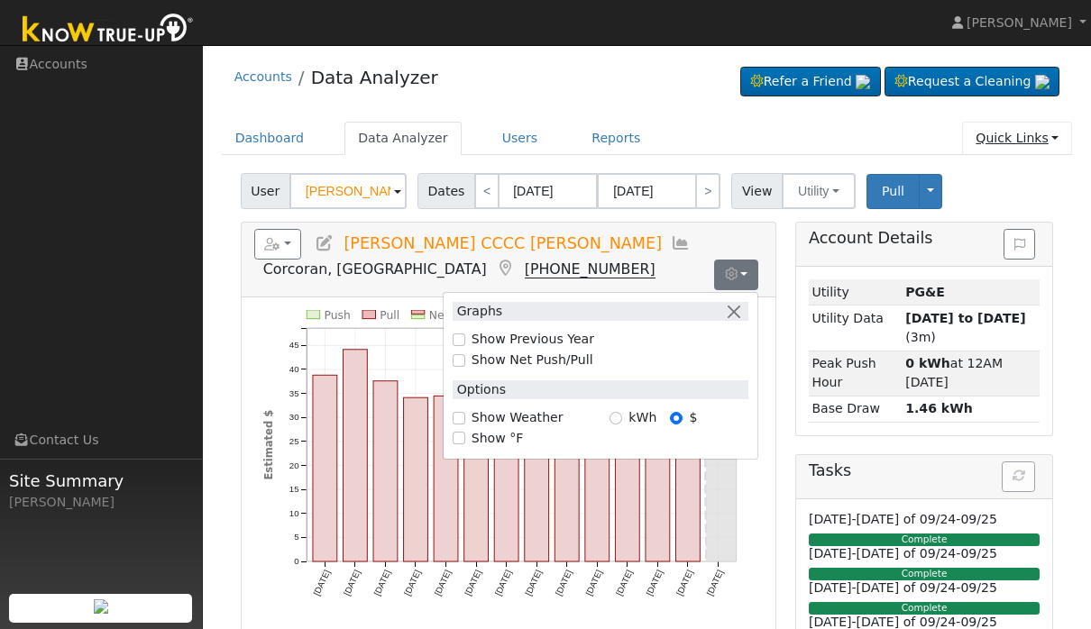
click at [1018, 142] on link "Quick Links" at bounding box center [1017, 138] width 110 height 33
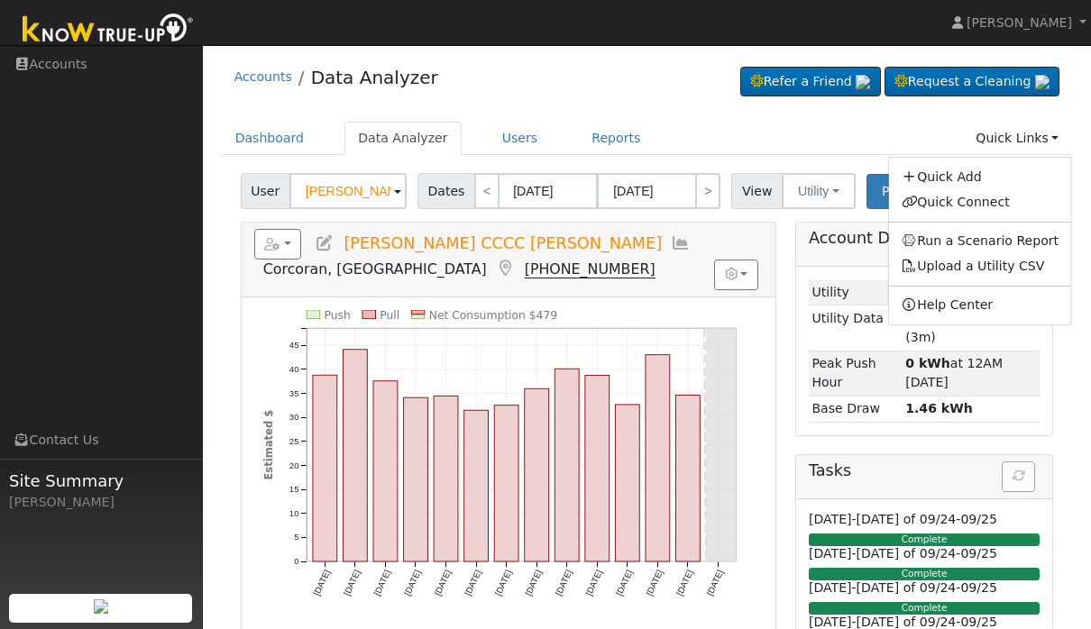
click at [656, 143] on ul "Dashboard Data Analyzer Users Reports Quick Links Quick Add Quick Connect Run a…" at bounding box center [647, 138] width 851 height 33
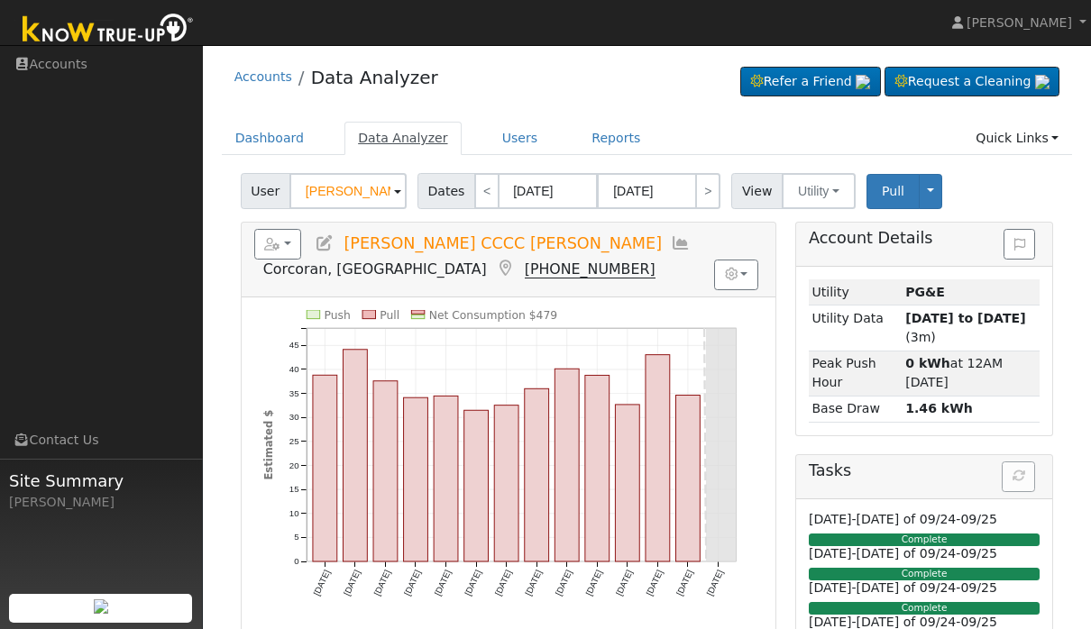
click at [416, 134] on link "Data Analyzer" at bounding box center [402, 138] width 117 height 33
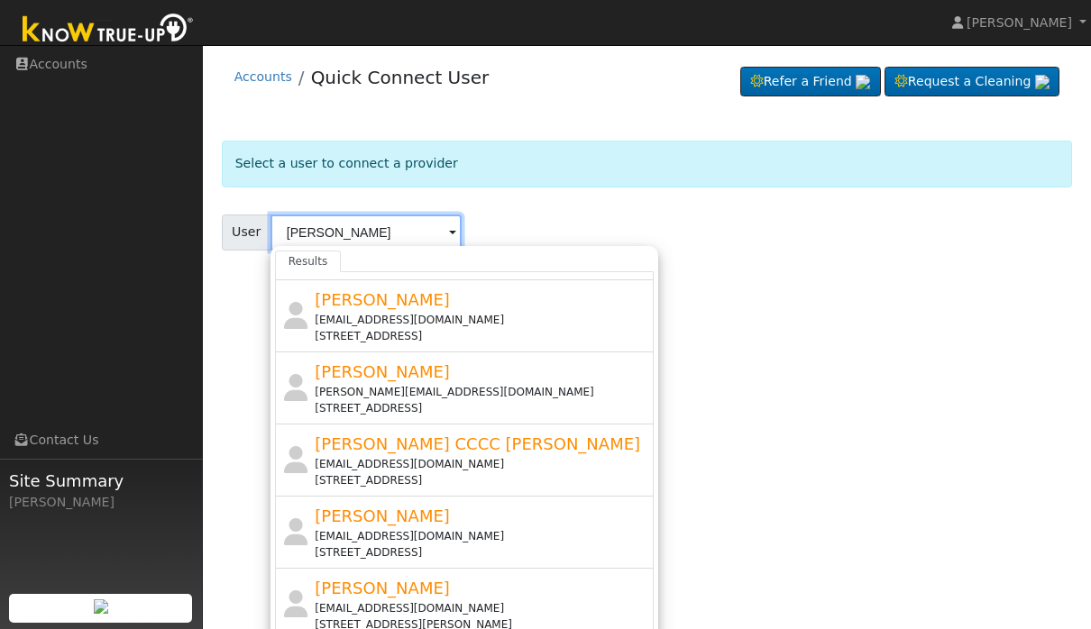
scroll to position [280, 0]
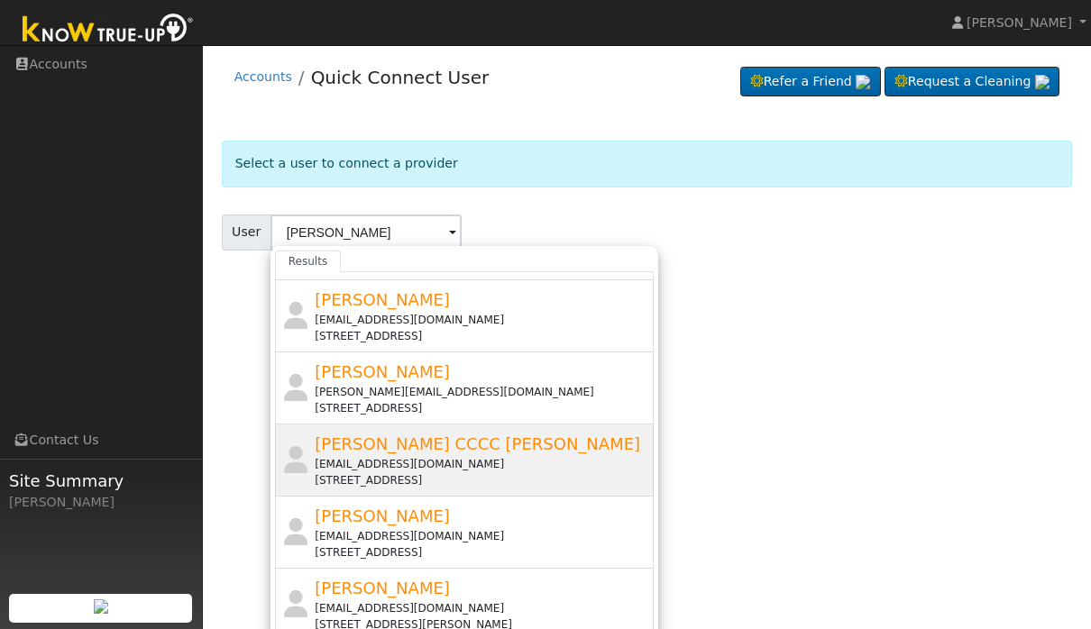
click at [471, 470] on div "[EMAIL_ADDRESS][DOMAIN_NAME]" at bounding box center [482, 464] width 335 height 16
type input "[PERSON_NAME] CCCC [PERSON_NAME]"
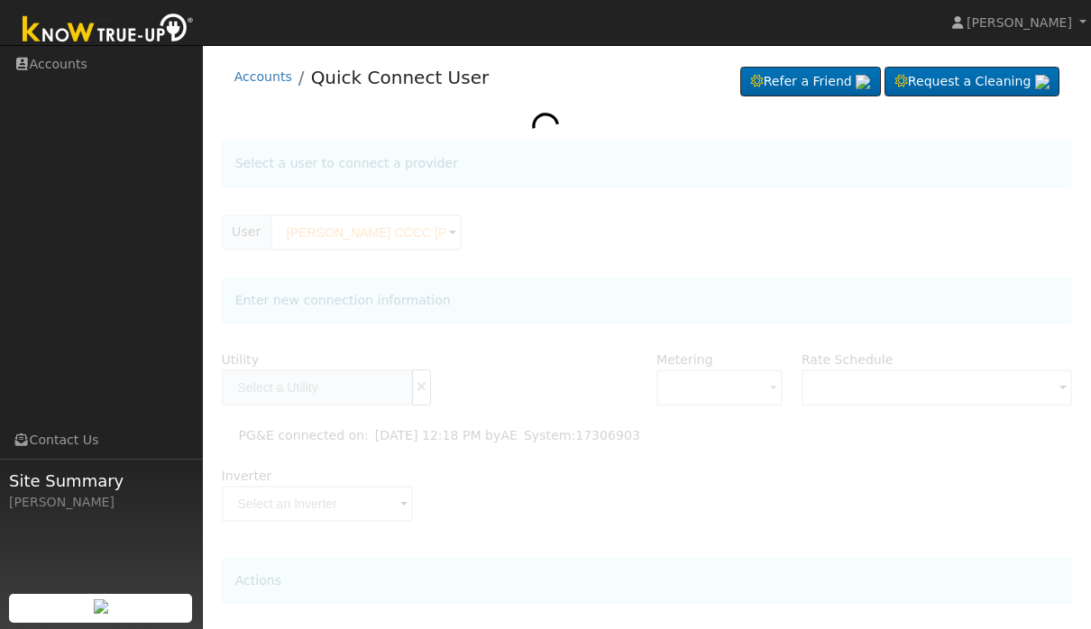
type input "PG&E"
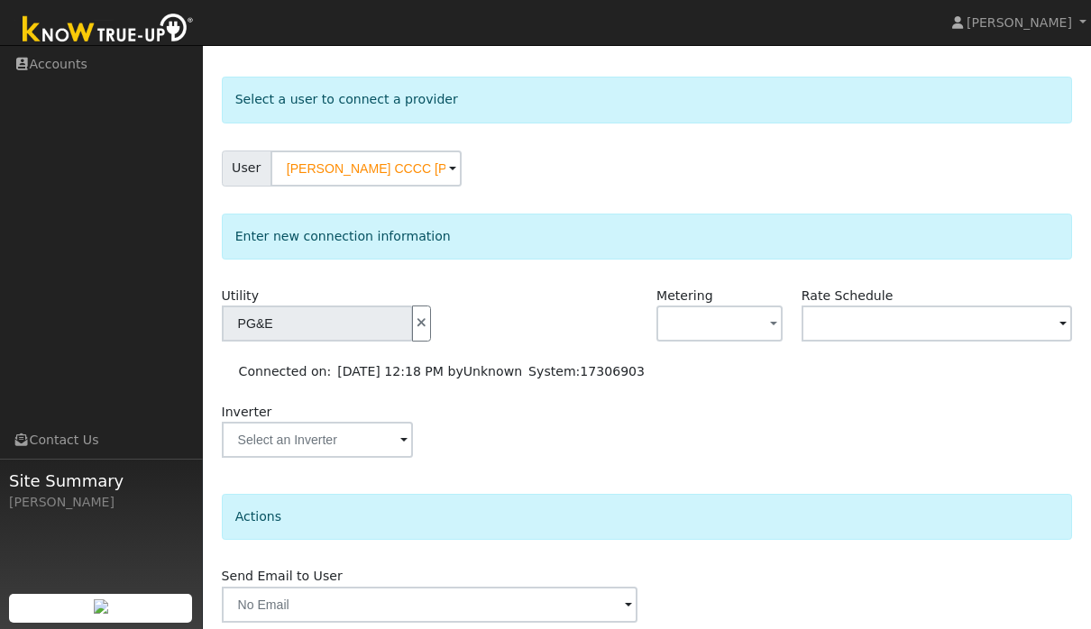
scroll to position [132, 0]
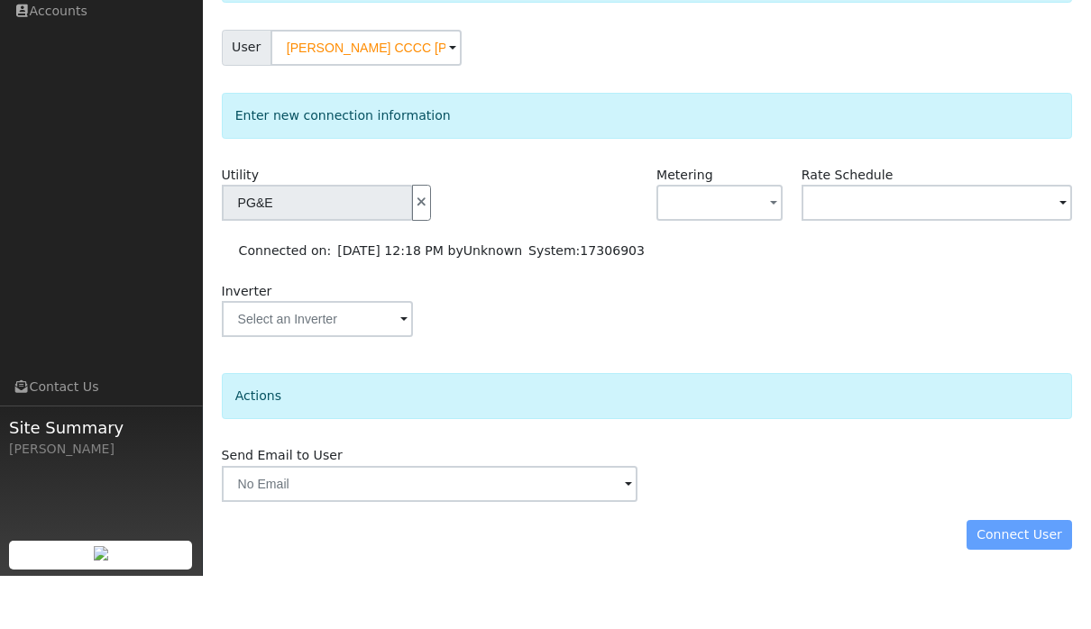
click at [1016, 573] on div "Connect User" at bounding box center [647, 588] width 870 height 31
click at [1030, 573] on div "Connect User" at bounding box center [647, 588] width 870 height 31
click at [1022, 573] on div "Connect User" at bounding box center [647, 588] width 870 height 31
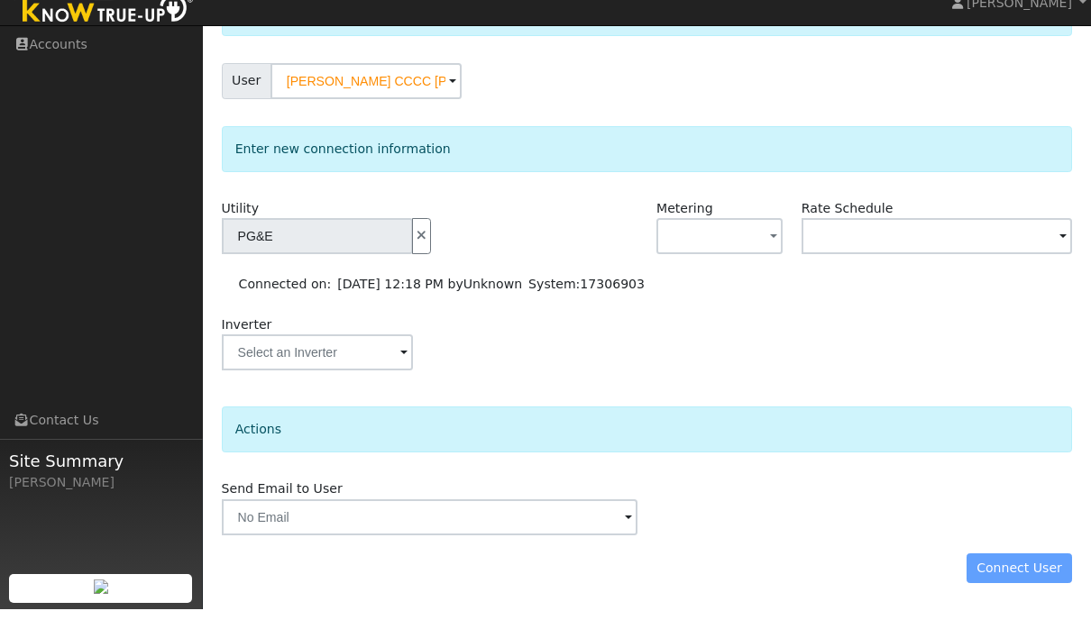
click at [831, 426] on div "Actions" at bounding box center [647, 449] width 851 height 46
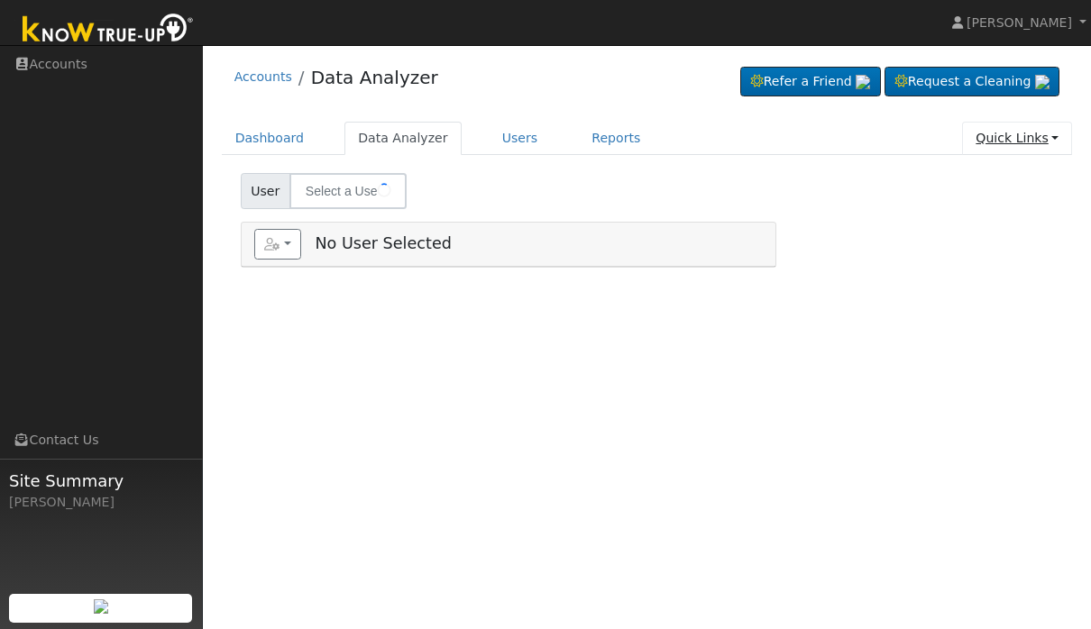
click at [1034, 143] on link "Quick Links" at bounding box center [1017, 138] width 110 height 33
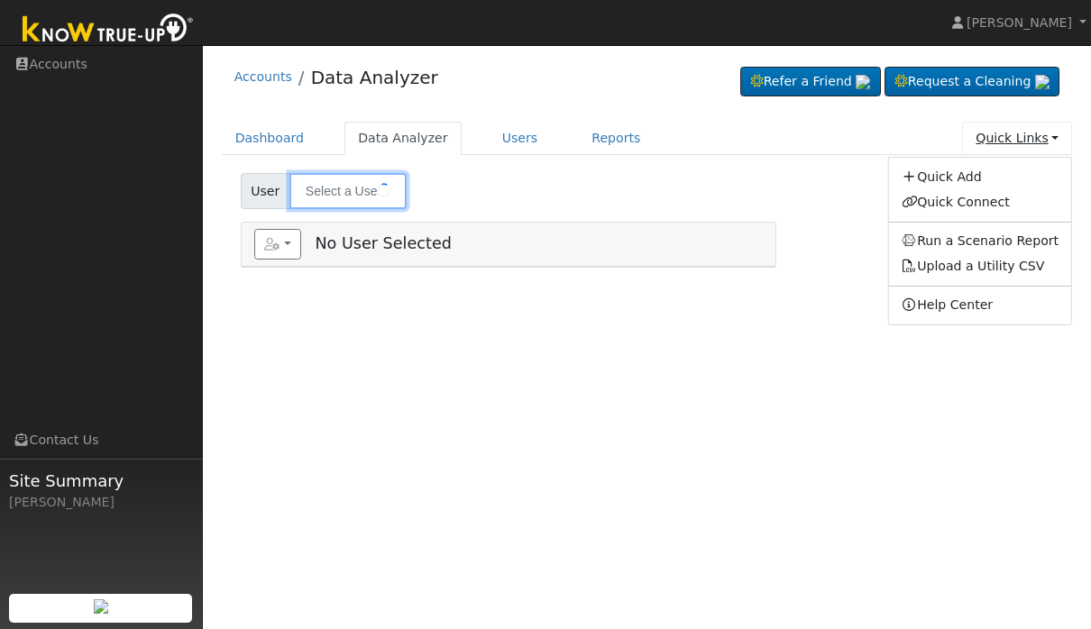
type input "[PERSON_NAME] CCCC [PERSON_NAME]"
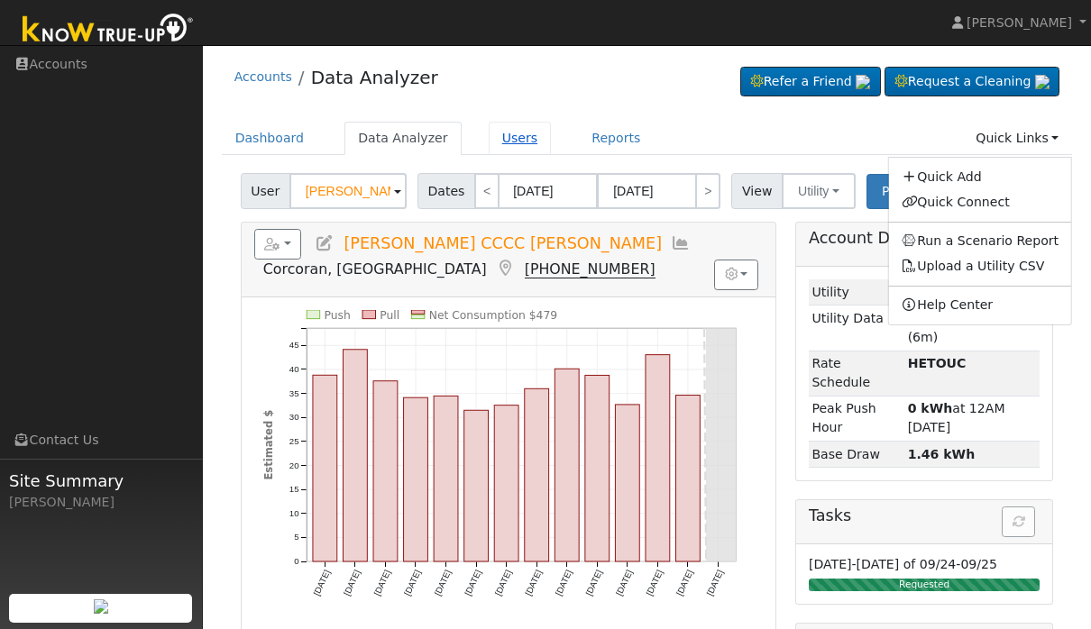
click at [537, 135] on link "Users" at bounding box center [520, 138] width 63 height 33
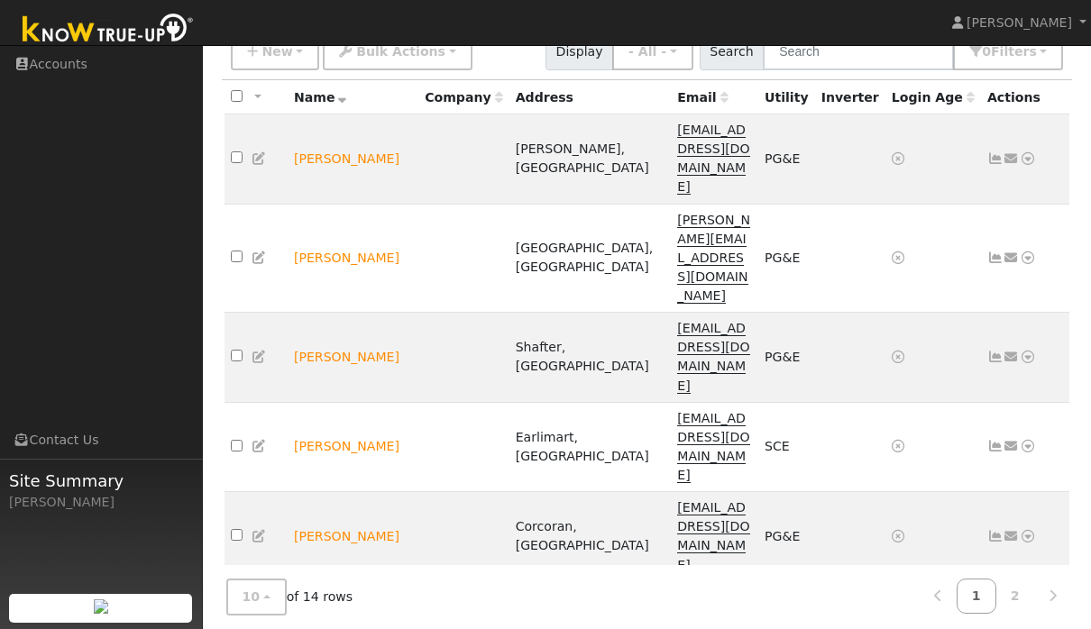
scroll to position [145, 0]
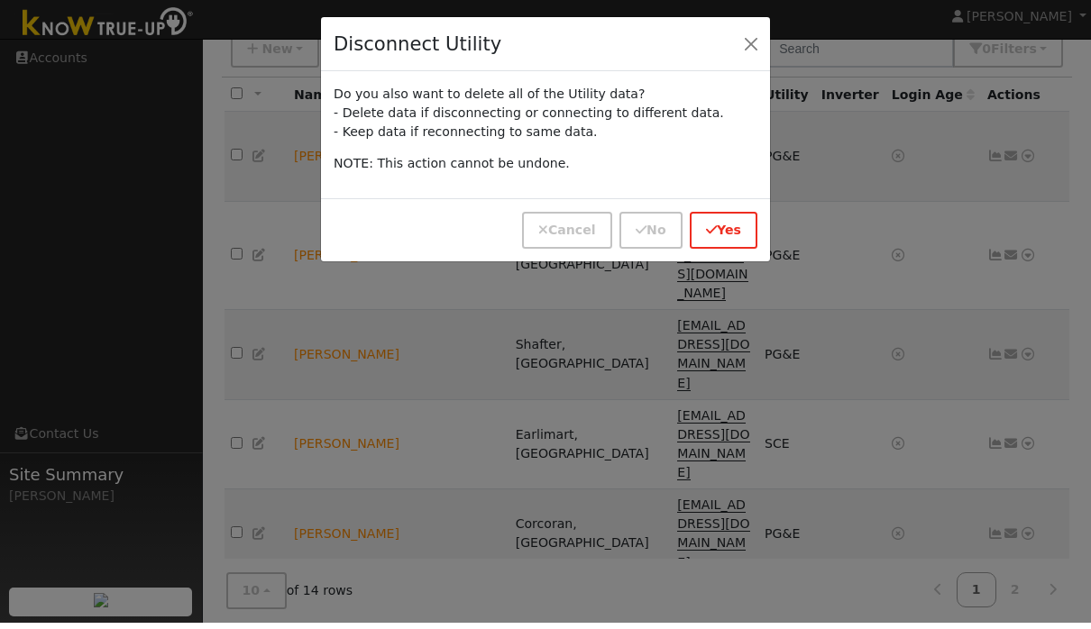
click at [733, 234] on button "Yes" at bounding box center [724, 236] width 68 height 37
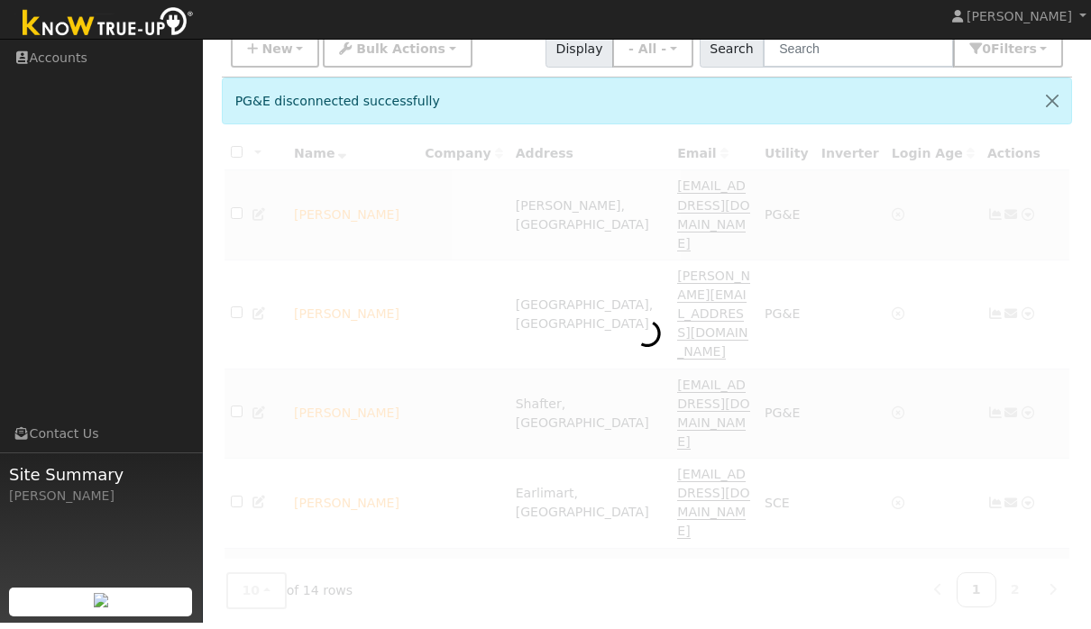
scroll to position [151, 0]
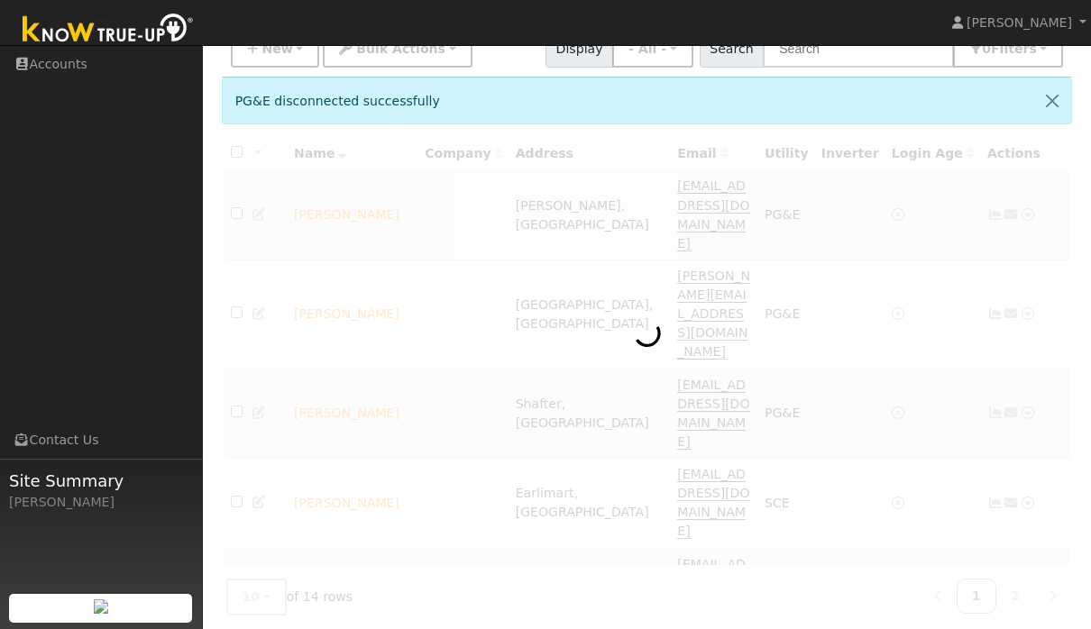
click at [760, 42] on nav "[PERSON_NAME] [PERSON_NAME] Profile Help Center Terms Of Service See What's New…" at bounding box center [545, 23] width 1091 height 46
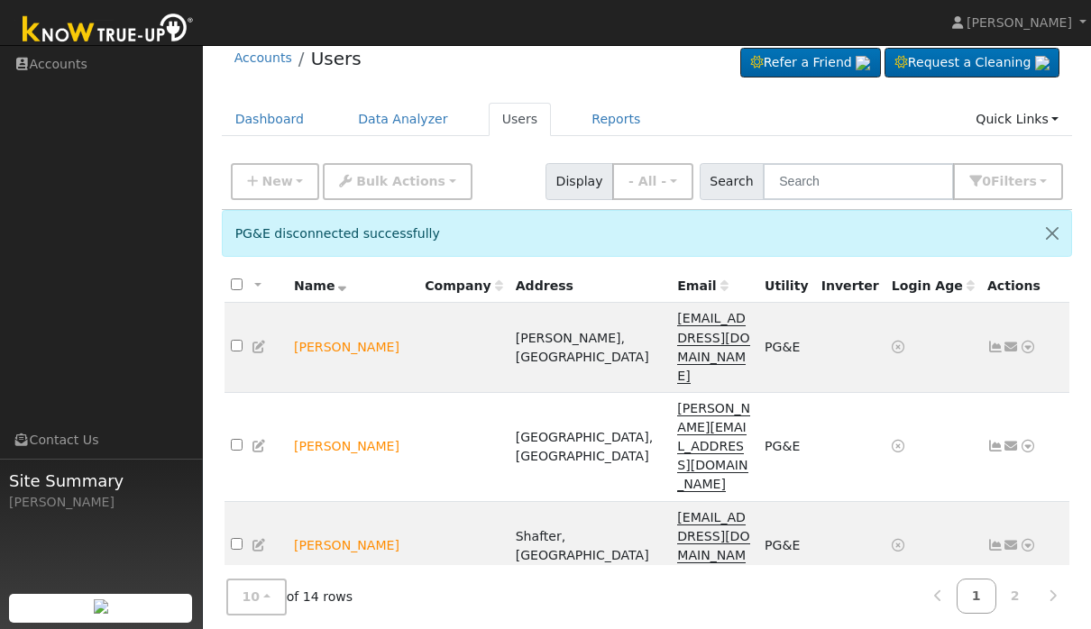
scroll to position [16, 0]
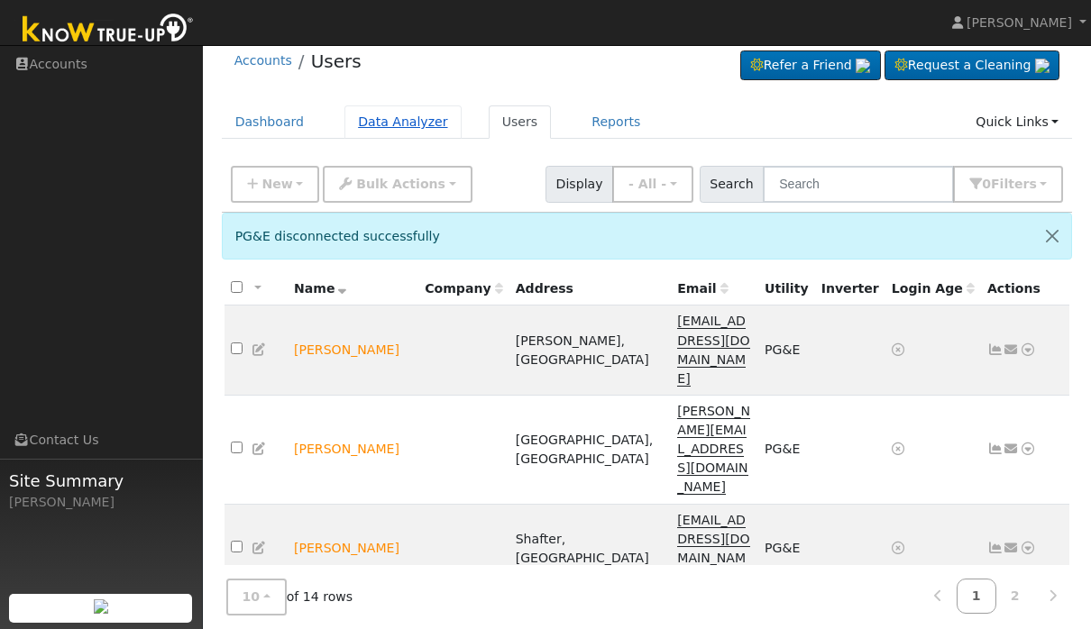
click at [397, 126] on link "Data Analyzer" at bounding box center [402, 121] width 117 height 33
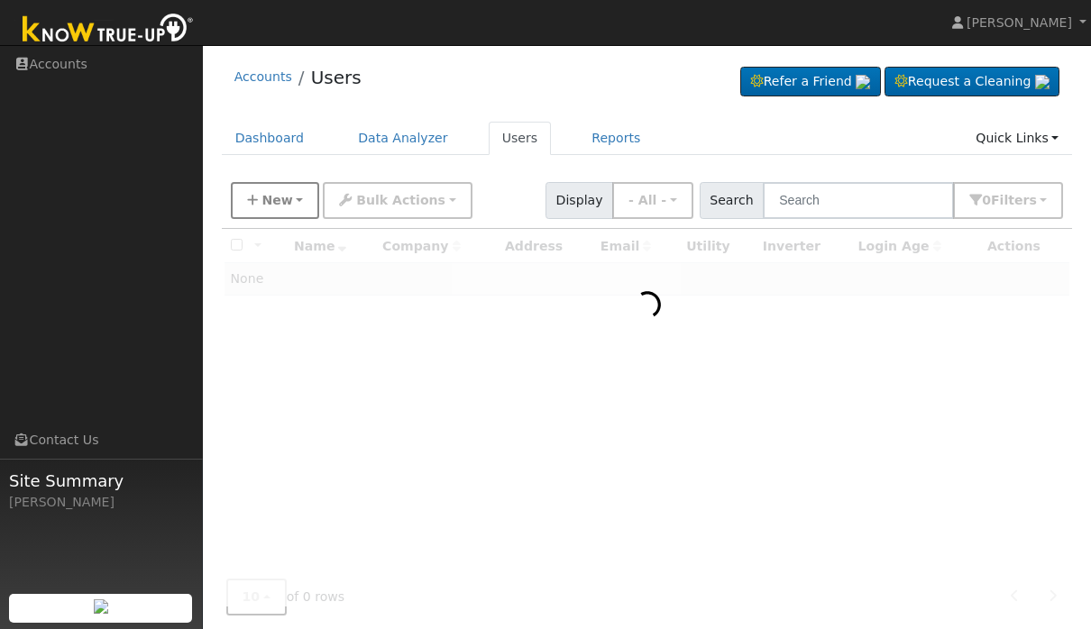
click at [271, 210] on button "New" at bounding box center [275, 200] width 89 height 37
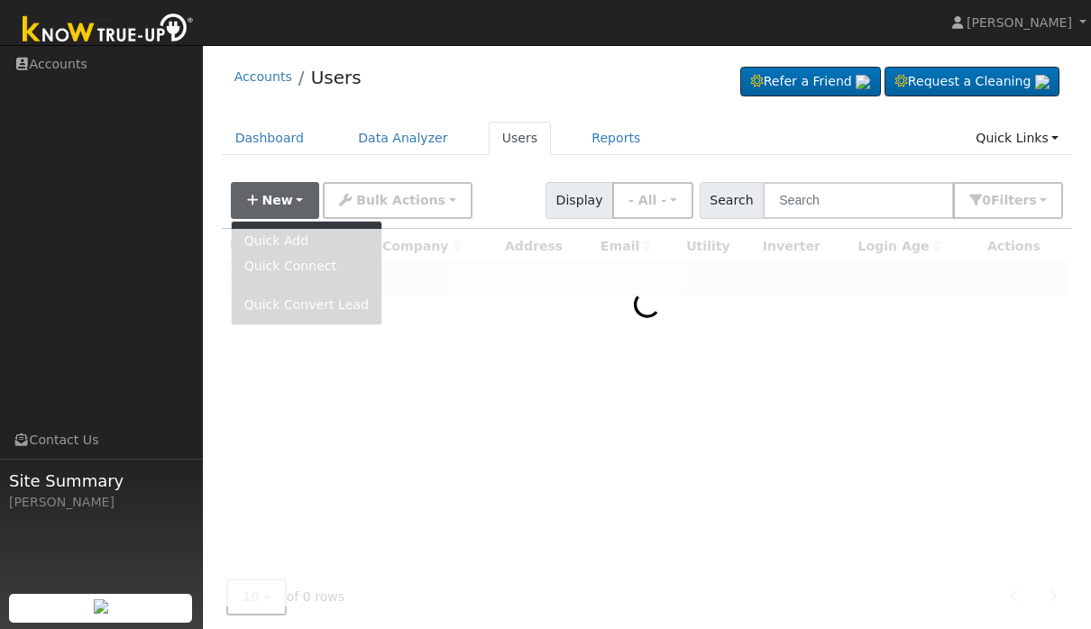
click at [551, 205] on div "New Quick Add Quick Connect Quick Convert Lead Bulk Actions Send Email Disconne…" at bounding box center [646, 197] width 839 height 43
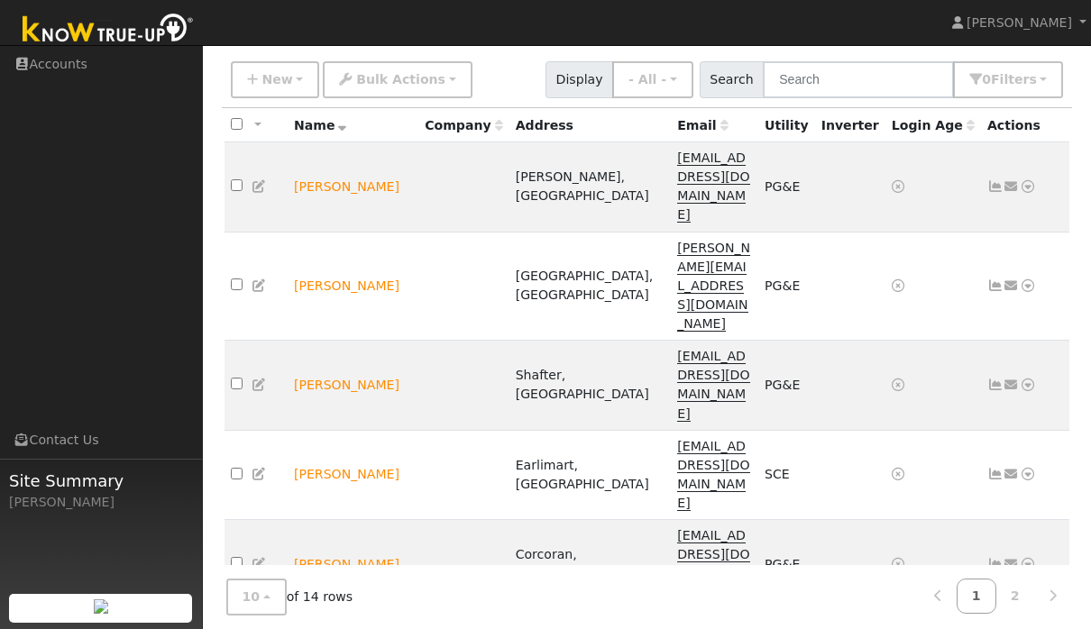
scroll to position [145, 0]
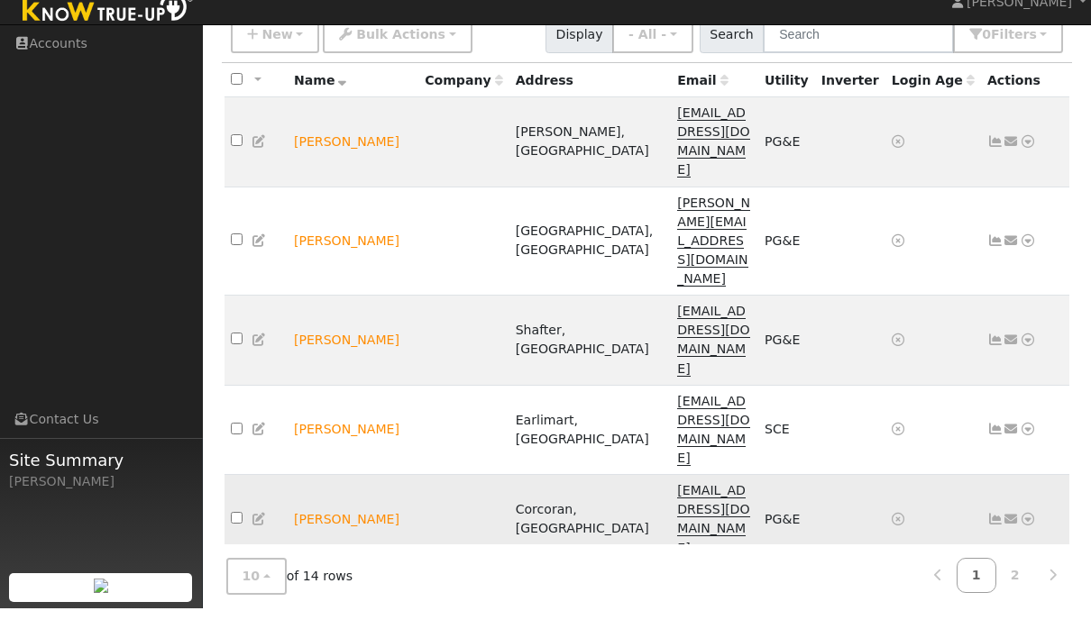
click at [1028, 534] on icon at bounding box center [1028, 540] width 16 height 13
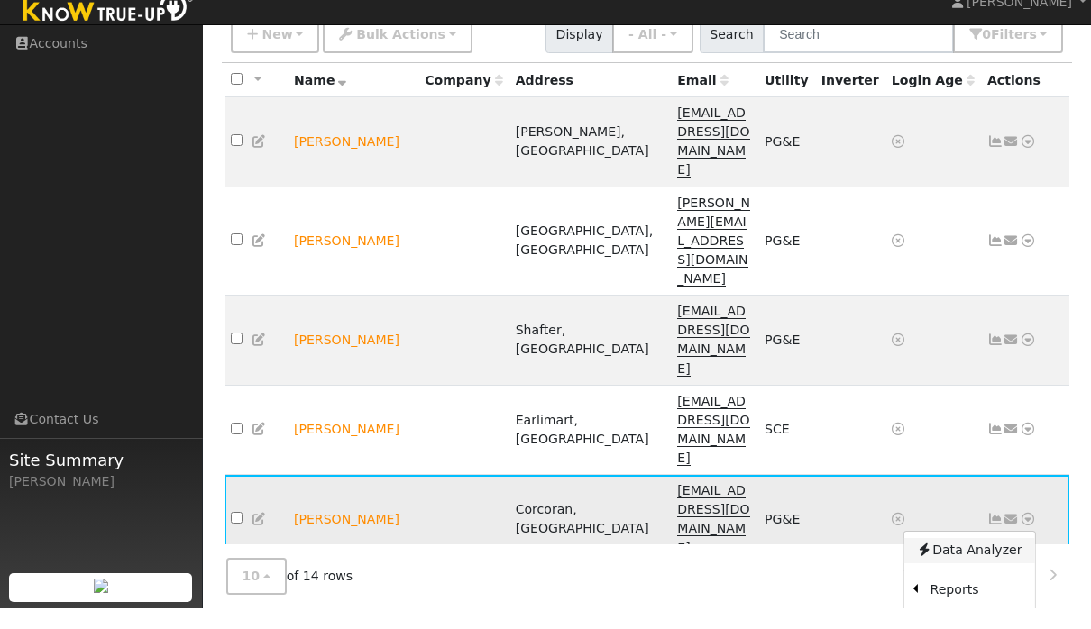
click at [995, 559] on link "Data Analyzer" at bounding box center [968, 571] width 131 height 25
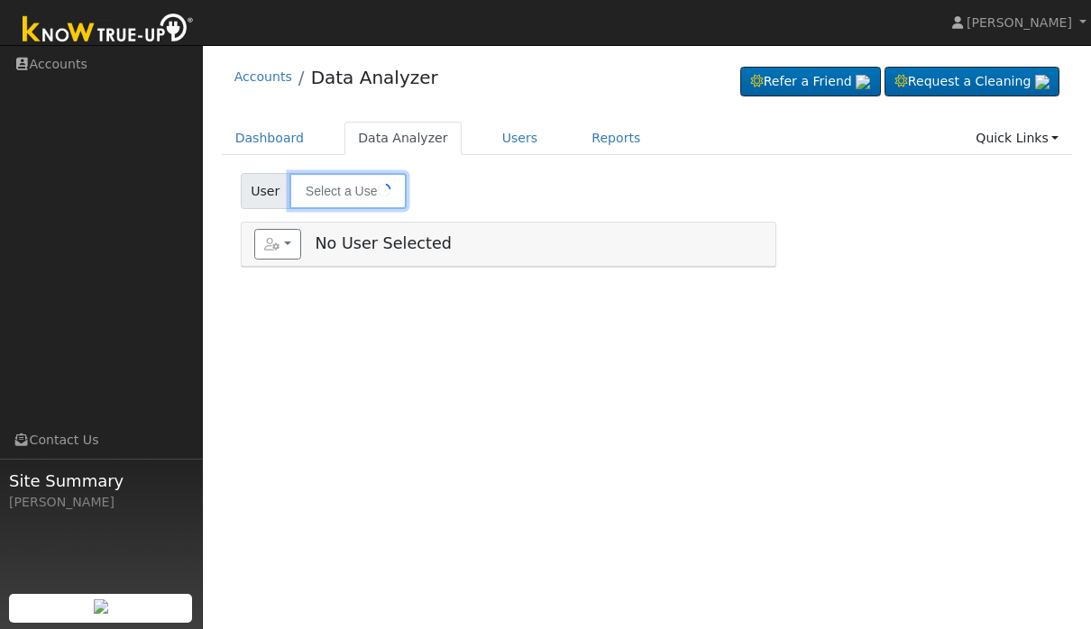
type input "[PERSON_NAME]"
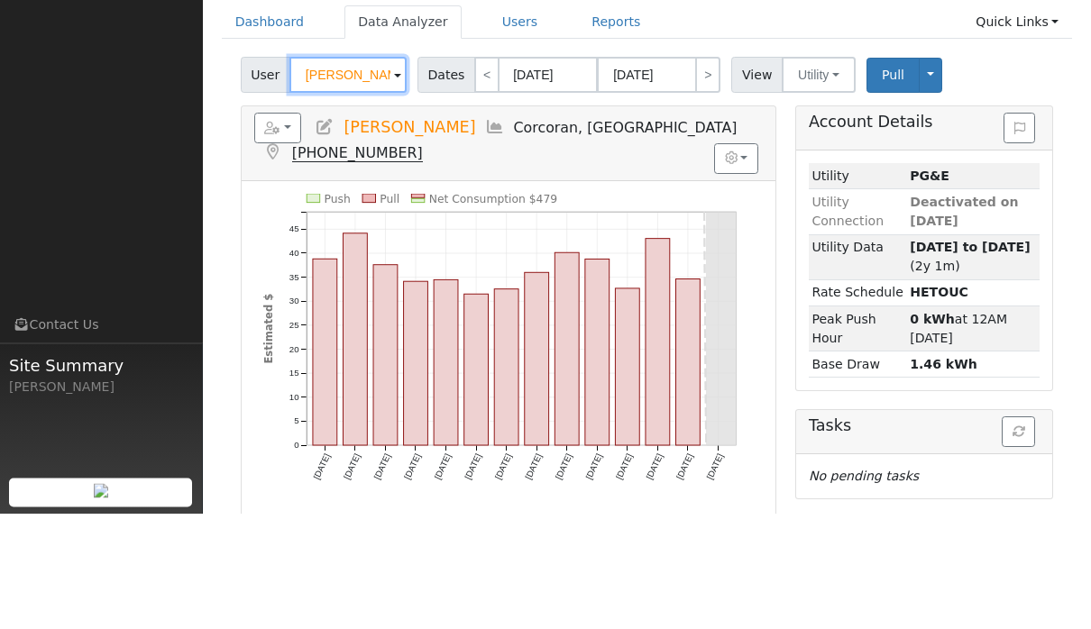
scroll to position [171, 0]
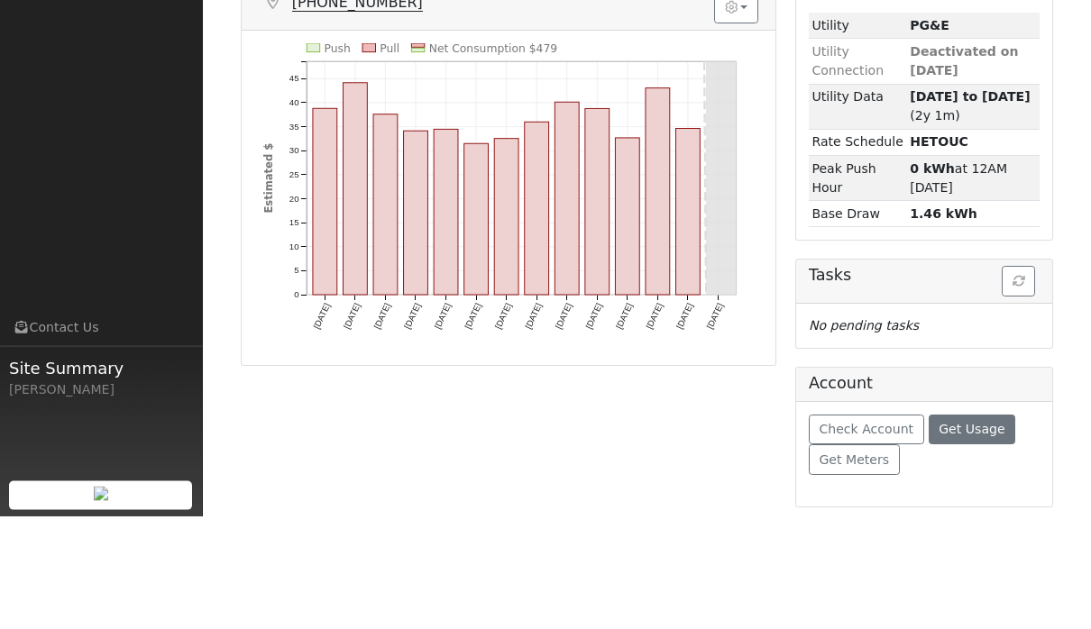
click at [969, 527] on button "Get Usage" at bounding box center [972, 542] width 87 height 31
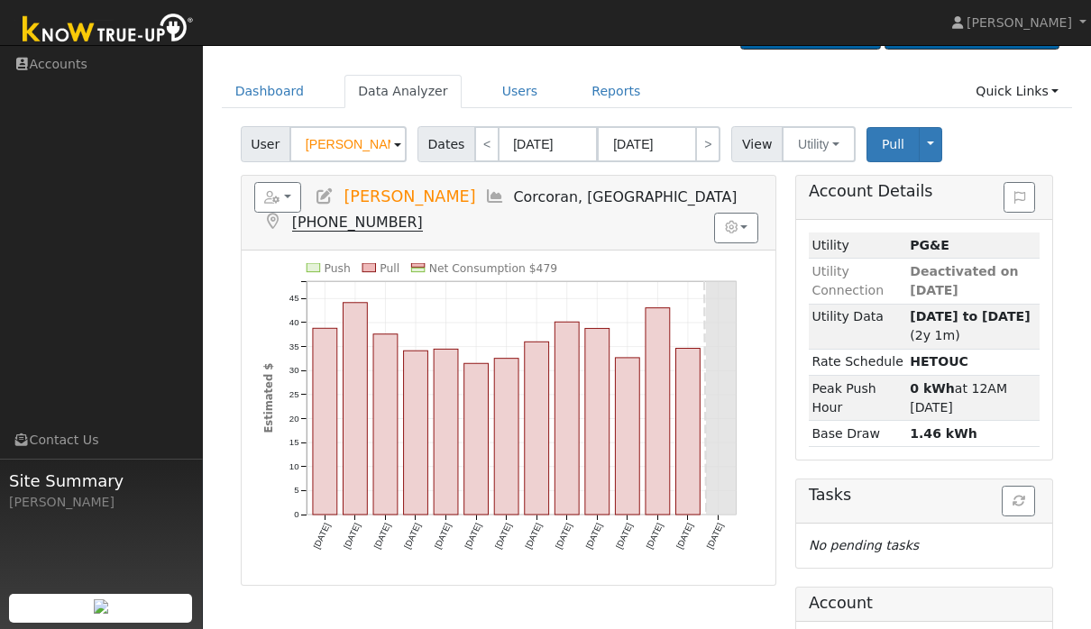
scroll to position [52, 0]
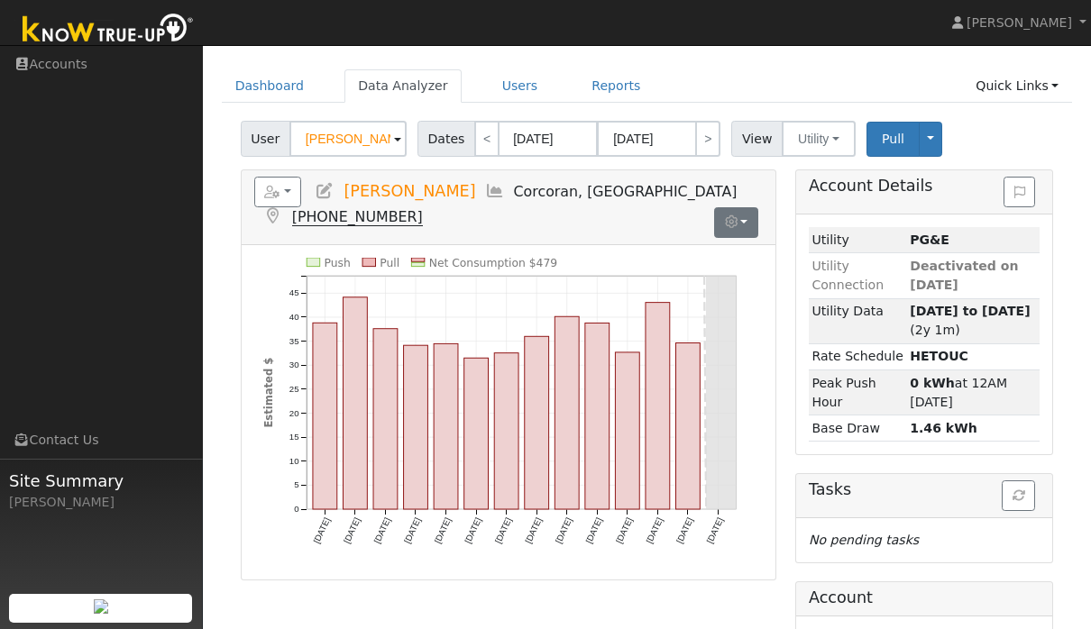
click at [757, 207] on button "button" at bounding box center [736, 222] width 44 height 31
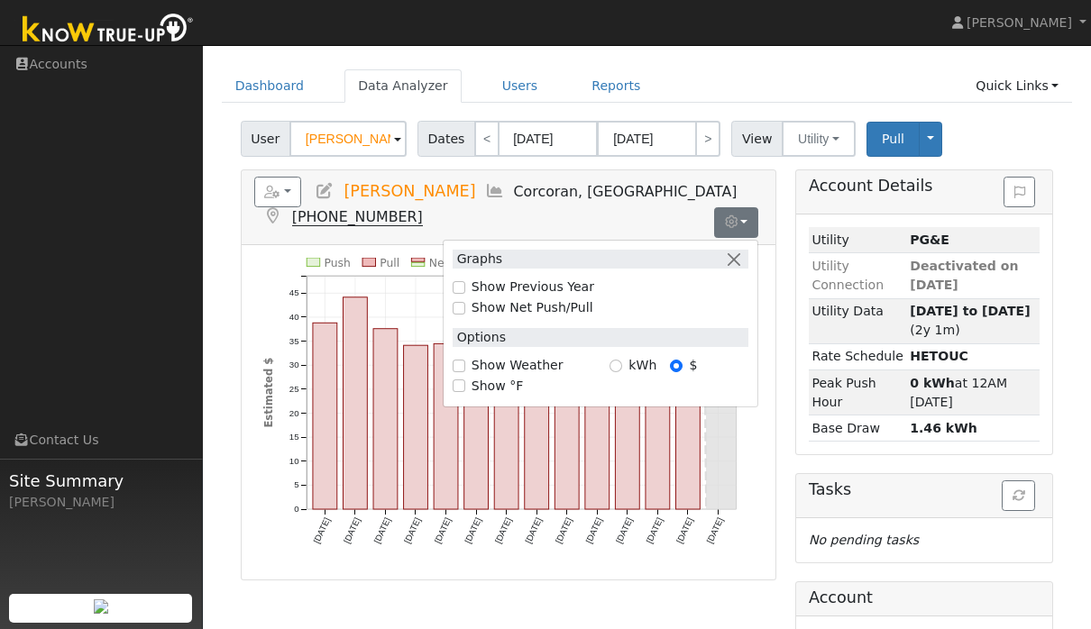
click at [1032, 121] on div "User [PERSON_NAME] Account Default Account Default Account [STREET_ADDRESS] Pri…" at bounding box center [647, 136] width 820 height 42
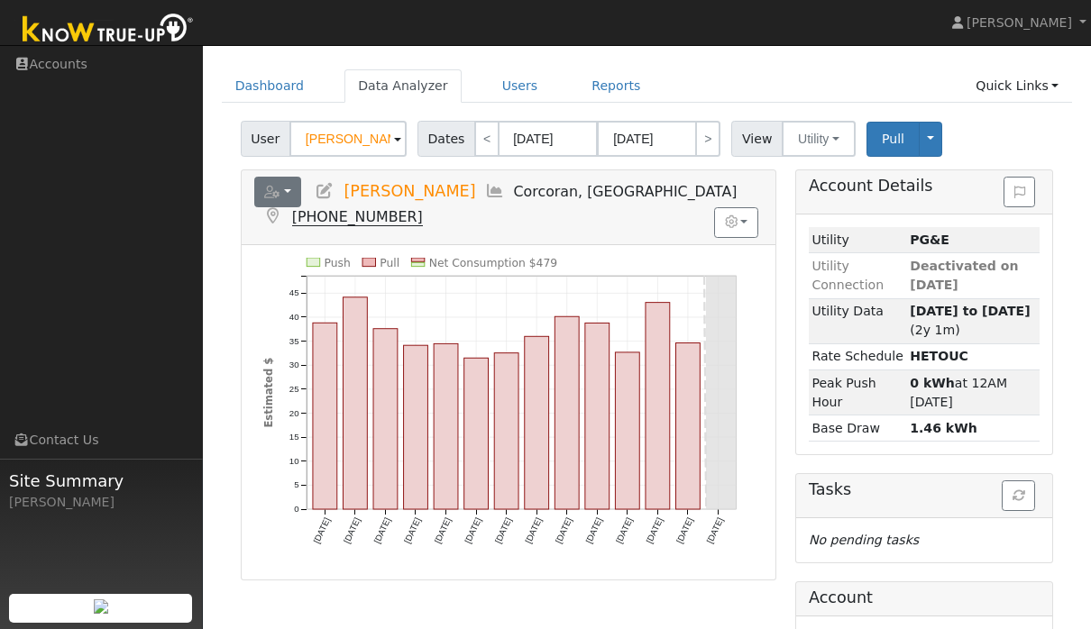
click at [294, 197] on button "button" at bounding box center [278, 192] width 48 height 31
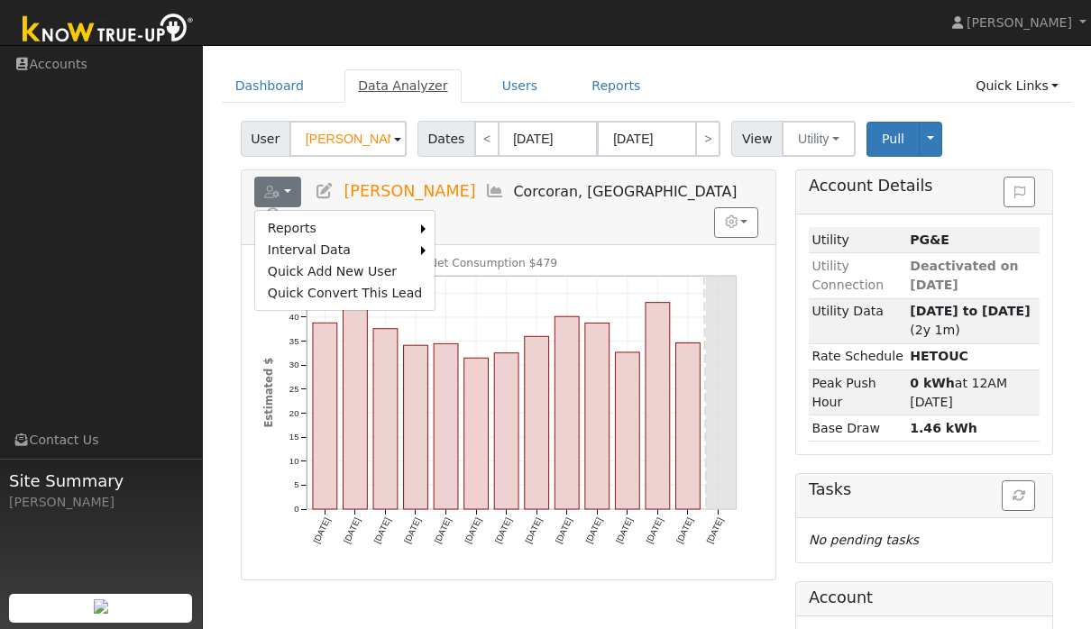
click at [423, 94] on link "Data Analyzer" at bounding box center [402, 85] width 117 height 33
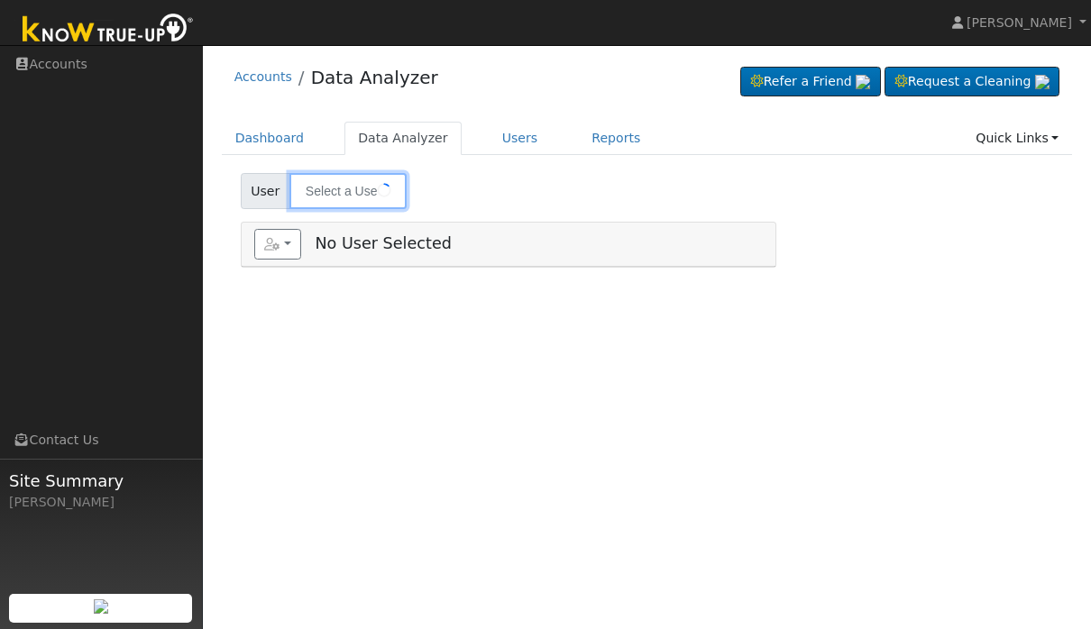
type input "[PERSON_NAME]"
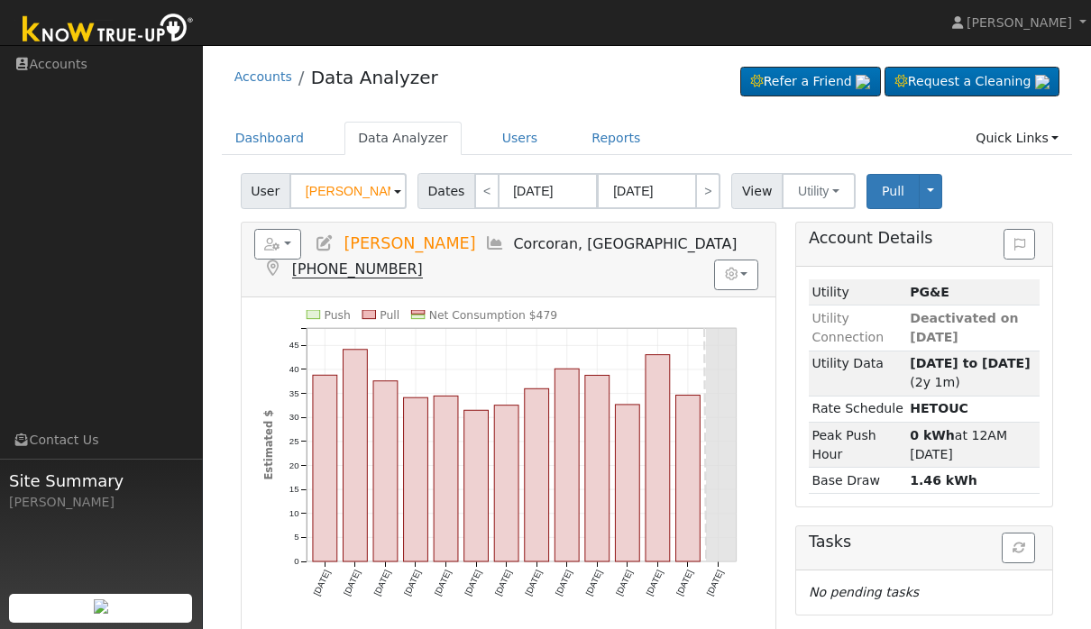
click at [451, 172] on div "User Edna daniel Account Default Account Default Account 21 5th Avenue, 1/2, Co…" at bounding box center [647, 188] width 820 height 42
click at [377, 129] on link "Data Analyzer" at bounding box center [402, 138] width 117 height 33
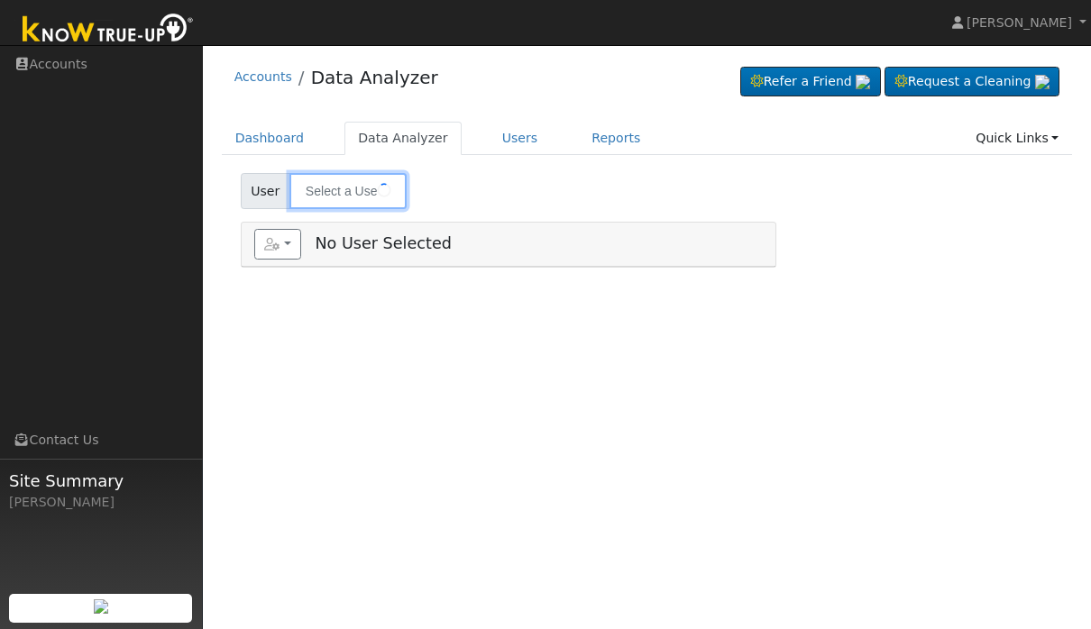
type input "[PERSON_NAME]"
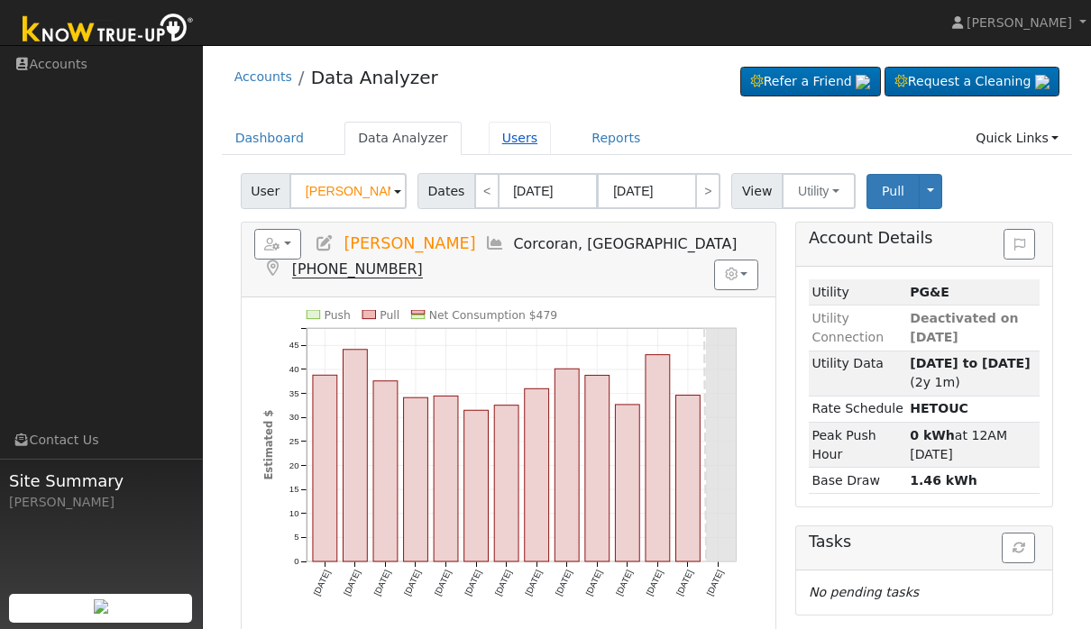
click at [526, 145] on link "Users" at bounding box center [520, 138] width 63 height 33
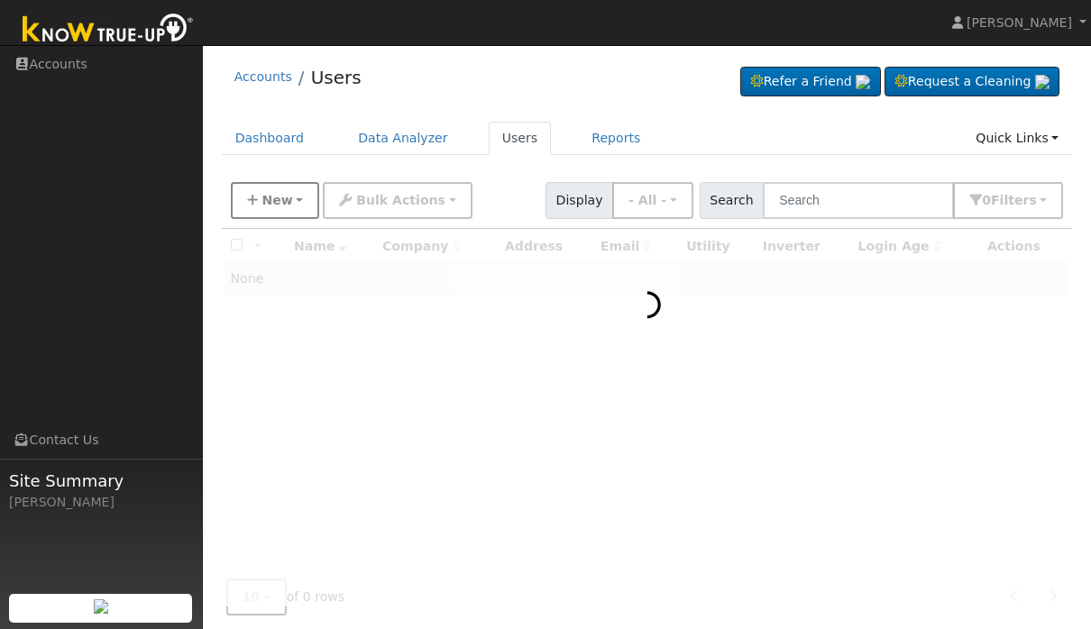
click at [231, 198] on button "New" at bounding box center [275, 200] width 89 height 37
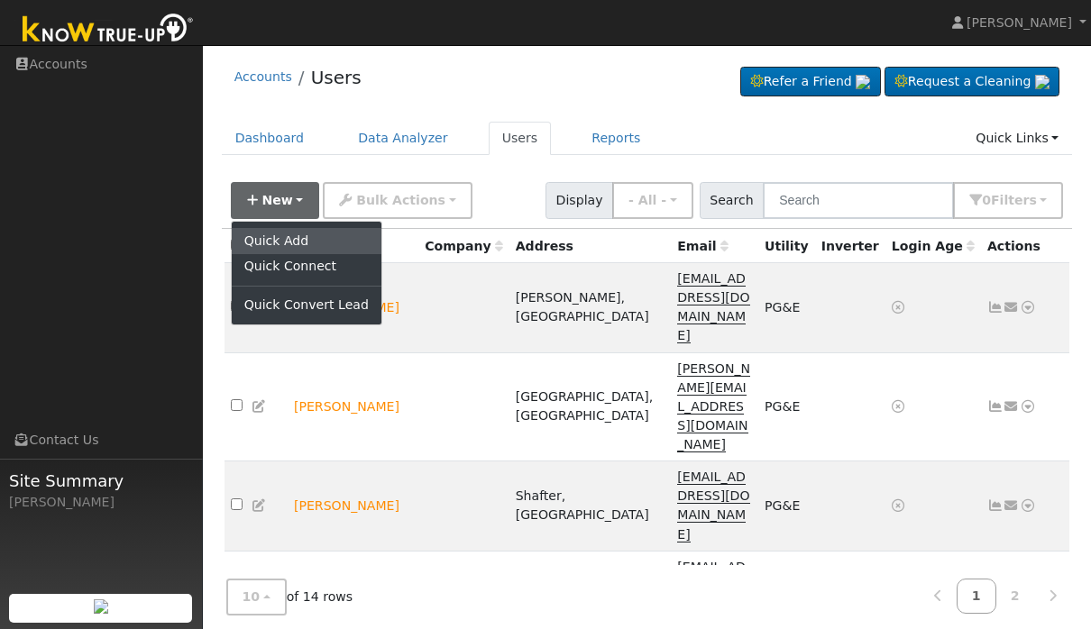
click at [275, 239] on link "Quick Add" at bounding box center [307, 240] width 150 height 25
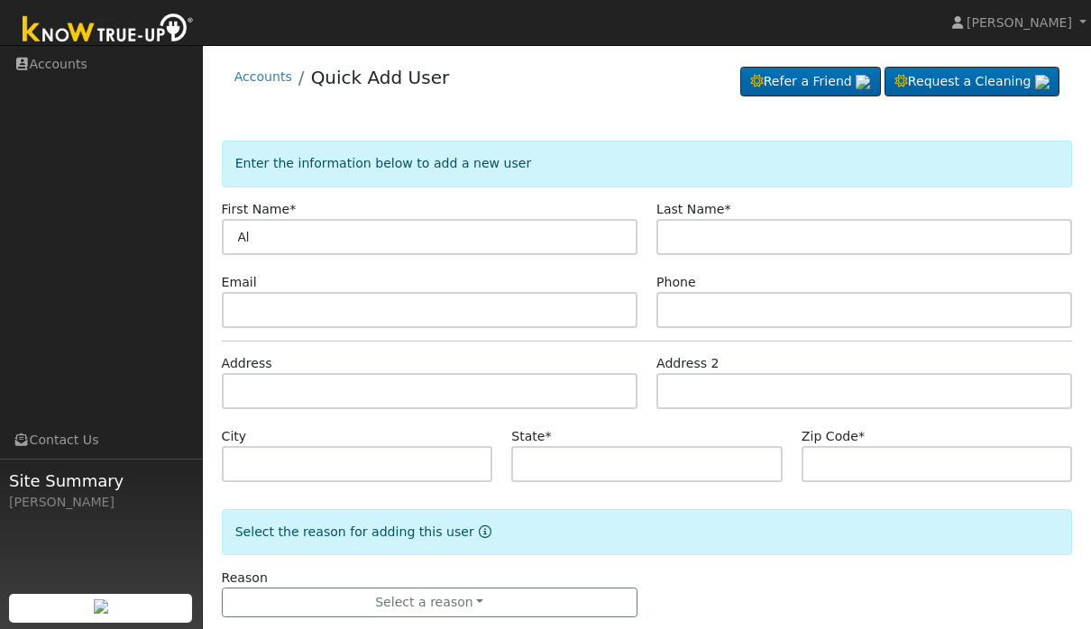
type input "A"
type input "R"
type input "[PERSON_NAME]"
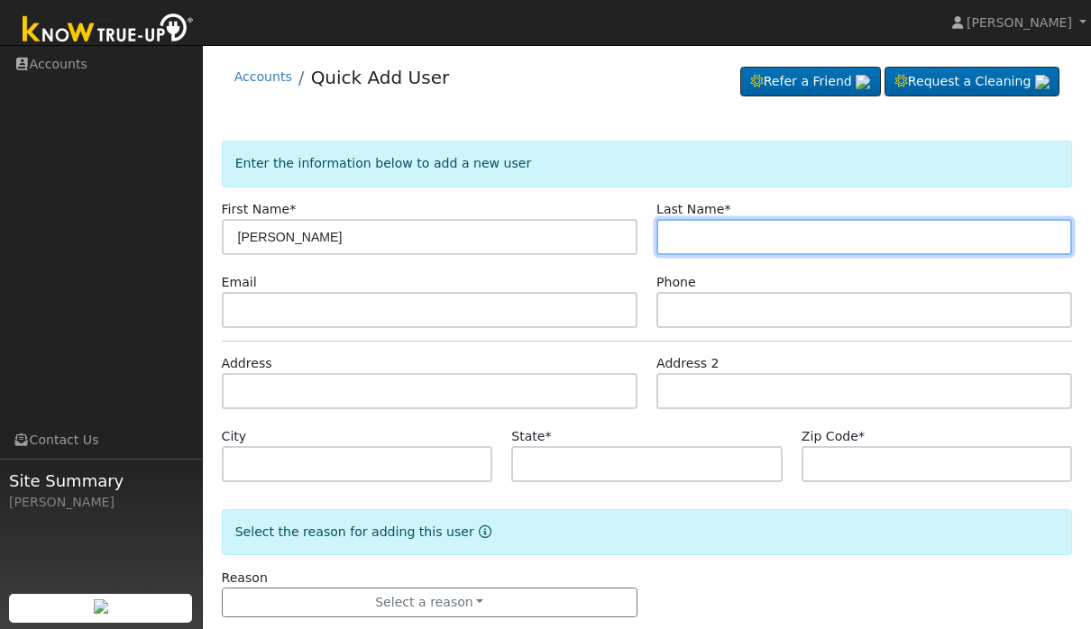
click at [812, 230] on input "text" at bounding box center [864, 237] width 416 height 36
type input "[PERSON_NAME]"
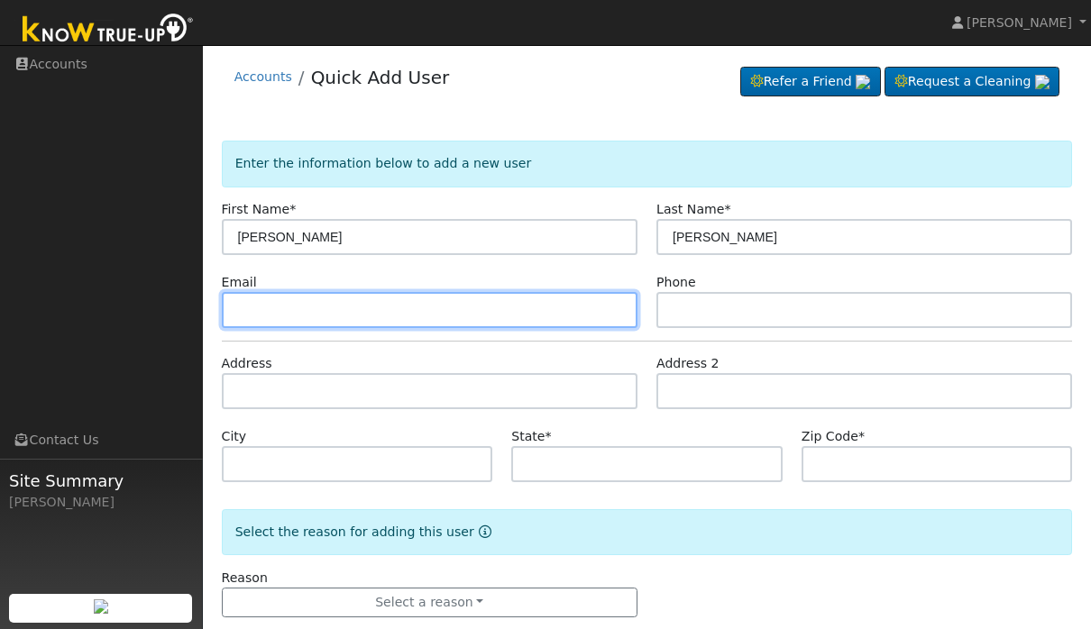
click at [513, 307] on input "text" at bounding box center [430, 310] width 416 height 36
type input "r"
type input "[PERSON_NAME][EMAIL_ADDRESS][DOMAIN_NAME]"
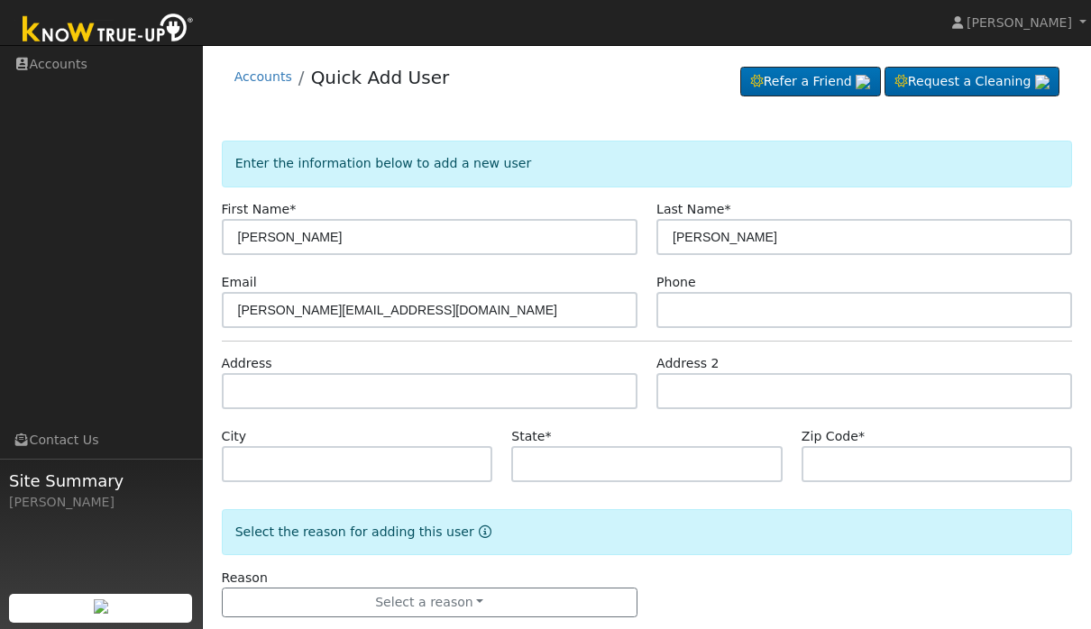
click at [781, 327] on input "text" at bounding box center [864, 310] width 416 height 36
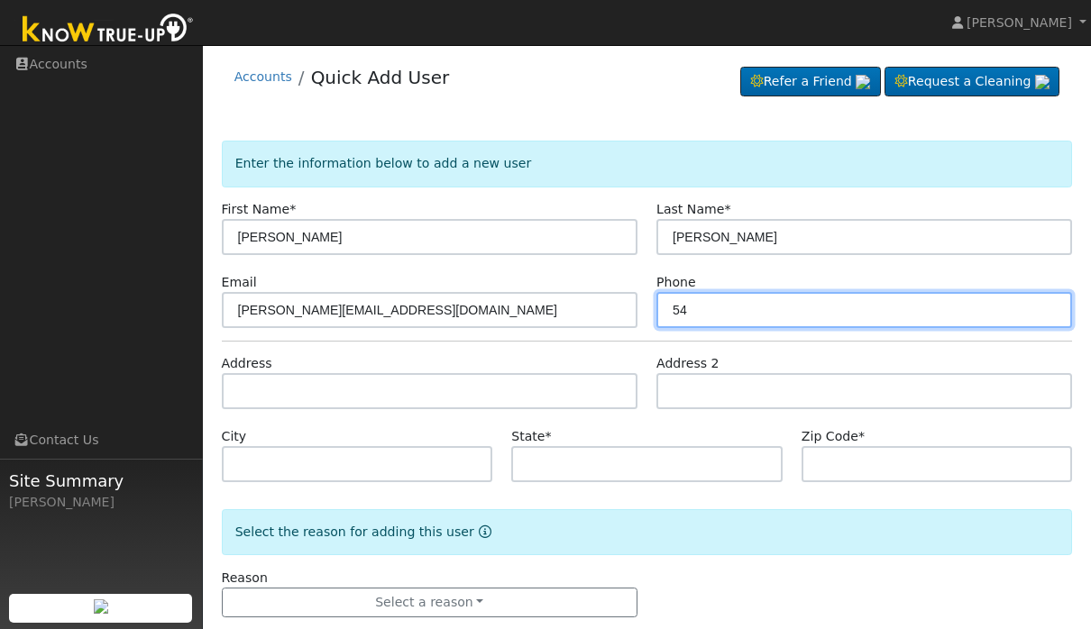
type input "5"
type input "6615675678"
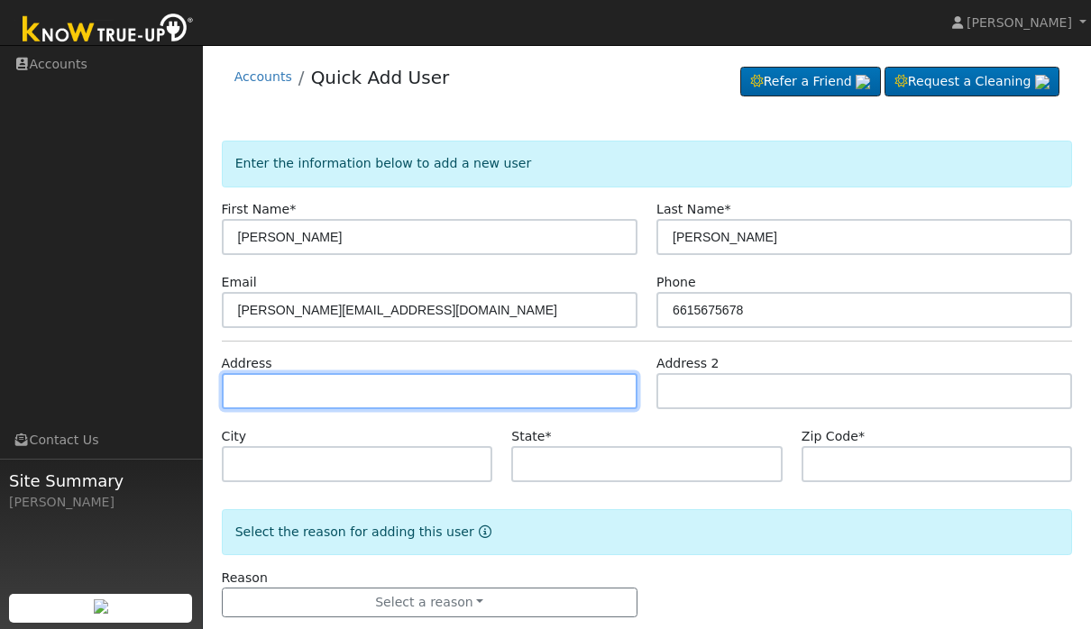
click at [498, 384] on input "text" at bounding box center [430, 391] width 416 height 36
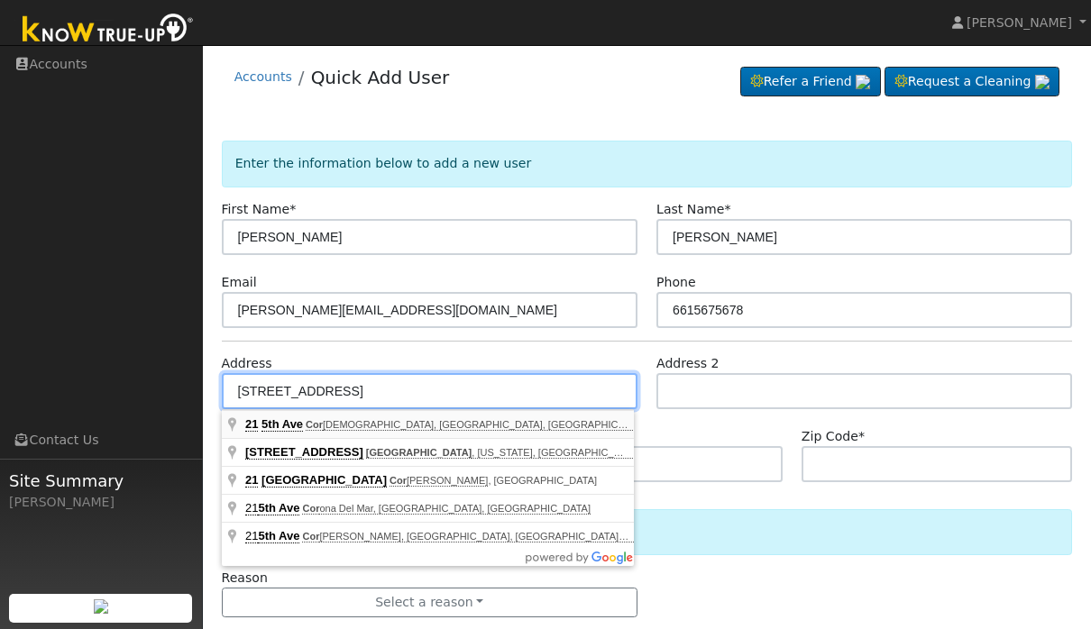
type input "[STREET_ADDRESS]"
type input "[PERSON_NAME]"
type input "CA"
type input "93212"
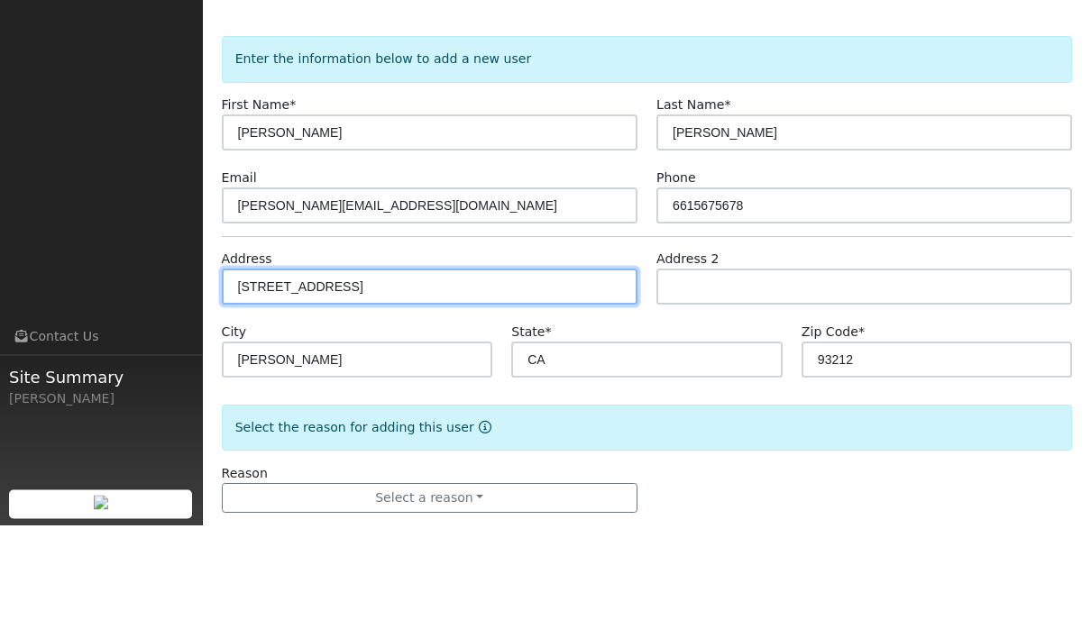
scroll to position [32, 0]
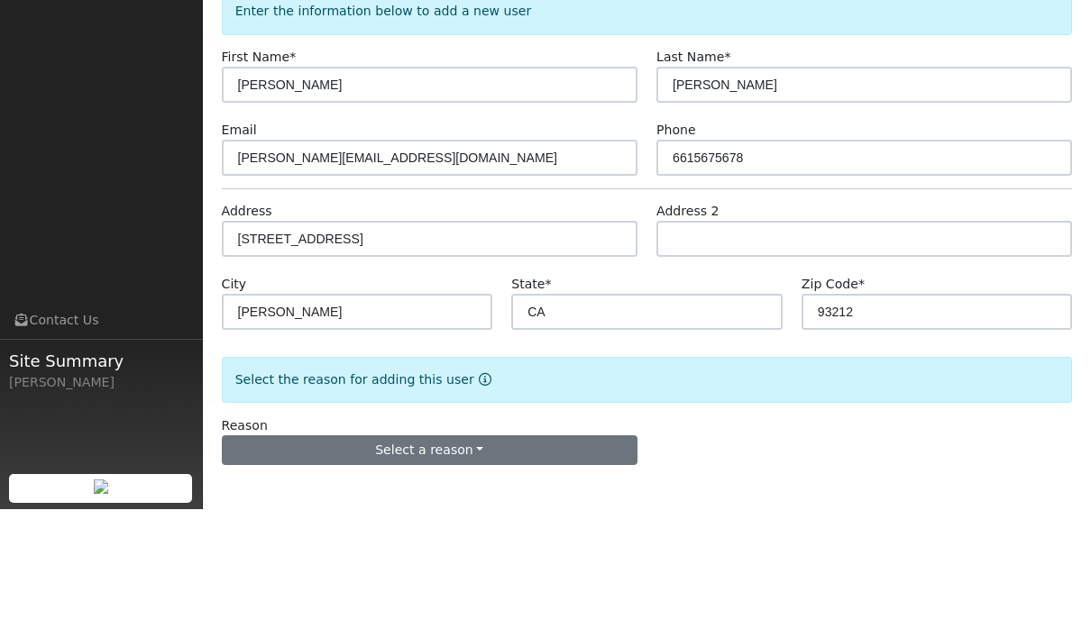
click at [477, 555] on button "Select a reason" at bounding box center [430, 570] width 416 height 31
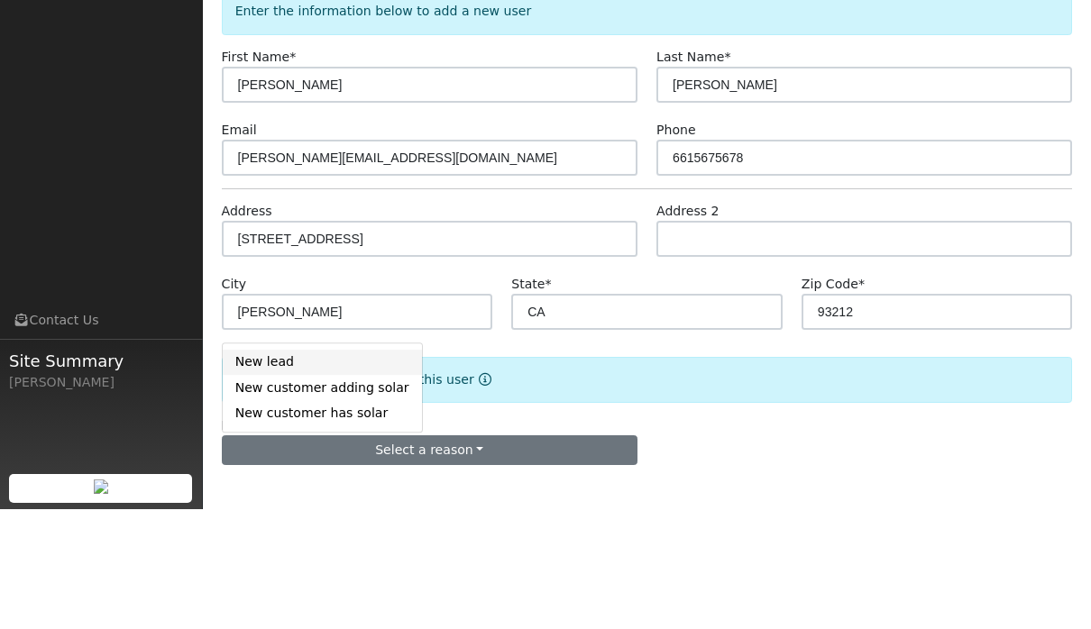
click at [240, 470] on link "New lead" at bounding box center [322, 482] width 199 height 25
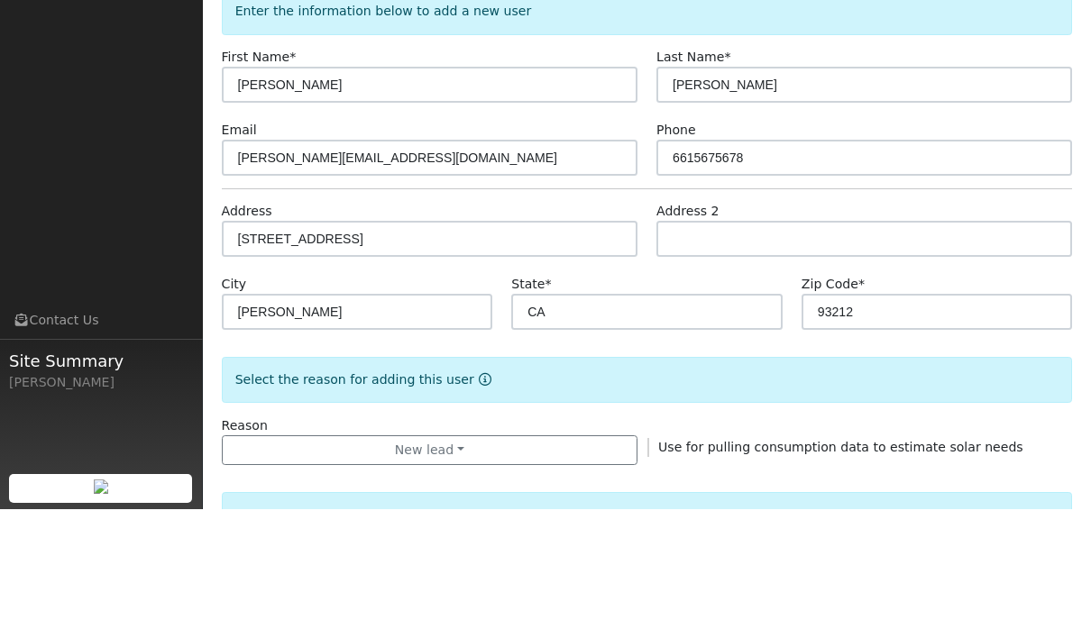
scroll to position [152, 0]
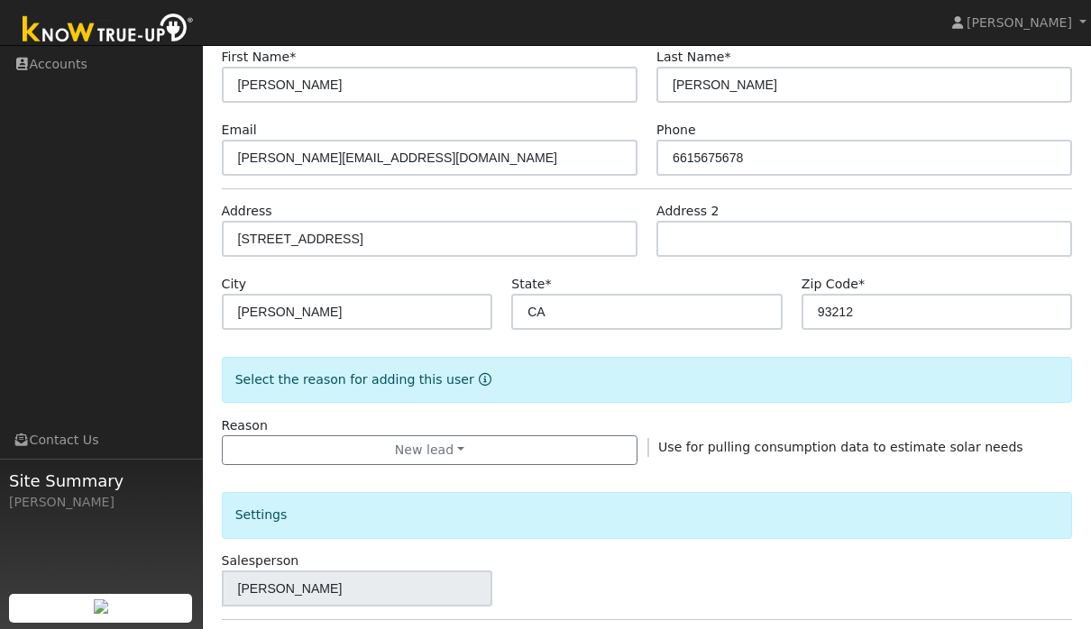
click at [746, 271] on form "Enter the information below to add a new user First Name * [PERSON_NAME] Last N…" at bounding box center [647, 495] width 851 height 1015
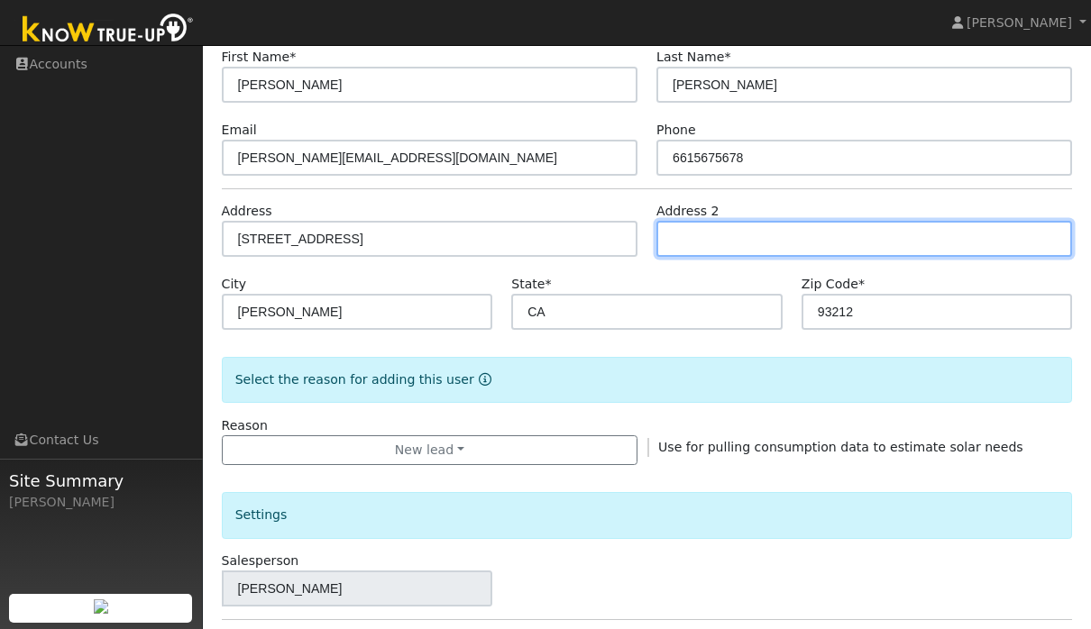
click at [701, 254] on input "text" at bounding box center [864, 239] width 416 height 36
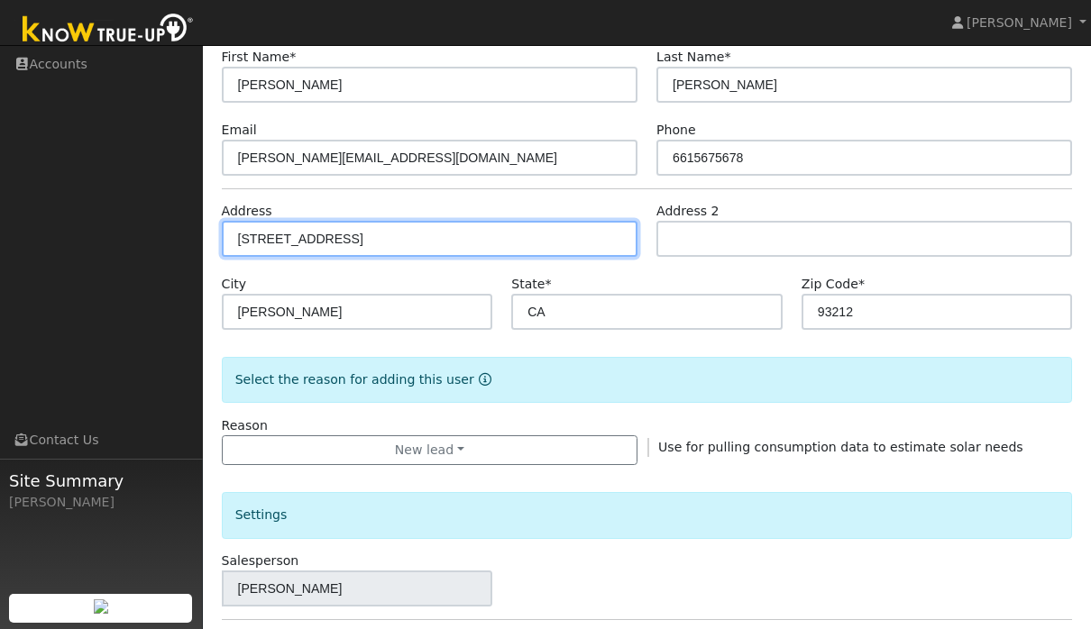
click at [395, 245] on input "[STREET_ADDRESS]" at bounding box center [430, 239] width 416 height 36
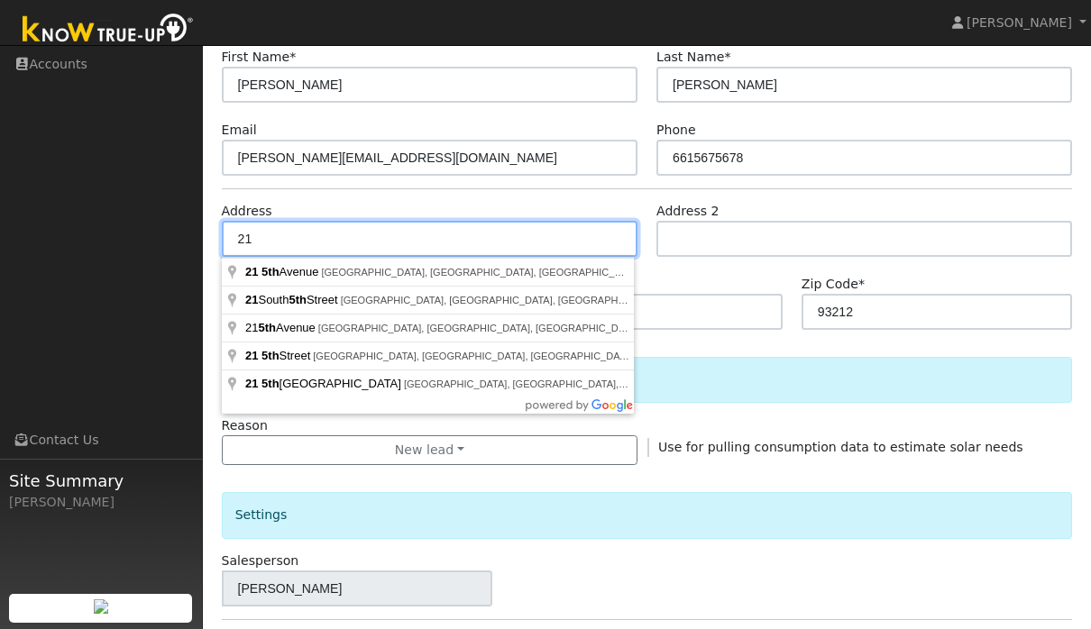
type input "2"
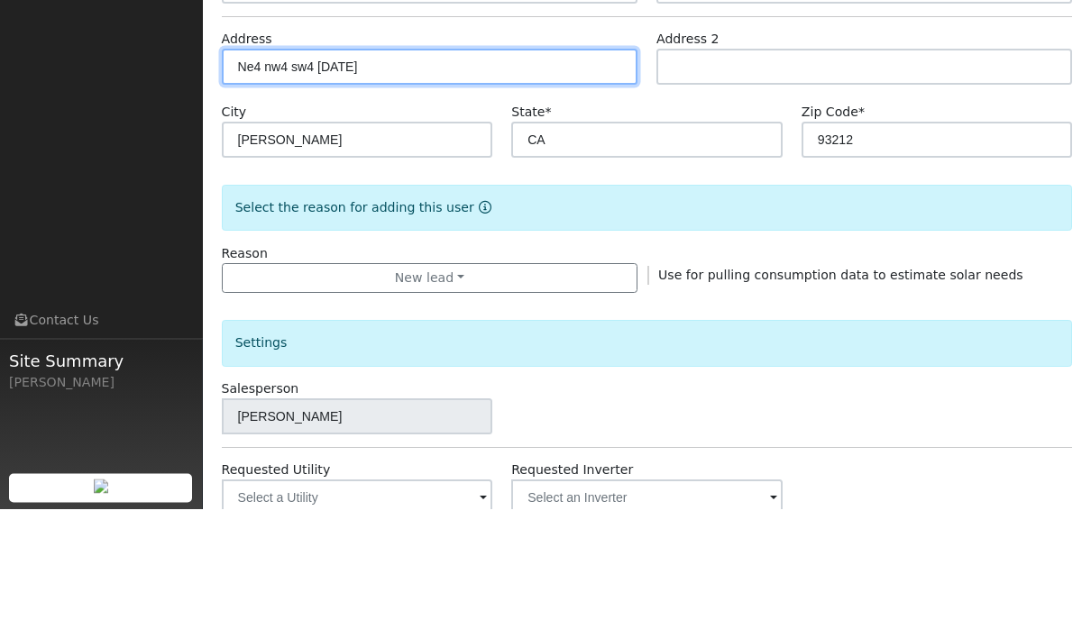
scroll to position [250, 0]
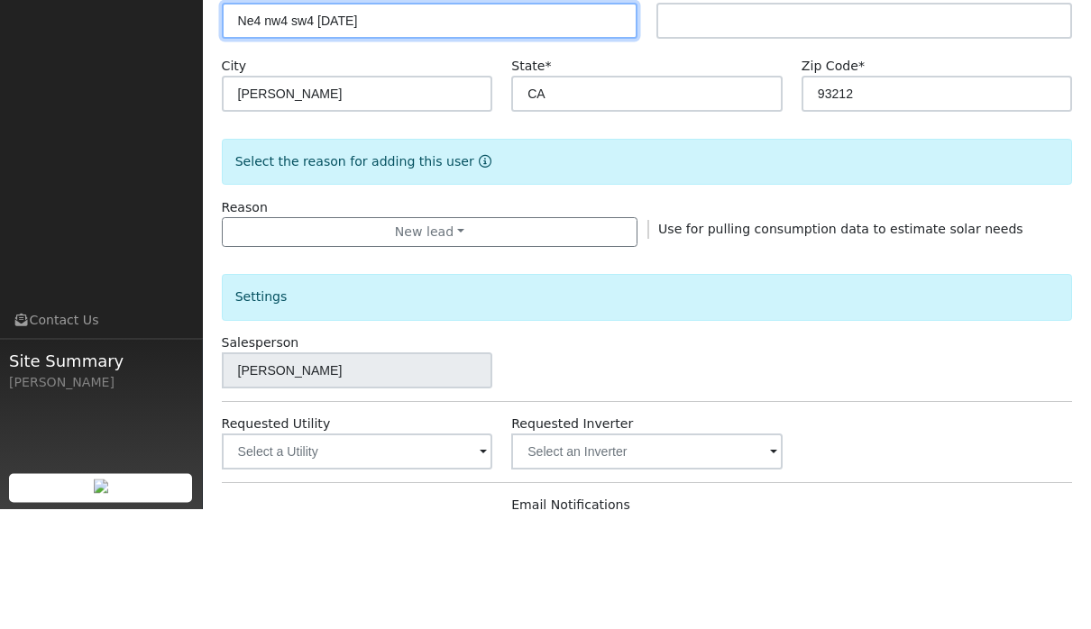
type input "Ne4 nw4 sw4 [DATE]"
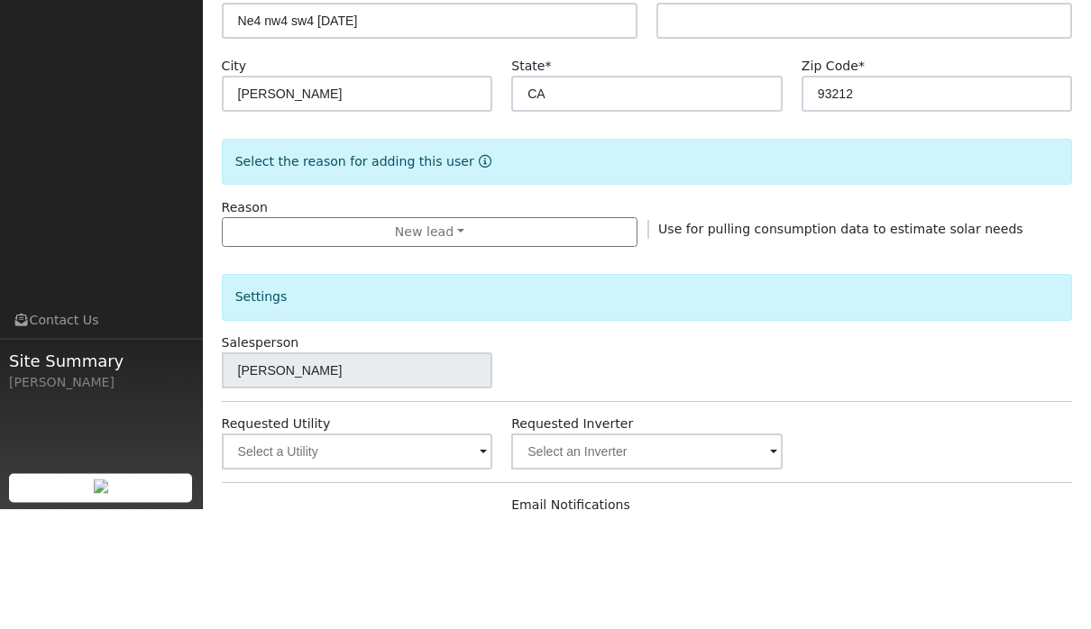
click at [481, 564] on span at bounding box center [483, 574] width 7 height 21
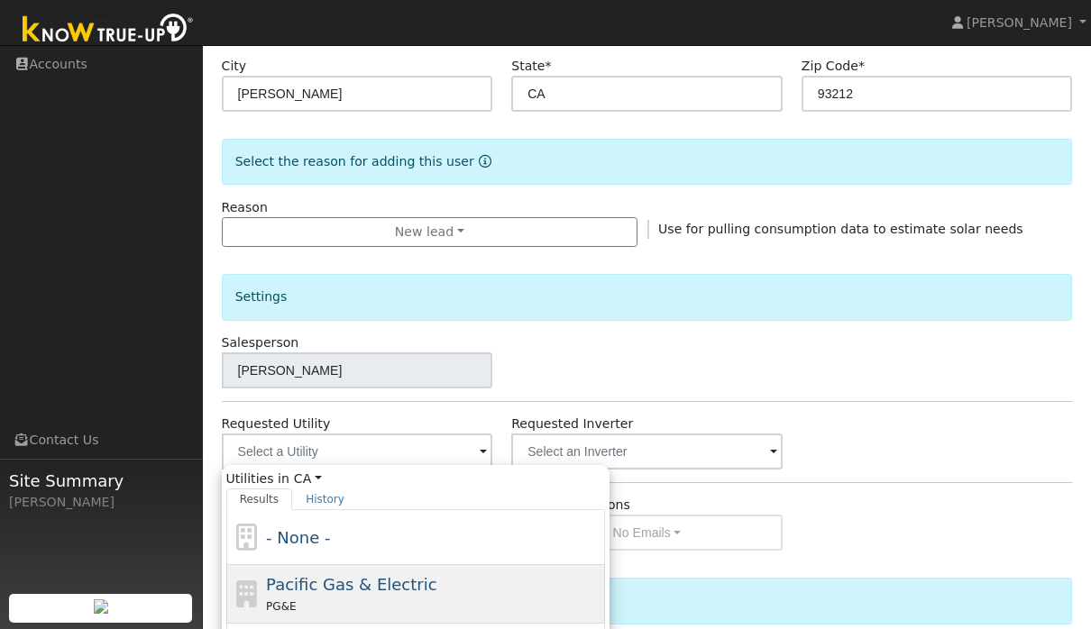
click at [432, 601] on div "PG&E" at bounding box center [433, 606] width 335 height 19
type input "Pacific Gas & Electric"
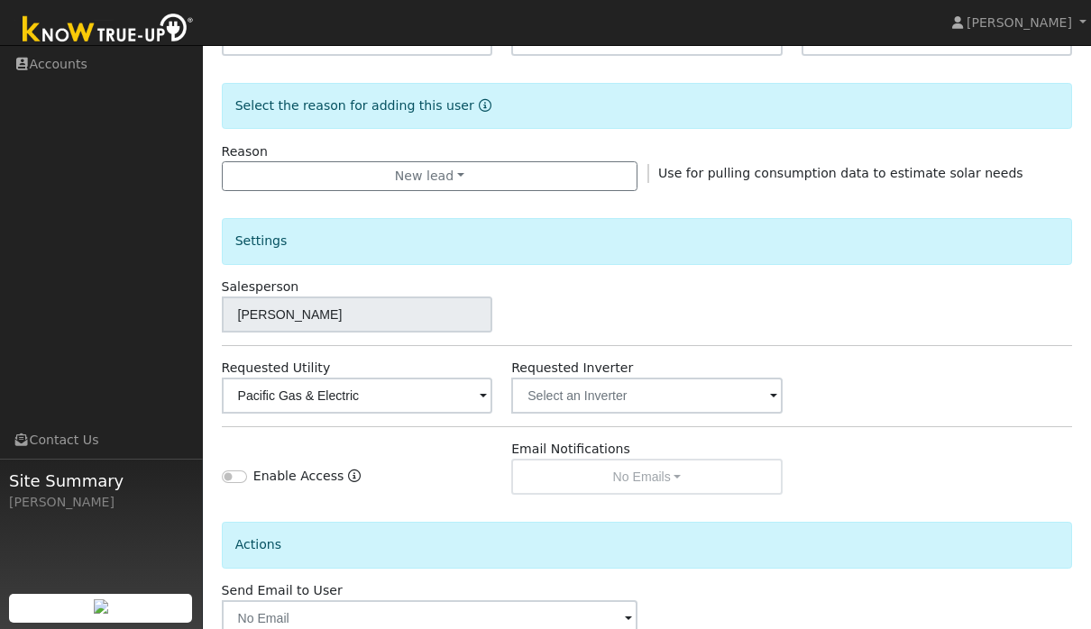
scroll to position [514, 0]
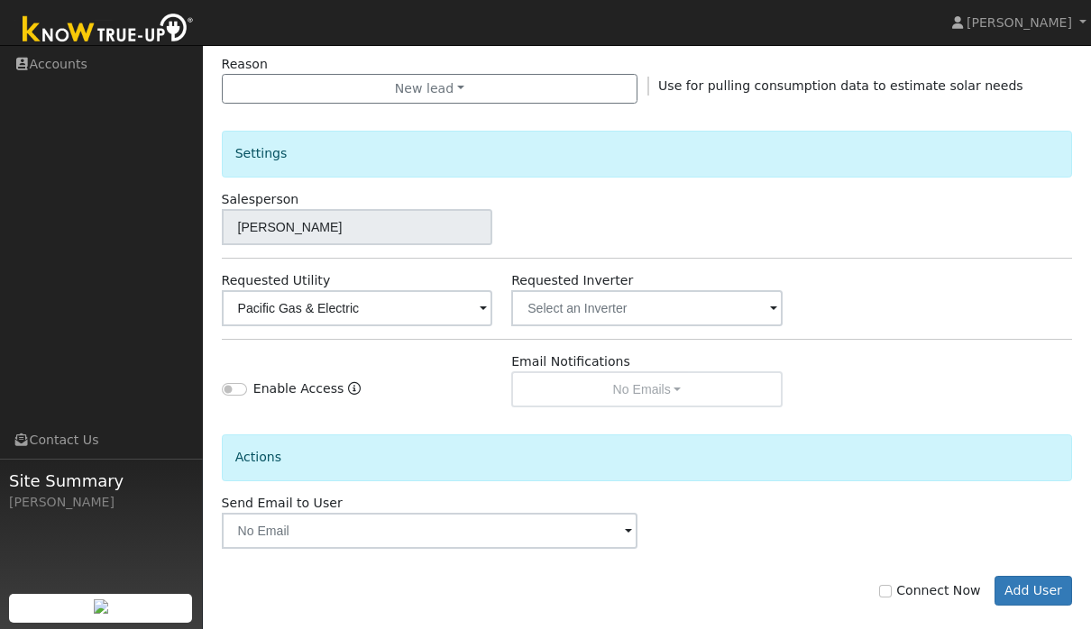
click at [895, 582] on label "Connect Now" at bounding box center [929, 591] width 101 height 19
click at [892, 585] on input "Connect Now" at bounding box center [885, 591] width 13 height 13
checkbox input "true"
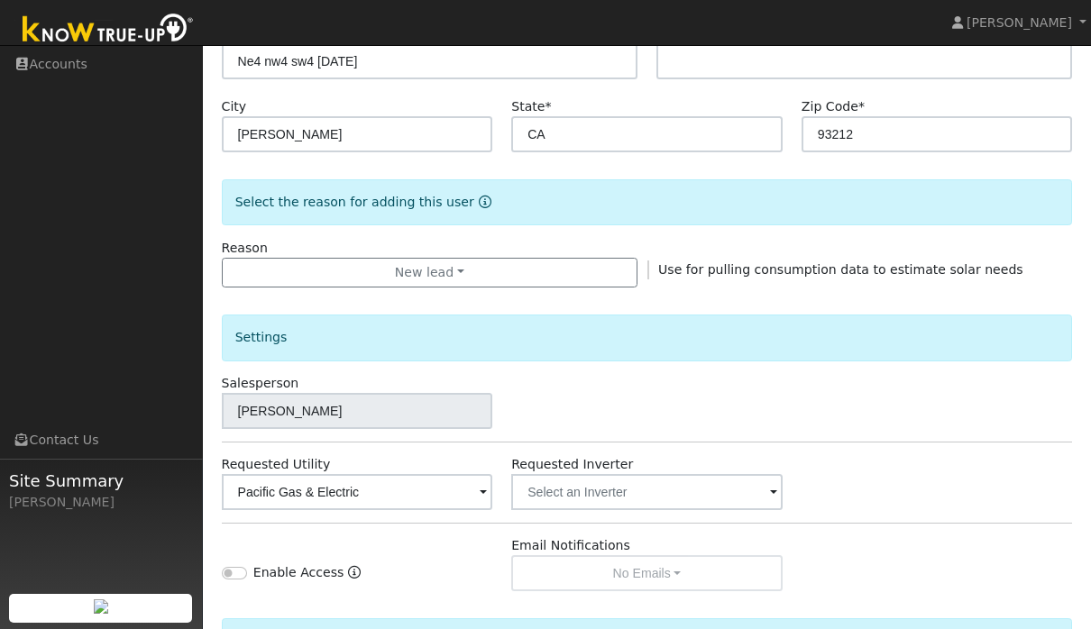
scroll to position [343, 0]
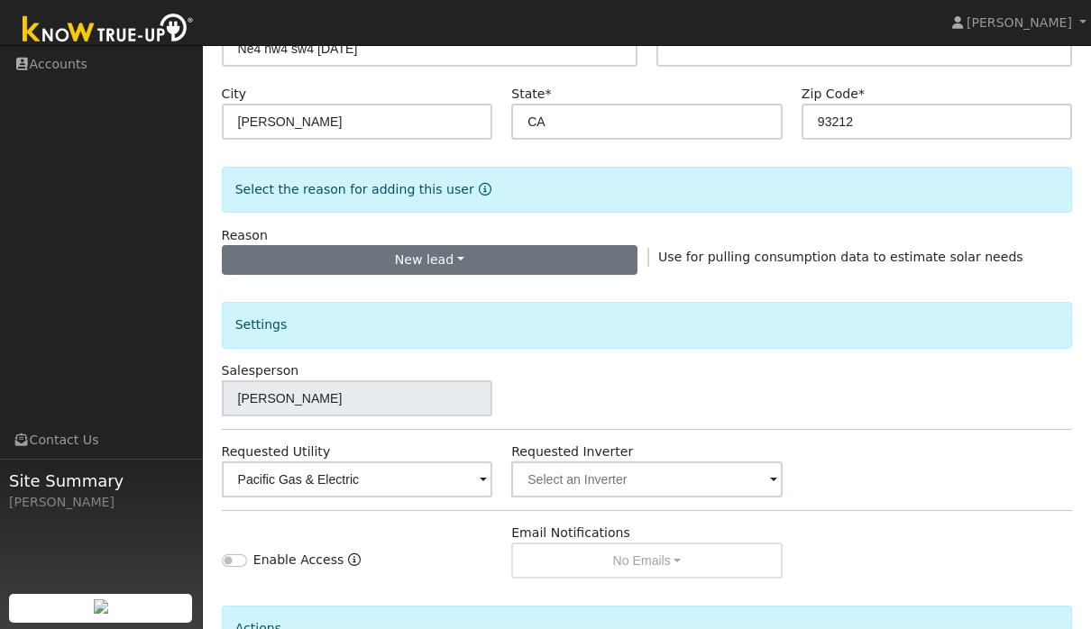
click at [595, 258] on button "New lead" at bounding box center [430, 260] width 416 height 31
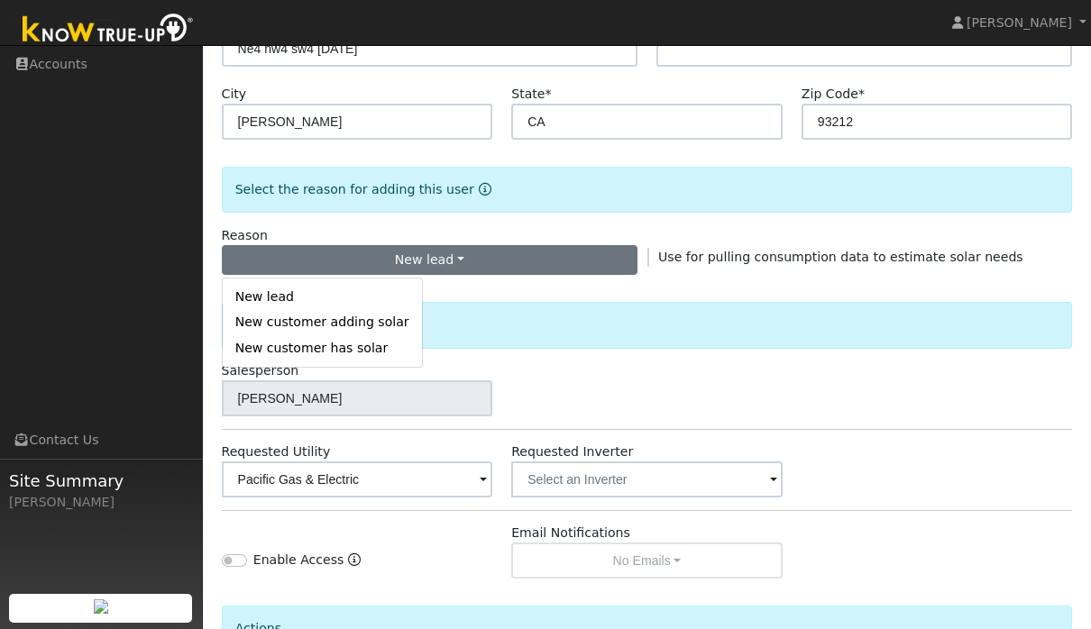
click at [830, 291] on div "Settings" at bounding box center [647, 318] width 870 height 86
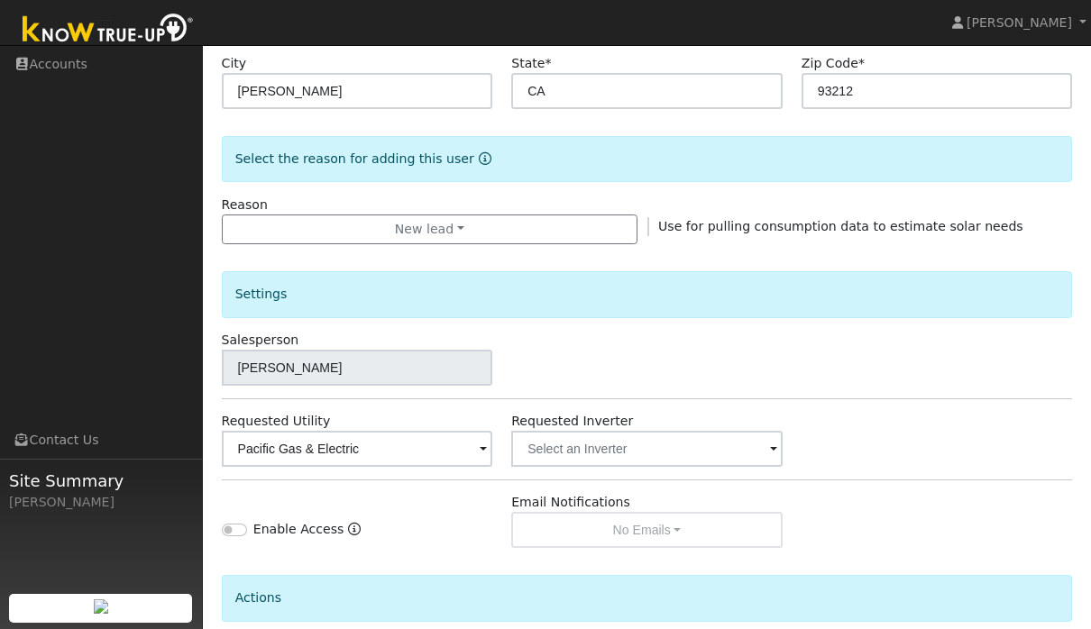
scroll to position [426, 0]
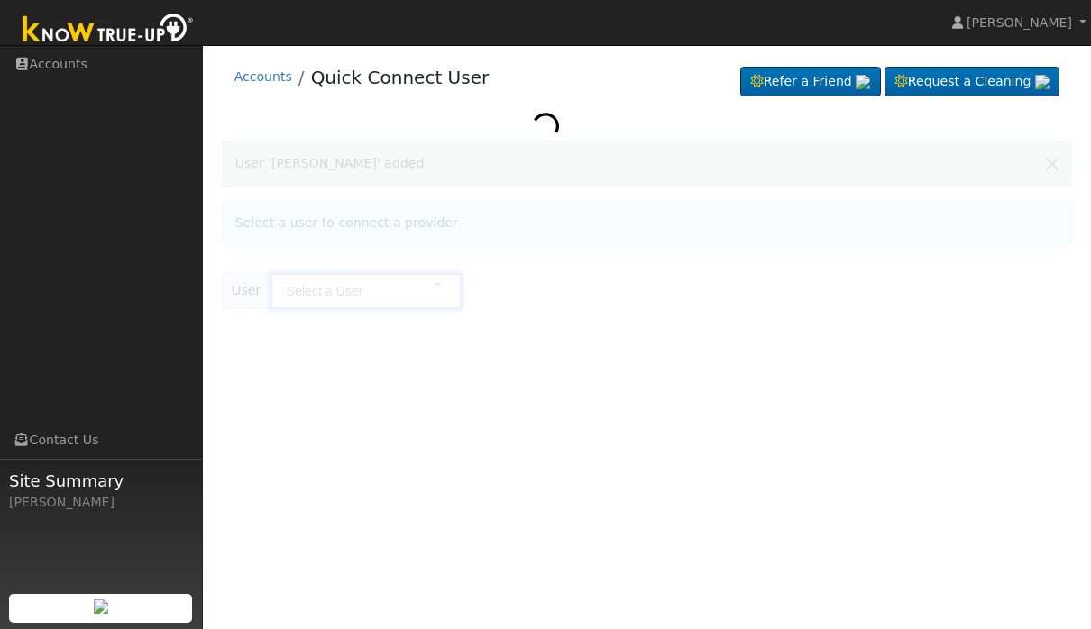
type input "[PERSON_NAME]"
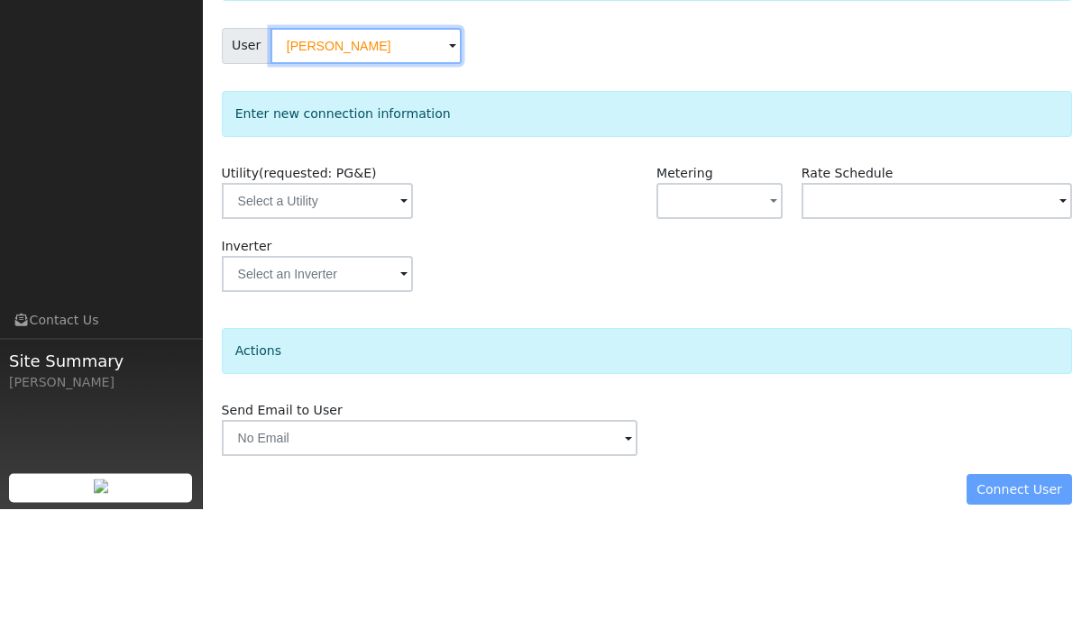
scroll to position [88, 0]
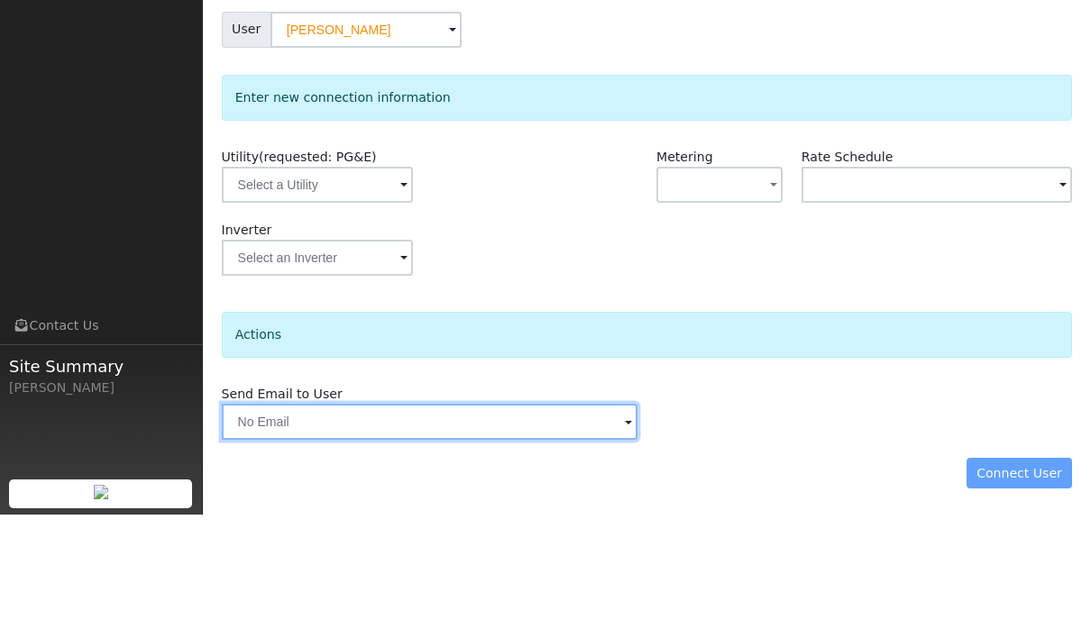
click at [499, 518] on input "text" at bounding box center [430, 536] width 416 height 36
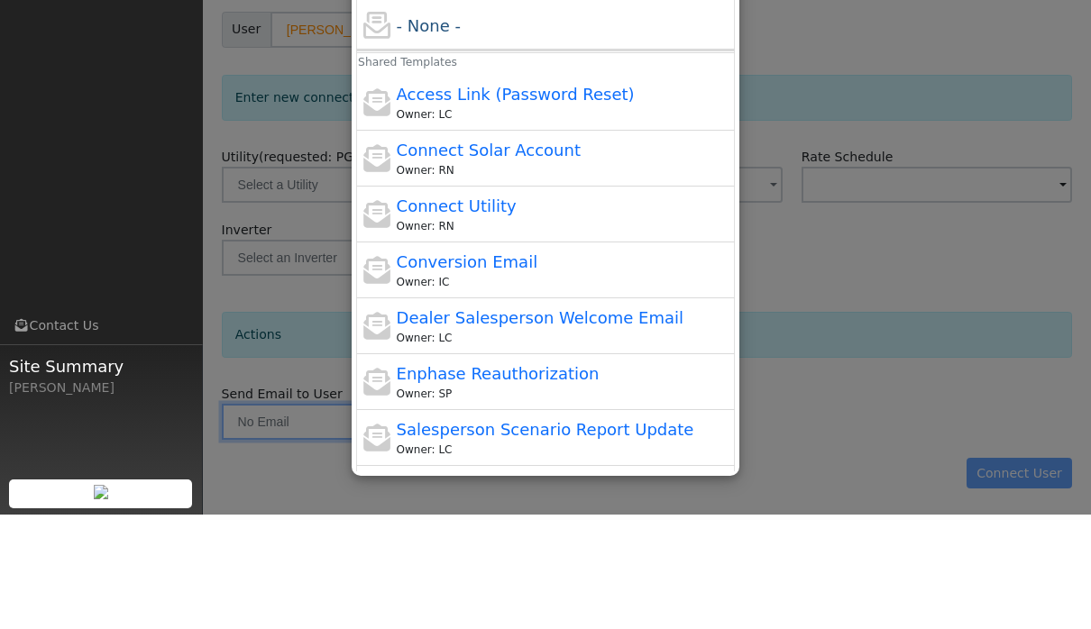
scroll to position [0, 0]
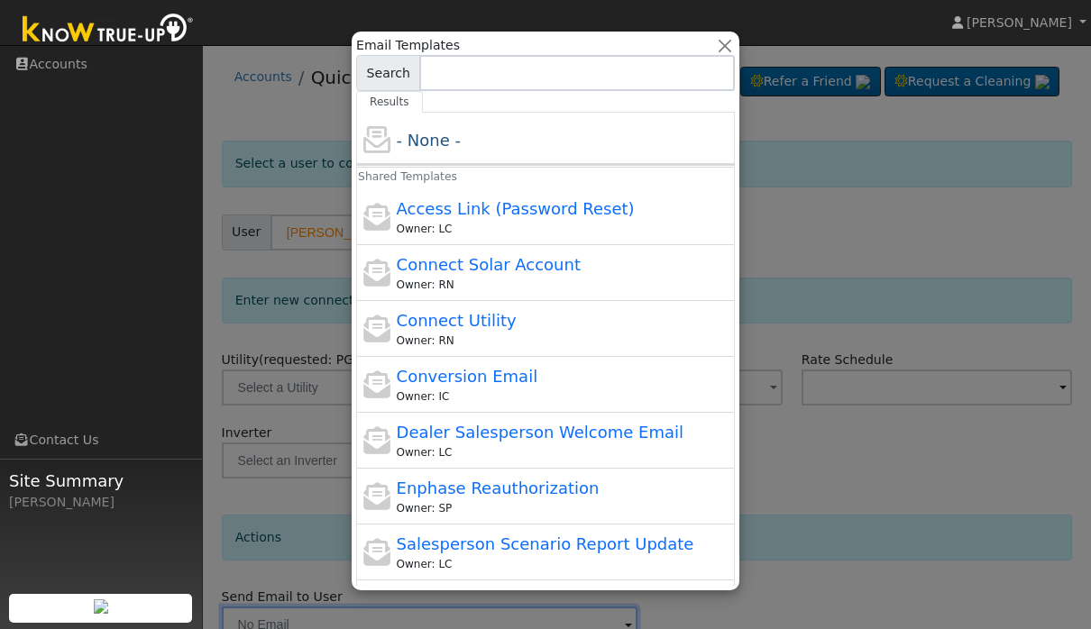
click at [878, 395] on div at bounding box center [545, 314] width 1091 height 629
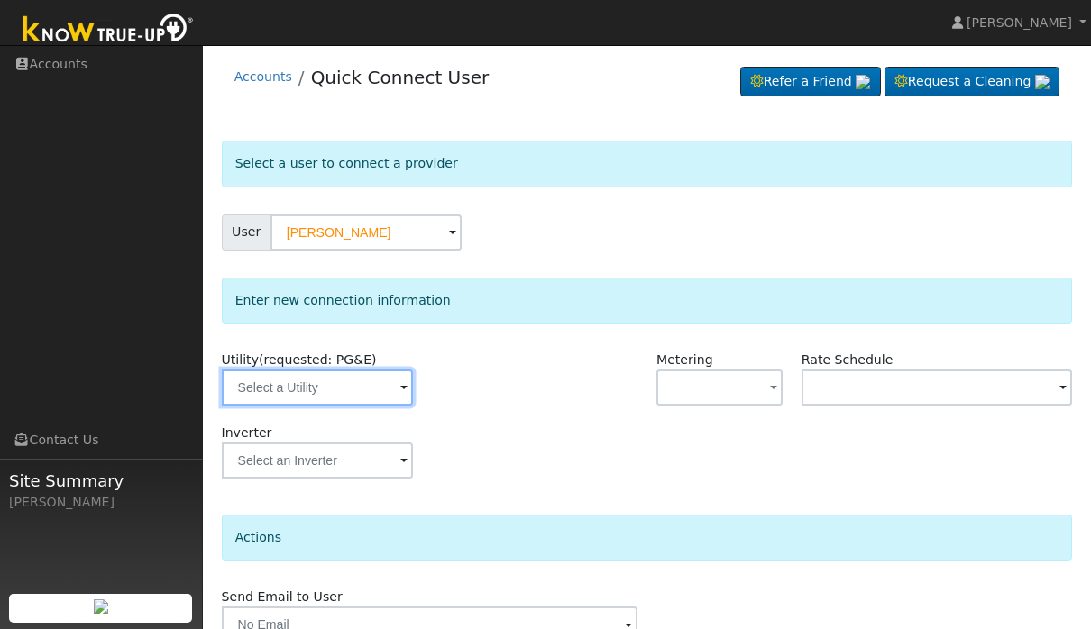
click at [362, 390] on input "text" at bounding box center [317, 388] width 191 height 36
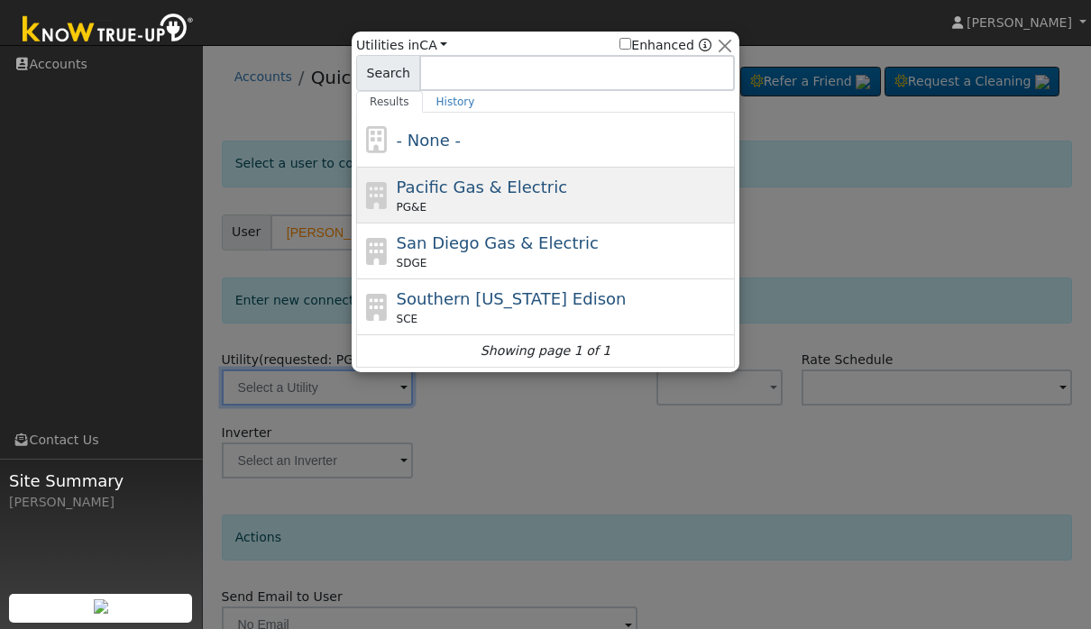
click at [536, 215] on div "PG&E" at bounding box center [564, 207] width 335 height 16
type input "PG&E"
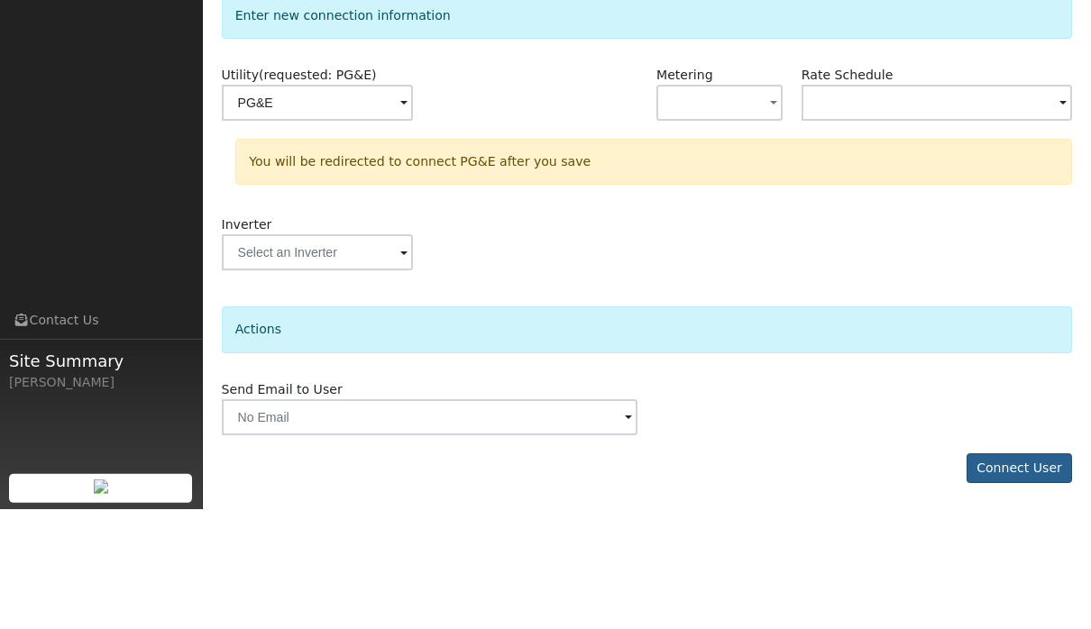
click at [988, 573] on button "Connect User" at bounding box center [1020, 588] width 106 height 31
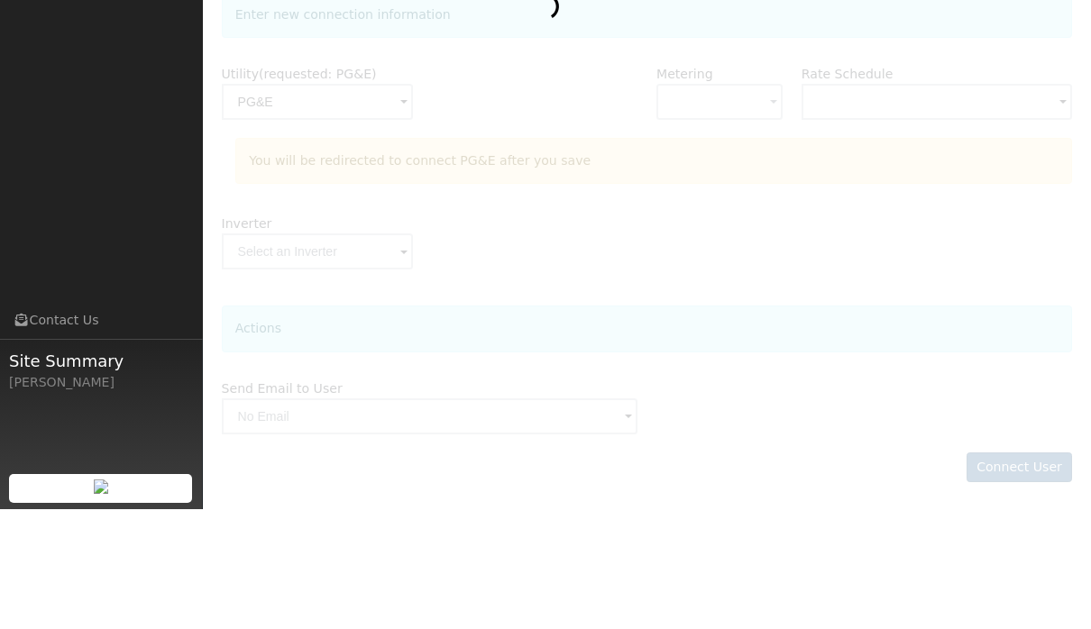
scroll to position [123, 0]
